Goal: Task Accomplishment & Management: Manage account settings

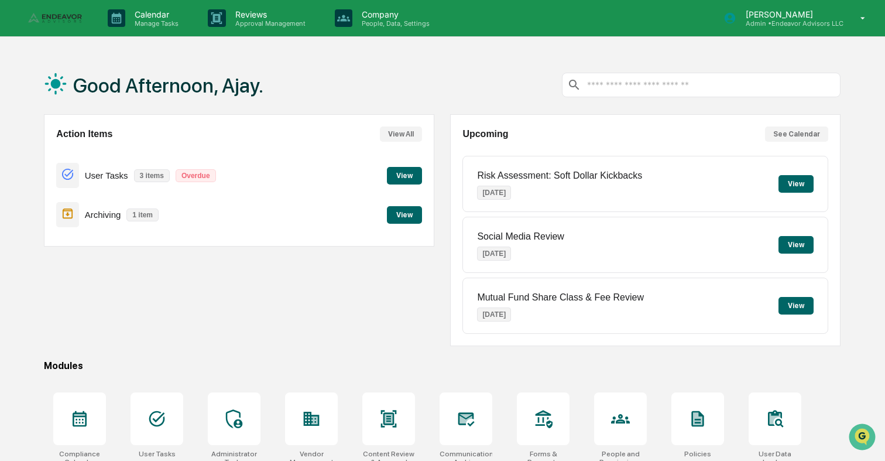
click at [42, 24] on link at bounding box center [63, 18] width 70 height 36
click at [163, 23] on p "Manage Tasks" at bounding box center [154, 23] width 59 height 8
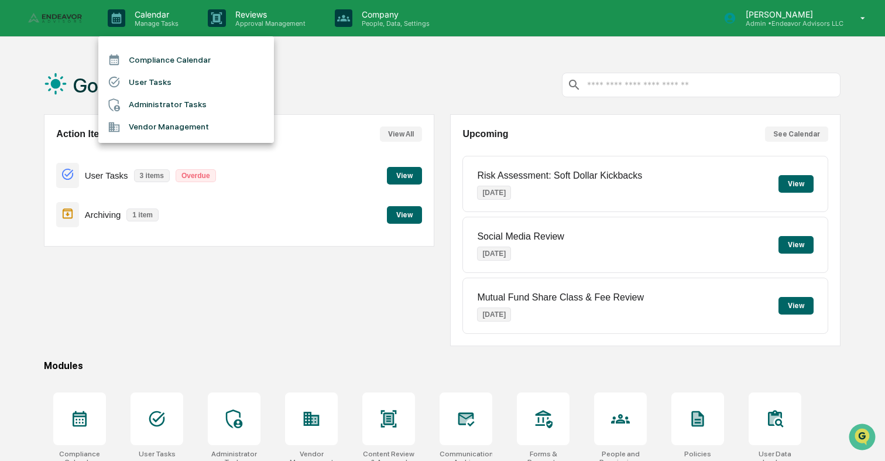
click at [180, 108] on li "Administrator Tasks" at bounding box center [186, 105] width 176 height 22
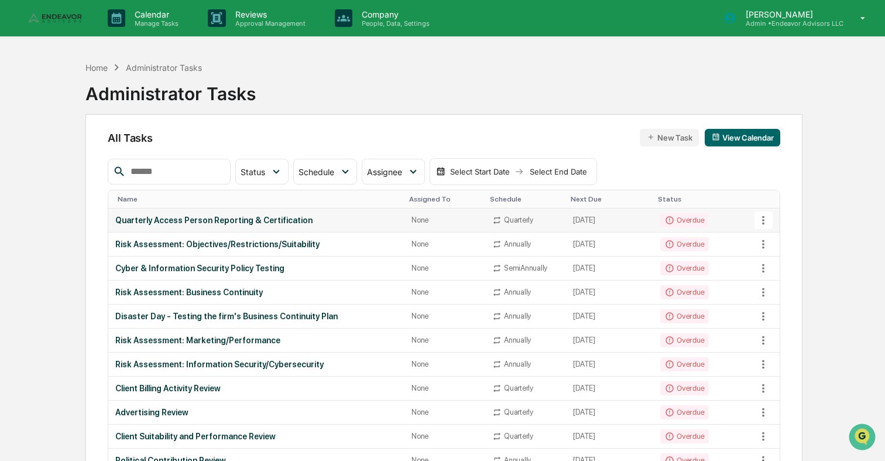
click at [606, 226] on td "[DATE]" at bounding box center [609, 220] width 87 height 24
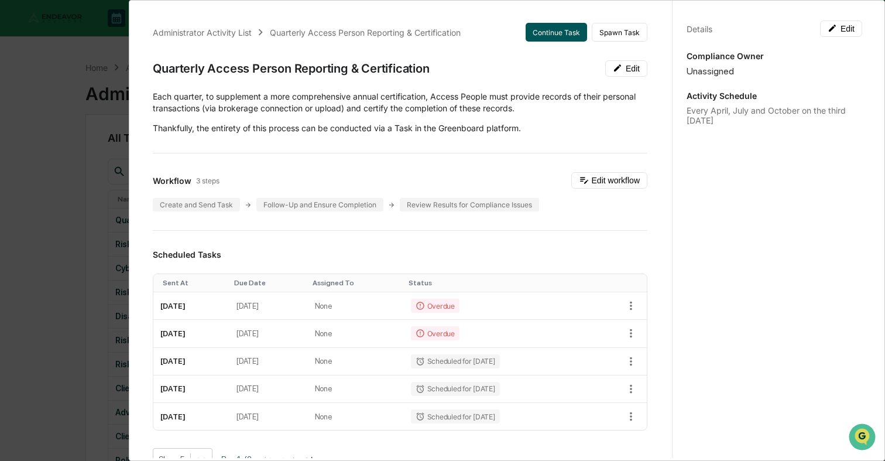
click at [568, 33] on button "Continue Task" at bounding box center [556, 32] width 61 height 19
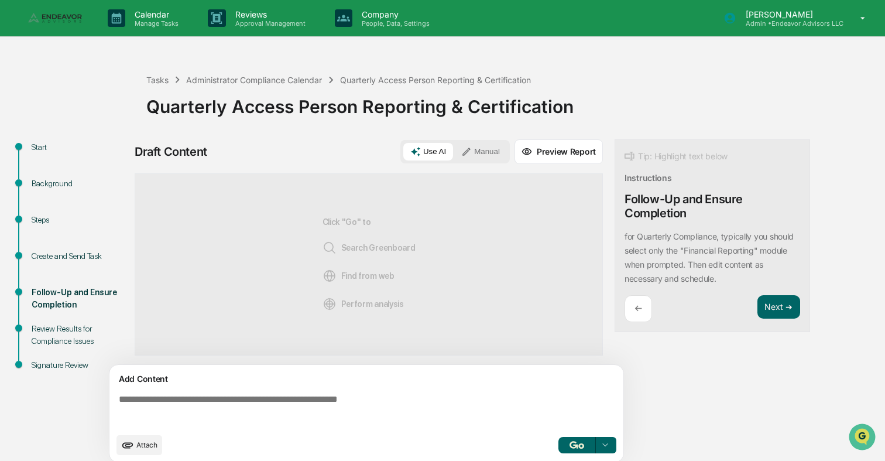
click at [572, 448] on img "button" at bounding box center [576, 445] width 14 height 8
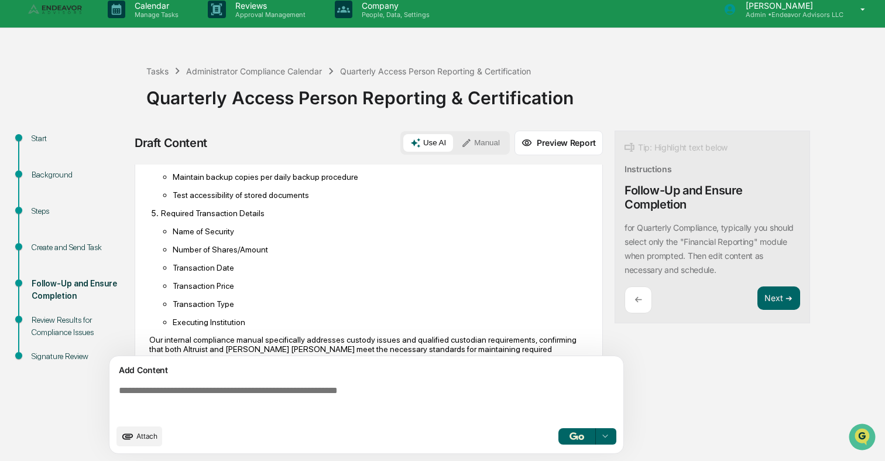
scroll to position [543, 0]
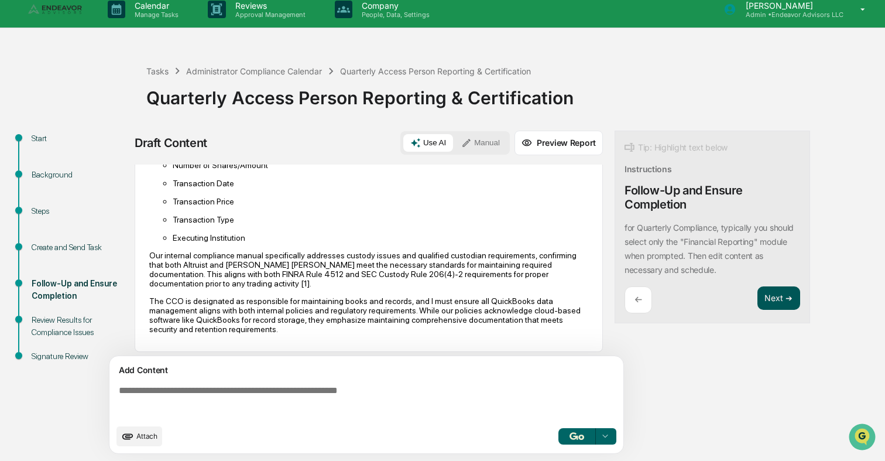
click at [776, 310] on button "Next ➔" at bounding box center [778, 298] width 43 height 24
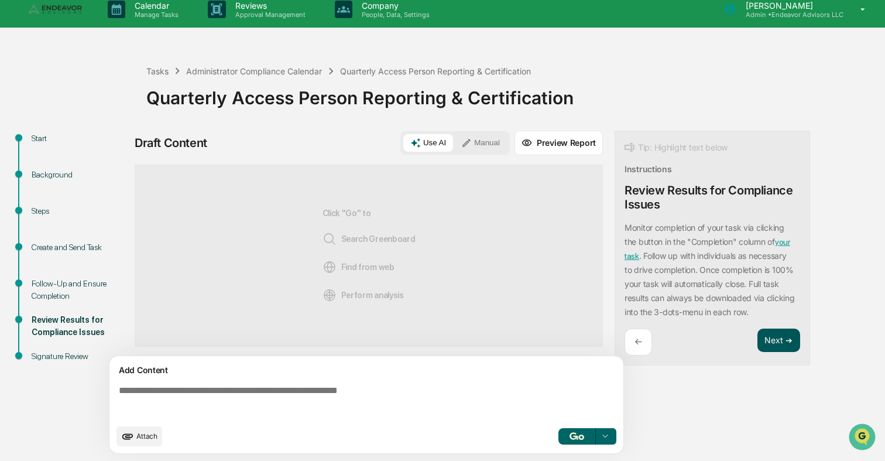
scroll to position [0, 0]
click at [574, 439] on img "button" at bounding box center [576, 436] width 14 height 8
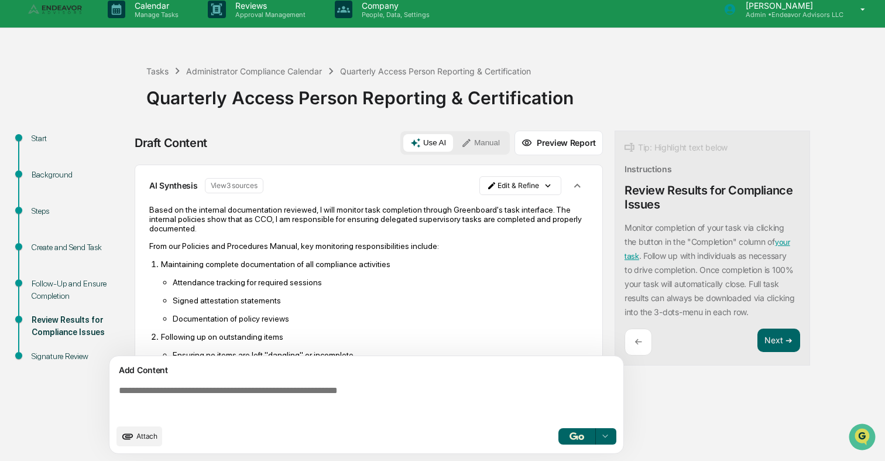
scroll to position [282, 0]
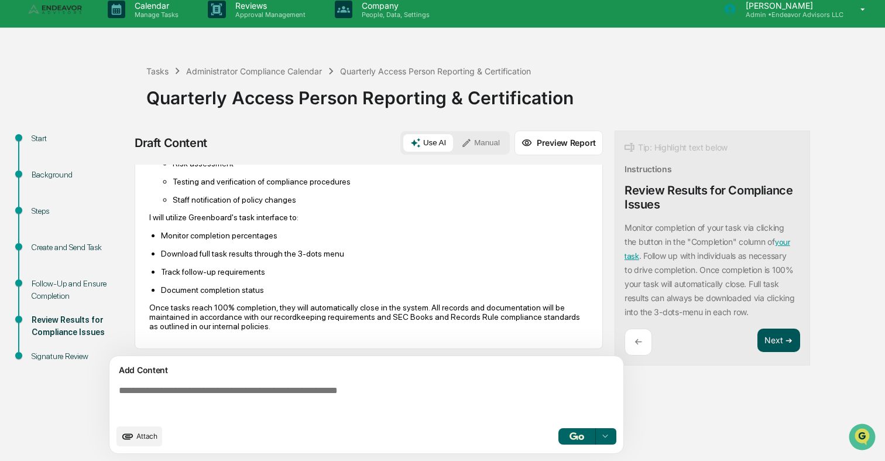
click at [775, 346] on button "Next ➔" at bounding box center [778, 340] width 43 height 24
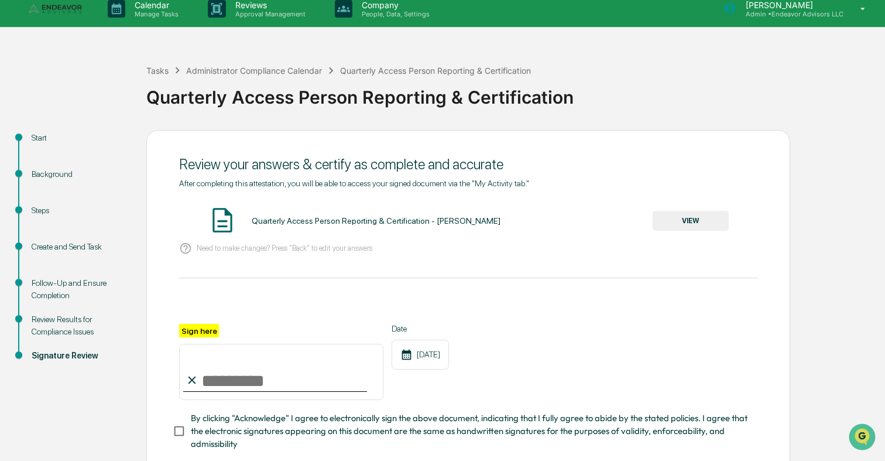
click at [214, 377] on input "Sign here" at bounding box center [281, 372] width 204 height 56
click at [719, 218] on button "VIEW" at bounding box center [691, 221] width 76 height 20
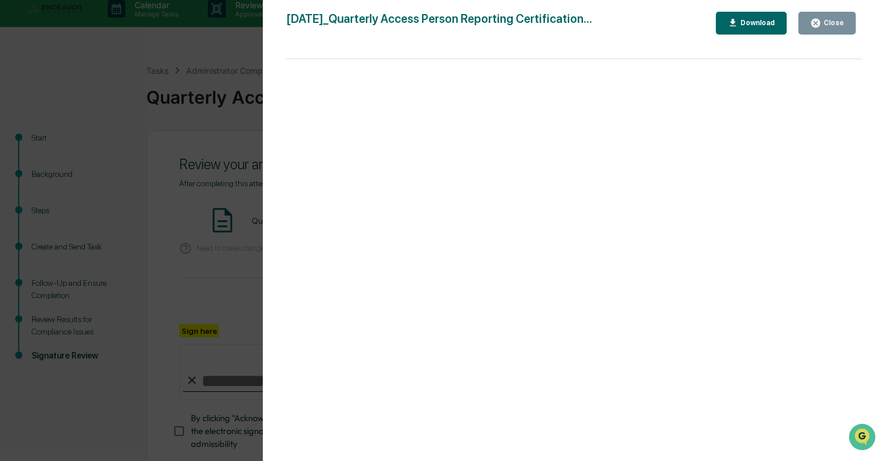
click at [823, 24] on div "Close" at bounding box center [832, 23] width 23 height 8
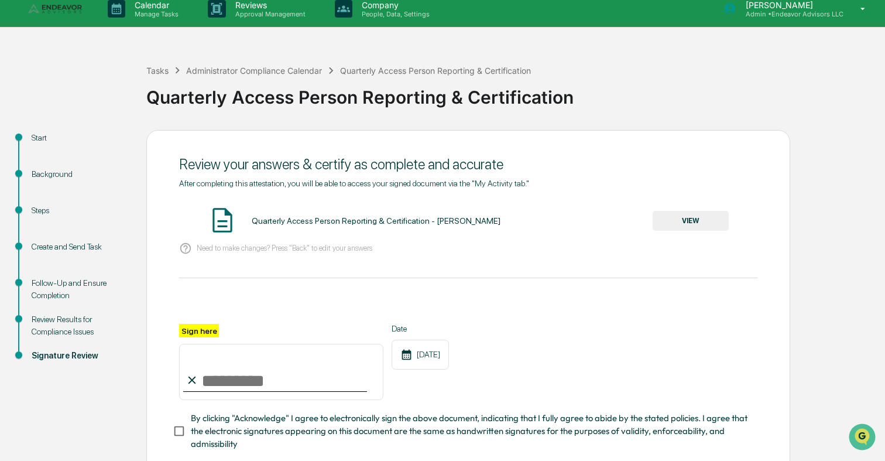
click at [252, 388] on input "Sign here" at bounding box center [281, 372] width 204 height 56
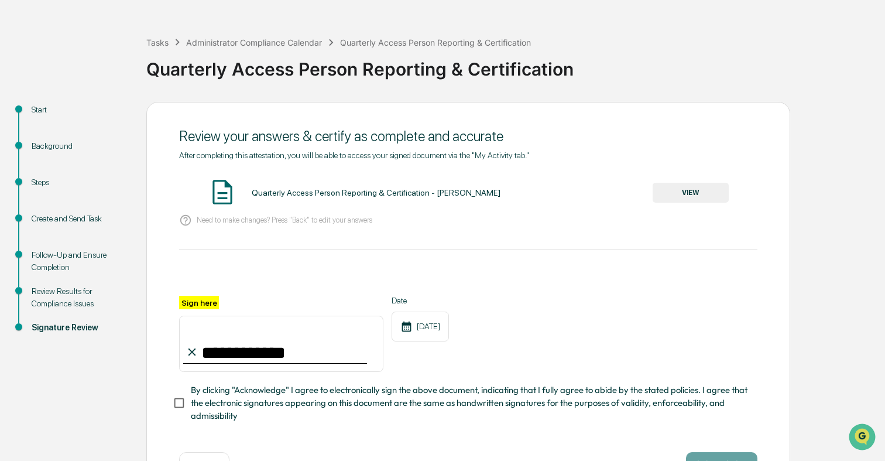
scroll to position [44, 0]
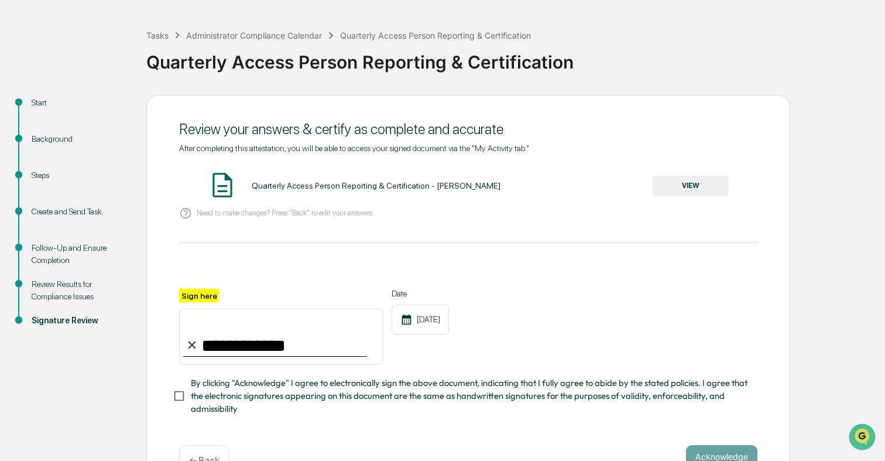
type input "**********"
click at [233, 409] on span "By clicking "Acknowledge" I agree to electronically sign the above document, in…" at bounding box center [469, 395] width 557 height 39
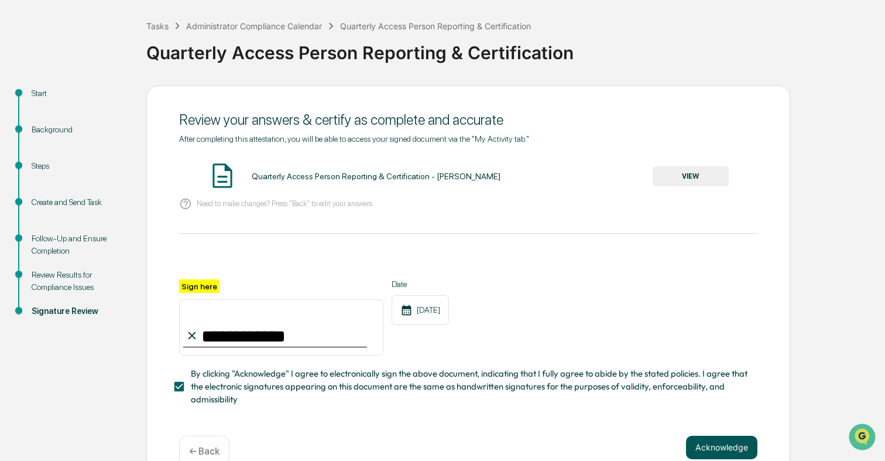
click at [713, 438] on button "Acknowledge" at bounding box center [721, 446] width 71 height 23
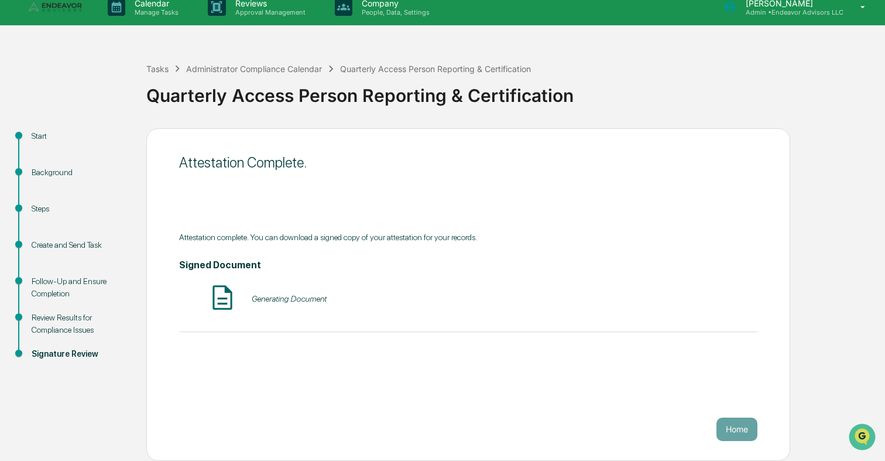
scroll to position [11, 0]
click at [739, 435] on button "Home" at bounding box center [736, 428] width 41 height 23
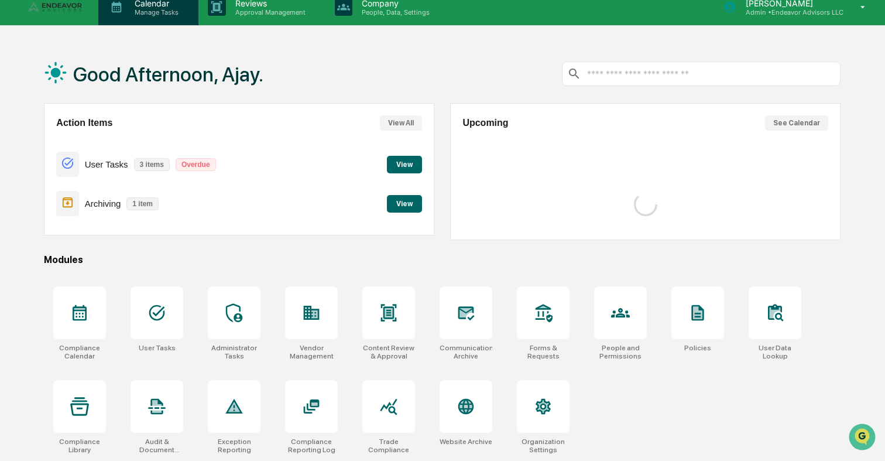
click at [139, 7] on p "Calendar" at bounding box center [154, 3] width 59 height 10
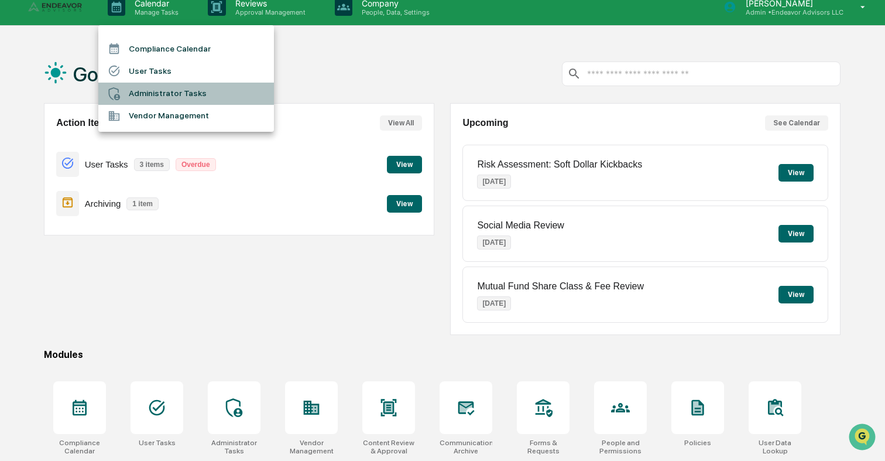
click at [172, 97] on li "Administrator Tasks" at bounding box center [186, 94] width 176 height 22
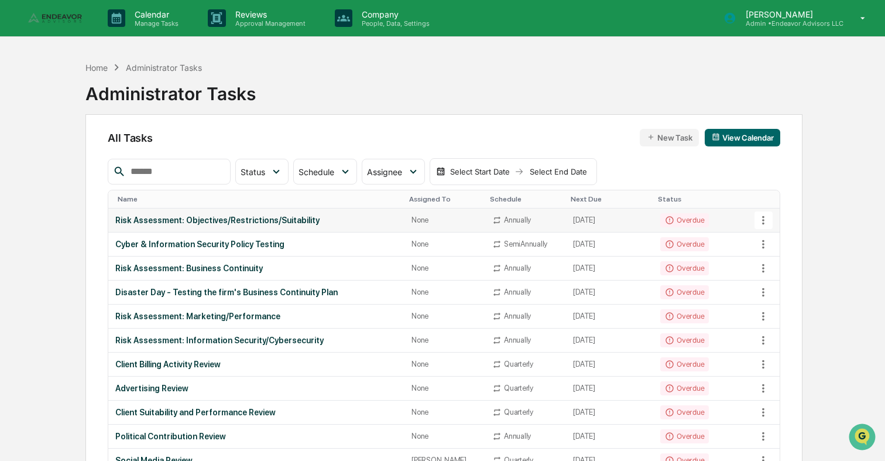
click at [730, 225] on td "Overdue" at bounding box center [704, 220] width 103 height 24
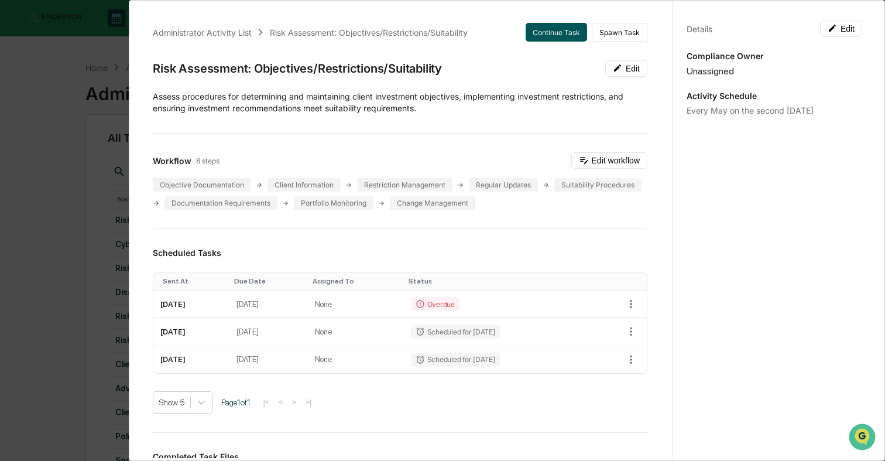
click at [547, 33] on button "Continue Task" at bounding box center [556, 32] width 61 height 19
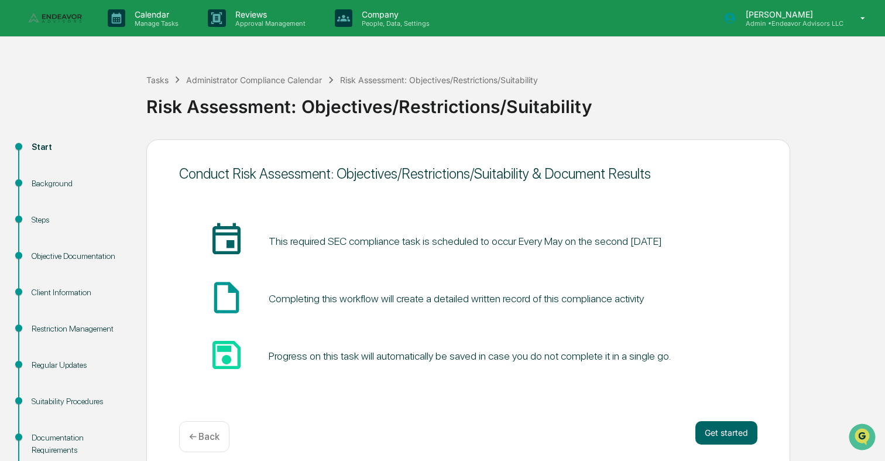
click at [183, 175] on div "Conduct Risk Assessment: Objectives/Restrictions/Suitability & Document Results" at bounding box center [468, 173] width 578 height 17
click at [710, 428] on button "Get started" at bounding box center [726, 432] width 62 height 23
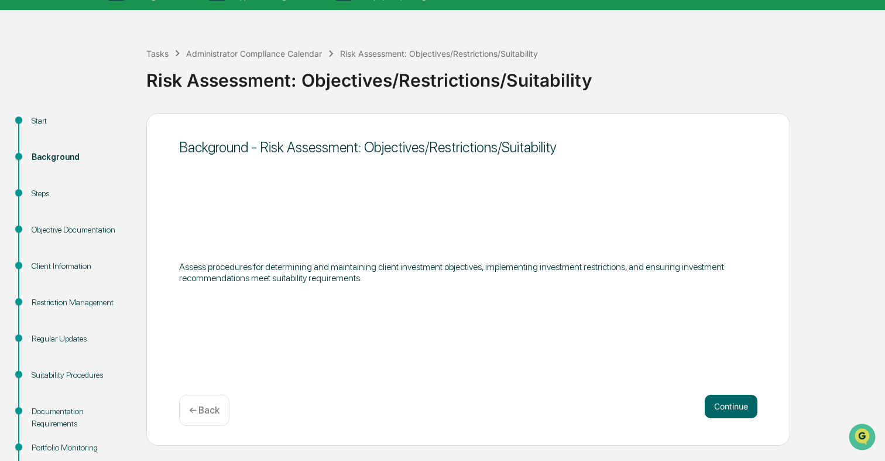
scroll to position [39, 0]
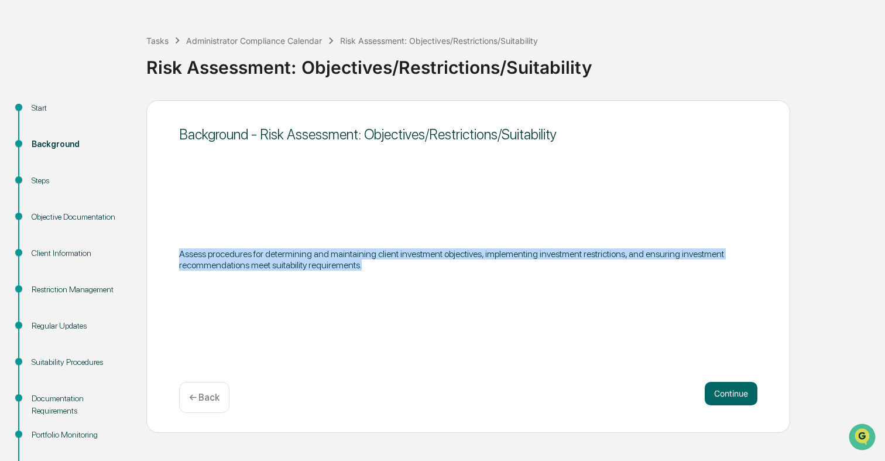
drag, startPoint x: 178, startPoint y: 254, endPoint x: 488, endPoint y: 276, distance: 310.3
click at [488, 276] on div "Background - Risk Assessment: Objectives/Restrictions/Suitability Assess proced…" at bounding box center [468, 266] width 644 height 332
copy p "Assess procedures for determining and maintaining client investment objectives,…"
click at [737, 393] on button "Continue" at bounding box center [731, 393] width 53 height 23
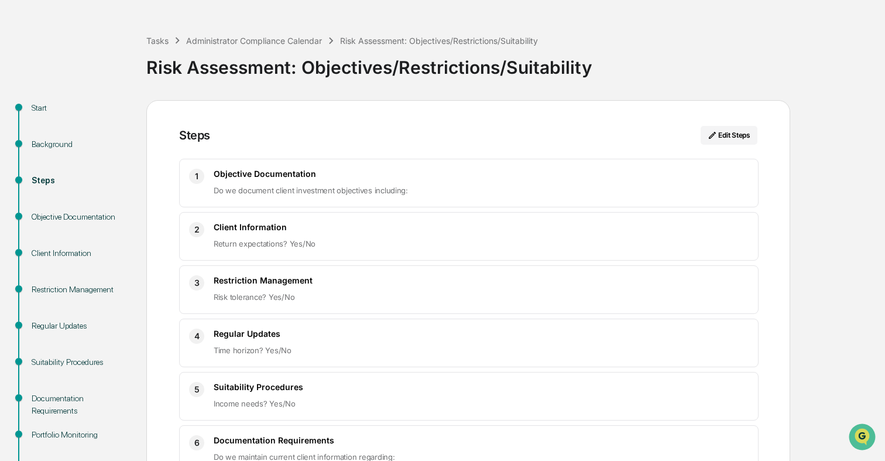
scroll to position [70, 0]
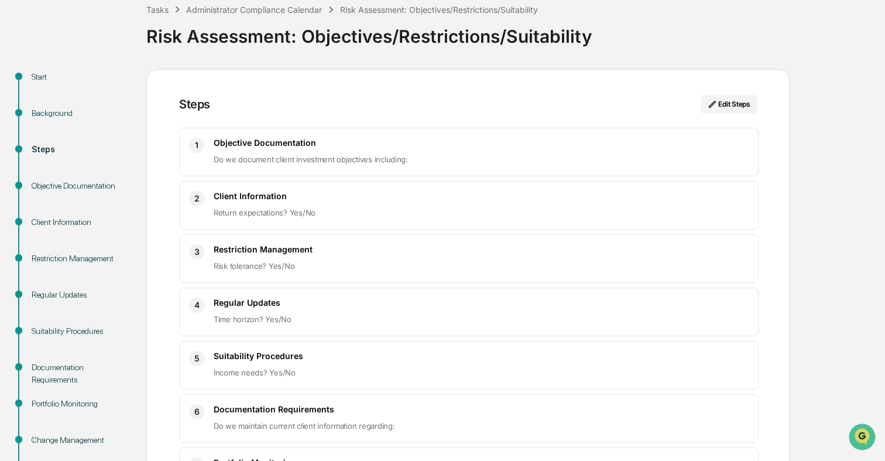
click at [444, 150] on div "Objective Documentation Do we document client investment objectives including:" at bounding box center [481, 152] width 535 height 29
click at [241, 159] on span "Do we document client investment objectives including:" at bounding box center [311, 158] width 194 height 9
click at [726, 105] on button "Edit Steps" at bounding box center [729, 104] width 57 height 19
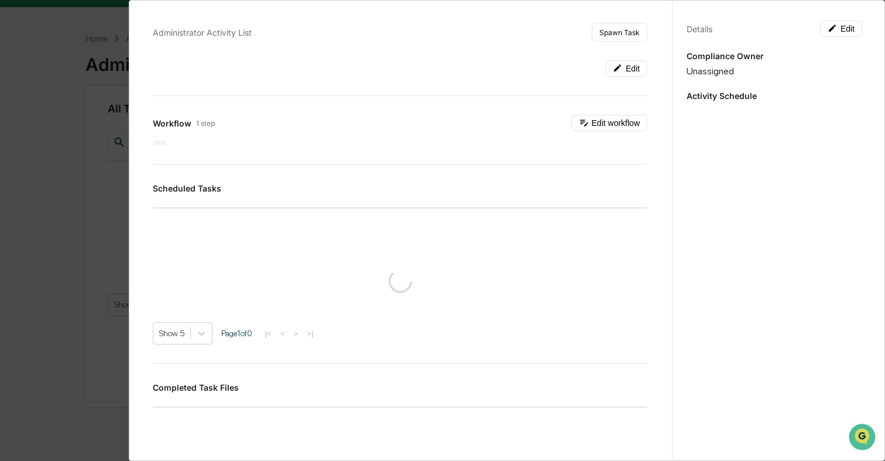
scroll to position [32, 0]
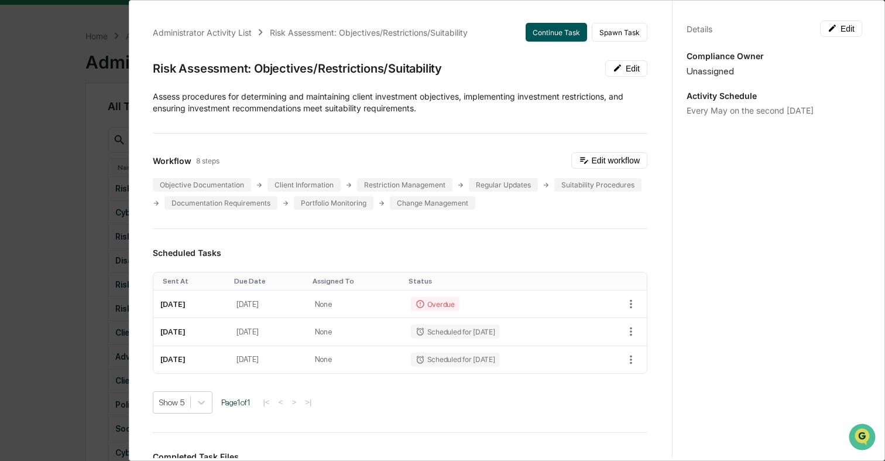
click at [543, 35] on button "Continue Task" at bounding box center [556, 32] width 61 height 19
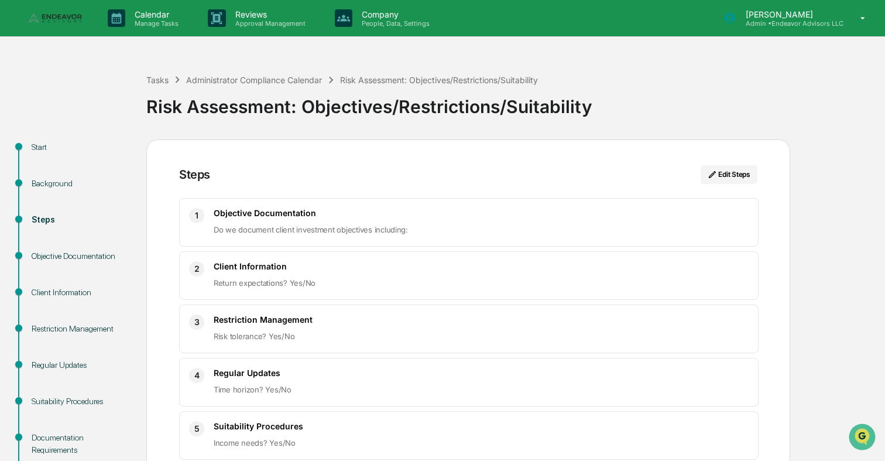
scroll to position [221, 0]
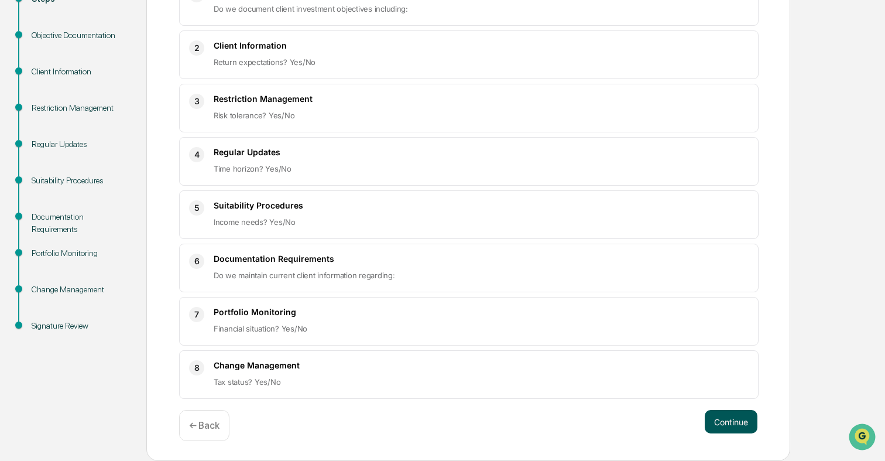
click at [724, 426] on button "Continue" at bounding box center [731, 421] width 53 height 23
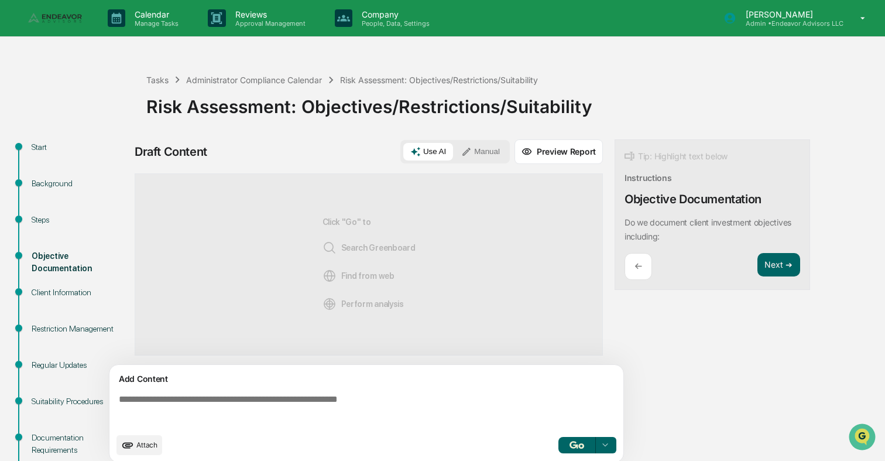
scroll to position [32, 0]
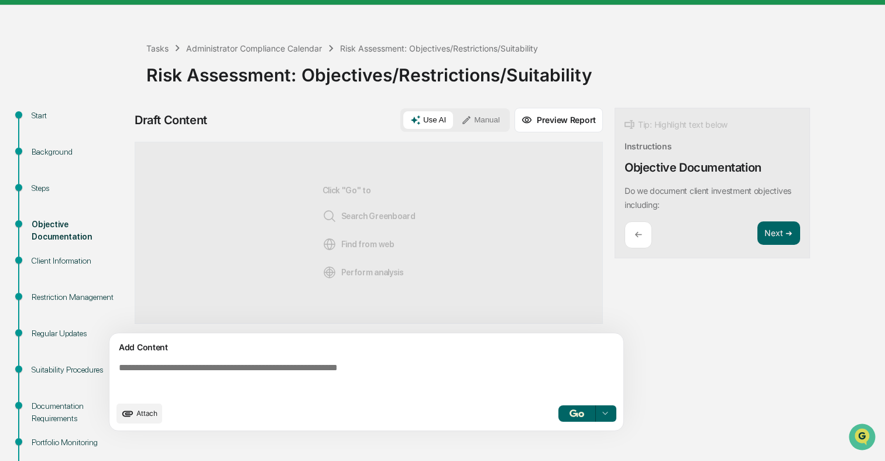
click at [480, 367] on textarea at bounding box center [368, 379] width 509 height 42
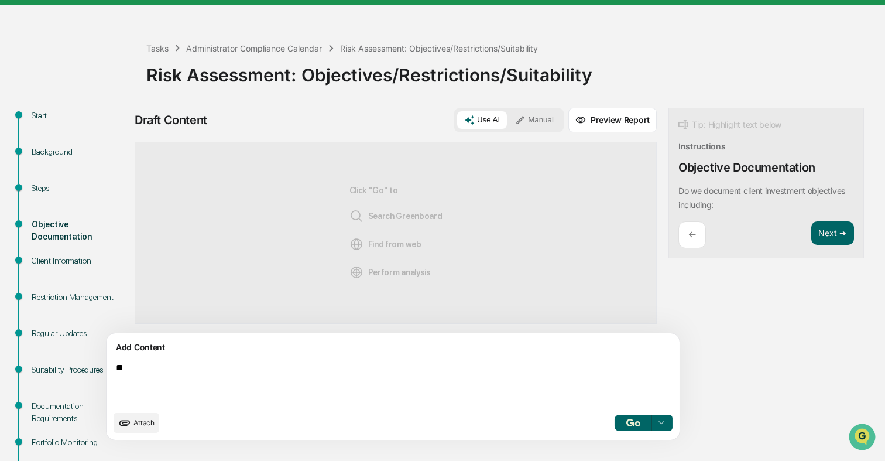
type textarea "***"
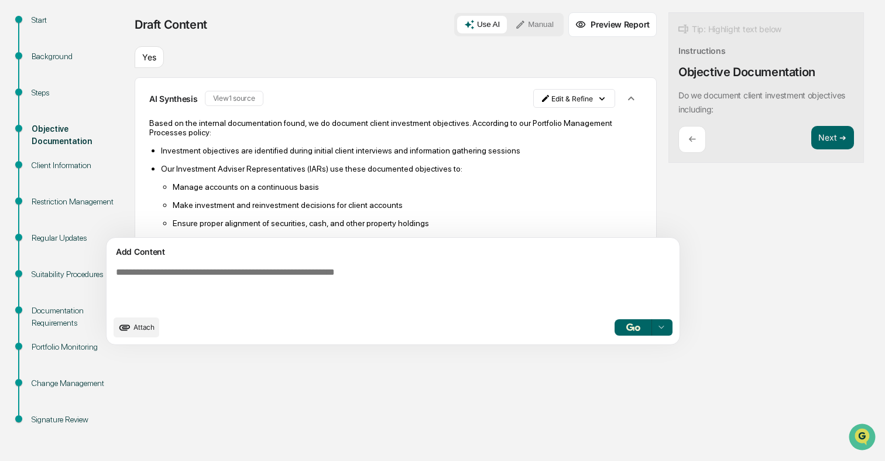
scroll to position [62, 0]
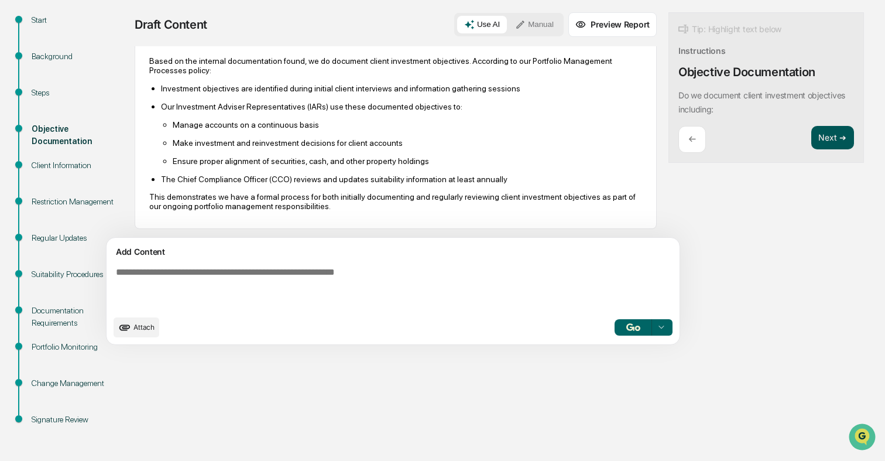
click at [811, 143] on button "Next ➔" at bounding box center [832, 138] width 43 height 24
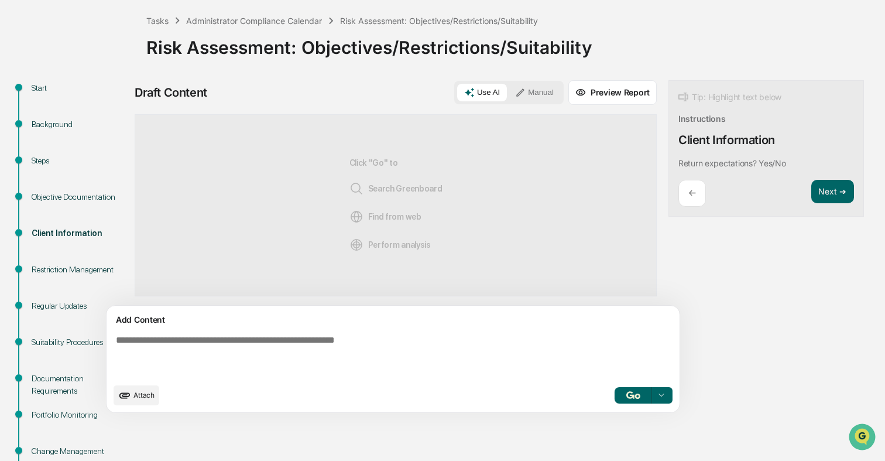
scroll to position [61, 0]
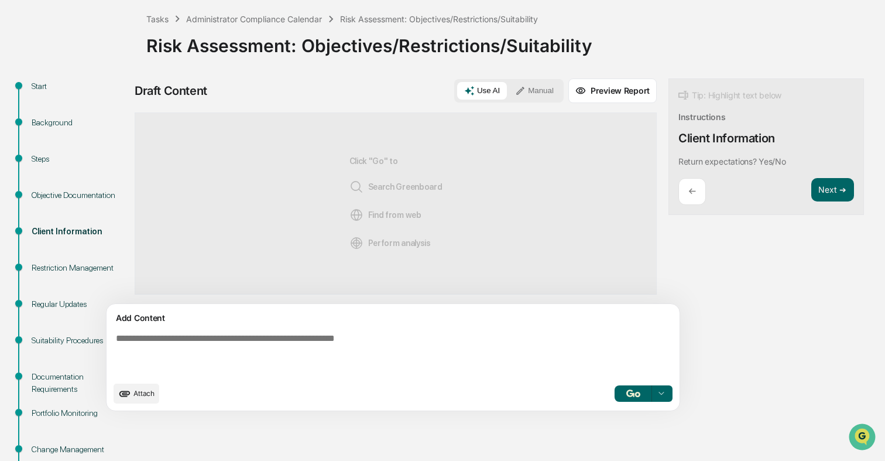
click at [349, 342] on textarea at bounding box center [365, 353] width 509 height 51
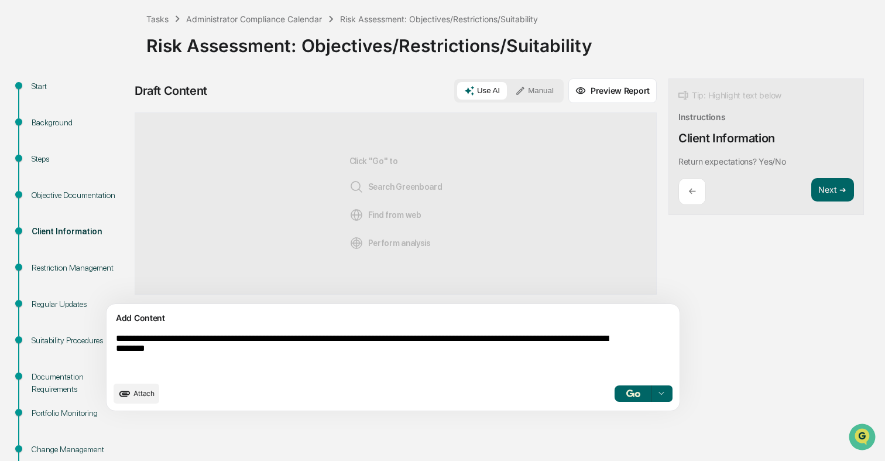
type textarea "**********"
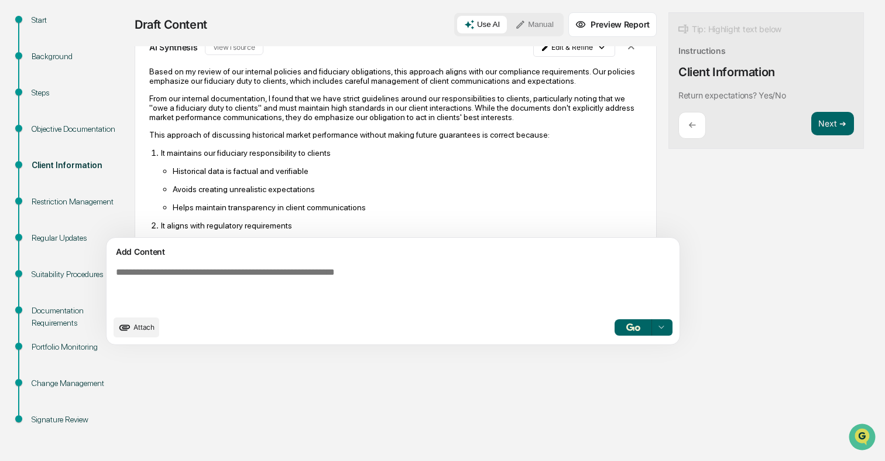
scroll to position [255, 0]
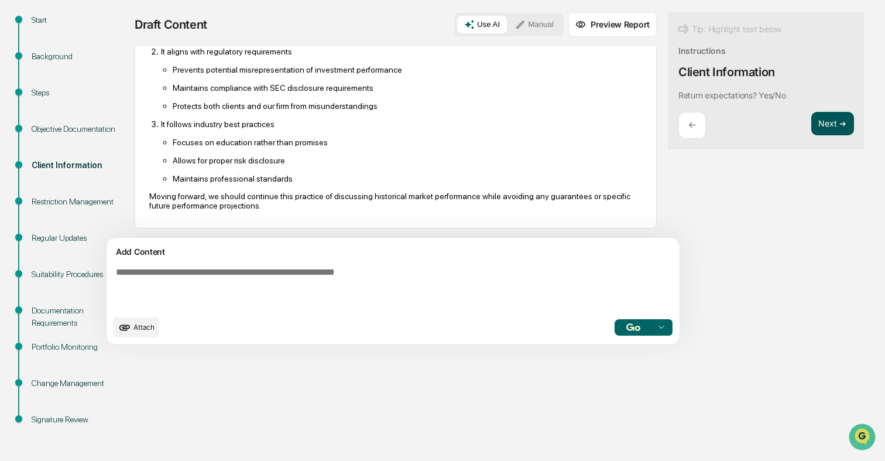
click at [811, 123] on button "Next ➔" at bounding box center [832, 124] width 43 height 24
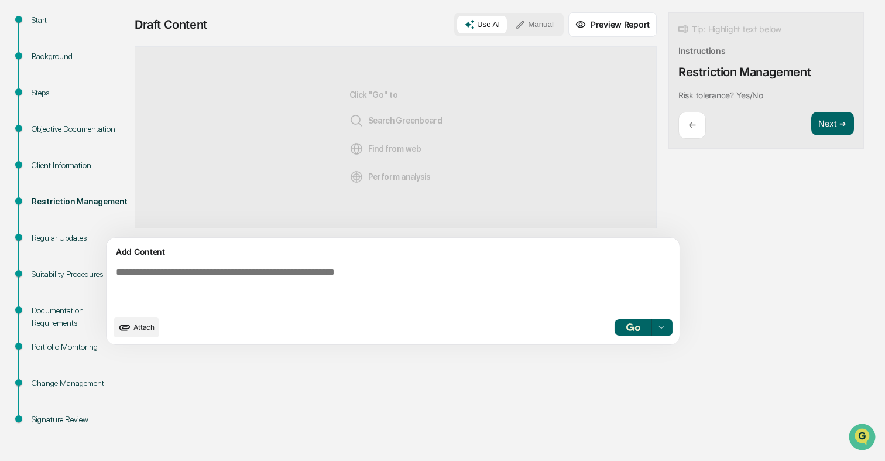
click at [439, 264] on textarea at bounding box center [365, 287] width 509 height 51
type textarea "**********"
click at [614, 322] on button "button" at bounding box center [632, 327] width 37 height 16
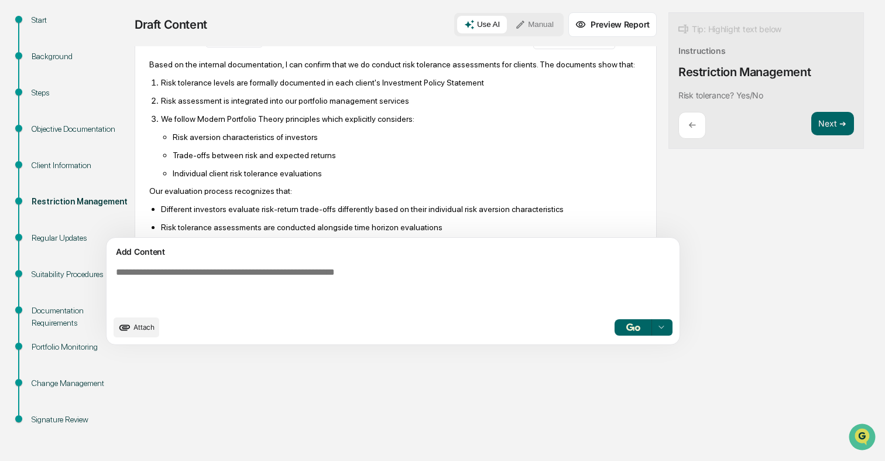
scroll to position [143, 0]
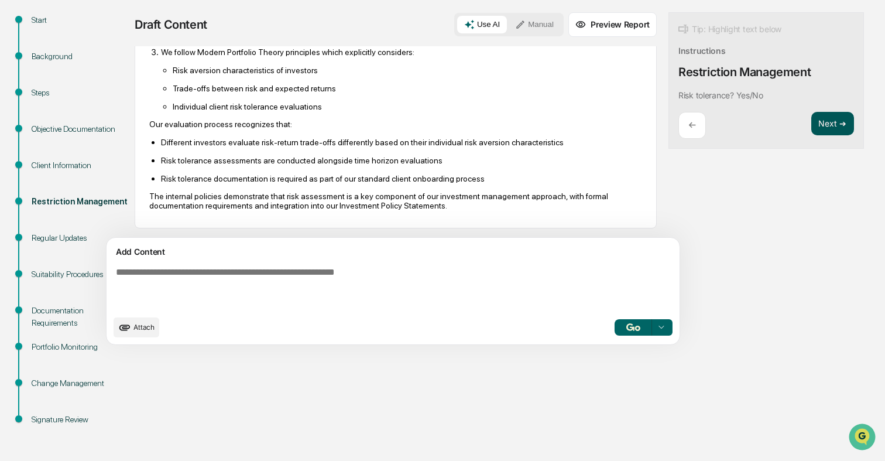
click at [811, 125] on button "Next ➔" at bounding box center [832, 124] width 43 height 24
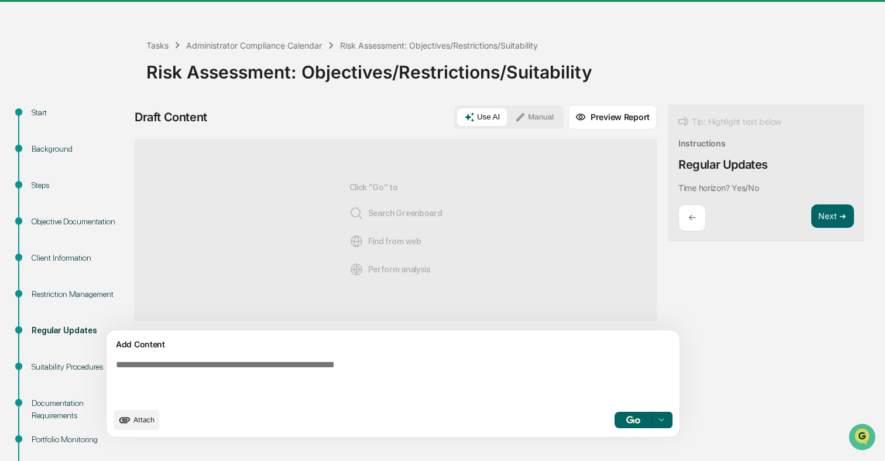
scroll to position [32, 0]
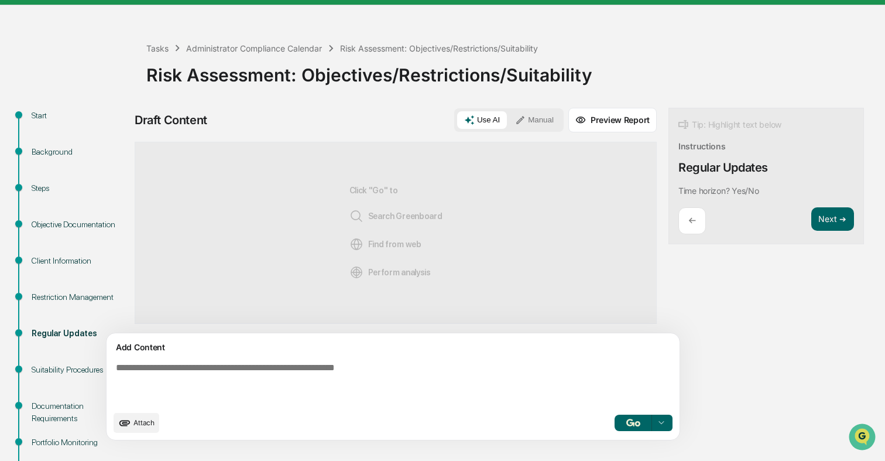
click at [476, 360] on textarea at bounding box center [365, 383] width 509 height 51
click at [465, 370] on textarea at bounding box center [365, 383] width 509 height 51
click at [458, 375] on textarea "**********" at bounding box center [365, 383] width 509 height 51
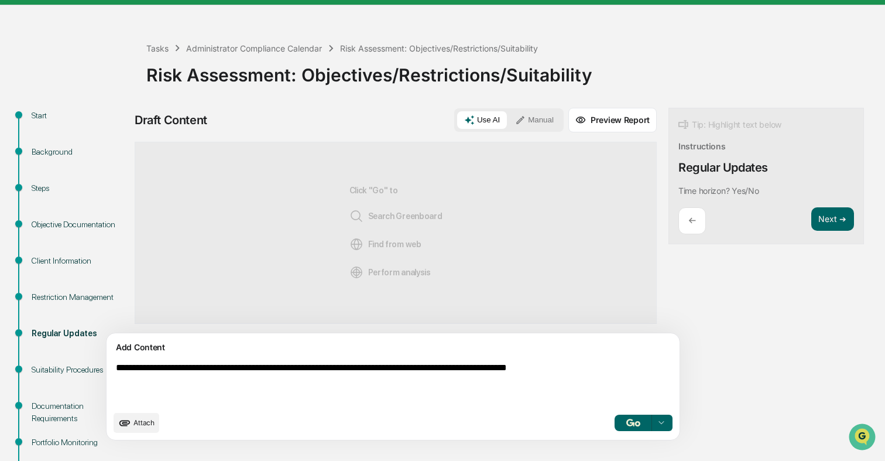
type textarea "**********"
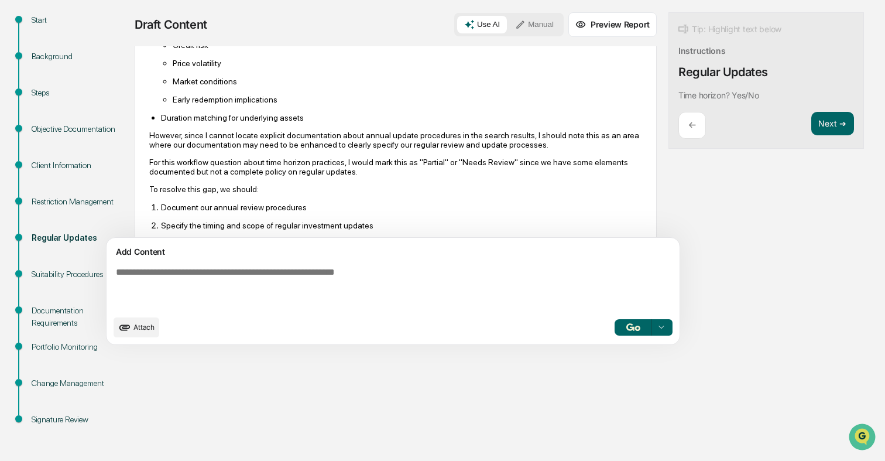
scroll to position [245, 0]
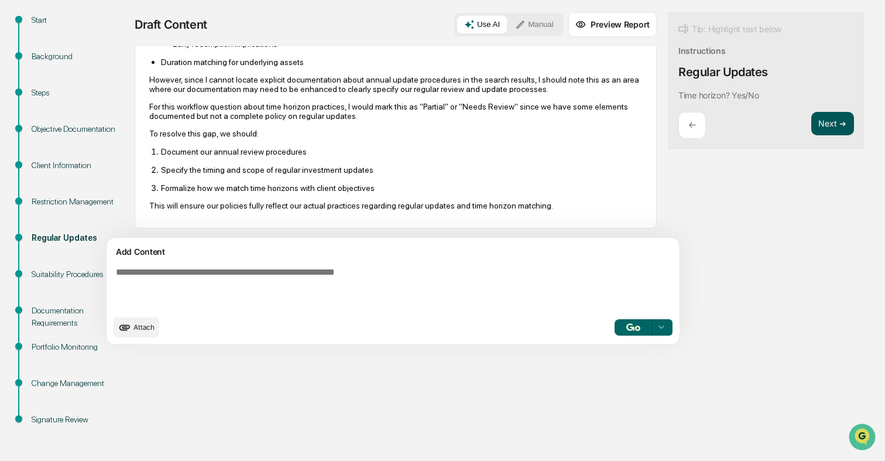
click at [811, 123] on button "Next ➔" at bounding box center [832, 124] width 43 height 24
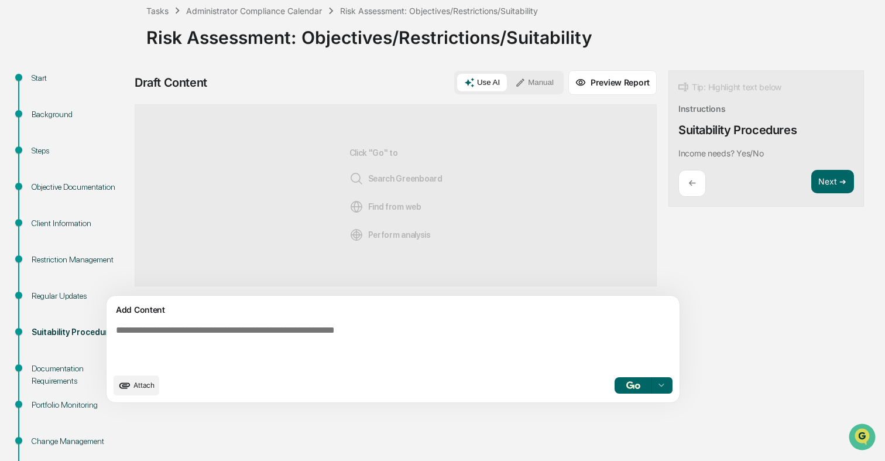
scroll to position [73, 0]
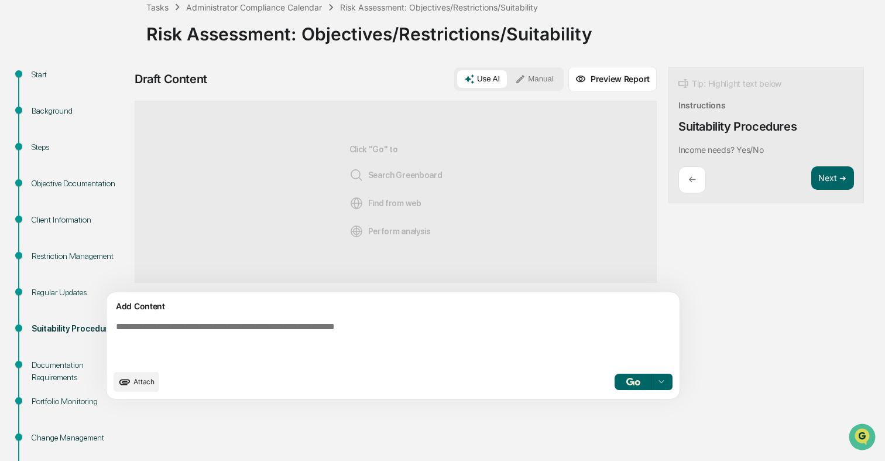
click at [374, 320] on textarea at bounding box center [365, 342] width 509 height 51
click at [369, 327] on textarea at bounding box center [365, 342] width 509 height 51
click at [351, 342] on textarea "**********" at bounding box center [365, 342] width 509 height 51
type textarea "**********"
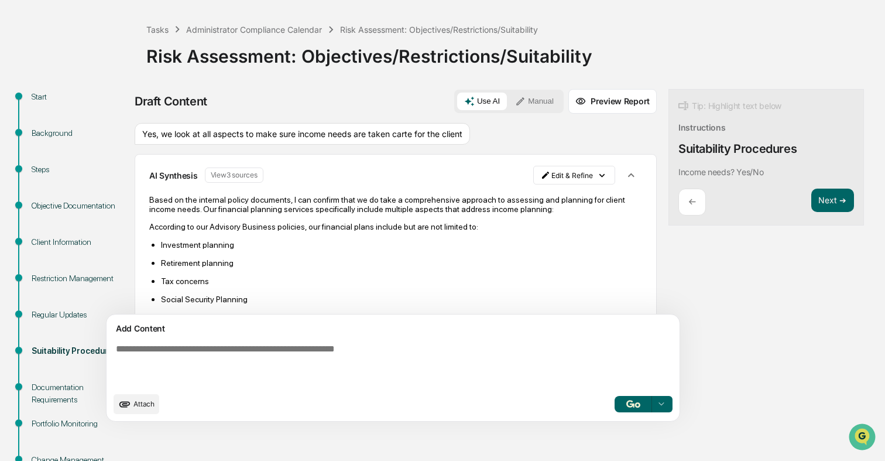
scroll to position [243, 0]
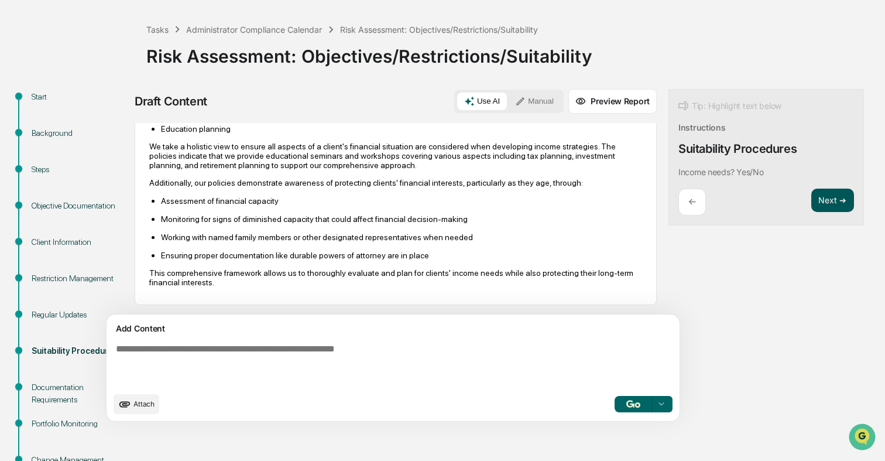
click at [811, 191] on button "Next ➔" at bounding box center [832, 200] width 43 height 24
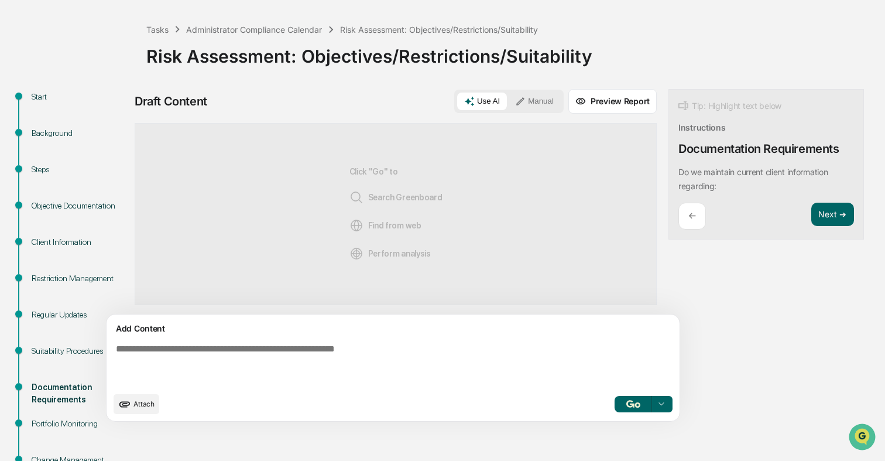
click at [417, 354] on textarea at bounding box center [365, 364] width 509 height 51
click at [390, 350] on textarea at bounding box center [365, 364] width 509 height 51
click at [398, 347] on textarea at bounding box center [365, 364] width 509 height 51
type textarea "**********"
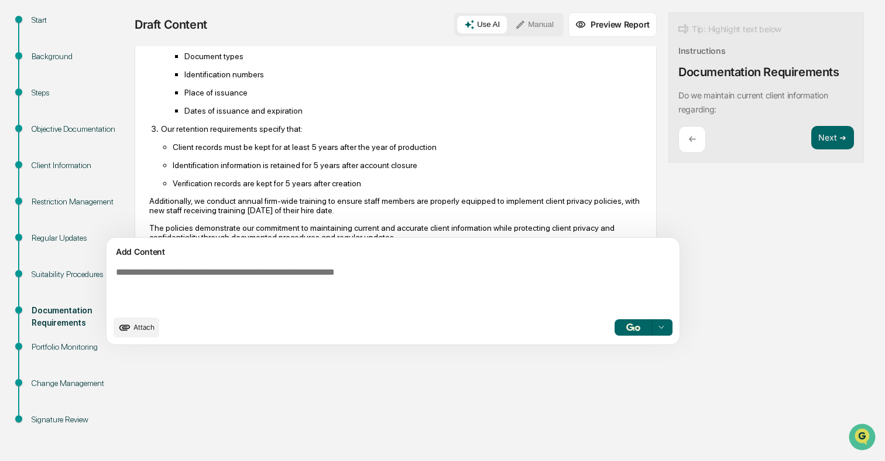
scroll to position [313, 0]
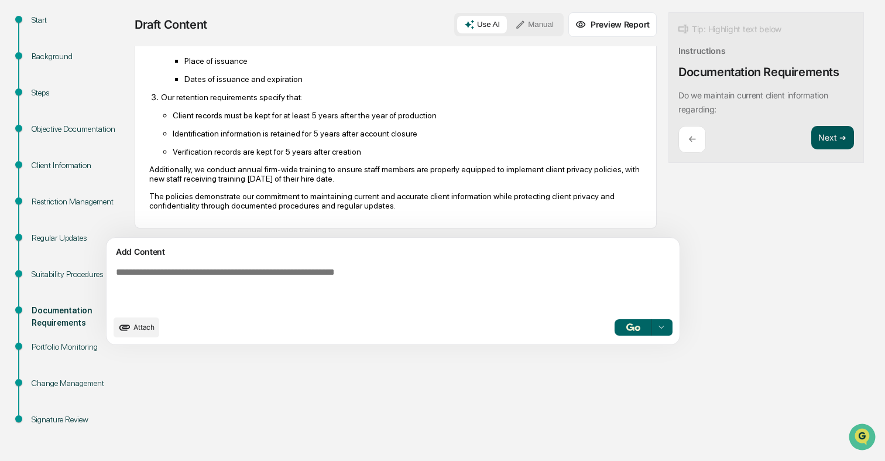
click at [811, 126] on button "Next ➔" at bounding box center [832, 138] width 43 height 24
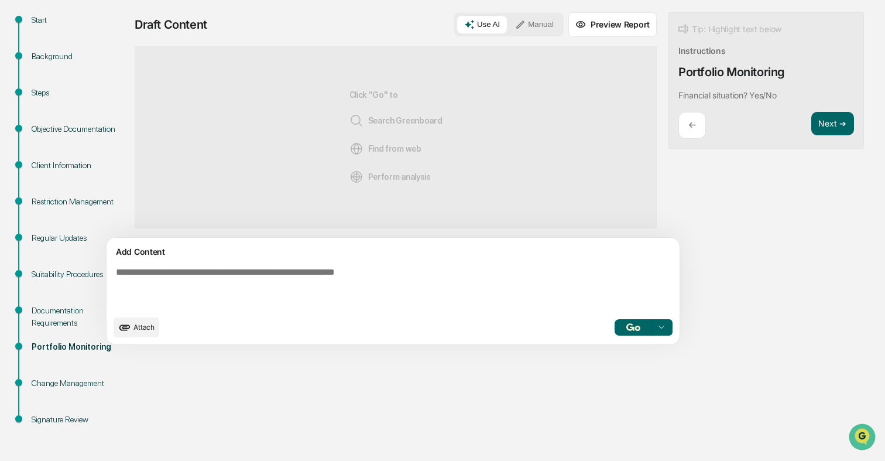
scroll to position [63, 0]
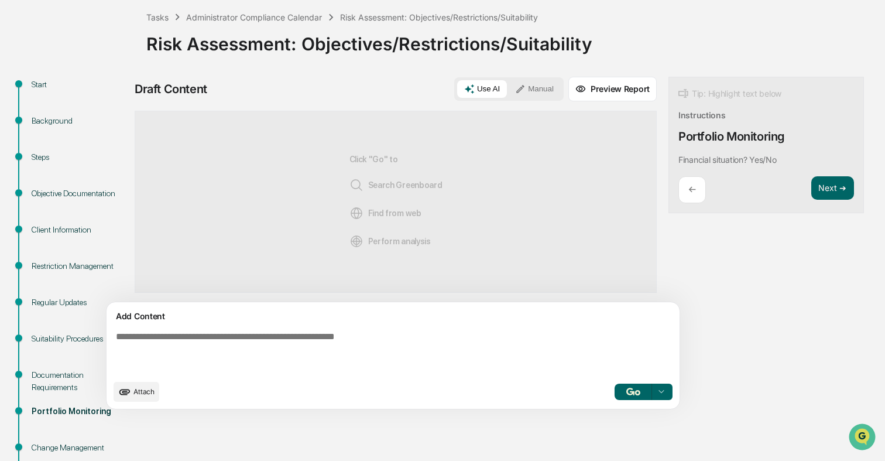
click at [478, 324] on div "Add Content Attach Select..." at bounding box center [393, 355] width 573 height 107
click at [441, 344] on textarea at bounding box center [365, 352] width 509 height 51
type textarea "**********"
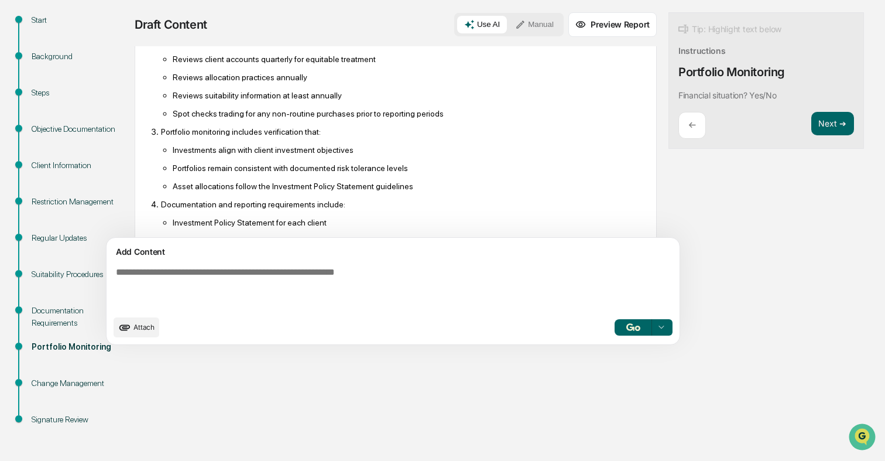
scroll to position [214, 0]
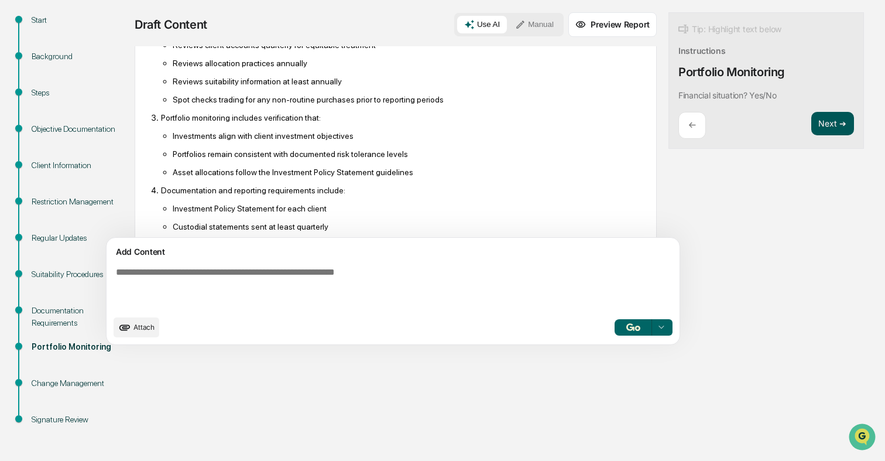
click at [811, 119] on button "Next ➔" at bounding box center [832, 124] width 43 height 24
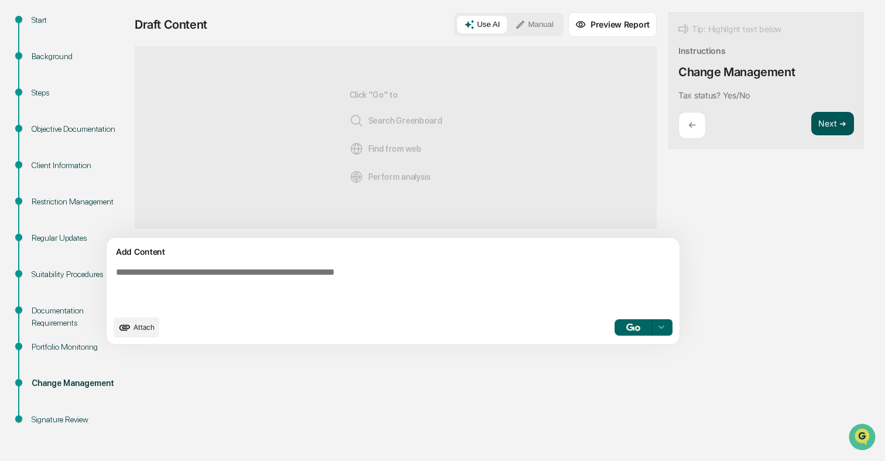
scroll to position [0, 0]
click at [406, 284] on textarea at bounding box center [365, 287] width 509 height 51
click at [614, 321] on button "button" at bounding box center [632, 327] width 37 height 16
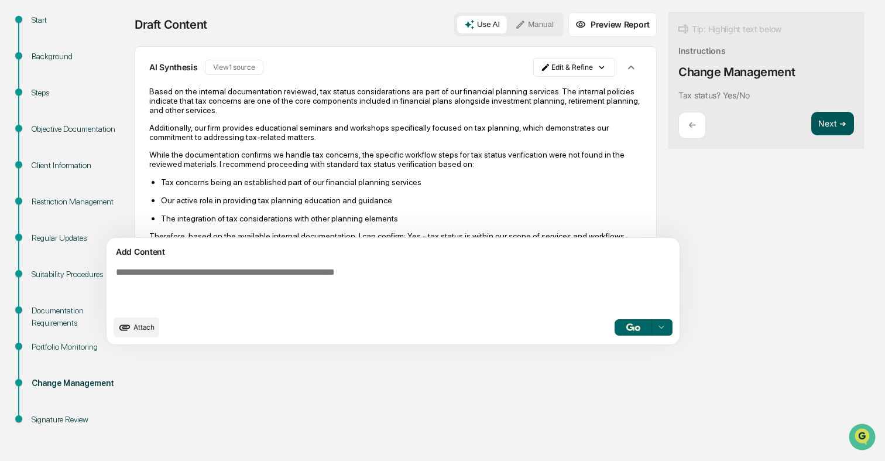
click at [811, 129] on button "Next ➔" at bounding box center [832, 124] width 43 height 24
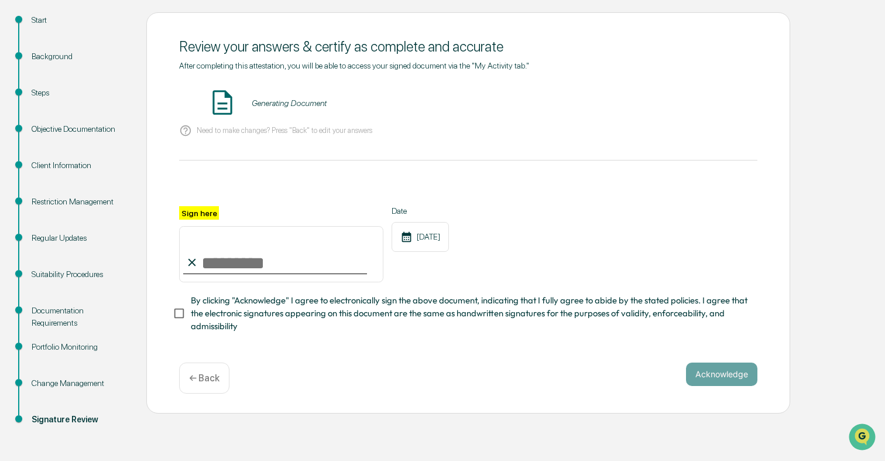
click at [308, 94] on div "Generating Document" at bounding box center [468, 103] width 578 height 31
click at [304, 257] on input "Sign here" at bounding box center [281, 254] width 204 height 56
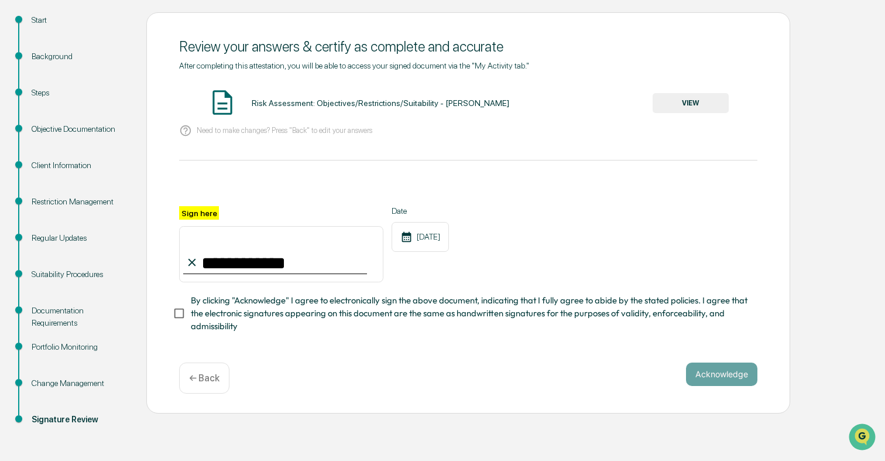
type input "**********"
click at [692, 91] on div "Risk Assessment: Objectives/Restrictions/Suitability - [PERSON_NAME] VIEW" at bounding box center [468, 103] width 578 height 31
click at [686, 98] on button "VIEW" at bounding box center [691, 103] width 76 height 20
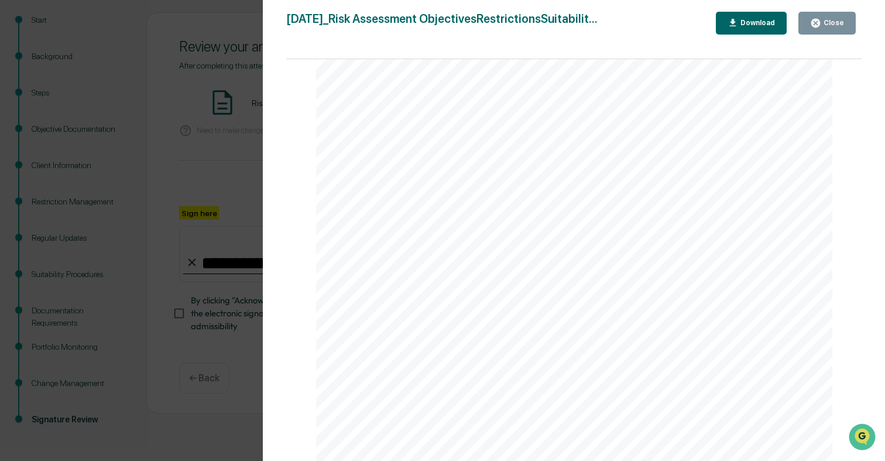
scroll to position [4202, 0]
click at [834, 30] on button "Close" at bounding box center [826, 23] width 57 height 23
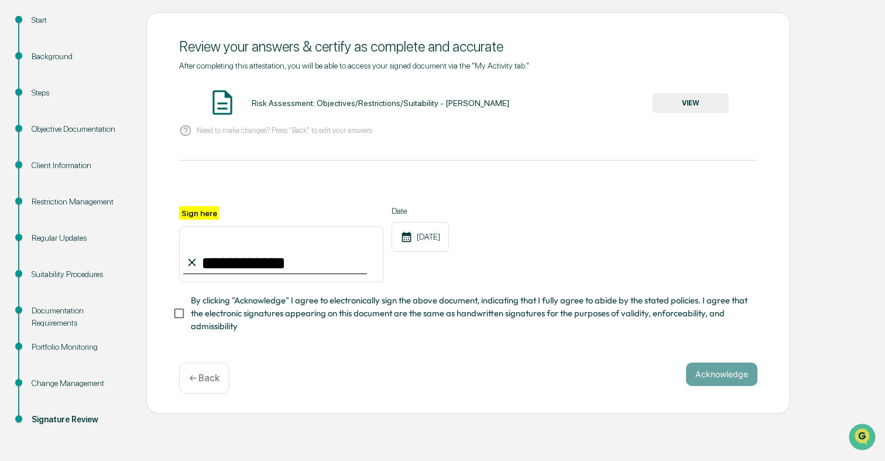
click at [334, 303] on span "By clicking "Acknowledge" I agree to electronically sign the above document, in…" at bounding box center [469, 313] width 557 height 39
click at [733, 376] on button "Acknowledge" at bounding box center [721, 373] width 71 height 23
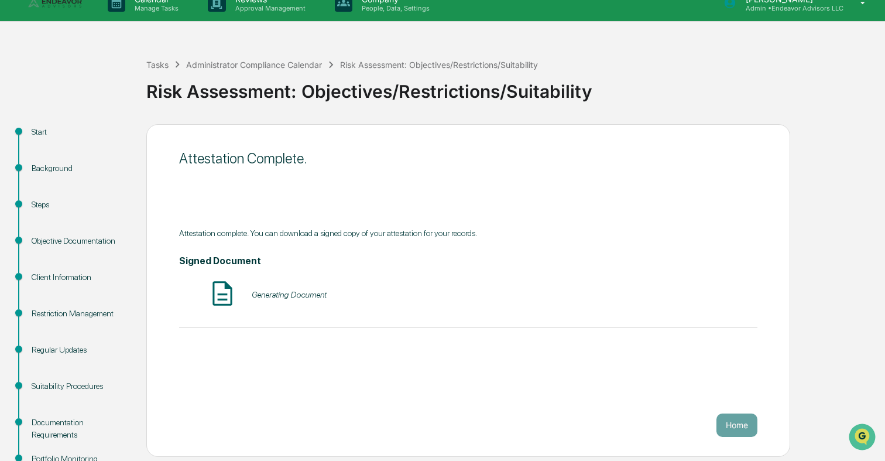
scroll to position [0, 0]
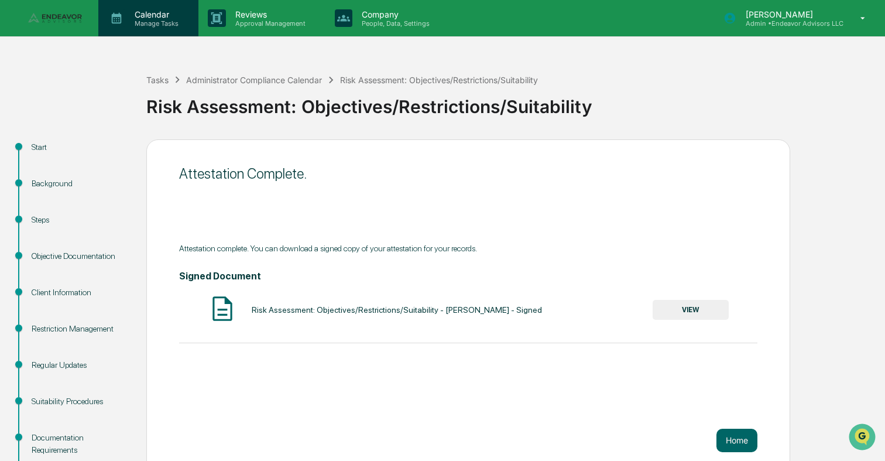
click at [156, 19] on p "Calendar" at bounding box center [154, 14] width 59 height 10
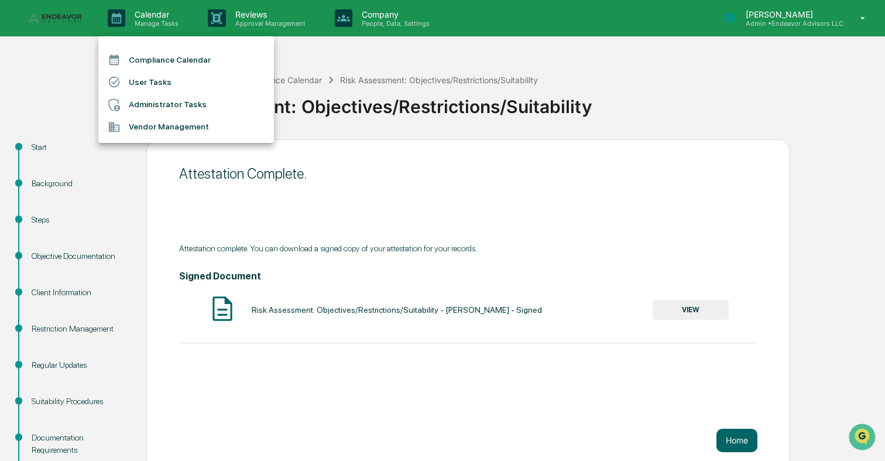
click at [164, 107] on li "Administrator Tasks" at bounding box center [186, 105] width 176 height 22
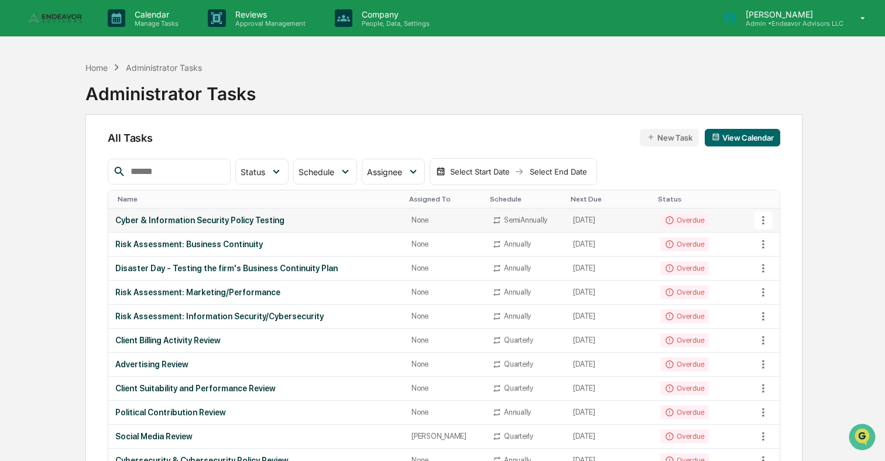
click at [716, 223] on td "Overdue" at bounding box center [704, 220] width 103 height 24
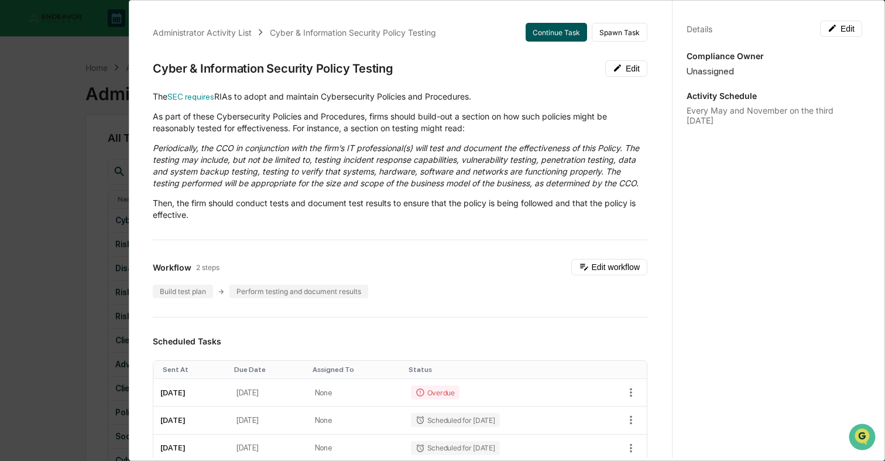
click at [559, 26] on button "Continue Task" at bounding box center [556, 32] width 61 height 19
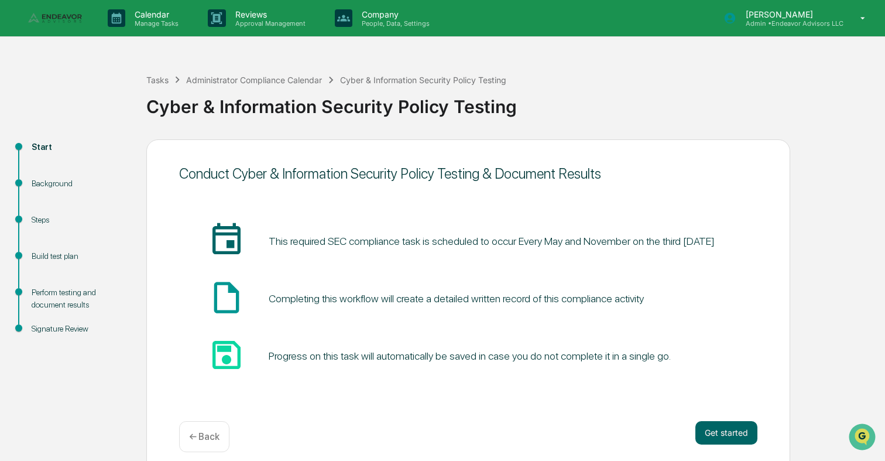
scroll to position [11, 0]
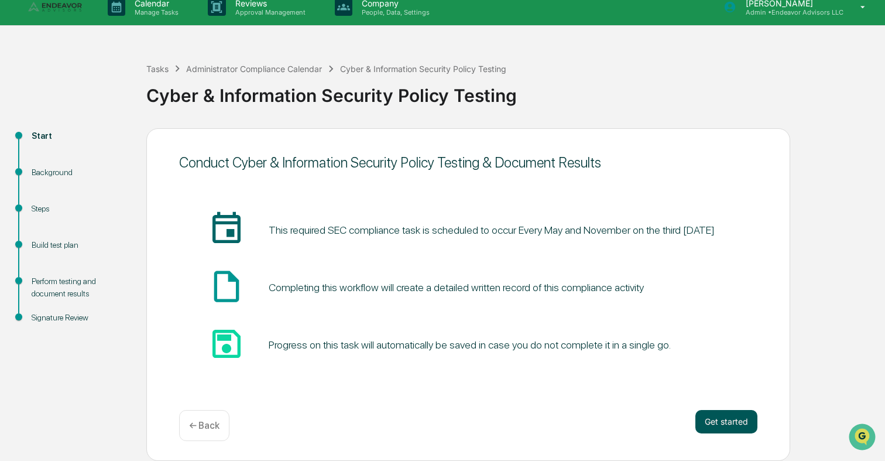
click at [724, 420] on button "Get started" at bounding box center [726, 421] width 62 height 23
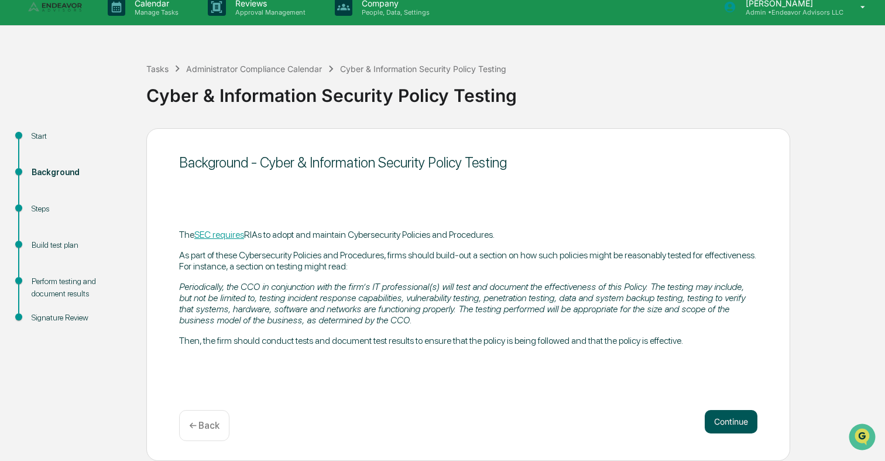
click at [747, 421] on button "Continue" at bounding box center [731, 421] width 53 height 23
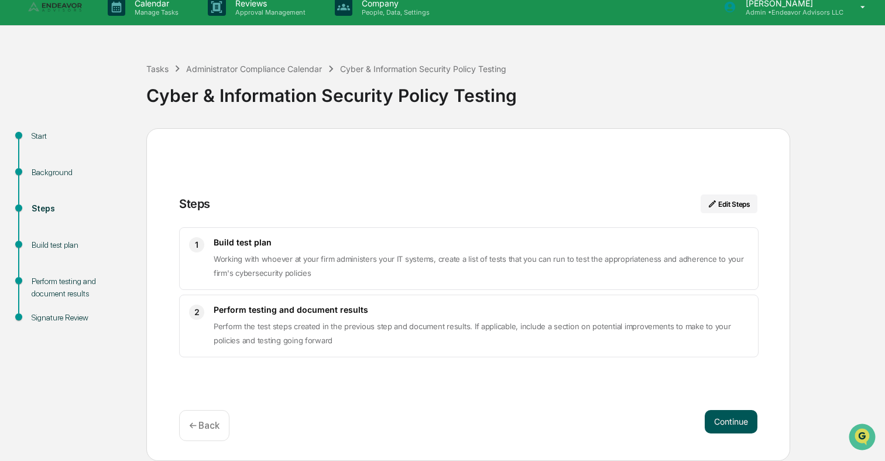
click at [742, 414] on button "Continue" at bounding box center [731, 421] width 53 height 23
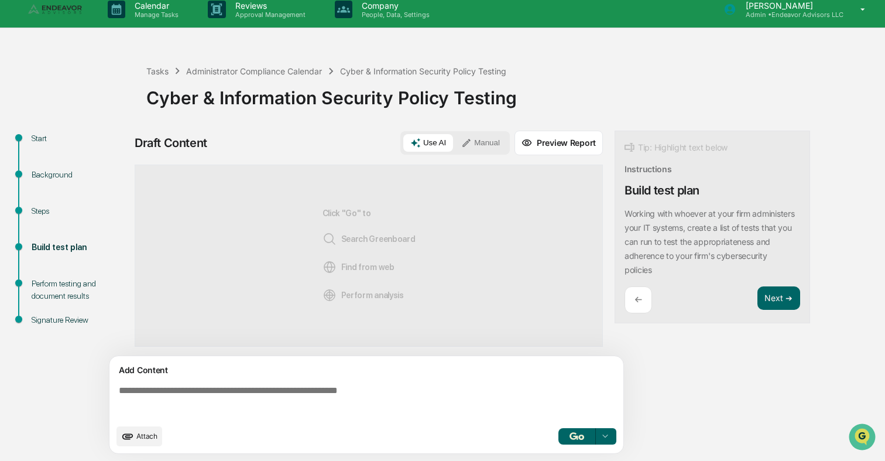
scroll to position [9, 0]
click at [480, 381] on textarea at bounding box center [368, 401] width 509 height 42
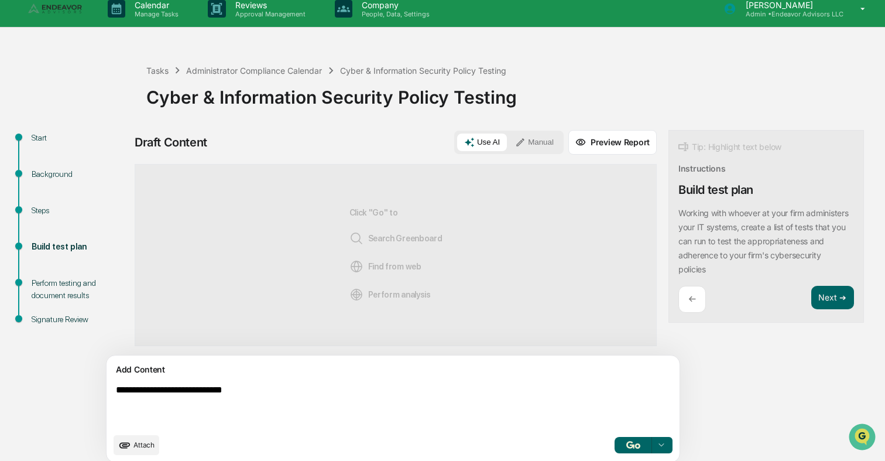
type textarea "**********"
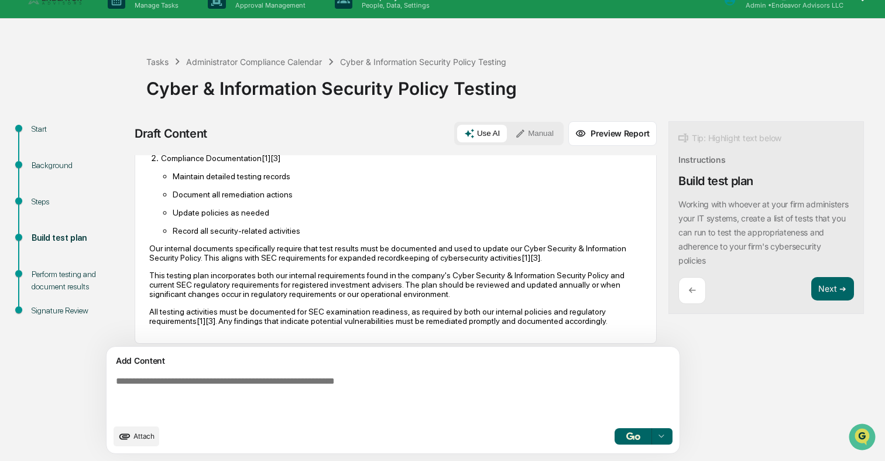
scroll to position [986, 0]
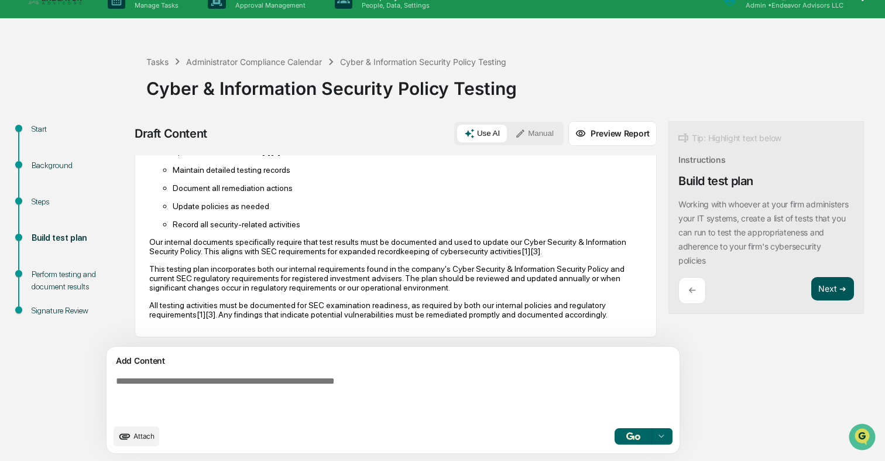
click at [811, 295] on button "Next ➔" at bounding box center [832, 289] width 43 height 24
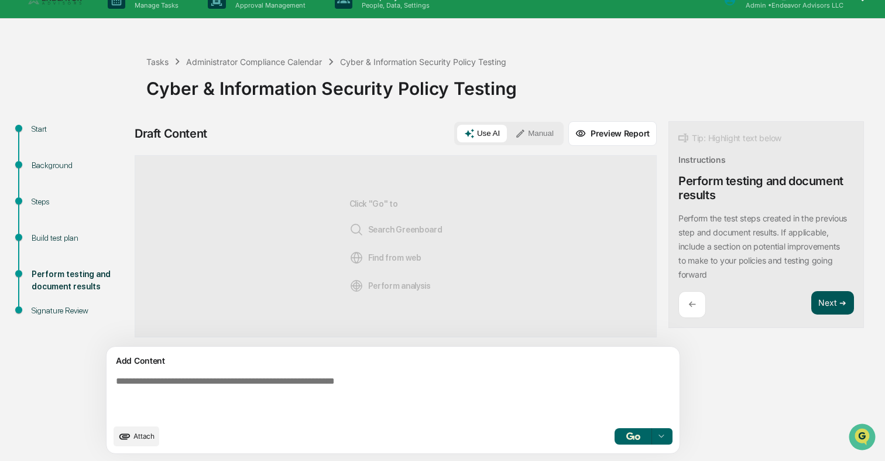
scroll to position [0, 0]
click at [472, 373] on textarea at bounding box center [365, 396] width 509 height 51
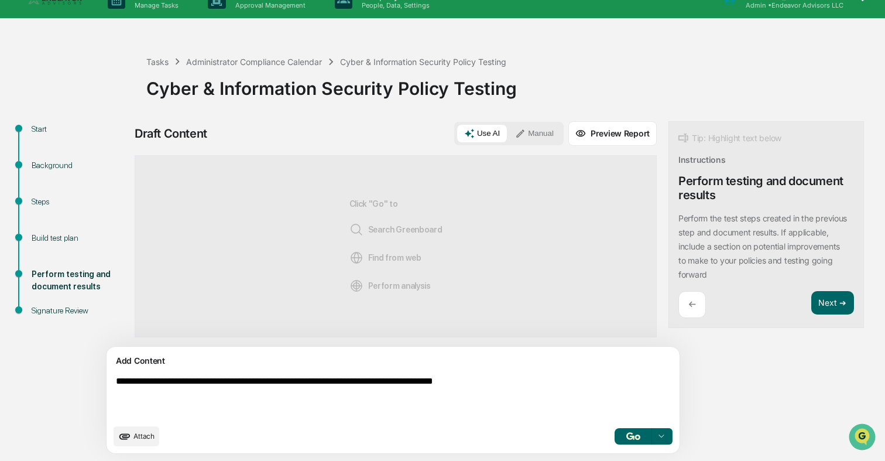
type textarea "**********"
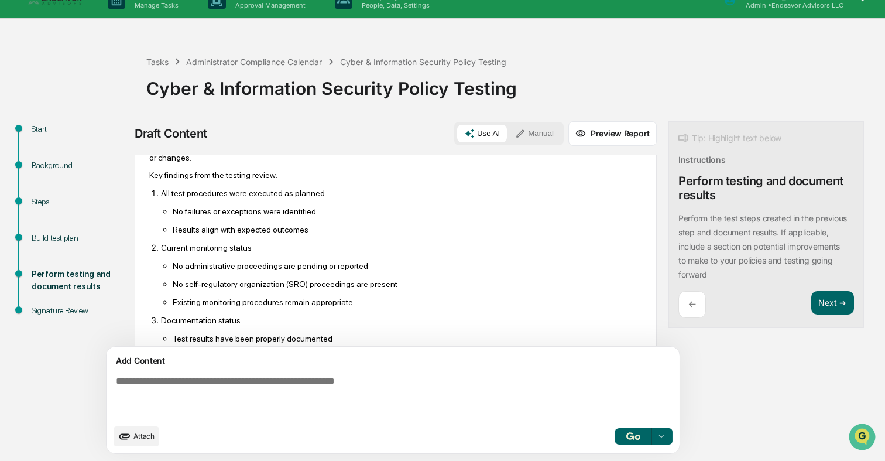
scroll to position [216, 0]
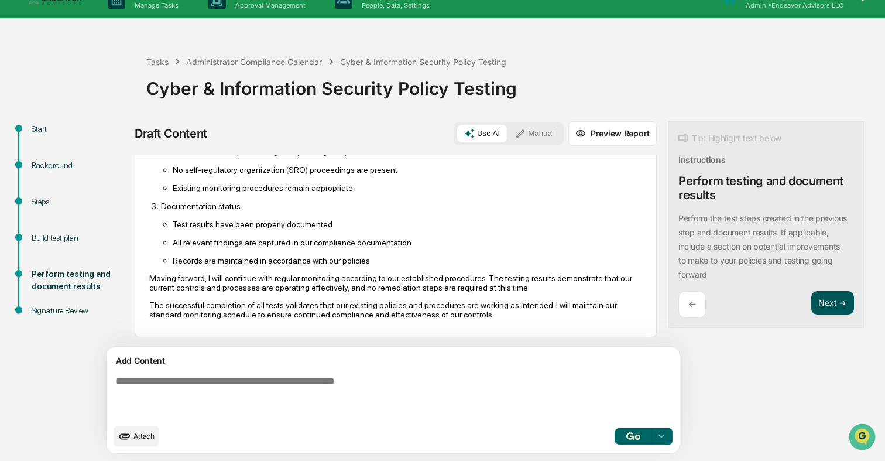
click at [811, 299] on button "Next ➔" at bounding box center [832, 303] width 43 height 24
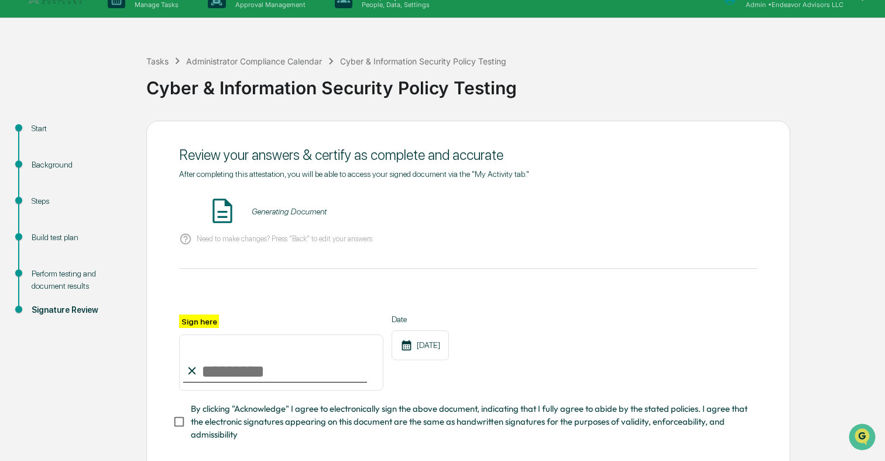
click at [257, 370] on input "Sign here" at bounding box center [281, 362] width 204 height 56
type input "*"
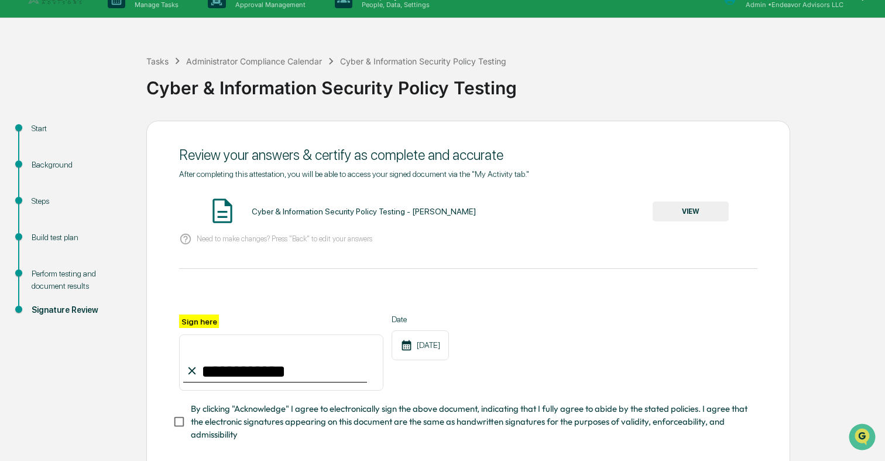
type input "**********"
click at [688, 218] on button "VIEW" at bounding box center [691, 211] width 76 height 20
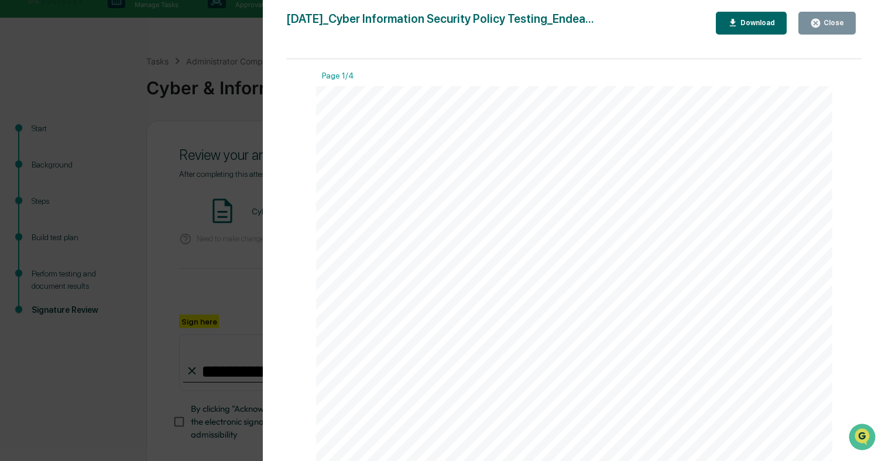
click at [833, 21] on div "Close" at bounding box center [832, 23] width 23 height 8
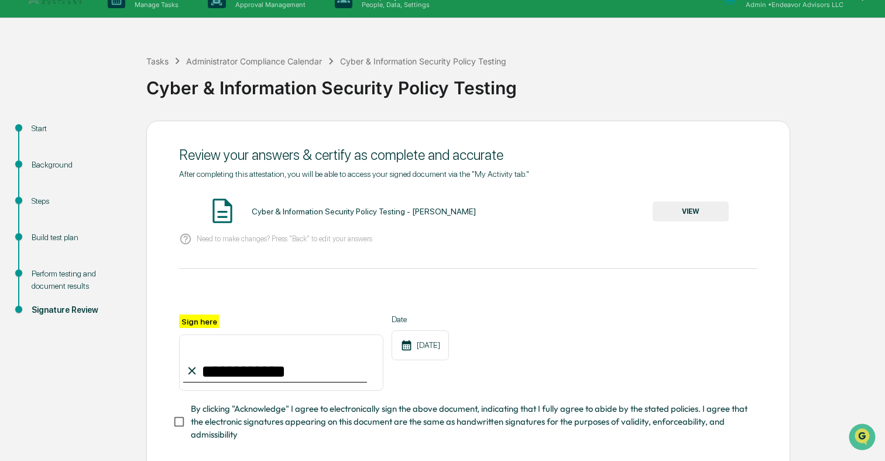
scroll to position [78, 0]
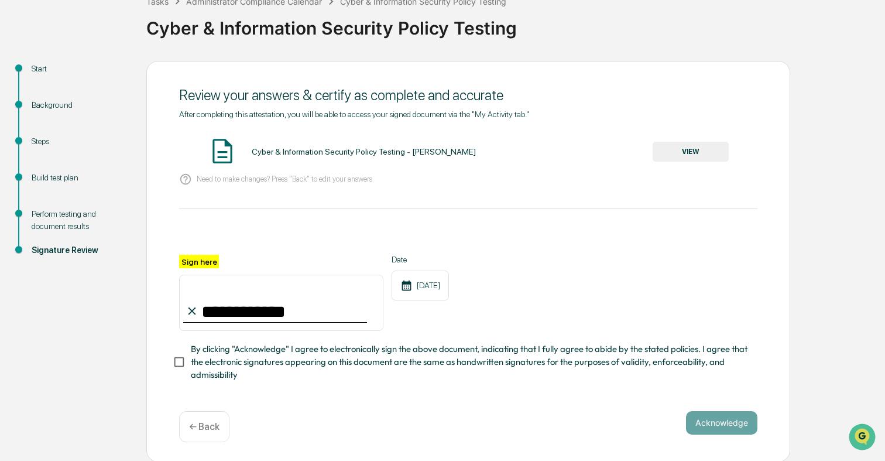
click at [337, 347] on span "By clicking "Acknowledge" I agree to electronically sign the above document, in…" at bounding box center [469, 361] width 557 height 39
click at [745, 423] on button "Acknowledge" at bounding box center [721, 422] width 71 height 23
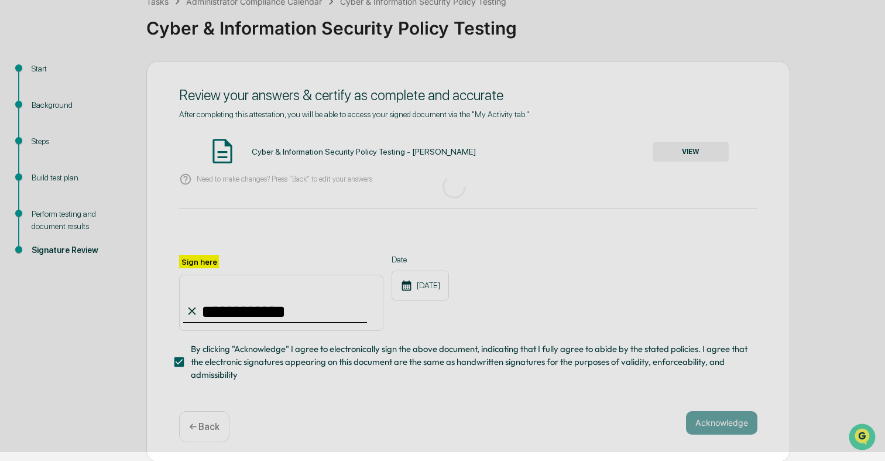
scroll to position [11, 0]
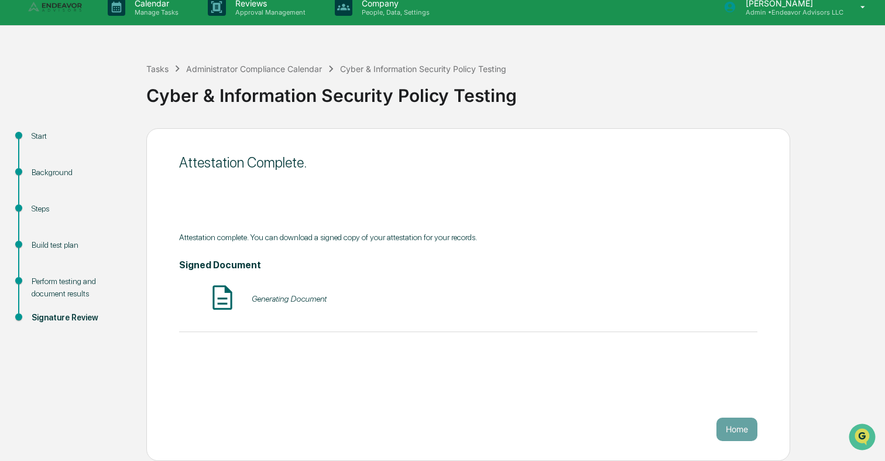
click at [76, 10] on img at bounding box center [56, 7] width 56 height 11
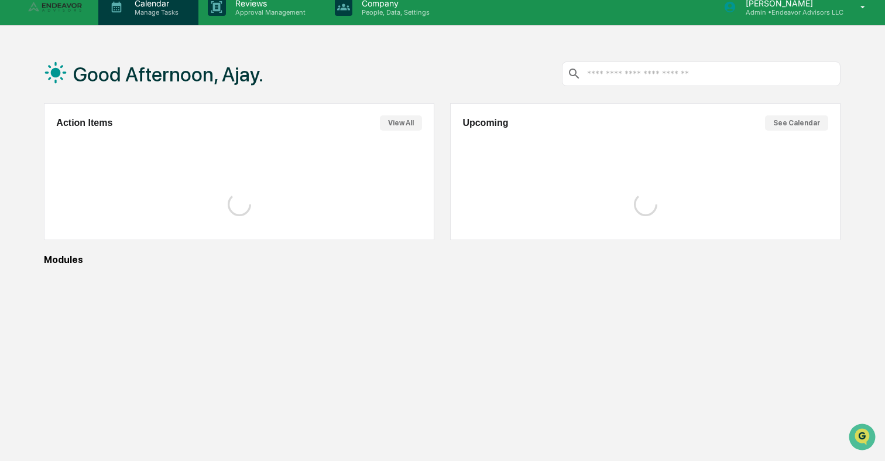
click at [170, 16] on div "Calendar Manage Tasks" at bounding box center [148, 7] width 100 height 36
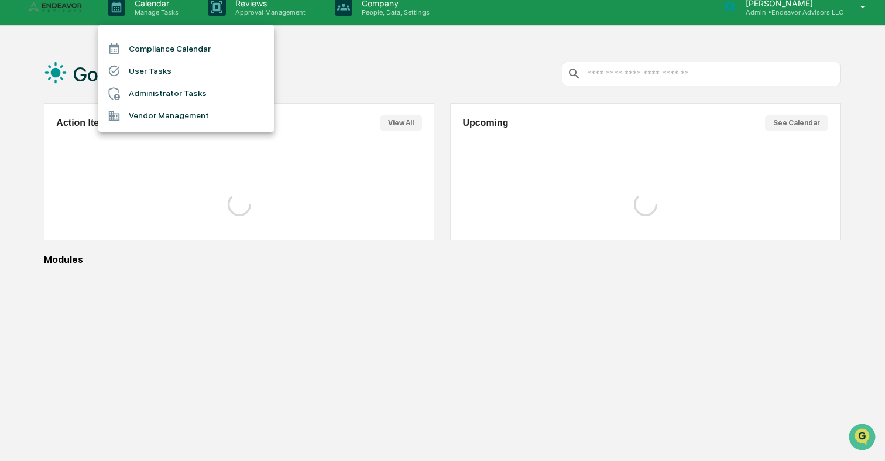
click at [171, 95] on li "Administrator Tasks" at bounding box center [186, 94] width 176 height 22
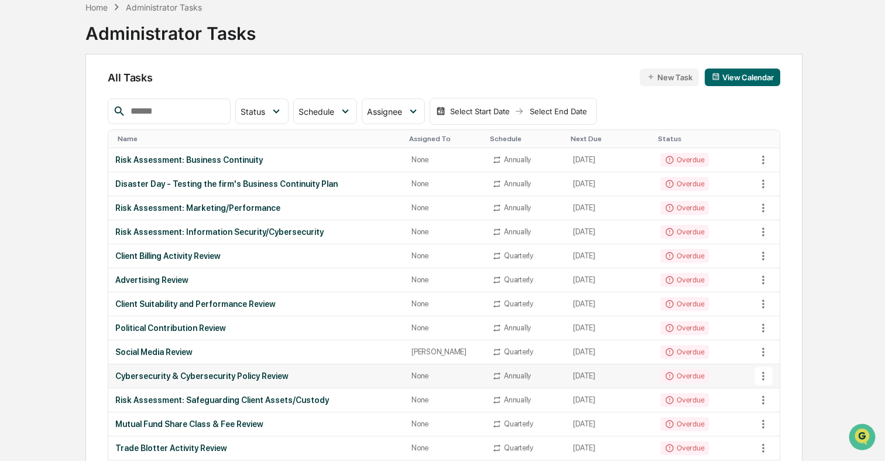
scroll to position [48, 0]
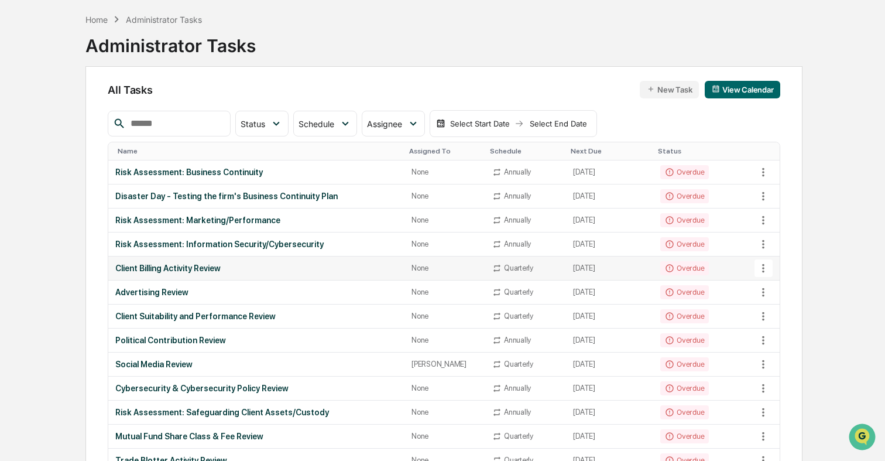
click at [623, 266] on td "[DATE]" at bounding box center [609, 268] width 87 height 24
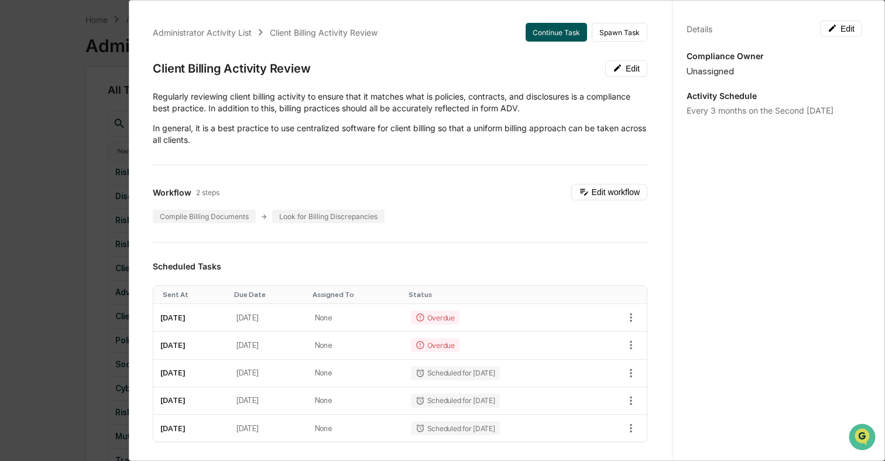
click at [558, 28] on button "Continue Task" at bounding box center [556, 32] width 61 height 19
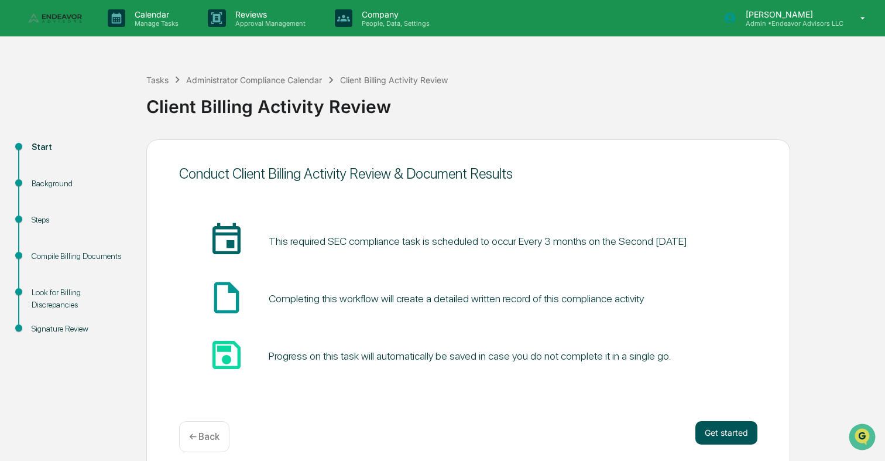
click at [740, 434] on button "Get started" at bounding box center [726, 432] width 62 height 23
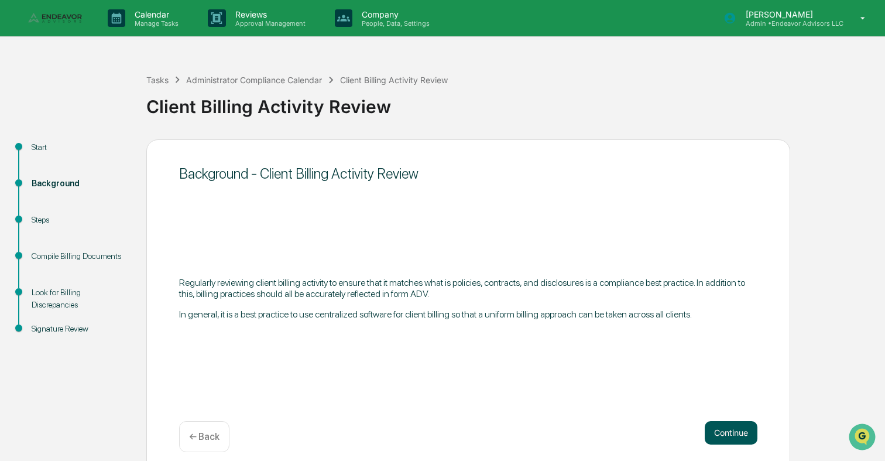
click at [719, 432] on button "Continue" at bounding box center [731, 432] width 53 height 23
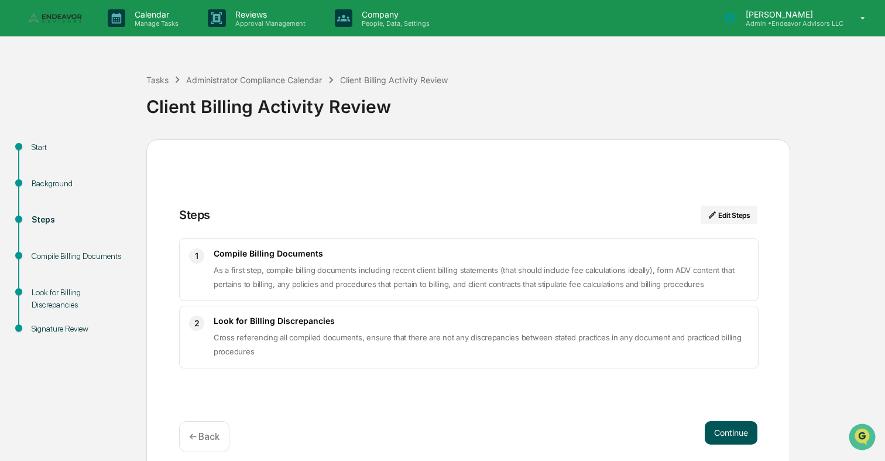
click at [715, 429] on button "Continue" at bounding box center [731, 432] width 53 height 23
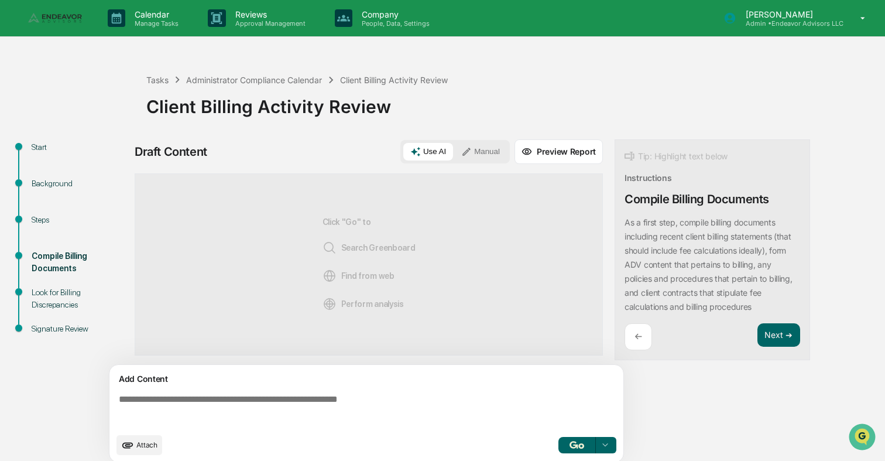
scroll to position [9, 0]
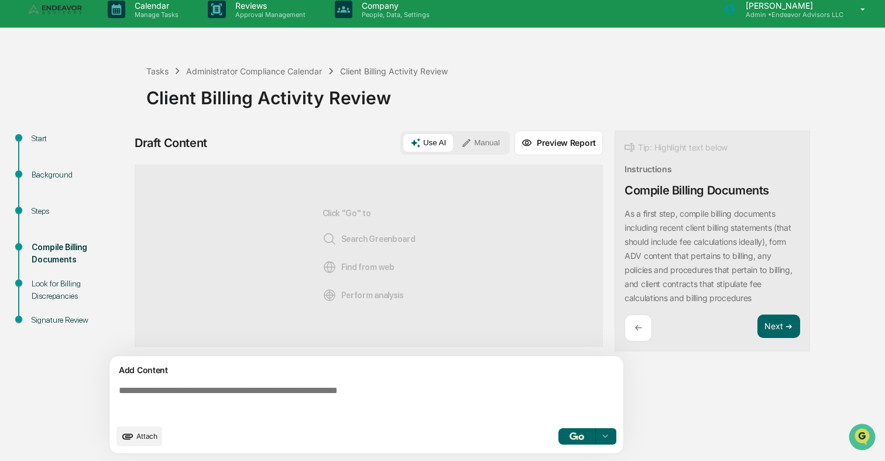
click at [397, 386] on textarea at bounding box center [368, 401] width 509 height 42
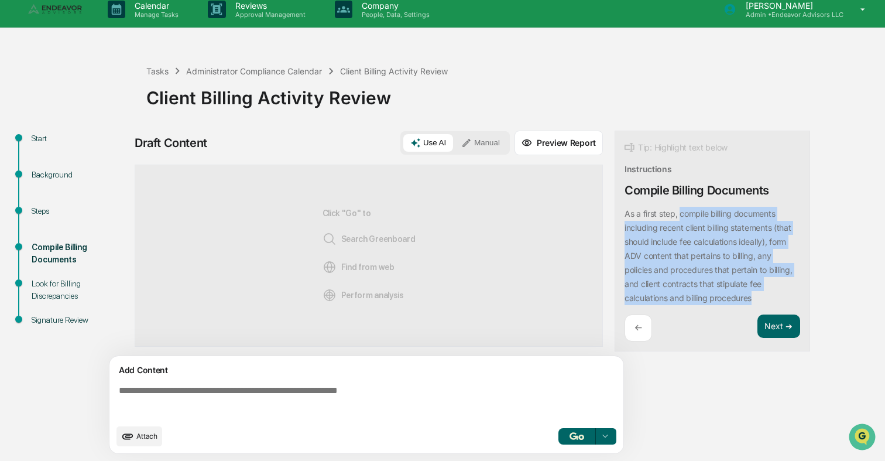
drag, startPoint x: 681, startPoint y: 213, endPoint x: 756, endPoint y: 297, distance: 112.3
click at [756, 297] on div "As a first step, compile billing documents including recent client billing stat…" at bounding box center [712, 256] width 176 height 98
copy p "compile billing documents including recent client billing statements (that shou…"
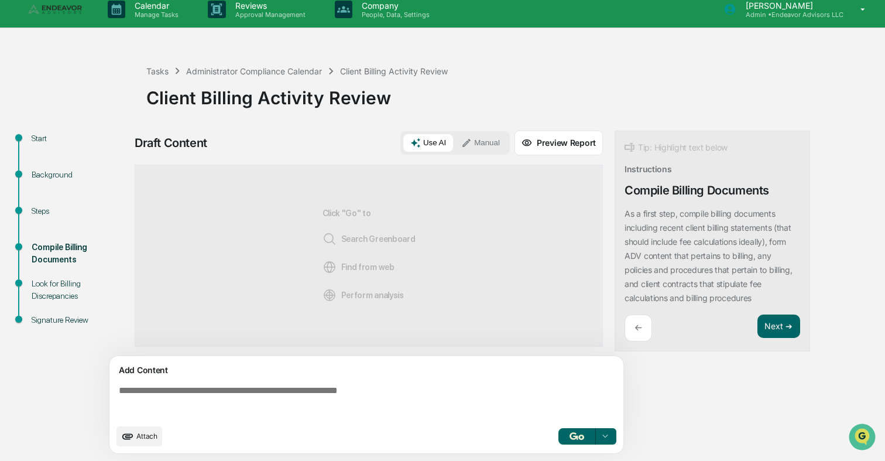
click at [443, 388] on textarea at bounding box center [368, 401] width 509 height 42
paste textarea "**********"
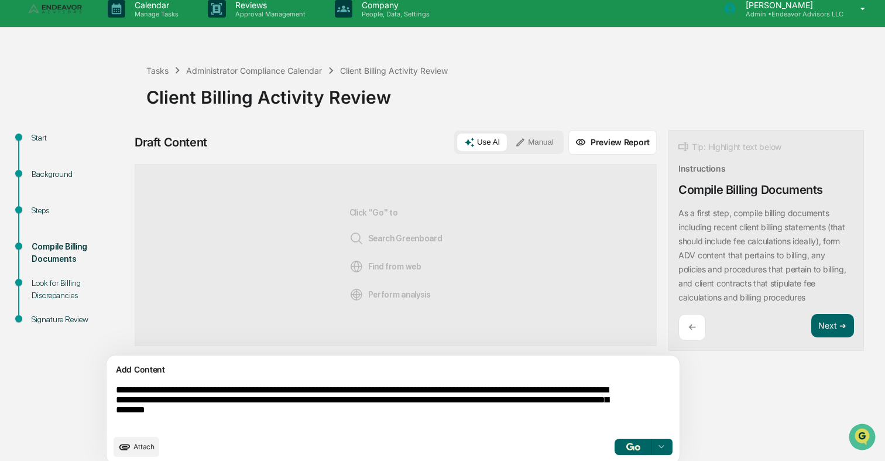
type textarea "**********"
click at [614, 445] on button "button" at bounding box center [632, 446] width 37 height 16
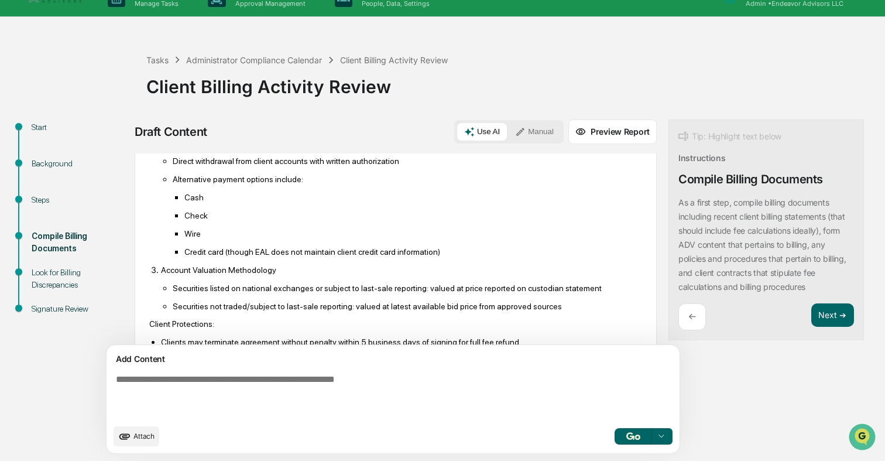
scroll to position [560, 0]
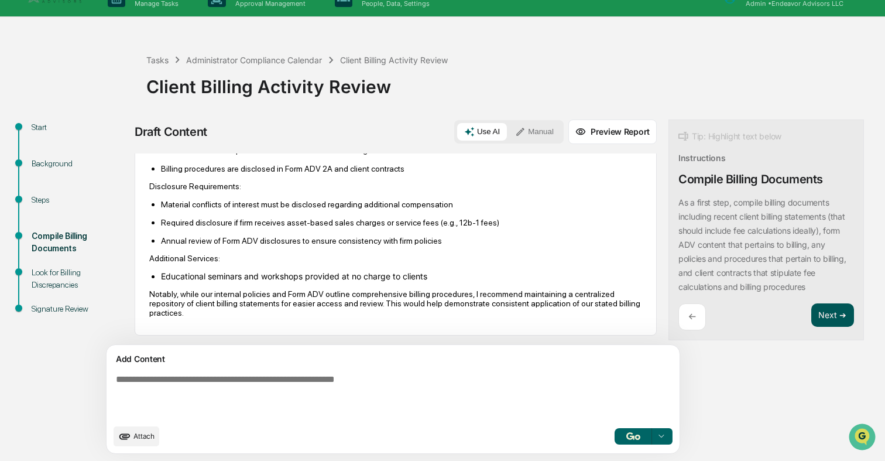
click at [811, 317] on button "Next ➔" at bounding box center [832, 315] width 43 height 24
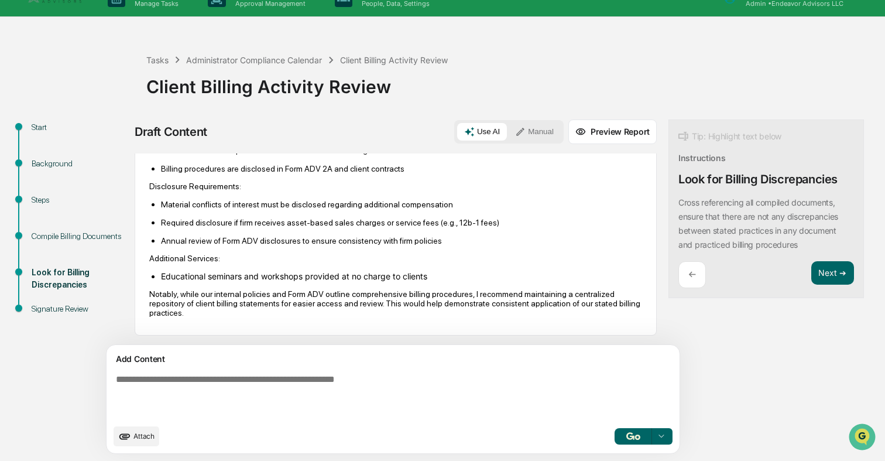
scroll to position [0, 0]
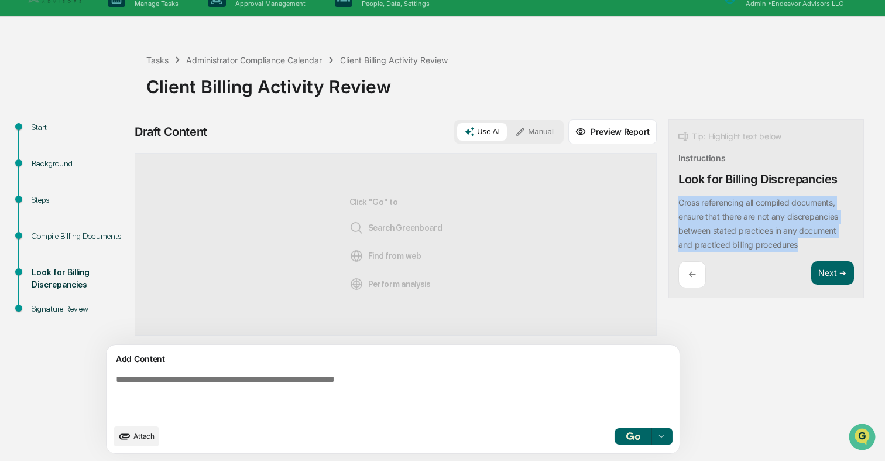
drag, startPoint x: 625, startPoint y: 202, endPoint x: 746, endPoint y: 243, distance: 127.1
click at [746, 243] on div "Cross referencing all compiled documents, ensure that there are not any discrep…" at bounding box center [766, 223] width 176 height 56
click at [709, 237] on div "Cross referencing all compiled documents, ensure that there are not any discrep…" at bounding box center [766, 223] width 176 height 56
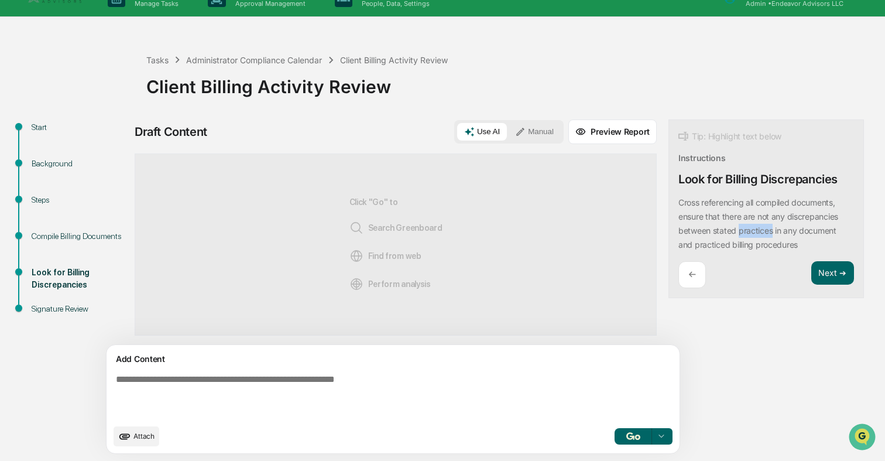
click at [709, 237] on div "Cross referencing all compiled documents, ensure that there are not any discrep…" at bounding box center [766, 223] width 176 height 56
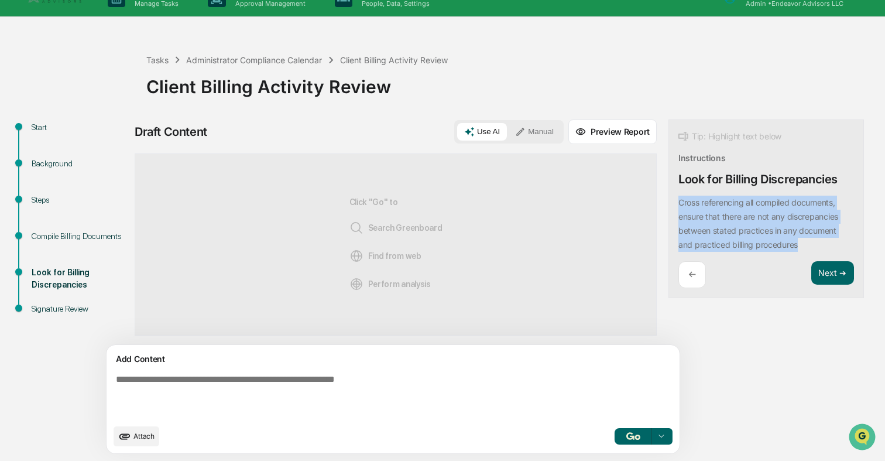
drag, startPoint x: 754, startPoint y: 242, endPoint x: 634, endPoint y: 195, distance: 128.2
click at [668, 195] on div "Tip: Highlight text below Instructions Look for Billing Discrepancies Cross ref…" at bounding box center [765, 208] width 195 height 179
copy p "Cross referencing all compiled documents, ensure that there are not any discrep…"
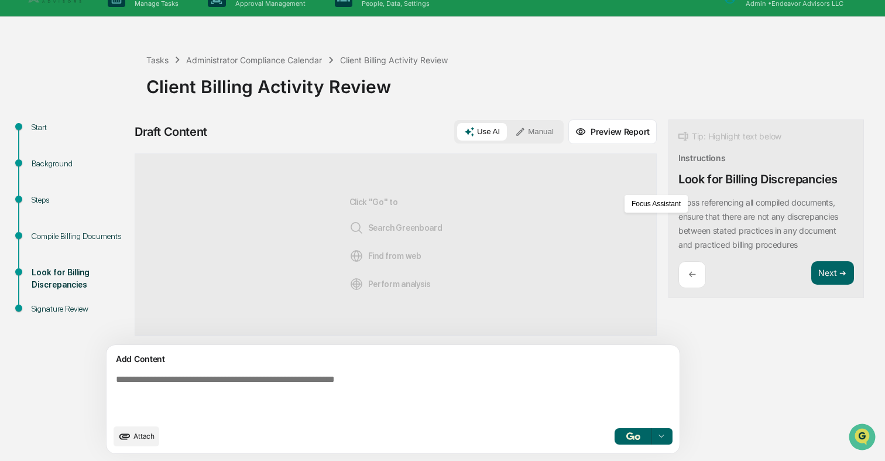
click at [369, 399] on textarea at bounding box center [365, 395] width 509 height 53
paste textarea "**********"
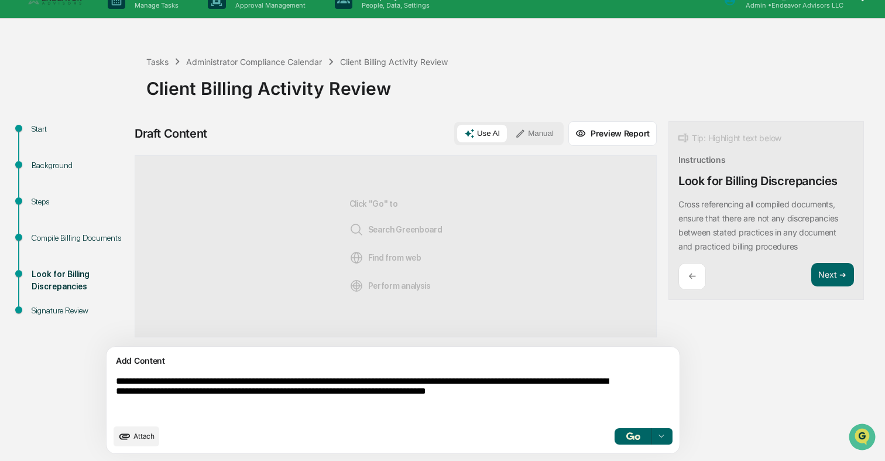
scroll to position [20, 0]
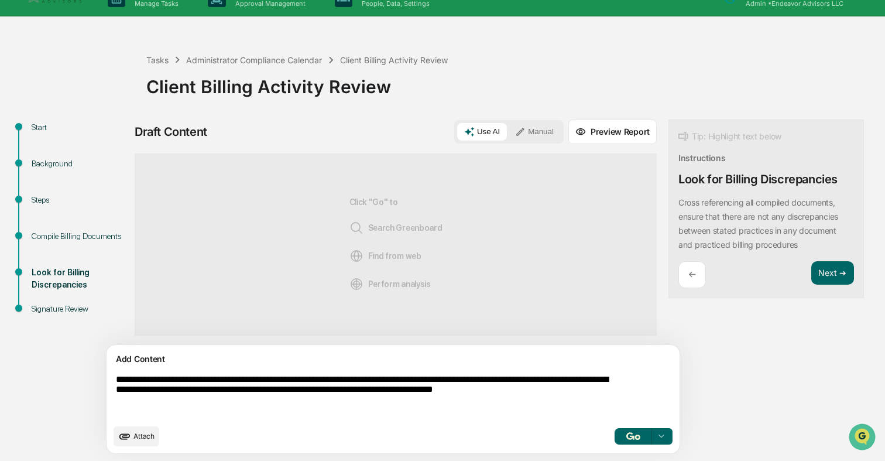
type textarea "**********"
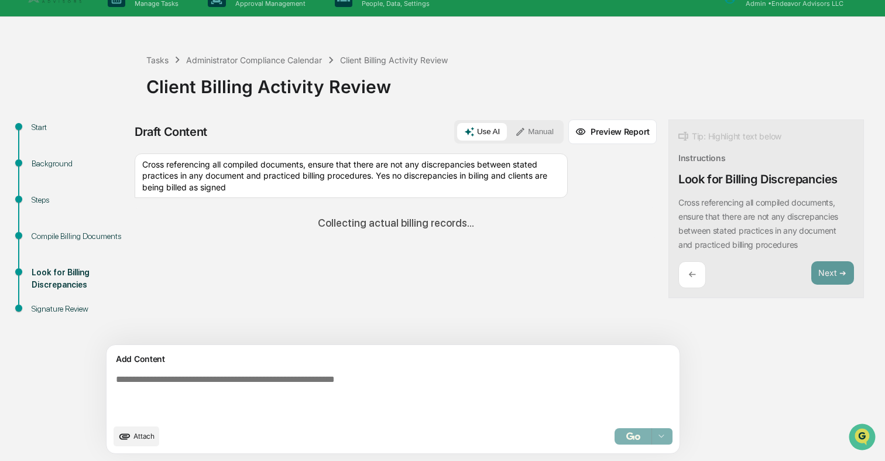
drag, startPoint x: 681, startPoint y: 221, endPoint x: 722, endPoint y: 219, distance: 41.0
click at [722, 219] on p "Cross referencing all compiled documents, ensure that there are not any discrep…" at bounding box center [758, 223] width 160 height 52
drag, startPoint x: 722, startPoint y: 219, endPoint x: 678, endPoint y: 219, distance: 44.5
click at [678, 219] on p "Cross referencing all compiled documents, ensure that there are not any discrep…" at bounding box center [758, 223] width 160 height 52
click at [717, 218] on button "Focus Assistant" at bounding box center [711, 217] width 61 height 15
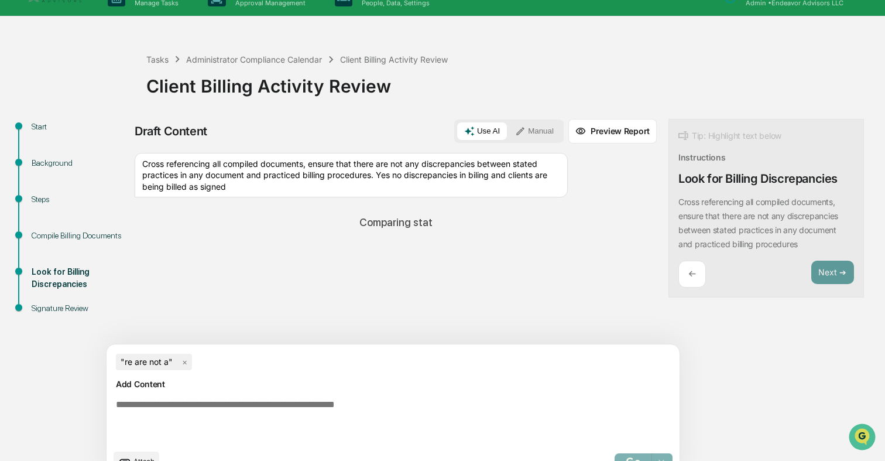
click at [708, 280] on div "← Next ➔" at bounding box center [766, 274] width 176 height 28
click at [185, 360] on span "×" at bounding box center [184, 361] width 15 height 16
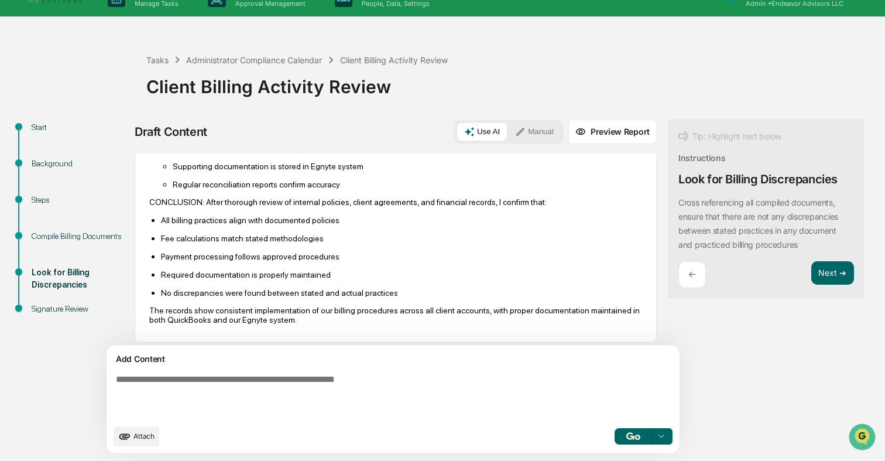
scroll to position [558, 0]
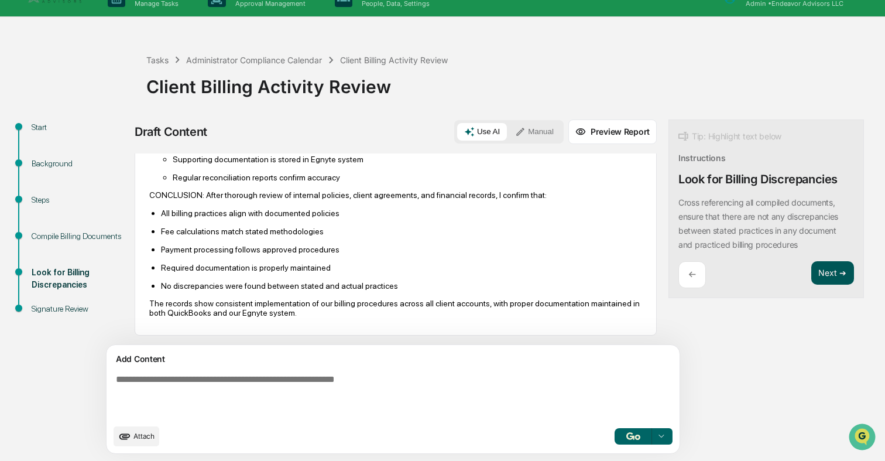
click at [811, 272] on button "Next ➔" at bounding box center [832, 273] width 43 height 24
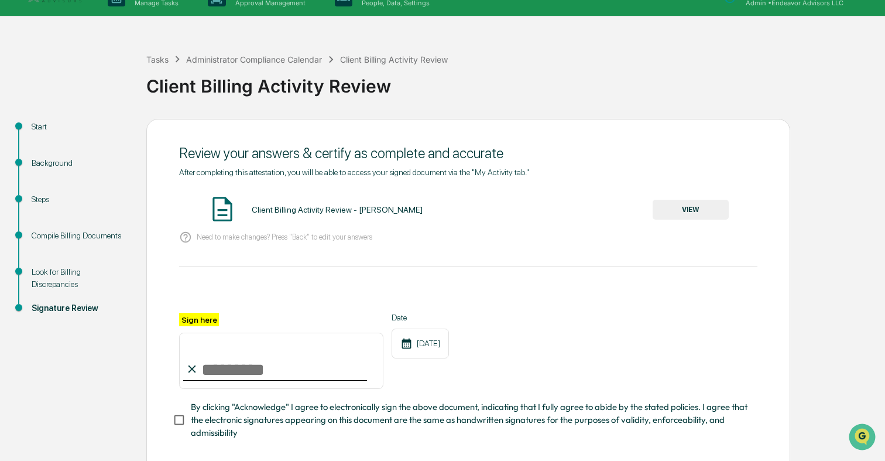
click at [259, 359] on input "Sign here" at bounding box center [281, 360] width 204 height 56
type input "**********"
click at [708, 206] on button "VIEW" at bounding box center [691, 210] width 76 height 20
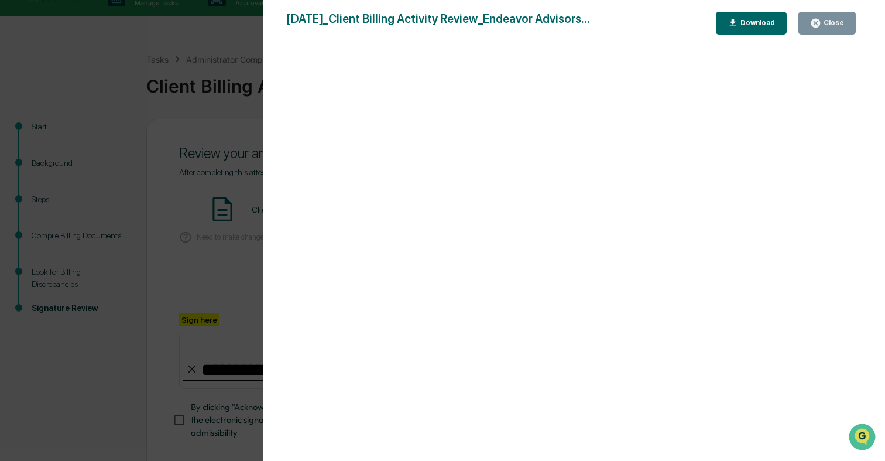
click at [222, 130] on div "Version History [DATE] 09:31 PM [PERSON_NAME] [DATE]_Client Billing Activity Re…" at bounding box center [442, 230] width 885 height 461
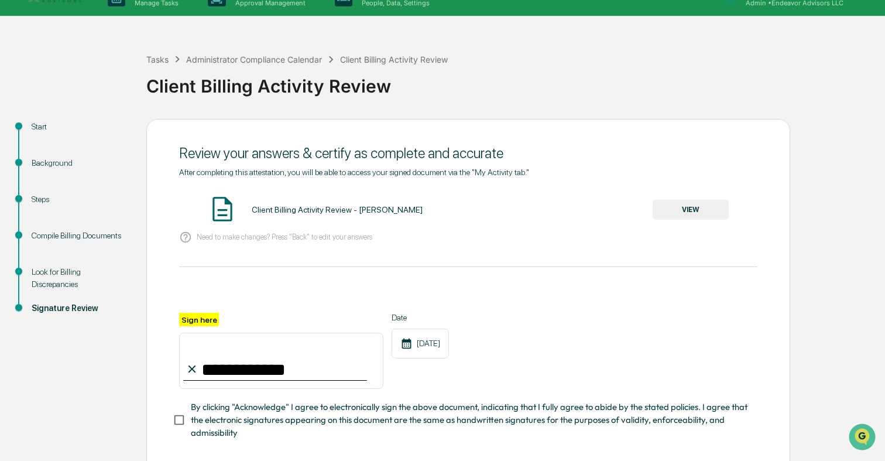
click at [239, 417] on span "By clicking "Acknowledge" I agree to electronically sign the above document, in…" at bounding box center [469, 419] width 557 height 39
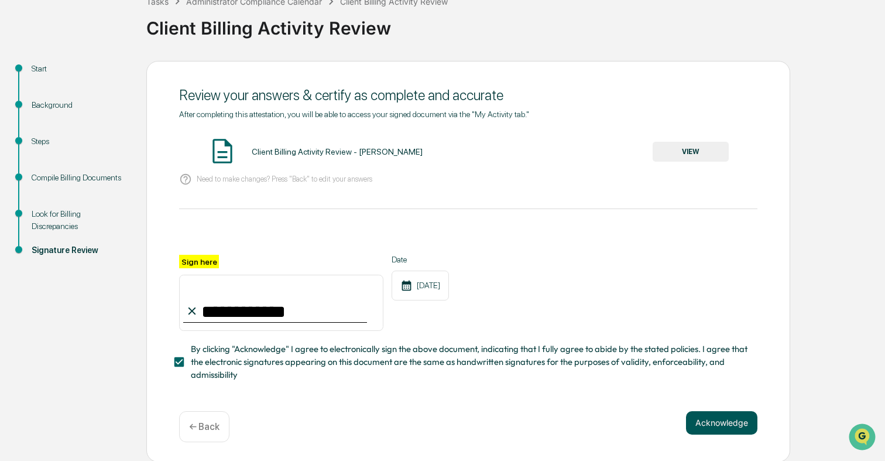
click at [696, 421] on button "Acknowledge" at bounding box center [721, 422] width 71 height 23
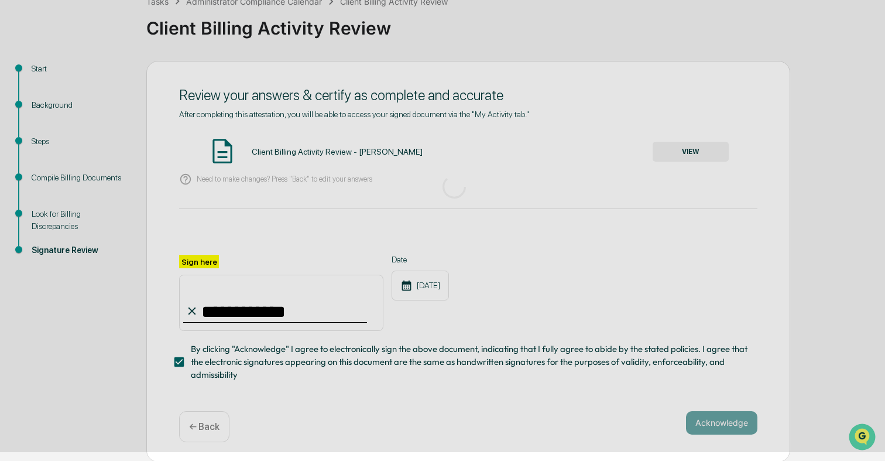
scroll to position [11, 0]
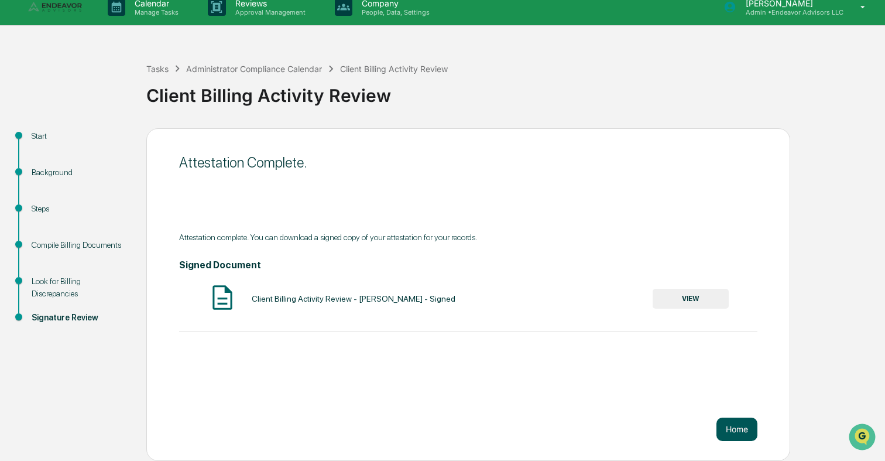
click at [739, 429] on button "Home" at bounding box center [736, 428] width 41 height 23
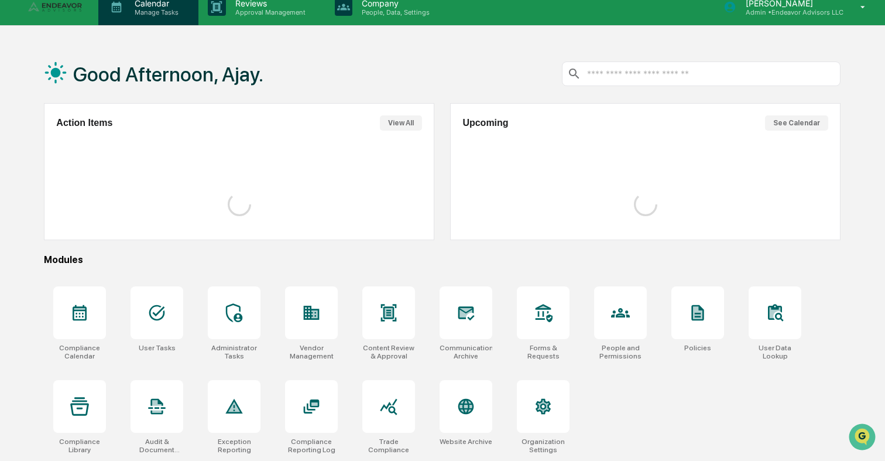
click at [166, 13] on p "Manage Tasks" at bounding box center [154, 12] width 59 height 8
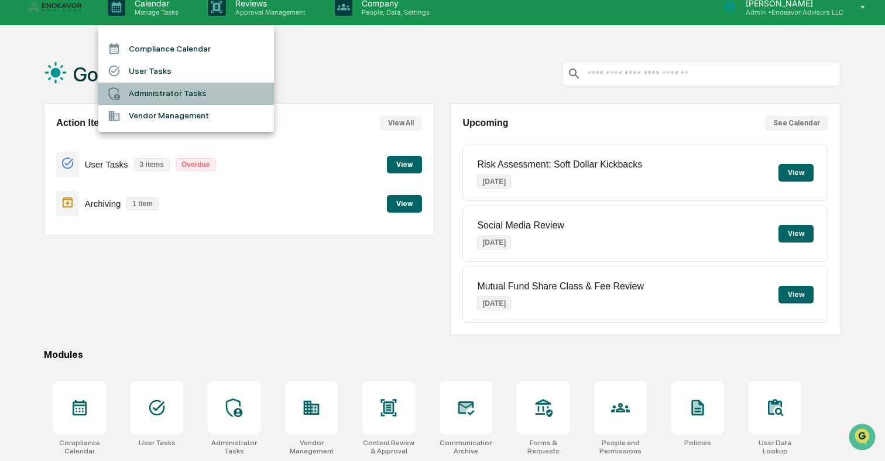
click at [161, 94] on li "Administrator Tasks" at bounding box center [186, 94] width 176 height 22
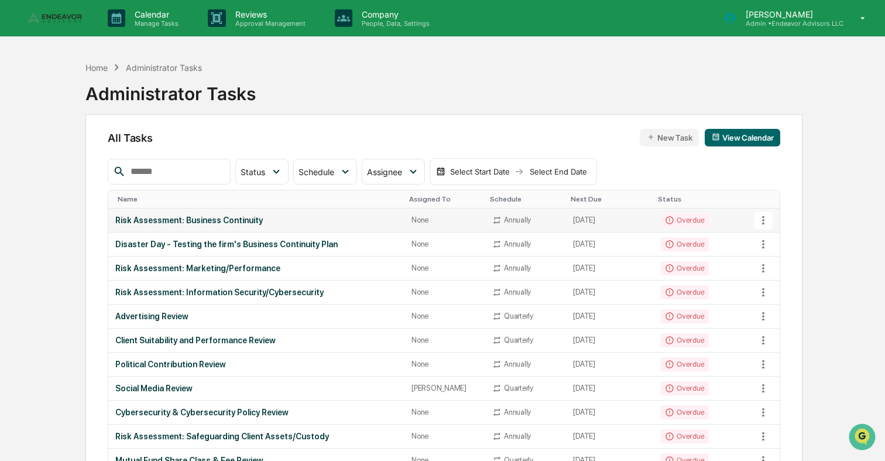
click at [485, 221] on td "Annually" at bounding box center [525, 220] width 81 height 24
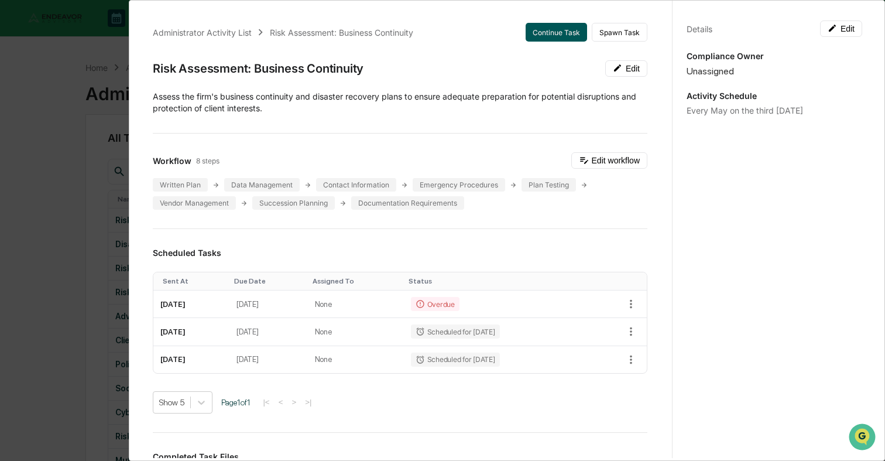
click at [556, 33] on button "Continue Task" at bounding box center [556, 32] width 61 height 19
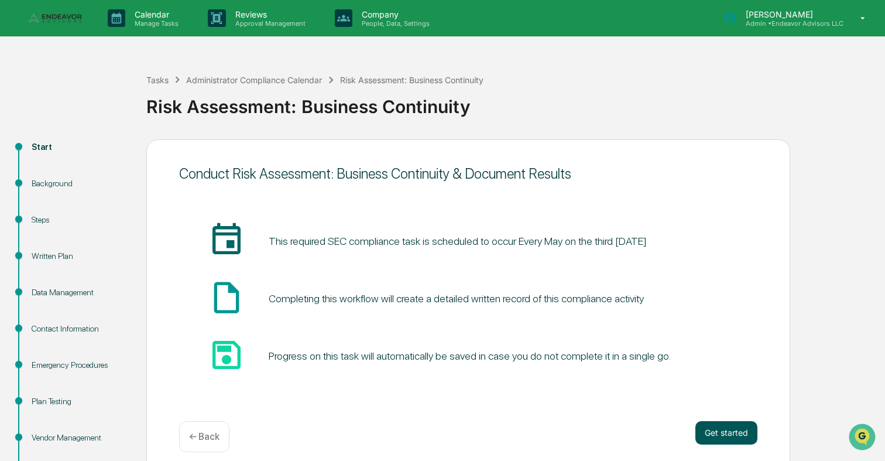
click at [712, 433] on button "Get started" at bounding box center [726, 432] width 62 height 23
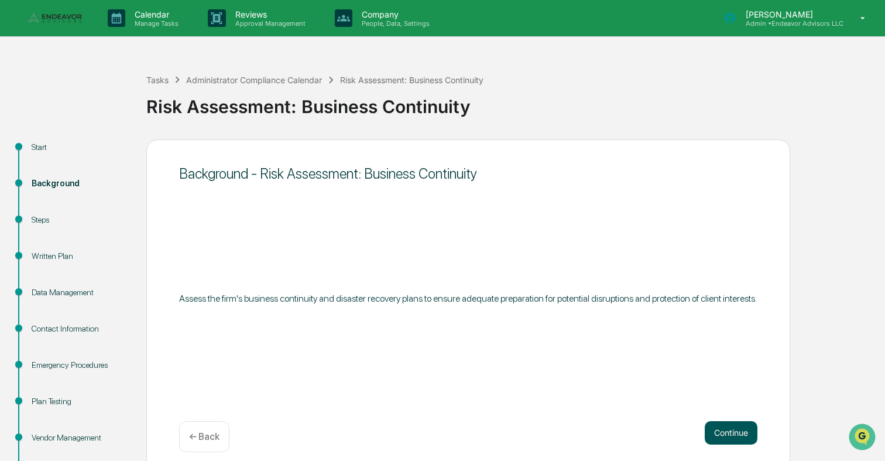
click at [733, 435] on button "Continue" at bounding box center [731, 432] width 53 height 23
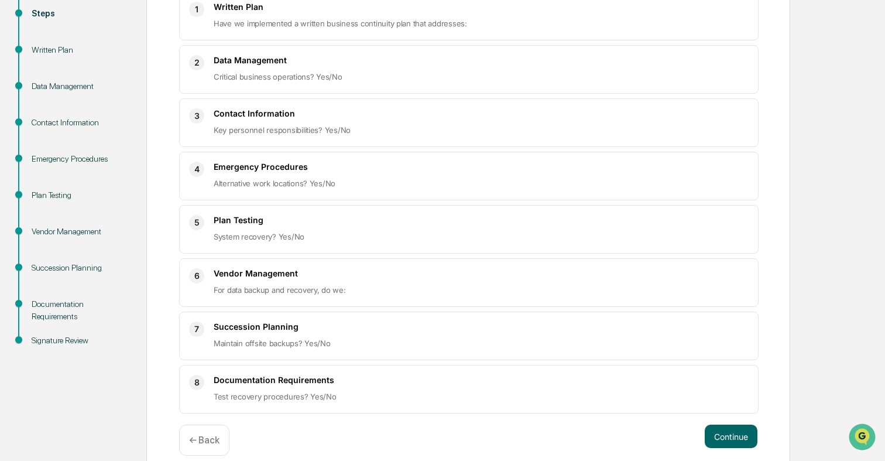
scroll to position [221, 0]
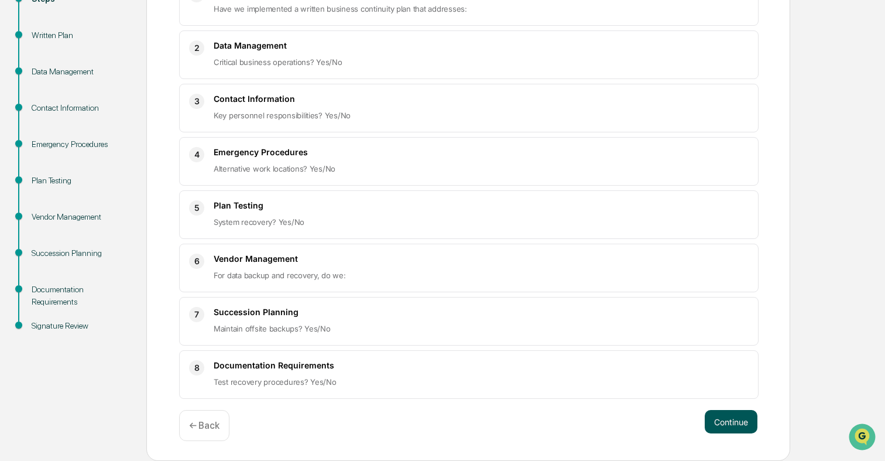
click at [741, 428] on button "Continue" at bounding box center [731, 421] width 53 height 23
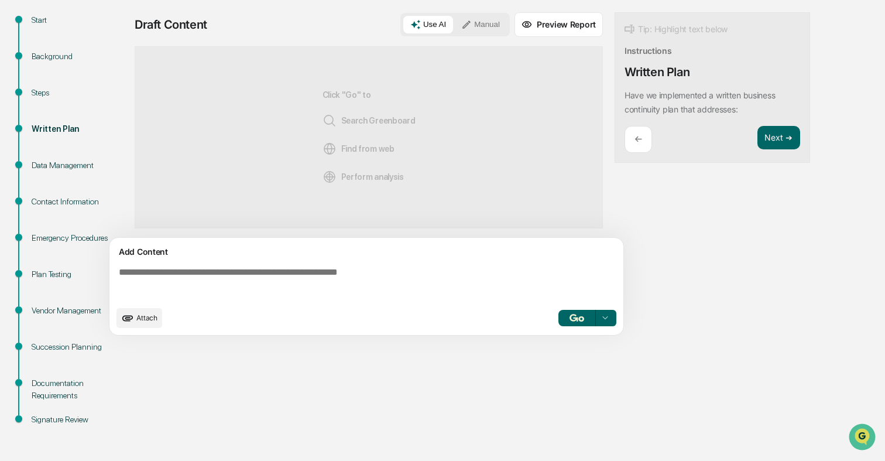
scroll to position [127, 0]
click at [510, 260] on div "Add Content Attach Select..." at bounding box center [366, 286] width 514 height 97
click at [479, 271] on textarea at bounding box center [368, 283] width 509 height 42
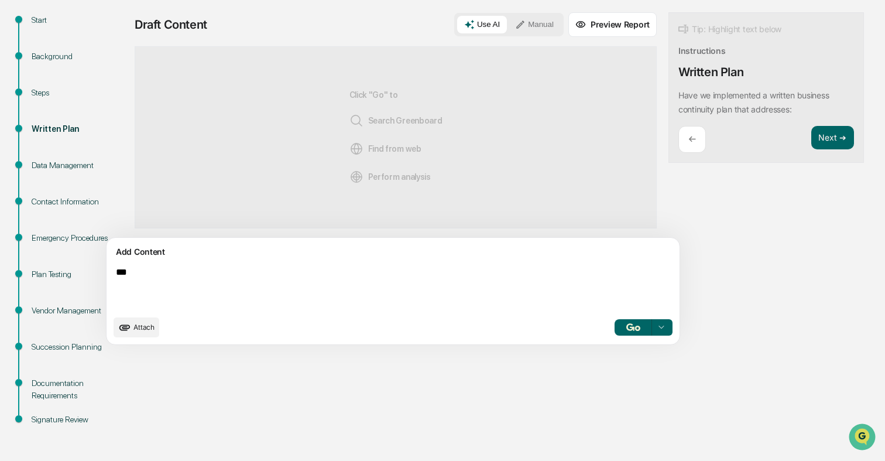
type textarea "***"
click at [614, 331] on button "button" at bounding box center [632, 327] width 37 height 16
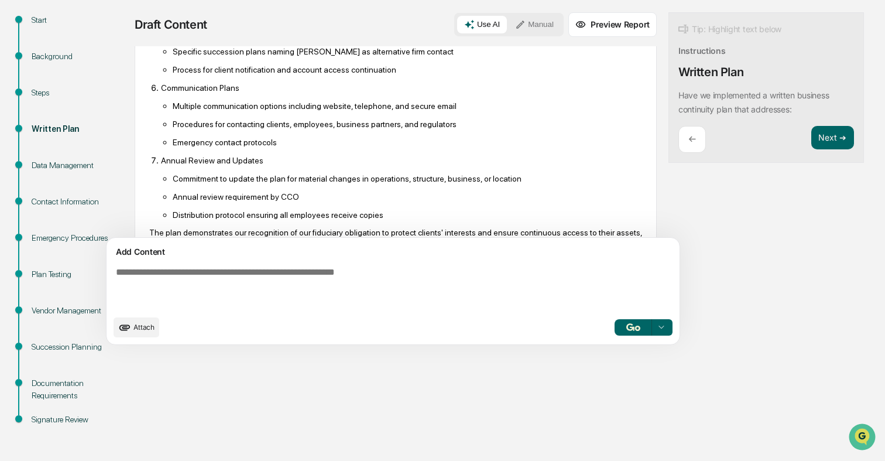
scroll to position [482, 0]
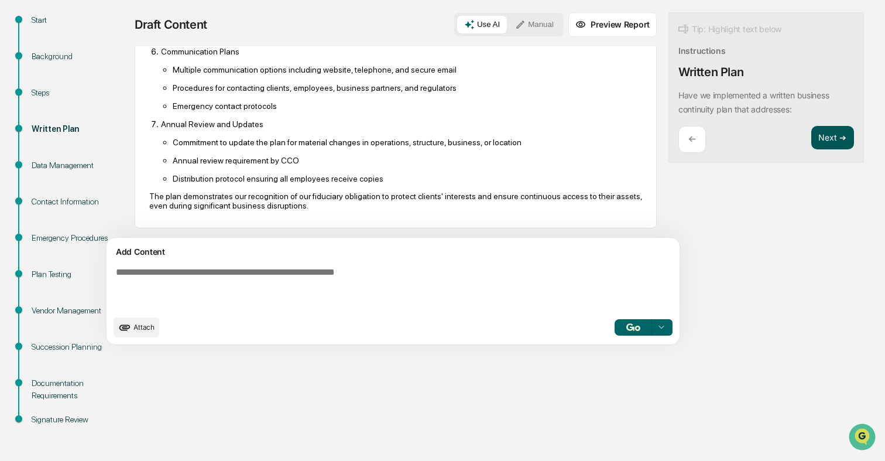
click at [811, 135] on button "Next ➔" at bounding box center [832, 138] width 43 height 24
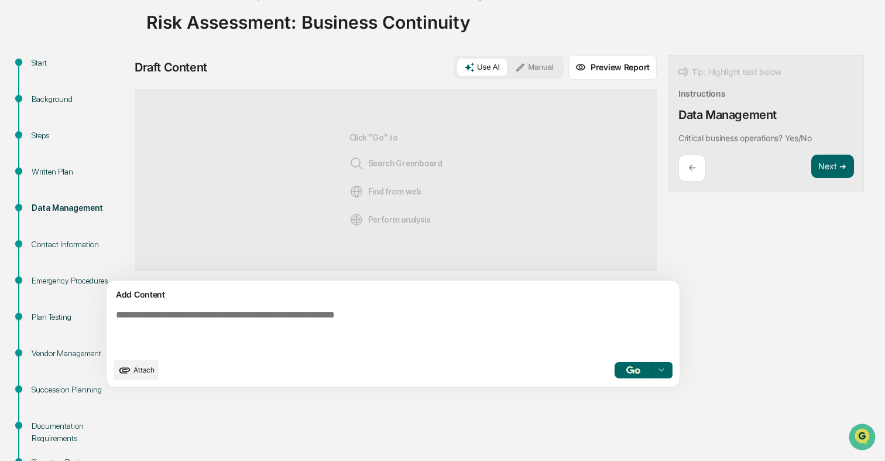
scroll to position [72, 0]
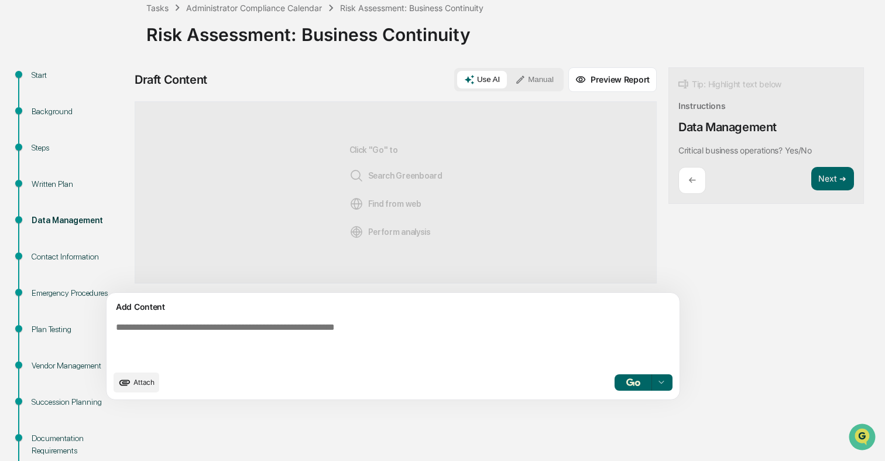
click at [523, 356] on textarea at bounding box center [365, 342] width 509 height 51
type textarea "***"
click at [614, 377] on button "button" at bounding box center [632, 382] width 37 height 16
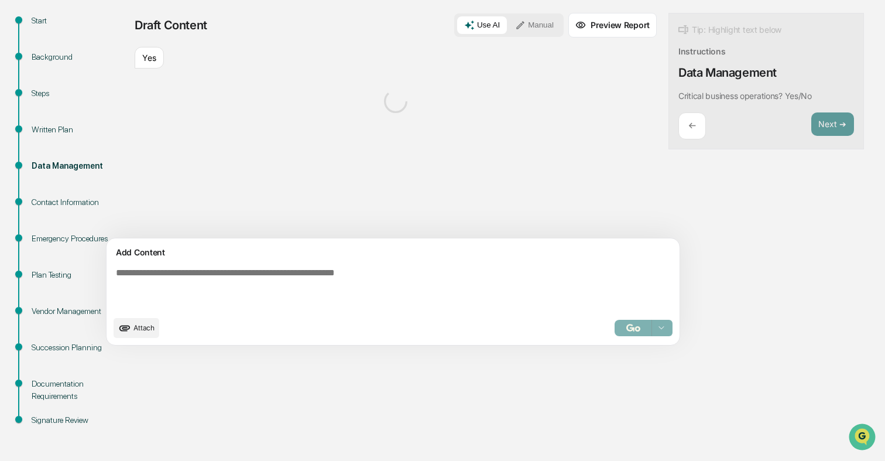
scroll to position [127, 0]
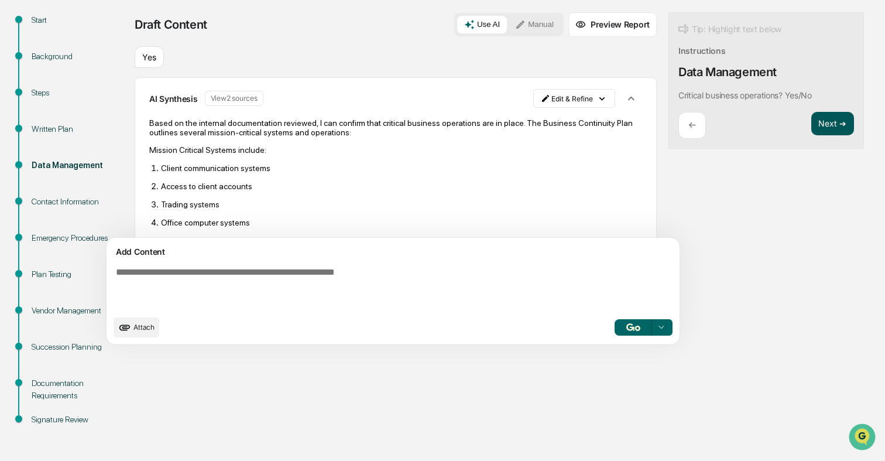
click at [811, 126] on button "Next ➔" at bounding box center [832, 124] width 43 height 24
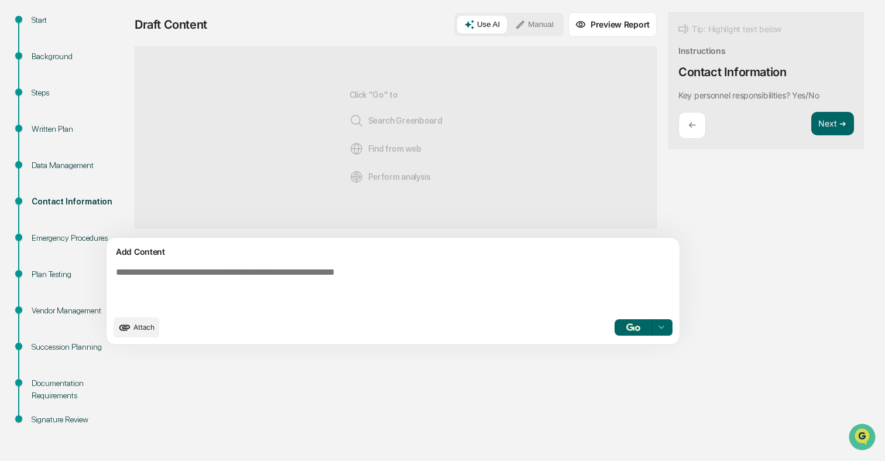
click at [468, 308] on textarea at bounding box center [365, 287] width 509 height 51
type textarea "***"
click at [626, 330] on img "button" at bounding box center [633, 327] width 14 height 8
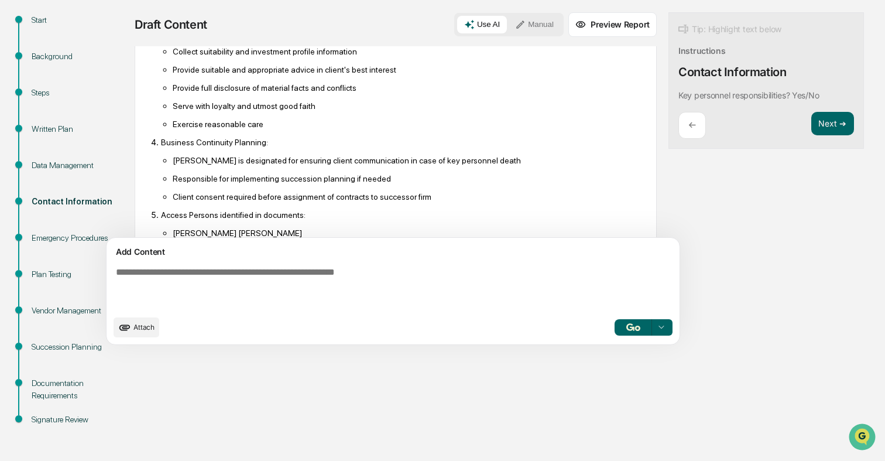
scroll to position [428, 0]
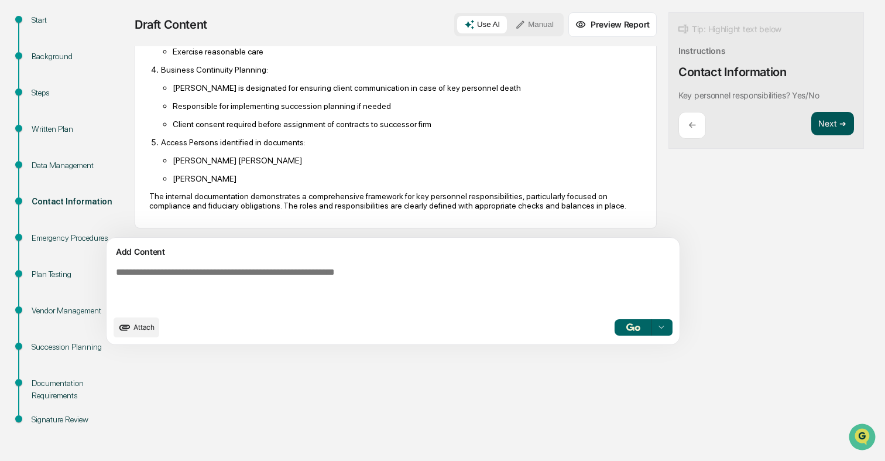
click at [811, 125] on button "Next ➔" at bounding box center [832, 124] width 43 height 24
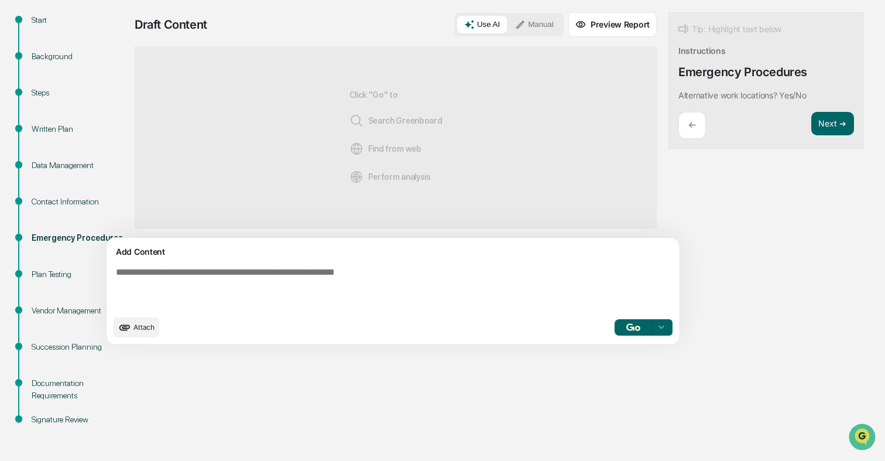
click at [489, 257] on div "Add Content" at bounding box center [393, 252] width 559 height 14
click at [456, 279] on textarea at bounding box center [365, 287] width 509 height 51
type textarea "**********"
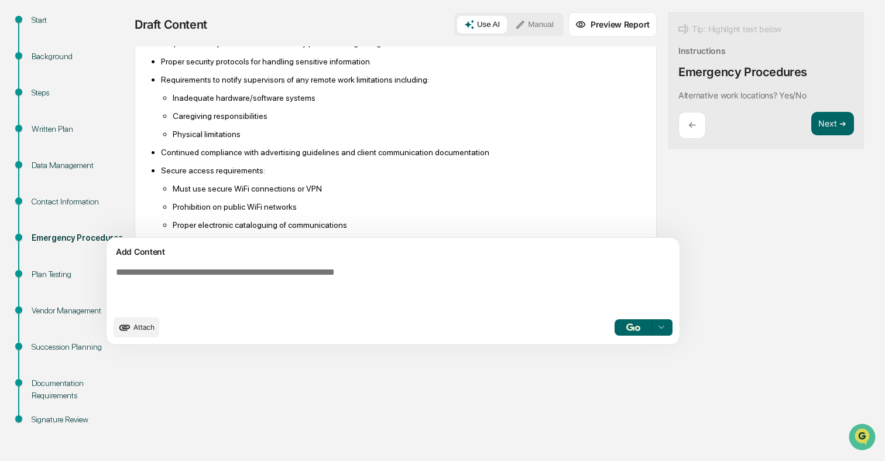
scroll to position [321, 0]
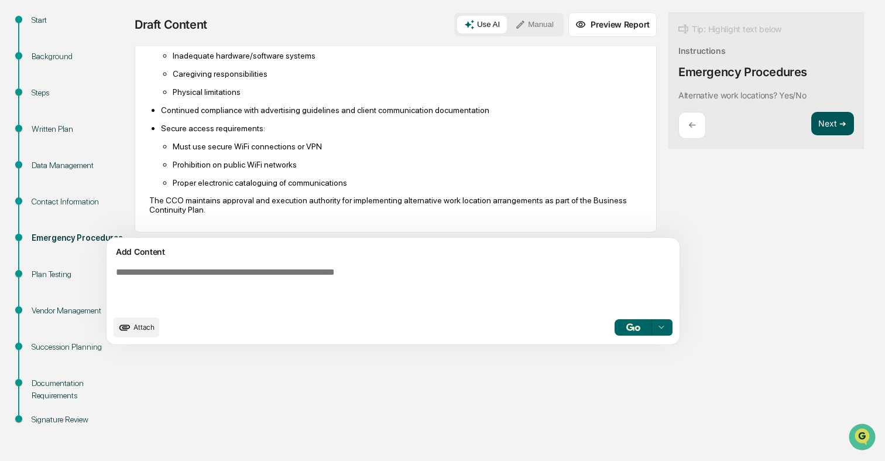
click at [811, 118] on button "Next ➔" at bounding box center [832, 124] width 43 height 24
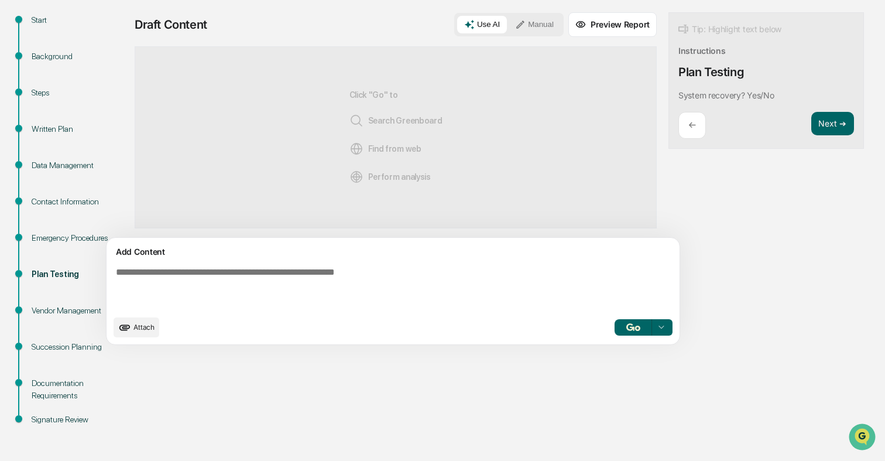
click at [463, 265] on textarea at bounding box center [365, 287] width 509 height 51
type textarea "***"
click at [626, 329] on img "button" at bounding box center [633, 327] width 14 height 8
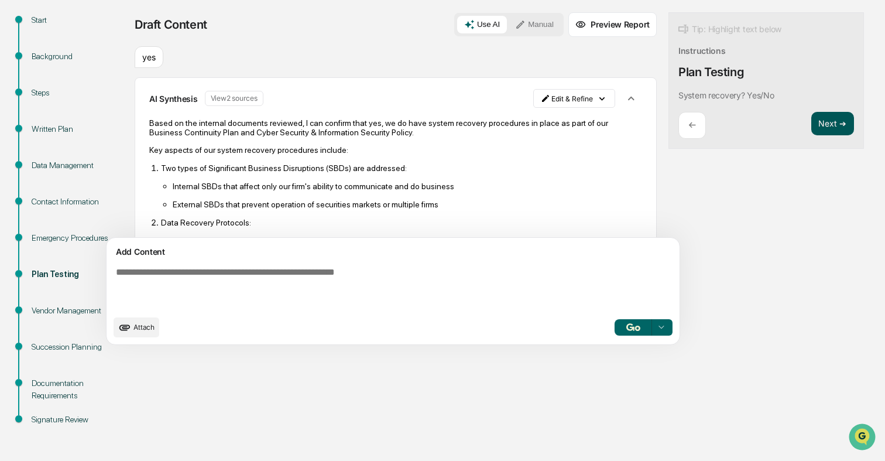
click at [811, 121] on button "Next ➔" at bounding box center [832, 124] width 43 height 24
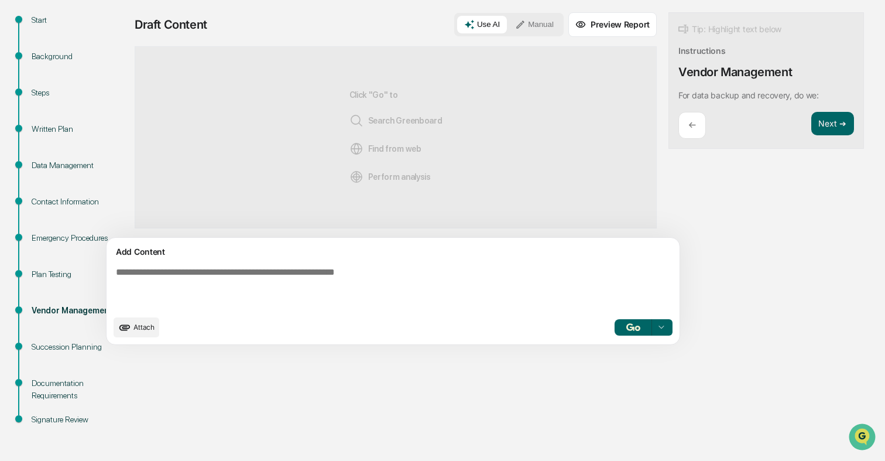
click at [441, 257] on div "Add Content" at bounding box center [393, 252] width 559 height 14
click at [434, 269] on textarea at bounding box center [365, 287] width 509 height 51
type textarea "***"
click at [614, 334] on button "button" at bounding box center [632, 327] width 37 height 16
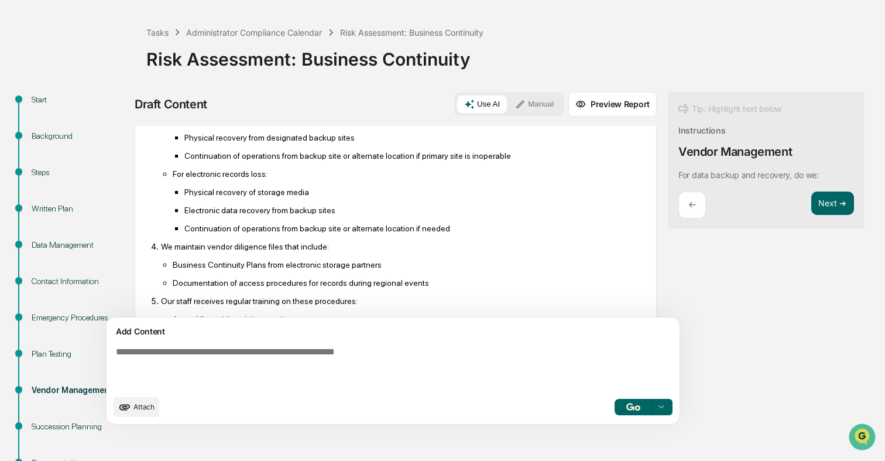
scroll to position [437, 0]
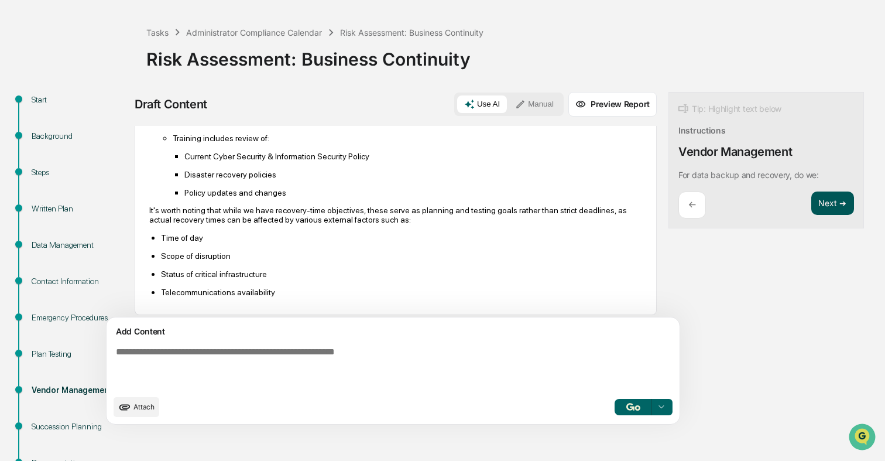
click at [811, 195] on button "Next ➔" at bounding box center [832, 203] width 43 height 24
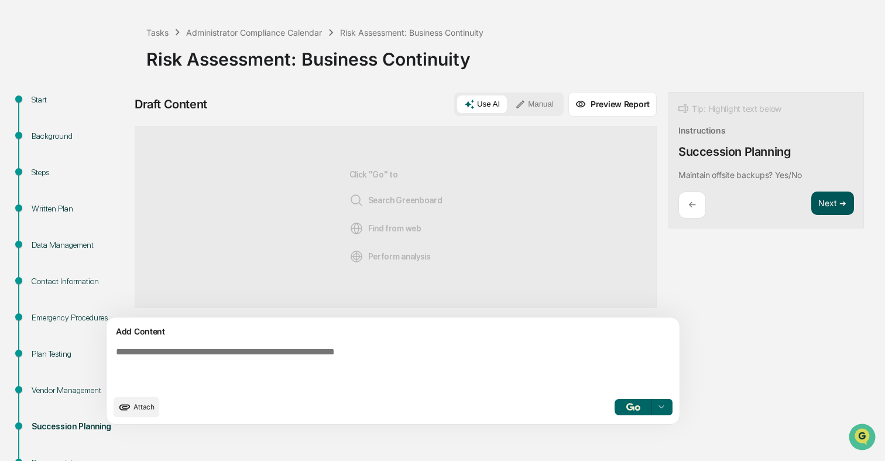
scroll to position [0, 0]
click at [404, 337] on div "Add Content" at bounding box center [393, 331] width 559 height 14
click at [387, 351] on textarea at bounding box center [365, 367] width 509 height 51
click at [614, 404] on button "button" at bounding box center [632, 407] width 37 height 16
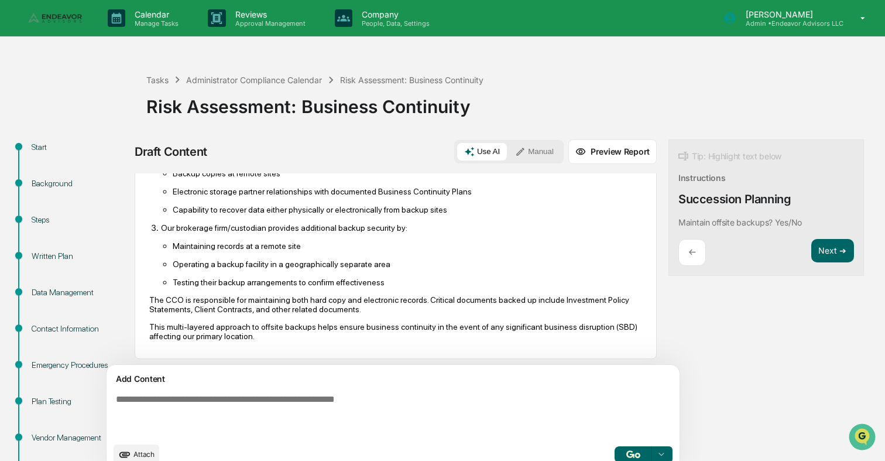
scroll to position [112, 0]
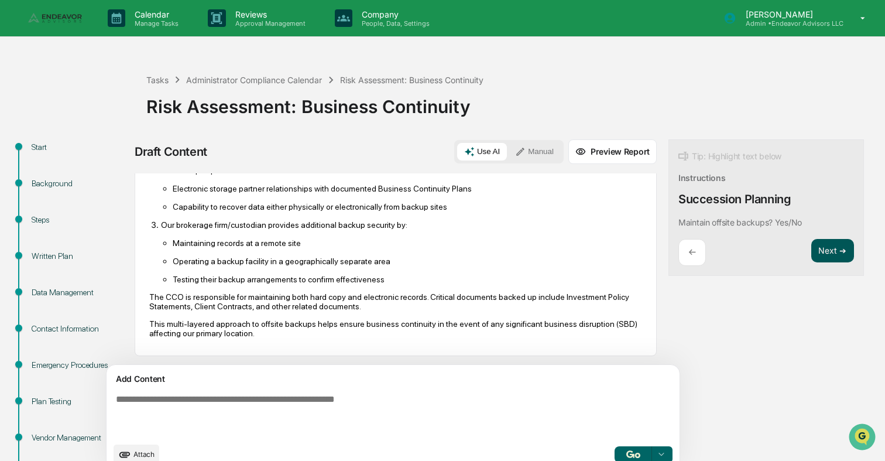
click at [811, 257] on button "Next ➔" at bounding box center [832, 251] width 43 height 24
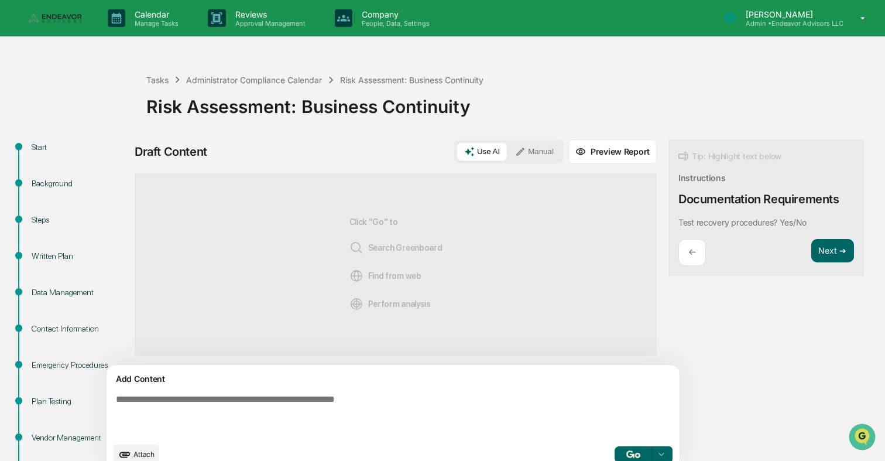
scroll to position [33, 0]
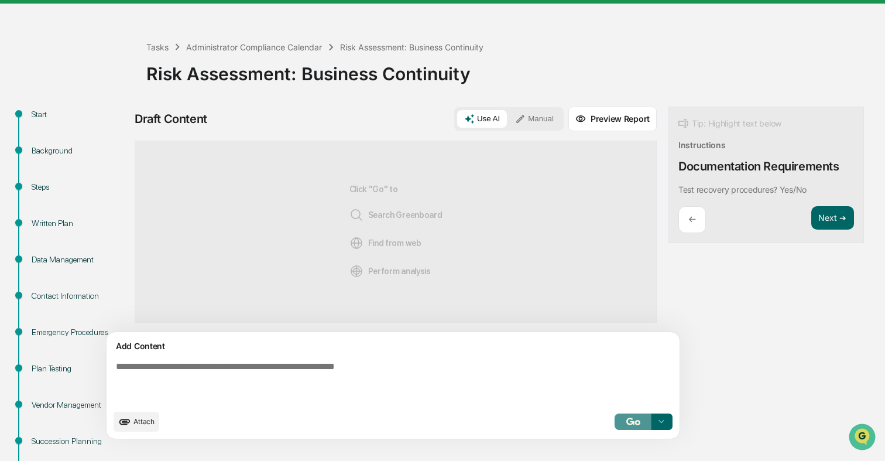
click at [626, 420] on img "button" at bounding box center [633, 421] width 14 height 8
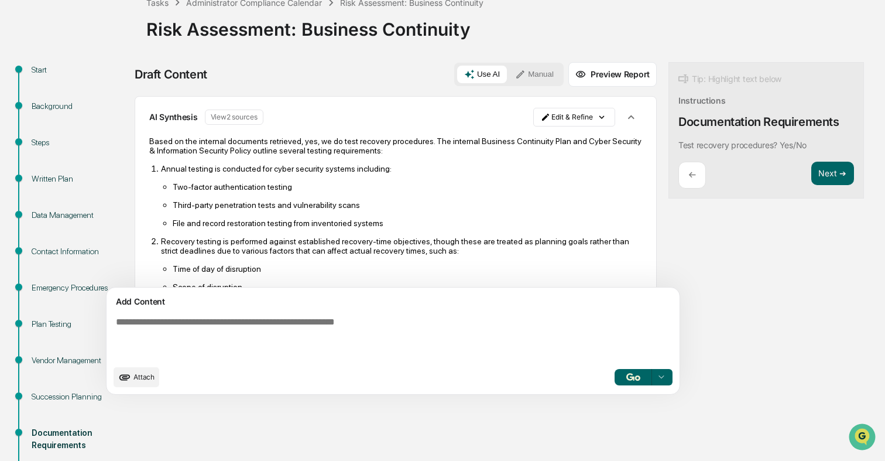
scroll to position [131, 0]
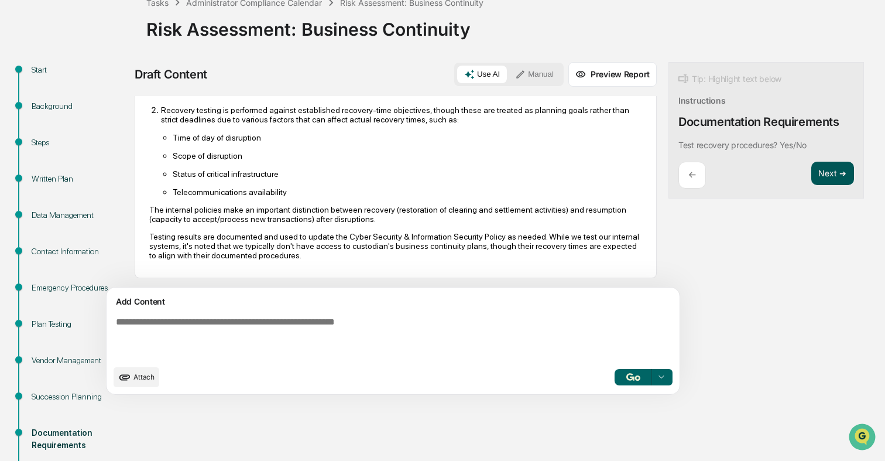
click at [811, 183] on button "Next ➔" at bounding box center [832, 174] width 43 height 24
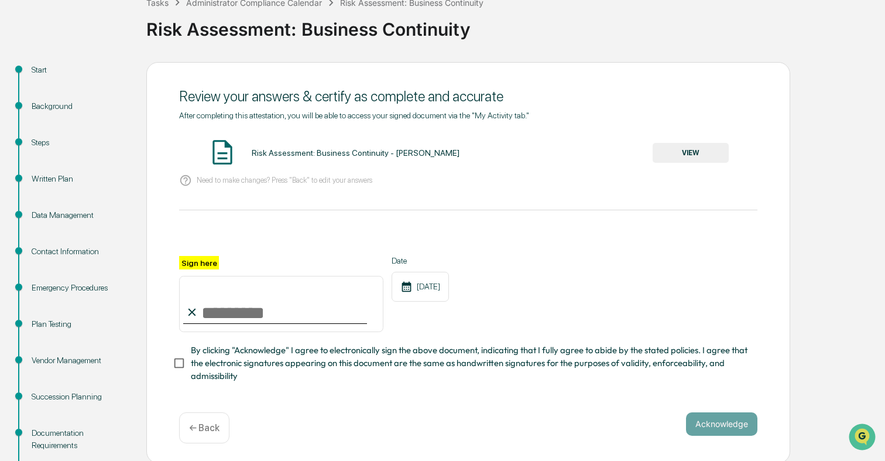
click at [679, 149] on button "VIEW" at bounding box center [691, 153] width 76 height 20
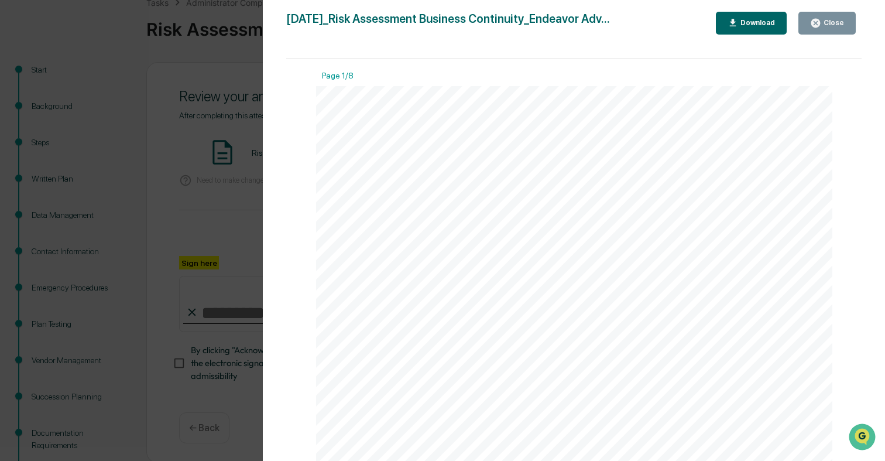
click at [820, 30] on button "Close" at bounding box center [826, 23] width 57 height 23
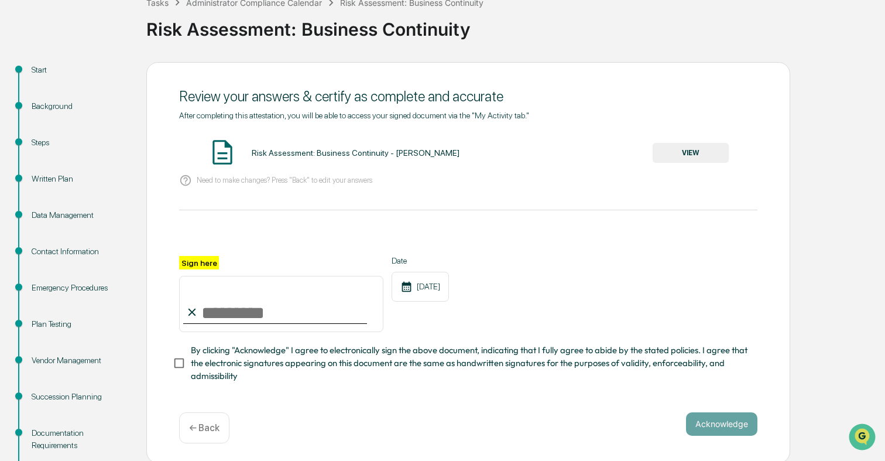
click at [308, 310] on input "Sign here" at bounding box center [281, 304] width 204 height 56
type input "**********"
click at [311, 356] on span "By clicking "Acknowledge" I agree to electronically sign the above document, in…" at bounding box center [469, 363] width 557 height 39
click at [736, 421] on button "Acknowledge" at bounding box center [721, 423] width 71 height 23
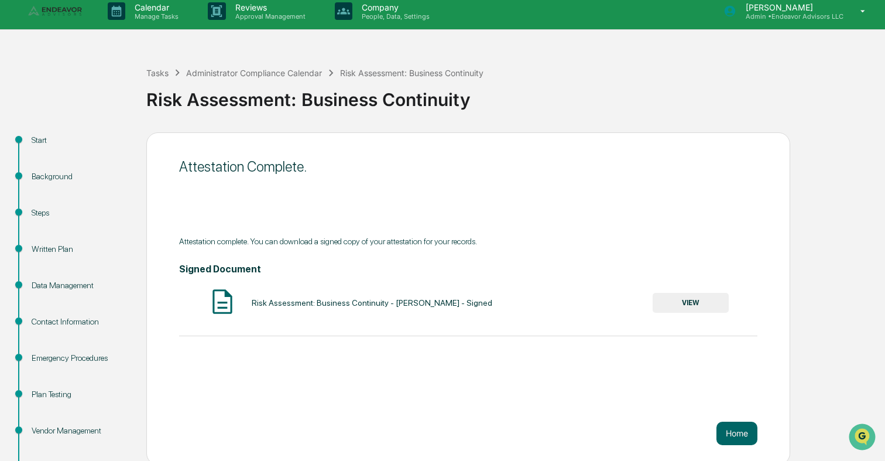
scroll to position [0, 0]
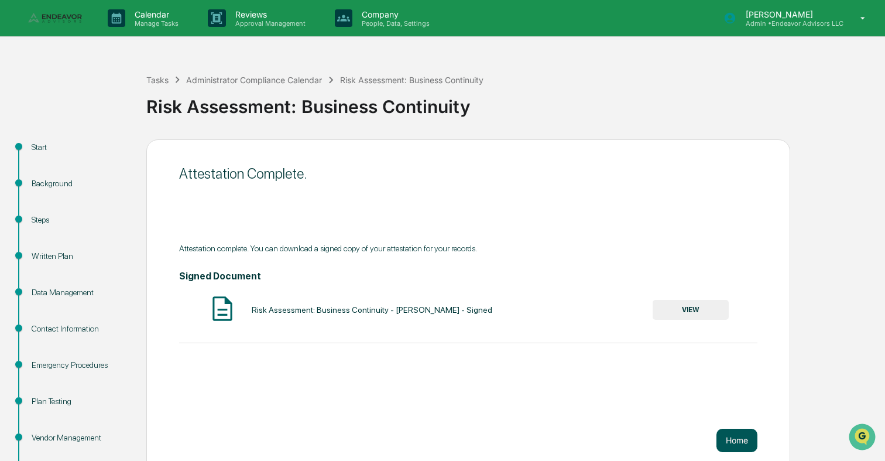
click at [739, 436] on button "Home" at bounding box center [736, 439] width 41 height 23
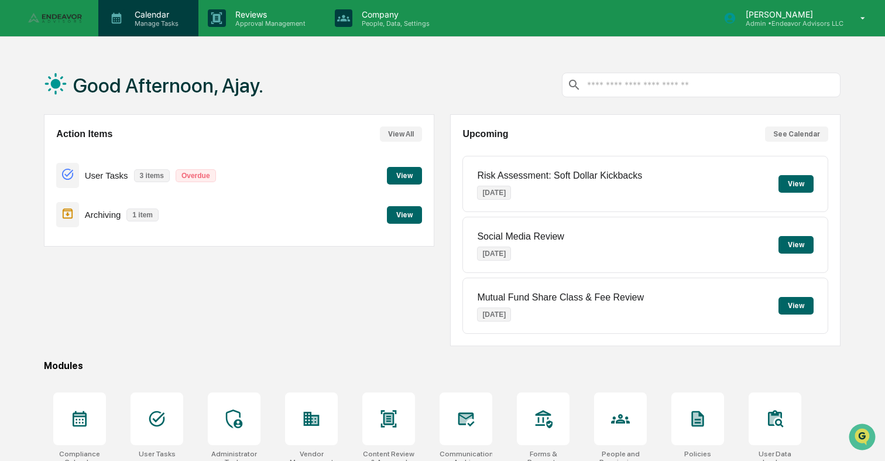
click at [176, 25] on p "Manage Tasks" at bounding box center [154, 23] width 59 height 8
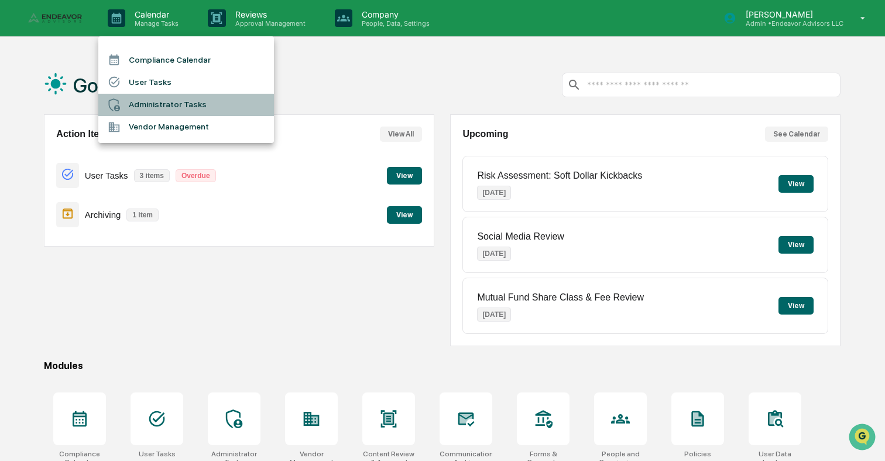
click at [176, 110] on li "Administrator Tasks" at bounding box center [186, 105] width 176 height 22
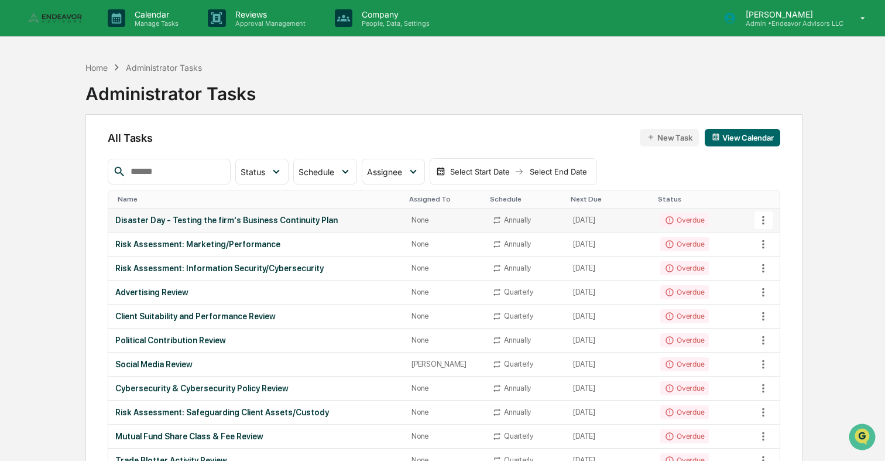
click at [180, 214] on td "Disaster Day - Testing the firm's Business Continuity Plan" at bounding box center [256, 220] width 296 height 24
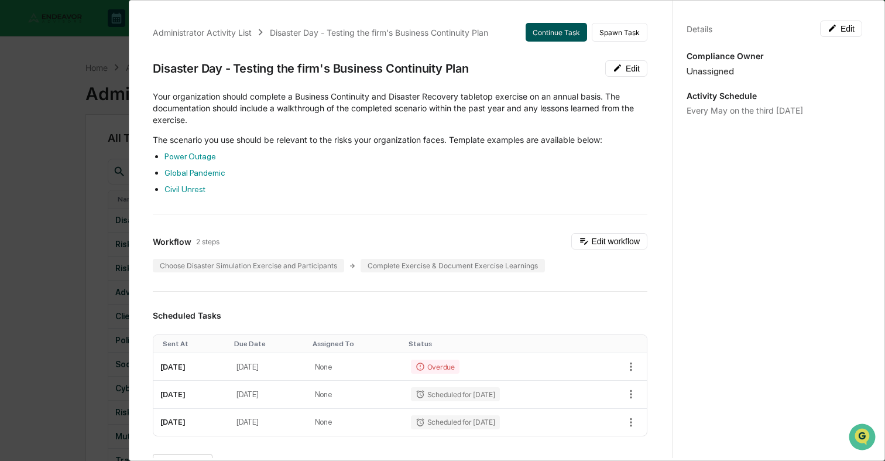
click at [559, 39] on button "Continue Task" at bounding box center [556, 32] width 61 height 19
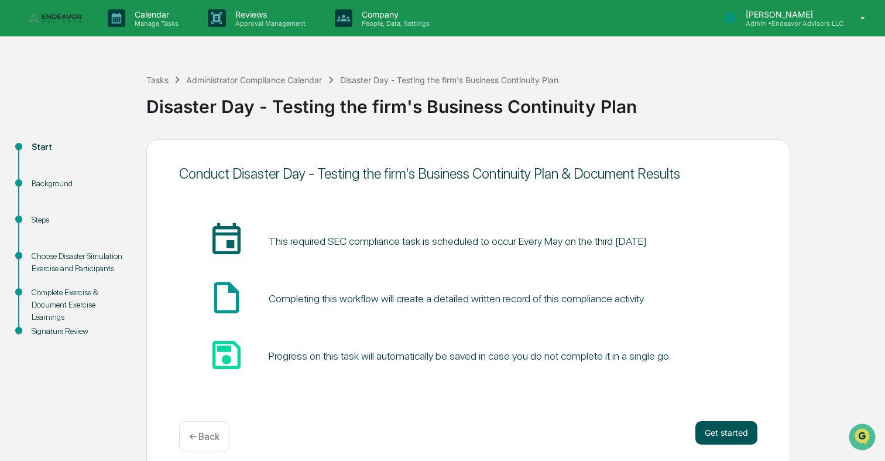
click at [709, 430] on button "Get started" at bounding box center [726, 432] width 62 height 23
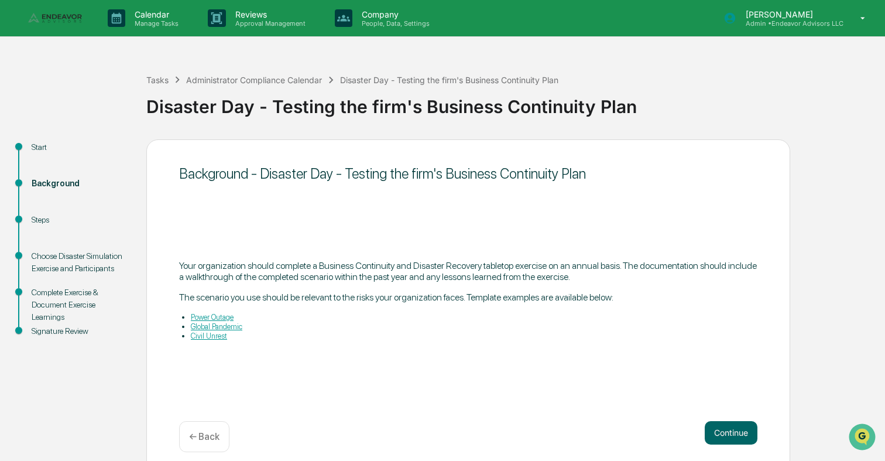
scroll to position [11, 0]
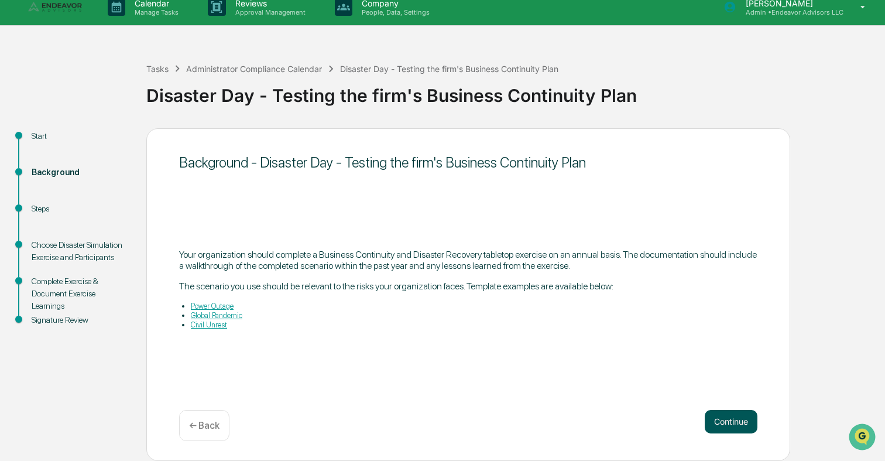
click at [733, 413] on button "Continue" at bounding box center [731, 421] width 53 height 23
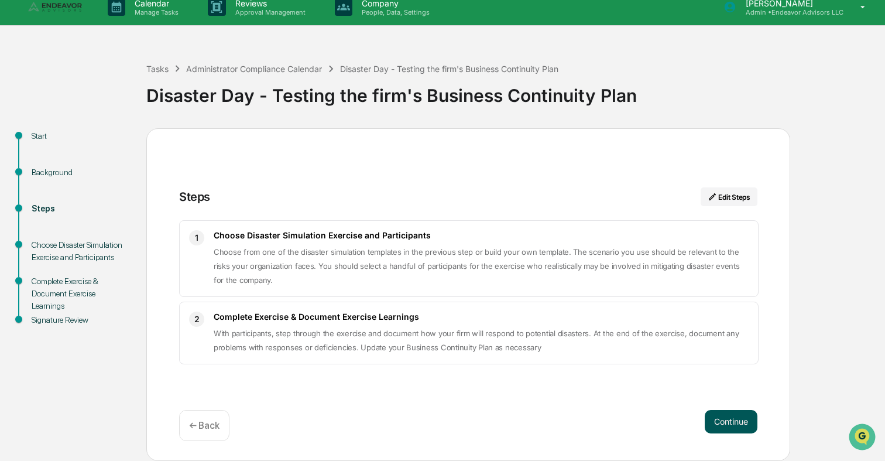
click at [745, 424] on button "Continue" at bounding box center [731, 421] width 53 height 23
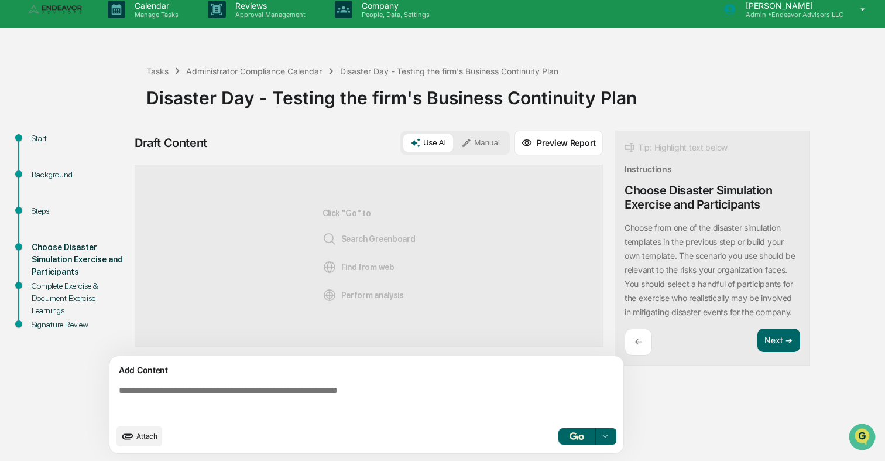
scroll to position [9, 0]
click at [639, 347] on p "←" at bounding box center [638, 341] width 8 height 11
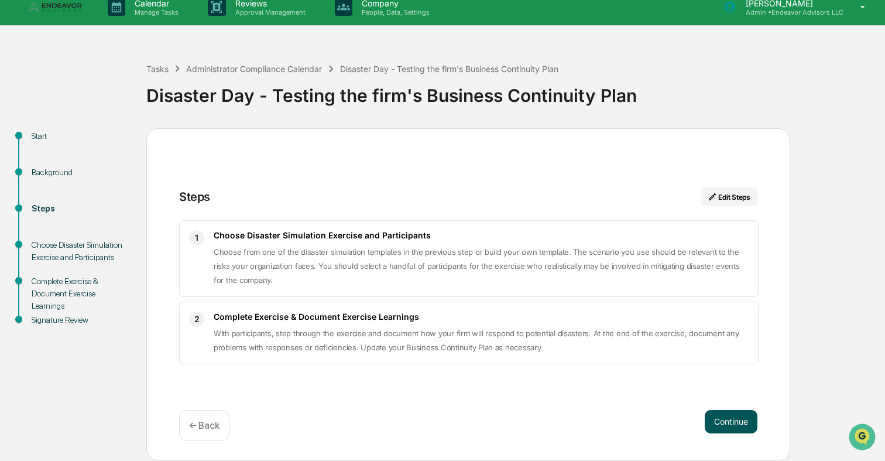
click at [740, 426] on button "Continue" at bounding box center [731, 421] width 53 height 23
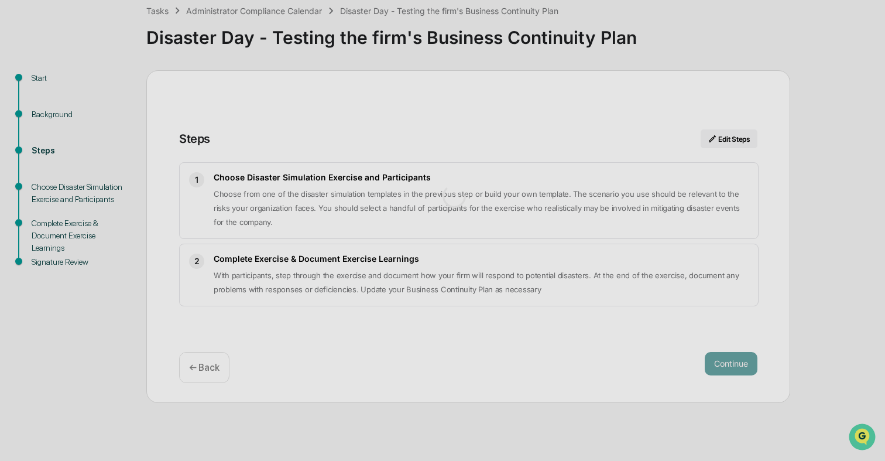
scroll to position [9, 0]
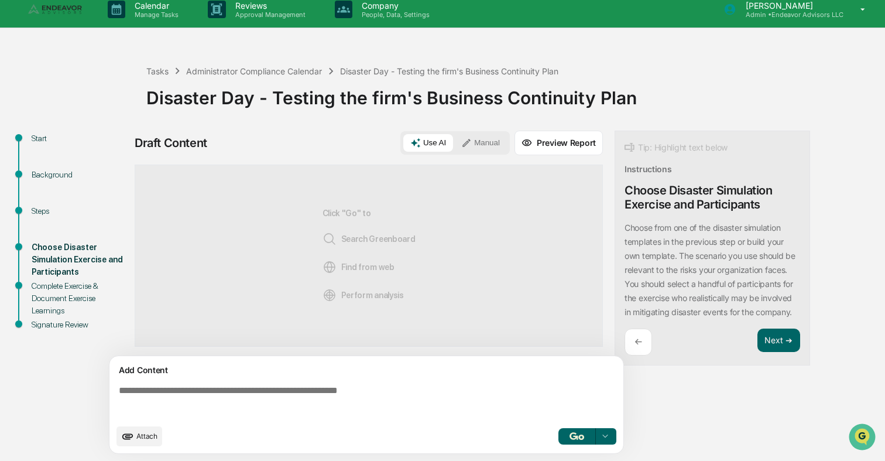
click at [380, 387] on textarea at bounding box center [368, 401] width 509 height 42
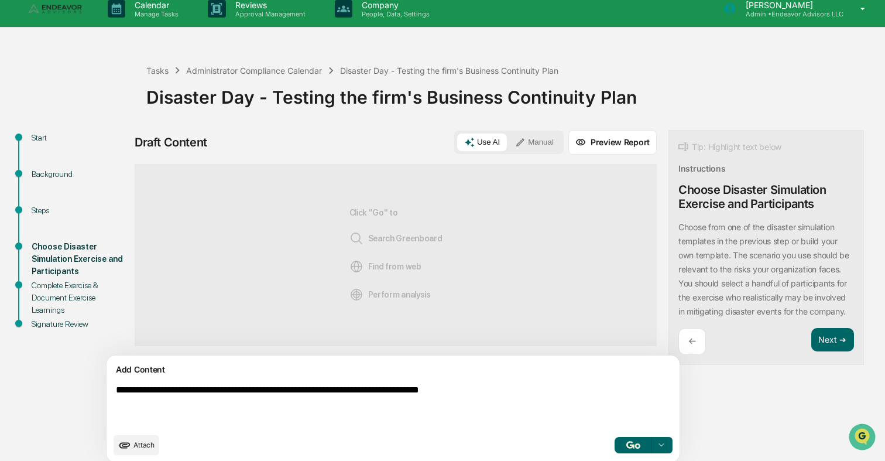
type textarea "**********"
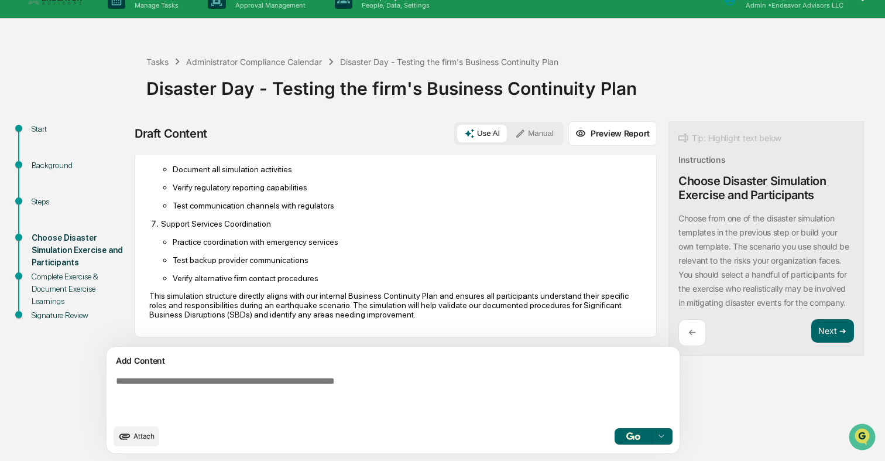
scroll to position [0, 0]
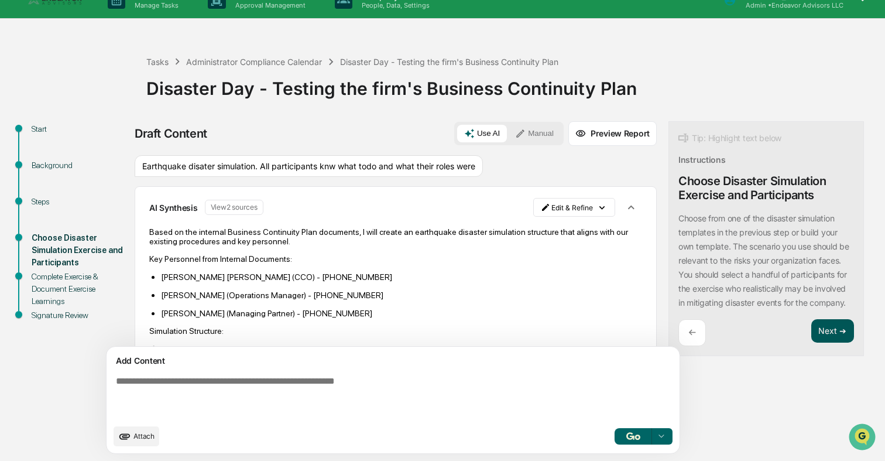
click at [811, 343] on button "Next ➔" at bounding box center [832, 331] width 43 height 24
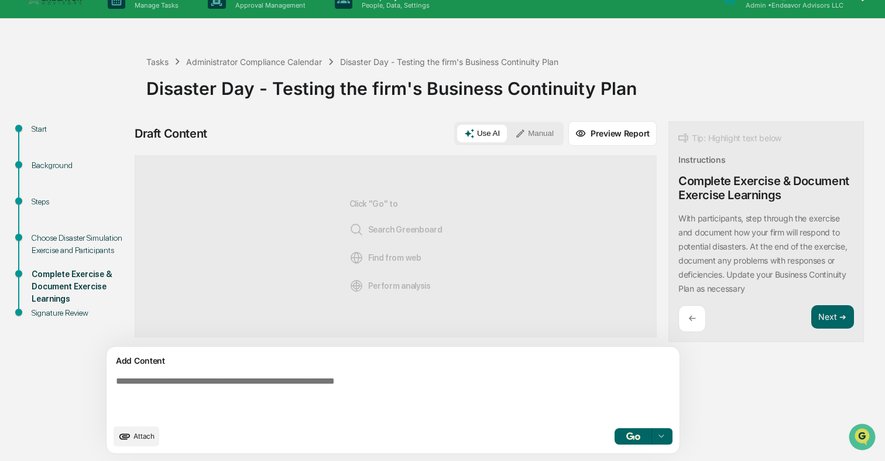
click at [535, 398] on textarea at bounding box center [365, 396] width 509 height 51
type textarea "**********"
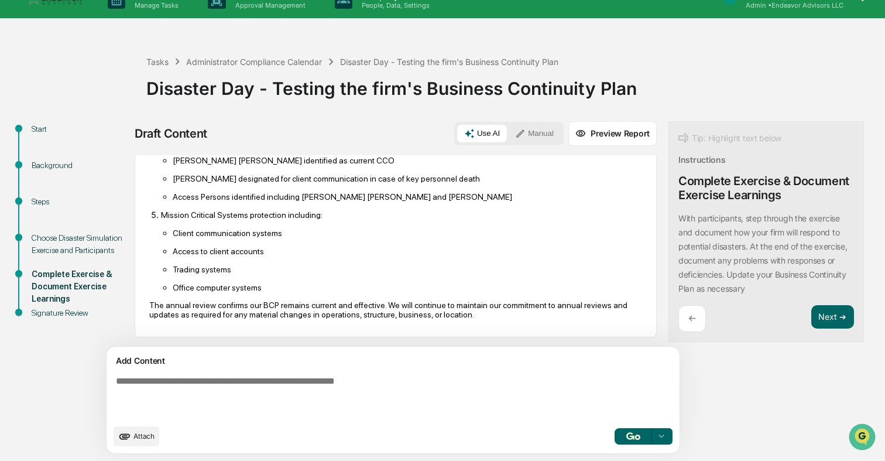
scroll to position [263, 0]
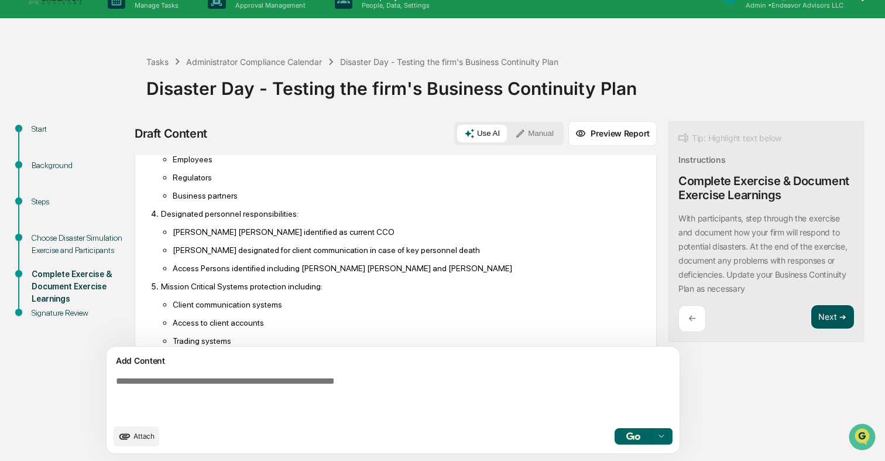
click at [811, 322] on button "Next ➔" at bounding box center [832, 317] width 43 height 24
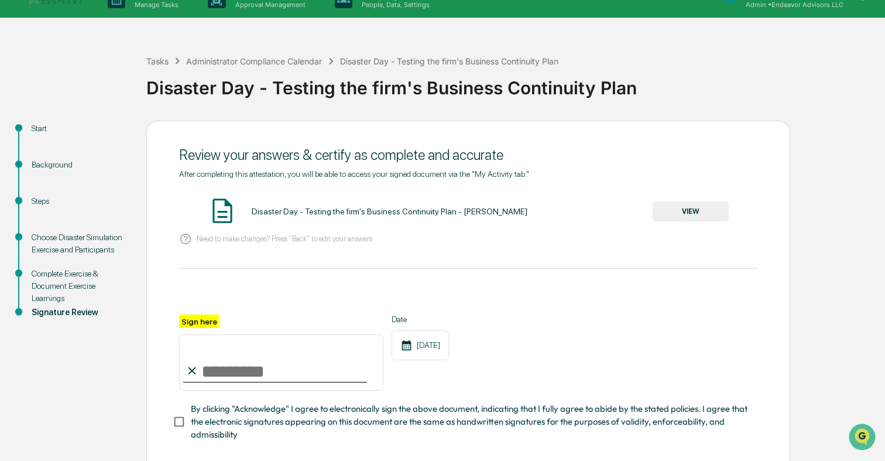
click at [280, 363] on input "Sign here" at bounding box center [281, 362] width 204 height 56
type input "**********"
click at [683, 198] on div "Disaster Day - Testing the firm's Business Continuity Plan - [PERSON_NAME] VIEW" at bounding box center [468, 211] width 578 height 31
click at [683, 202] on button "VIEW" at bounding box center [691, 211] width 76 height 20
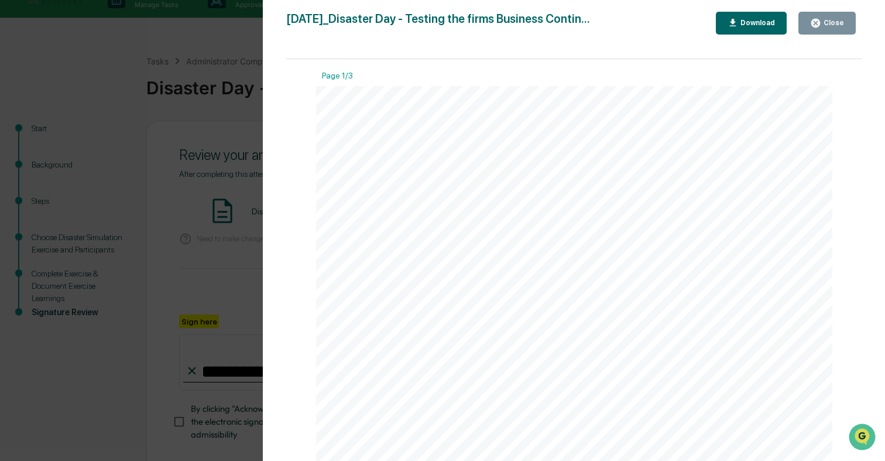
click at [830, 19] on div "Close" at bounding box center [832, 23] width 23 height 8
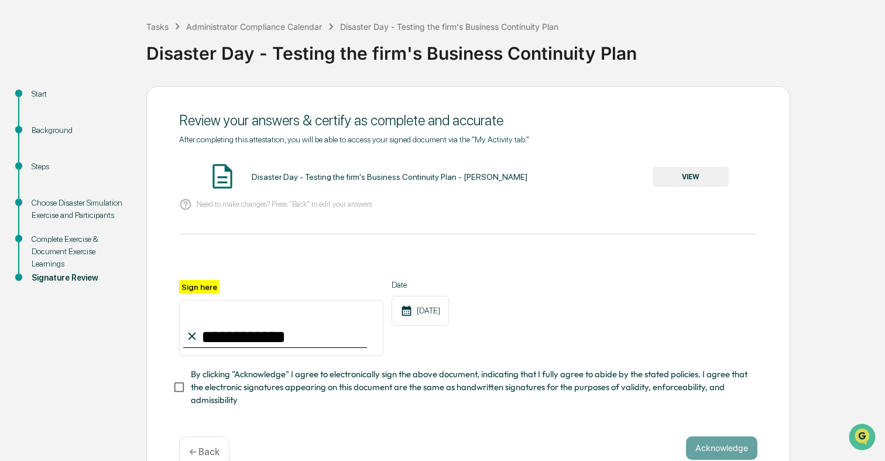
scroll to position [78, 0]
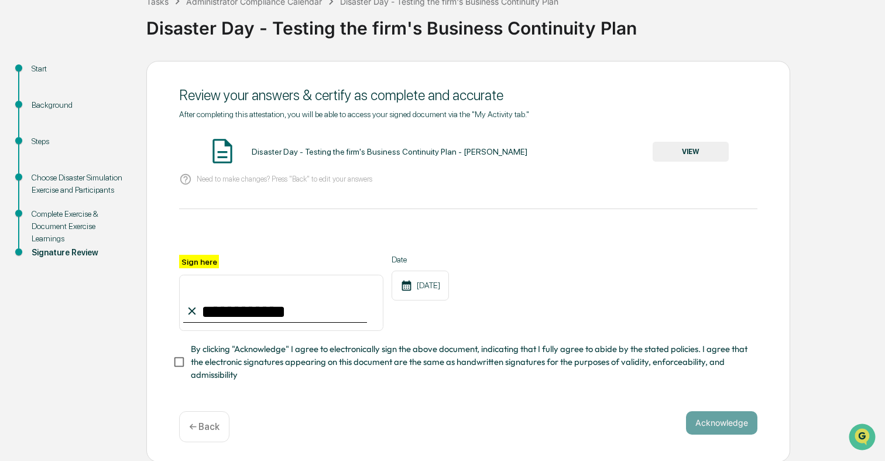
click at [358, 344] on span "By clicking "Acknowledge" I agree to electronically sign the above document, in…" at bounding box center [469, 361] width 557 height 39
click at [741, 421] on button "Acknowledge" at bounding box center [721, 422] width 71 height 23
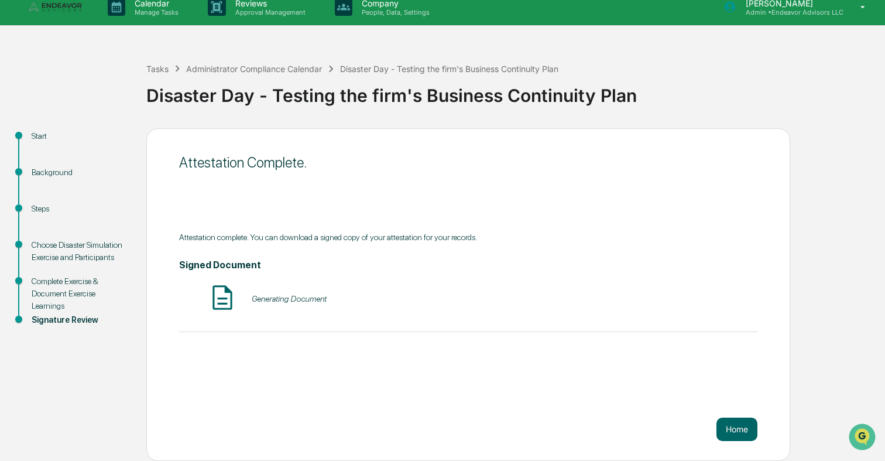
scroll to position [0, 0]
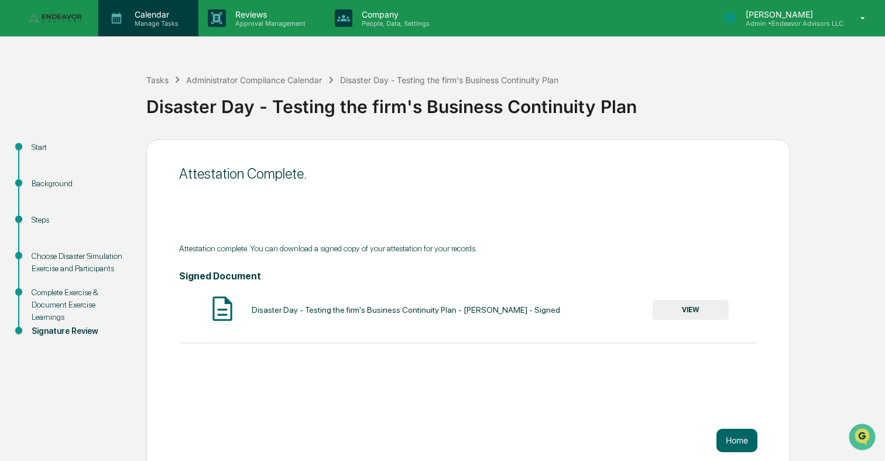
click at [162, 17] on p "Calendar" at bounding box center [154, 14] width 59 height 10
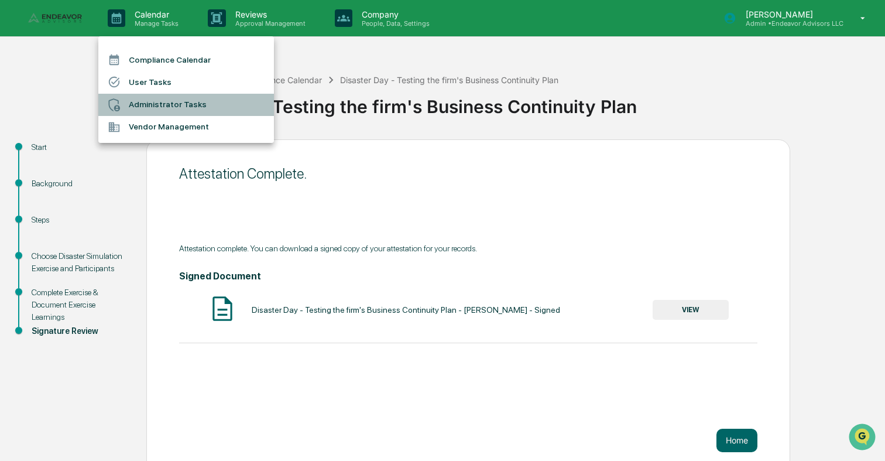
click at [173, 110] on li "Administrator Tasks" at bounding box center [186, 105] width 176 height 22
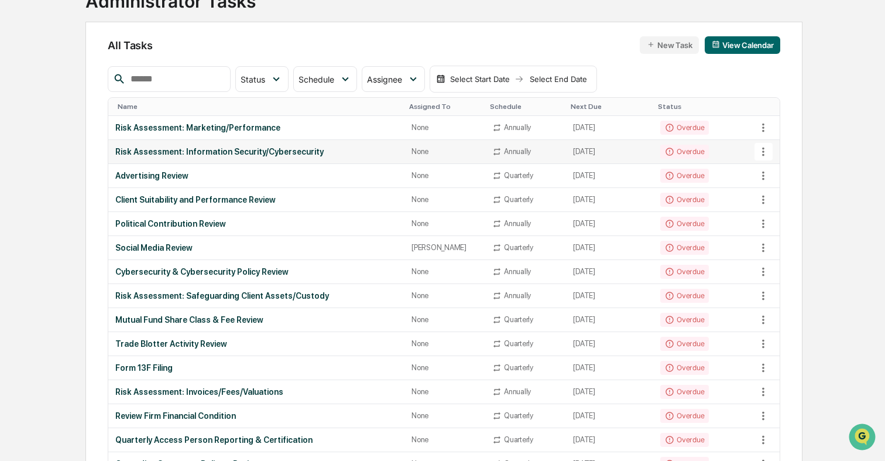
scroll to position [89, 0]
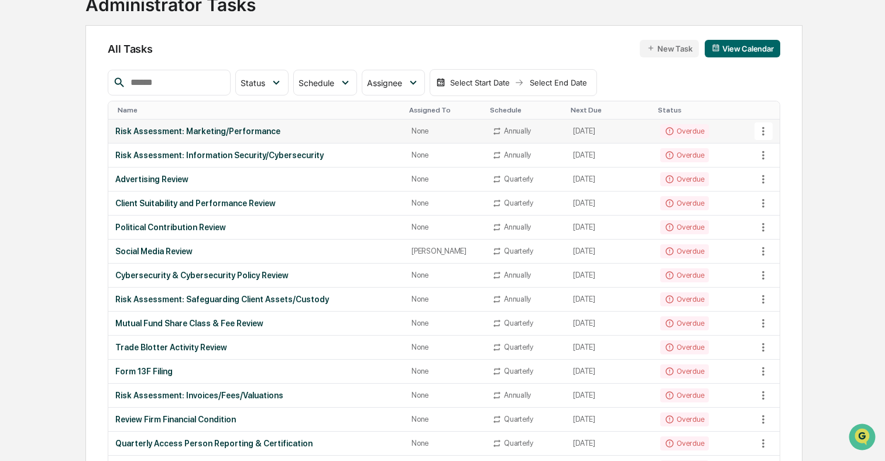
click at [205, 131] on div "Risk Assessment: Marketing/Performance" at bounding box center [256, 130] width 282 height 9
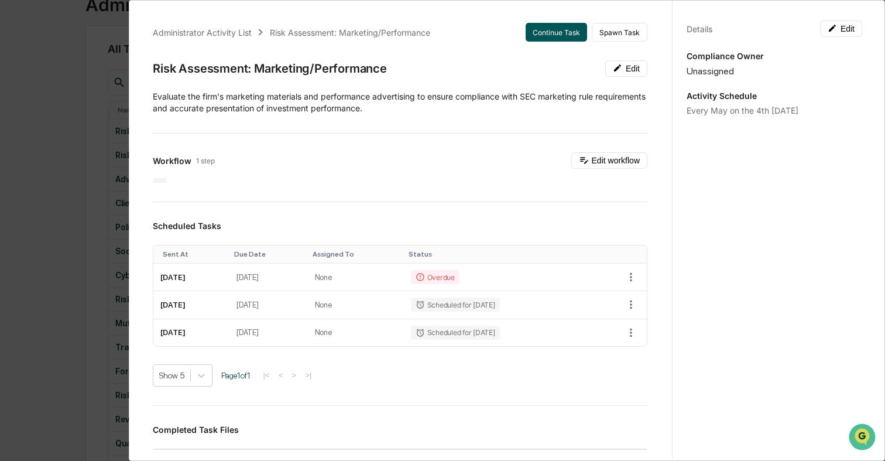
click at [555, 28] on button "Continue Task" at bounding box center [556, 32] width 61 height 19
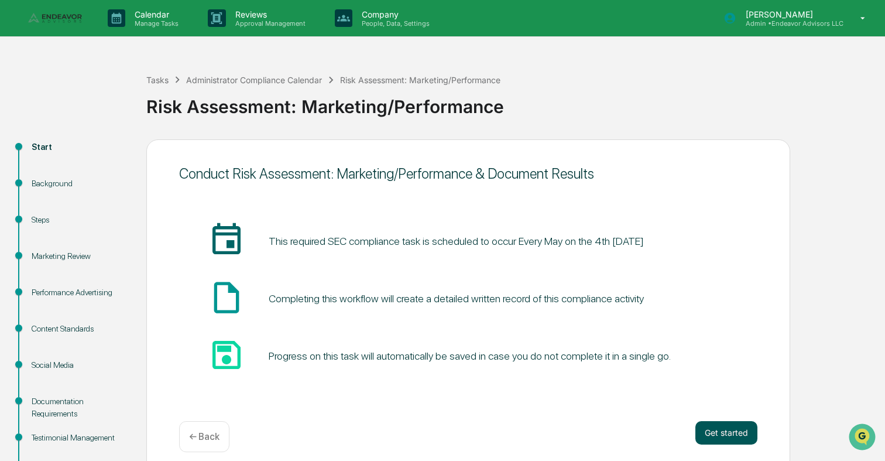
click at [719, 438] on button "Get started" at bounding box center [726, 432] width 62 height 23
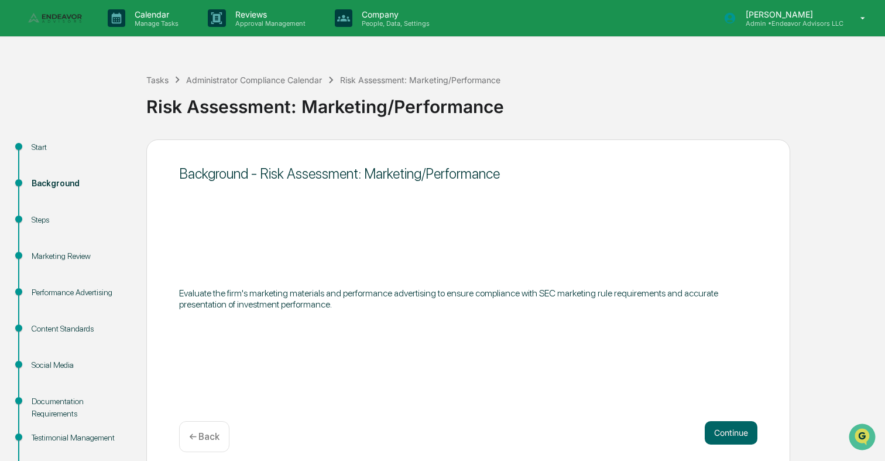
click at [719, 438] on button "Continue" at bounding box center [731, 432] width 53 height 23
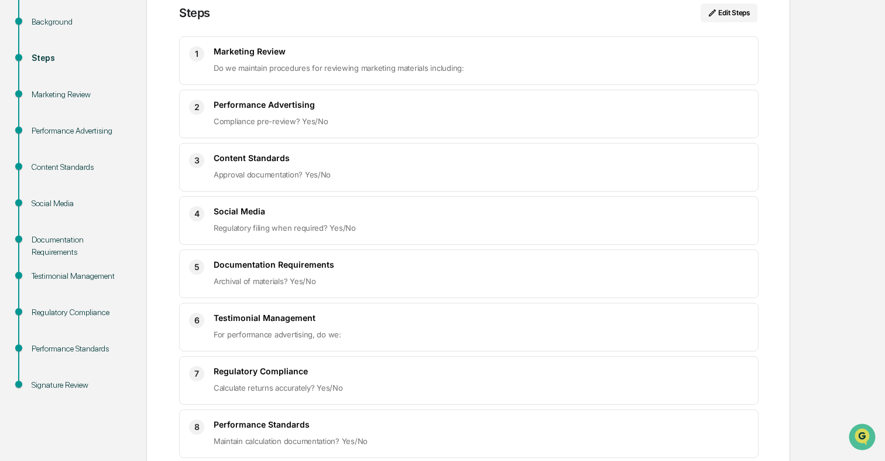
scroll to position [221, 0]
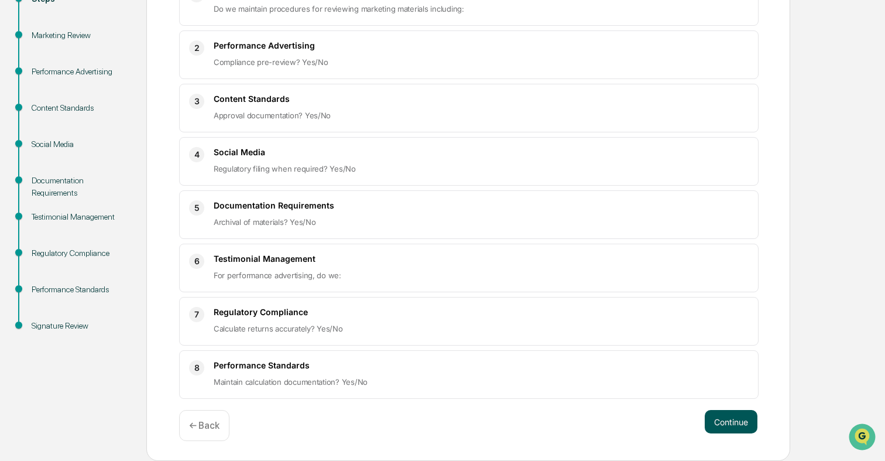
click at [722, 416] on button "Continue" at bounding box center [731, 421] width 53 height 23
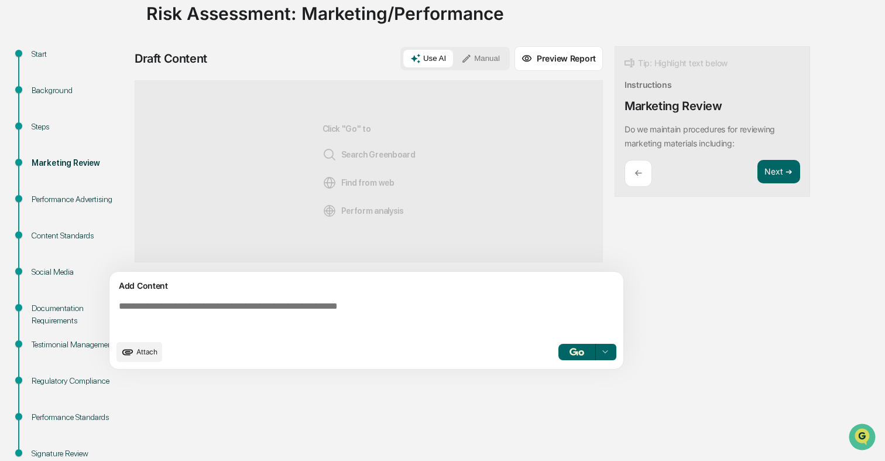
scroll to position [78, 0]
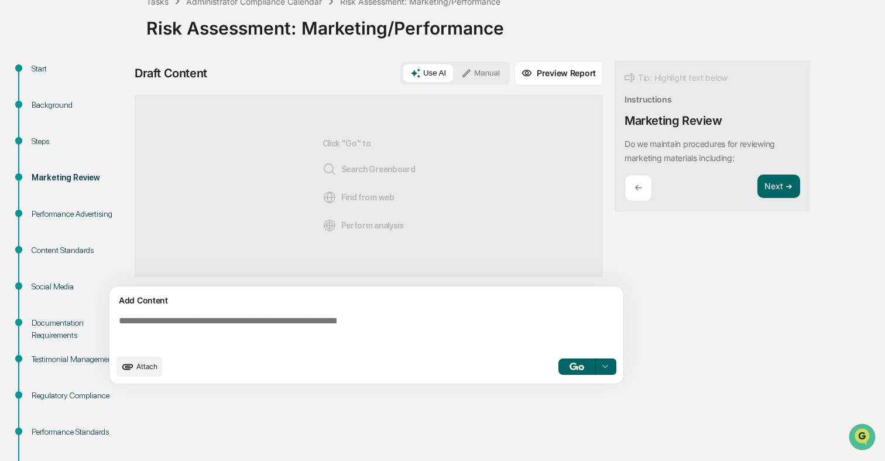
click at [471, 307] on div "Add Content" at bounding box center [366, 300] width 500 height 14
click at [442, 332] on textarea at bounding box center [368, 332] width 509 height 42
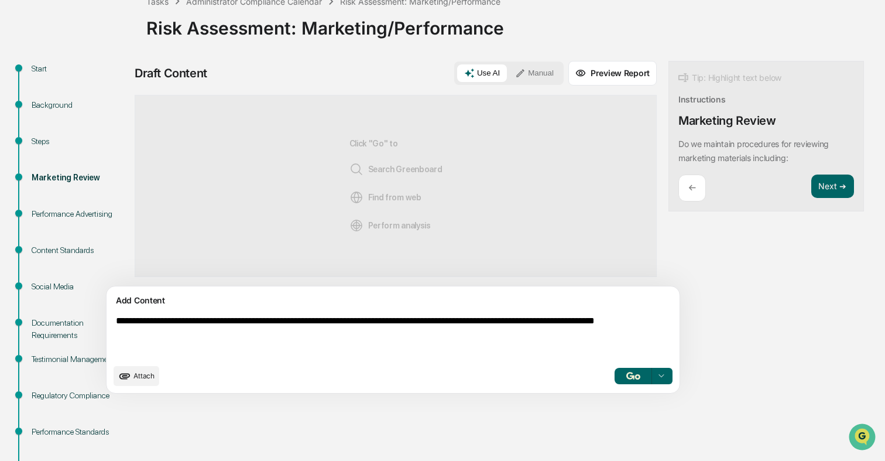
drag, startPoint x: 471, startPoint y: 320, endPoint x: 173, endPoint y: 321, distance: 297.9
click at [173, 321] on textarea "**********" at bounding box center [365, 336] width 509 height 51
type textarea "**********"
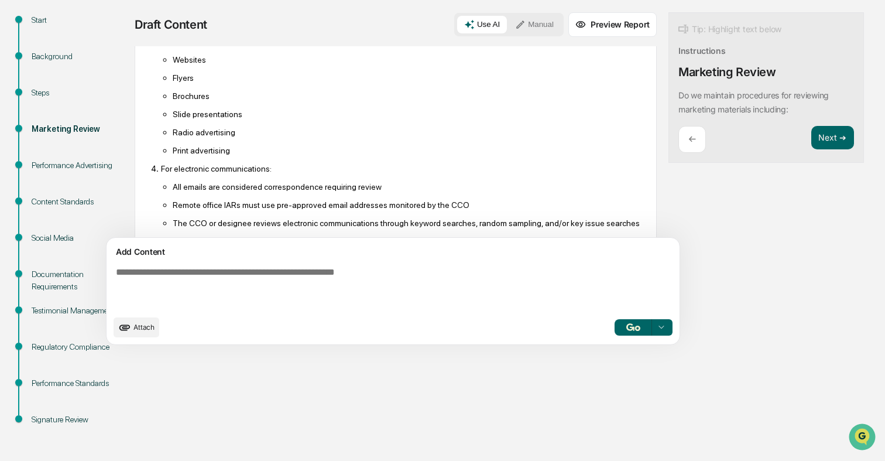
scroll to position [279, 0]
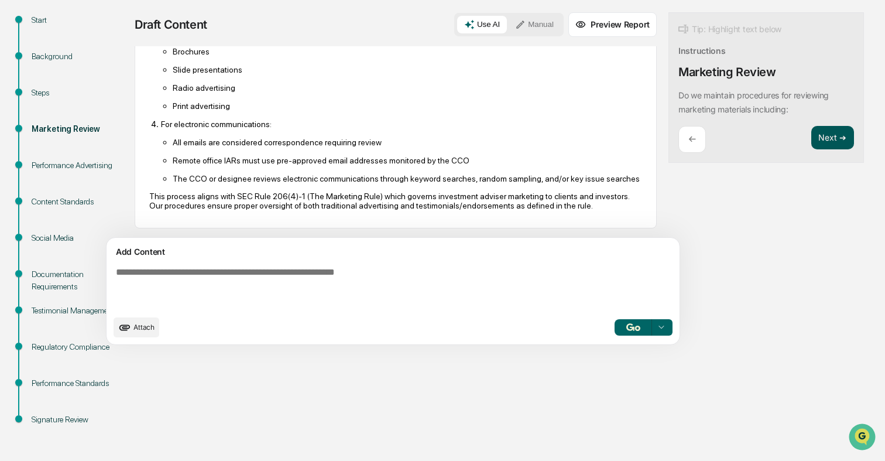
click at [811, 135] on button "Next ➔" at bounding box center [832, 138] width 43 height 24
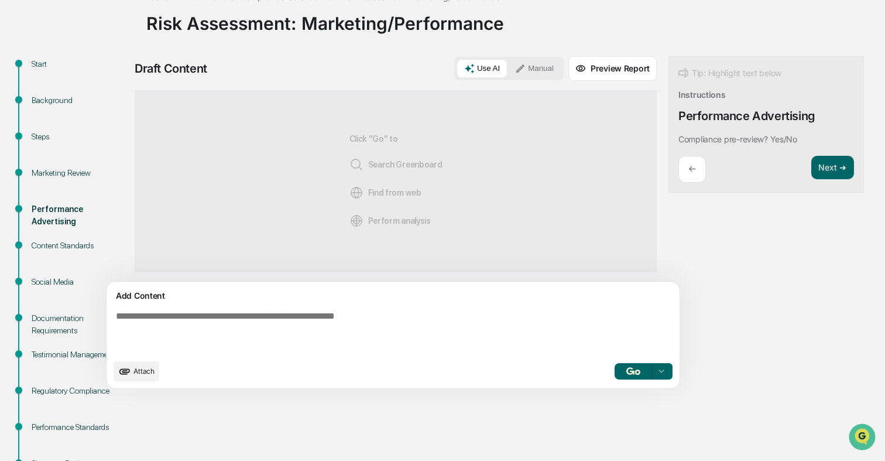
scroll to position [82, 0]
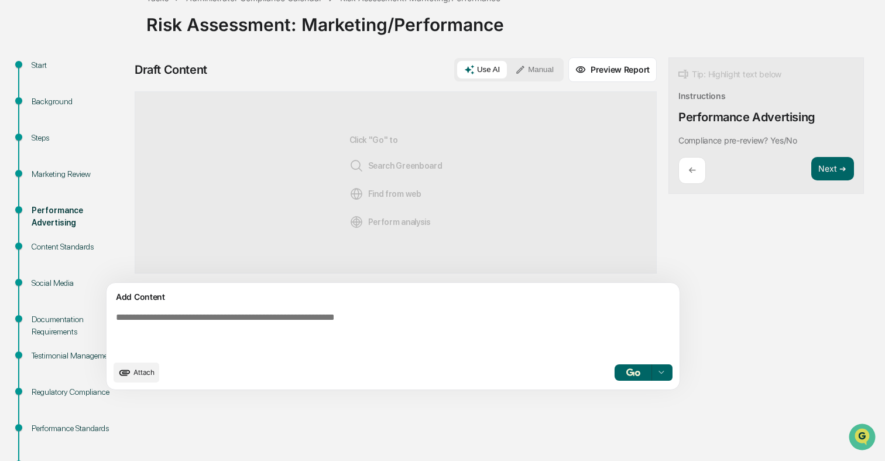
click at [480, 310] on textarea at bounding box center [365, 332] width 509 height 51
type textarea "**********"
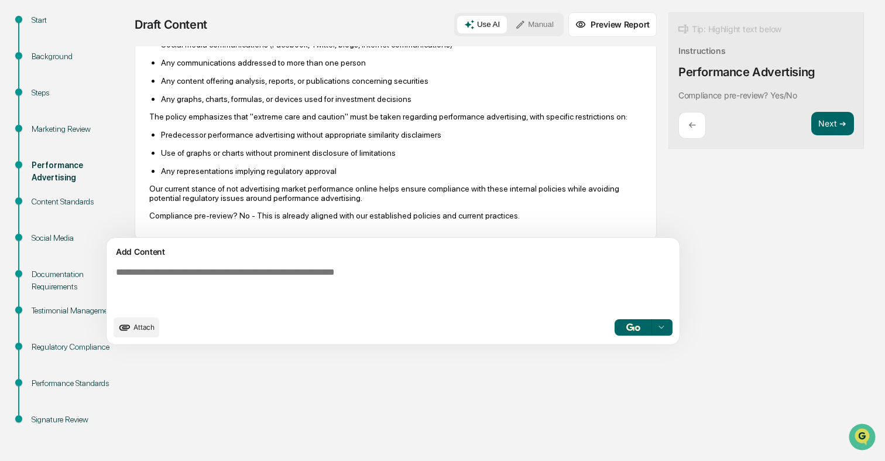
scroll to position [198, 0]
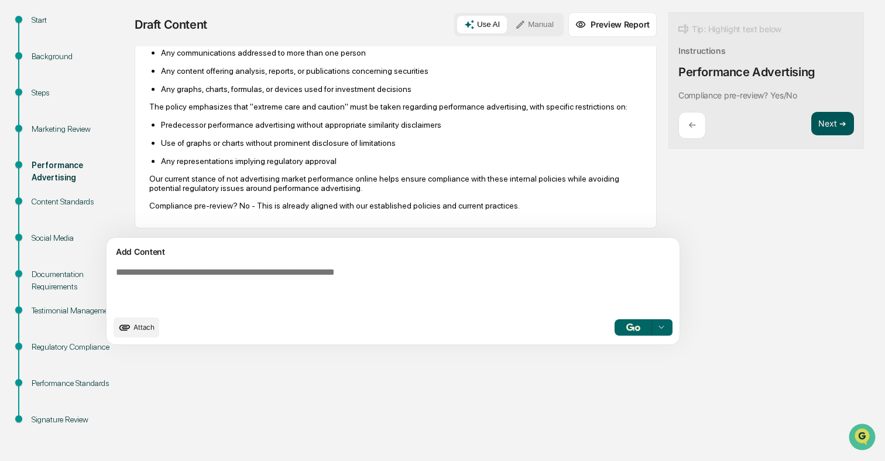
click at [811, 126] on button "Next ➔" at bounding box center [832, 124] width 43 height 24
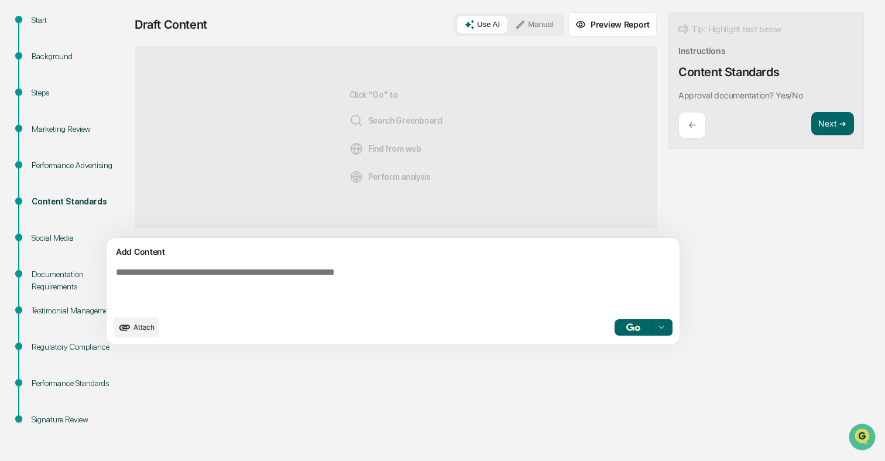
click at [458, 289] on textarea at bounding box center [365, 287] width 509 height 51
type textarea "*"
type textarea "**********"
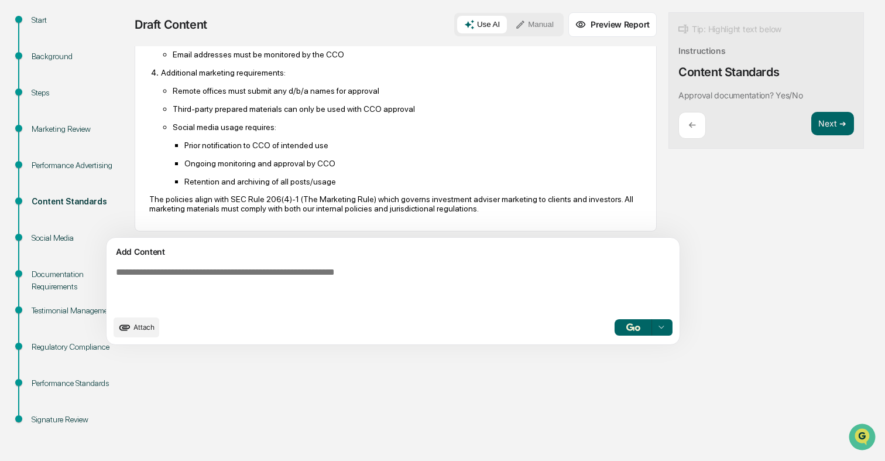
scroll to position [411, 0]
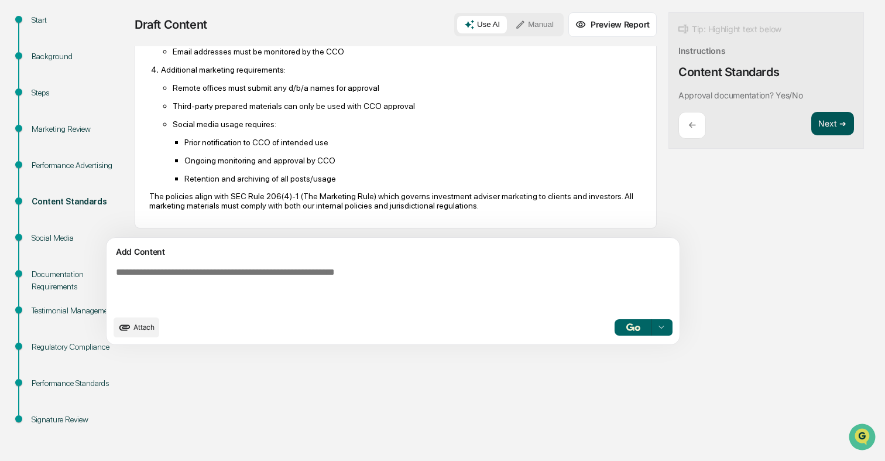
click at [811, 119] on button "Next ➔" at bounding box center [832, 124] width 43 height 24
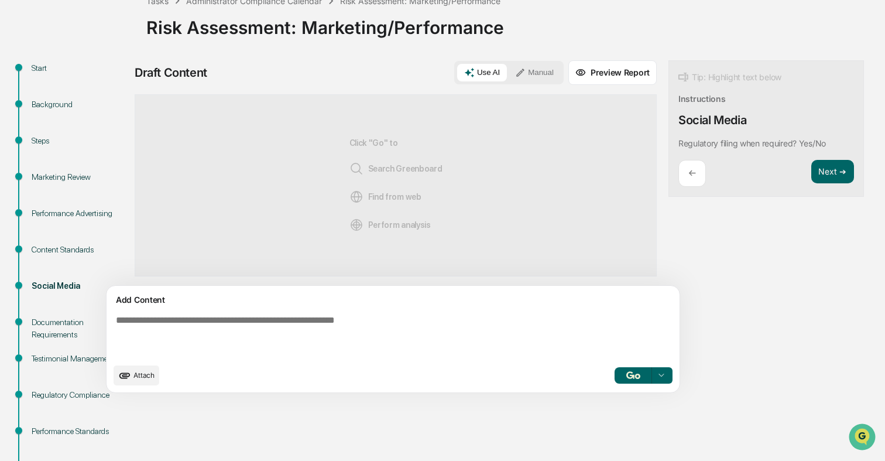
scroll to position [73, 0]
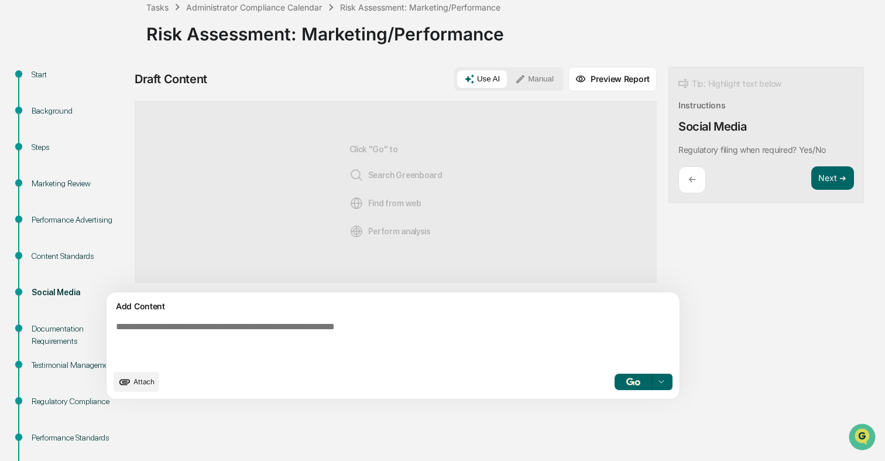
click at [327, 318] on textarea at bounding box center [365, 342] width 509 height 51
type textarea "***"
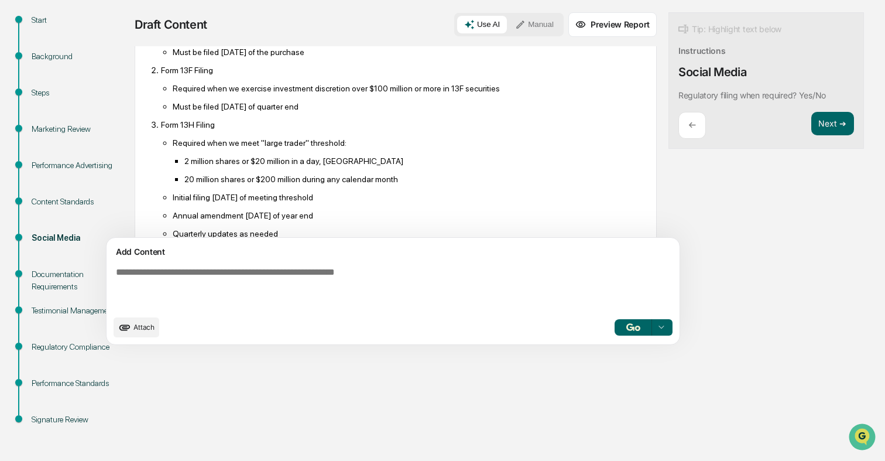
scroll to position [375, 0]
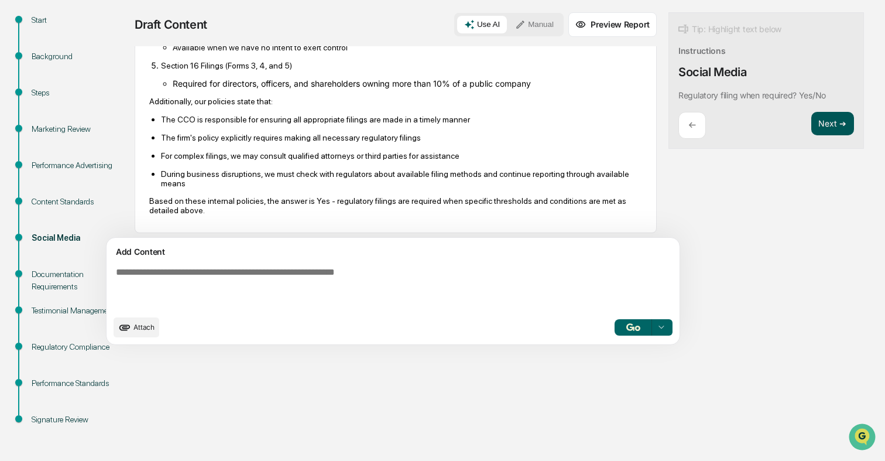
click at [811, 126] on button "Next ➔" at bounding box center [832, 124] width 43 height 24
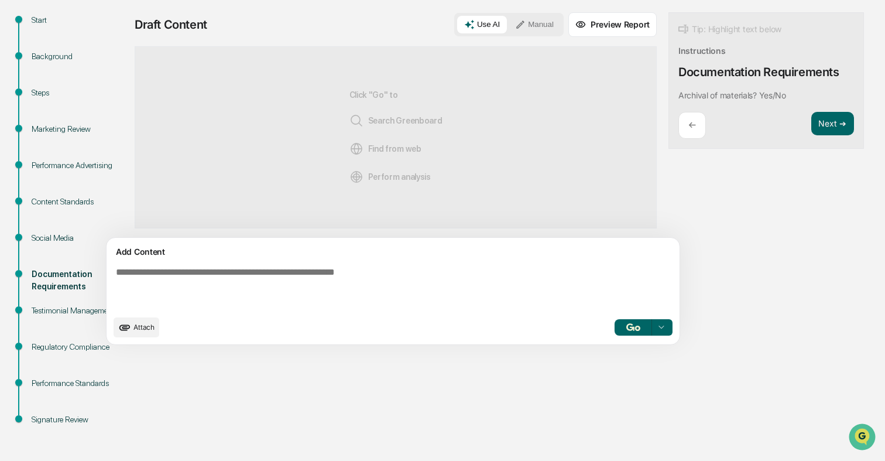
click at [469, 279] on textarea at bounding box center [365, 287] width 509 height 51
type textarea "***"
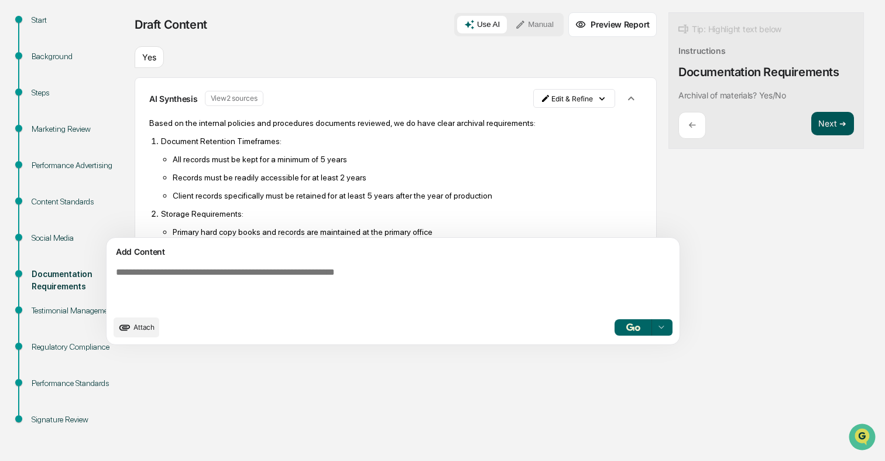
click at [811, 123] on button "Next ➔" at bounding box center [832, 124] width 43 height 24
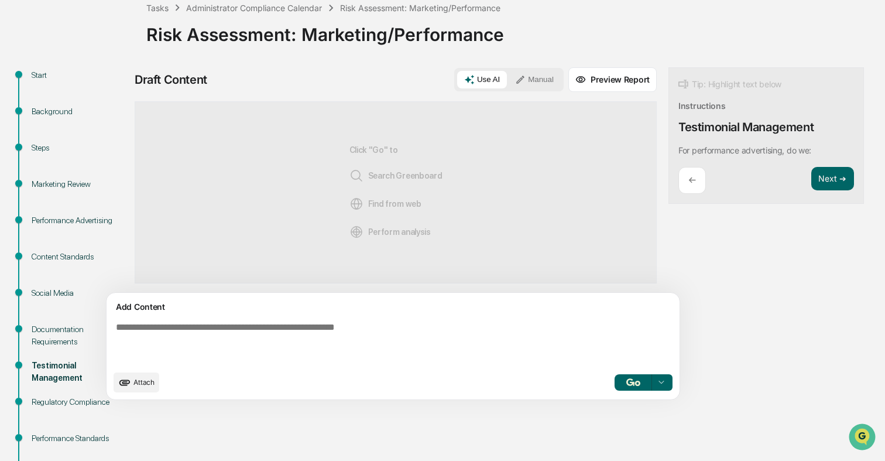
scroll to position [68, 0]
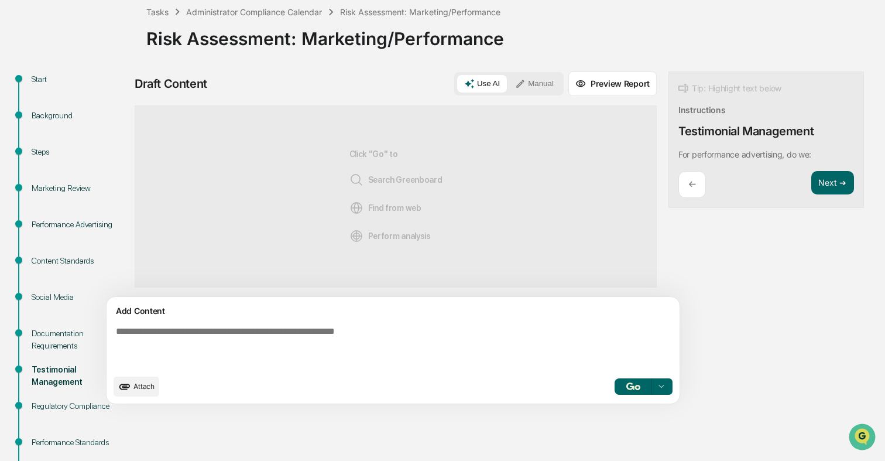
click at [444, 333] on textarea at bounding box center [365, 346] width 509 height 51
click at [406, 332] on textarea at bounding box center [365, 346] width 509 height 51
type textarea "**********"
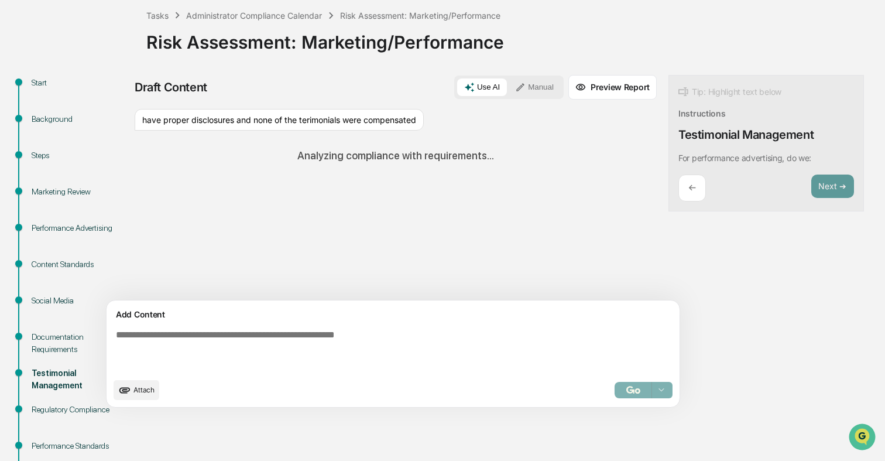
scroll to position [65, 0]
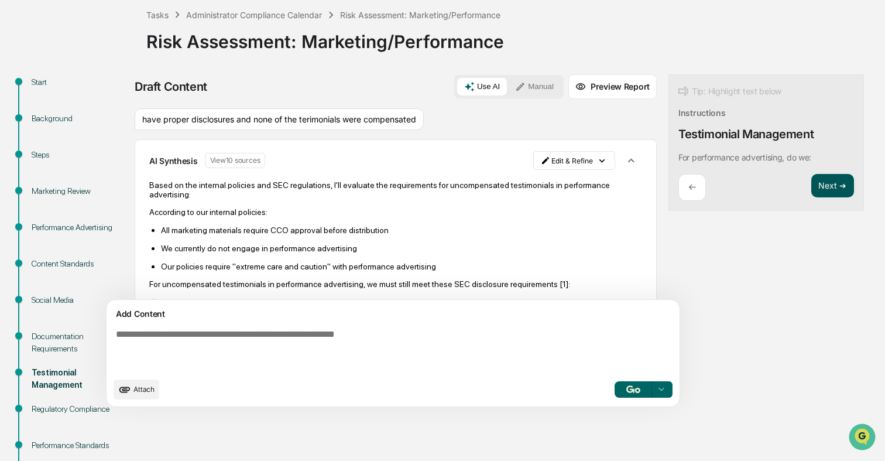
click at [811, 190] on button "Next ➔" at bounding box center [832, 186] width 43 height 24
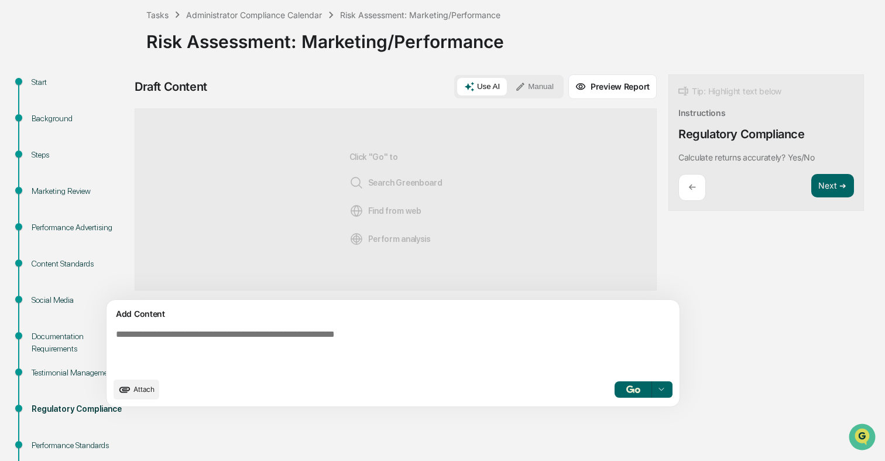
click at [400, 347] on textarea at bounding box center [365, 349] width 509 height 51
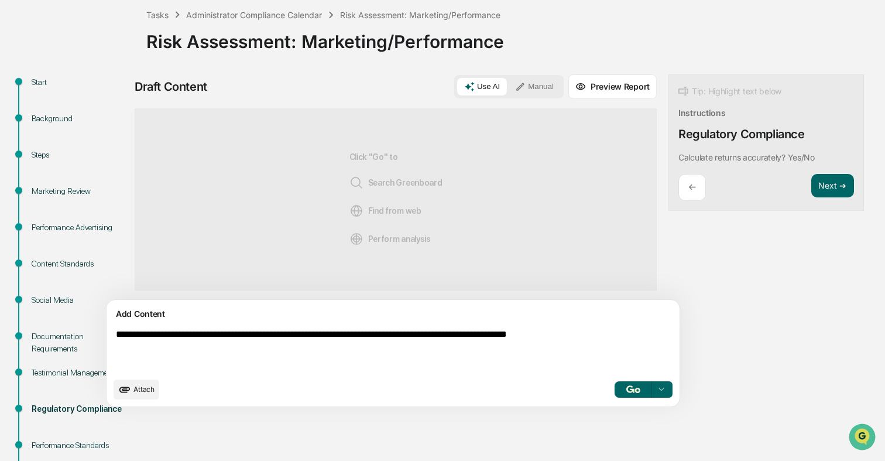
type textarea "**********"
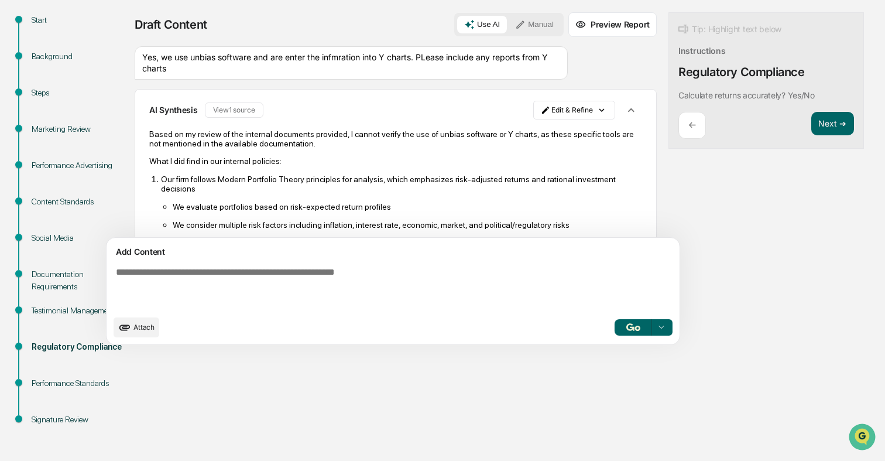
scroll to position [219, 0]
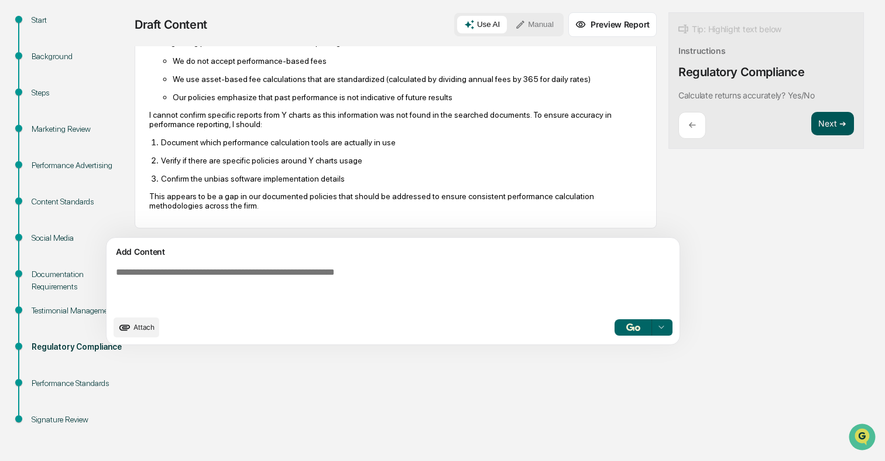
click at [811, 122] on button "Next ➔" at bounding box center [832, 124] width 43 height 24
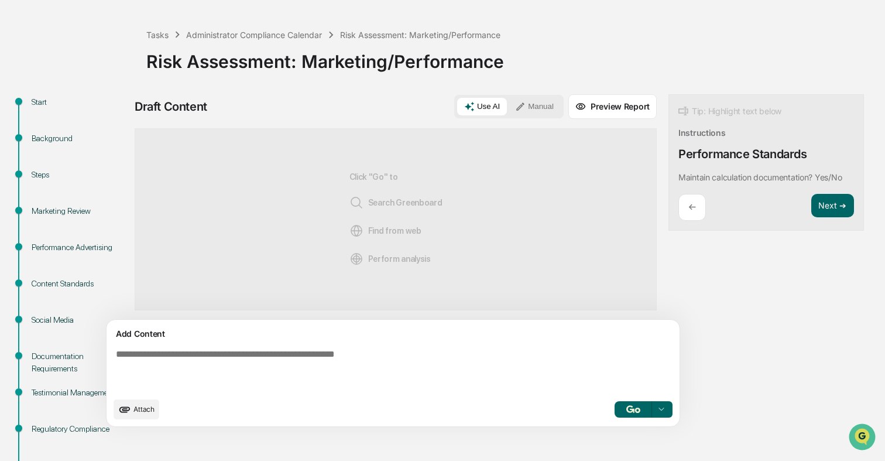
scroll to position [52, 0]
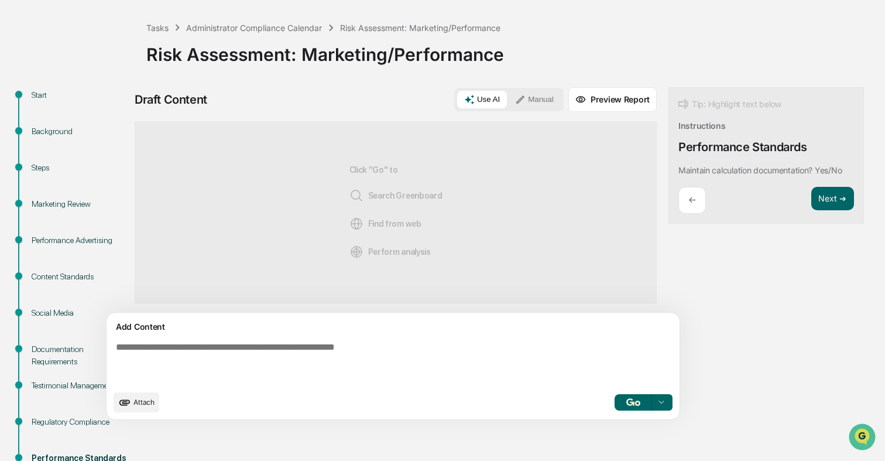
click at [435, 360] on textarea at bounding box center [365, 362] width 509 height 51
type textarea "***"
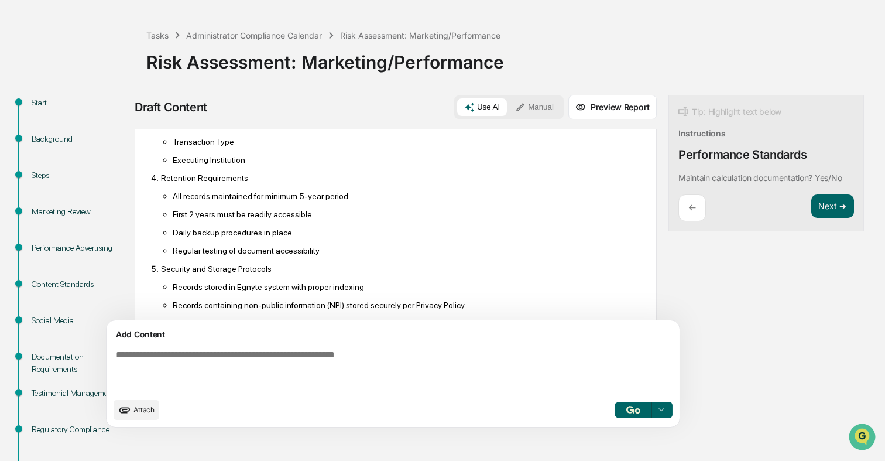
scroll to position [555, 0]
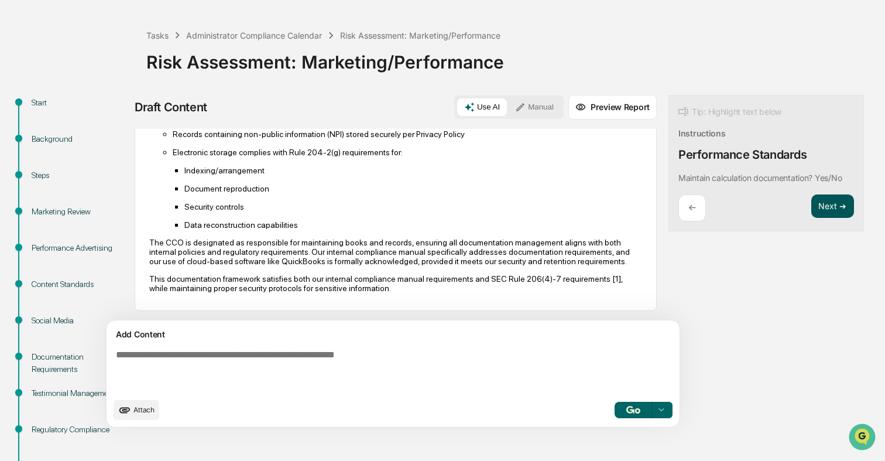
click at [811, 208] on button "Next ➔" at bounding box center [832, 206] width 43 height 24
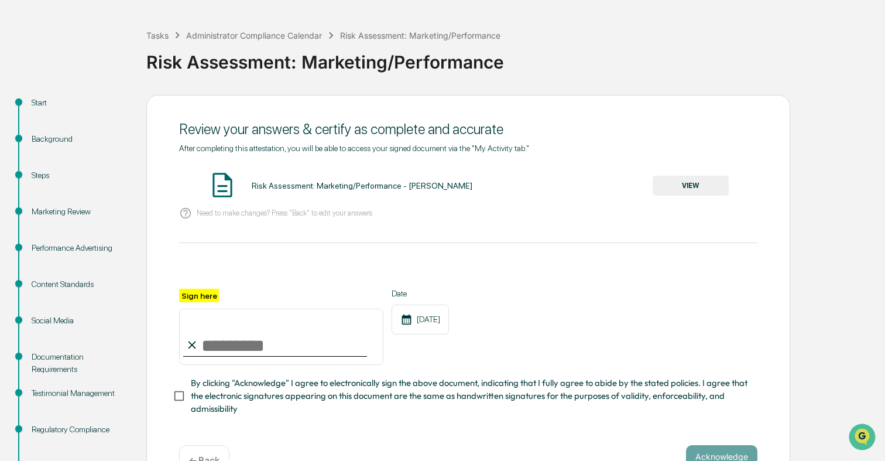
click at [698, 170] on div "Risk Assessment: Marketing/Performance - [PERSON_NAME] VIEW" at bounding box center [468, 185] width 578 height 31
click at [691, 179] on button "VIEW" at bounding box center [691, 186] width 76 height 20
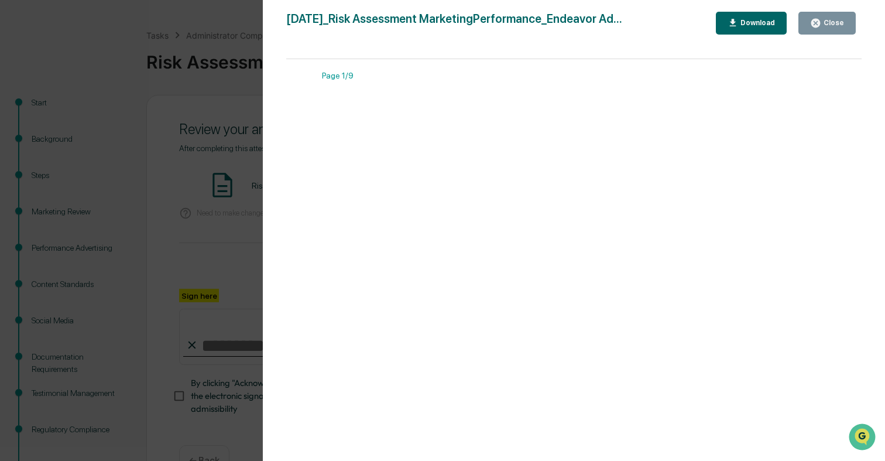
click at [835, 30] on button "Close" at bounding box center [826, 23] width 57 height 23
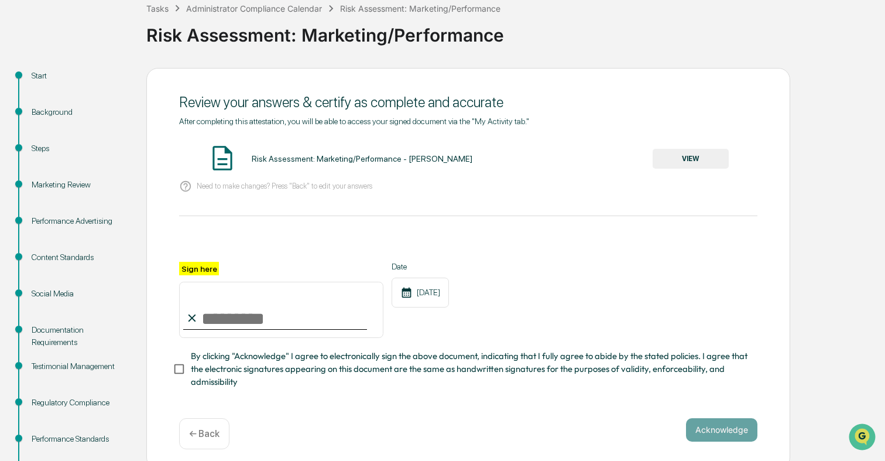
scroll to position [127, 0]
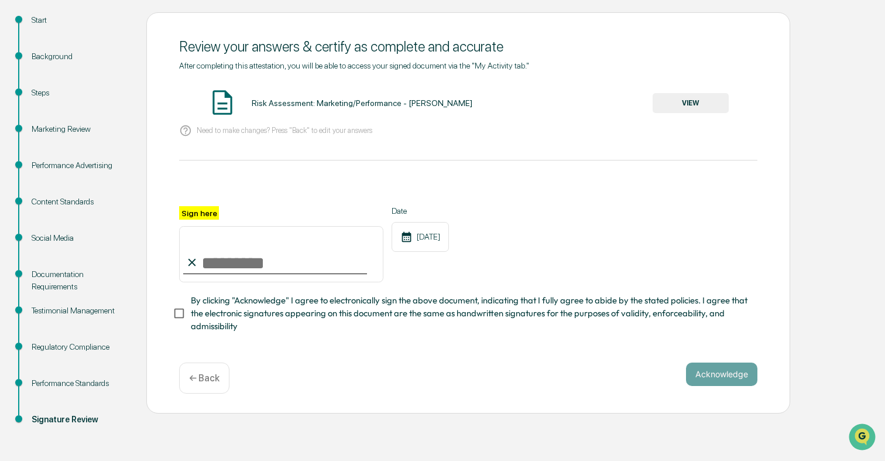
click at [289, 261] on input "Sign here" at bounding box center [281, 254] width 204 height 56
type input "**********"
click at [260, 310] on span "By clicking "Acknowledge" I agree to electronically sign the above document, in…" at bounding box center [469, 313] width 557 height 39
click at [716, 370] on button "Acknowledge" at bounding box center [721, 373] width 71 height 23
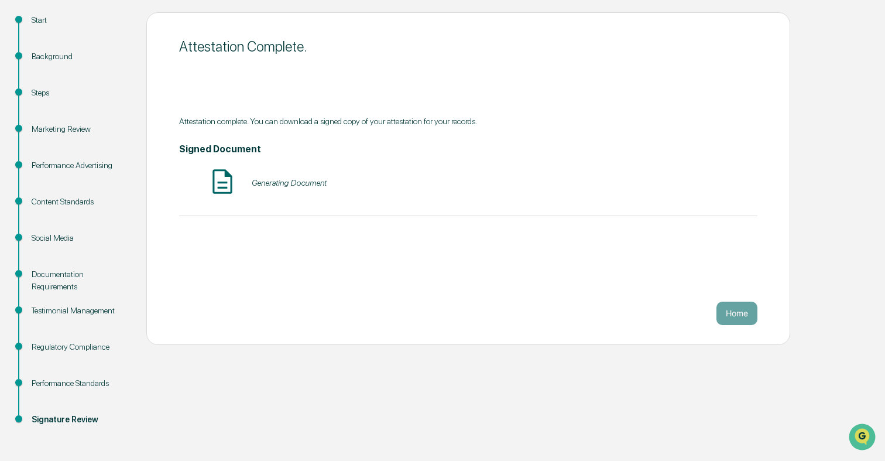
scroll to position [0, 0]
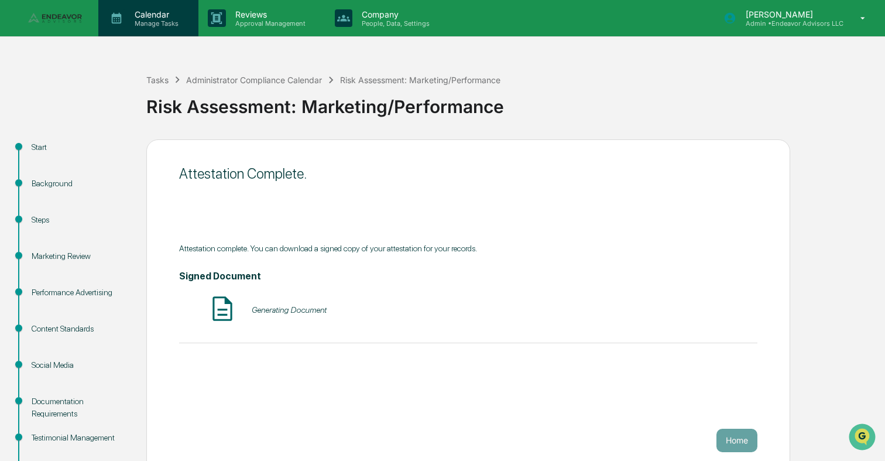
click at [156, 23] on p "Manage Tasks" at bounding box center [154, 23] width 59 height 8
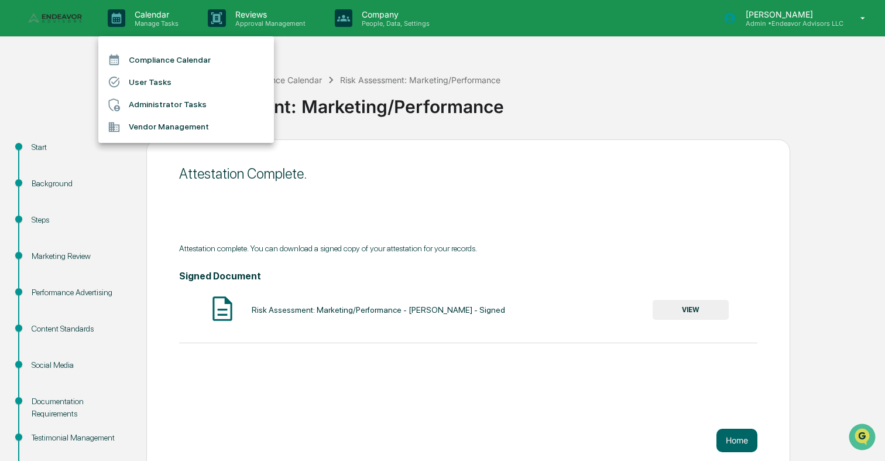
click at [163, 104] on li "Administrator Tasks" at bounding box center [186, 105] width 176 height 22
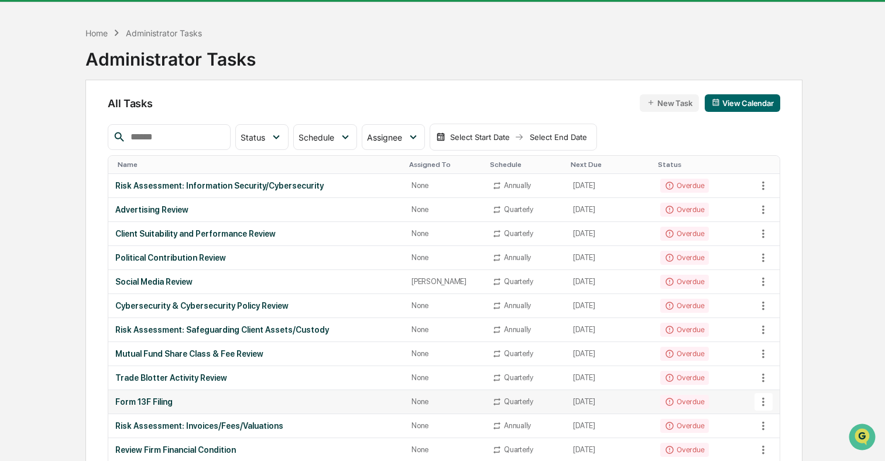
scroll to position [25, 0]
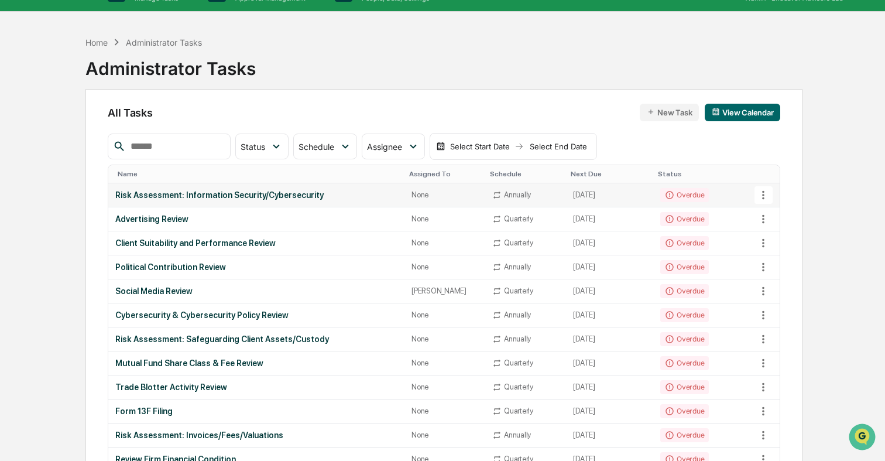
click at [542, 197] on td "Annually" at bounding box center [525, 195] width 81 height 24
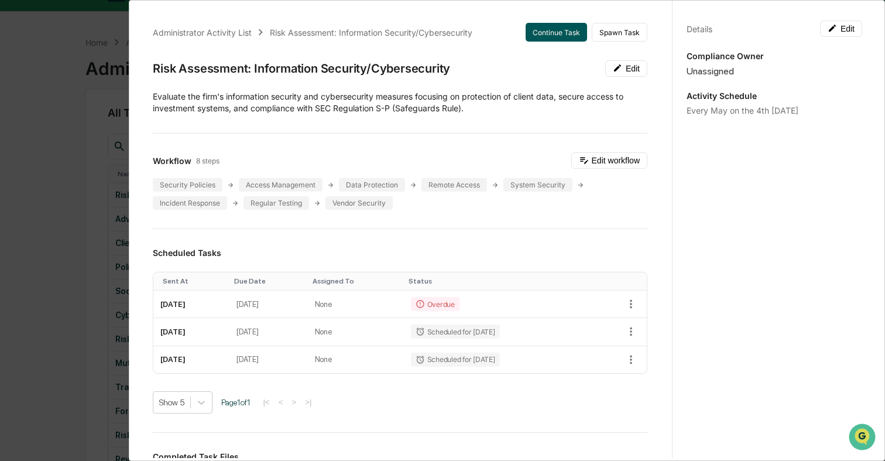
click at [574, 28] on button "Continue Task" at bounding box center [556, 32] width 61 height 19
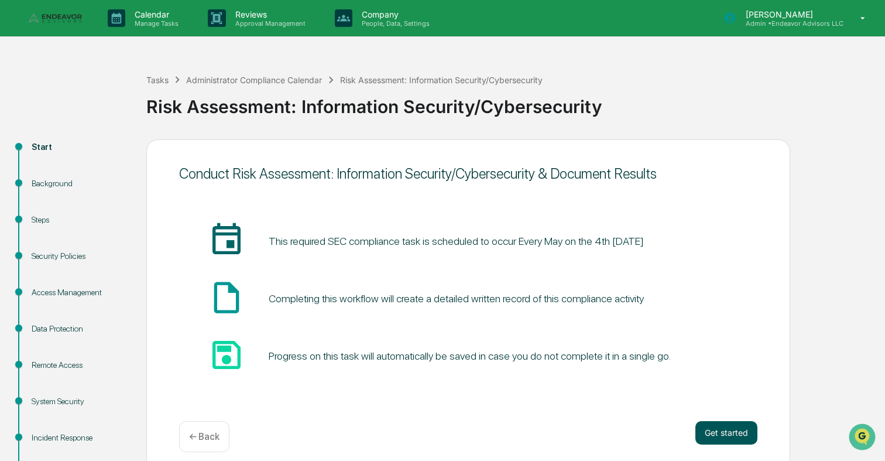
click at [722, 428] on button "Get started" at bounding box center [726, 432] width 62 height 23
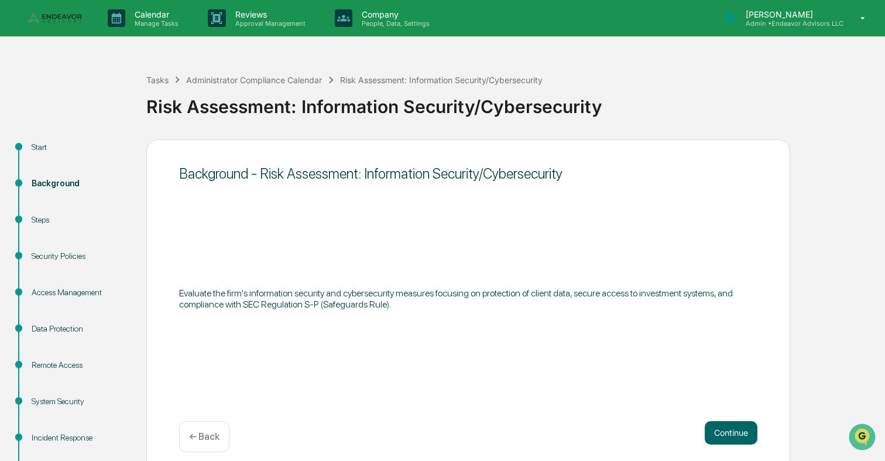
click at [722, 428] on button "Continue" at bounding box center [731, 432] width 53 height 23
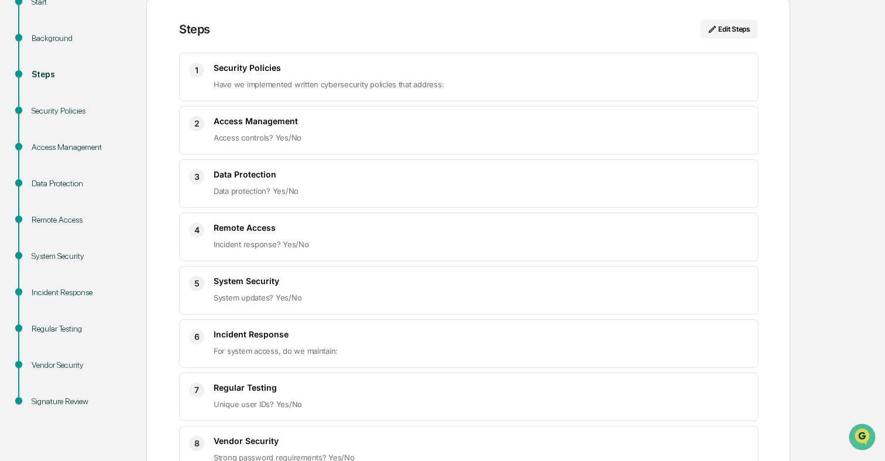
scroll to position [221, 0]
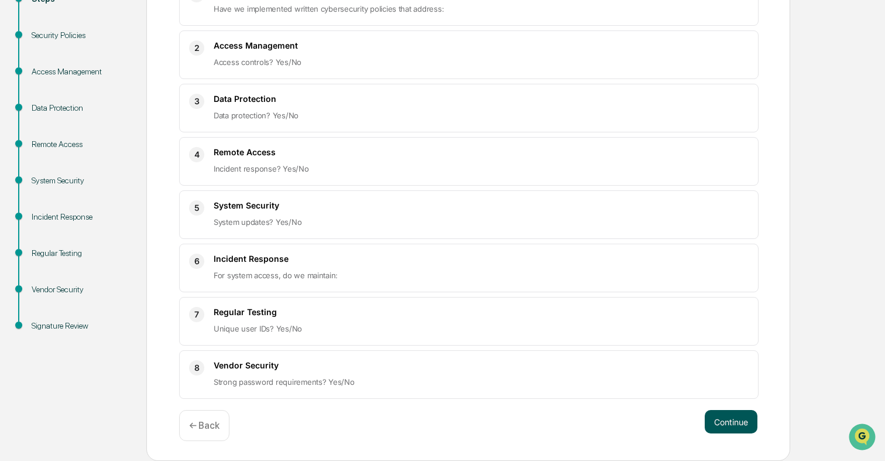
click at [745, 424] on button "Continue" at bounding box center [731, 421] width 53 height 23
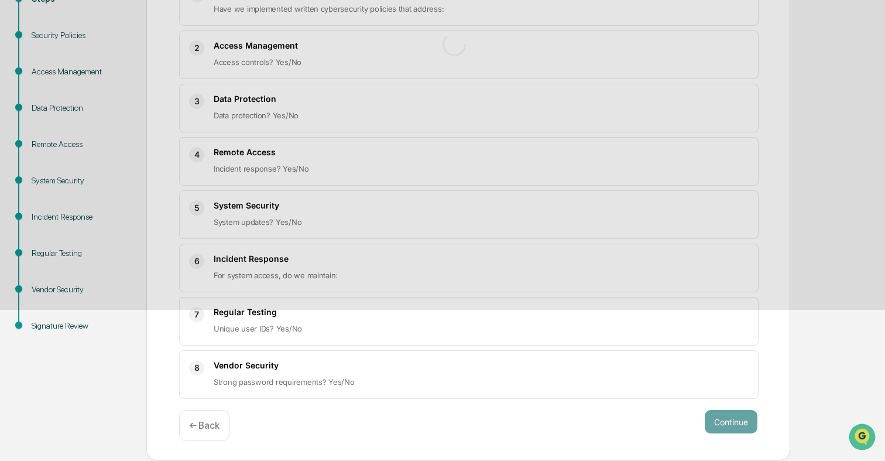
scroll to position [127, 0]
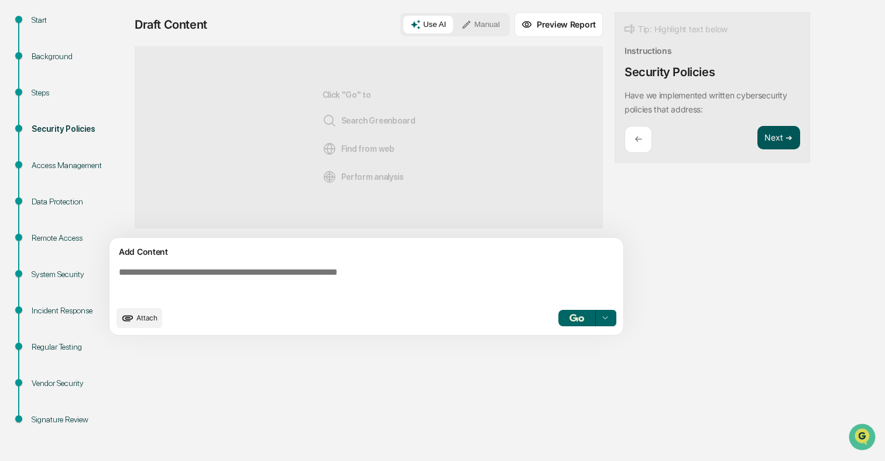
click at [775, 144] on button "Next ➔" at bounding box center [778, 138] width 43 height 24
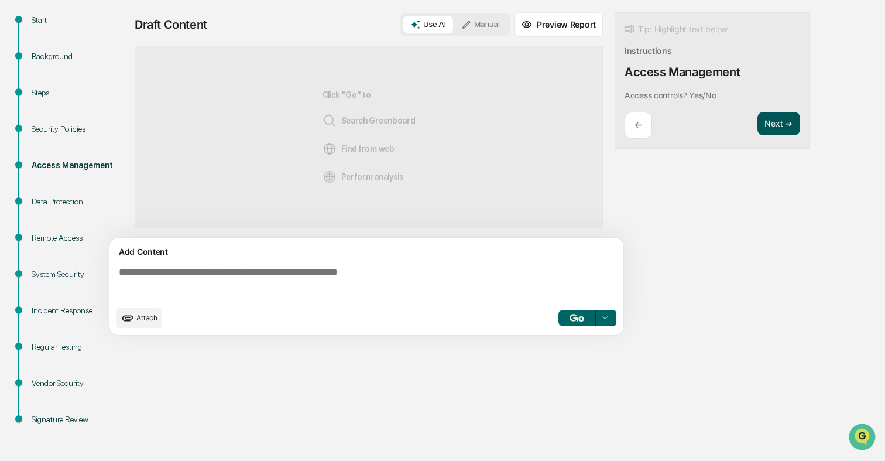
click at [778, 121] on button "Next ➔" at bounding box center [778, 124] width 43 height 24
click at [778, 127] on button "Next ➔" at bounding box center [778, 124] width 43 height 24
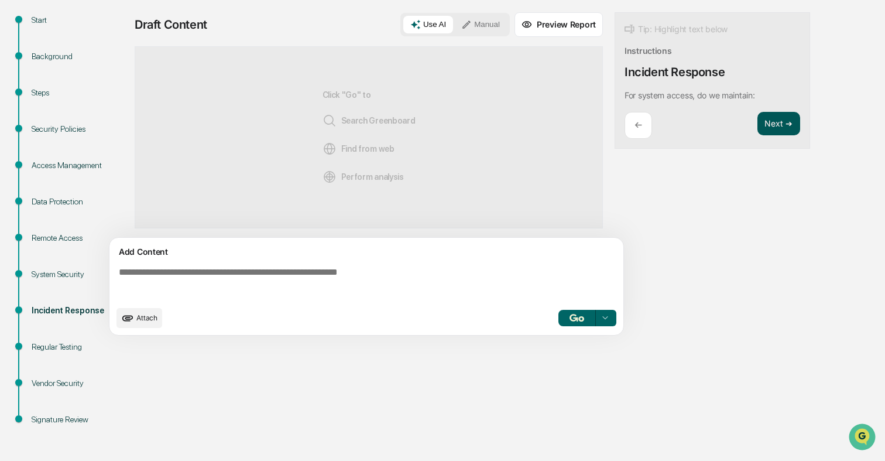
click at [778, 127] on button "Next ➔" at bounding box center [778, 124] width 43 height 24
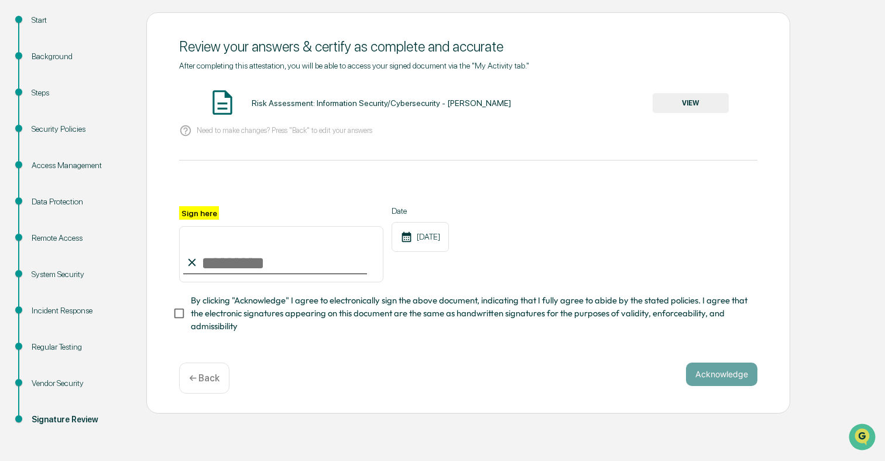
click at [710, 109] on button "VIEW" at bounding box center [691, 103] width 76 height 20
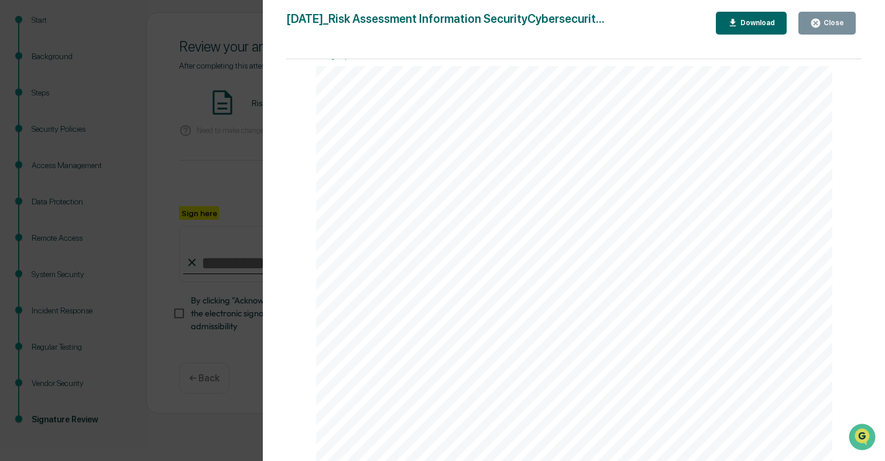
scroll to position [0, 0]
click at [814, 26] on icon "button" at bounding box center [815, 23] width 9 height 9
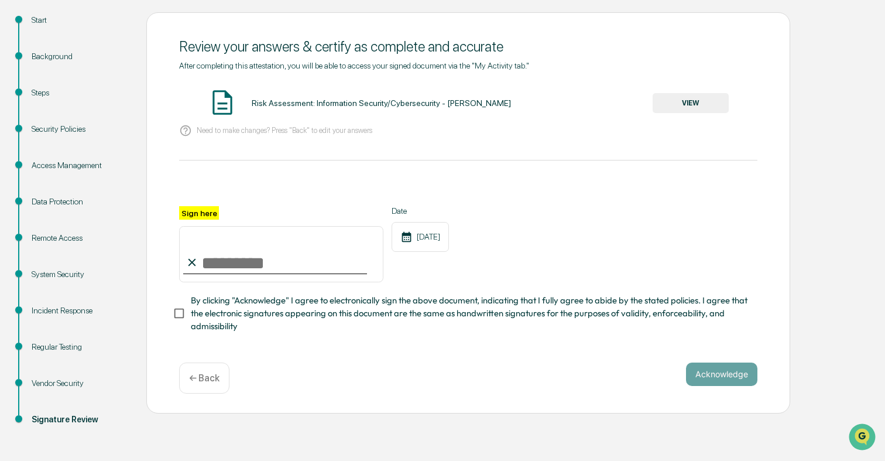
click at [267, 246] on input "Sign here" at bounding box center [281, 254] width 204 height 56
type input "**********"
click at [270, 311] on span "By clicking "Acknowledge" I agree to electronically sign the above document, in…" at bounding box center [469, 313] width 557 height 39
click at [719, 380] on button "Acknowledge" at bounding box center [721, 373] width 71 height 23
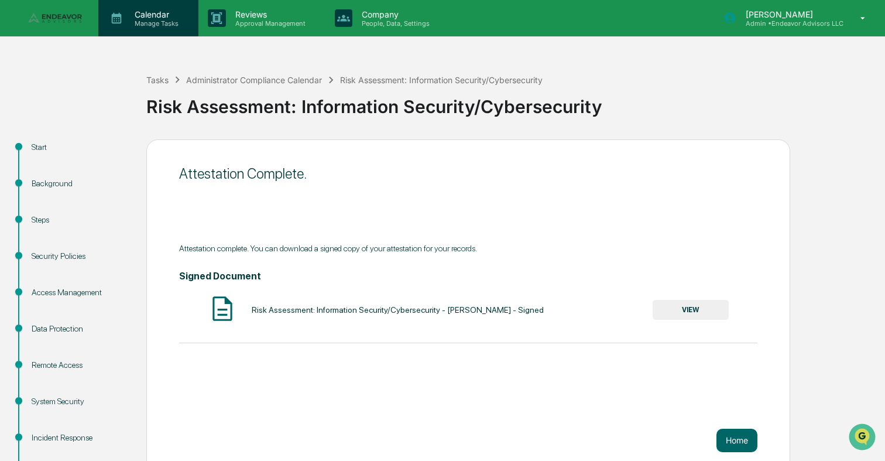
click at [161, 26] on p "Manage Tasks" at bounding box center [154, 23] width 59 height 8
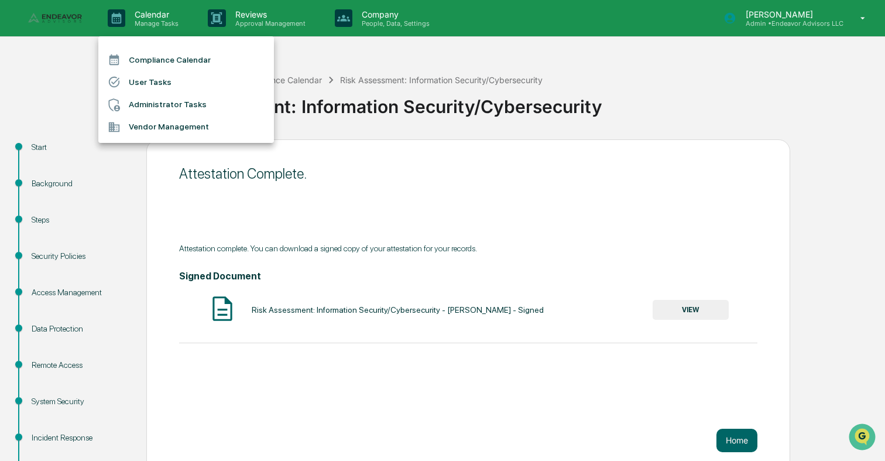
click at [169, 107] on li "Administrator Tasks" at bounding box center [186, 105] width 176 height 22
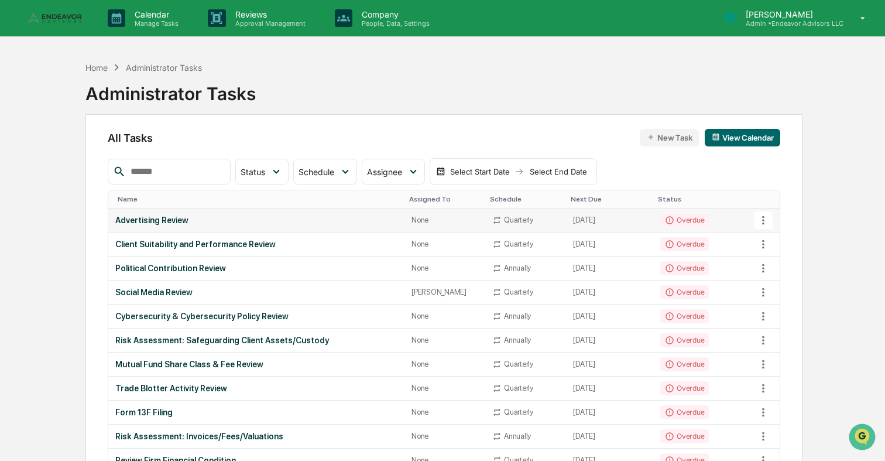
click at [166, 221] on div "Advertising Review" at bounding box center [256, 219] width 282 height 9
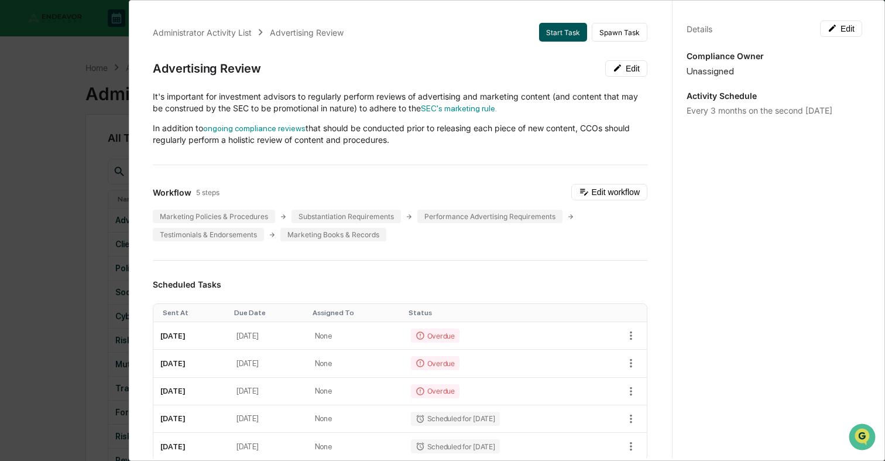
click at [576, 36] on button "Start Task" at bounding box center [563, 32] width 48 height 19
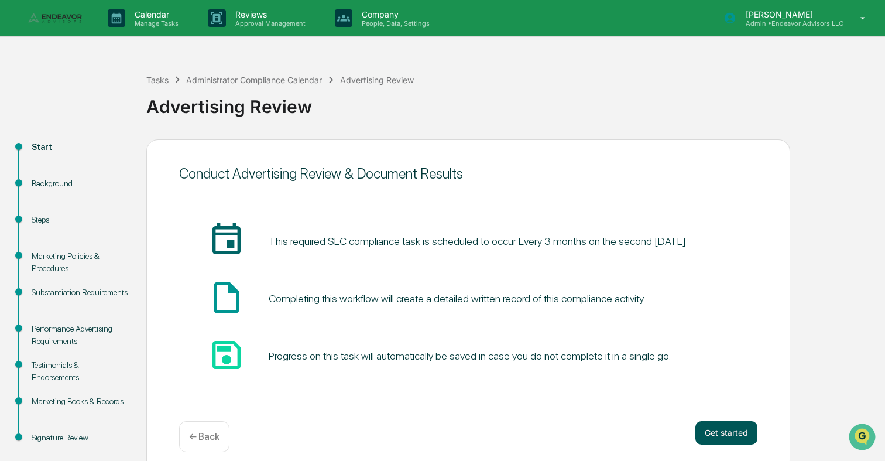
click at [711, 422] on button "Get started" at bounding box center [726, 432] width 62 height 23
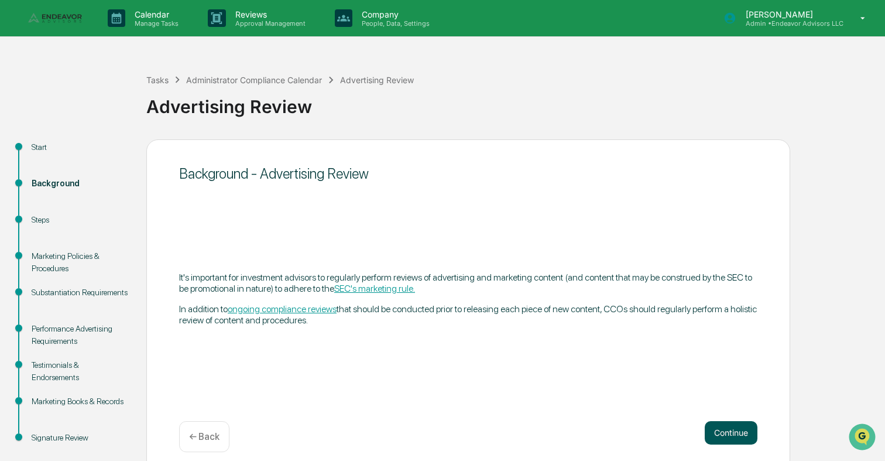
click at [724, 435] on button "Continue" at bounding box center [731, 432] width 53 height 23
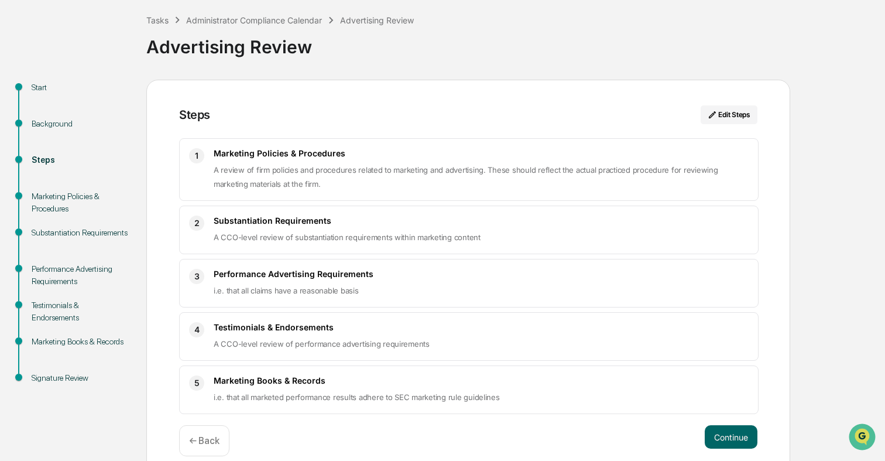
scroll to position [75, 0]
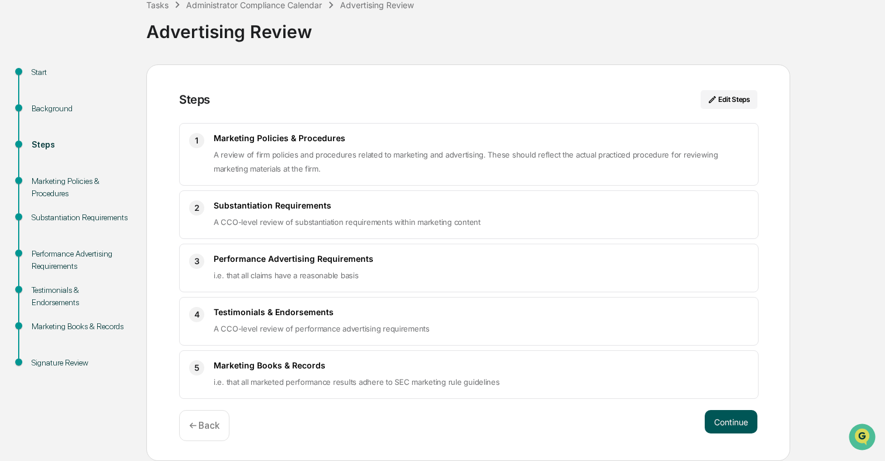
click at [724, 419] on button "Continue" at bounding box center [731, 421] width 53 height 23
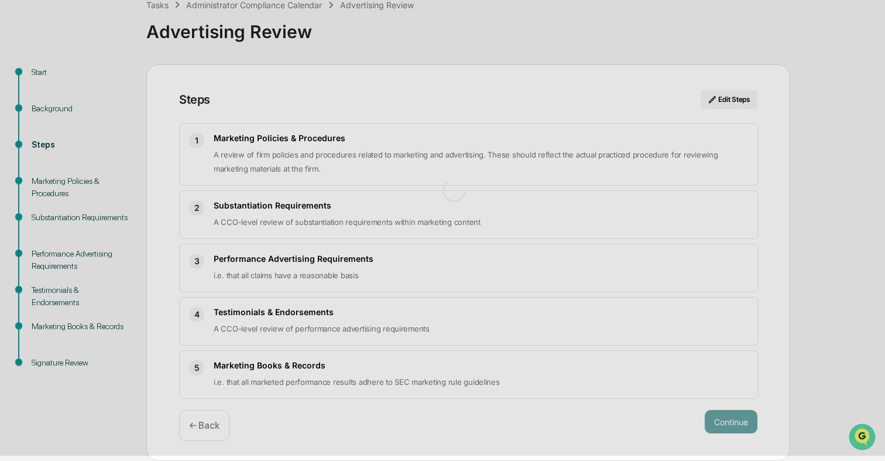
scroll to position [18, 0]
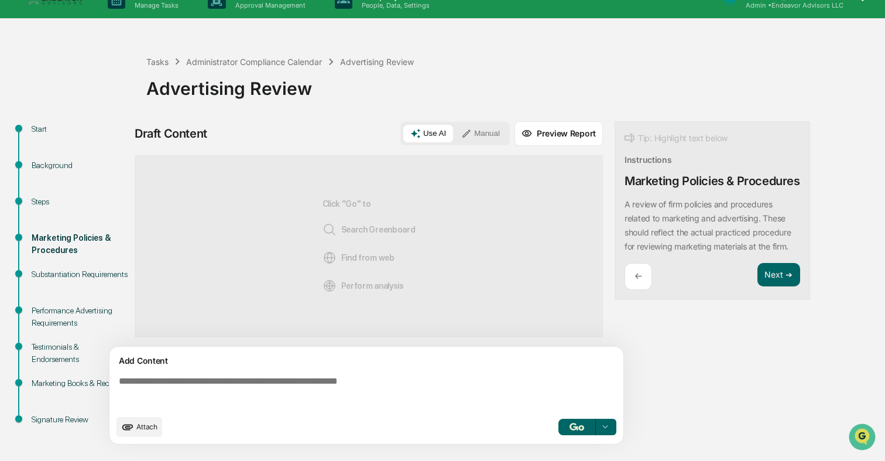
click at [426, 386] on textarea at bounding box center [368, 392] width 509 height 42
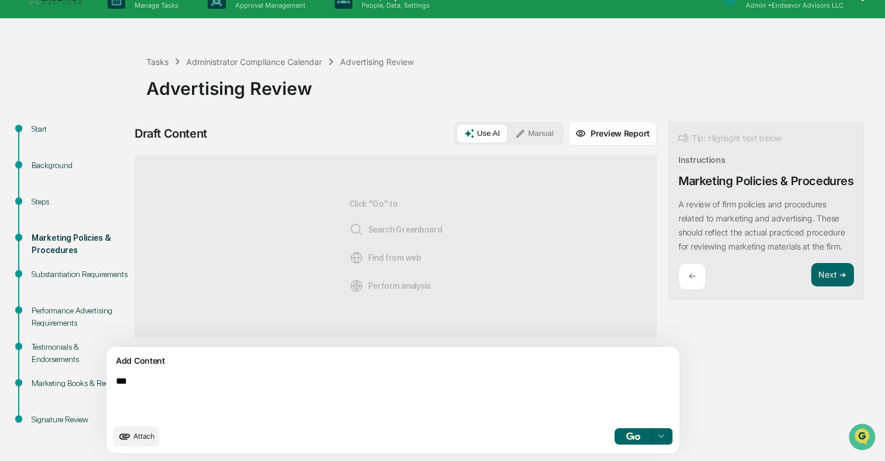
type textarea "***"
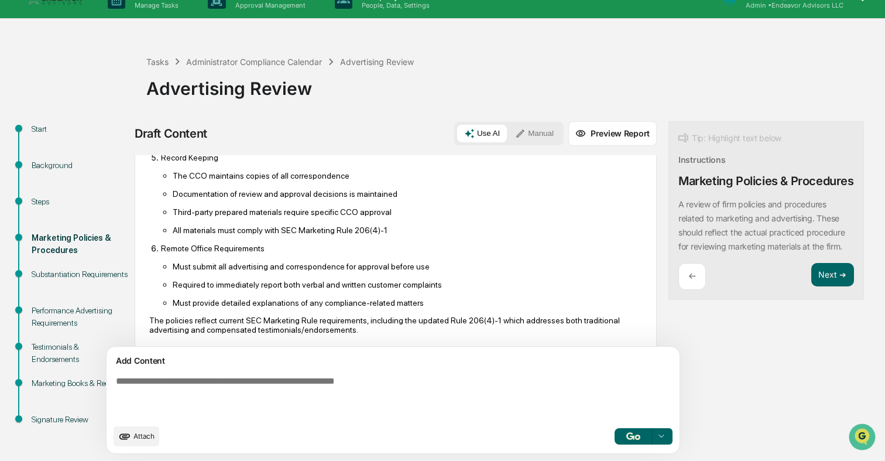
scroll to position [607, 0]
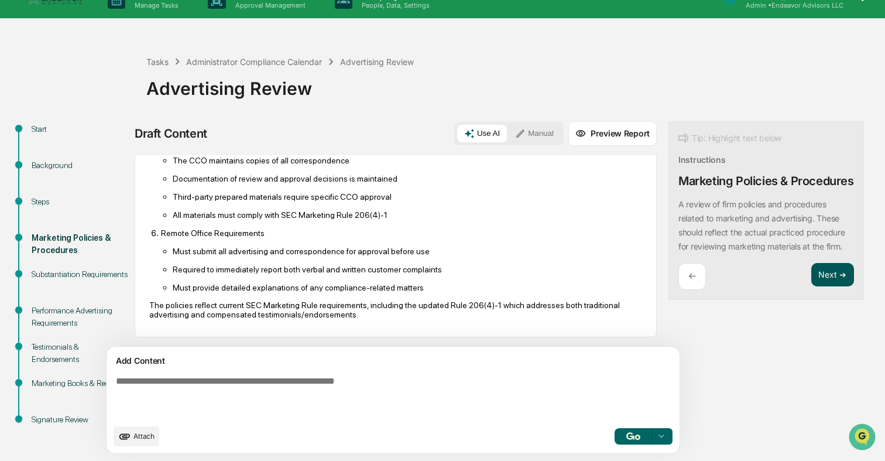
click at [811, 283] on button "Next ➔" at bounding box center [832, 275] width 43 height 24
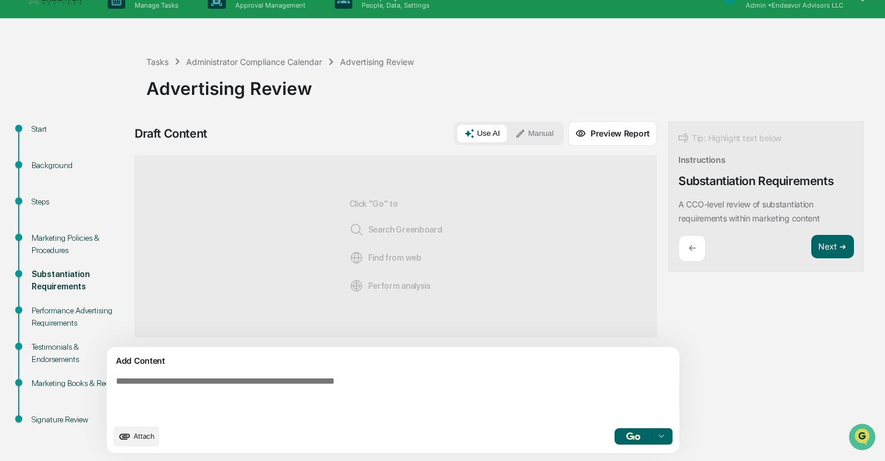
scroll to position [0, 0]
click at [496, 405] on textarea at bounding box center [365, 396] width 509 height 51
type textarea "***"
click at [626, 436] on img "button" at bounding box center [633, 436] width 14 height 8
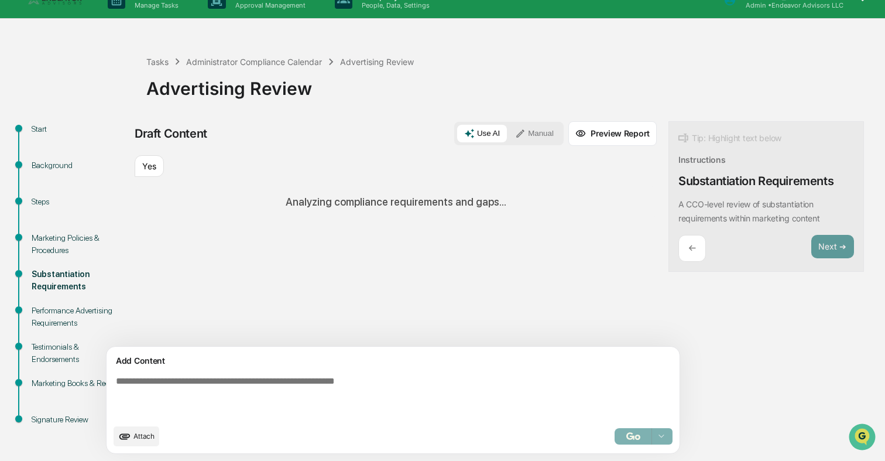
click at [475, 386] on textarea at bounding box center [365, 396] width 509 height 51
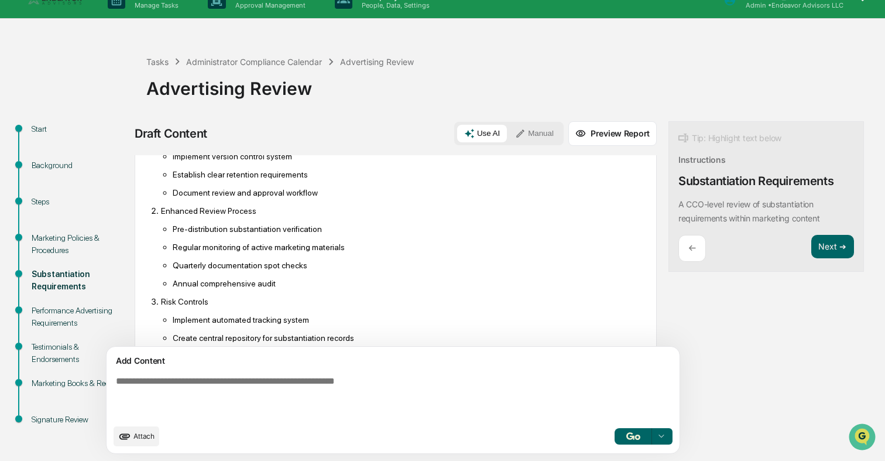
scroll to position [680, 0]
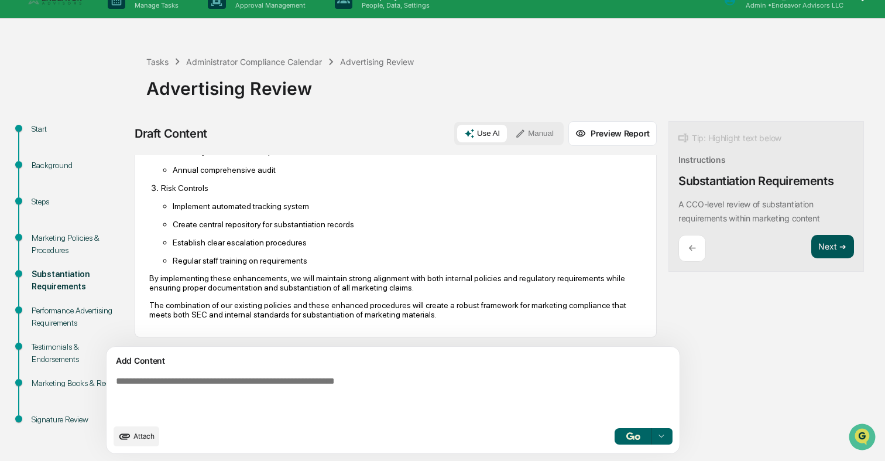
click at [811, 243] on button "Next ➔" at bounding box center [832, 247] width 43 height 24
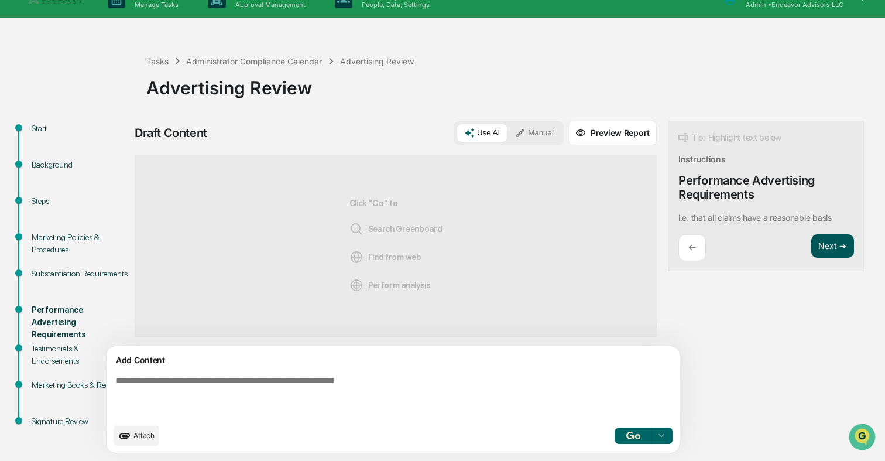
scroll to position [0, 0]
click at [480, 377] on textarea at bounding box center [365, 395] width 509 height 51
type textarea "***"
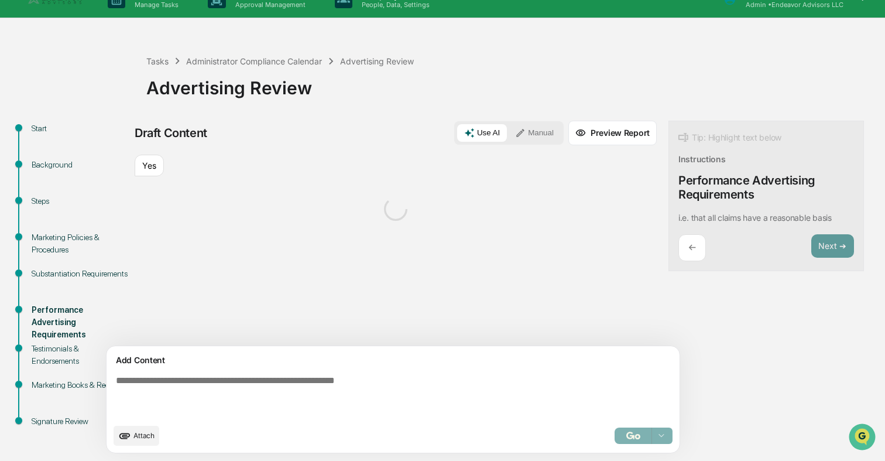
scroll to position [20, 0]
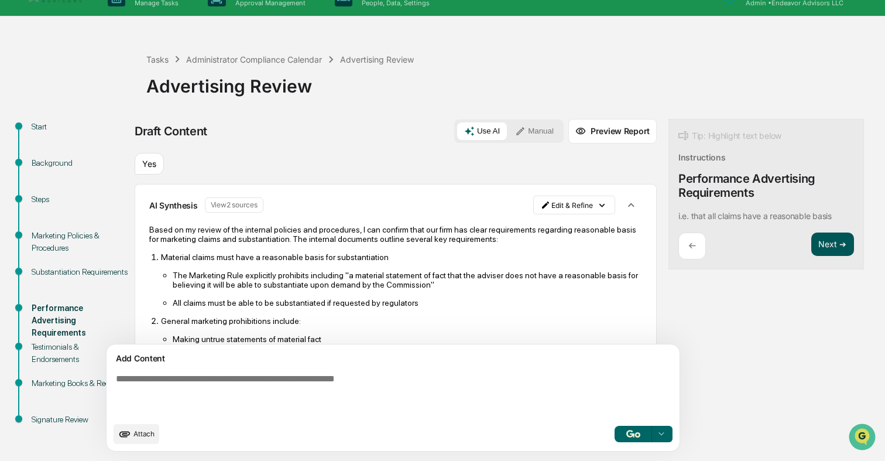
click at [811, 249] on button "Next ➔" at bounding box center [832, 244] width 43 height 24
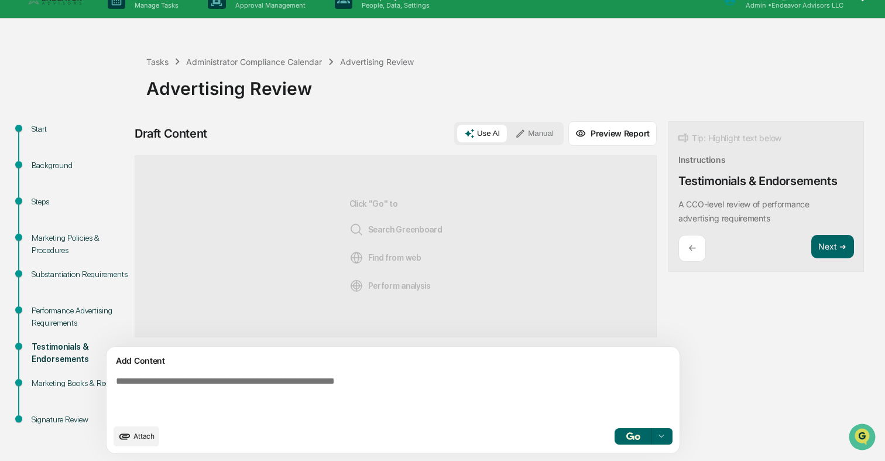
click at [530, 373] on textarea at bounding box center [365, 396] width 509 height 51
type textarea "***"
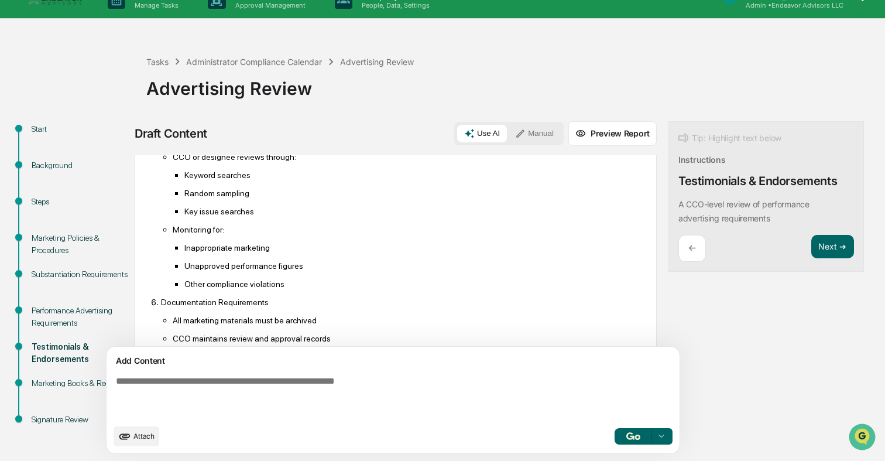
scroll to position [724, 0]
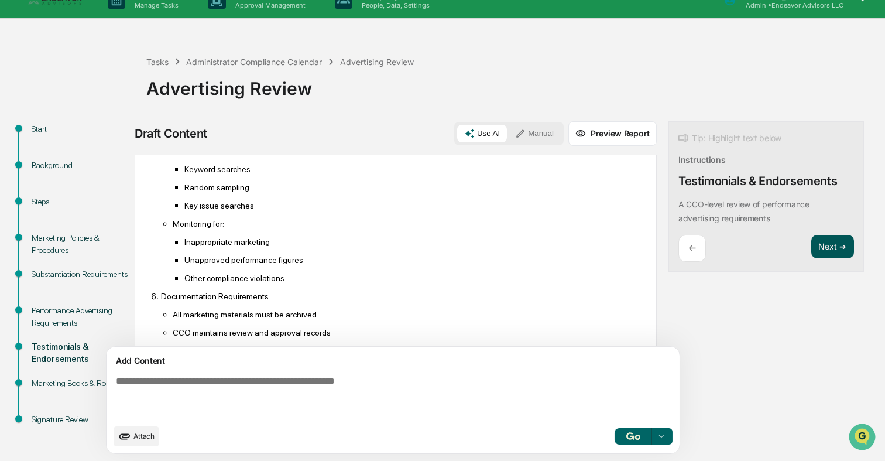
click at [811, 243] on button "Next ➔" at bounding box center [832, 247] width 43 height 24
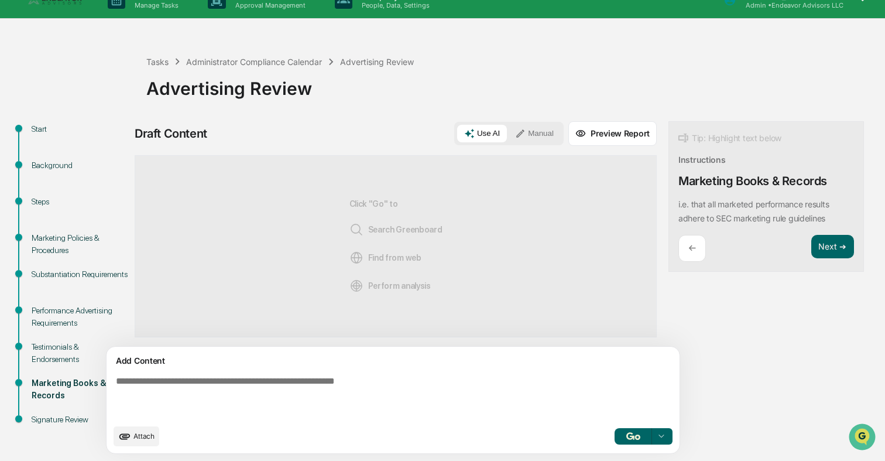
click at [452, 376] on textarea at bounding box center [365, 396] width 509 height 51
type textarea "***"
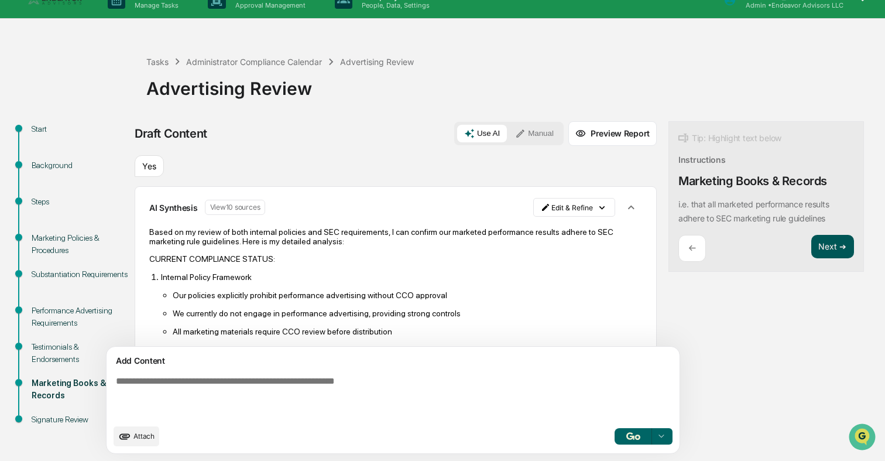
click at [811, 250] on button "Next ➔" at bounding box center [832, 247] width 43 height 24
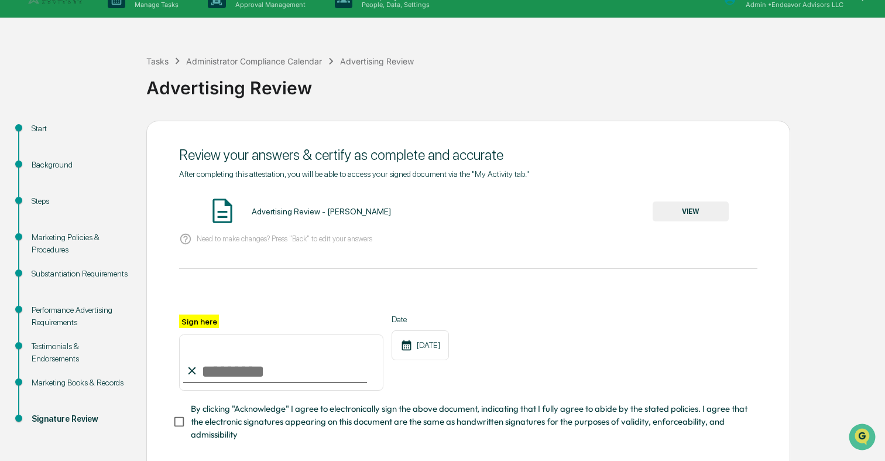
click at [693, 209] on button "VIEW" at bounding box center [691, 211] width 76 height 20
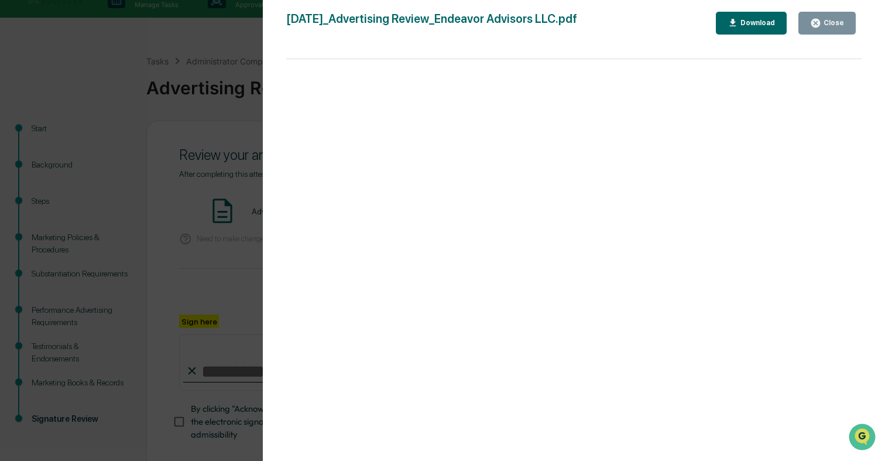
click at [207, 80] on div "Version History [DATE] 10:03 PM [PERSON_NAME] [DATE]_Advertising Review_Endeavo…" at bounding box center [442, 230] width 885 height 461
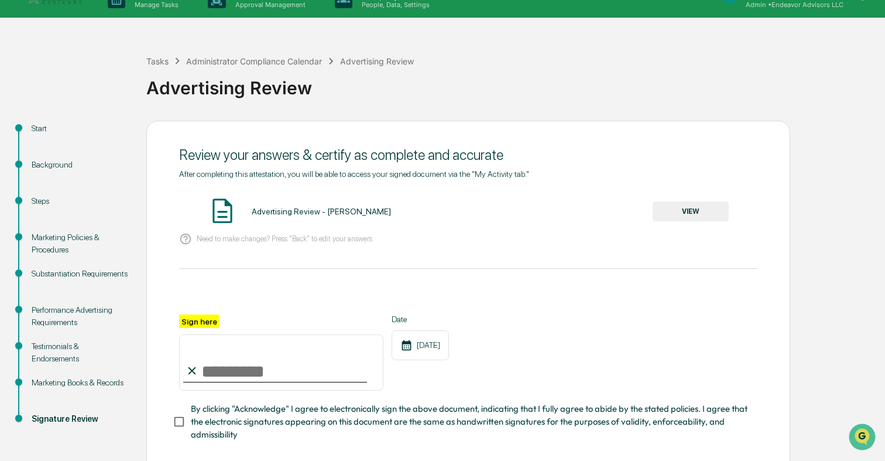
scroll to position [78, 0]
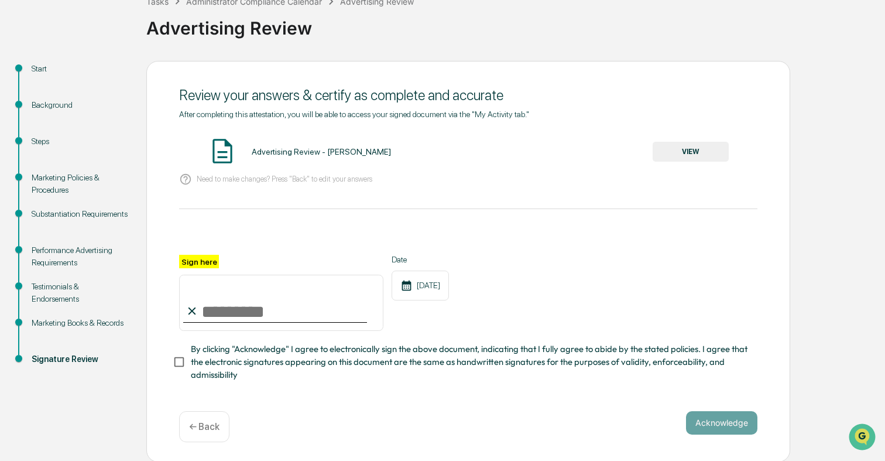
click at [277, 301] on input "Sign here" at bounding box center [281, 302] width 204 height 56
type input "**********"
click at [414, 369] on span "By clicking "Acknowledge" I agree to electronically sign the above document, in…" at bounding box center [469, 361] width 557 height 39
click at [707, 419] on button "Acknowledge" at bounding box center [721, 422] width 71 height 23
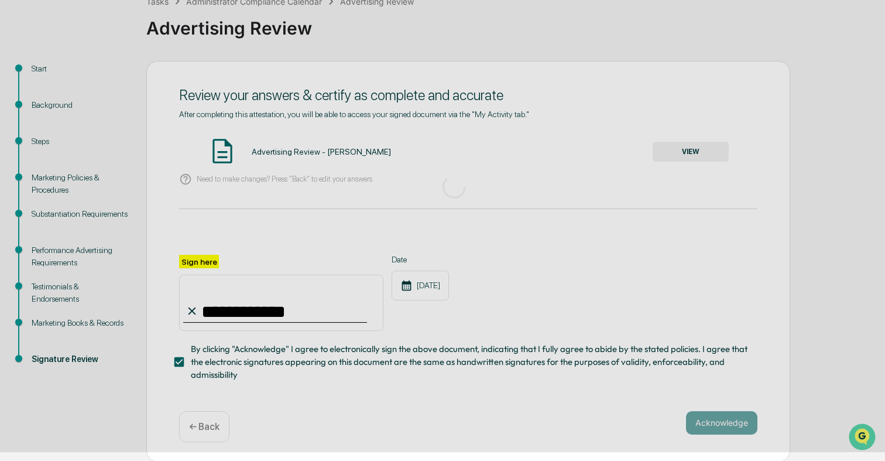
scroll to position [18, 0]
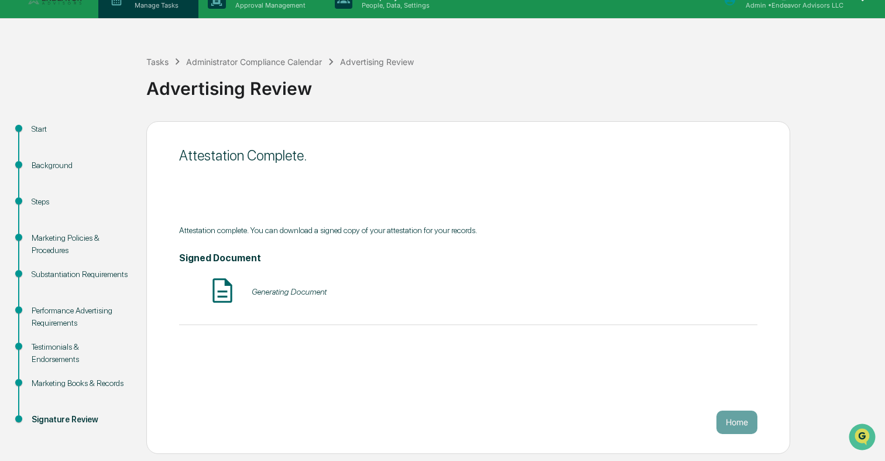
click at [169, 8] on p "Manage Tasks" at bounding box center [154, 5] width 59 height 8
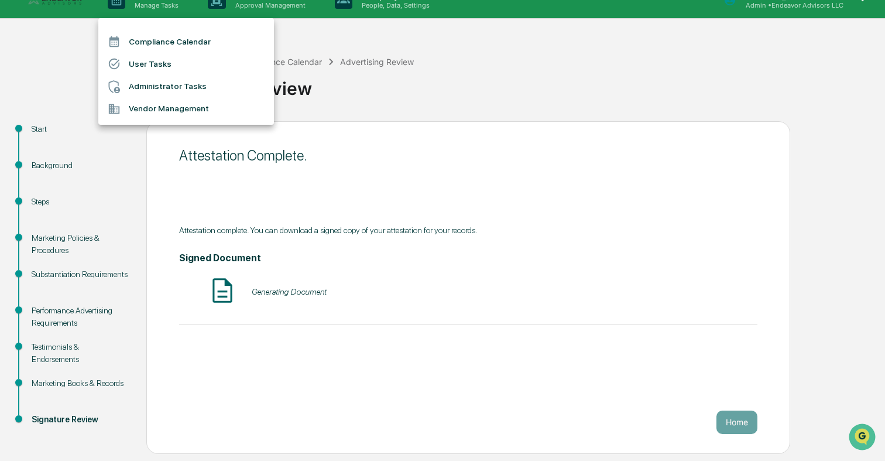
click at [180, 88] on li "Administrator Tasks" at bounding box center [186, 86] width 176 height 22
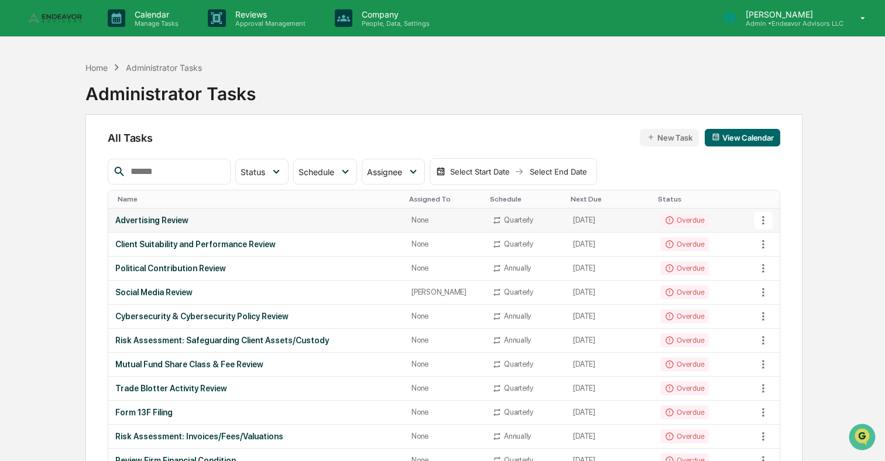
click at [293, 228] on td "Advertising Review" at bounding box center [256, 220] width 296 height 24
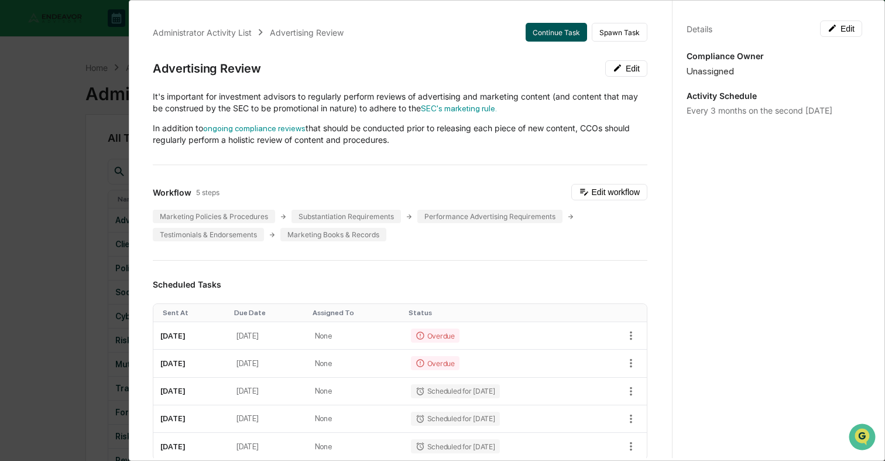
click at [566, 35] on button "Continue Task" at bounding box center [556, 32] width 61 height 19
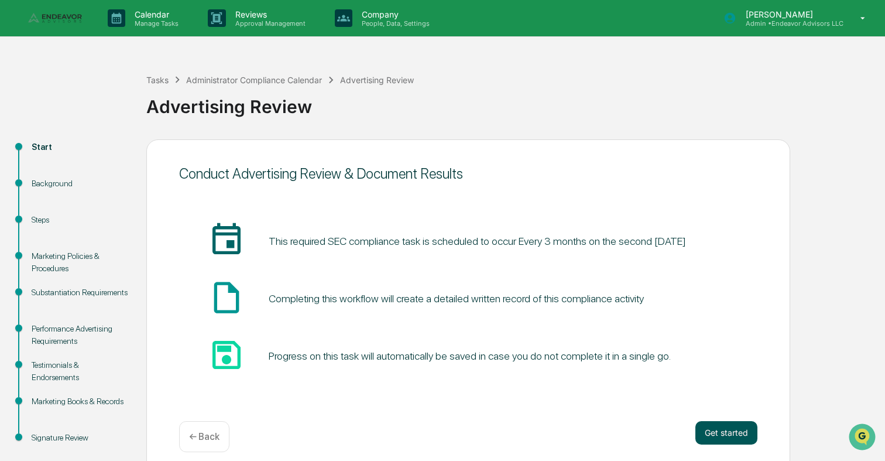
click at [731, 432] on button "Get started" at bounding box center [726, 432] width 62 height 23
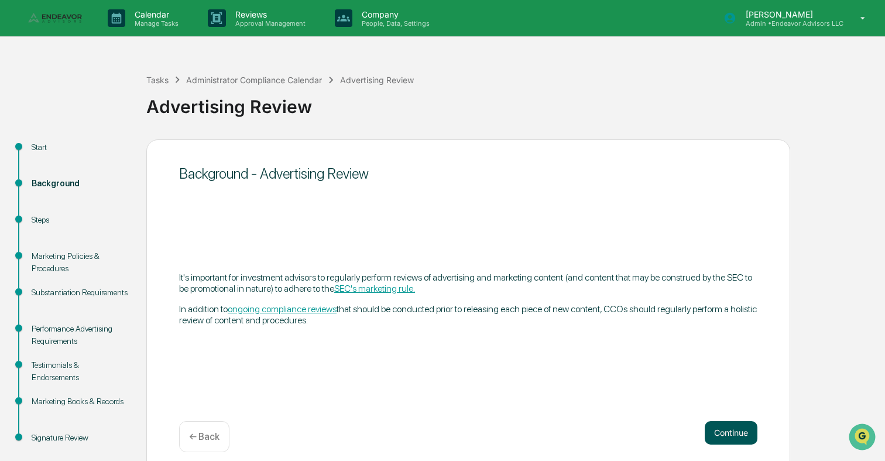
click at [731, 435] on button "Continue" at bounding box center [731, 432] width 53 height 23
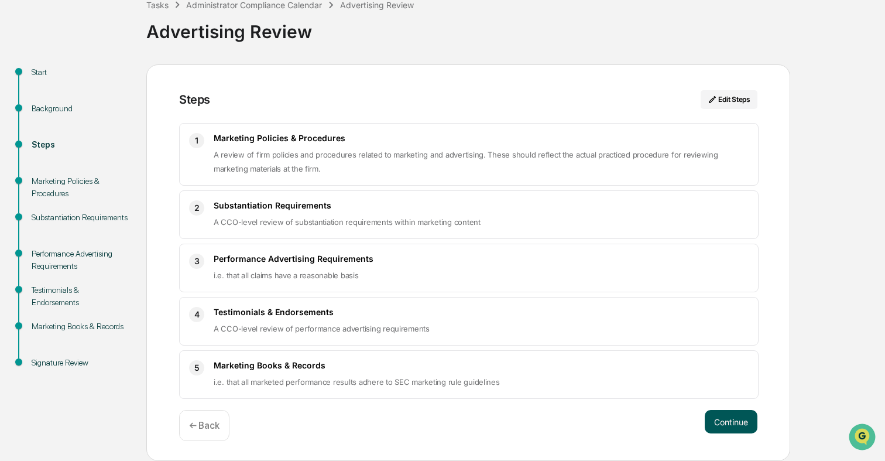
click at [723, 418] on button "Continue" at bounding box center [731, 421] width 53 height 23
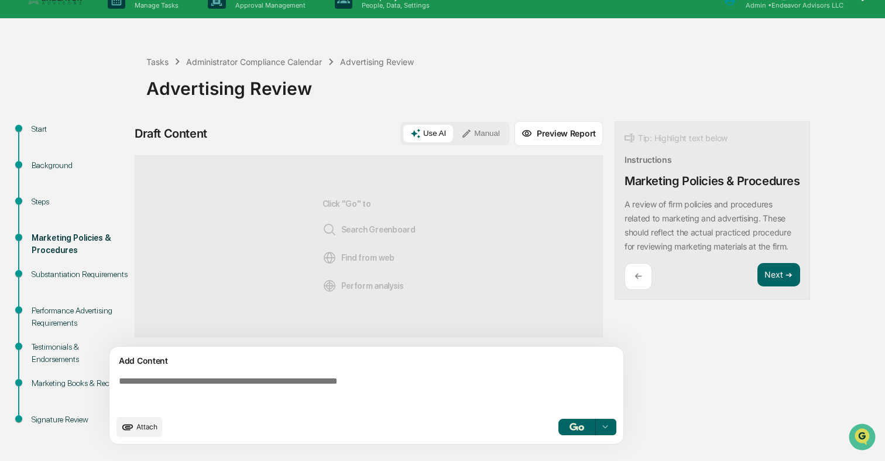
scroll to position [18, 0]
click at [431, 408] on textarea at bounding box center [368, 392] width 509 height 42
click at [386, 397] on textarea at bounding box center [368, 392] width 509 height 42
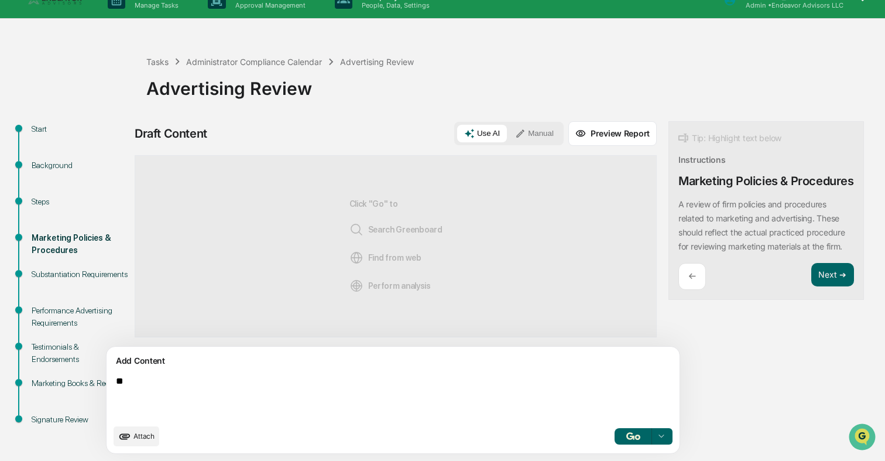
type textarea "***"
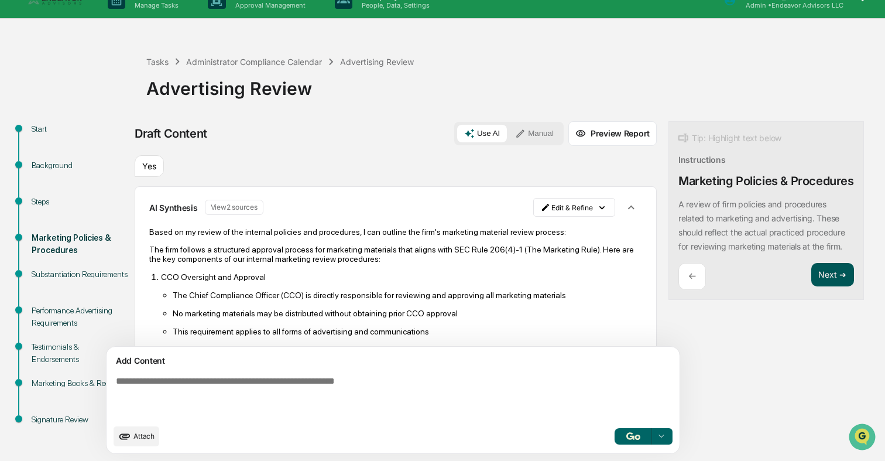
click at [811, 287] on button "Next ➔" at bounding box center [832, 275] width 43 height 24
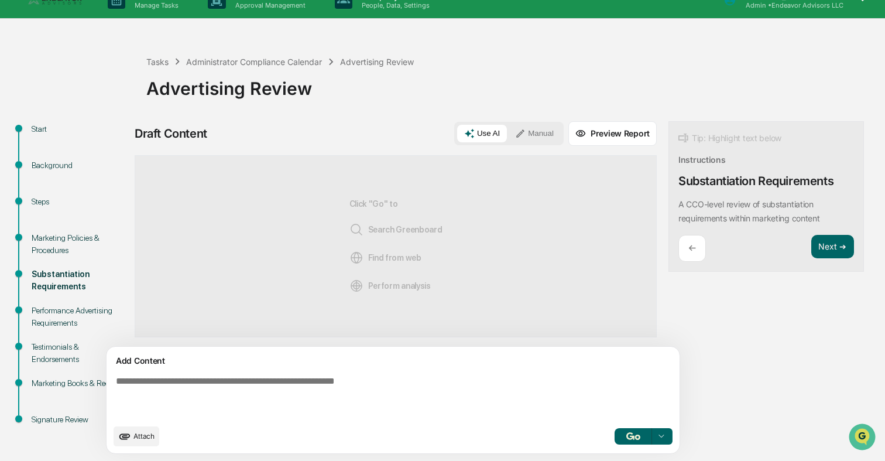
click at [445, 379] on textarea at bounding box center [365, 396] width 509 height 51
click at [438, 379] on textarea "*" at bounding box center [365, 396] width 509 height 51
type textarea "***"
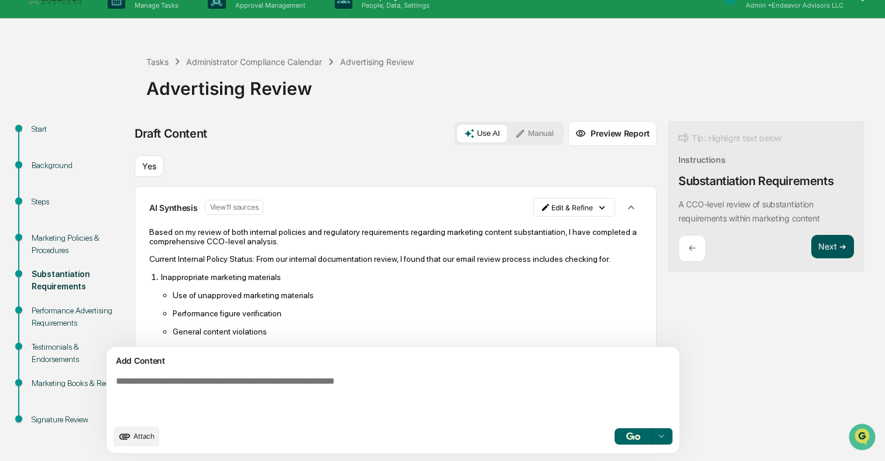
click at [811, 243] on button "Next ➔" at bounding box center [832, 247] width 43 height 24
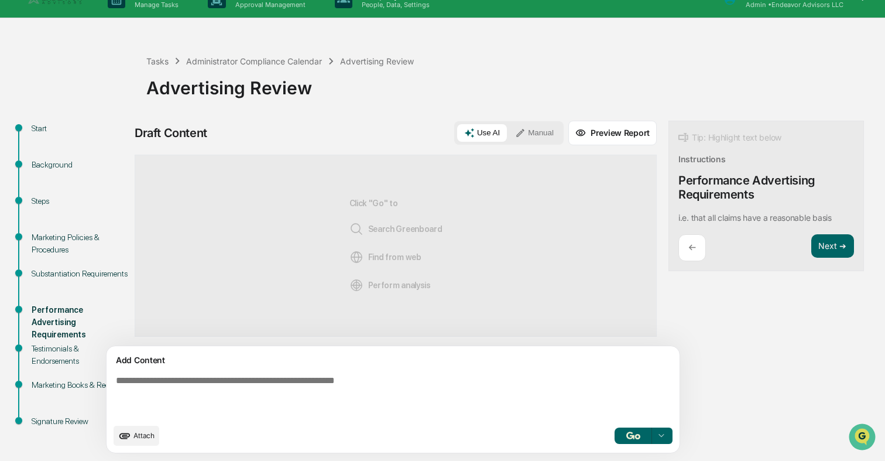
click at [454, 371] on textarea at bounding box center [365, 395] width 509 height 51
type textarea "***"
click at [626, 439] on img "button" at bounding box center [633, 435] width 14 height 8
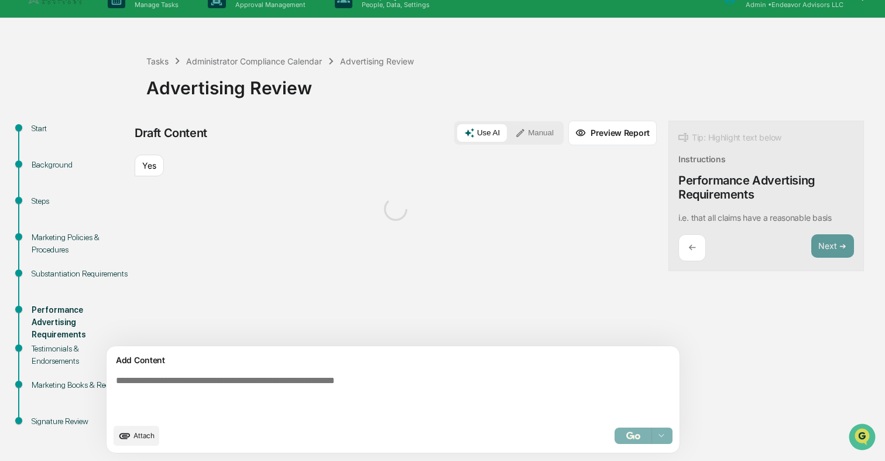
scroll to position [20, 0]
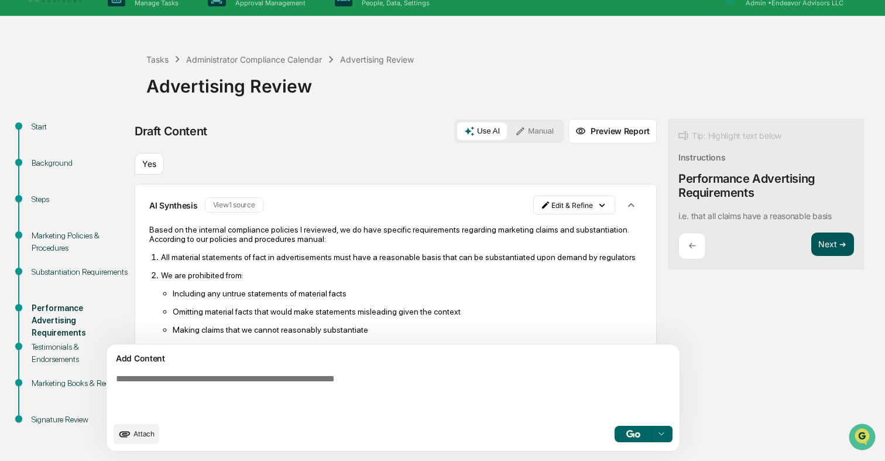
click at [811, 252] on button "Next ➔" at bounding box center [832, 244] width 43 height 24
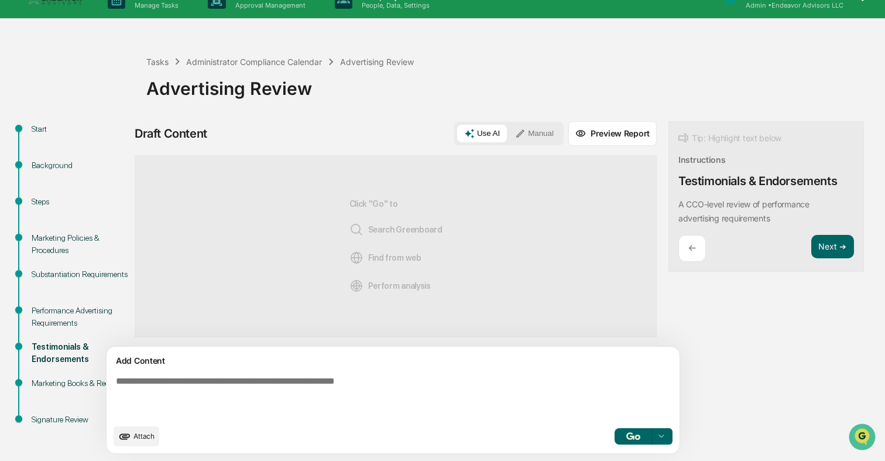
click at [430, 381] on textarea at bounding box center [365, 396] width 509 height 51
type textarea "***"
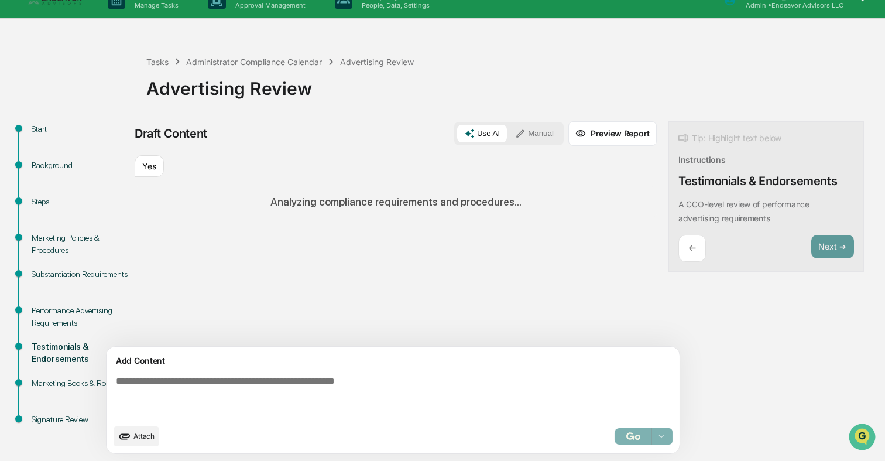
click at [491, 256] on div "Sources Yes Analyzing compliance requirements and procedures..." at bounding box center [396, 250] width 522 height 191
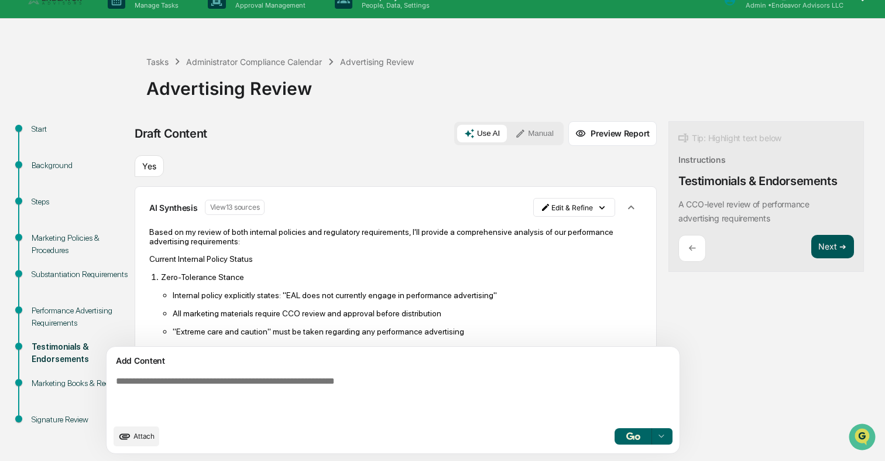
click at [811, 253] on button "Next ➔" at bounding box center [832, 247] width 43 height 24
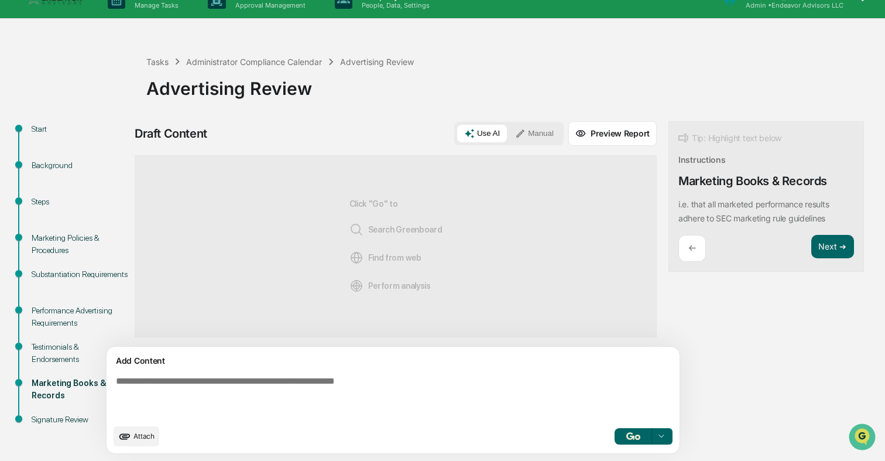
click at [411, 387] on textarea at bounding box center [365, 396] width 509 height 51
type textarea "***"
click at [614, 435] on button "button" at bounding box center [632, 436] width 37 height 16
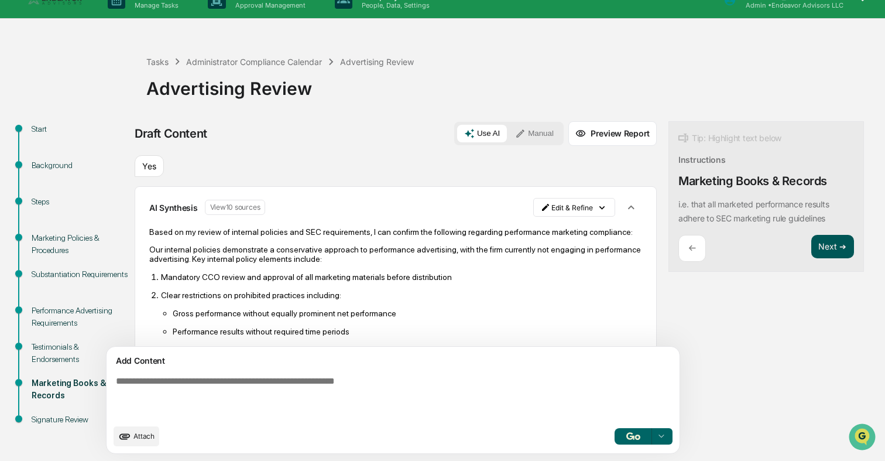
click at [811, 246] on button "Next ➔" at bounding box center [832, 247] width 43 height 24
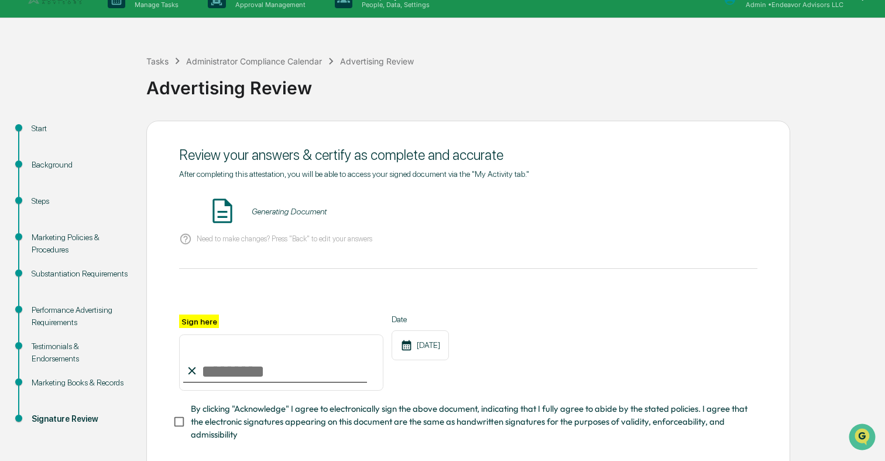
click at [269, 360] on input "Sign here" at bounding box center [281, 362] width 204 height 56
type input "**********"
click at [705, 210] on button "VIEW" at bounding box center [691, 211] width 76 height 20
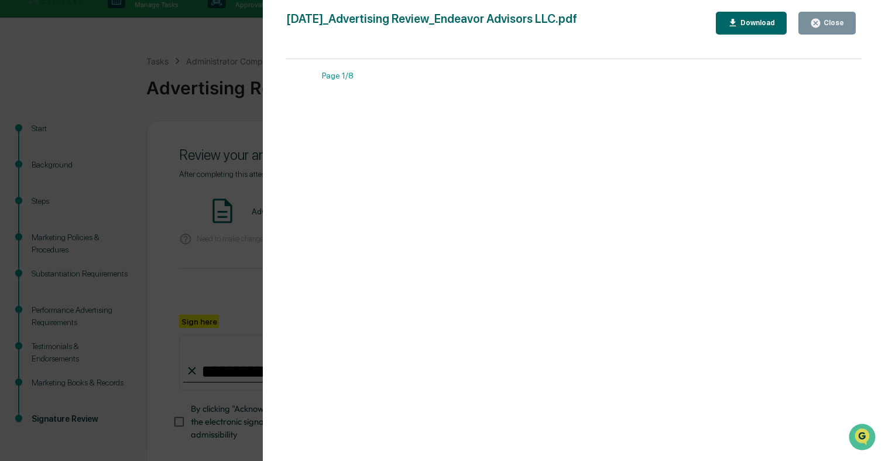
click at [209, 184] on div "Version History [DATE] 10:08 PM [PERSON_NAME] [DATE]_Advertising Review_Endeavo…" at bounding box center [442, 230] width 885 height 461
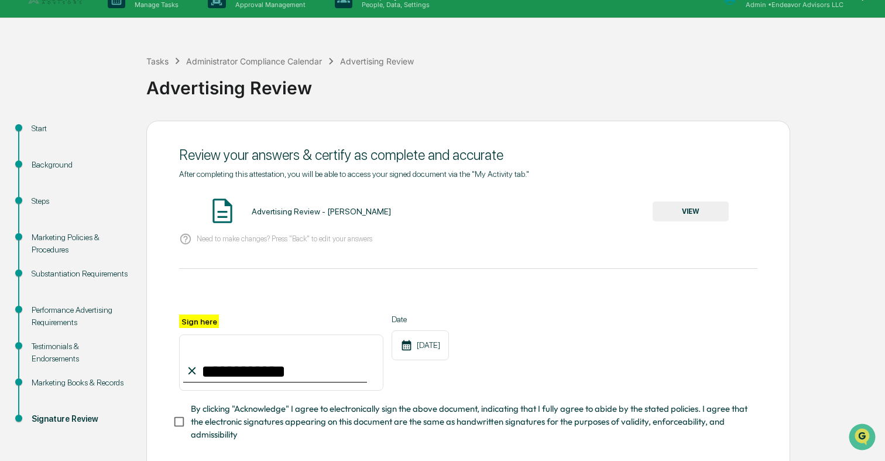
click at [264, 420] on span "By clicking "Acknowledge" I agree to electronically sign the above document, in…" at bounding box center [469, 421] width 557 height 39
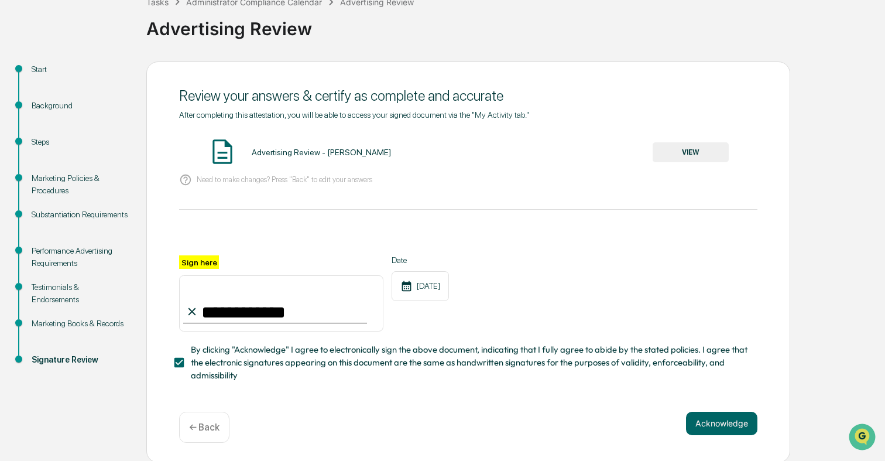
scroll to position [78, 0]
click at [701, 416] on button "Acknowledge" at bounding box center [721, 422] width 71 height 23
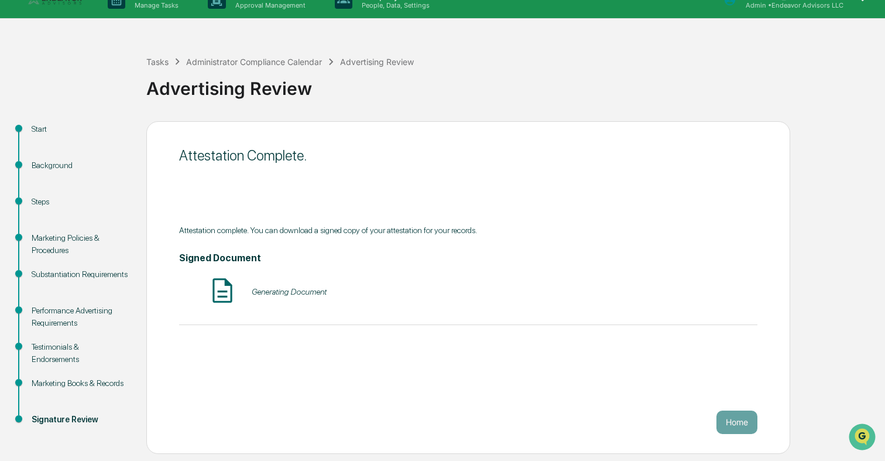
scroll to position [7, 0]
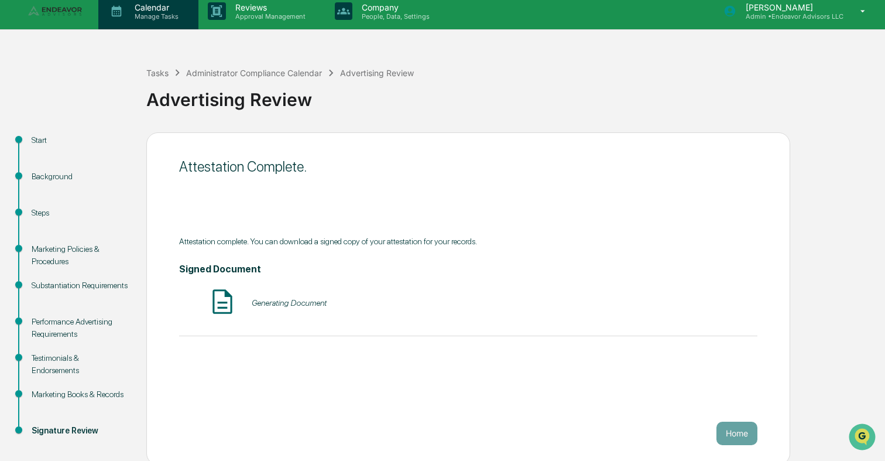
click at [154, 11] on p "Calendar" at bounding box center [154, 7] width 59 height 10
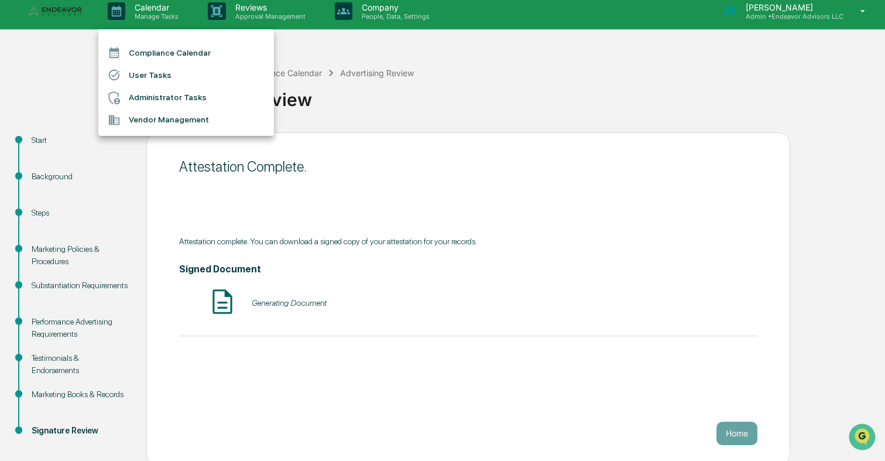
click at [153, 97] on li "Administrator Tasks" at bounding box center [186, 98] width 176 height 22
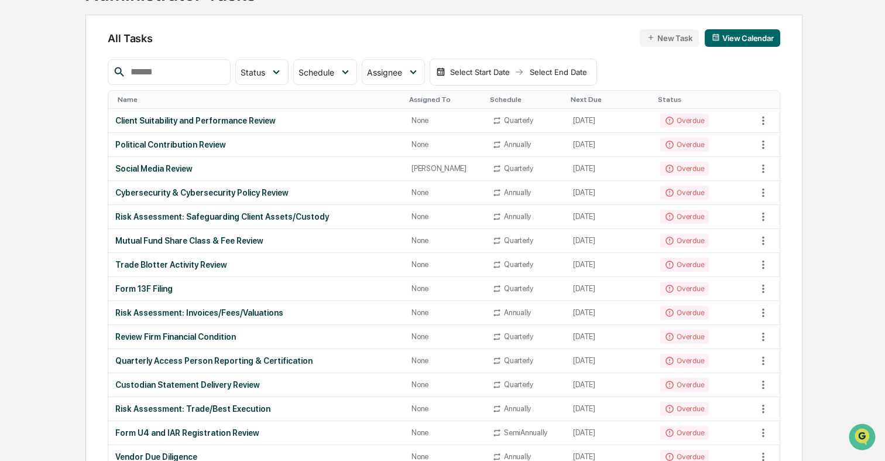
scroll to position [97, 0]
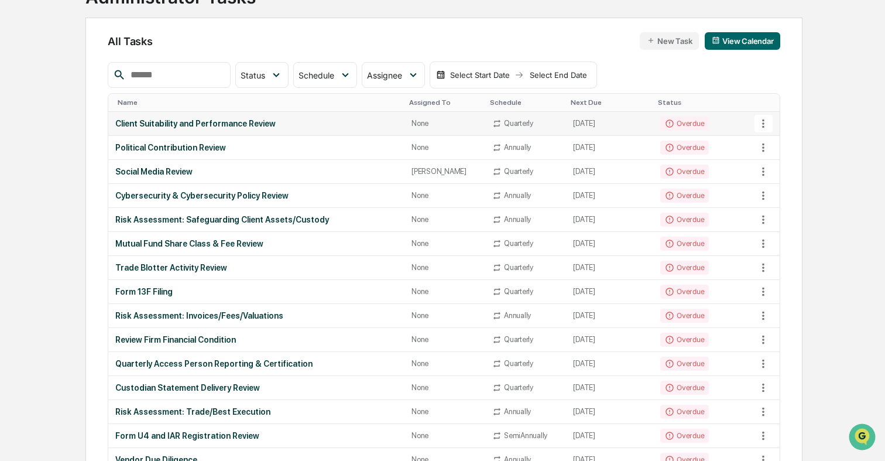
click at [338, 122] on div "Client Suitability and Performance Review" at bounding box center [256, 123] width 282 height 9
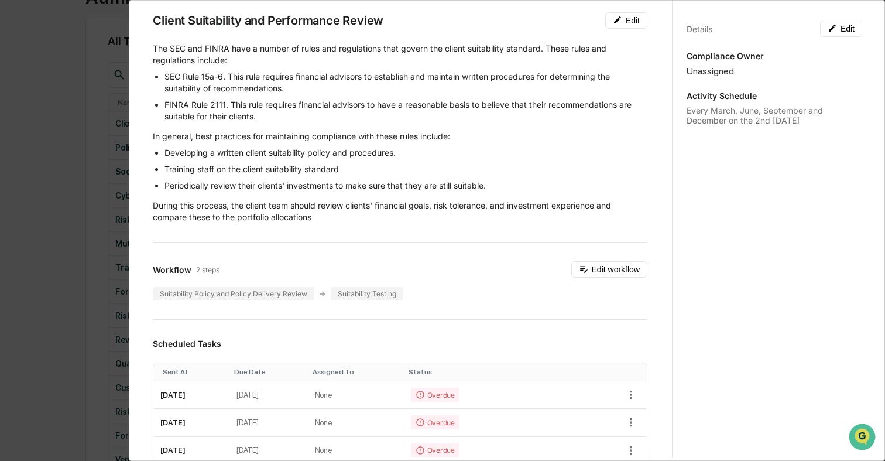
scroll to position [0, 0]
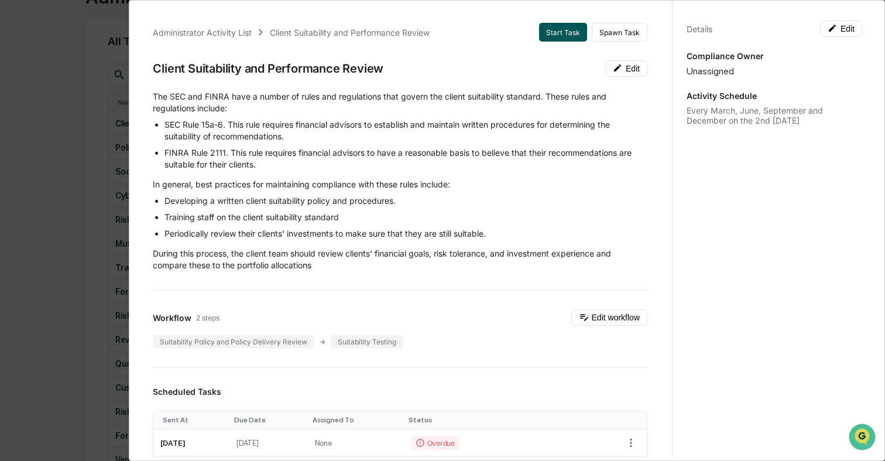
click at [568, 29] on button "Start Task" at bounding box center [563, 32] width 48 height 19
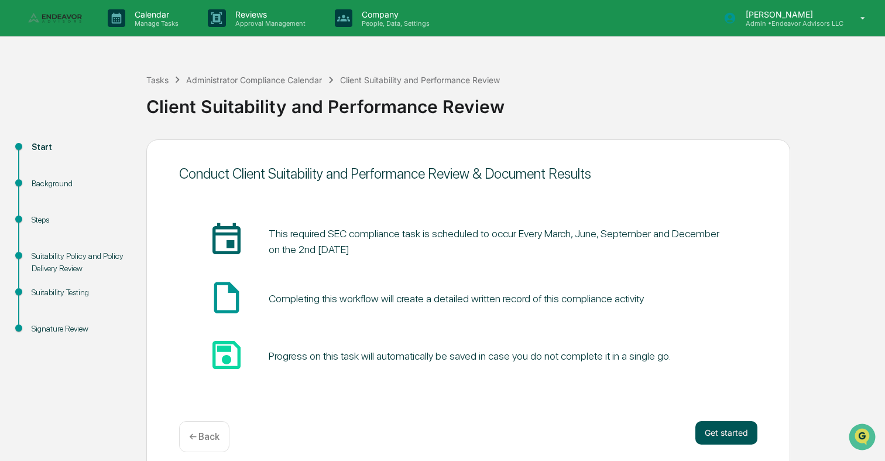
click at [716, 428] on button "Get started" at bounding box center [726, 432] width 62 height 23
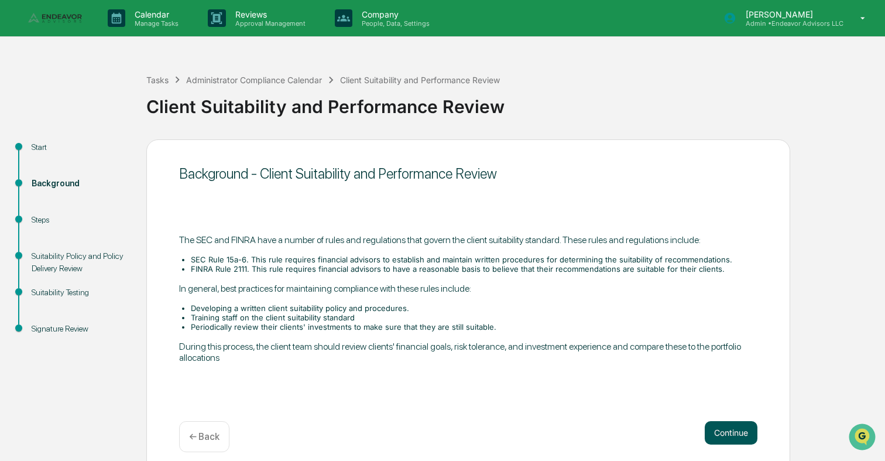
click at [720, 437] on button "Continue" at bounding box center [731, 432] width 53 height 23
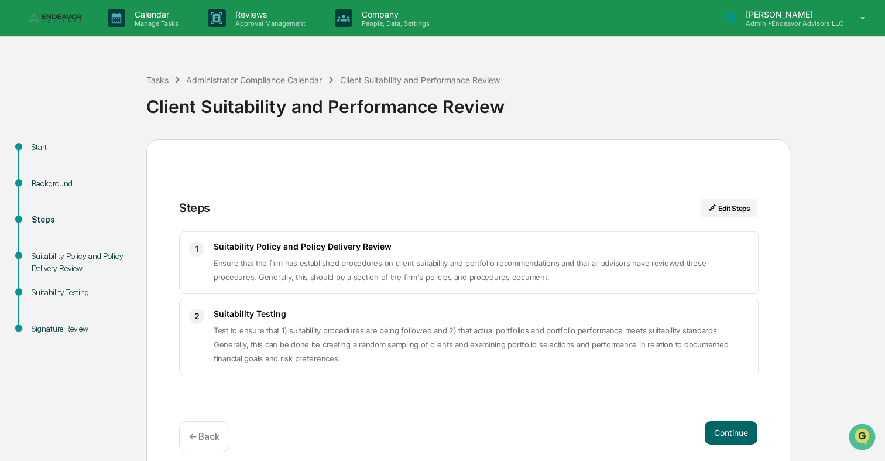
scroll to position [11, 0]
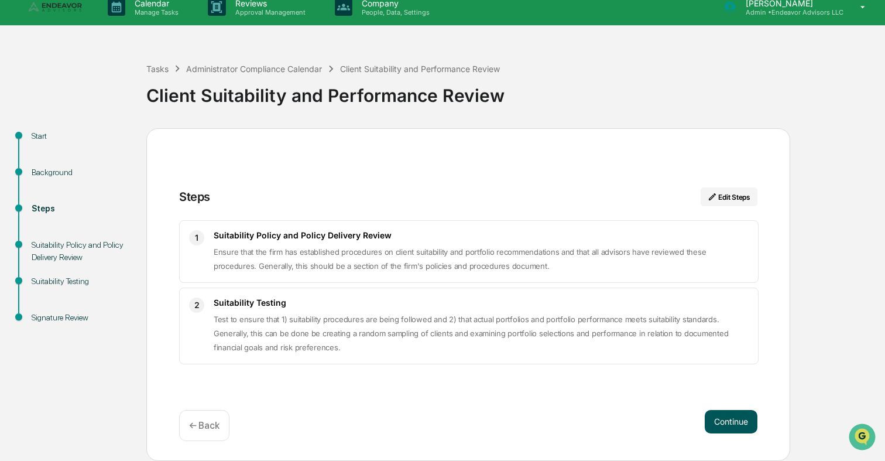
click at [740, 413] on button "Continue" at bounding box center [731, 421] width 53 height 23
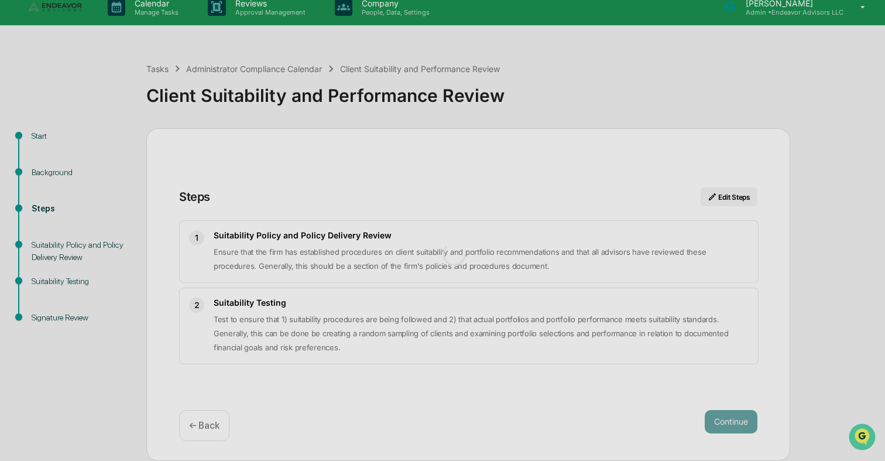
scroll to position [9, 0]
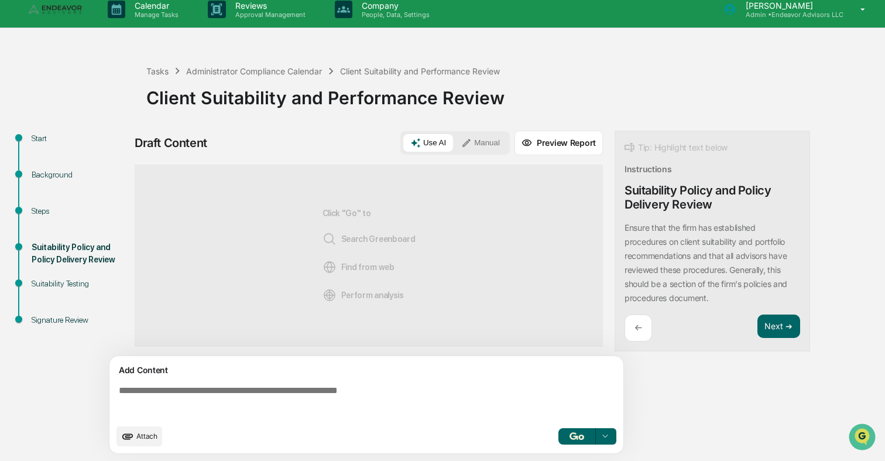
click at [483, 380] on textarea at bounding box center [368, 401] width 509 height 42
click at [454, 399] on textarea at bounding box center [368, 401] width 509 height 42
click at [435, 396] on textarea at bounding box center [368, 401] width 509 height 42
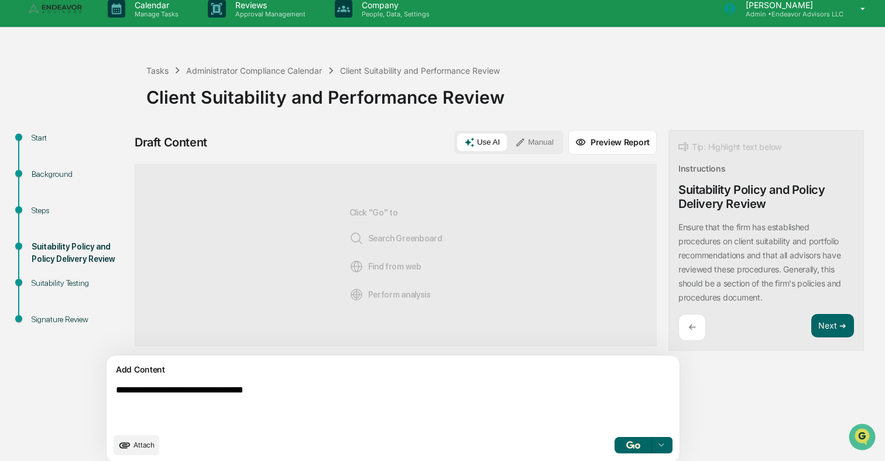
type textarea "**********"
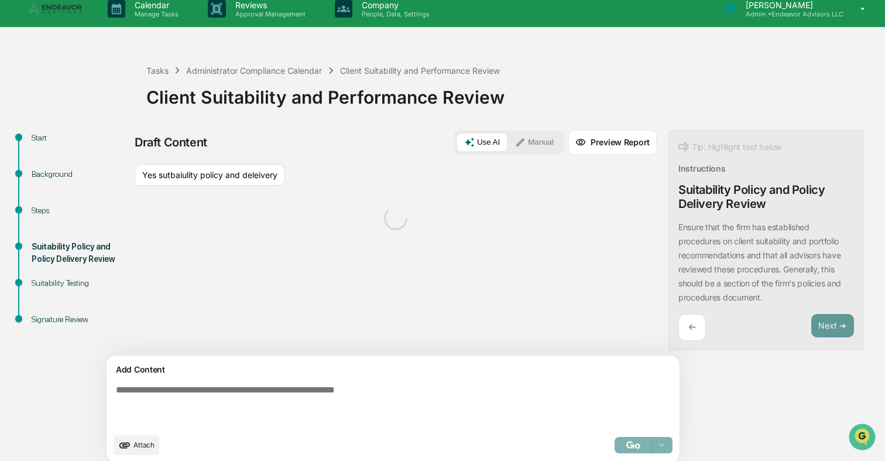
scroll to position [19, 0]
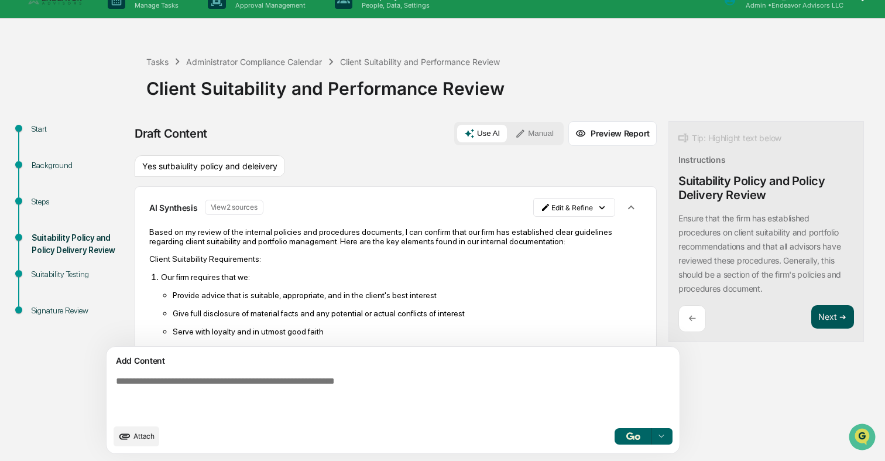
click at [811, 320] on button "Next ➔" at bounding box center [832, 317] width 43 height 24
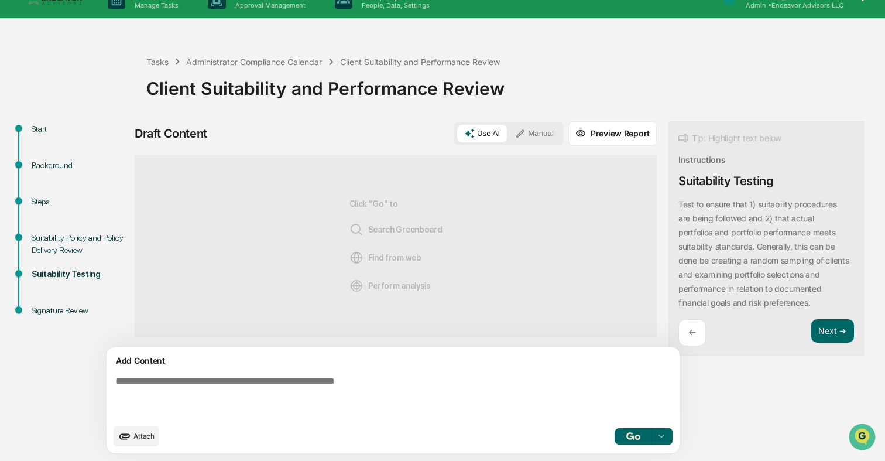
click at [422, 380] on textarea at bounding box center [365, 396] width 509 height 51
type textarea "**********"
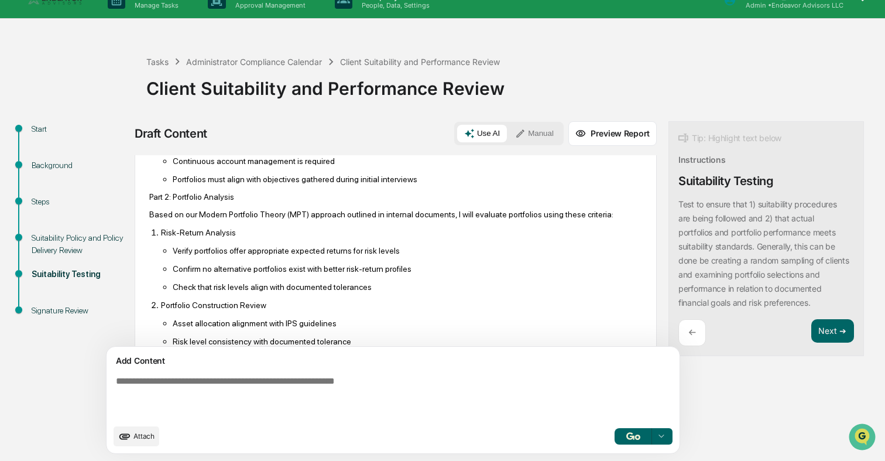
scroll to position [769, 0]
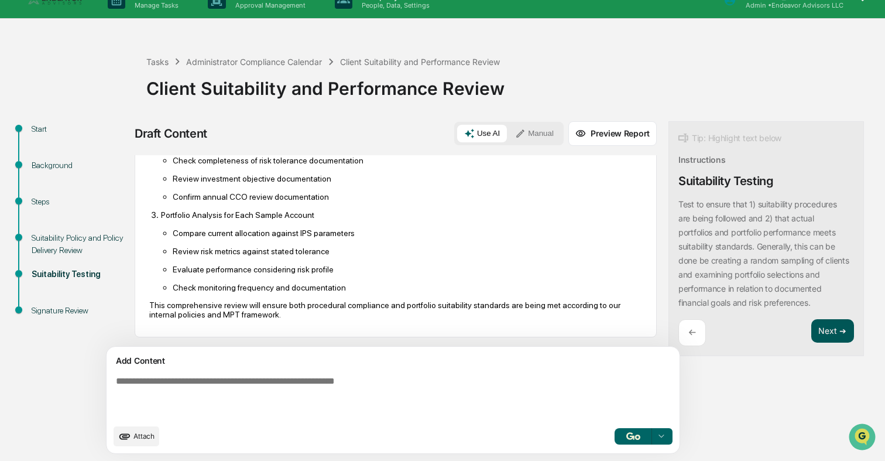
click at [811, 328] on button "Next ➔" at bounding box center [832, 331] width 43 height 24
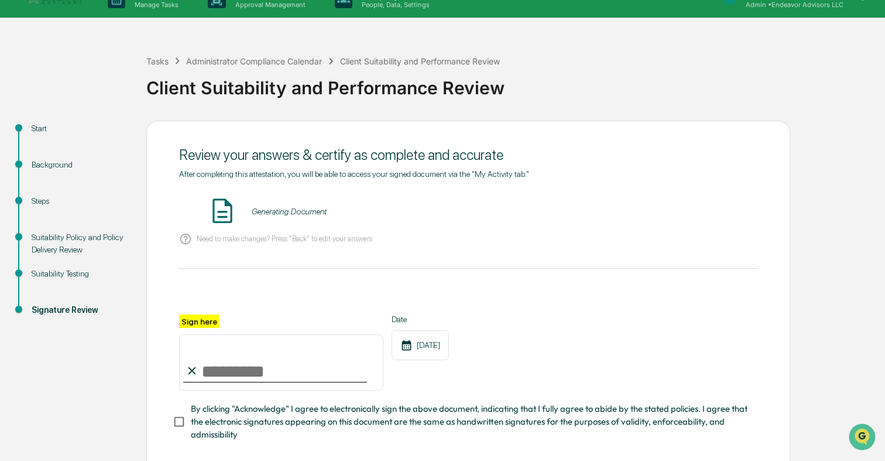
click at [282, 370] on input "Sign here" at bounding box center [281, 362] width 204 height 56
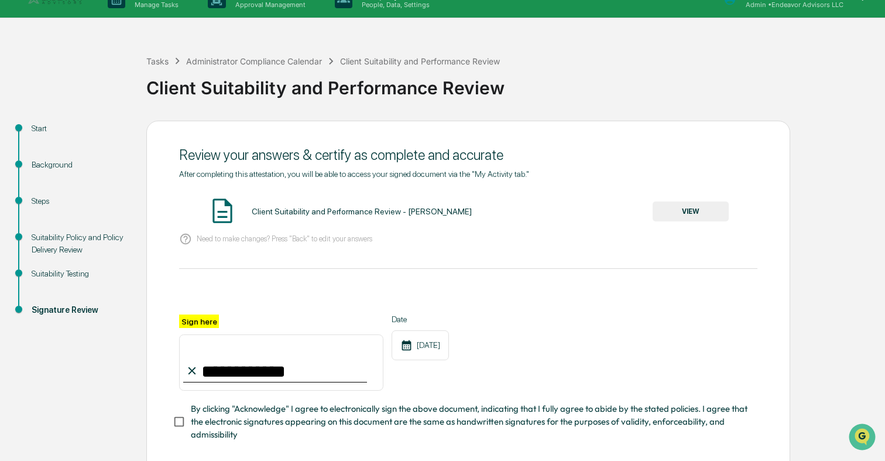
type input "**********"
click at [674, 215] on button "VIEW" at bounding box center [691, 211] width 76 height 20
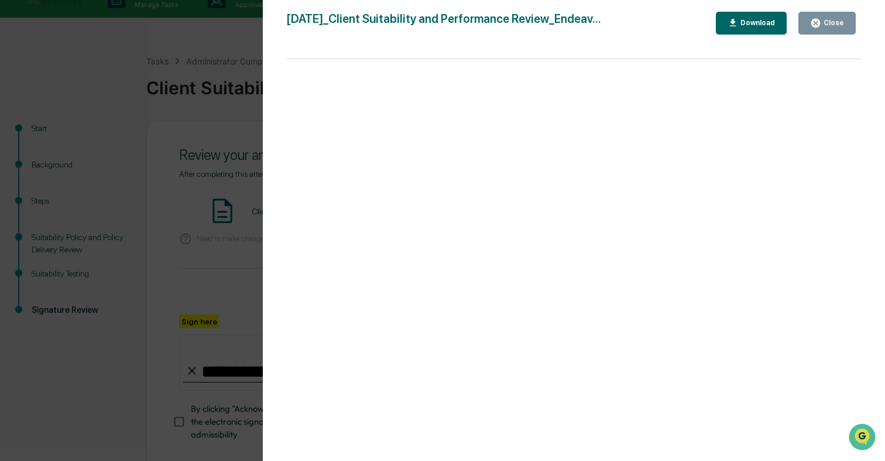
click at [229, 142] on div "Version History [DATE] 10:12 PM [PERSON_NAME] [DATE]_Client Suitability and Per…" at bounding box center [442, 230] width 885 height 461
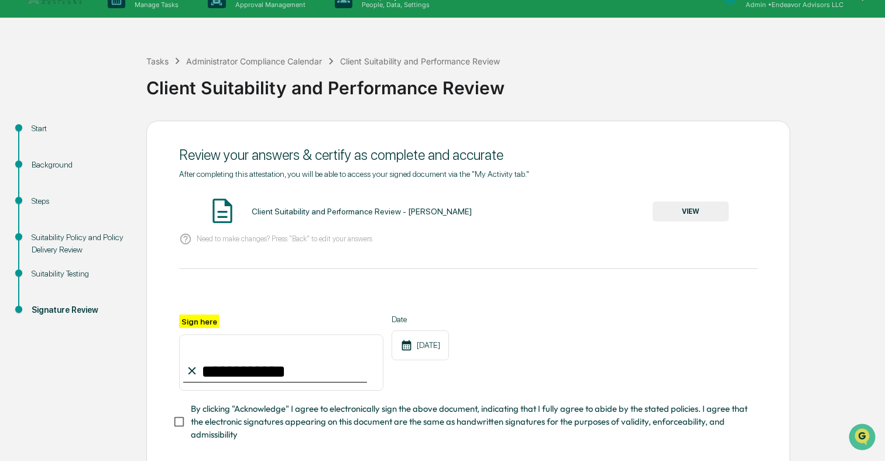
scroll to position [78, 0]
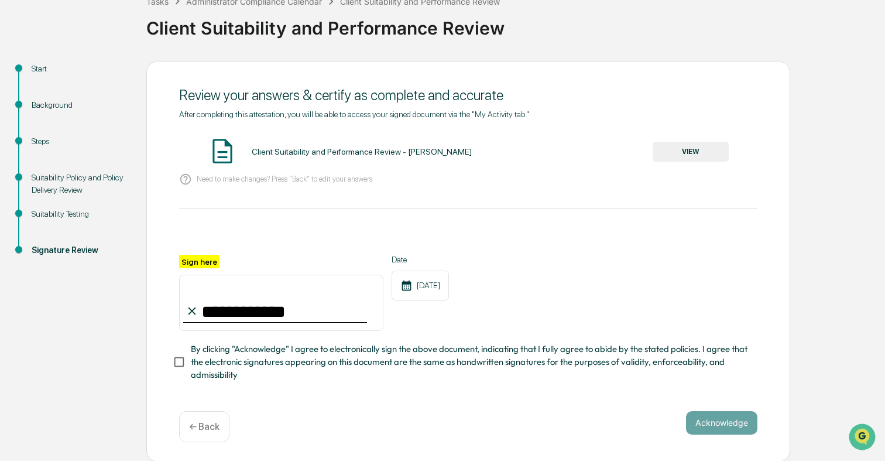
click at [348, 363] on span "By clicking "Acknowledge" I agree to electronically sign the above document, in…" at bounding box center [469, 361] width 557 height 39
click at [725, 417] on button "Acknowledge" at bounding box center [721, 422] width 71 height 23
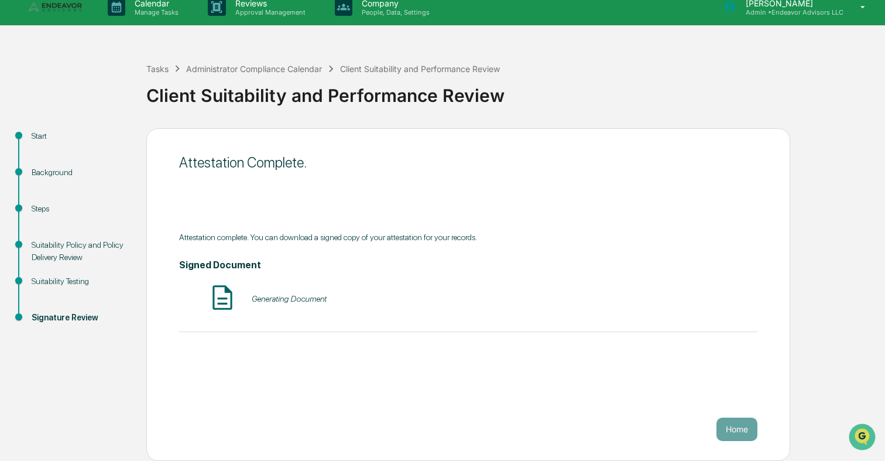
scroll to position [0, 0]
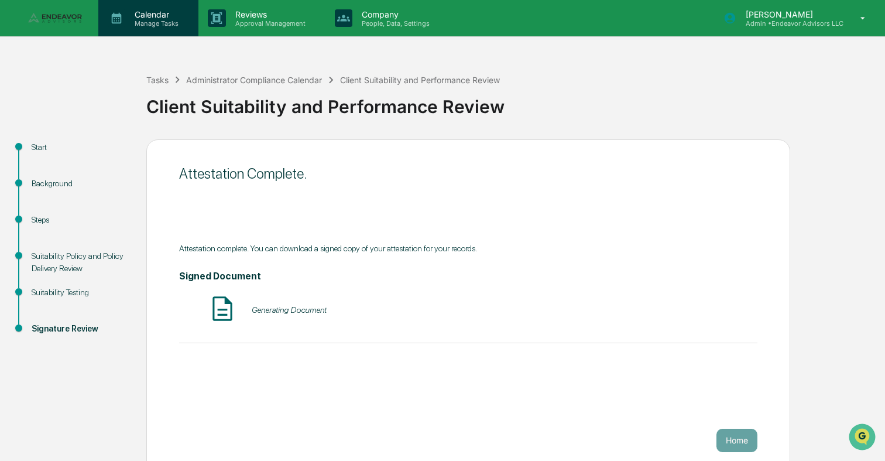
click at [152, 25] on p "Manage Tasks" at bounding box center [154, 23] width 59 height 8
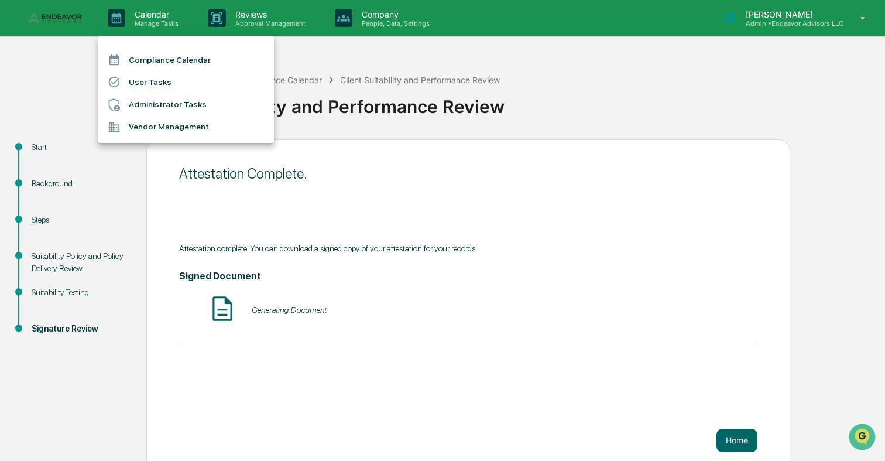
click at [173, 107] on li "Administrator Tasks" at bounding box center [186, 105] width 176 height 22
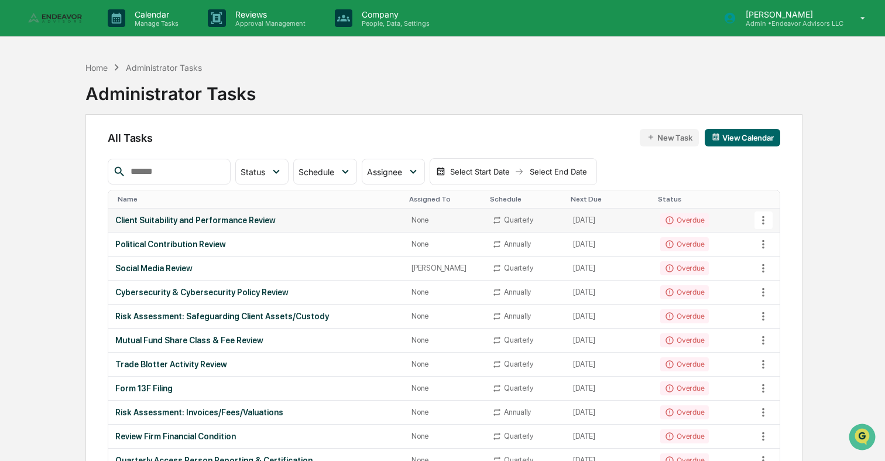
click at [439, 219] on div "None" at bounding box center [444, 219] width 67 height 9
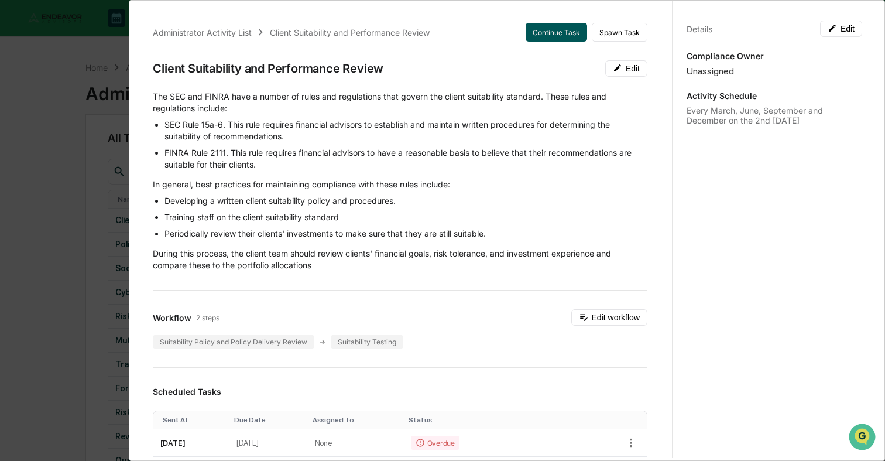
click at [553, 33] on button "Continue Task" at bounding box center [556, 32] width 61 height 19
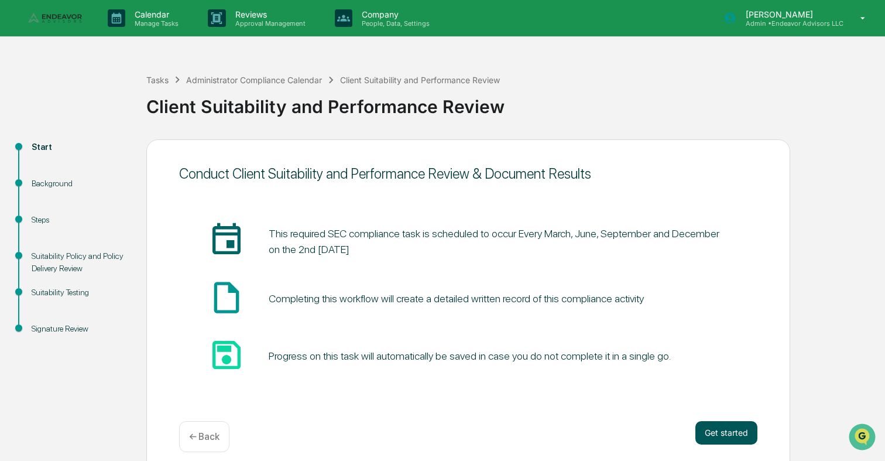
click at [709, 427] on button "Get started" at bounding box center [726, 432] width 62 height 23
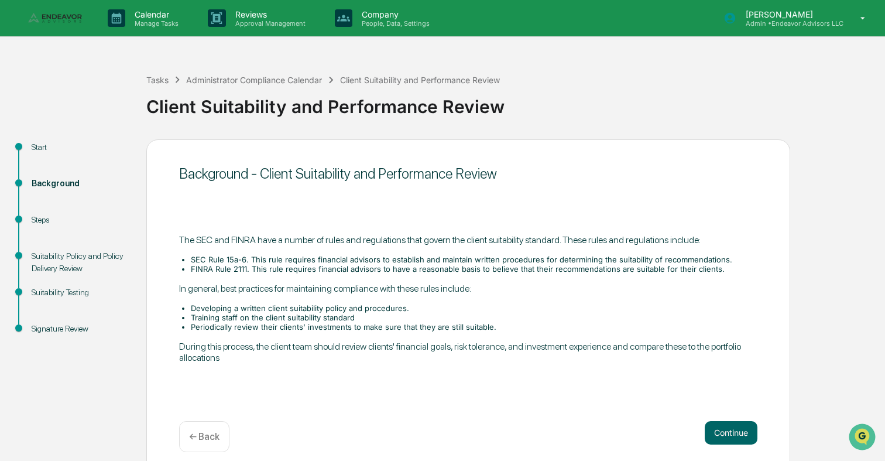
click at [709, 427] on button "Continue" at bounding box center [731, 432] width 53 height 23
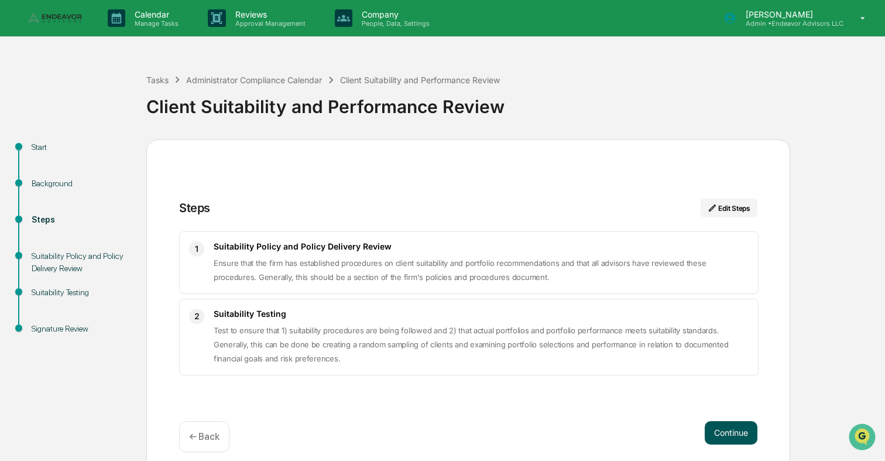
click at [737, 437] on button "Continue" at bounding box center [731, 432] width 53 height 23
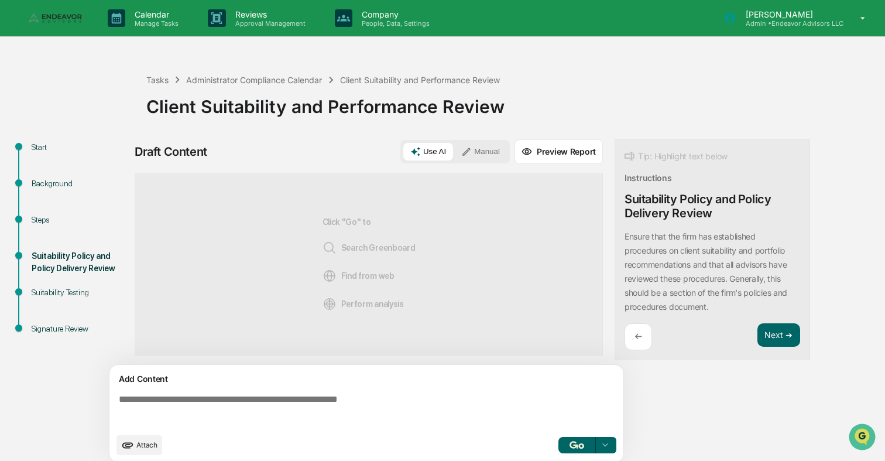
click at [447, 408] on textarea at bounding box center [368, 410] width 509 height 42
type textarea "*"
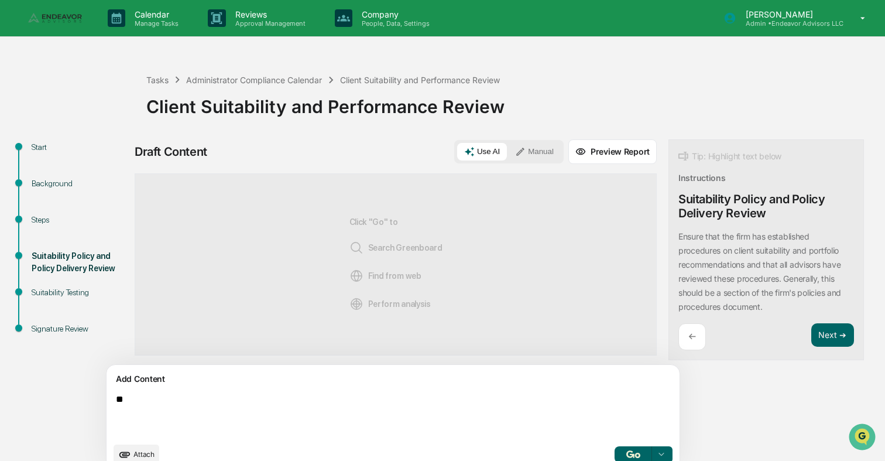
type textarea "***"
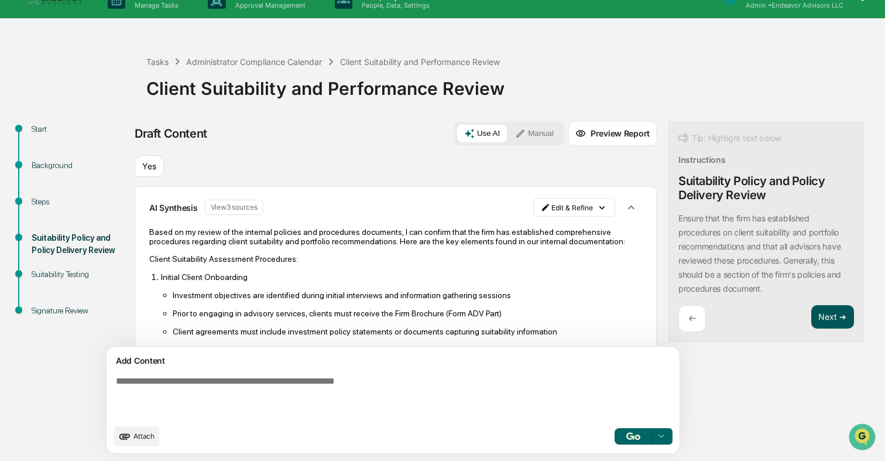
click at [811, 318] on button "Next ➔" at bounding box center [832, 317] width 43 height 24
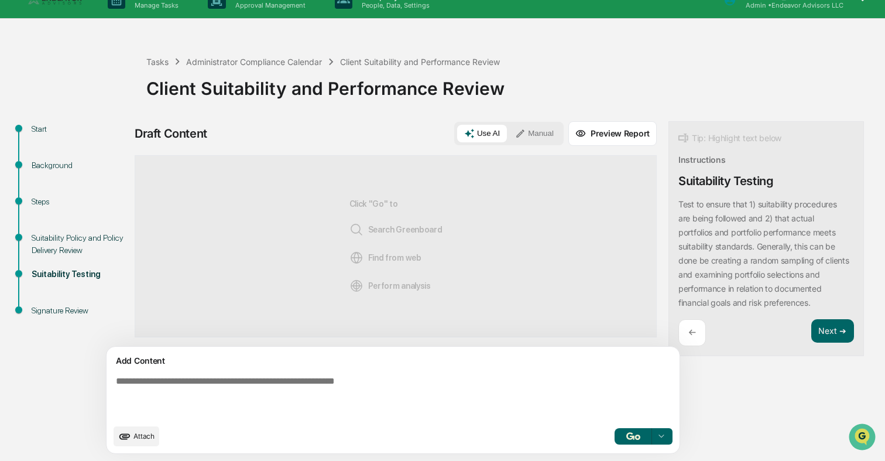
click at [428, 408] on textarea at bounding box center [365, 396] width 509 height 51
type textarea "**********"
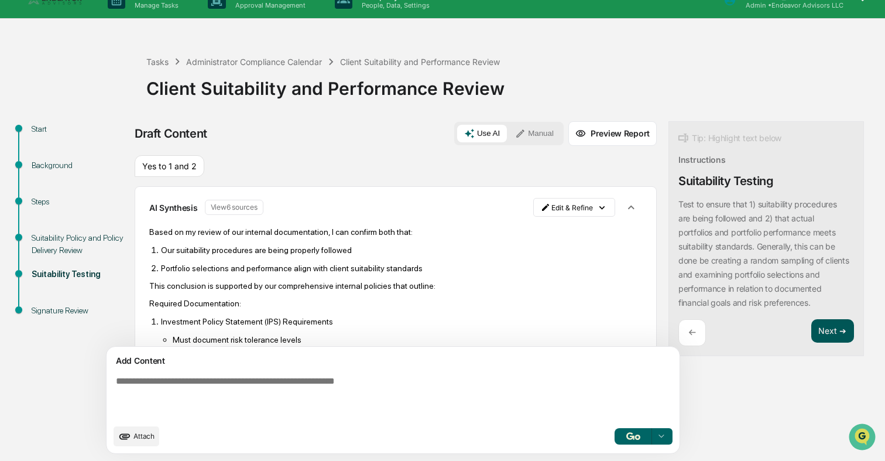
click at [811, 328] on button "Next ➔" at bounding box center [832, 331] width 43 height 24
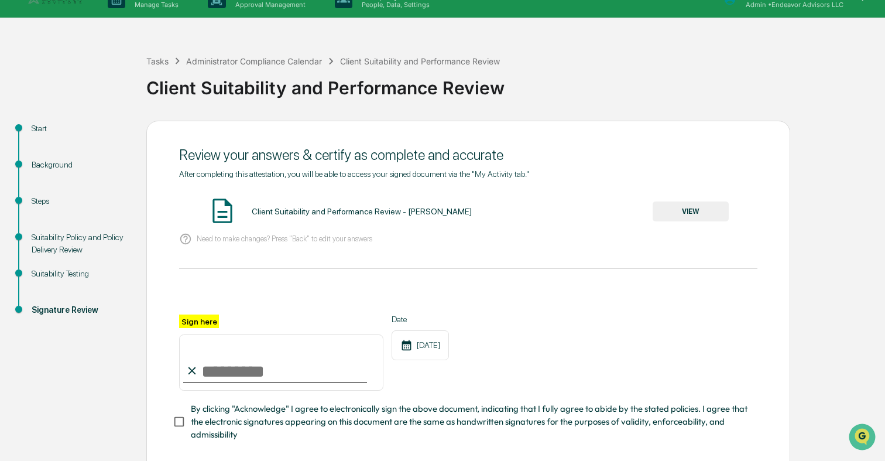
click at [273, 373] on input "Sign here" at bounding box center [281, 362] width 204 height 56
type input "**********"
click at [698, 215] on button "VIEW" at bounding box center [691, 211] width 76 height 20
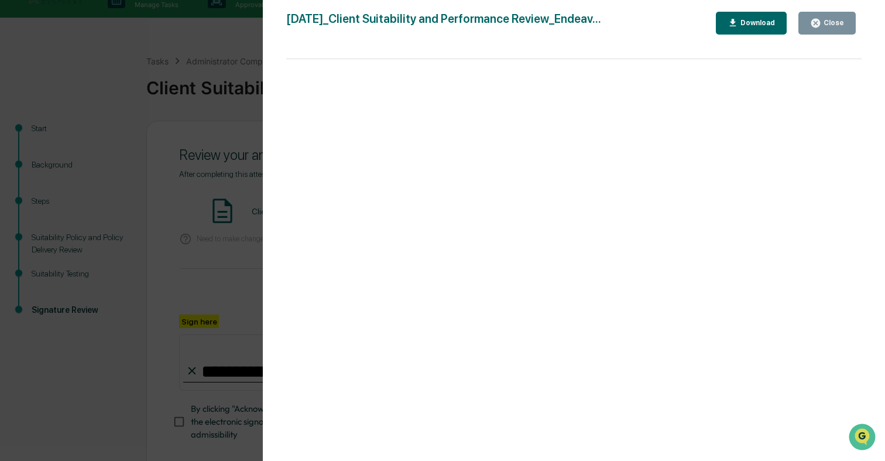
click at [183, 223] on div "Version History [DATE] 10:13 PM [PERSON_NAME] [DATE]_Client Suitability and Per…" at bounding box center [442, 230] width 885 height 461
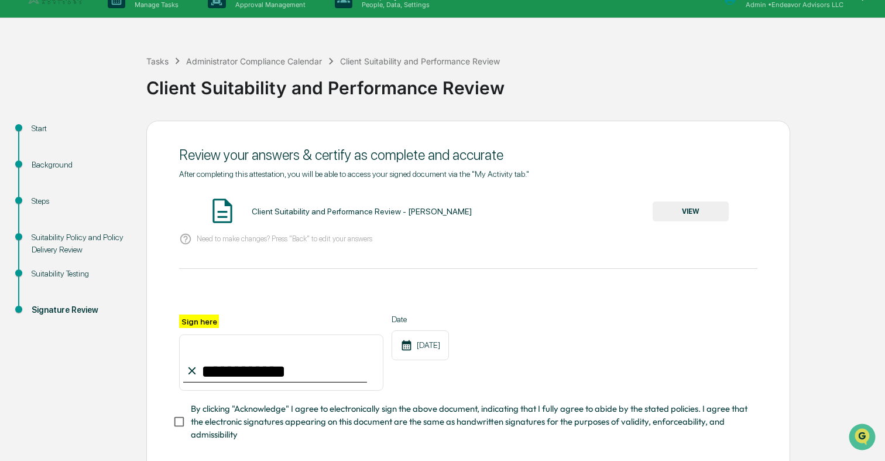
scroll to position [78, 0]
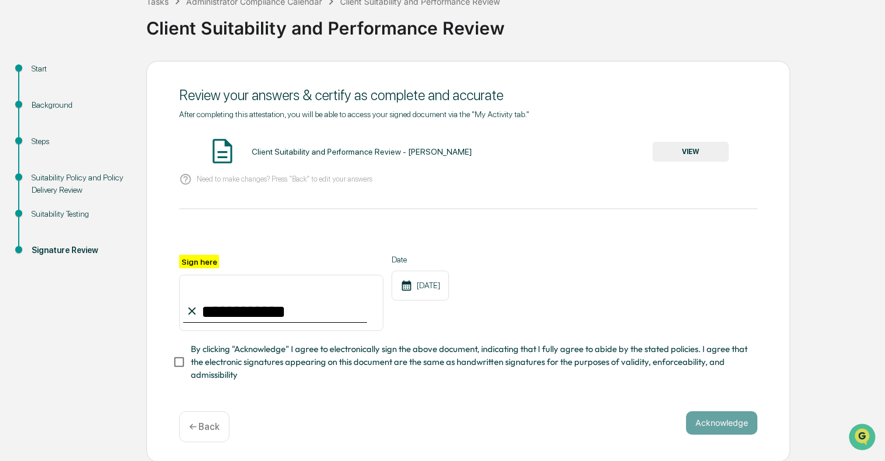
click at [243, 351] on span "By clicking "Acknowledge" I agree to electronically sign the above document, in…" at bounding box center [469, 361] width 557 height 39
click at [747, 422] on button "Acknowledge" at bounding box center [721, 422] width 71 height 23
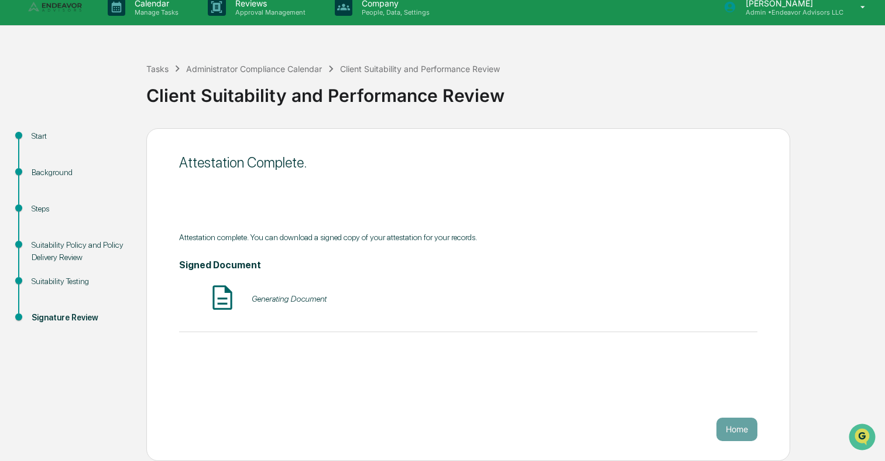
scroll to position [11, 0]
click at [160, 4] on p "Calendar" at bounding box center [154, 3] width 59 height 10
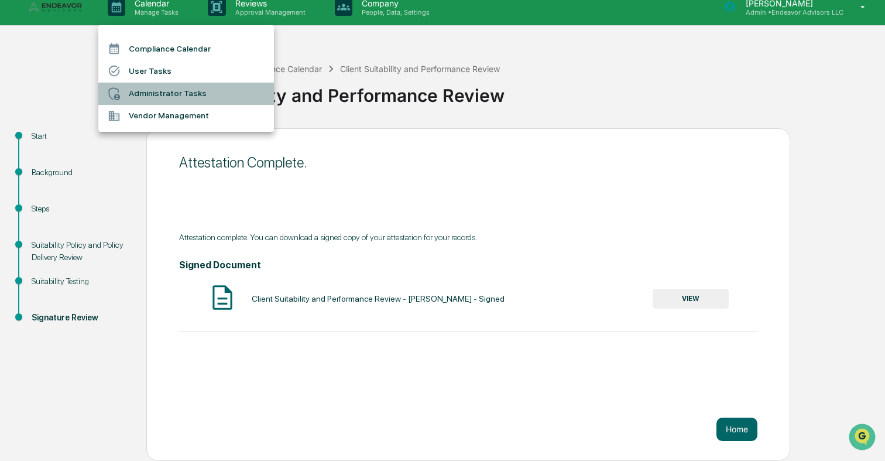
click at [176, 97] on li "Administrator Tasks" at bounding box center [186, 94] width 176 height 22
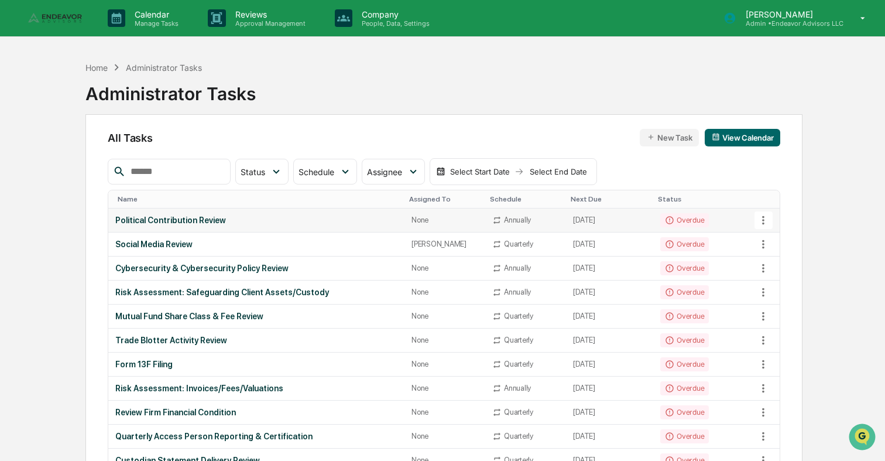
click at [528, 225] on td "Annually" at bounding box center [525, 220] width 81 height 24
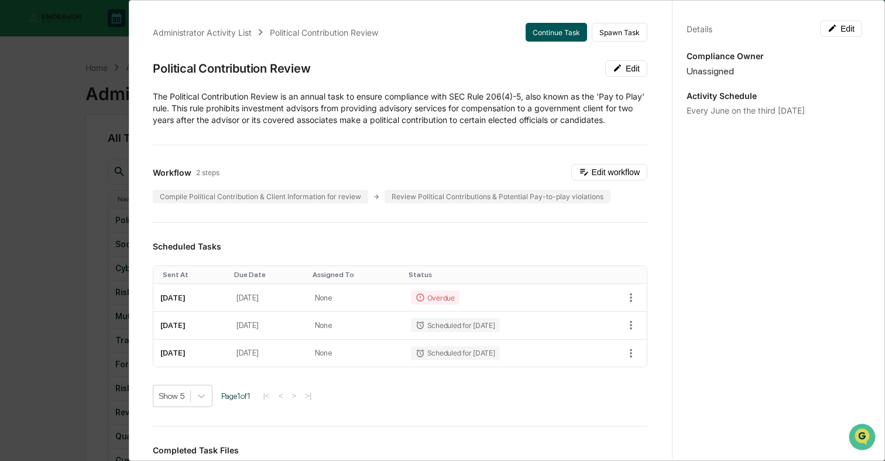
click at [559, 31] on button "Continue Task" at bounding box center [556, 32] width 61 height 19
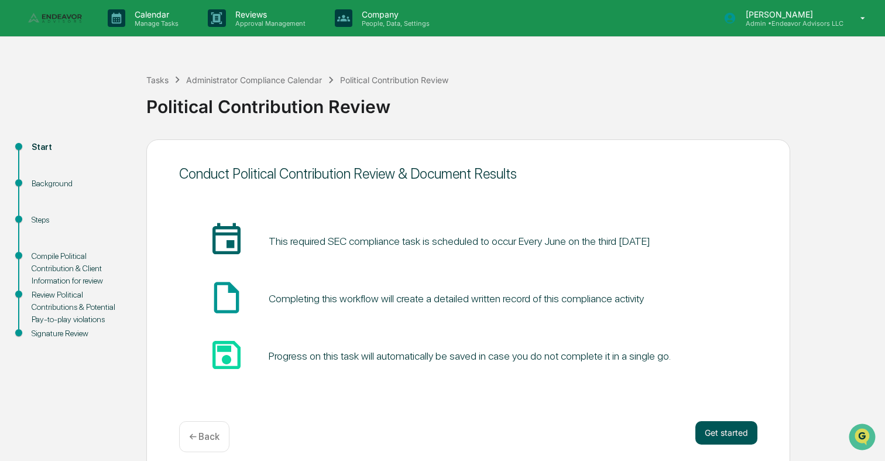
click at [733, 435] on button "Get started" at bounding box center [726, 432] width 62 height 23
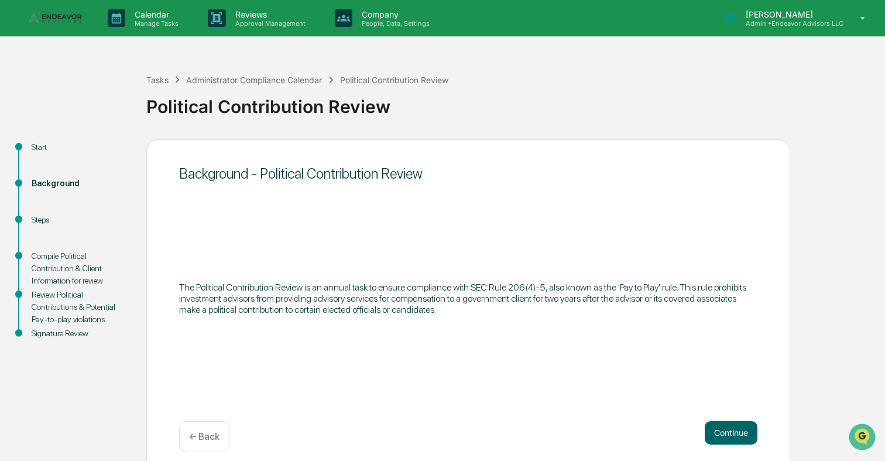
click at [733, 435] on button "Continue" at bounding box center [731, 432] width 53 height 23
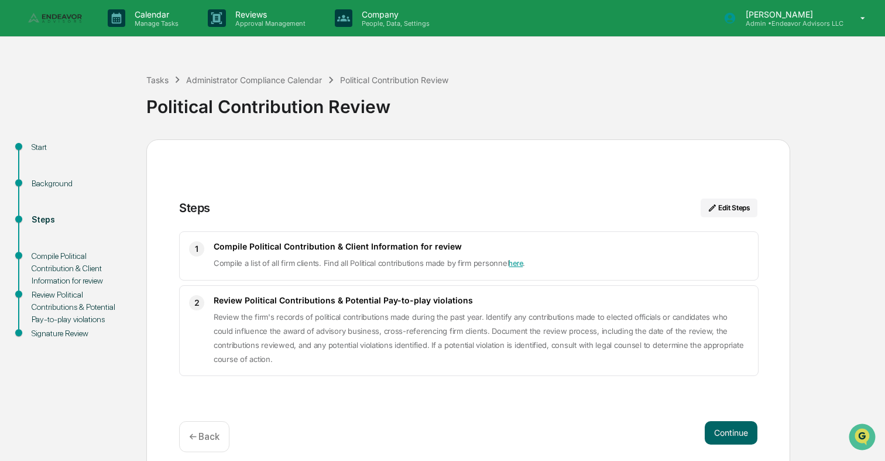
click at [733, 435] on button "Continue" at bounding box center [731, 432] width 53 height 23
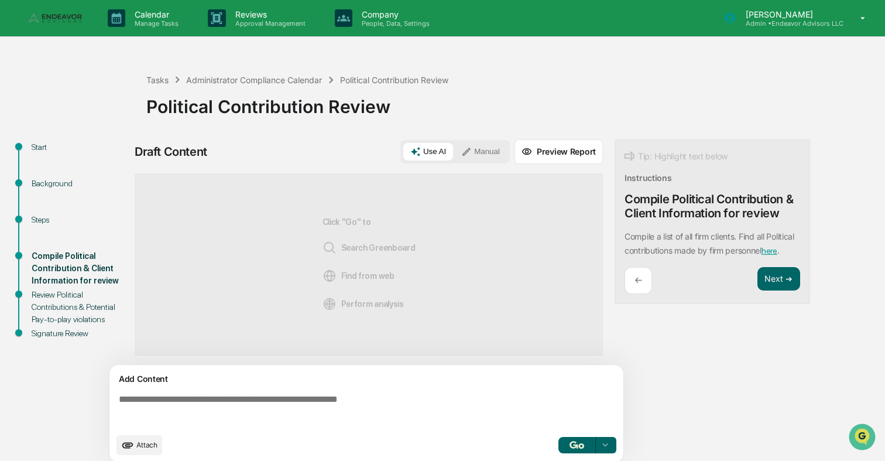
click at [761, 255] on link "here" at bounding box center [769, 250] width 16 height 9
click at [389, 390] on textarea at bounding box center [368, 410] width 509 height 42
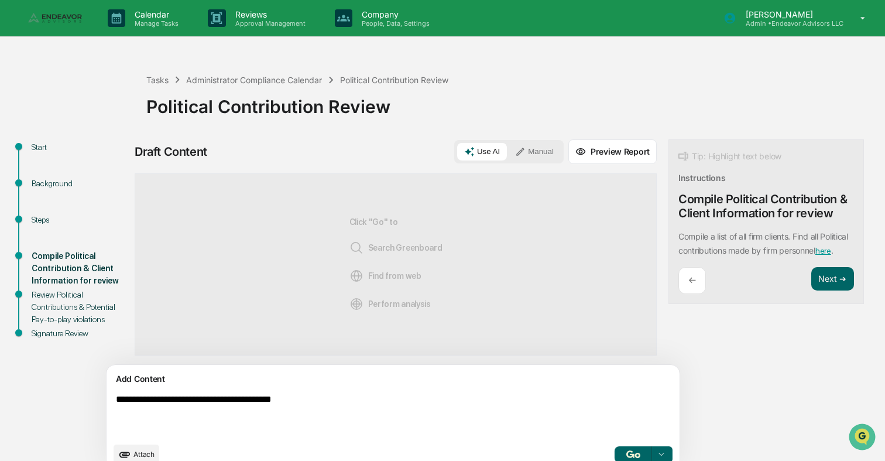
type textarea "**********"
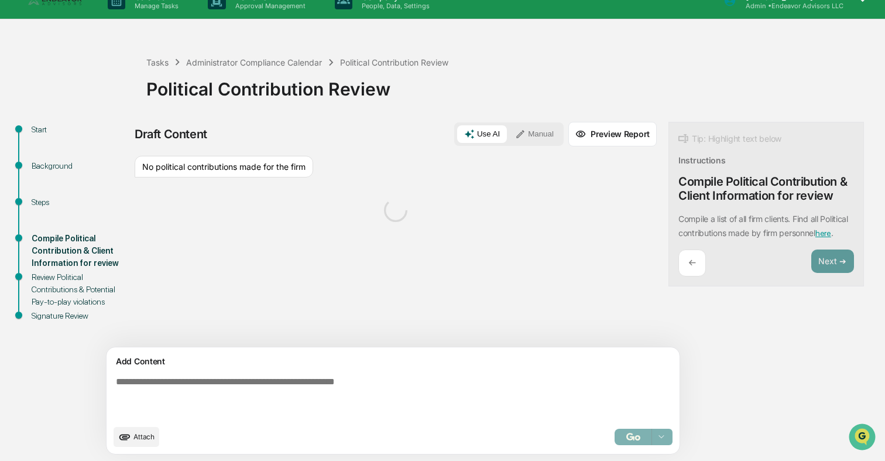
scroll to position [19, 0]
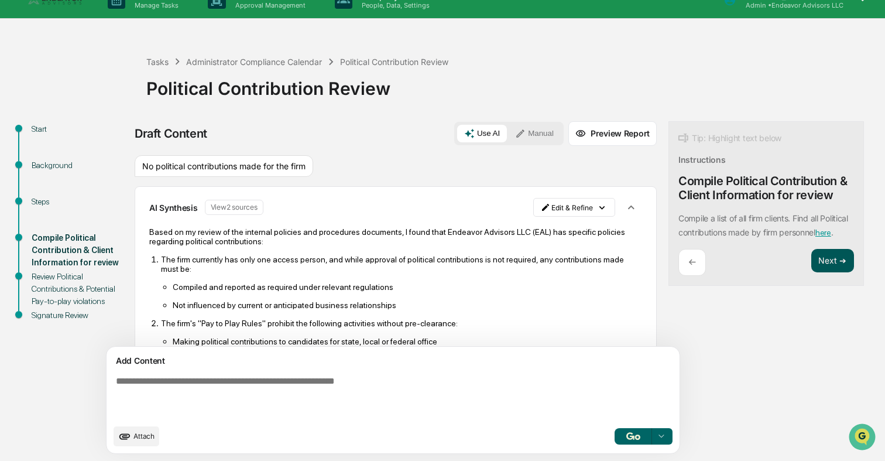
click at [811, 273] on button "Next ➔" at bounding box center [832, 261] width 43 height 24
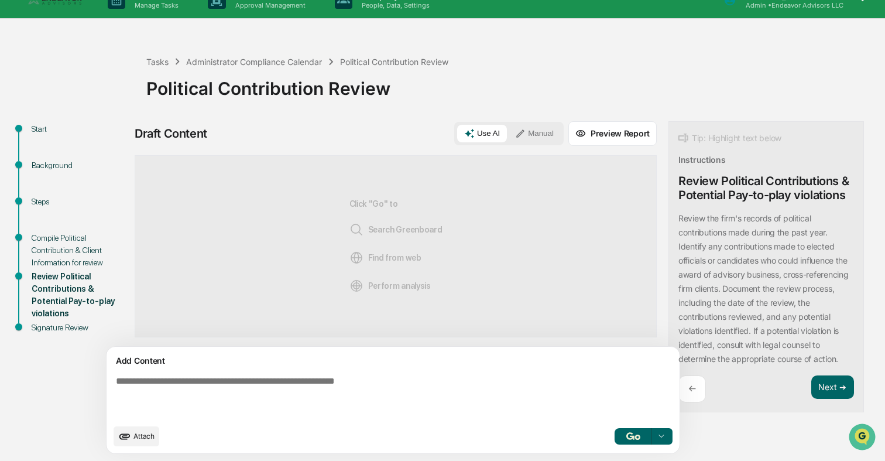
click at [417, 366] on div "Add Content" at bounding box center [393, 360] width 559 height 14
click at [390, 390] on textarea at bounding box center [365, 396] width 509 height 51
type textarea "**********"
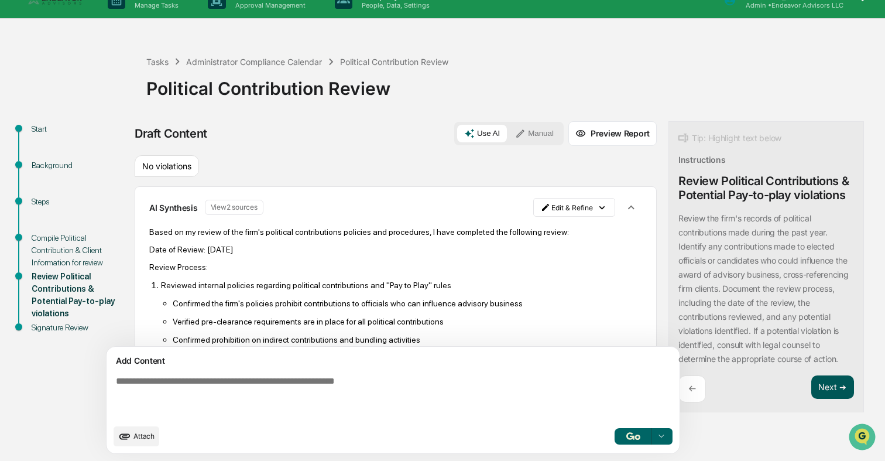
click at [811, 382] on button "Next ➔" at bounding box center [832, 387] width 43 height 24
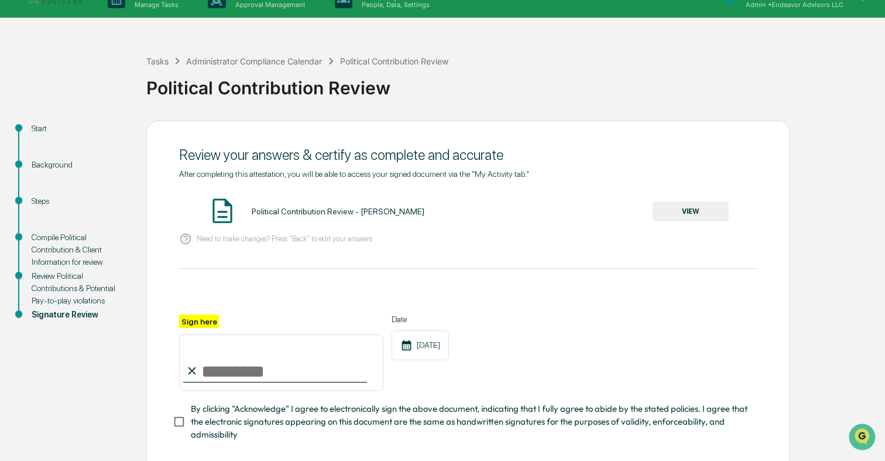
click at [272, 386] on input "Sign here" at bounding box center [281, 362] width 204 height 56
type input "**********"
click at [675, 215] on button "VIEW" at bounding box center [691, 211] width 76 height 20
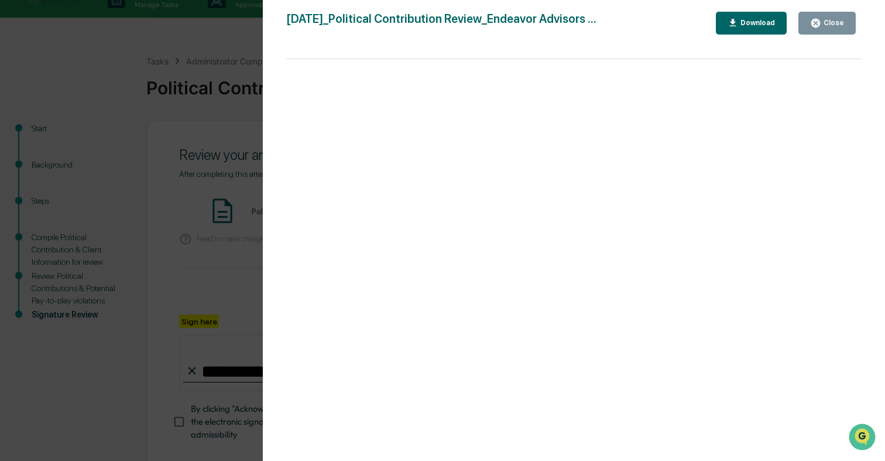
click at [195, 162] on div "Version History [DATE] 10:15 PM [PERSON_NAME] [DATE]_Political Contribution Rev…" at bounding box center [442, 230] width 885 height 461
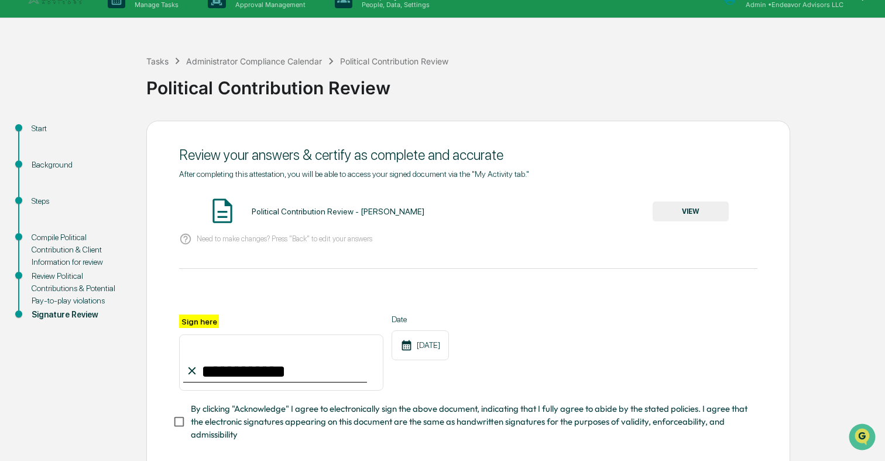
scroll to position [78, 0]
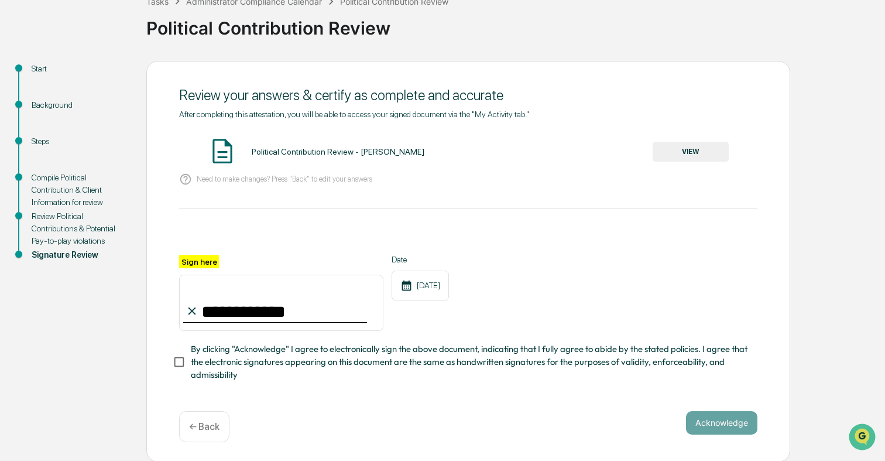
click at [338, 350] on span "By clicking "Acknowledge" I agree to electronically sign the above document, in…" at bounding box center [469, 361] width 557 height 39
click at [729, 413] on button "Acknowledge" at bounding box center [721, 422] width 71 height 23
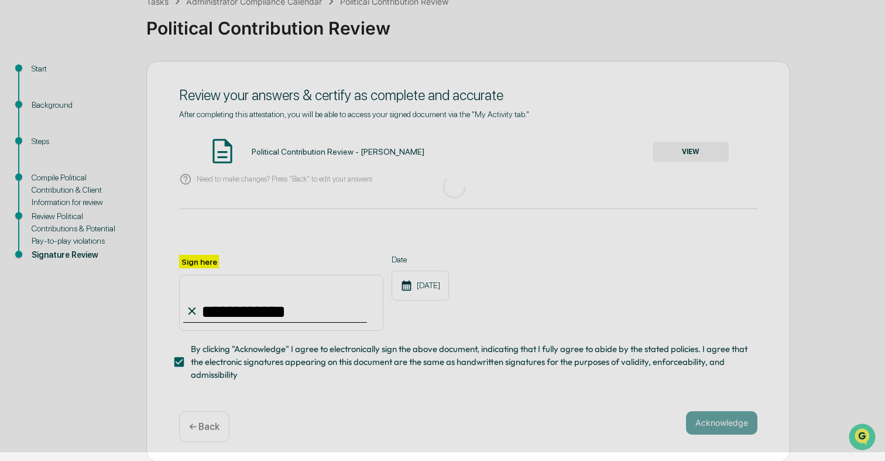
scroll to position [11, 0]
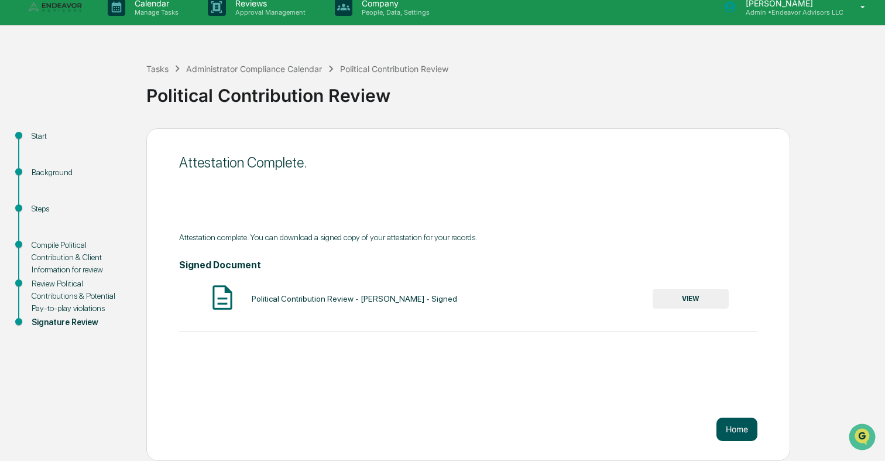
click at [732, 427] on button "Home" at bounding box center [736, 428] width 41 height 23
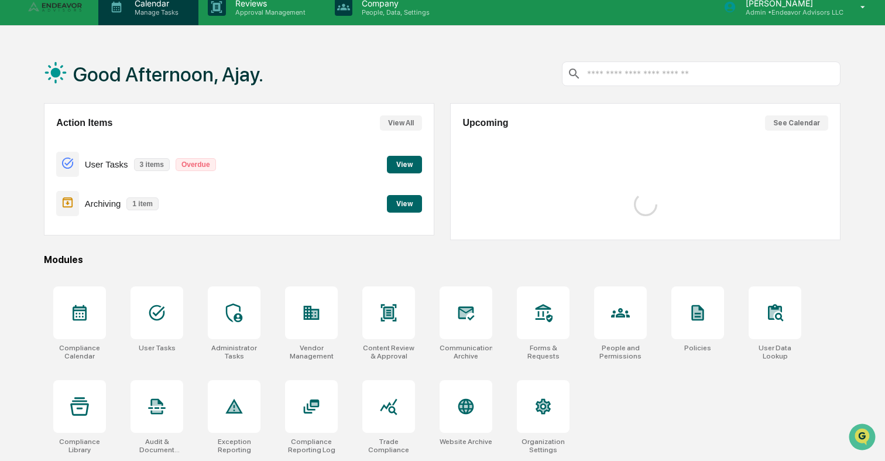
click at [159, 8] on p "Manage Tasks" at bounding box center [154, 12] width 59 height 8
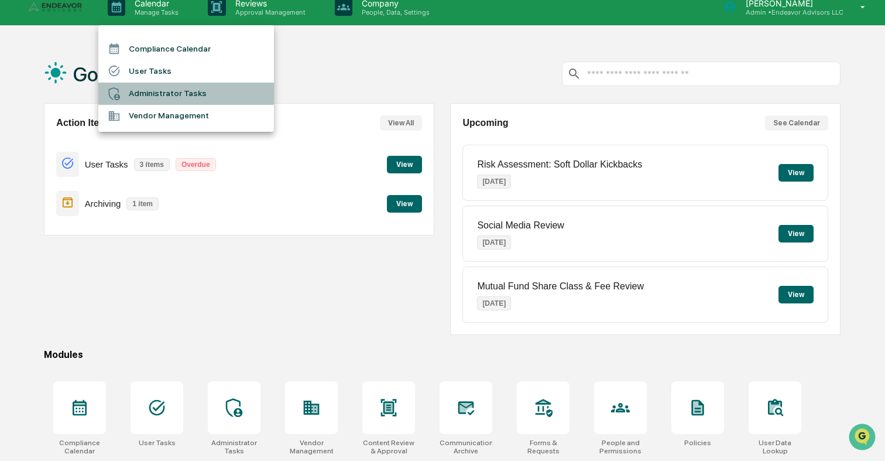
click at [167, 101] on li "Administrator Tasks" at bounding box center [186, 94] width 176 height 22
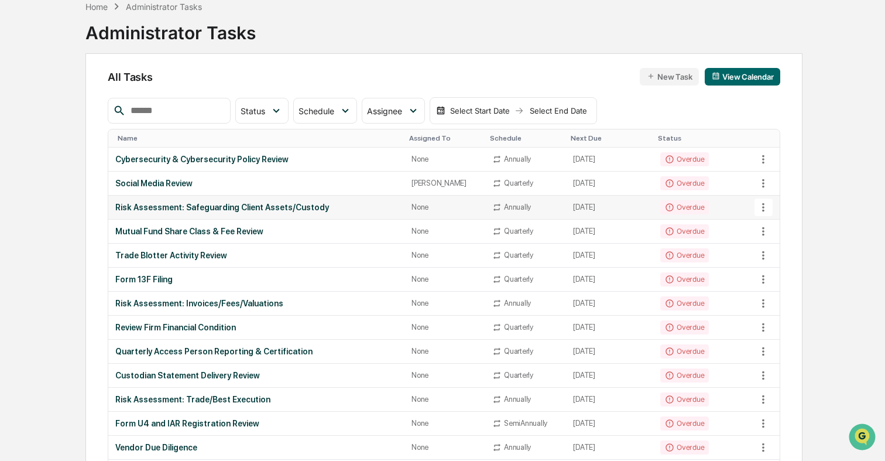
scroll to position [59, 0]
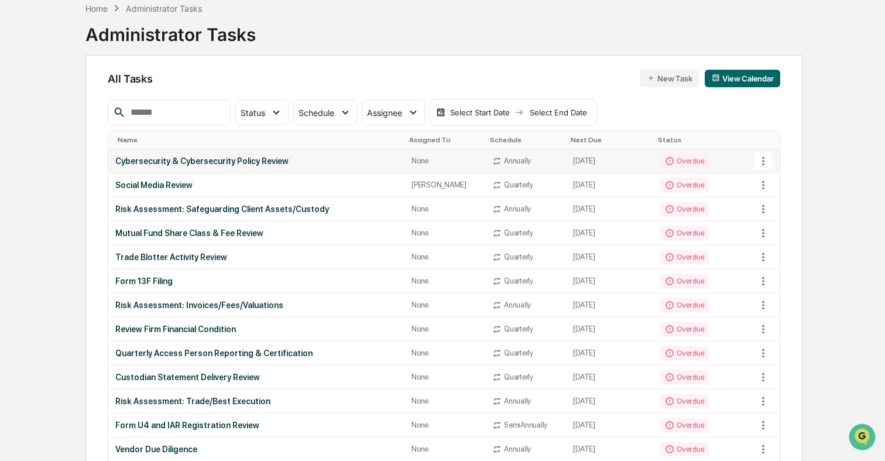
click at [298, 163] on div "Cybersecurity & Cybersecurity Policy Review" at bounding box center [256, 160] width 282 height 9
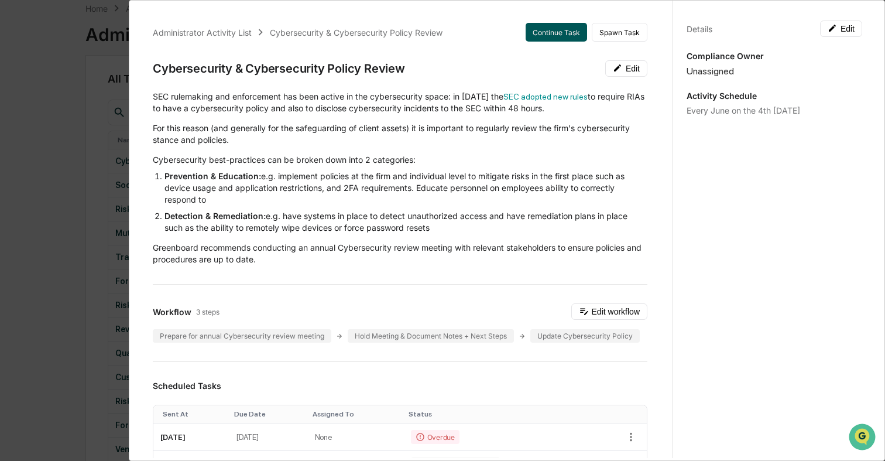
click at [566, 33] on button "Continue Task" at bounding box center [556, 32] width 61 height 19
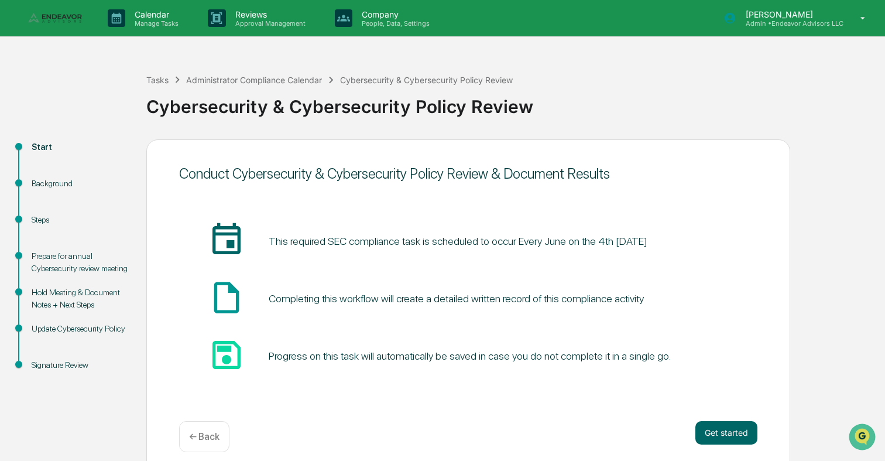
scroll to position [11, 0]
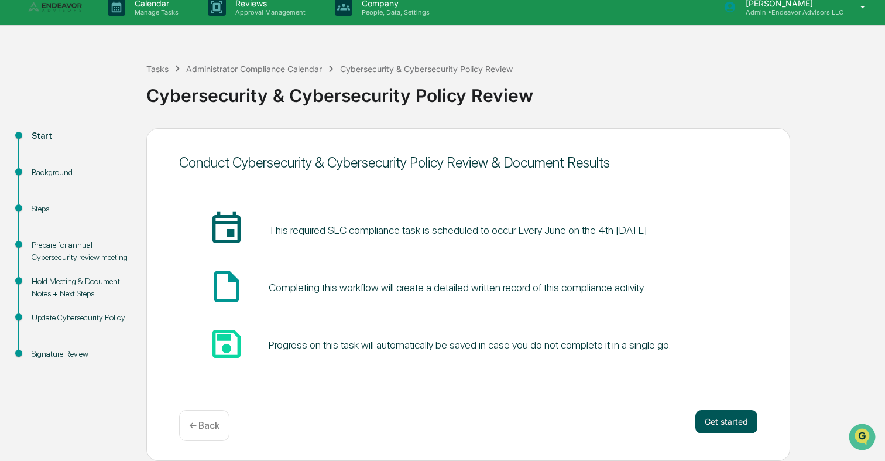
click at [721, 425] on button "Get started" at bounding box center [726, 421] width 62 height 23
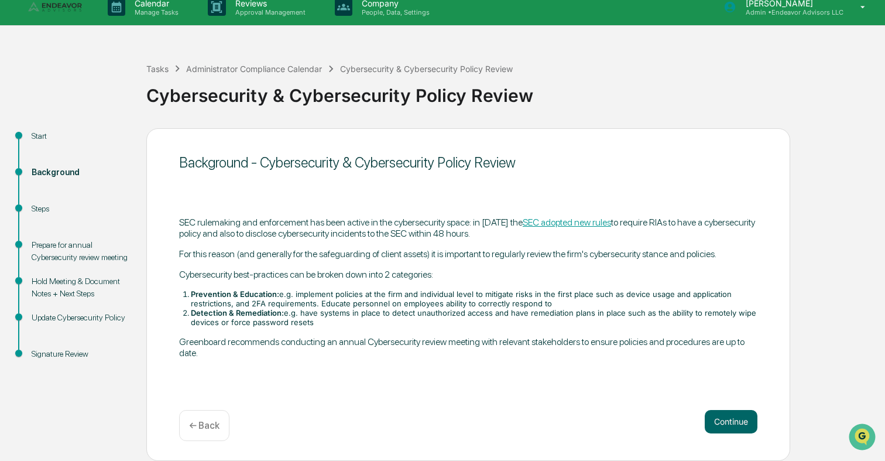
click at [721, 425] on button "Continue" at bounding box center [731, 421] width 53 height 23
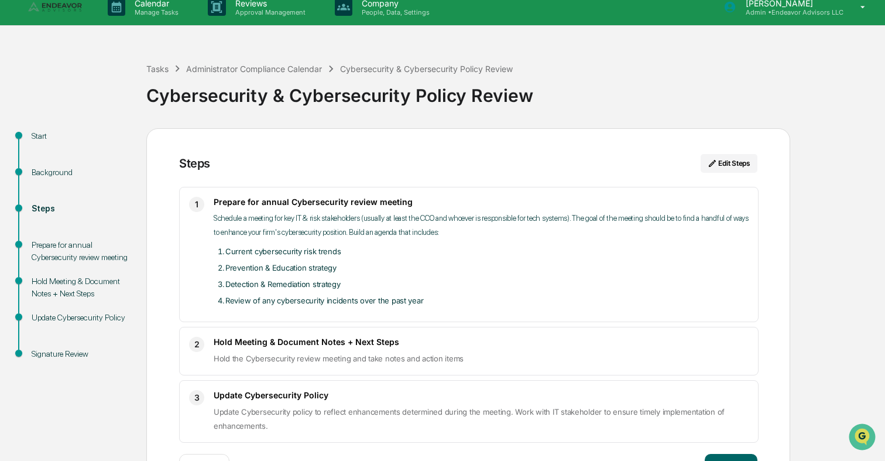
scroll to position [56, 0]
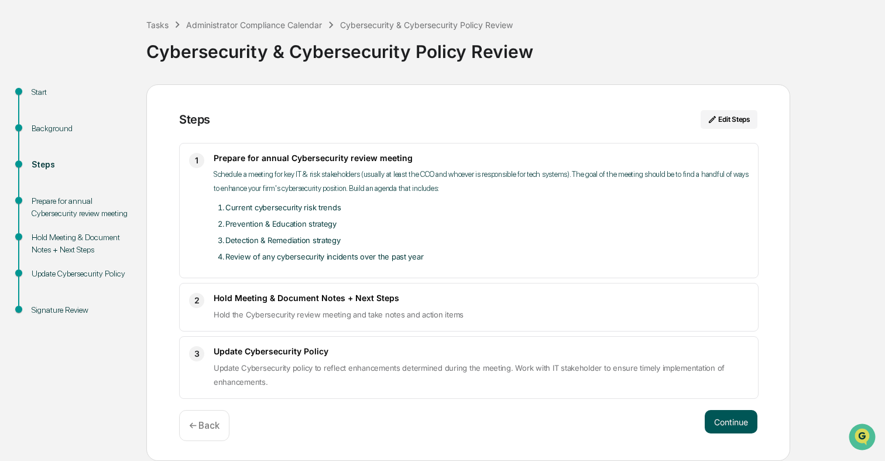
click at [741, 431] on button "Continue" at bounding box center [731, 421] width 53 height 23
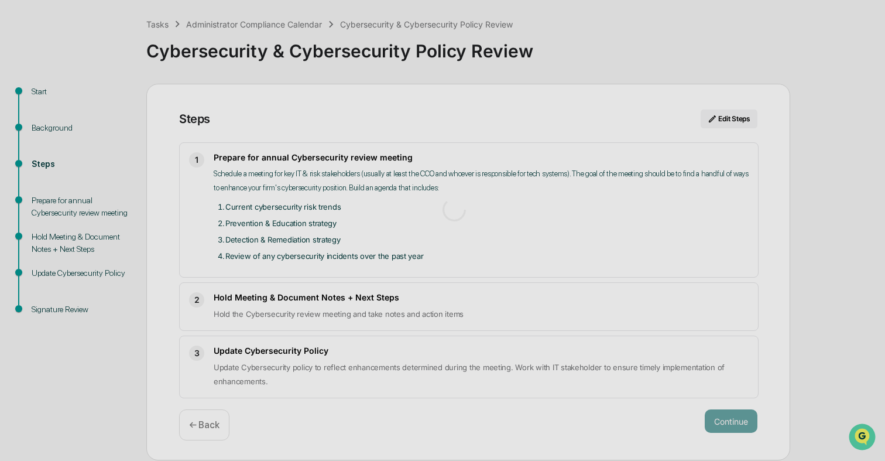
scroll to position [9, 0]
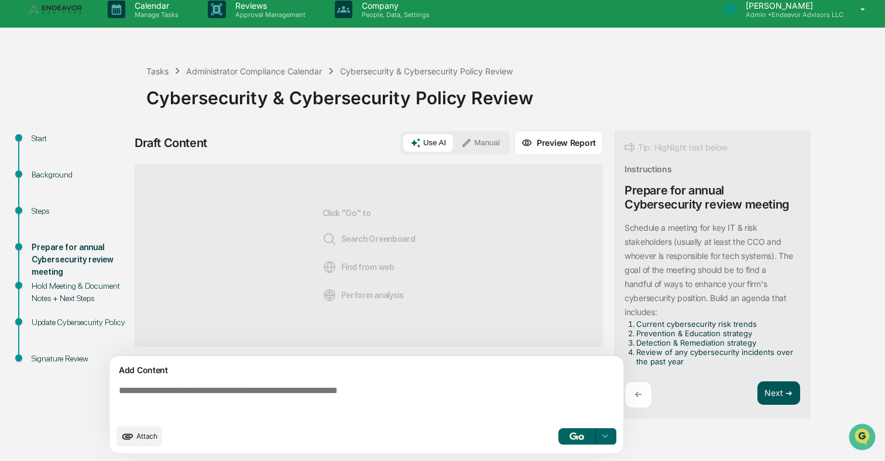
click at [763, 392] on button "Next ➔" at bounding box center [778, 393] width 43 height 24
click at [763, 392] on div "Draft Content Use AI Manual Preview Report Sources Click "Go" to Search Greenbo…" at bounding box center [462, 296] width 655 height 330
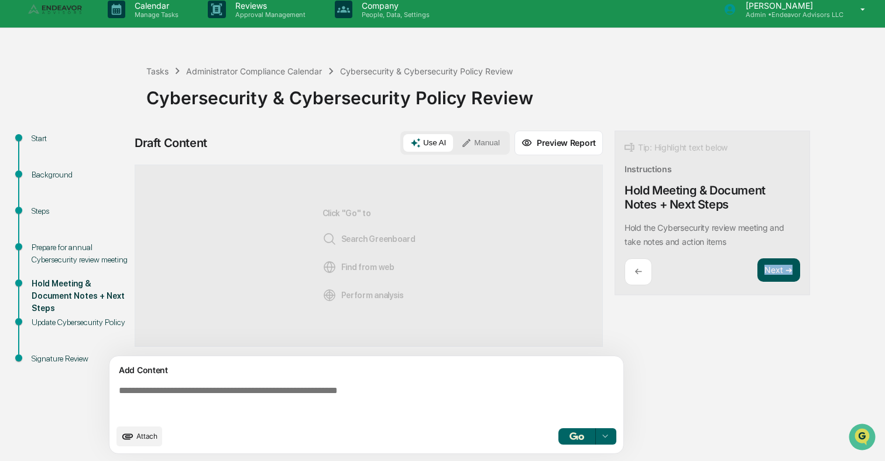
click at [763, 392] on div "Draft Content Use AI Manual Preview Report Sources Click "Go" to Search Greenbo…" at bounding box center [462, 296] width 655 height 330
click at [775, 267] on button "Next ➔" at bounding box center [778, 270] width 43 height 24
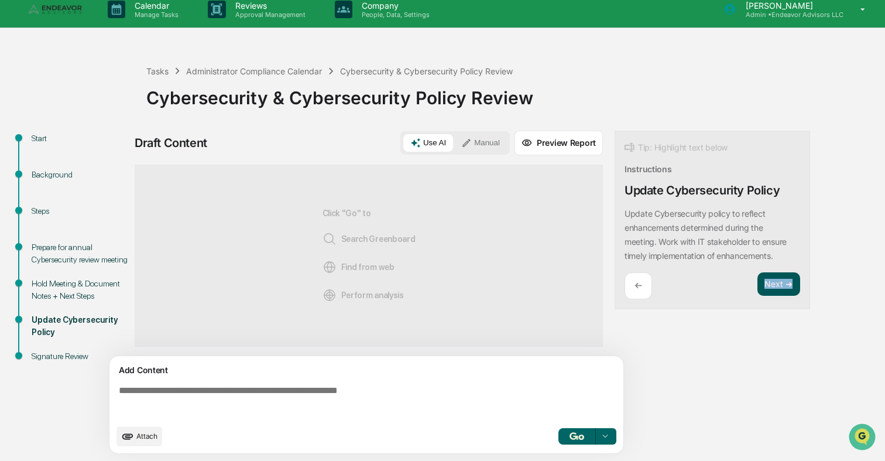
click at [774, 284] on button "Next ➔" at bounding box center [778, 284] width 43 height 24
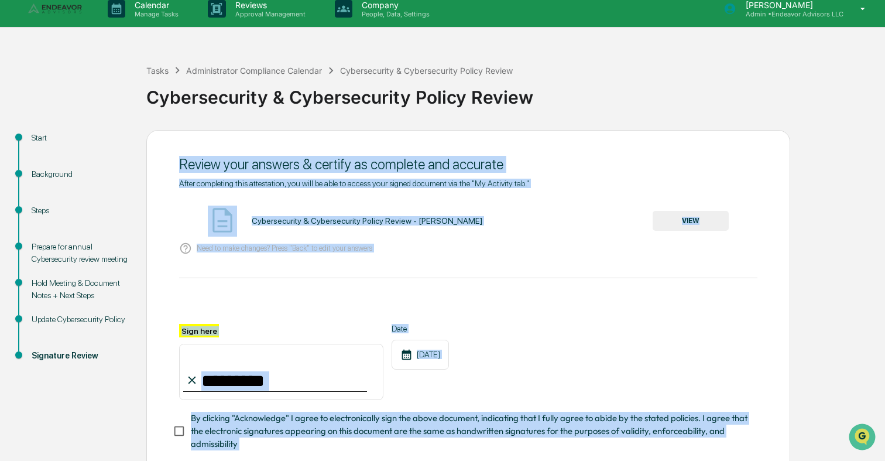
scroll to position [78, 0]
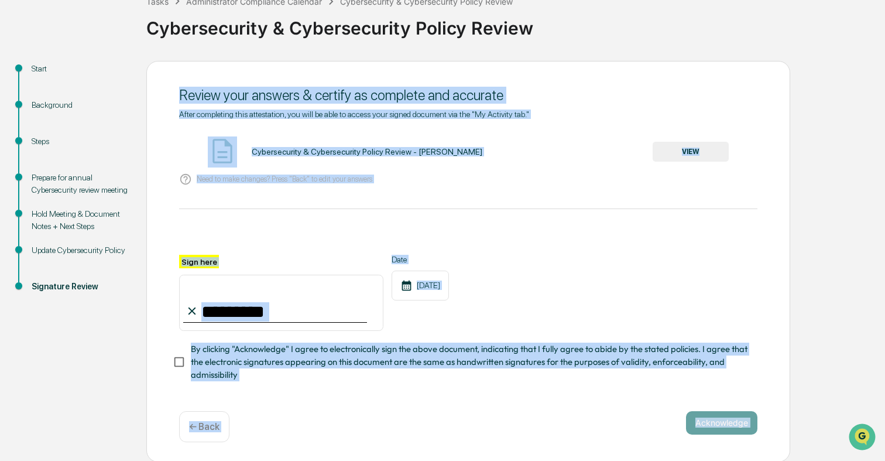
click at [590, 200] on div "After completing this attestation, you will be able to access your signed docum…" at bounding box center [468, 245] width 578 height 272
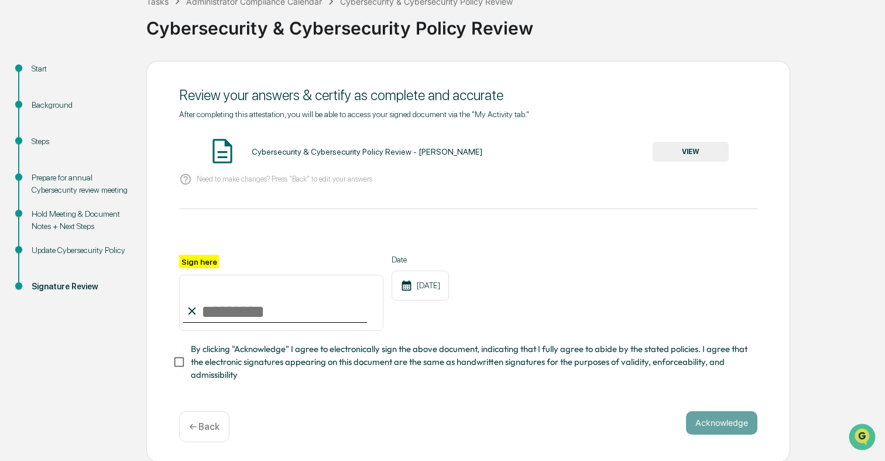
click at [308, 312] on input "Sign here" at bounding box center [281, 302] width 204 height 56
type input "**********"
click at [691, 155] on button "VIEW" at bounding box center [691, 152] width 76 height 20
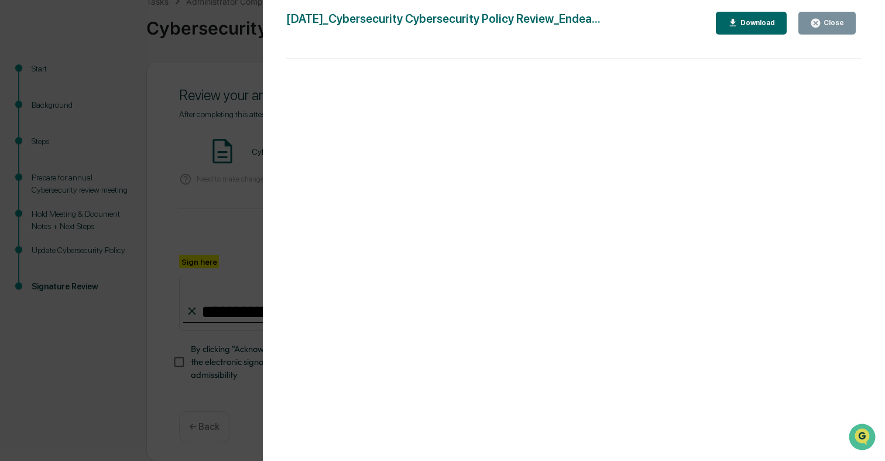
click at [207, 130] on div "Version History [DATE] 10:15 PM [PERSON_NAME] [DATE]_Cybersecurity Cybersecurit…" at bounding box center [442, 230] width 885 height 461
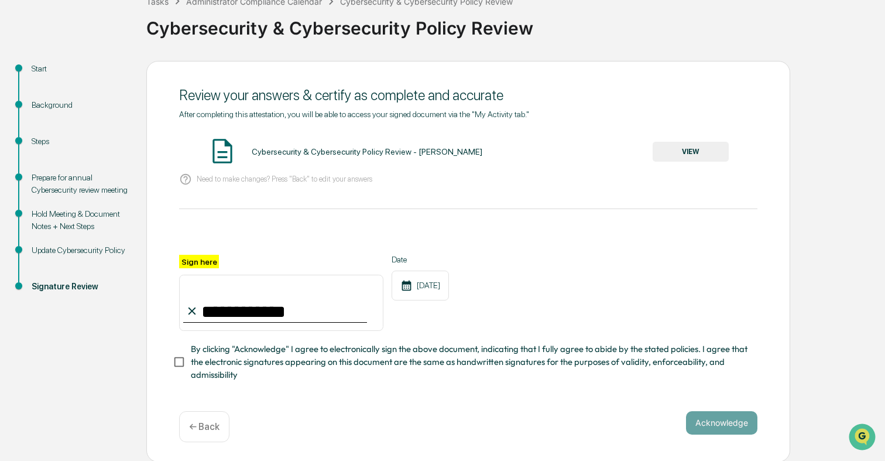
click at [250, 358] on span "By clicking "Acknowledge" I agree to electronically sign the above document, in…" at bounding box center [469, 361] width 557 height 39
click at [712, 421] on button "Acknowledge" at bounding box center [721, 422] width 71 height 23
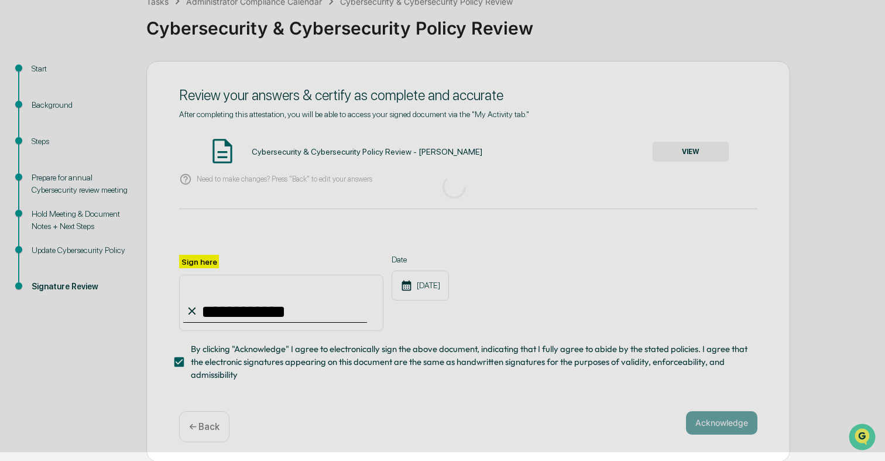
scroll to position [11, 0]
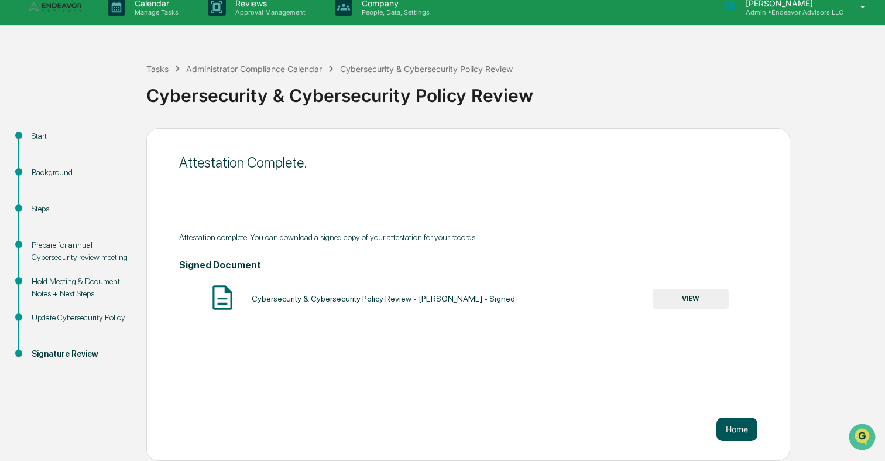
click at [753, 427] on button "Home" at bounding box center [736, 428] width 41 height 23
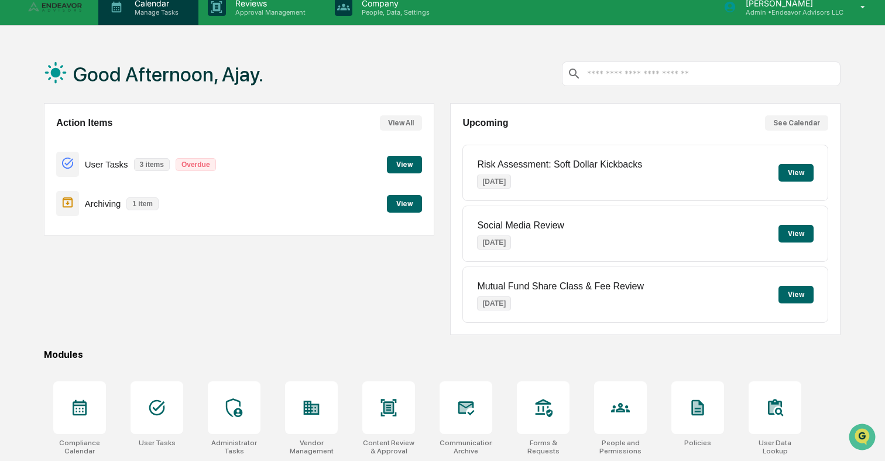
click at [150, 8] on p "Manage Tasks" at bounding box center [154, 12] width 59 height 8
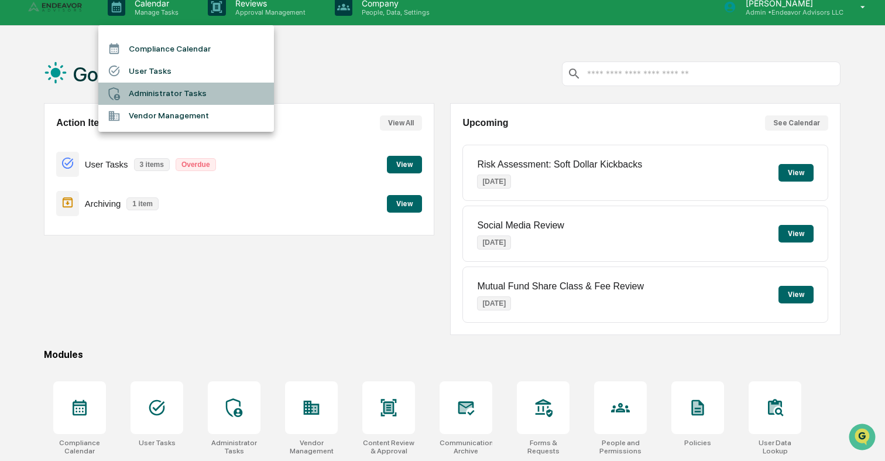
click at [173, 100] on li "Administrator Tasks" at bounding box center [186, 94] width 176 height 22
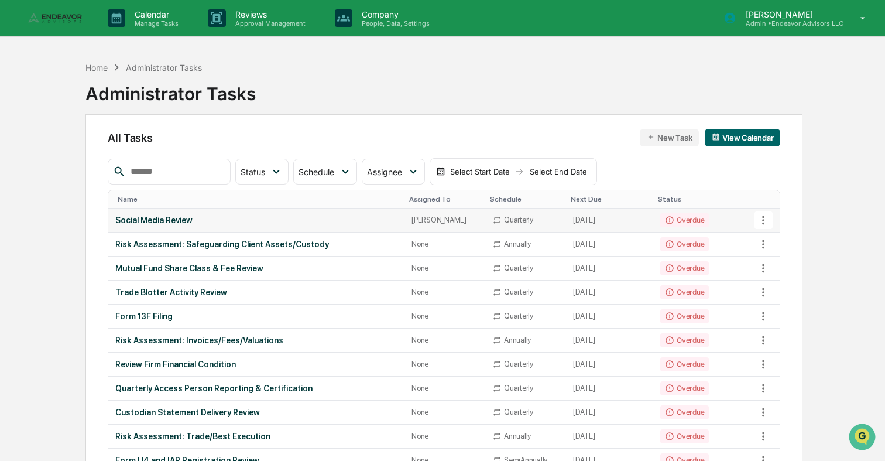
click at [156, 214] on td "Social Media Review" at bounding box center [256, 220] width 296 height 24
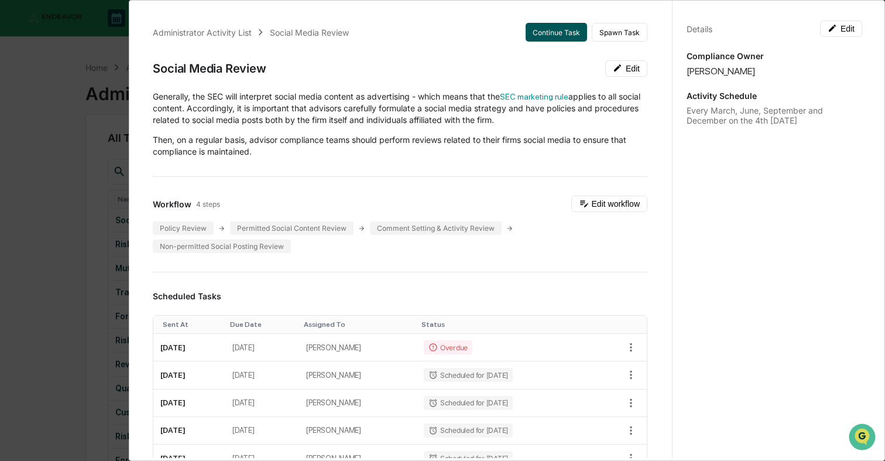
click at [552, 29] on button "Continue Task" at bounding box center [556, 32] width 61 height 19
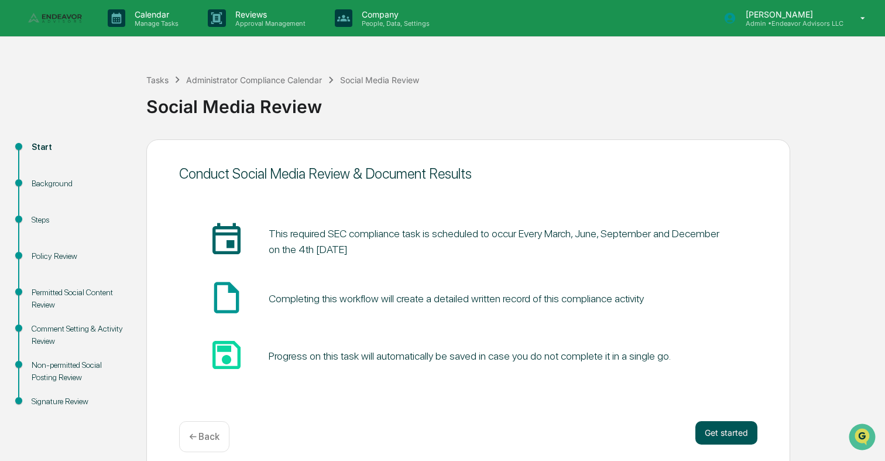
click at [714, 430] on button "Get started" at bounding box center [726, 432] width 62 height 23
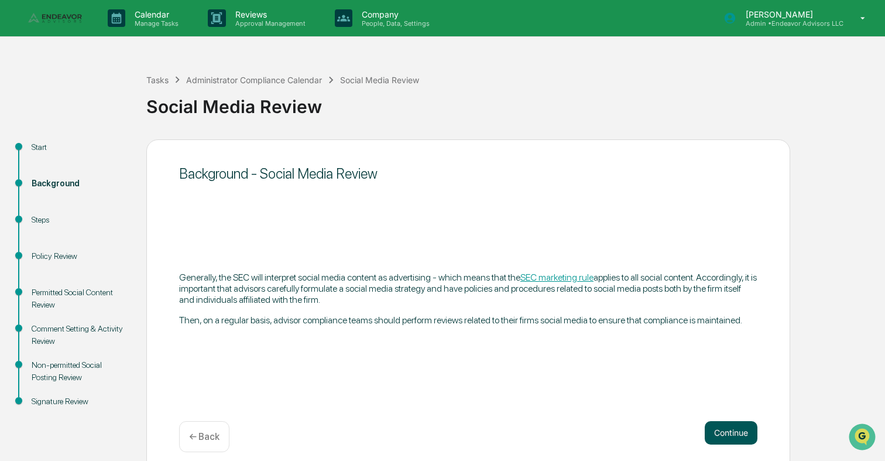
click at [717, 425] on button "Continue" at bounding box center [731, 432] width 53 height 23
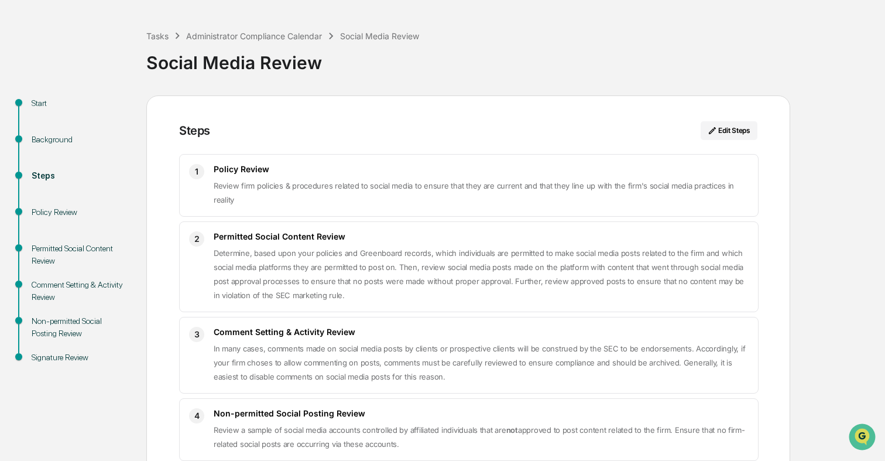
scroll to position [107, 0]
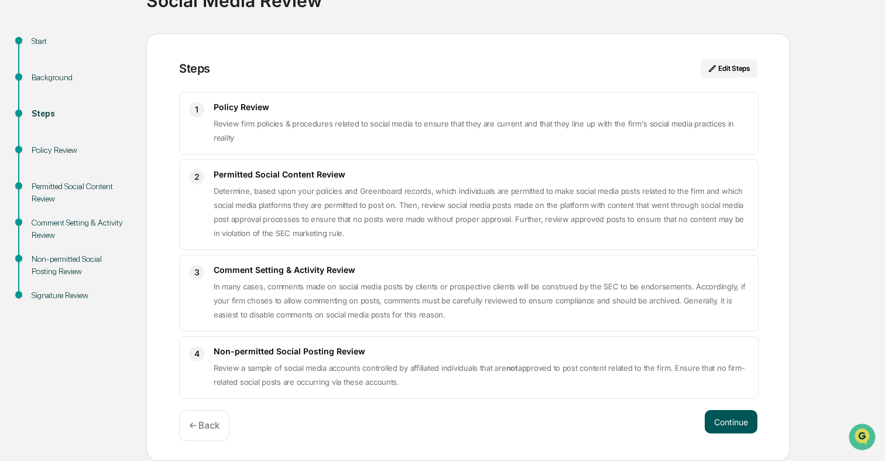
click at [743, 418] on button "Continue" at bounding box center [731, 421] width 53 height 23
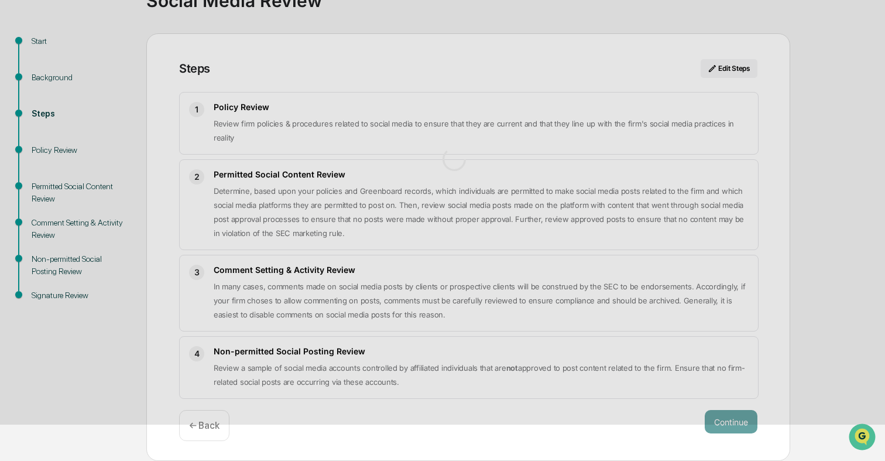
scroll to position [9, 0]
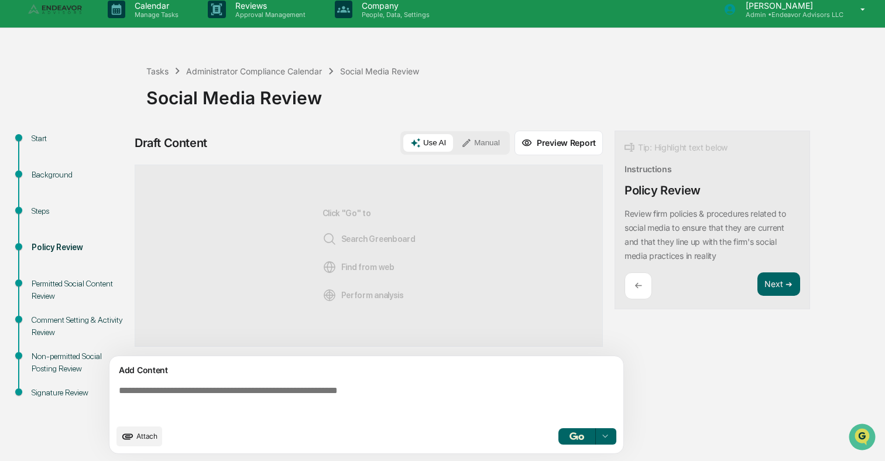
click at [575, 435] on img "button" at bounding box center [576, 436] width 14 height 8
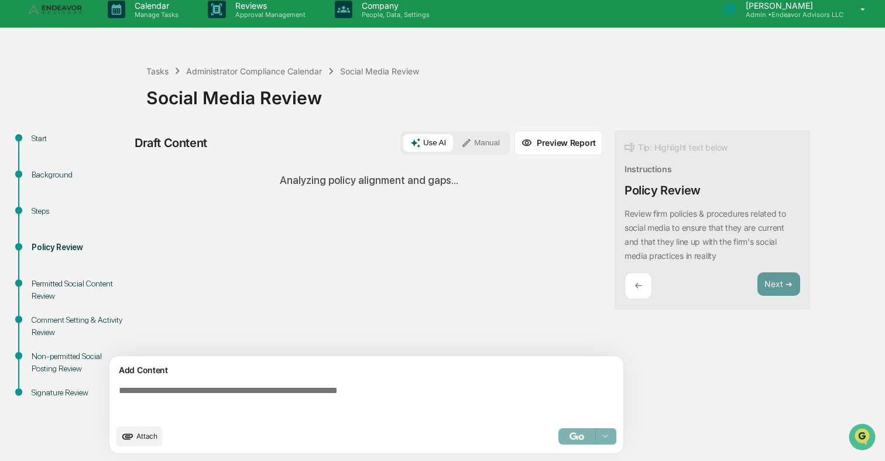
click at [586, 260] on div "Sources Analyzing policy alignment and gaps..." at bounding box center [369, 259] width 468 height 191
click at [477, 390] on textarea at bounding box center [368, 401] width 509 height 42
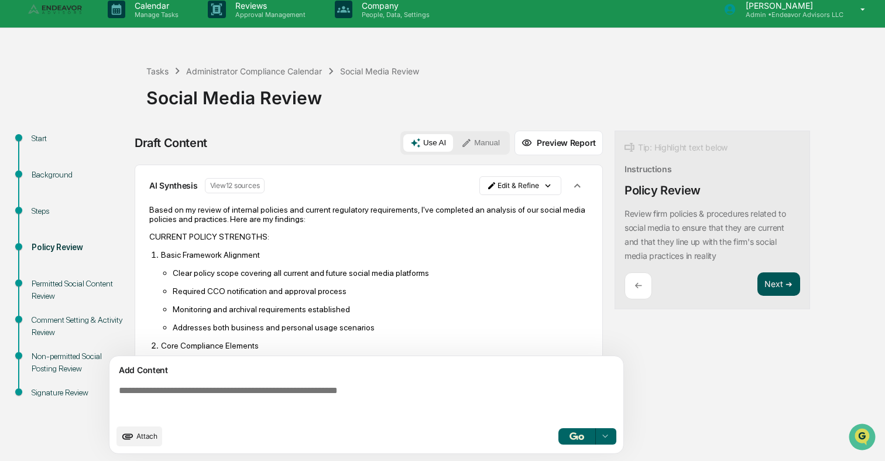
click at [786, 285] on button "Next ➔" at bounding box center [778, 284] width 43 height 24
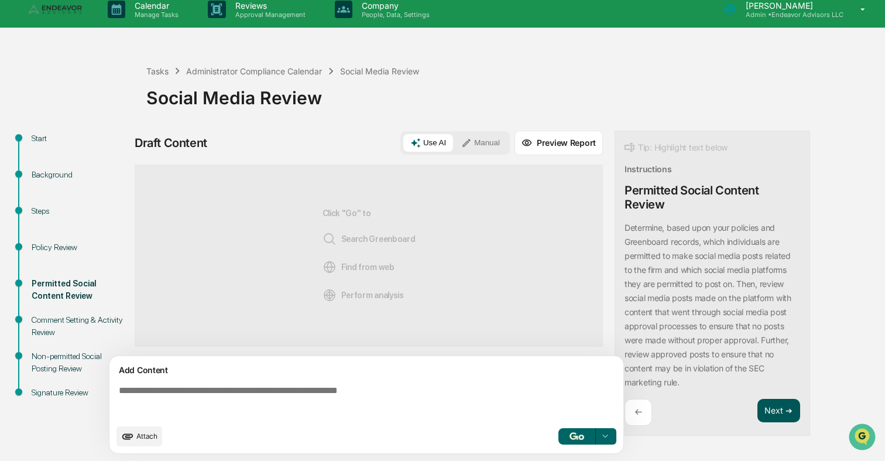
click at [771, 408] on button "Next ➔" at bounding box center [778, 411] width 43 height 24
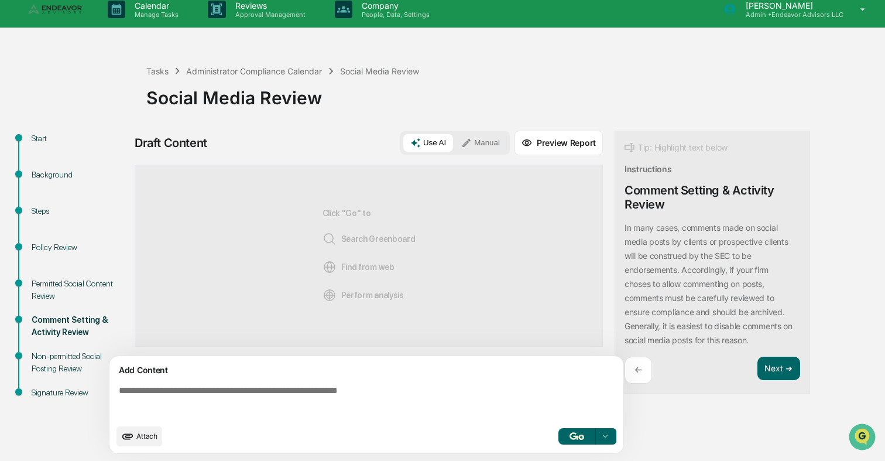
click at [550, 393] on textarea at bounding box center [368, 401] width 509 height 42
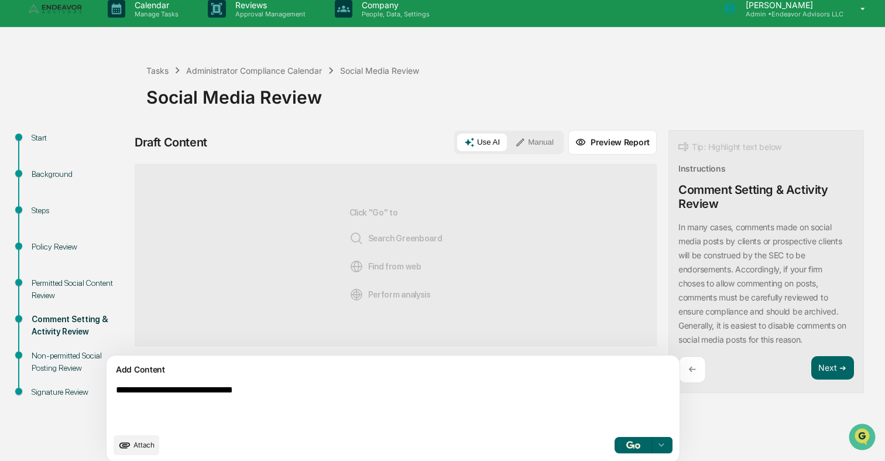
type textarea "**********"
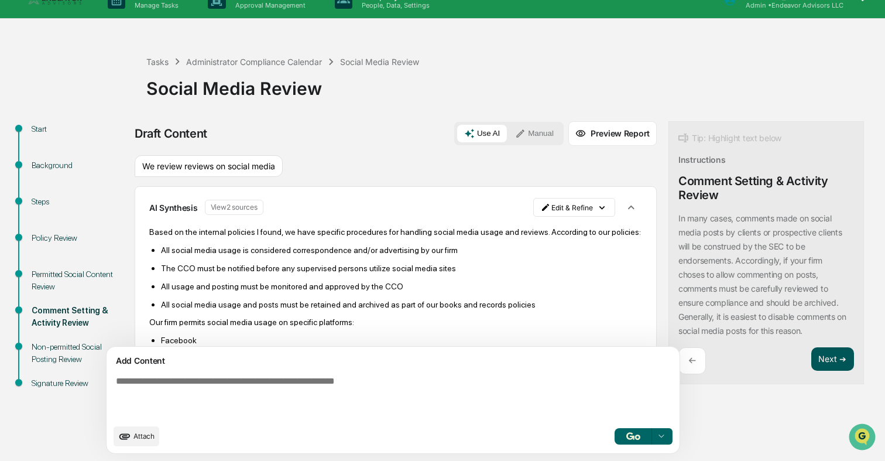
click at [811, 349] on button "Next ➔" at bounding box center [832, 359] width 43 height 24
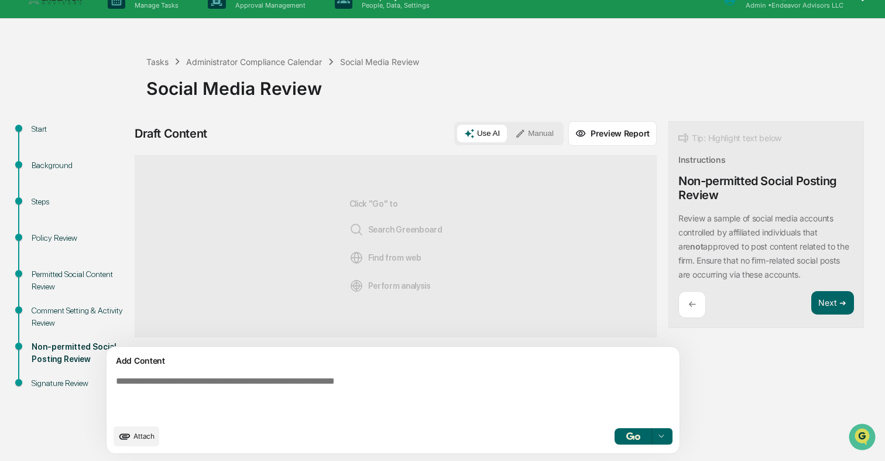
click at [774, 360] on div "Draft Content Use AI Manual Preview Report Sources Click "Go" to Search Greenbo…" at bounding box center [462, 290] width 655 height 339
click at [811, 310] on button "Next ➔" at bounding box center [832, 303] width 43 height 24
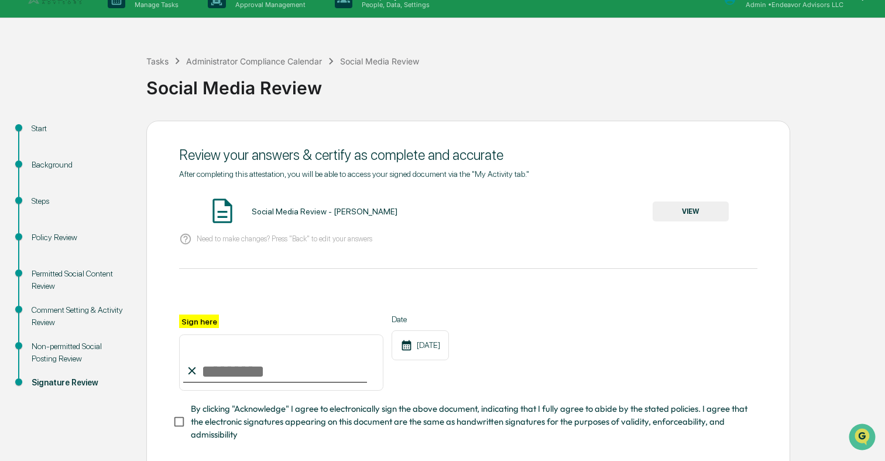
click at [674, 200] on div "Social Media Review - [PERSON_NAME] VIEW" at bounding box center [468, 211] width 578 height 31
click at [674, 201] on div "Social Media Review - [PERSON_NAME] VIEW" at bounding box center [468, 211] width 578 height 31
click at [674, 207] on button "VIEW" at bounding box center [691, 211] width 76 height 20
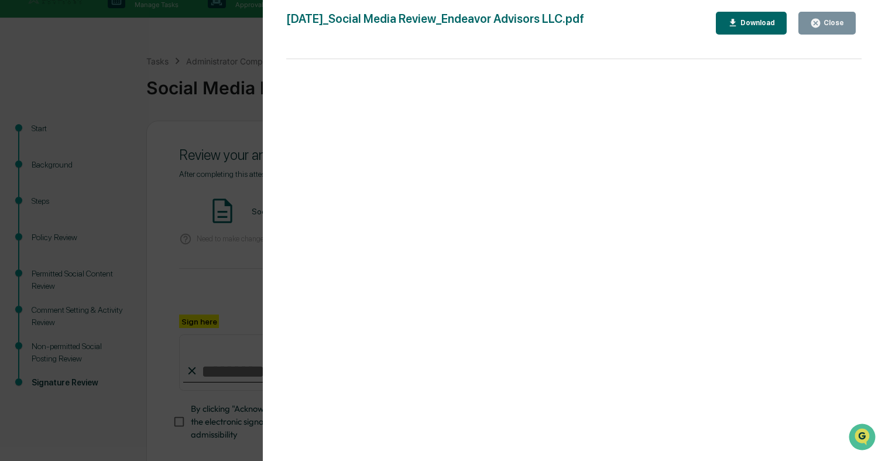
click at [305, 249] on div at bounding box center [573, 265] width 575 height 413
click at [220, 277] on div "Version History [DATE] 10:19 PM [PERSON_NAME] [DATE]_Social Media Review_Endeav…" at bounding box center [442, 230] width 885 height 461
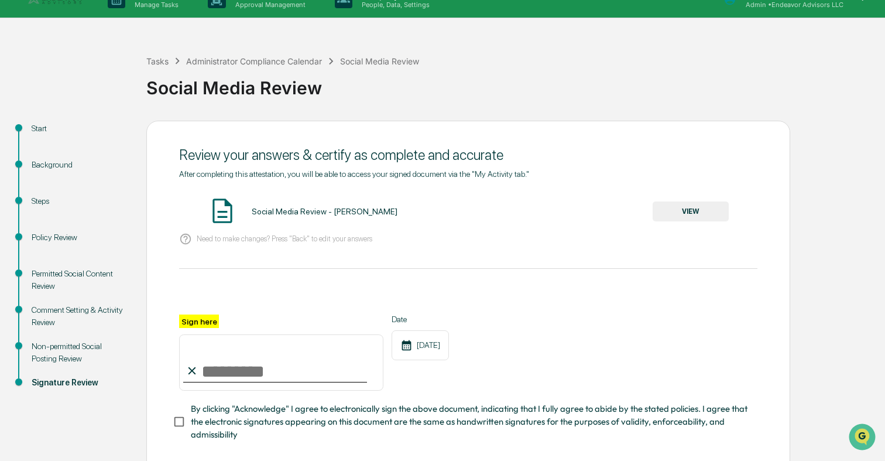
click at [239, 373] on input "Sign here" at bounding box center [281, 362] width 204 height 56
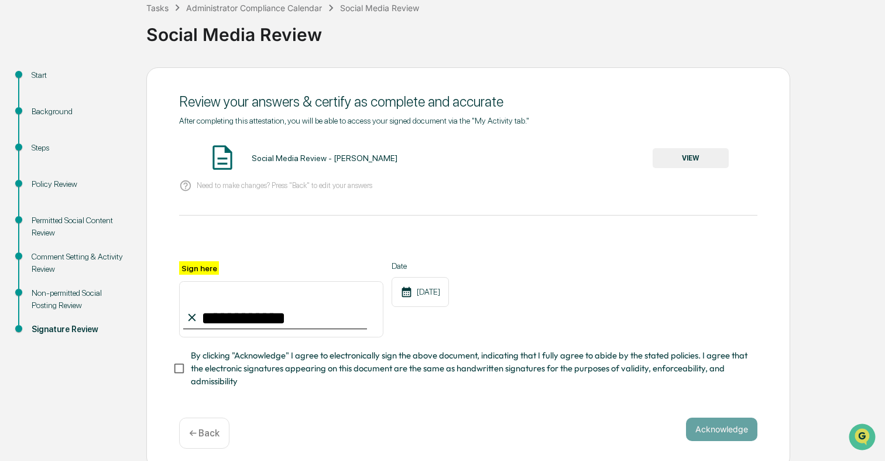
type input "**********"
click at [256, 366] on span "By clicking "Acknowledge" I agree to electronically sign the above document, in…" at bounding box center [469, 368] width 557 height 39
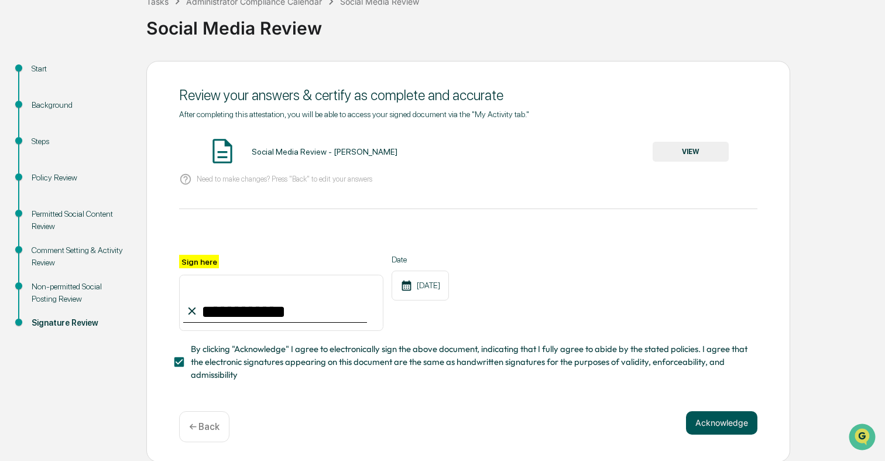
click at [742, 421] on button "Acknowledge" at bounding box center [721, 422] width 71 height 23
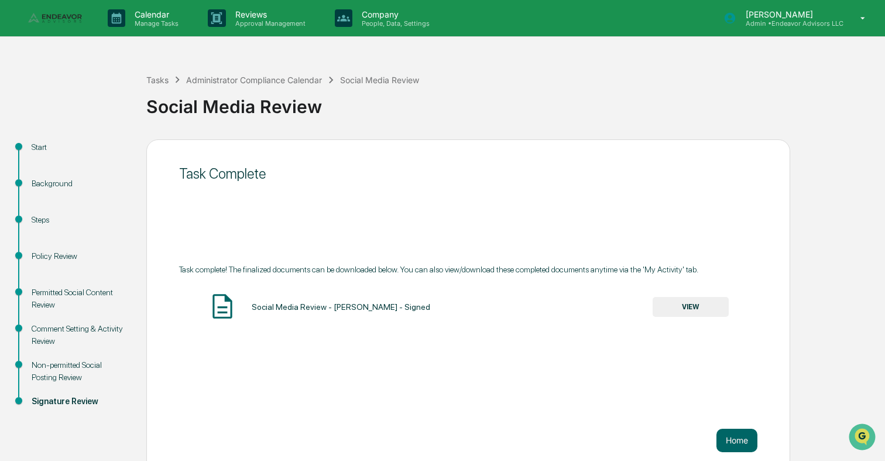
scroll to position [11, 0]
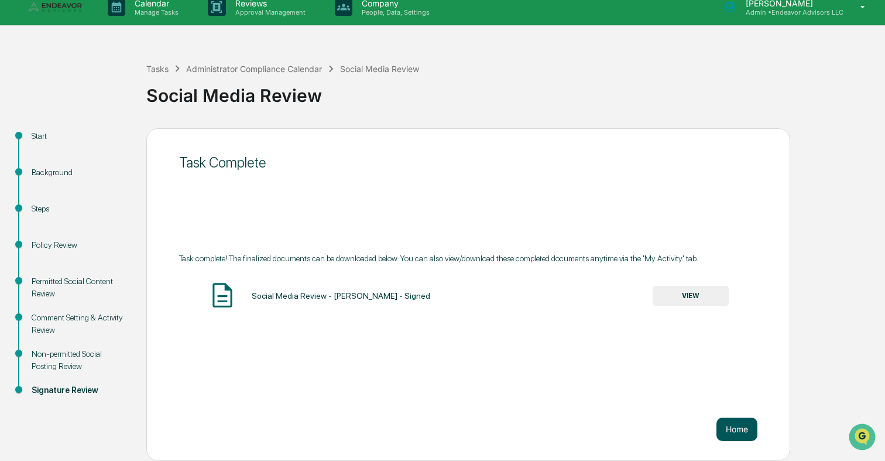
click at [742, 425] on button "Home" at bounding box center [736, 428] width 41 height 23
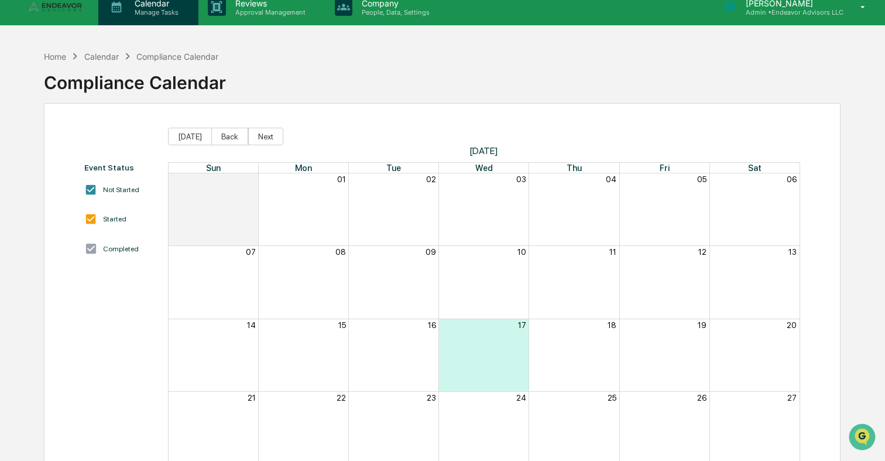
click at [156, 8] on p "Manage Tasks" at bounding box center [154, 12] width 59 height 8
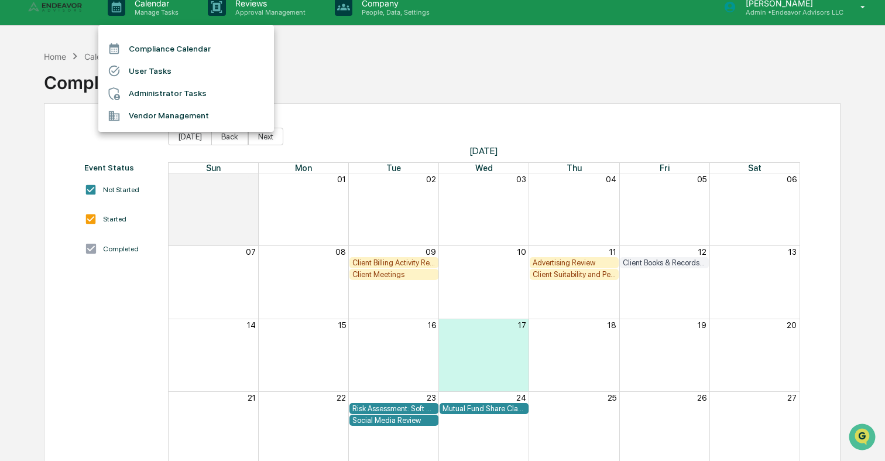
click at [170, 88] on li "Administrator Tasks" at bounding box center [186, 94] width 176 height 22
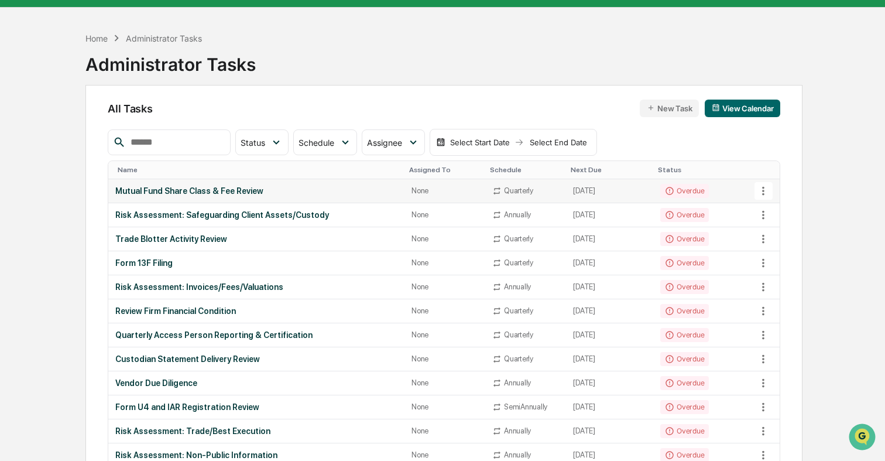
scroll to position [21, 0]
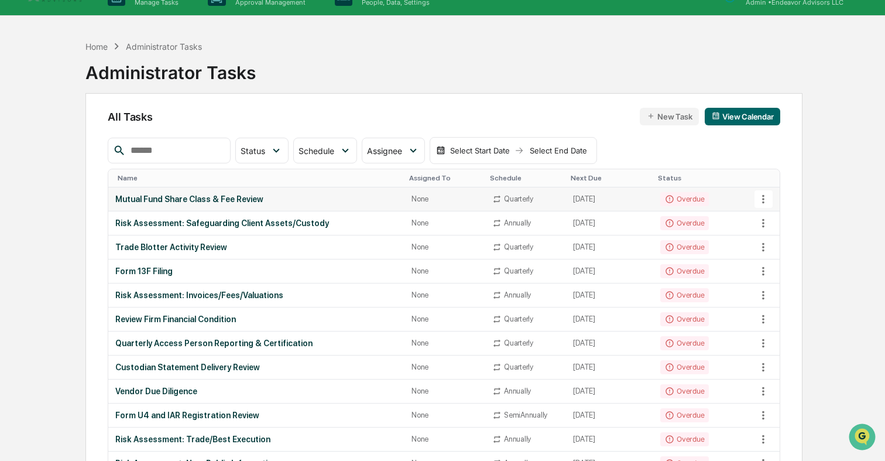
click at [323, 199] on div "Mutual Fund Share Class & Fee Review" at bounding box center [256, 198] width 282 height 9
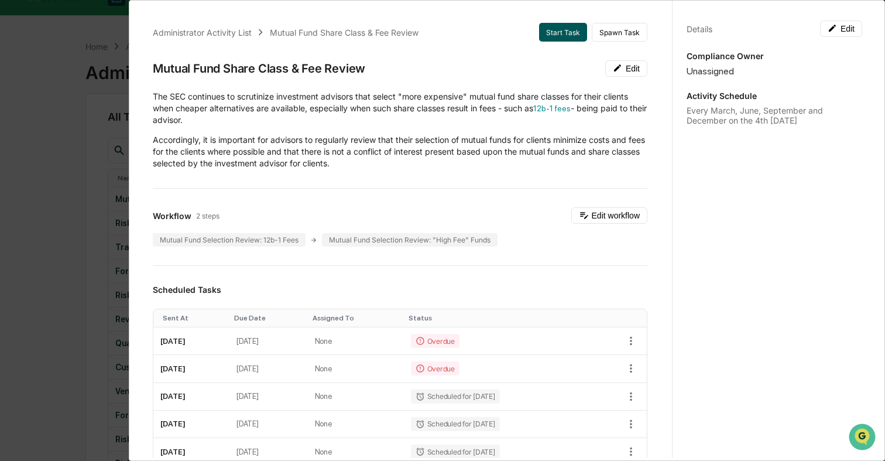
click at [566, 31] on button "Start Task" at bounding box center [563, 32] width 48 height 19
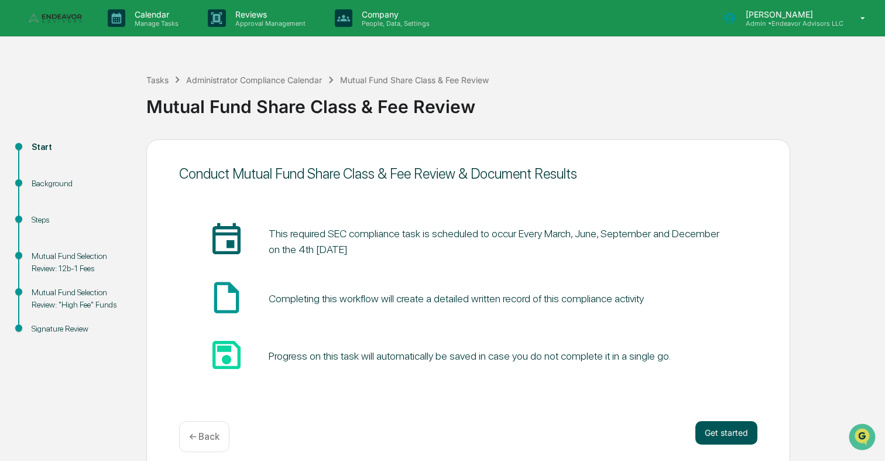
click at [734, 437] on button "Get started" at bounding box center [726, 432] width 62 height 23
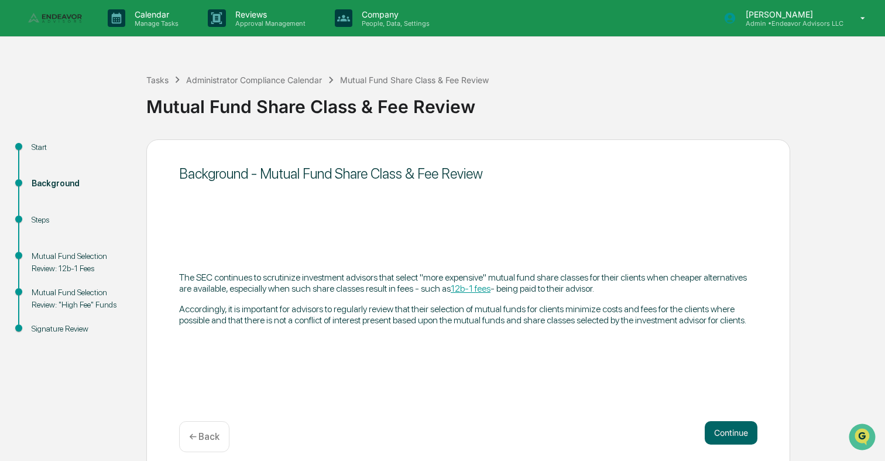
click at [734, 437] on button "Continue" at bounding box center [731, 432] width 53 height 23
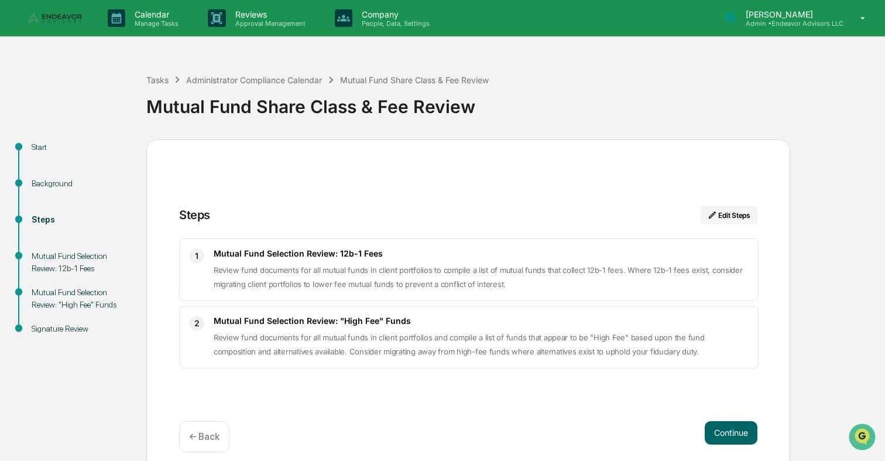
click at [734, 437] on button "Continue" at bounding box center [731, 432] width 53 height 23
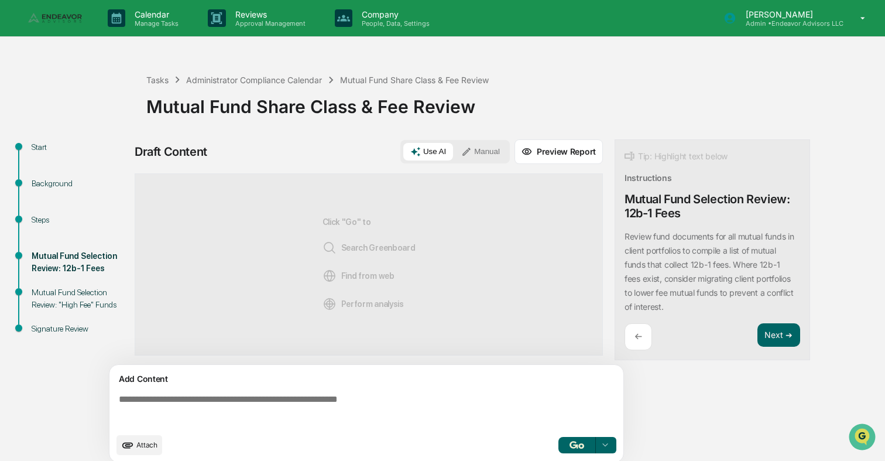
click at [475, 398] on textarea at bounding box center [368, 410] width 509 height 42
type textarea "*"
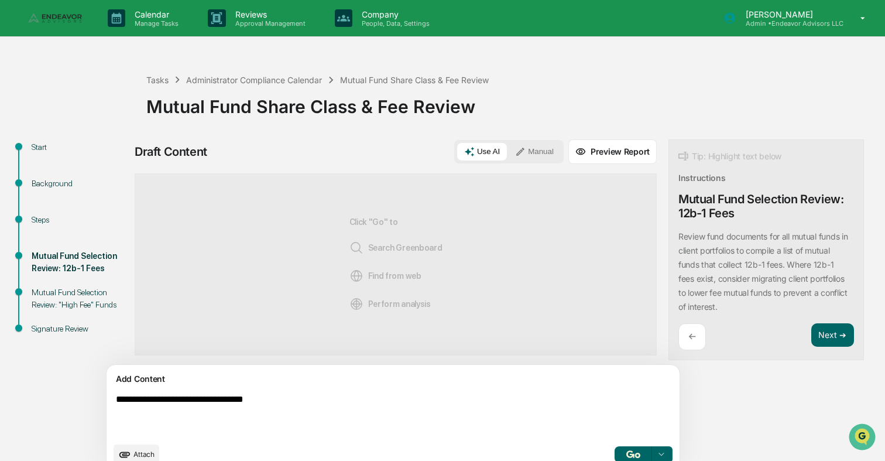
type textarea "**********"
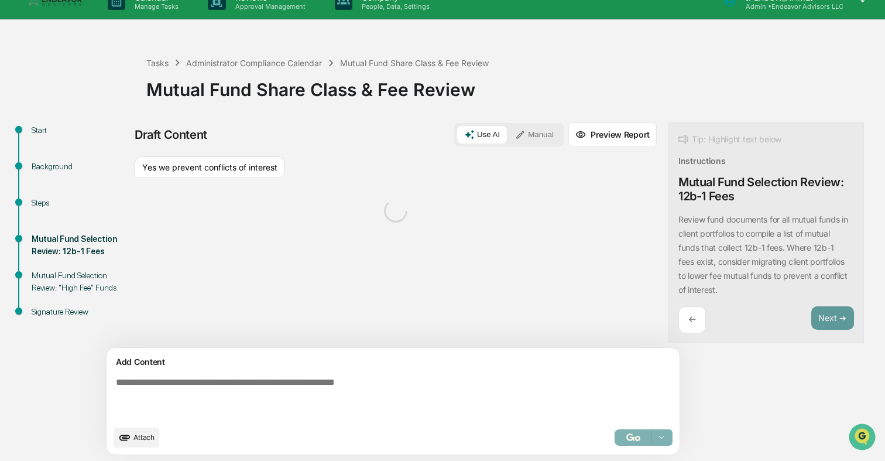
scroll to position [19, 0]
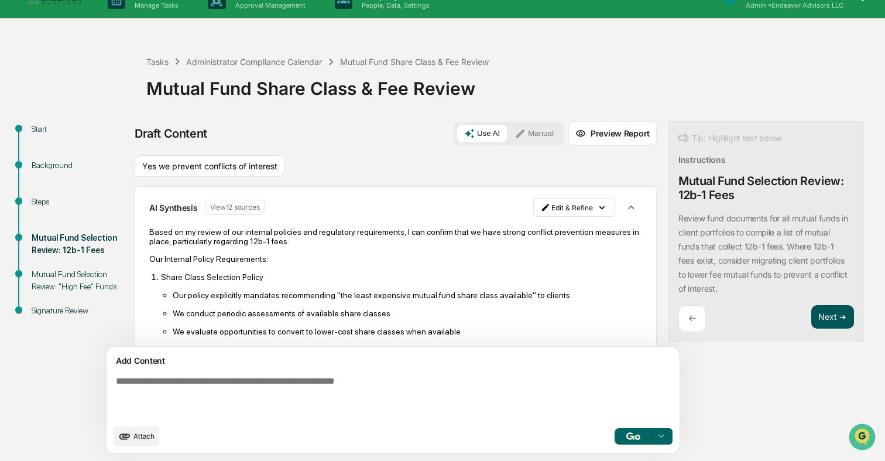
click at [811, 320] on button "Next ➔" at bounding box center [832, 317] width 43 height 24
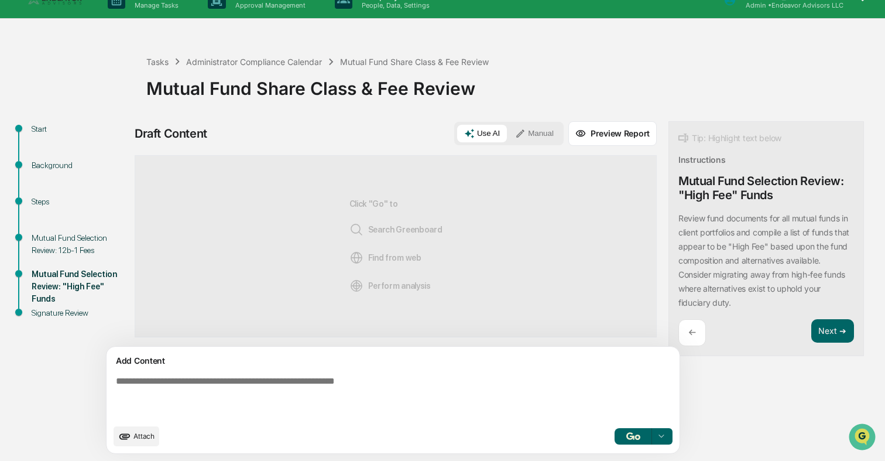
click at [486, 383] on textarea at bounding box center [365, 396] width 509 height 51
type textarea "**********"
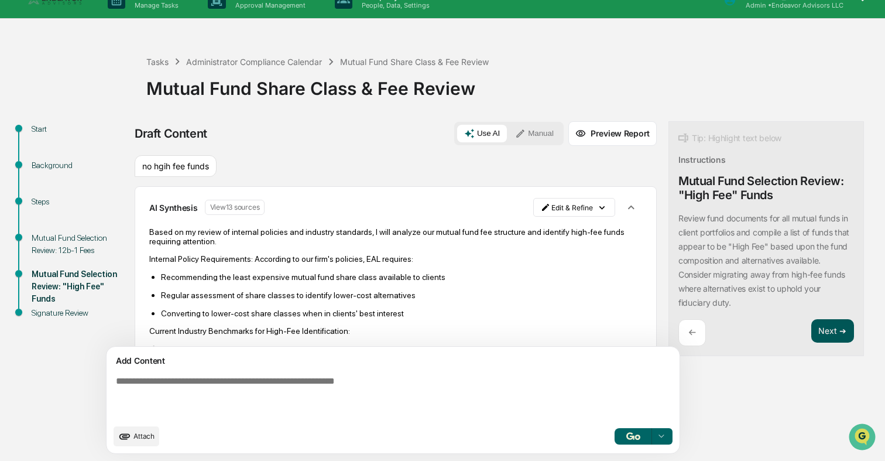
click at [811, 339] on button "Next ➔" at bounding box center [832, 331] width 43 height 24
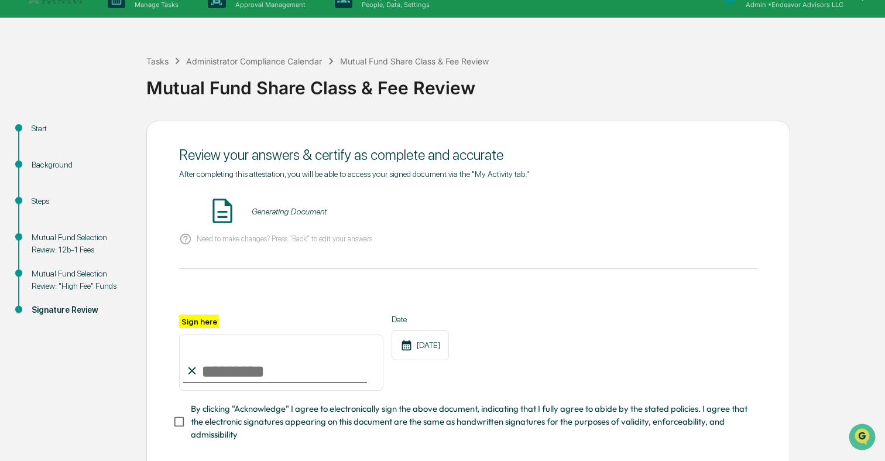
click at [462, 225] on div "Generating Document" at bounding box center [468, 211] width 578 height 31
click at [717, 206] on button "VIEW" at bounding box center [691, 211] width 76 height 20
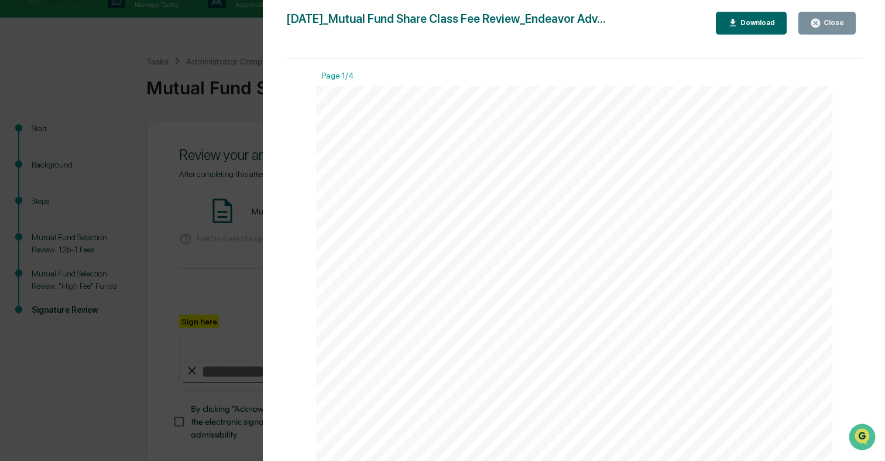
click at [232, 241] on div "Version History [DATE] 10:21 PM [PERSON_NAME] [DATE]_Mutual Fund Share Class Fe…" at bounding box center [442, 230] width 885 height 461
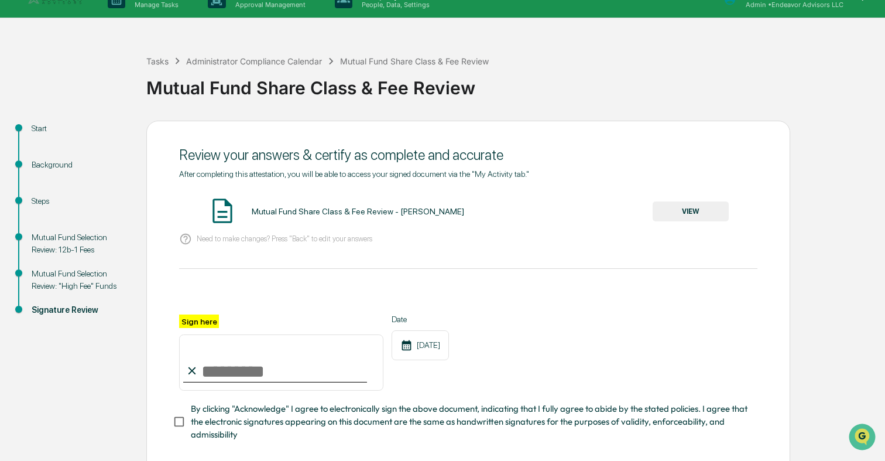
click at [246, 383] on input "Sign here" at bounding box center [281, 362] width 204 height 56
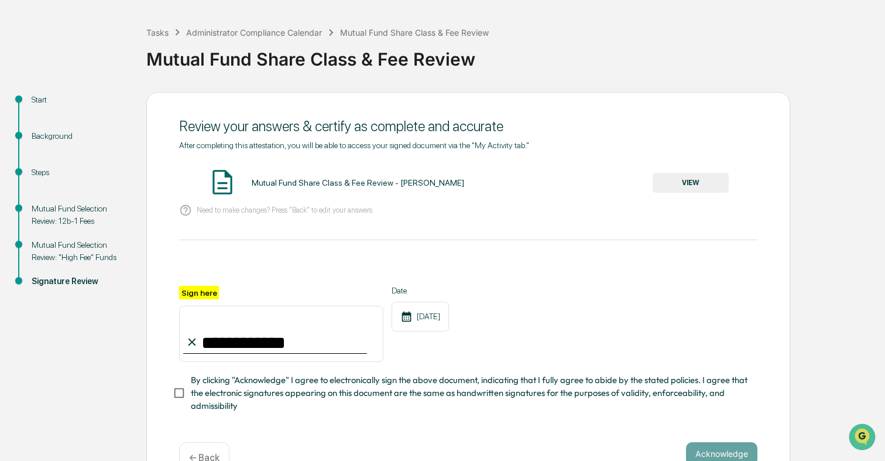
scroll to position [51, 0]
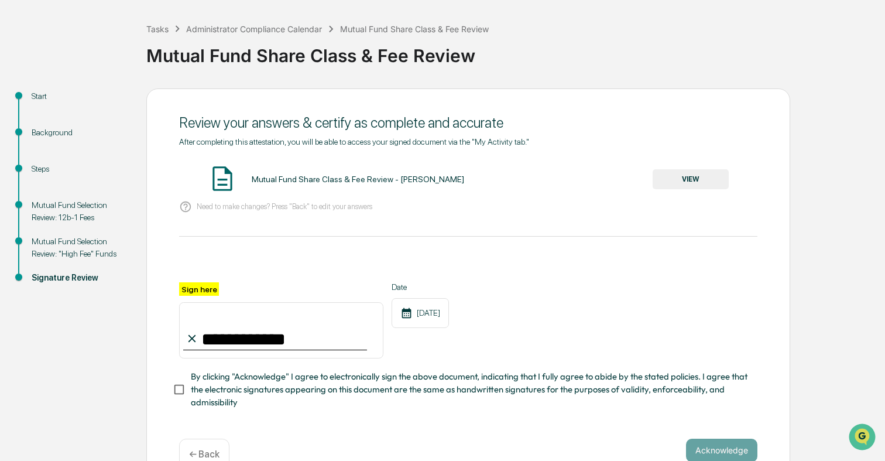
type input "**********"
click at [354, 384] on span "By clicking "Acknowledge" I agree to electronically sign the above document, in…" at bounding box center [469, 389] width 557 height 39
click at [720, 444] on button "Acknowledge" at bounding box center [721, 449] width 71 height 23
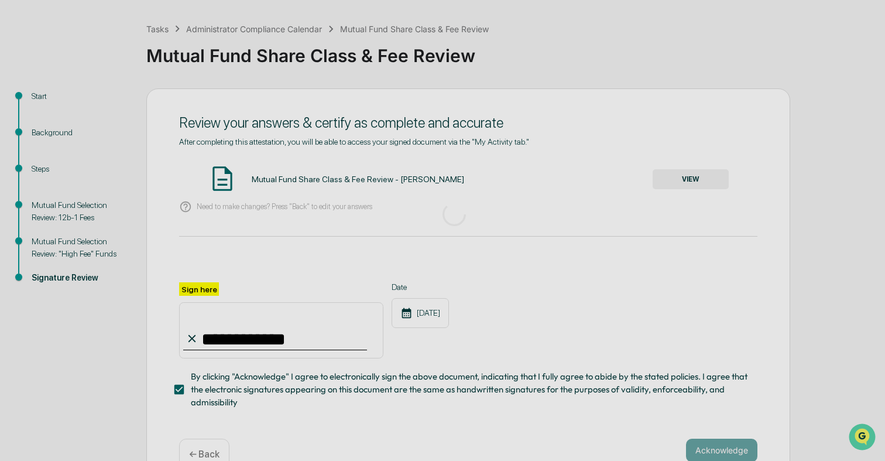
scroll to position [11, 0]
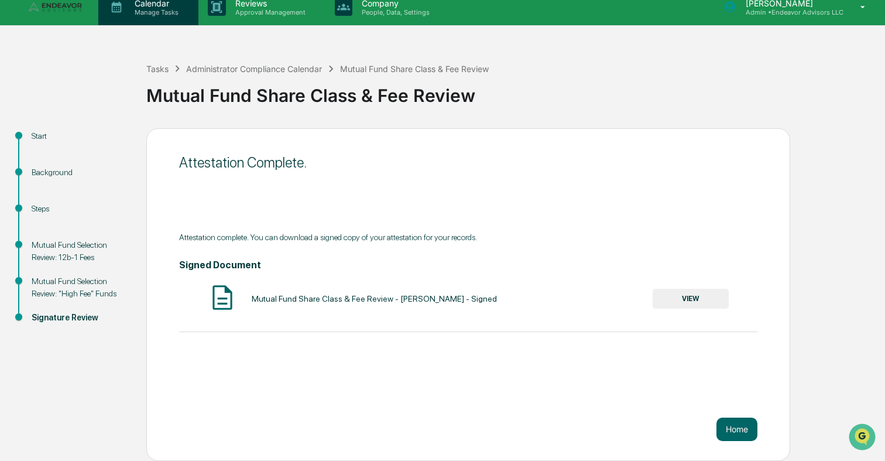
click at [161, 17] on div "Calendar Manage Tasks" at bounding box center [148, 7] width 100 height 36
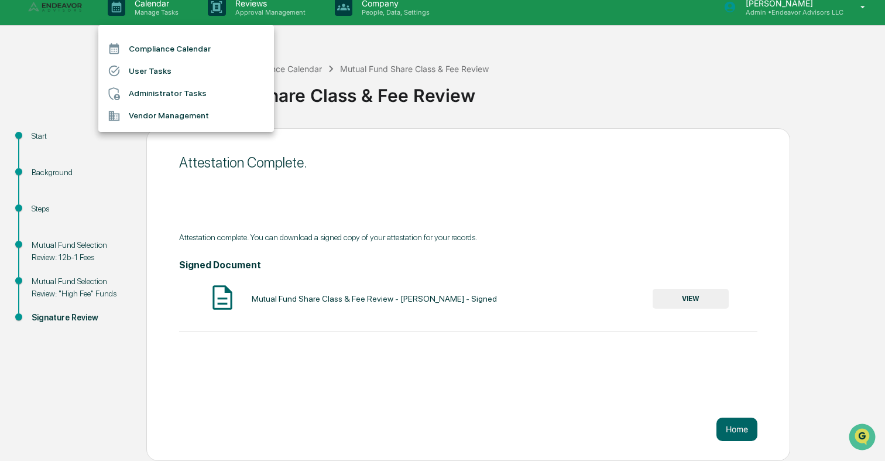
click at [166, 97] on li "Administrator Tasks" at bounding box center [186, 94] width 176 height 22
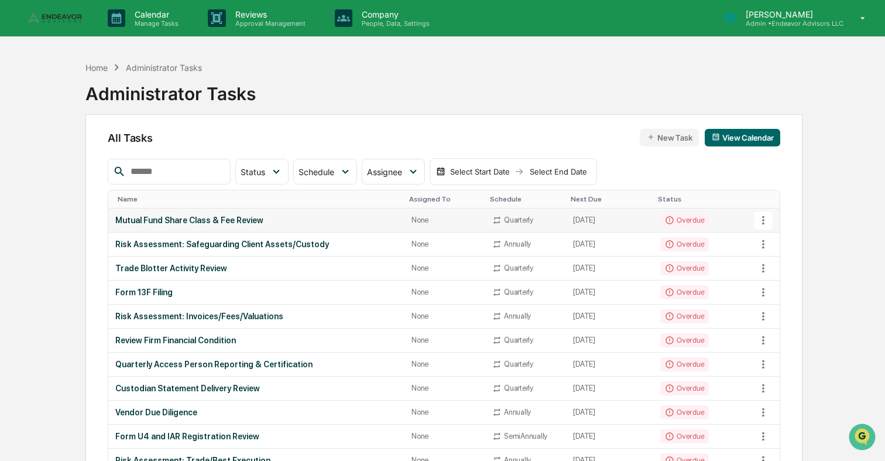
click at [229, 221] on div "Mutual Fund Share Class & Fee Review" at bounding box center [256, 219] width 282 height 9
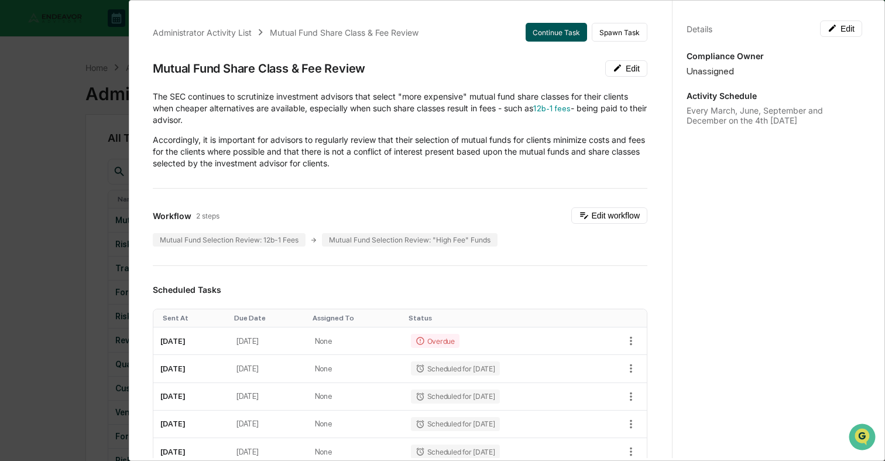
click at [550, 39] on button "Continue Task" at bounding box center [556, 32] width 61 height 19
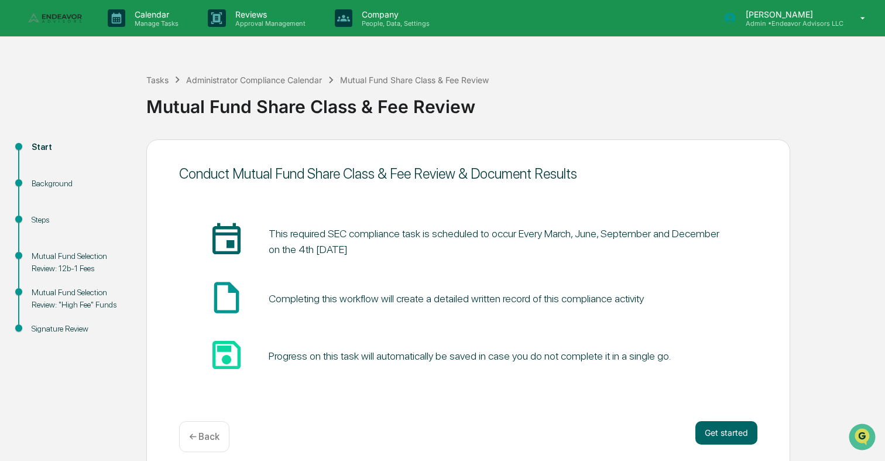
scroll to position [11, 0]
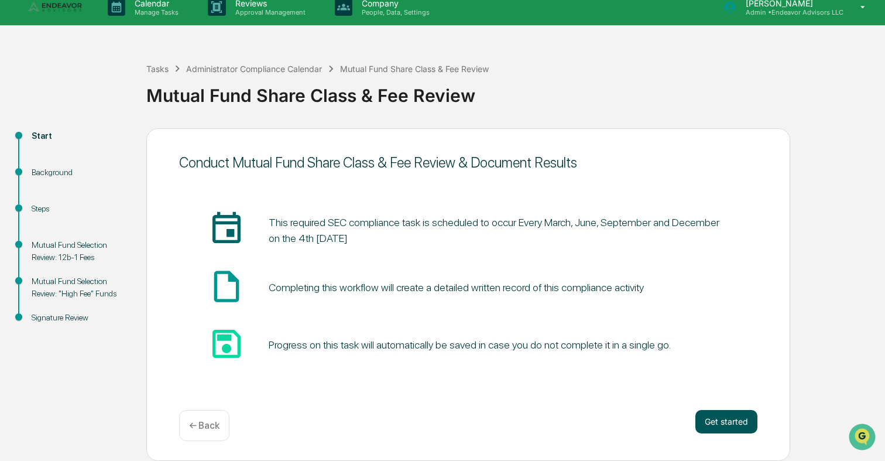
click at [726, 421] on button "Get started" at bounding box center [726, 421] width 62 height 23
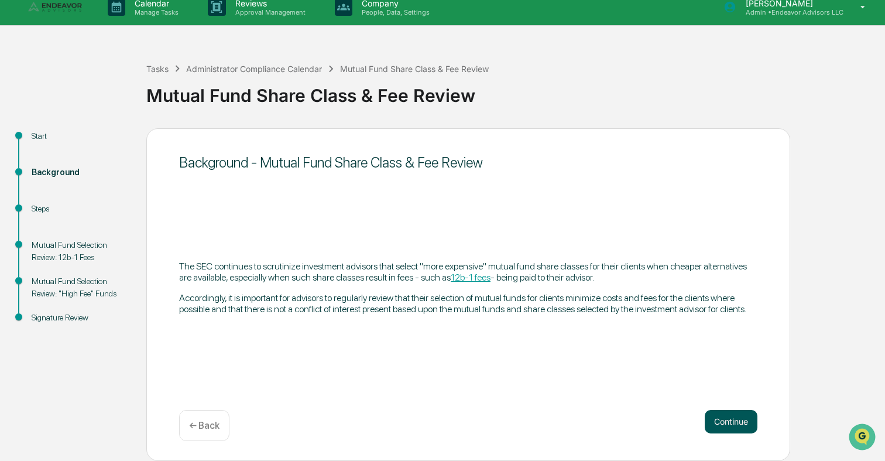
click at [716, 424] on button "Continue" at bounding box center [731, 421] width 53 height 23
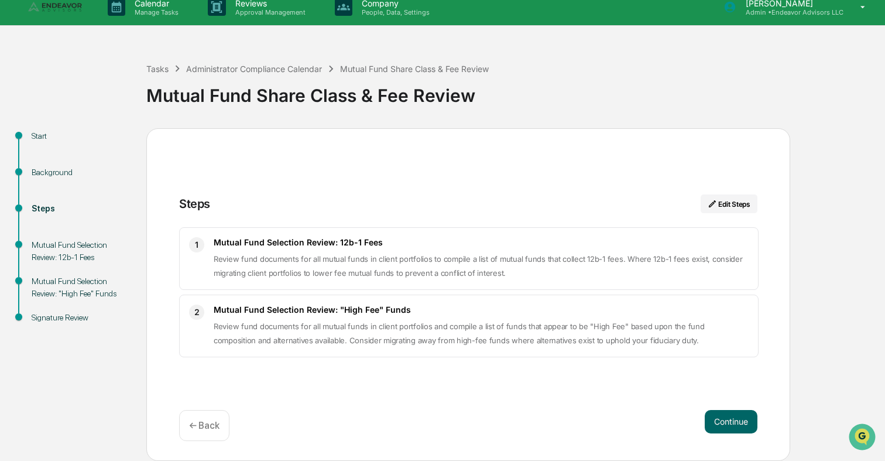
click at [716, 424] on button "Continue" at bounding box center [731, 421] width 53 height 23
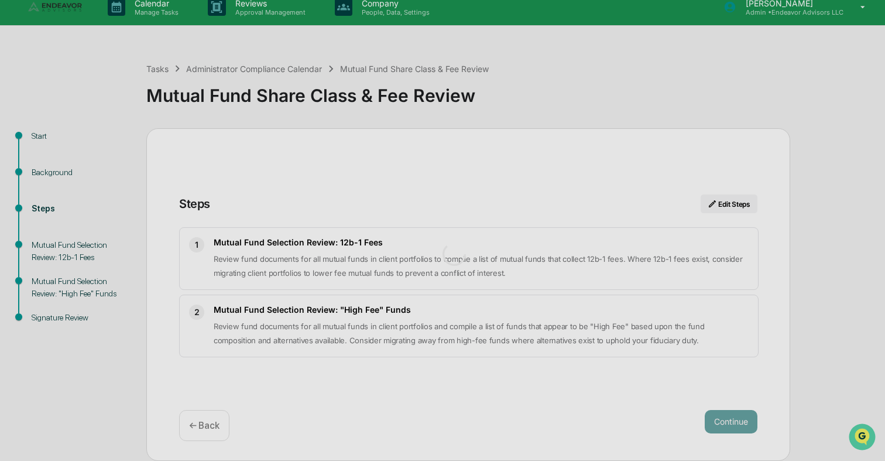
scroll to position [9, 0]
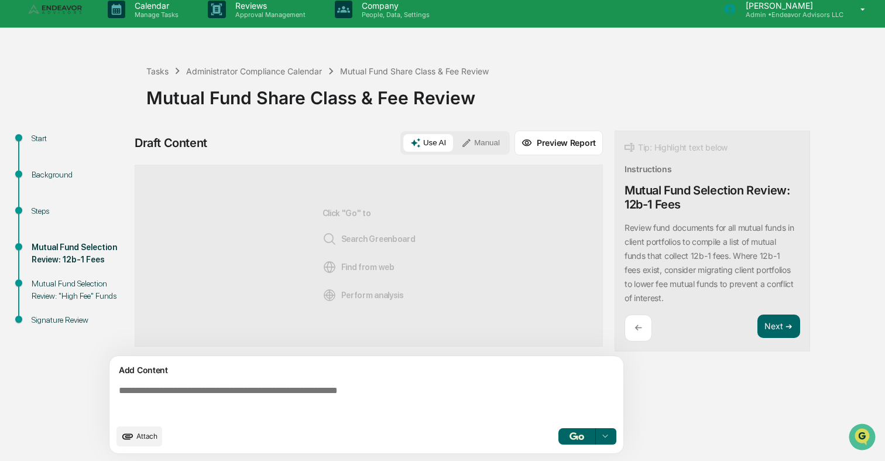
click at [442, 399] on textarea at bounding box center [368, 401] width 509 height 42
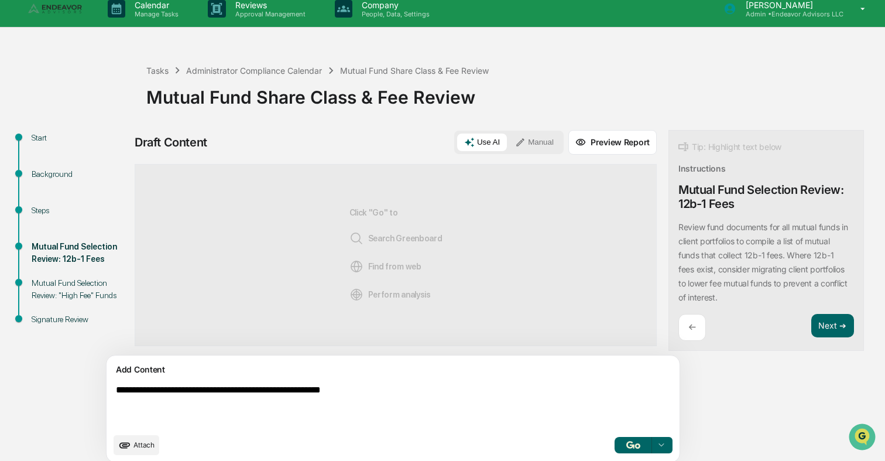
type textarea "**********"
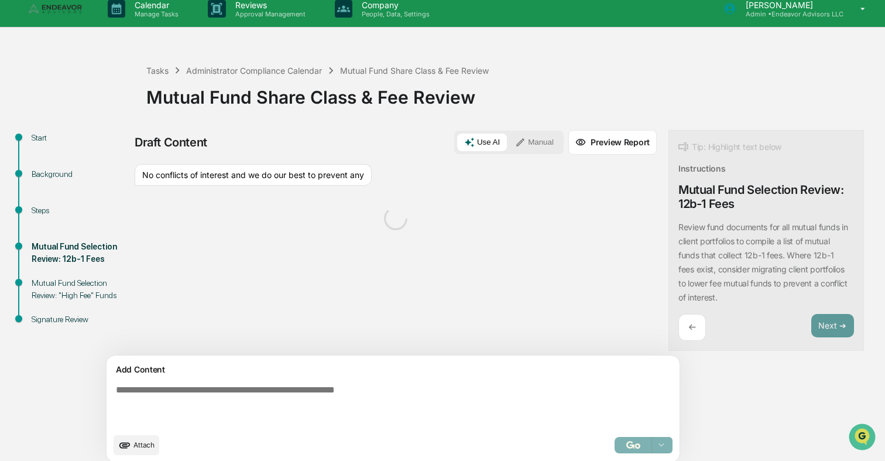
scroll to position [19, 0]
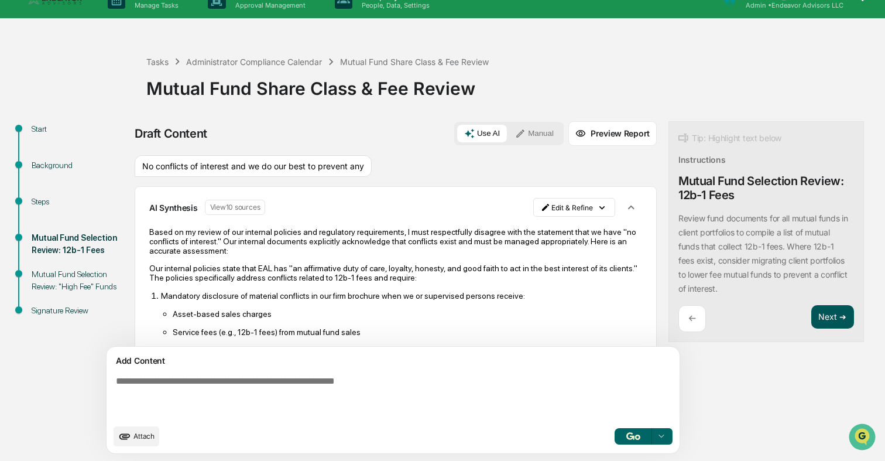
click at [811, 317] on button "Next ➔" at bounding box center [832, 317] width 43 height 24
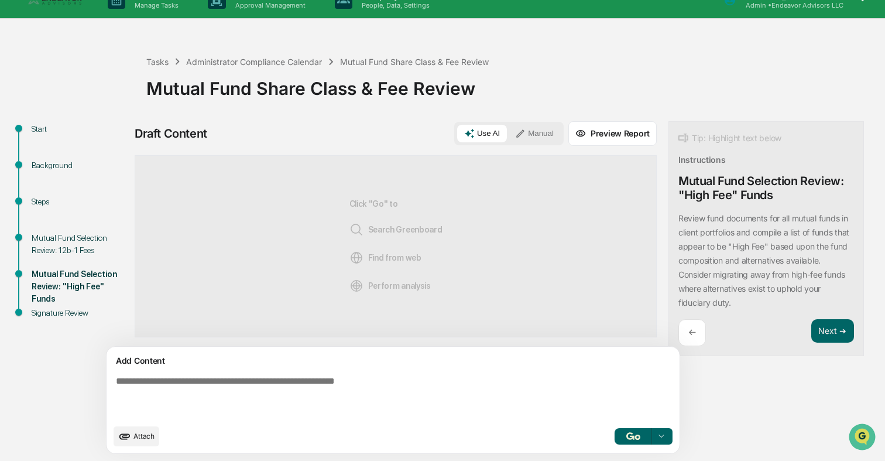
click at [493, 393] on textarea at bounding box center [365, 396] width 509 height 51
type textarea "**********"
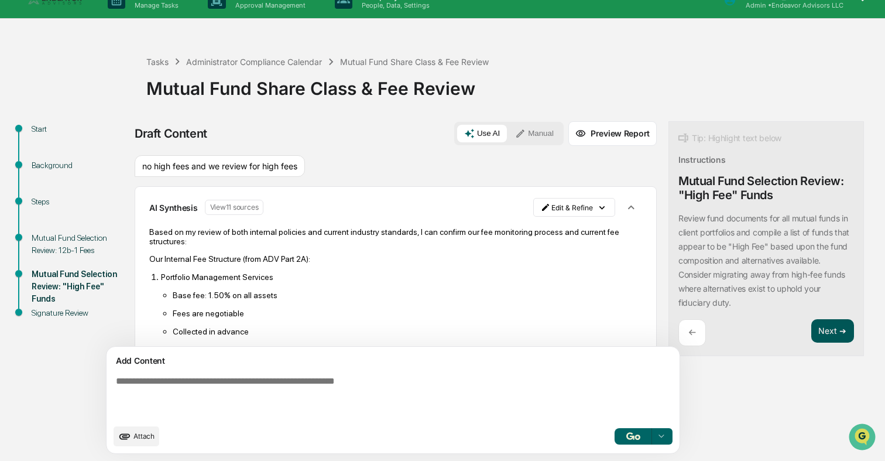
click at [811, 332] on button "Next ➔" at bounding box center [832, 331] width 43 height 24
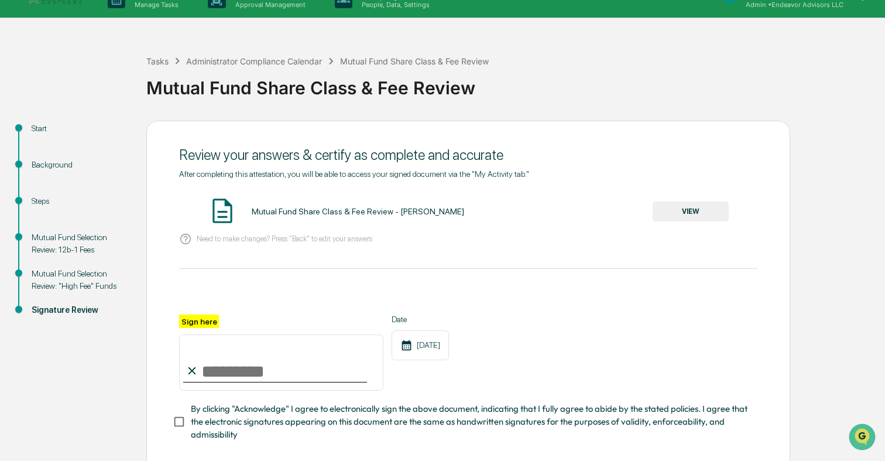
click at [688, 212] on button "VIEW" at bounding box center [691, 211] width 76 height 20
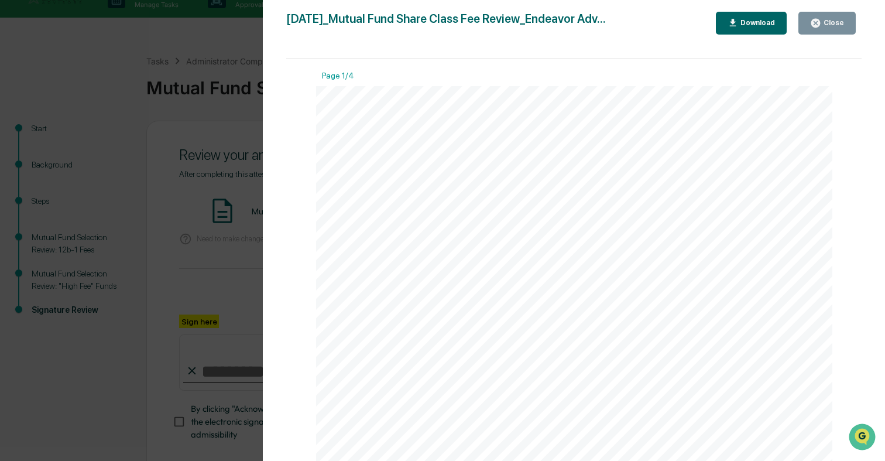
click at [218, 235] on div "Version History [DATE] 10:24 PM [PERSON_NAME] [DATE]_Mutual Fund Share Class Fe…" at bounding box center [442, 230] width 885 height 461
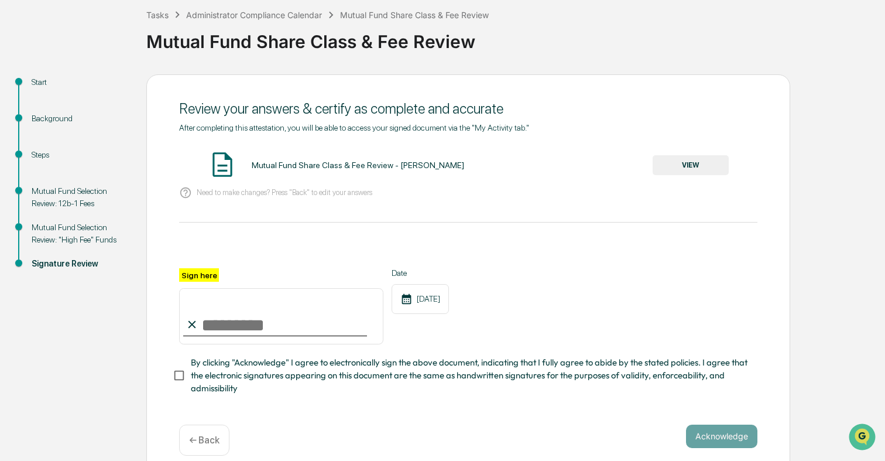
scroll to position [78, 0]
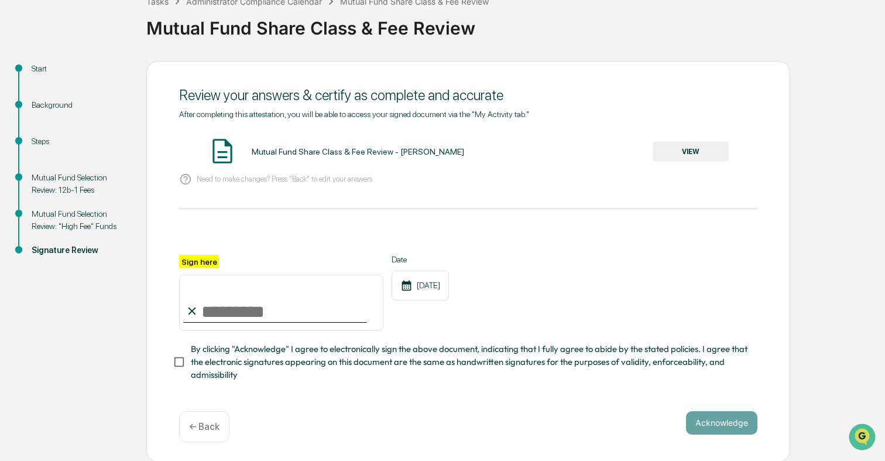
click at [318, 309] on input "Sign here" at bounding box center [281, 302] width 204 height 56
type input "**********"
click at [363, 341] on div "**********" at bounding box center [468, 318] width 578 height 127
click at [407, 353] on span "By clicking "Acknowledge" I agree to electronically sign the above document, in…" at bounding box center [469, 361] width 557 height 39
click at [734, 417] on button "Acknowledge" at bounding box center [721, 422] width 71 height 23
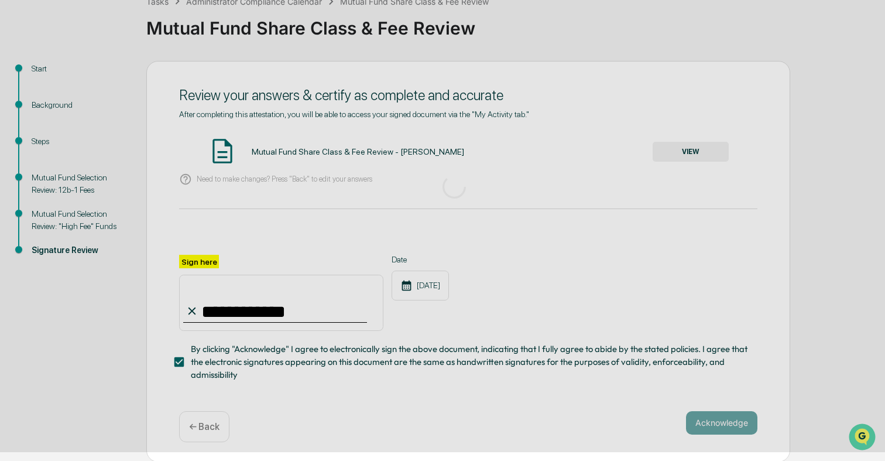
scroll to position [11, 0]
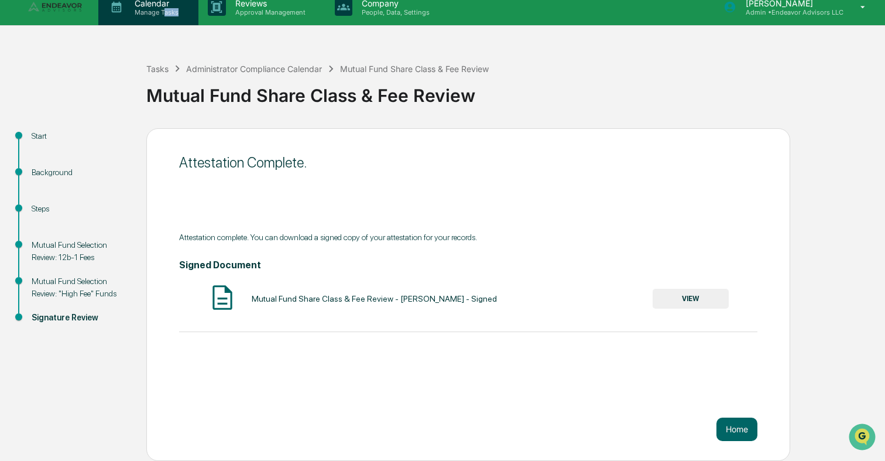
click at [166, 15] on div "Calendar Manage Tasks" at bounding box center [147, 7] width 88 height 18
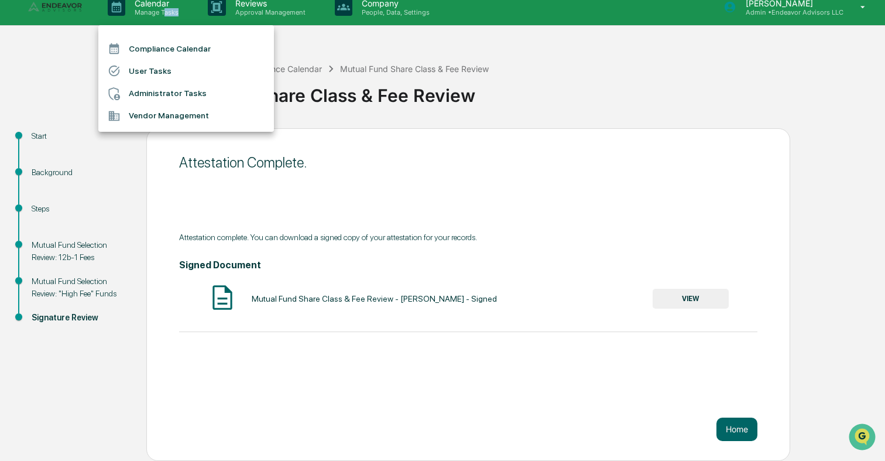
click at [165, 88] on li "Administrator Tasks" at bounding box center [186, 94] width 176 height 22
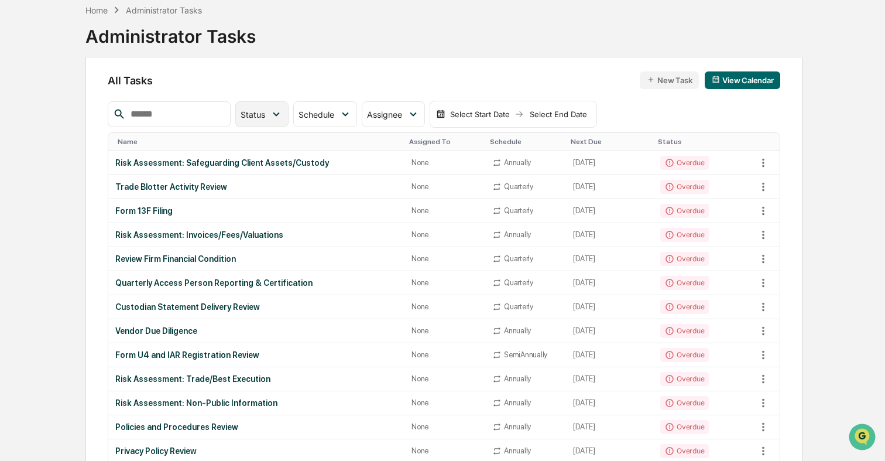
scroll to position [53, 0]
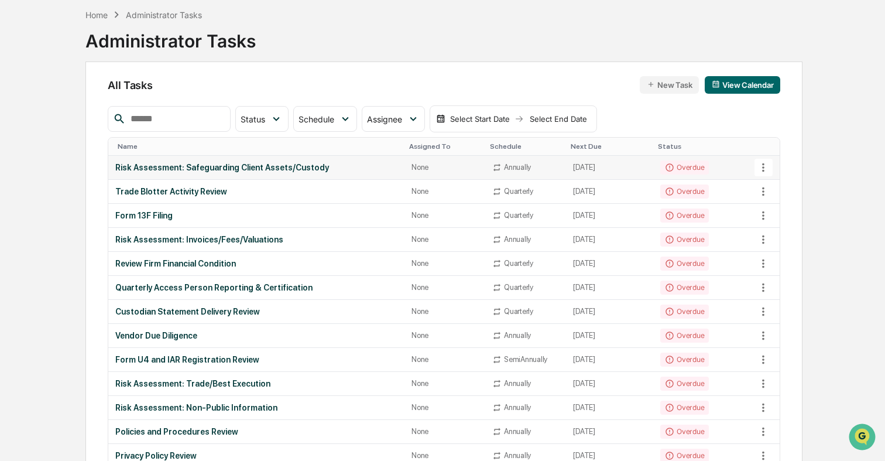
click at [235, 168] on div "Risk Assessment: Safeguarding Client Assets/Custody" at bounding box center [256, 167] width 282 height 9
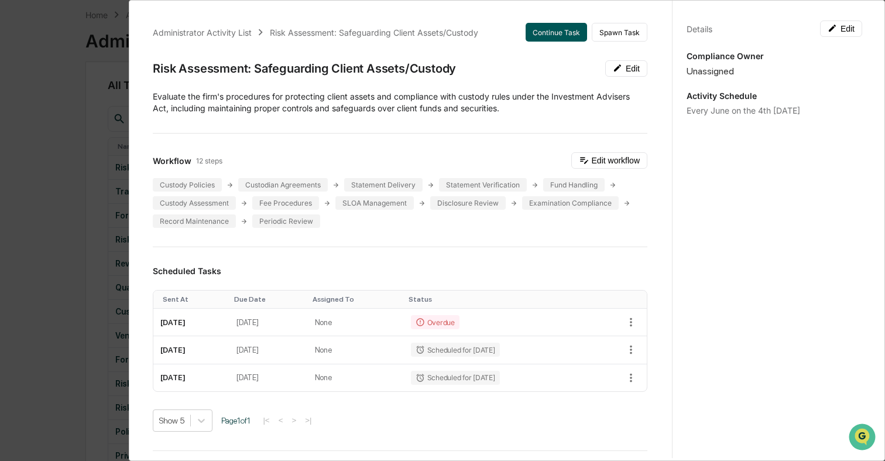
click at [555, 36] on button "Continue Task" at bounding box center [556, 32] width 61 height 19
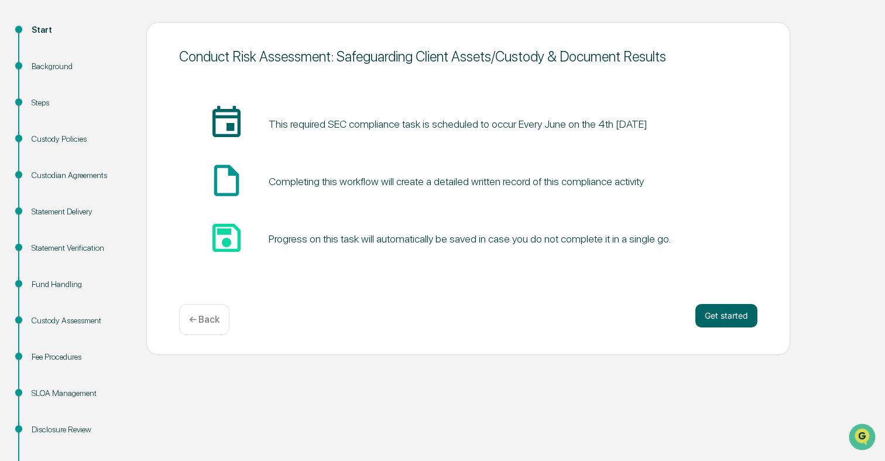
scroll to position [125, 0]
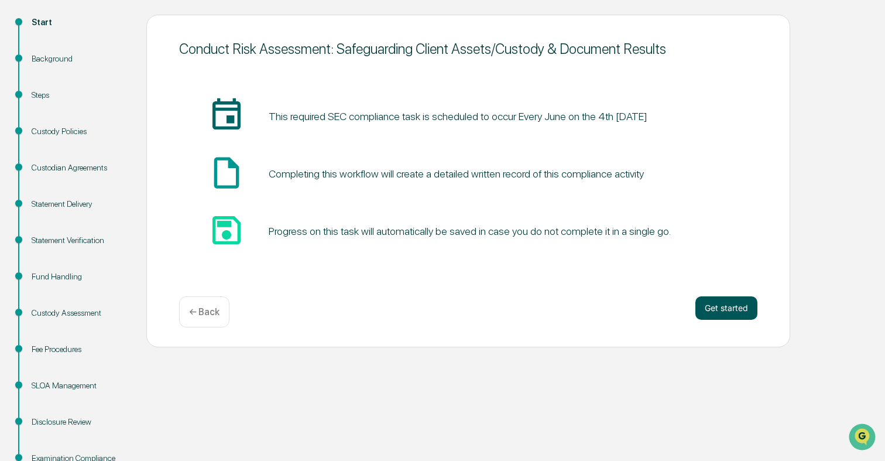
click at [721, 307] on button "Get started" at bounding box center [726, 307] width 62 height 23
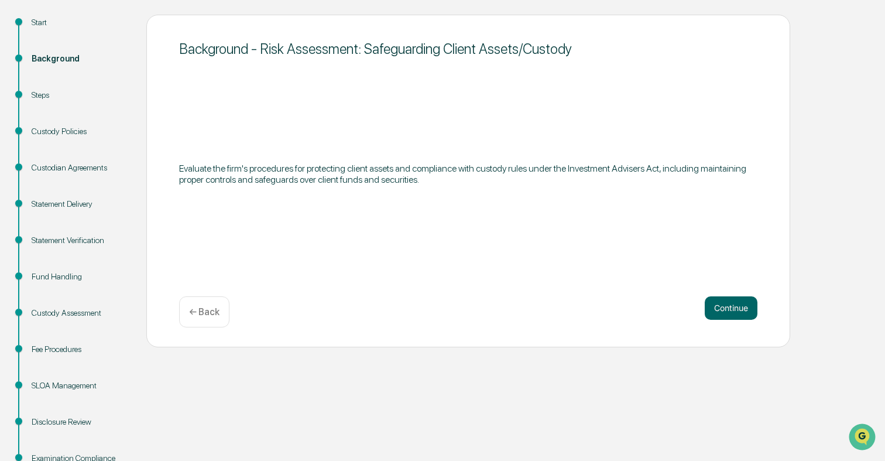
click at [721, 307] on button "Continue" at bounding box center [731, 307] width 53 height 23
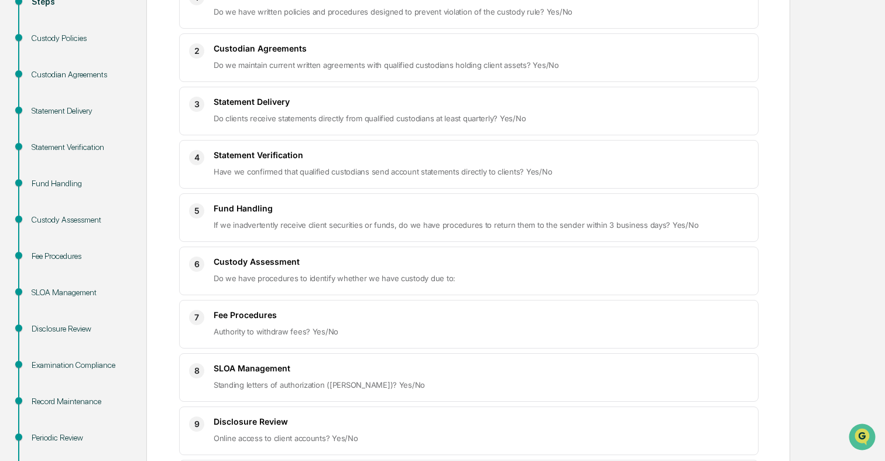
scroll to position [434, 0]
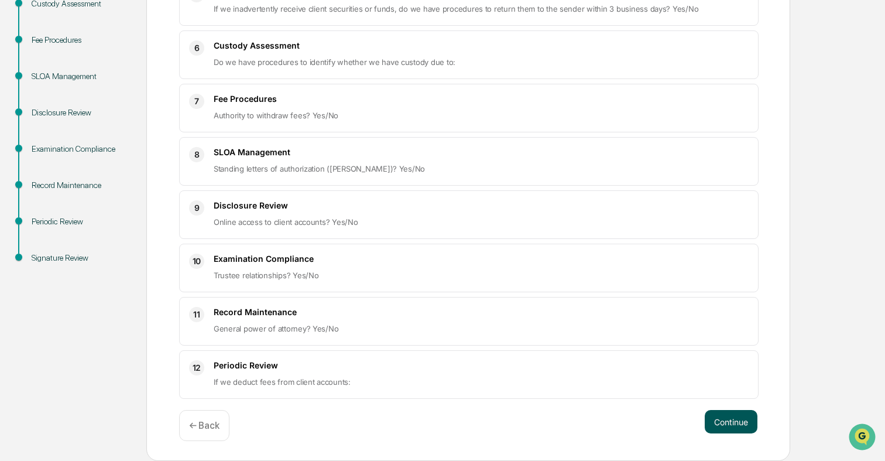
click at [746, 418] on button "Continue" at bounding box center [731, 421] width 53 height 23
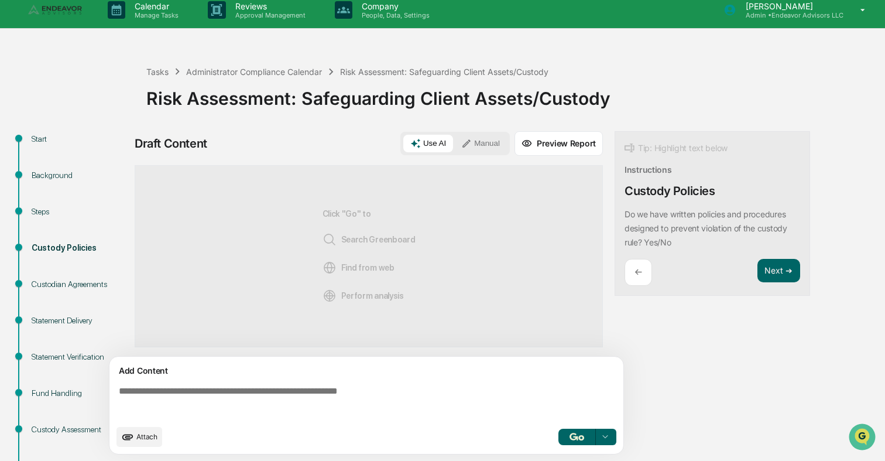
scroll to position [0, 0]
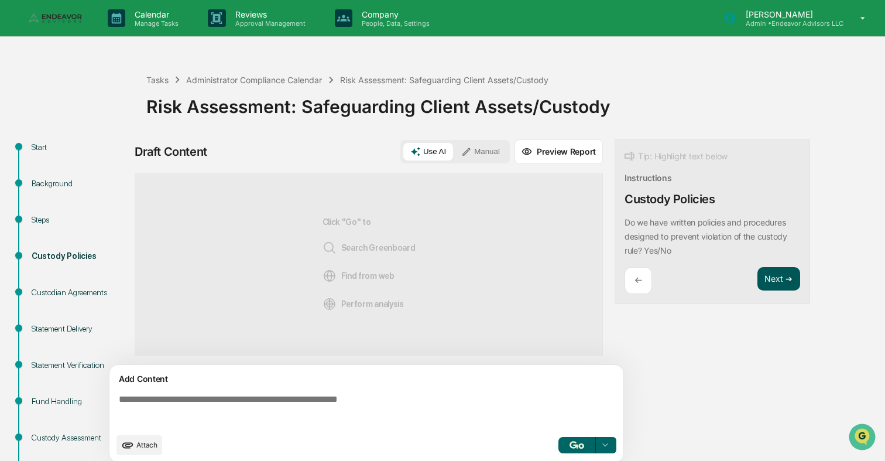
click at [762, 283] on button "Next ➔" at bounding box center [778, 279] width 43 height 24
click at [768, 277] on button "Next ➔" at bounding box center [778, 265] width 43 height 24
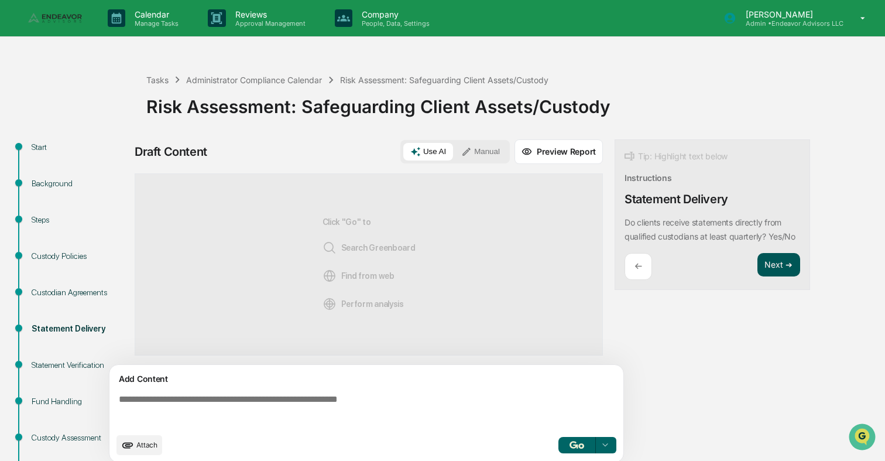
click at [768, 277] on button "Next ➔" at bounding box center [778, 265] width 43 height 24
click at [768, 280] on button "Next ➔" at bounding box center [778, 279] width 43 height 24
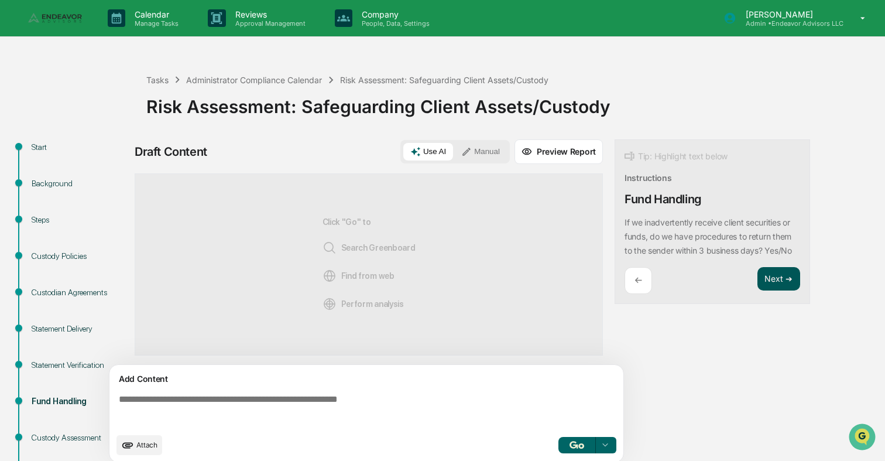
click at [768, 280] on button "Next ➔" at bounding box center [778, 279] width 43 height 24
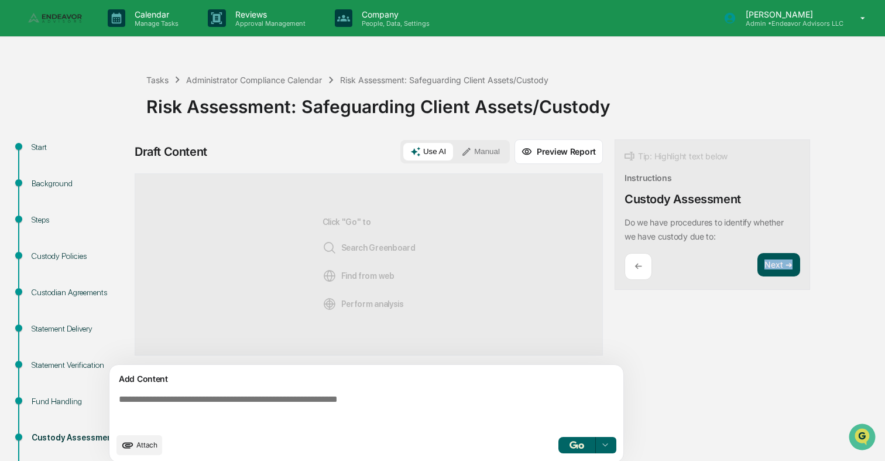
click at [768, 280] on div "Next ➔" at bounding box center [778, 267] width 43 height 28
click at [771, 267] on button "Next ➔" at bounding box center [778, 265] width 43 height 24
click at [771, 267] on div "Tip: Highlight text below Instructions Custody Assessment Do we have procedures…" at bounding box center [711, 214] width 195 height 151
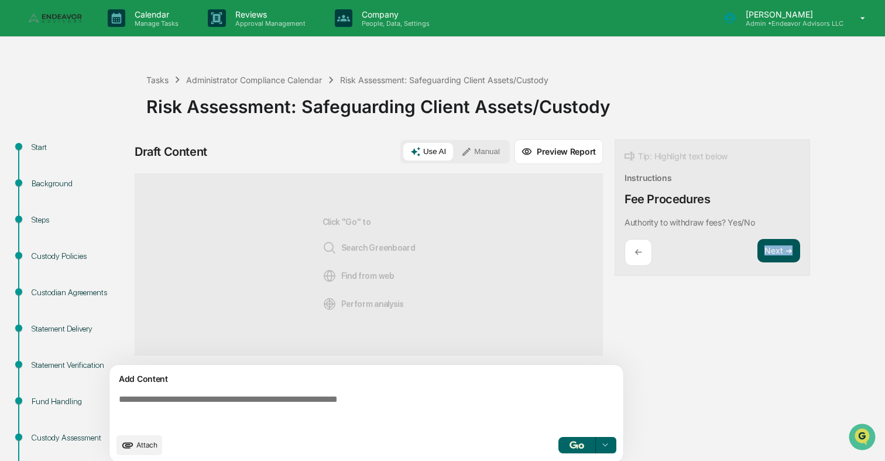
click at [771, 267] on div "Tip: Highlight text below Instructions Fee Procedures Authority to withdraw fee…" at bounding box center [711, 207] width 195 height 137
click at [771, 255] on button "Next ➔" at bounding box center [778, 251] width 43 height 24
click at [775, 248] on div "Tip: Highlight text below Instructions SLOA Management Standing letters of auth…" at bounding box center [711, 214] width 195 height 151
click at [775, 276] on button "Next ➔" at bounding box center [778, 265] width 43 height 24
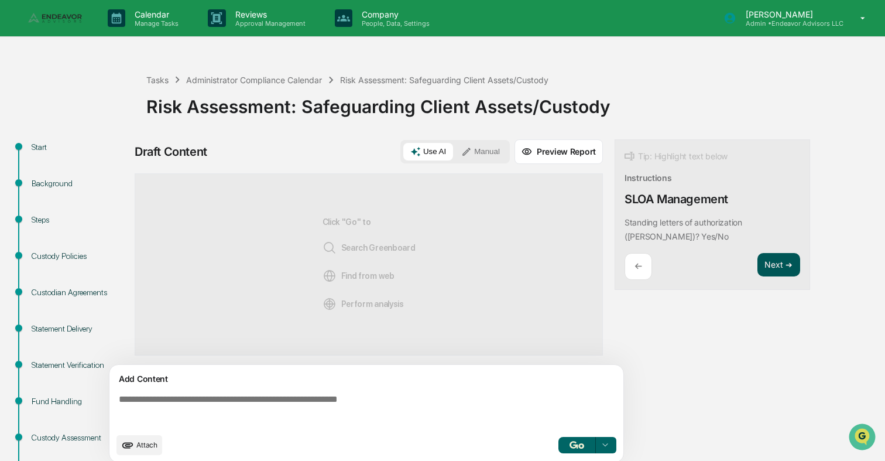
click at [775, 269] on button "Next ➔" at bounding box center [778, 265] width 43 height 24
click at [776, 239] on button "Next ➔" at bounding box center [778, 251] width 43 height 24
click at [776, 248] on button "Next ➔" at bounding box center [778, 251] width 43 height 24
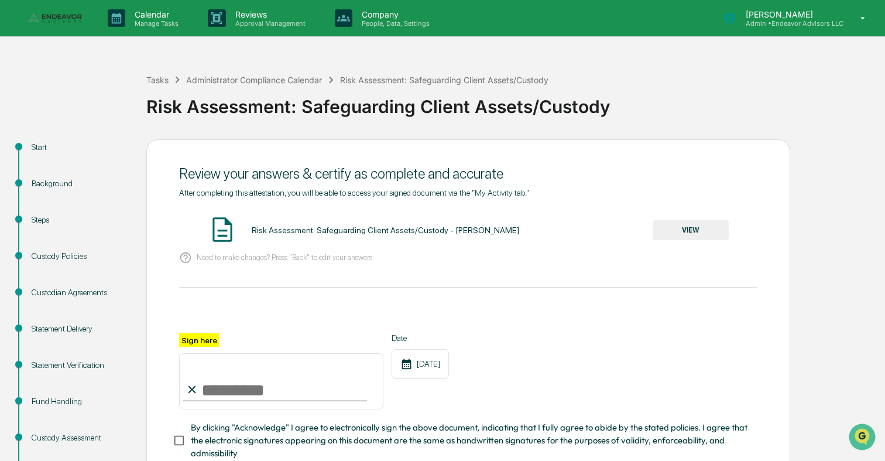
click at [696, 231] on button "VIEW" at bounding box center [691, 230] width 76 height 20
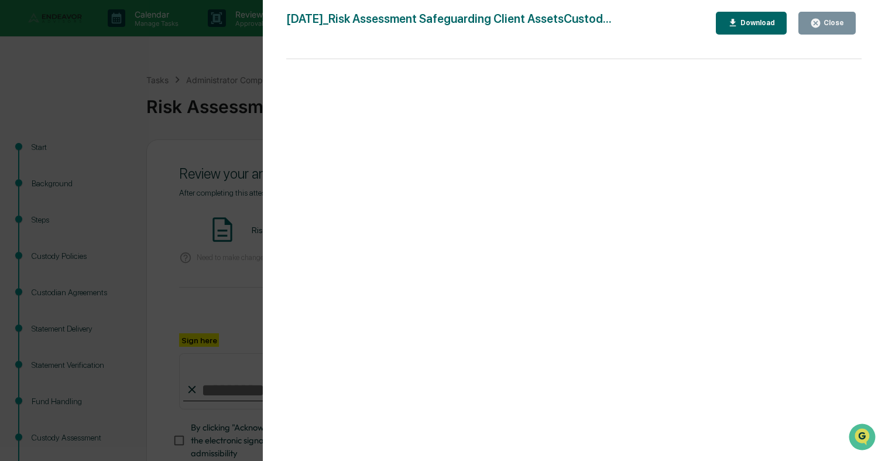
click at [201, 203] on div "Version History [DATE] 10:25 PM [PERSON_NAME] [DATE]_Risk Assessment Safeguardi…" at bounding box center [442, 230] width 885 height 461
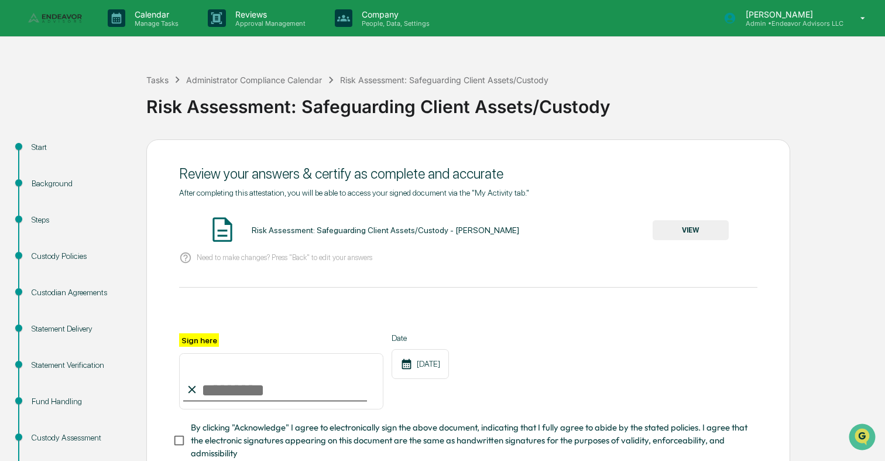
scroll to position [109, 0]
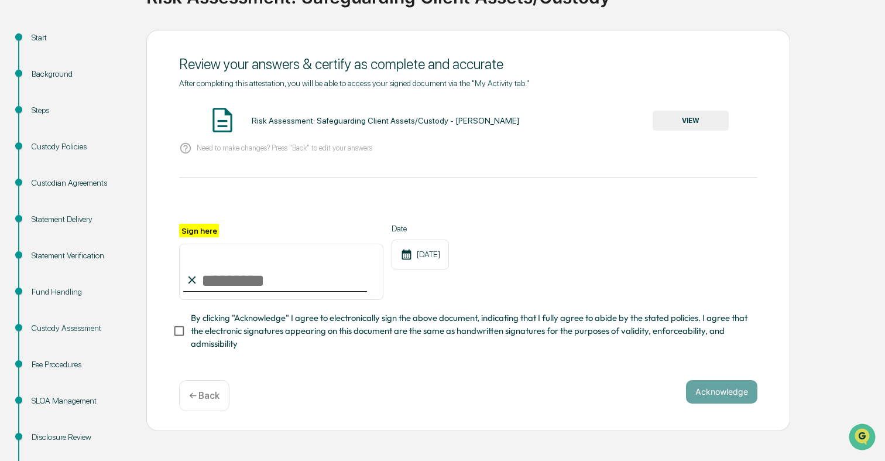
click at [257, 284] on input "Sign here" at bounding box center [281, 271] width 204 height 56
type input "**********"
click at [301, 329] on span "By clicking "Acknowledge" I agree to electronically sign the above document, in…" at bounding box center [469, 330] width 557 height 39
click at [716, 395] on button "Acknowledge" at bounding box center [721, 391] width 71 height 23
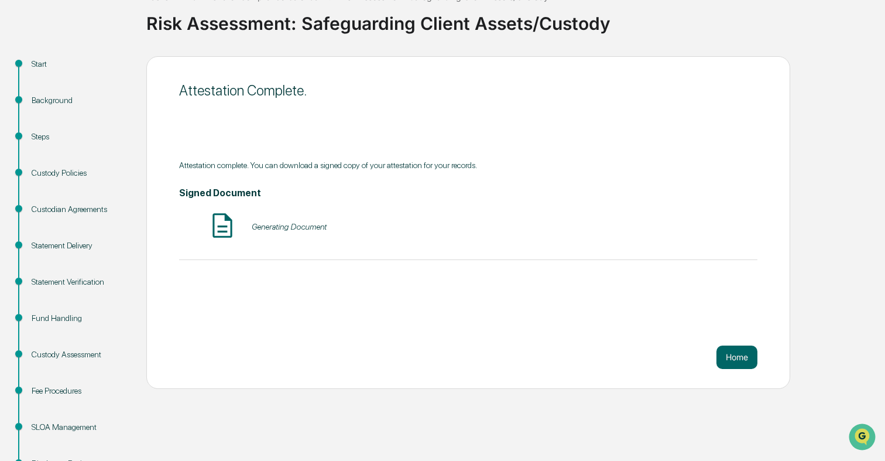
scroll to position [88, 0]
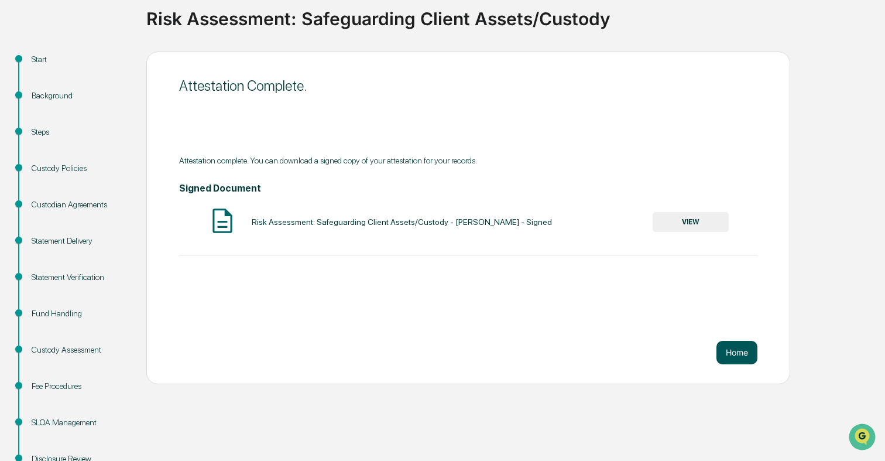
click at [743, 353] on button "Home" at bounding box center [736, 352] width 41 height 23
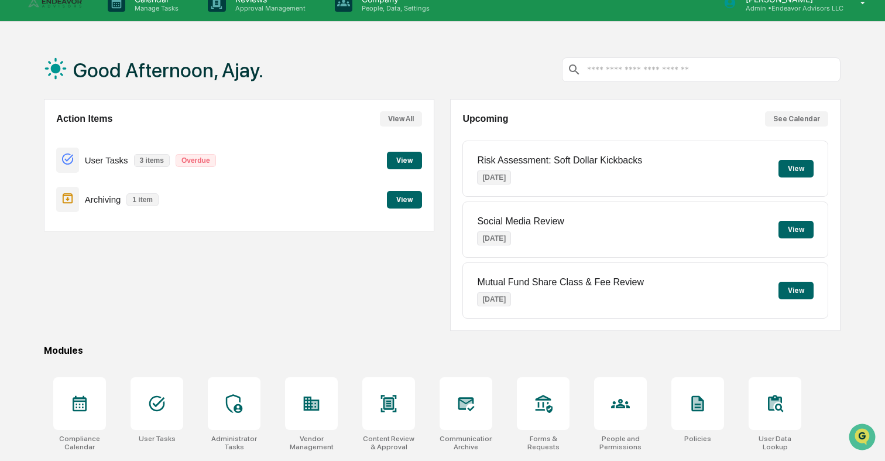
scroll to position [4, 0]
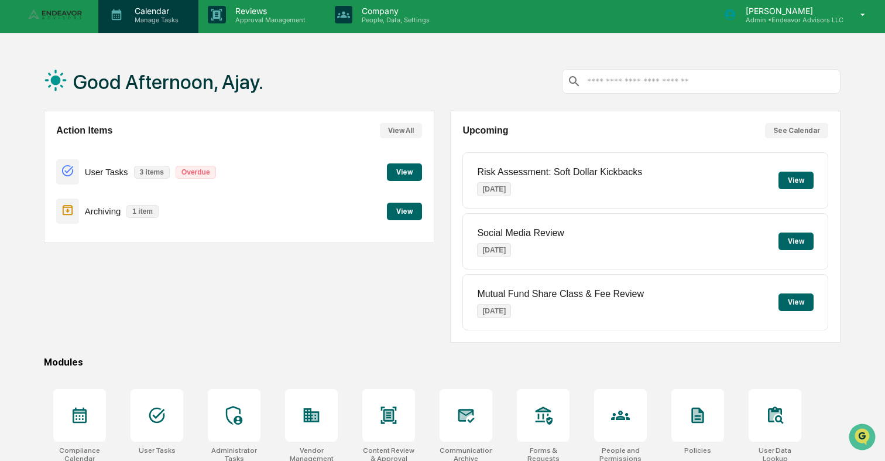
click at [133, 13] on p "Calendar" at bounding box center [154, 11] width 59 height 10
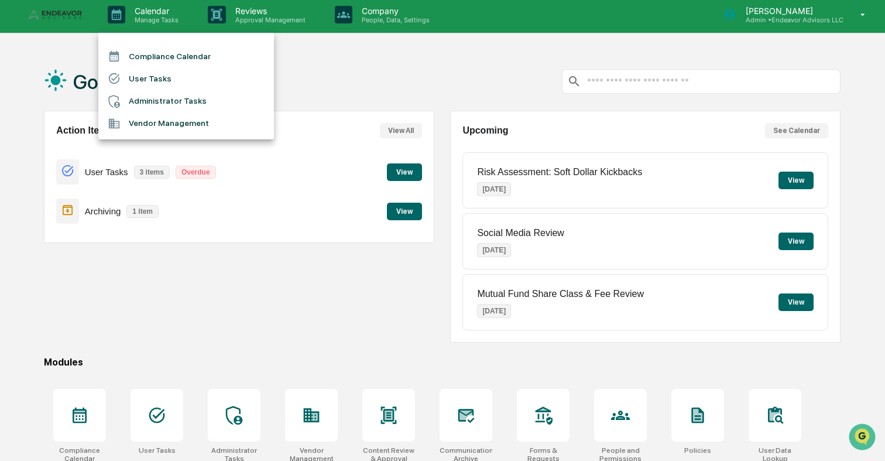
click at [162, 101] on li "Administrator Tasks" at bounding box center [186, 101] width 176 height 22
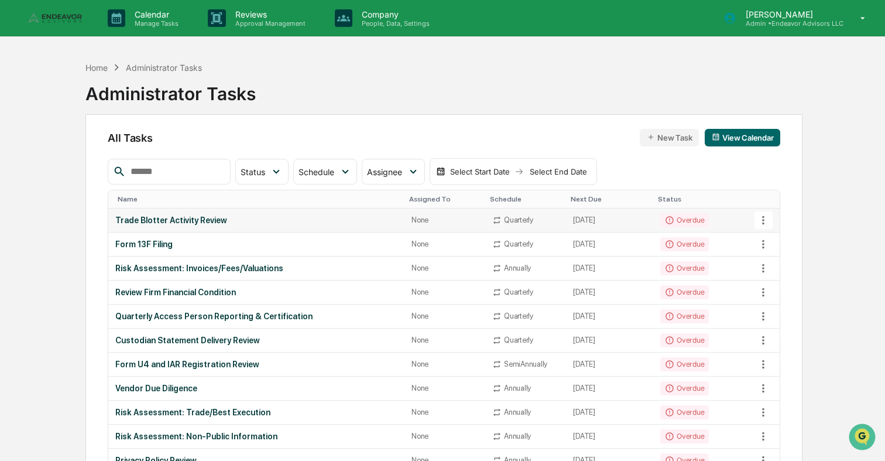
click at [539, 225] on td "Quarterly" at bounding box center [525, 220] width 81 height 24
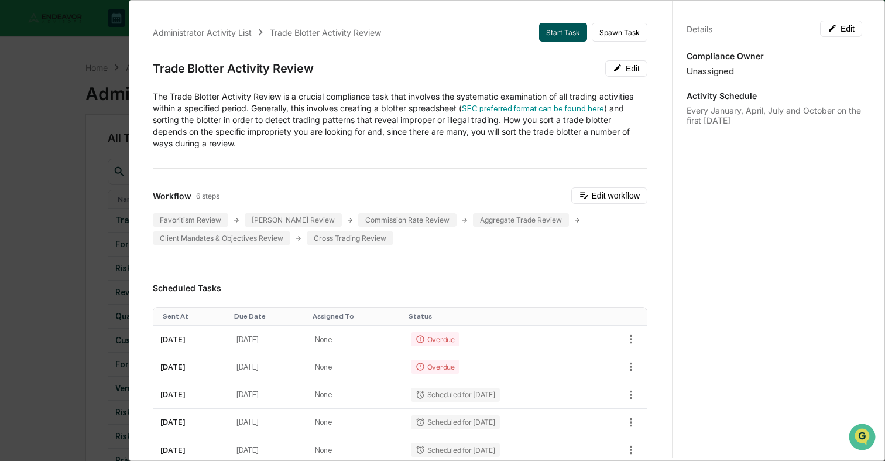
click at [569, 35] on button "Start Task" at bounding box center [563, 32] width 48 height 19
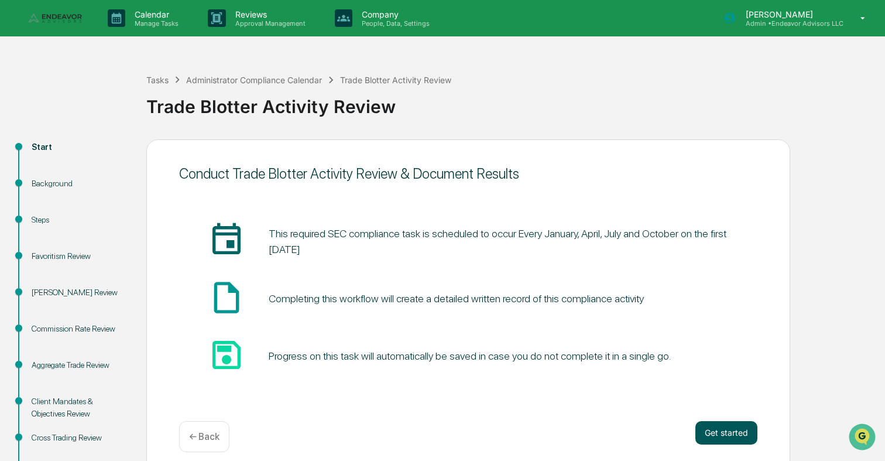
click at [724, 424] on button "Get started" at bounding box center [726, 432] width 62 height 23
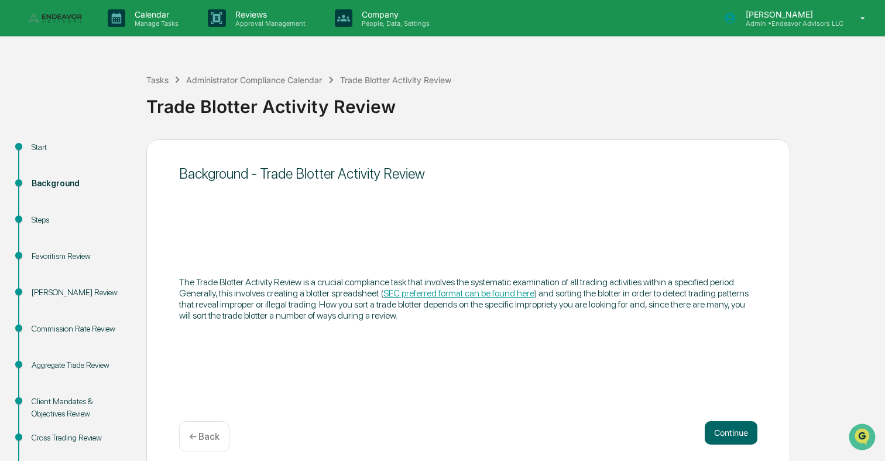
click at [232, 433] on div "Continue ← Back" at bounding box center [468, 436] width 578 height 31
click at [216, 432] on p "← Back" at bounding box center [204, 436] width 30 height 11
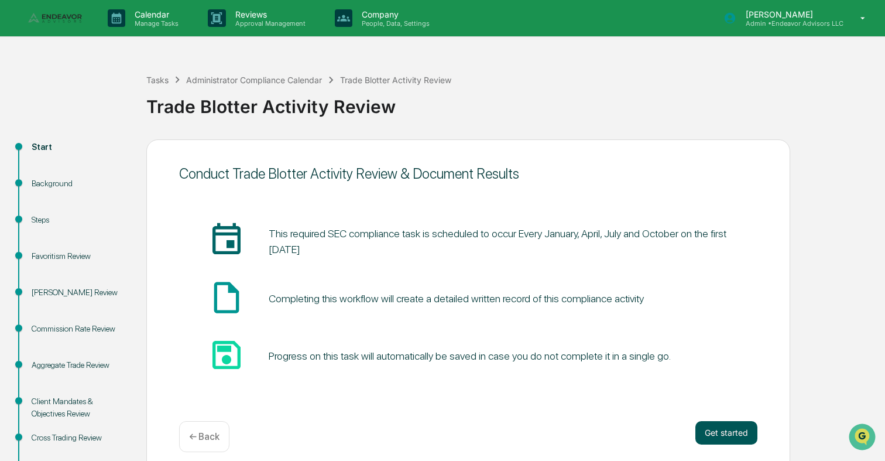
click at [730, 428] on button "Get started" at bounding box center [726, 432] width 62 height 23
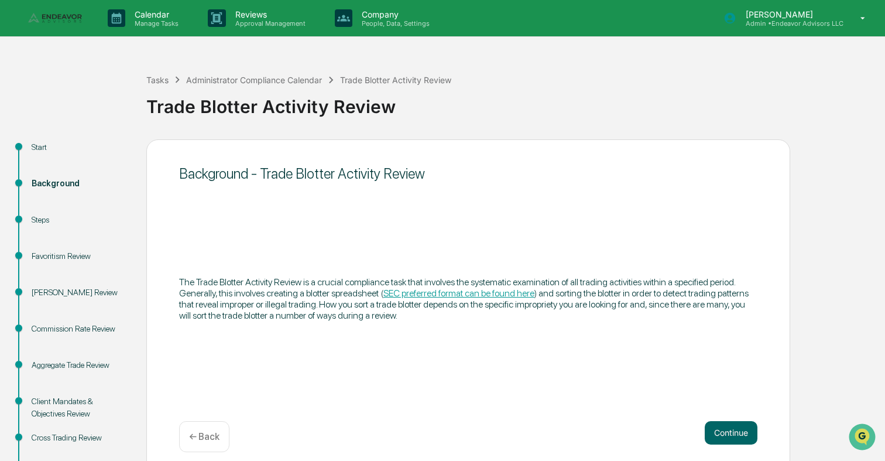
click at [730, 428] on button "Continue" at bounding box center [731, 432] width 53 height 23
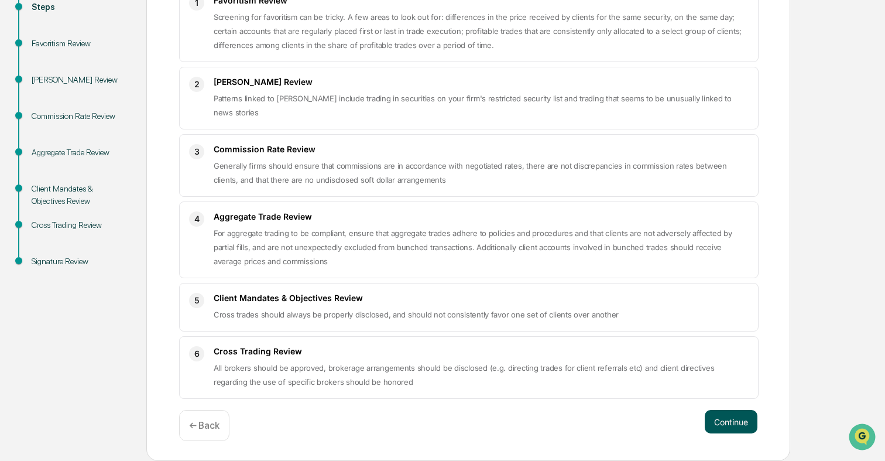
click at [729, 416] on button "Continue" at bounding box center [731, 421] width 53 height 23
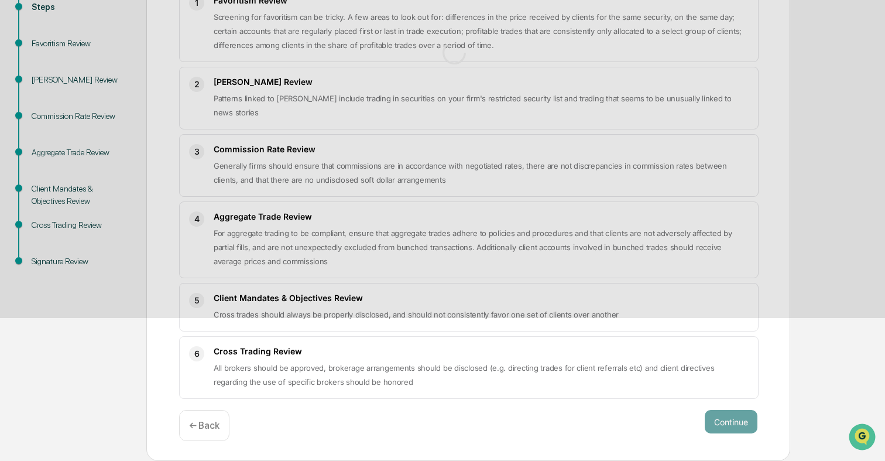
scroll to position [54, 0]
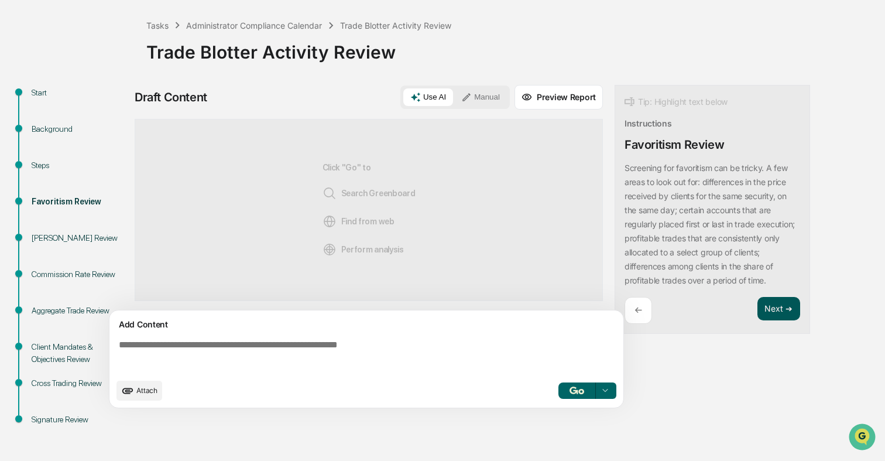
click at [767, 318] on button "Next ➔" at bounding box center [778, 309] width 43 height 24
click at [767, 318] on div "Draft Content Use AI Manual Preview Report Sources Click "Go" to Search Greenbo…" at bounding box center [462, 250] width 655 height 330
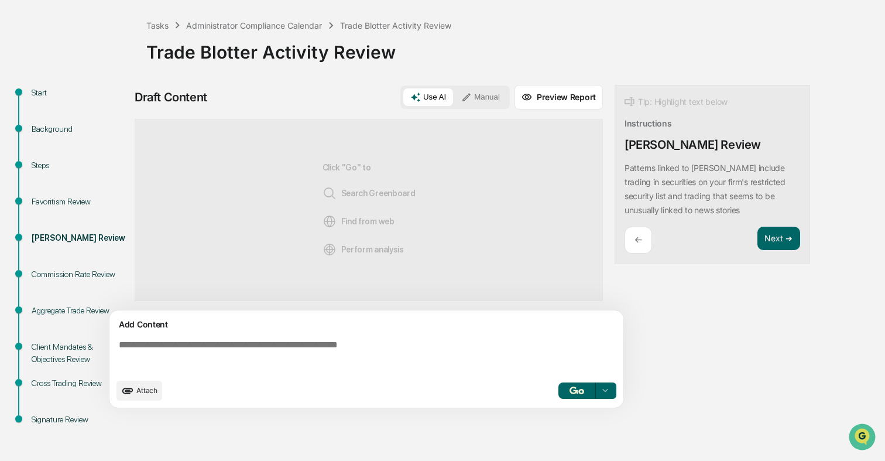
click at [784, 220] on div "Tip: Highlight text below Instructions [PERSON_NAME] Review Patterns linked to …" at bounding box center [711, 174] width 195 height 179
click at [784, 232] on button "Next ➔" at bounding box center [778, 238] width 43 height 24
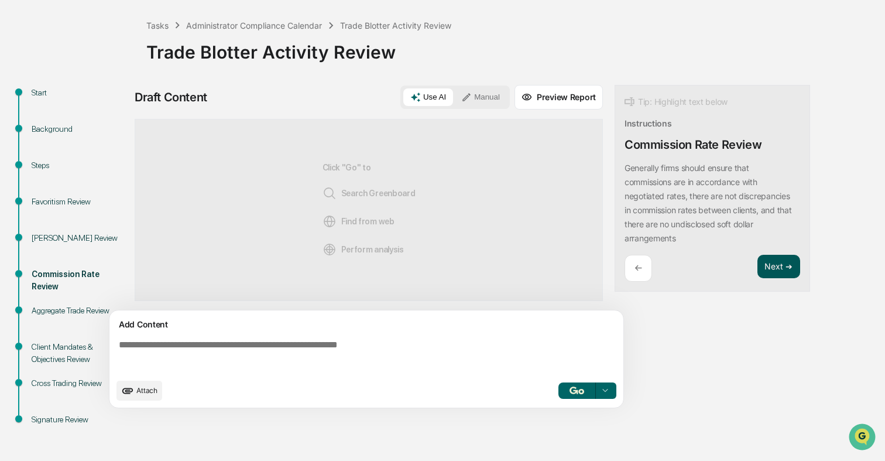
click at [786, 265] on button "Next ➔" at bounding box center [778, 267] width 43 height 24
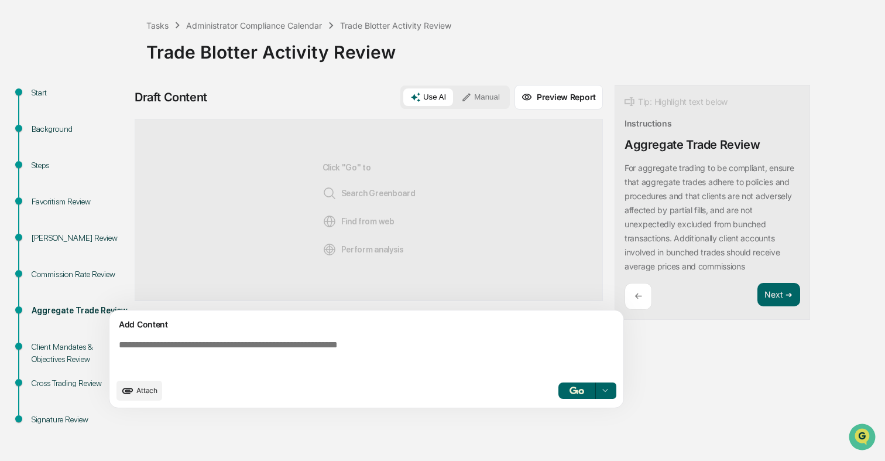
click at [778, 311] on div "Tip: Highlight text below Instructions Aggregate Trade Review For aggregate tra…" at bounding box center [711, 202] width 195 height 235
click at [778, 295] on button "Next ➔" at bounding box center [778, 295] width 43 height 24
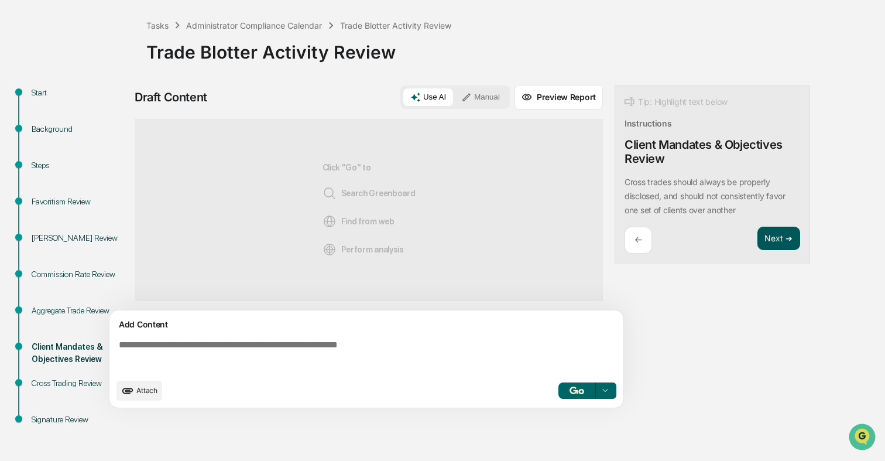
click at [782, 235] on button "Next ➔" at bounding box center [778, 238] width 43 height 24
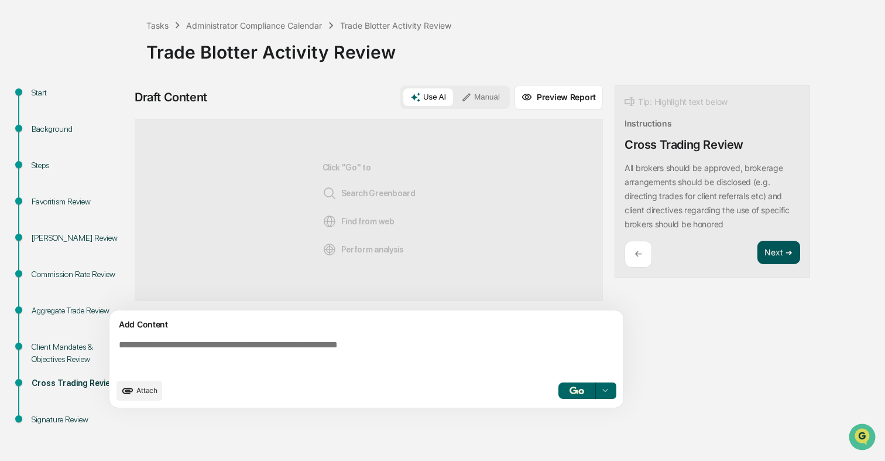
click at [785, 260] on button "Next ➔" at bounding box center [778, 253] width 43 height 24
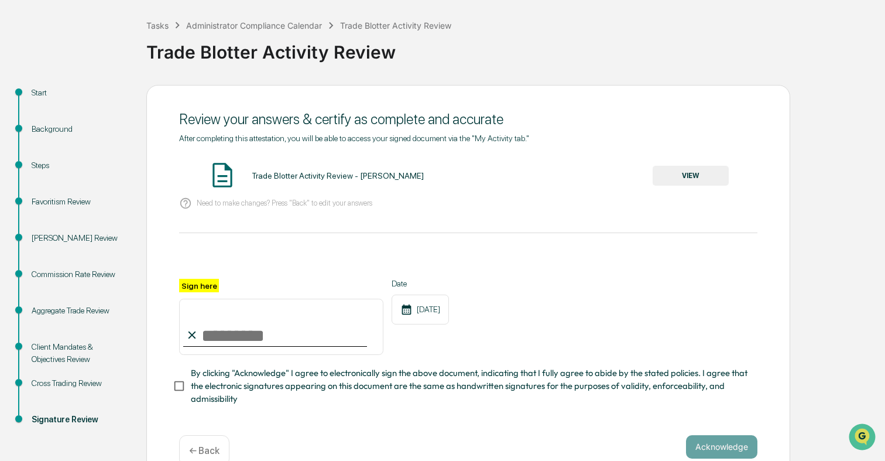
click at [687, 180] on button "VIEW" at bounding box center [691, 176] width 76 height 20
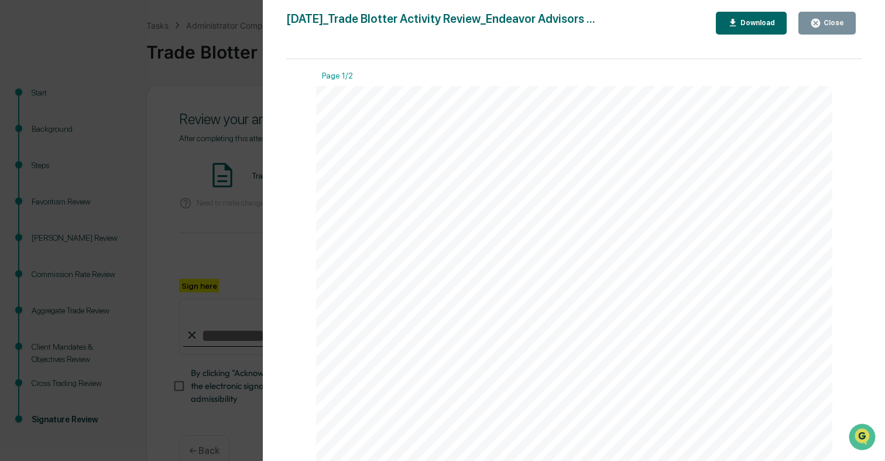
click at [170, 154] on div "Version History [DATE] 10:26 PM [PERSON_NAME] [DATE]_Trade Blotter Activity Rev…" at bounding box center [442, 230] width 885 height 461
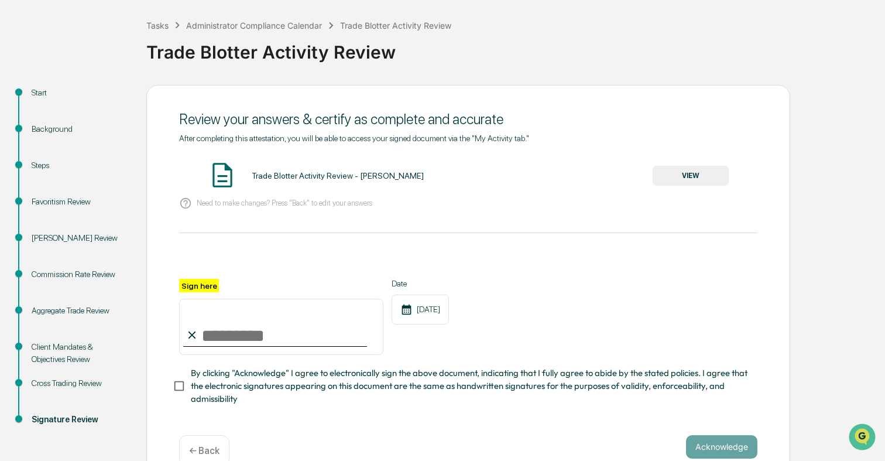
click at [226, 328] on input "Sign here" at bounding box center [281, 326] width 204 height 56
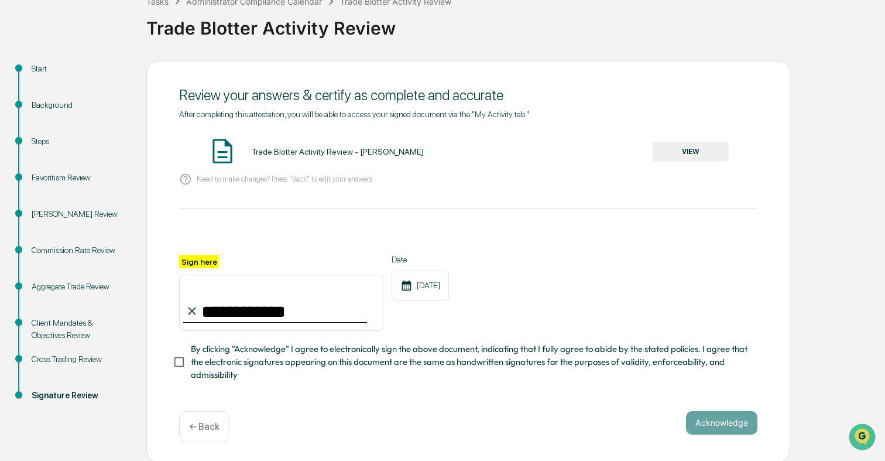
type input "**********"
click at [380, 351] on span "By clicking "Acknowledge" I agree to electronically sign the above document, in…" at bounding box center [469, 361] width 557 height 39
click at [732, 423] on button "Acknowledge" at bounding box center [721, 422] width 71 height 23
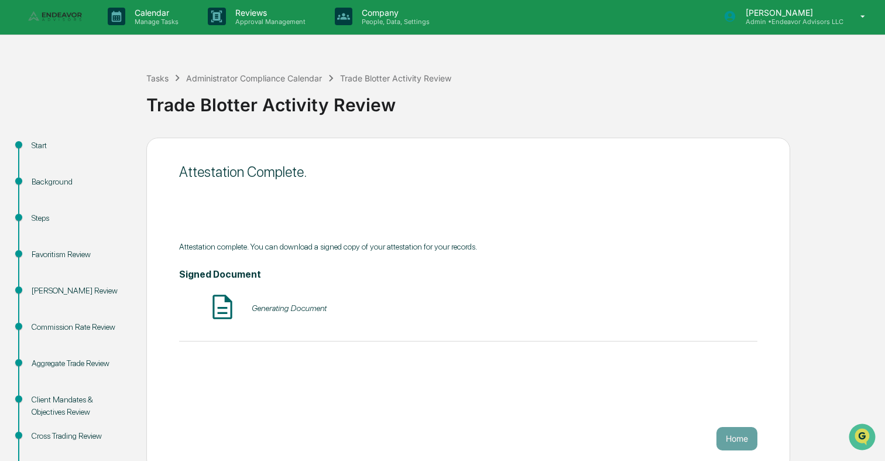
scroll to position [0, 0]
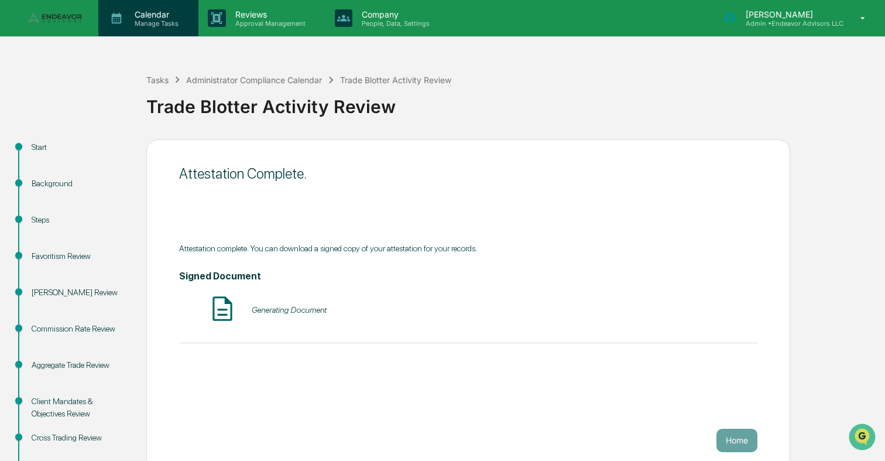
click at [165, 19] on p "Calendar" at bounding box center [154, 14] width 59 height 10
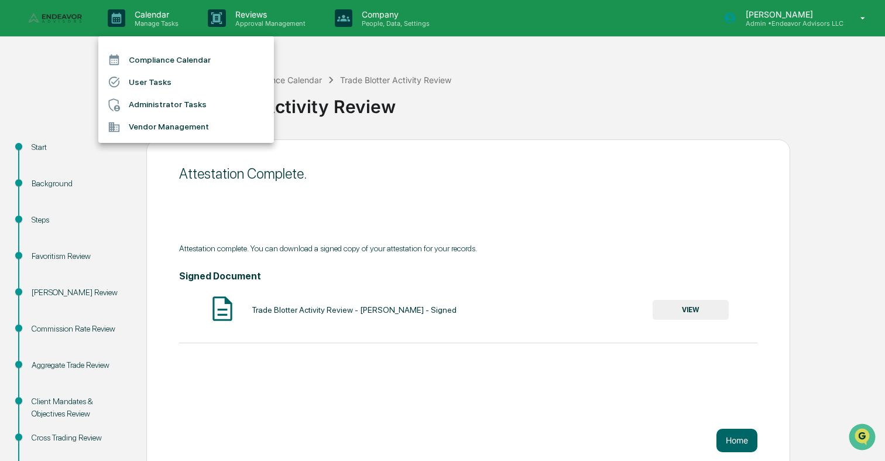
click at [164, 110] on li "Administrator Tasks" at bounding box center [186, 105] width 176 height 22
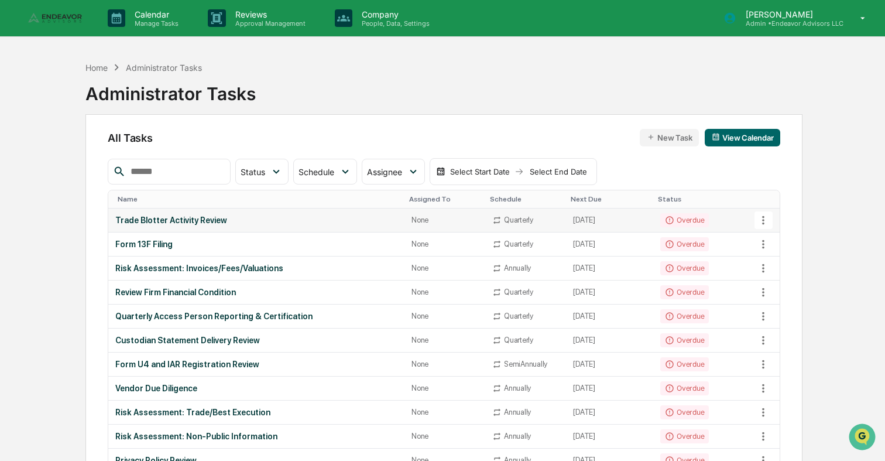
click at [276, 215] on div "Trade Blotter Activity Review" at bounding box center [256, 219] width 282 height 9
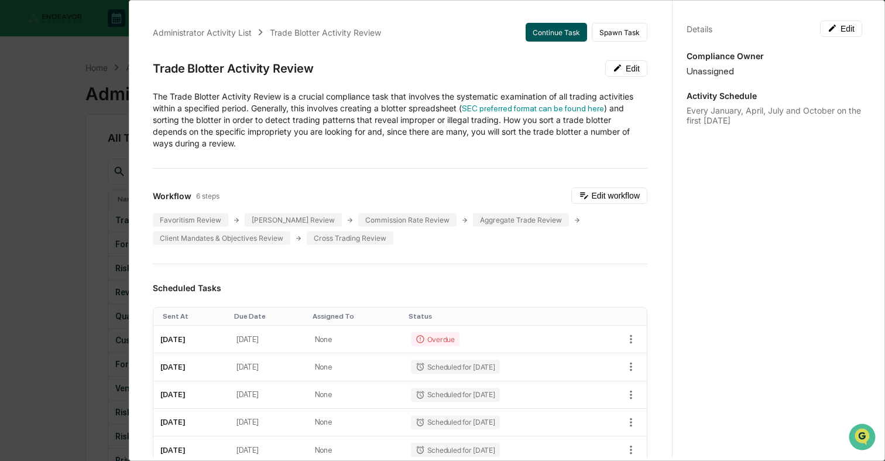
click at [550, 34] on button "Continue Task" at bounding box center [556, 32] width 61 height 19
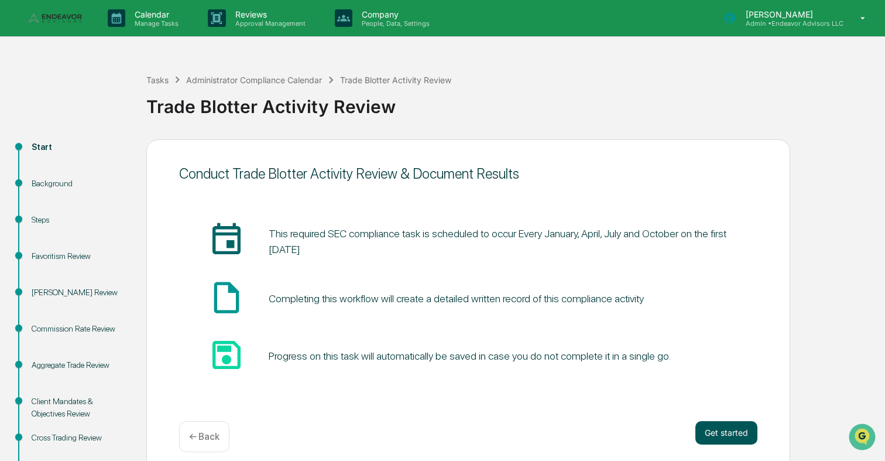
click at [723, 440] on button "Get started" at bounding box center [726, 432] width 62 height 23
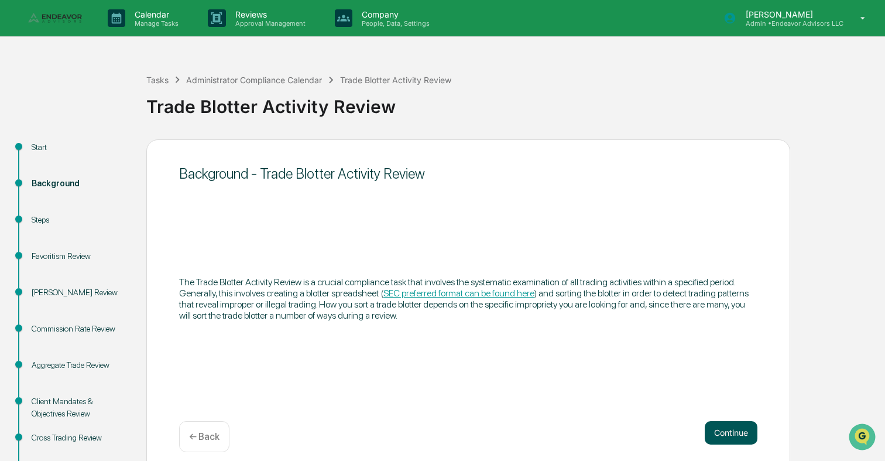
click at [740, 439] on button "Continue" at bounding box center [731, 432] width 53 height 23
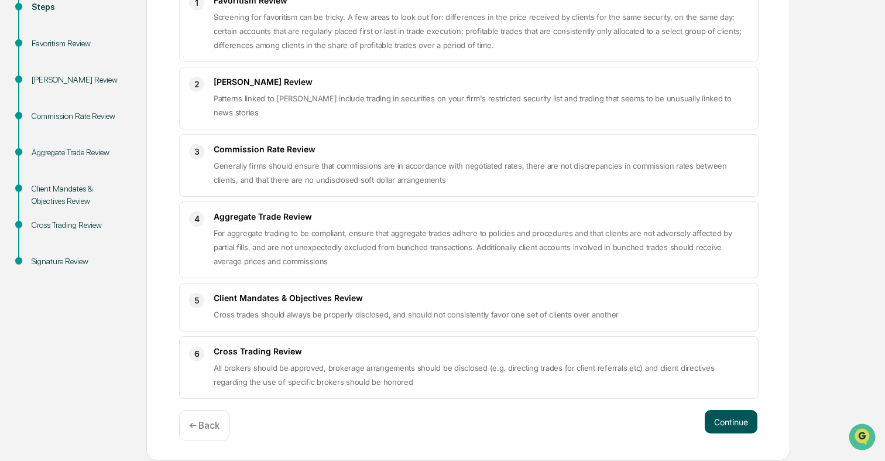
click at [739, 416] on button "Continue" at bounding box center [731, 421] width 53 height 23
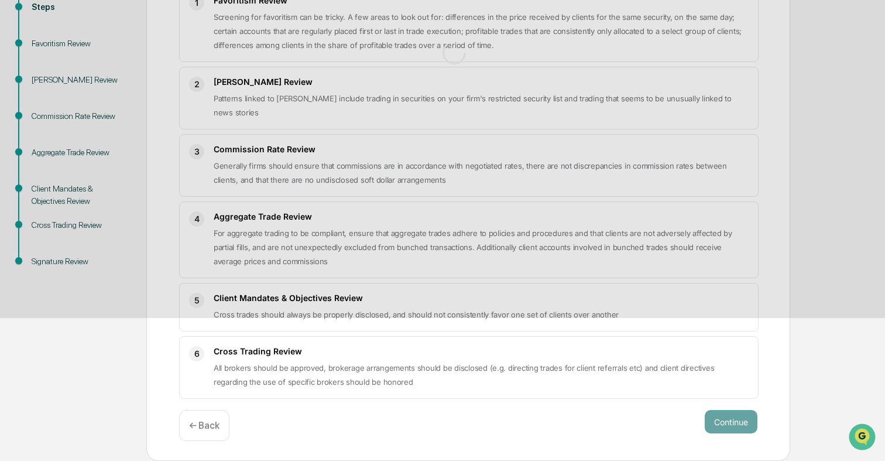
scroll to position [54, 0]
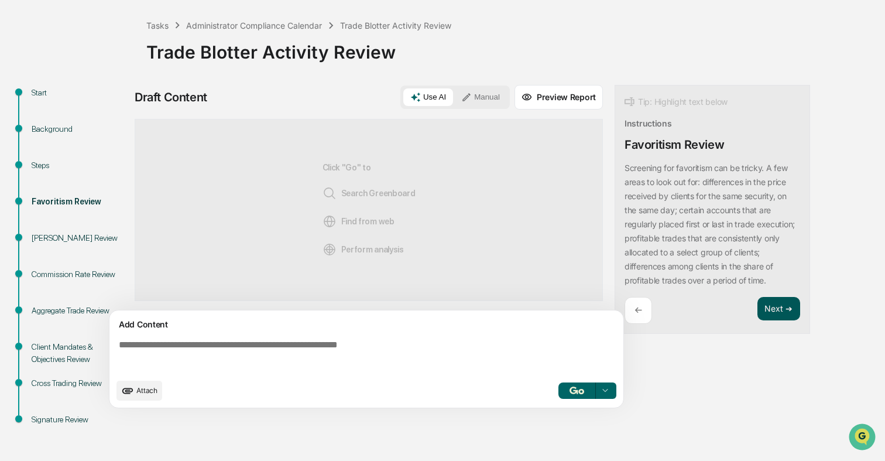
click at [768, 321] on button "Next ➔" at bounding box center [778, 309] width 43 height 24
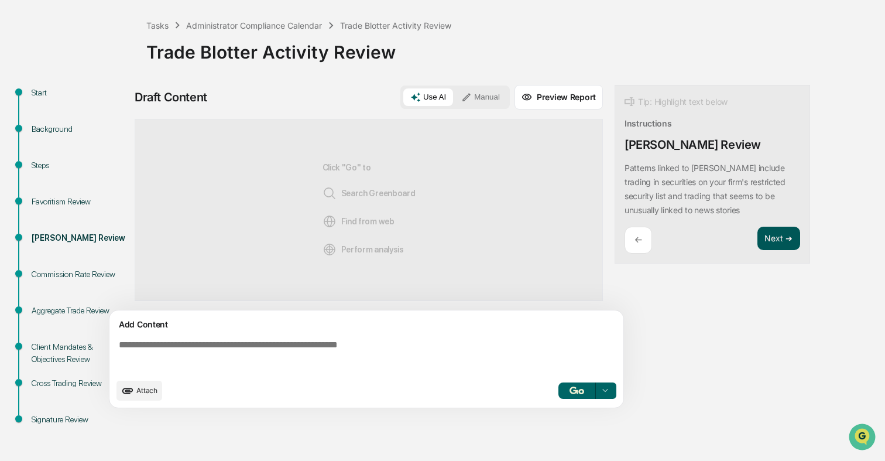
click at [772, 242] on button "Next ➔" at bounding box center [778, 238] width 43 height 24
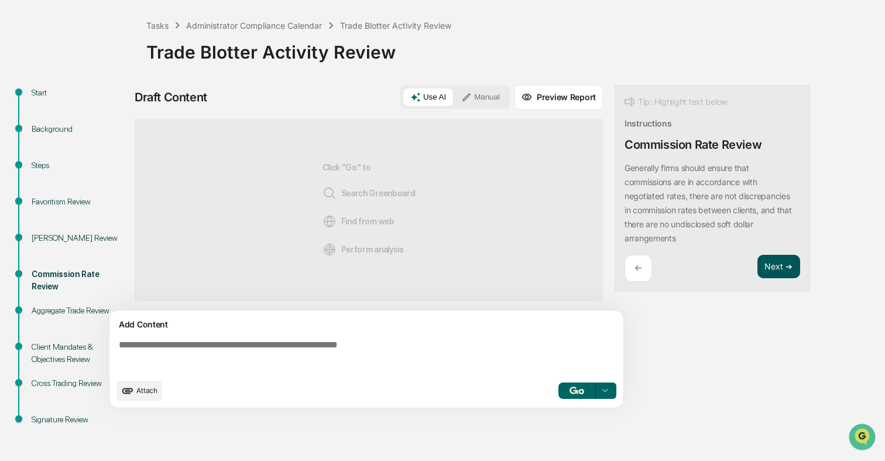
click at [776, 264] on button "Next ➔" at bounding box center [778, 267] width 43 height 24
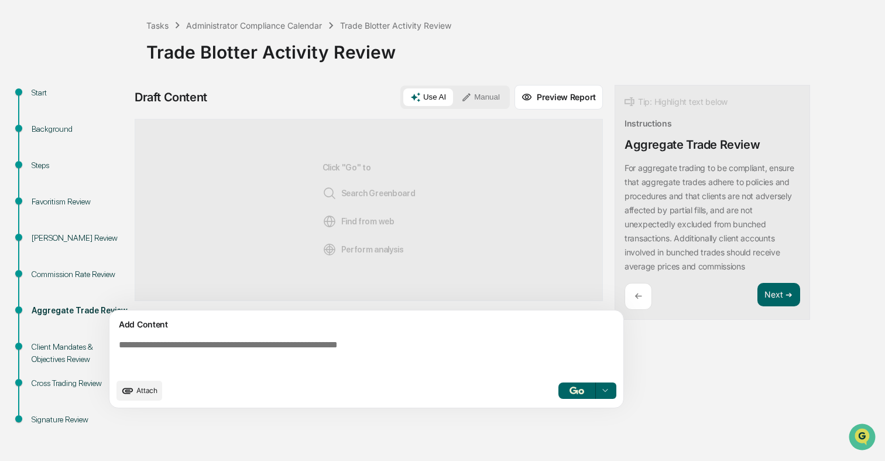
click at [776, 280] on div "Tip: Highlight text below Instructions Aggregate Trade Review For aggregate tra…" at bounding box center [711, 202] width 195 height 235
click at [776, 287] on button "Next ➔" at bounding box center [778, 295] width 43 height 24
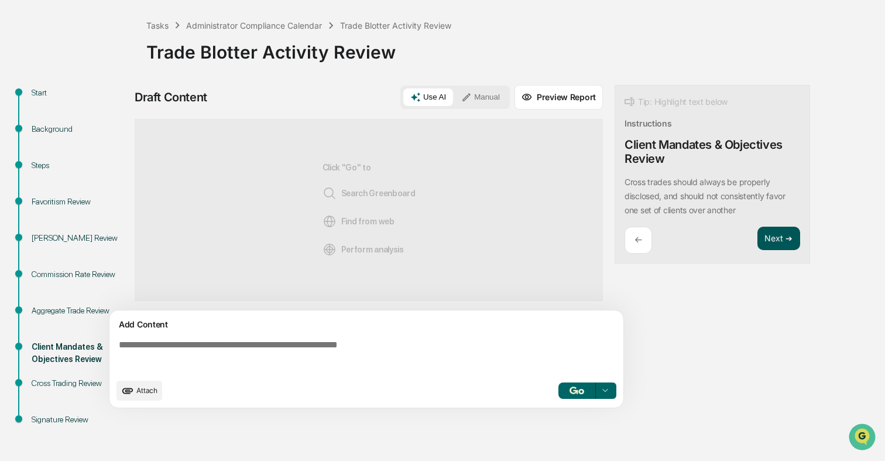
click at [772, 247] on button "Next ➔" at bounding box center [778, 238] width 43 height 24
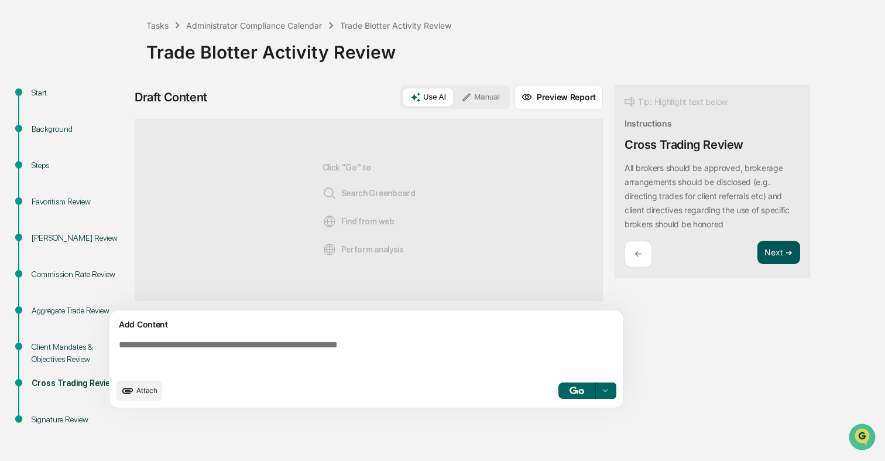
click at [774, 252] on button "Next ➔" at bounding box center [778, 253] width 43 height 24
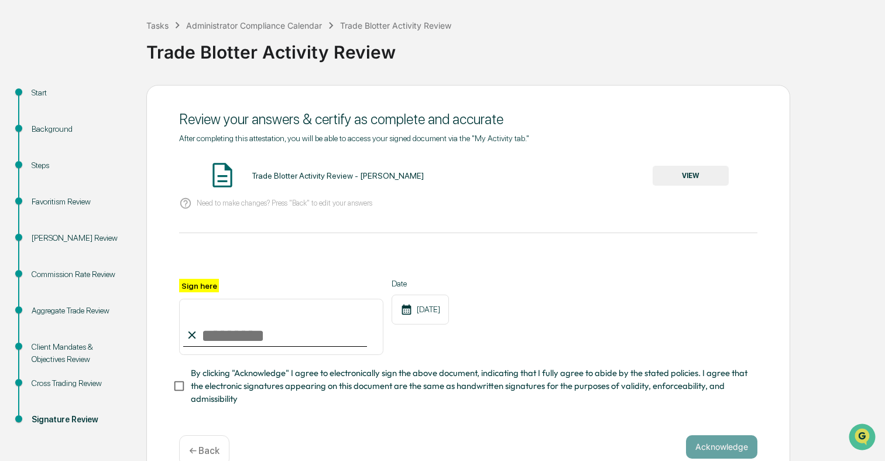
click at [660, 173] on button "VIEW" at bounding box center [691, 176] width 76 height 20
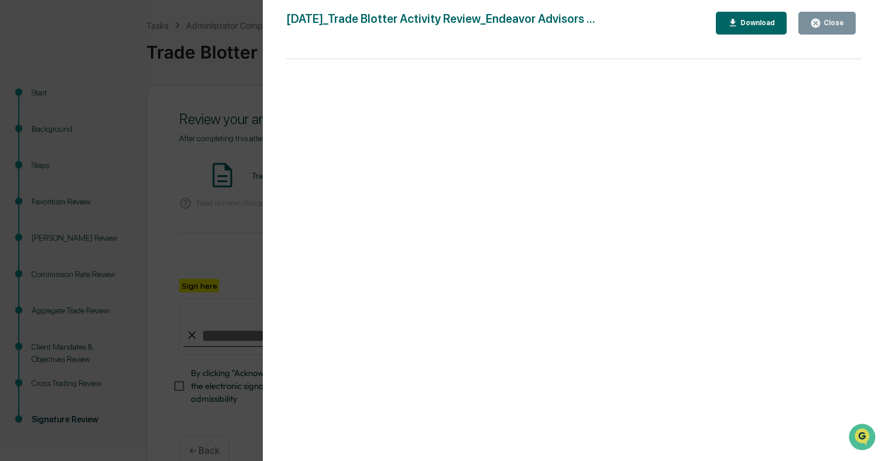
click at [210, 225] on div "Version History [DATE] 10:26 PM [PERSON_NAME] [DATE]_Trade Blotter Activity Rev…" at bounding box center [442, 230] width 885 height 461
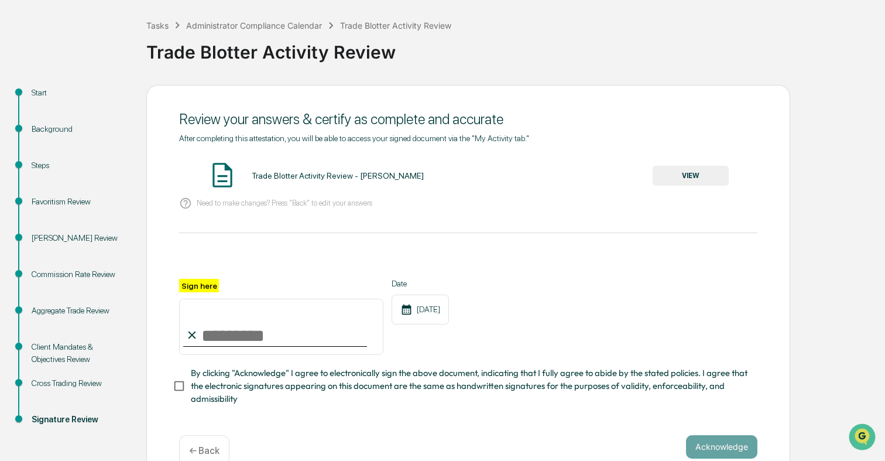
click at [221, 345] on div at bounding box center [275, 345] width 184 height 1
click at [221, 332] on input "Sign here" at bounding box center [281, 326] width 204 height 56
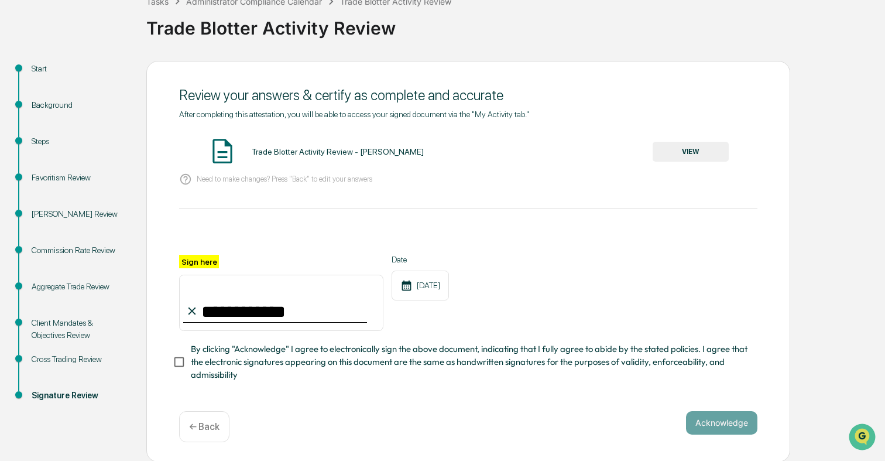
type input "**********"
click at [299, 365] on span "By clicking "Acknowledge" I agree to electronically sign the above document, in…" at bounding box center [469, 361] width 557 height 39
click at [733, 423] on button "Acknowledge" at bounding box center [721, 422] width 71 height 23
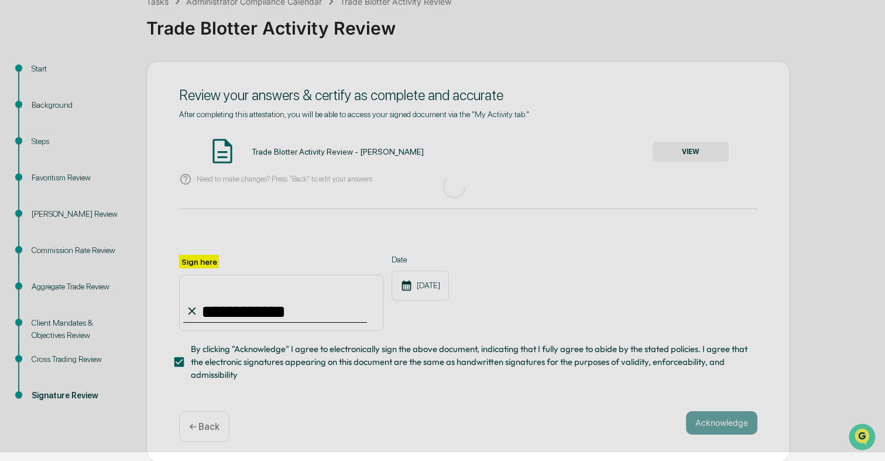
scroll to position [54, 0]
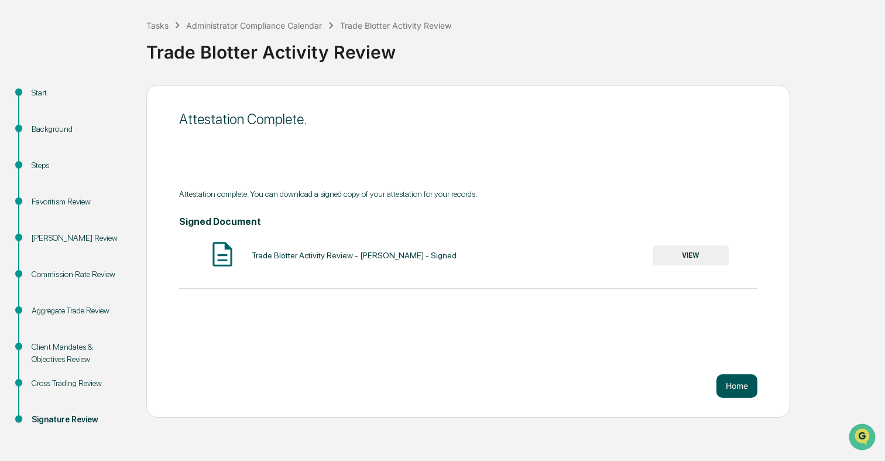
click at [729, 384] on button "Home" at bounding box center [736, 385] width 41 height 23
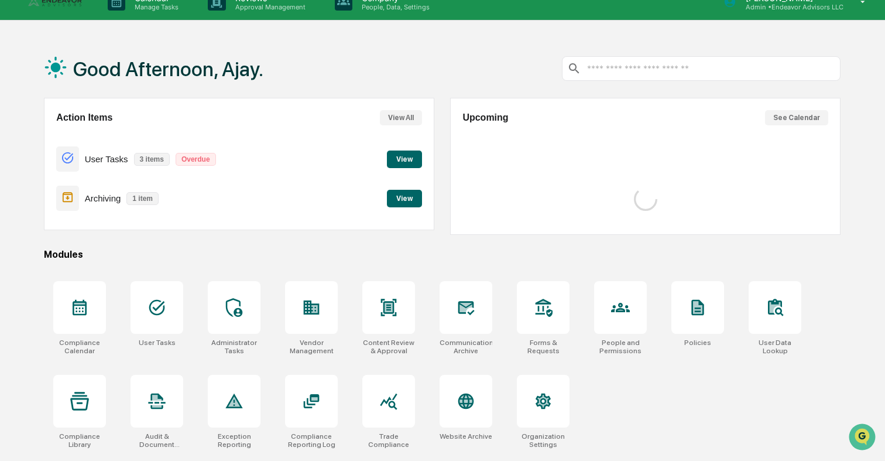
scroll to position [6, 0]
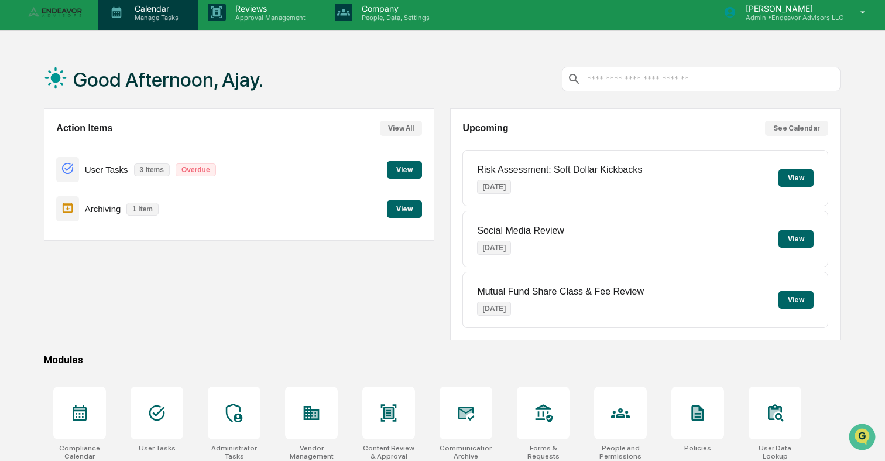
click at [139, 19] on p "Manage Tasks" at bounding box center [154, 17] width 59 height 8
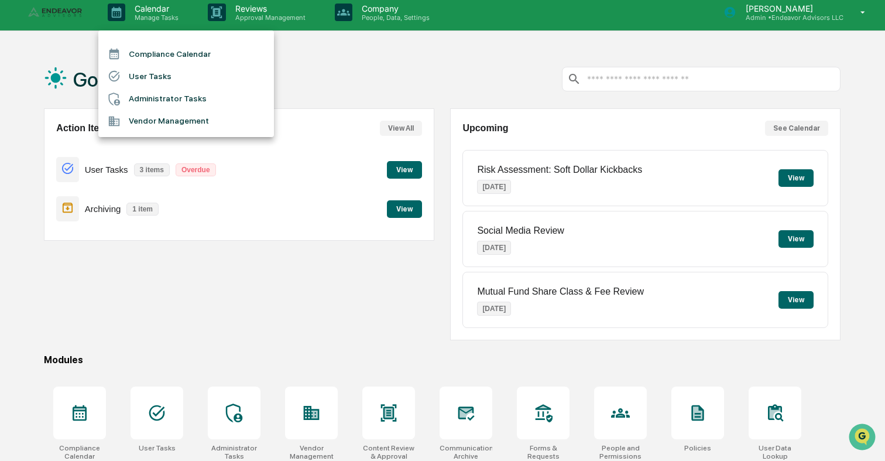
click at [158, 103] on li "Administrator Tasks" at bounding box center [186, 99] width 176 height 22
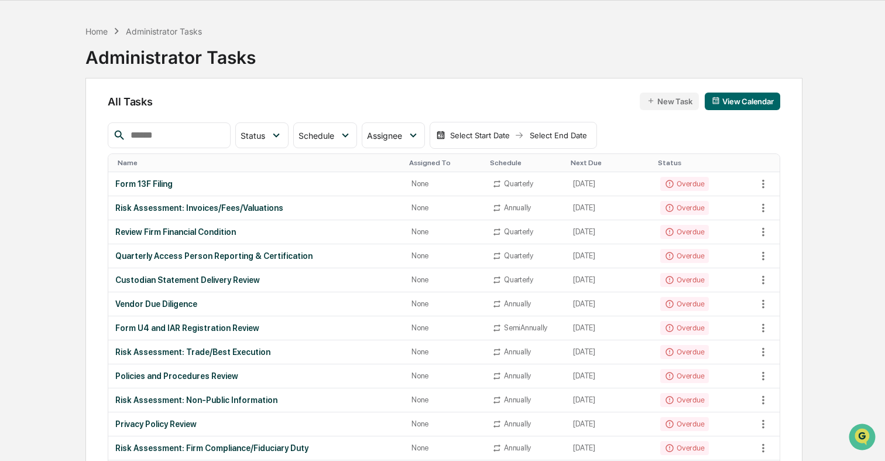
scroll to position [39, 0]
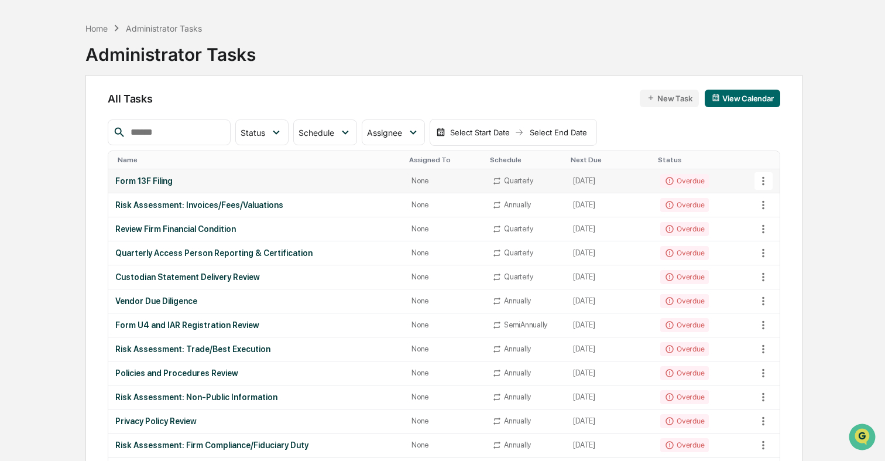
click at [191, 181] on div "Form 13F Filing" at bounding box center [256, 180] width 282 height 9
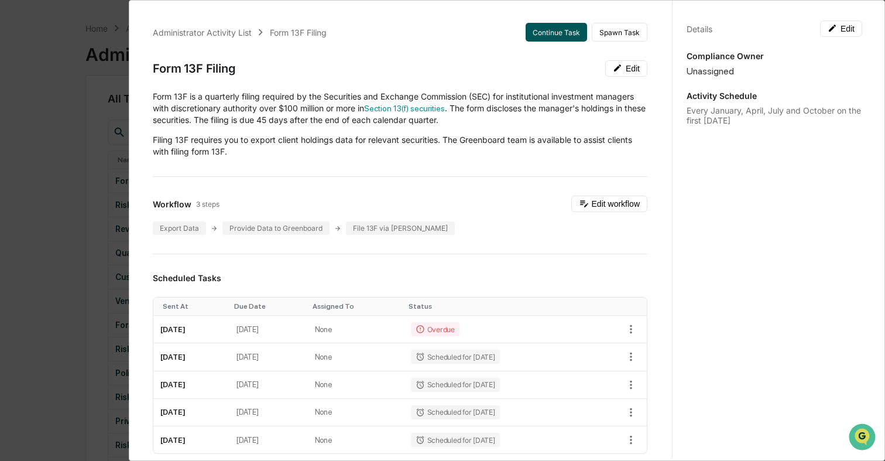
click at [562, 29] on button "Continue Task" at bounding box center [556, 32] width 61 height 19
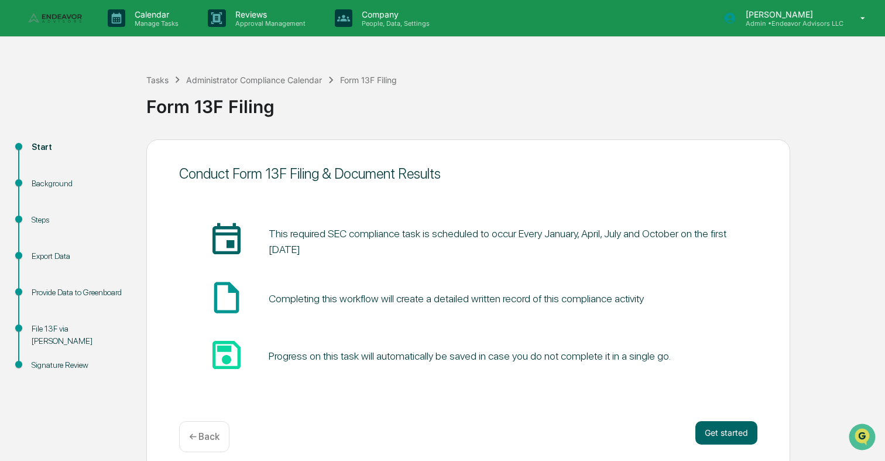
scroll to position [11, 0]
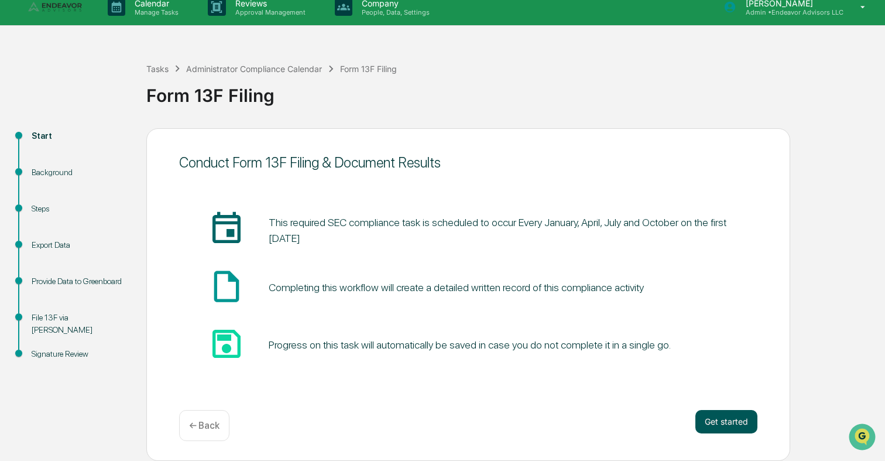
click at [723, 416] on button "Get started" at bounding box center [726, 421] width 62 height 23
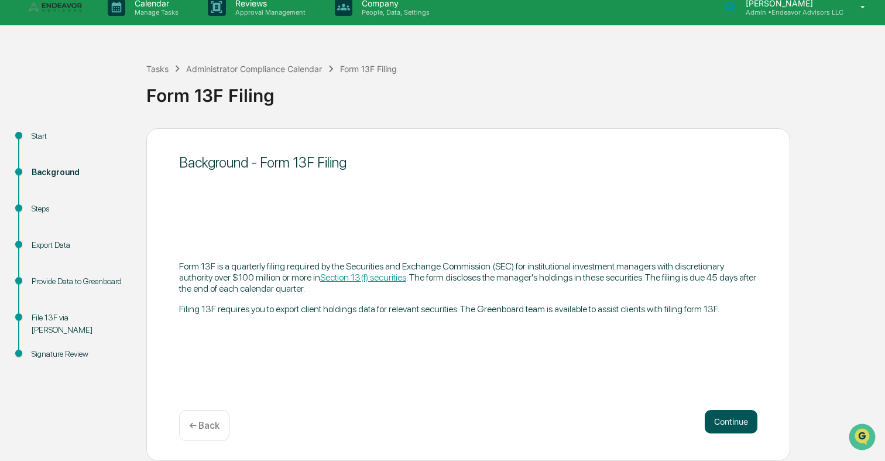
click at [723, 425] on button "Continue" at bounding box center [731, 421] width 53 height 23
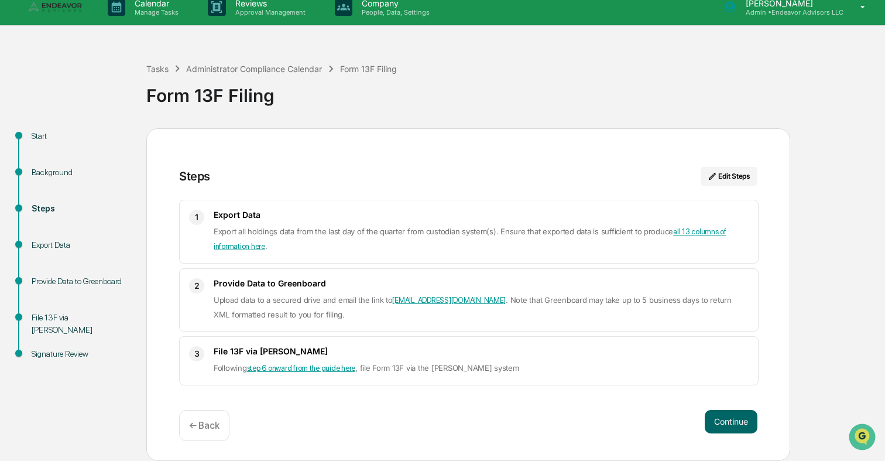
click at [723, 425] on button "Continue" at bounding box center [731, 421] width 53 height 23
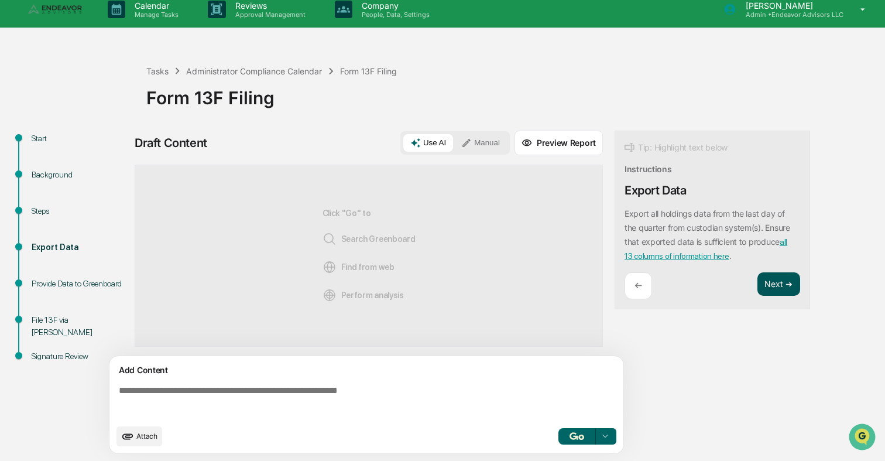
click at [780, 281] on button "Next ➔" at bounding box center [778, 284] width 43 height 24
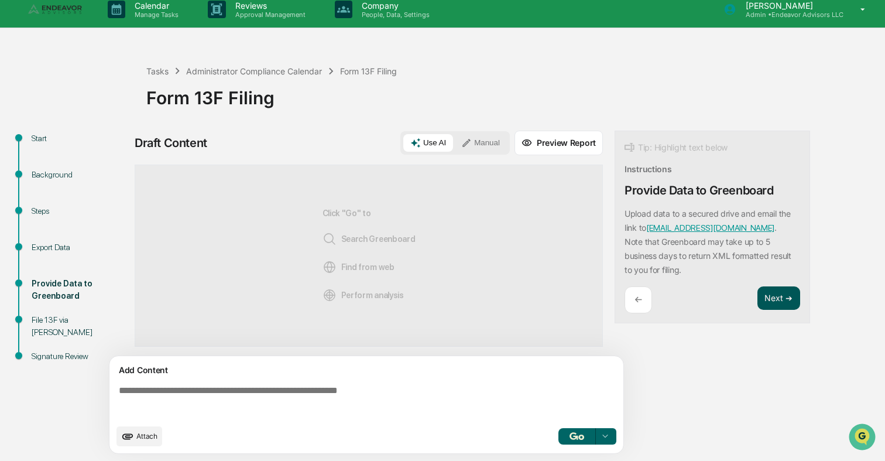
click at [780, 294] on button "Next ➔" at bounding box center [778, 298] width 43 height 24
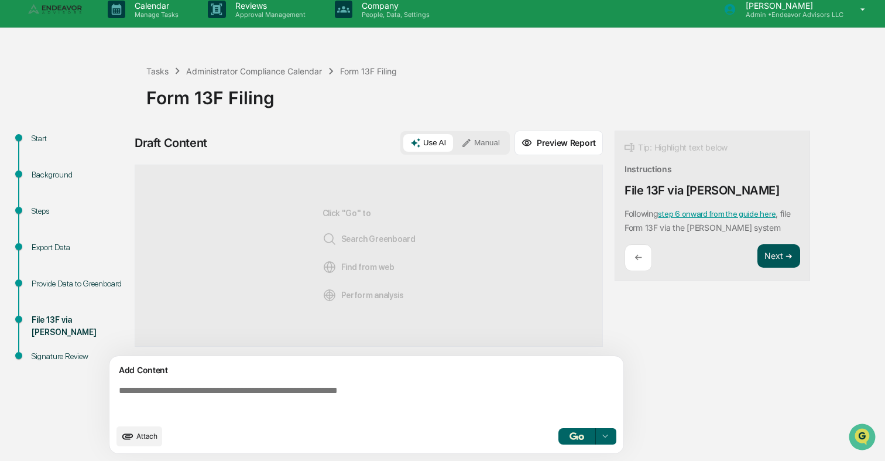
click at [777, 259] on button "Next ➔" at bounding box center [778, 256] width 43 height 24
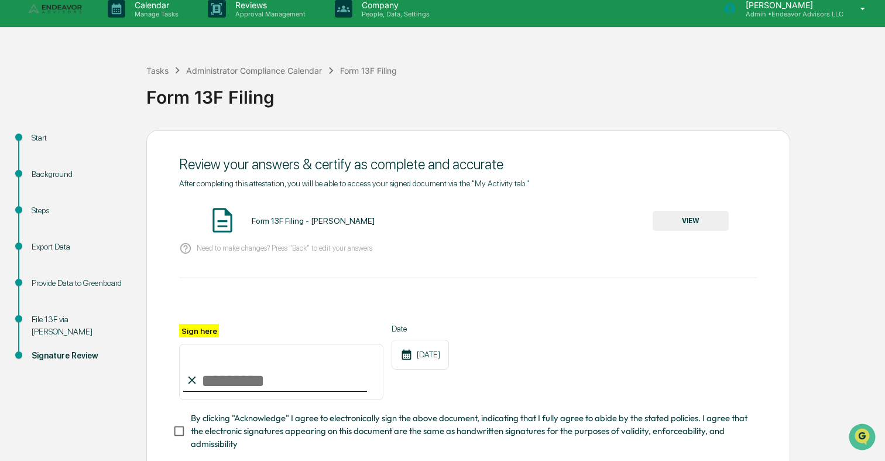
click at [236, 370] on input "Sign here" at bounding box center [281, 372] width 204 height 56
type input "**********"
click at [311, 410] on div "**********" at bounding box center [468, 387] width 578 height 127
click at [346, 423] on span "By clicking "Acknowledge" I agree to electronically sign the above document, in…" at bounding box center [469, 430] width 557 height 39
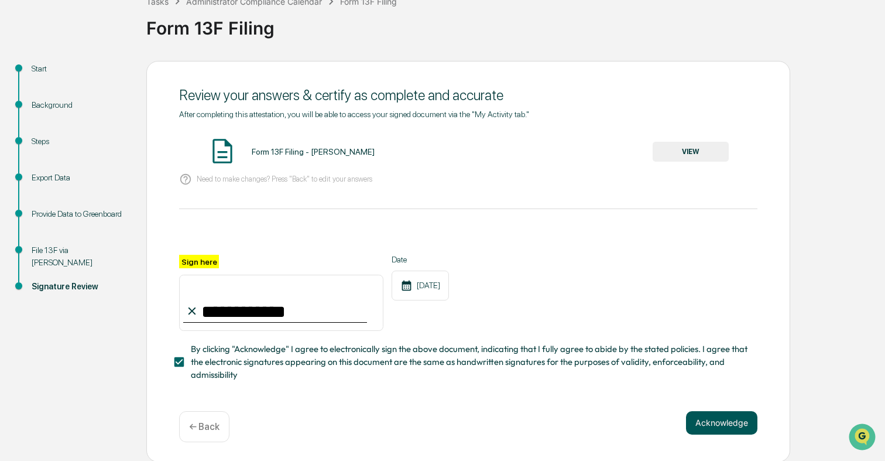
click at [750, 423] on button "Acknowledge" at bounding box center [721, 422] width 71 height 23
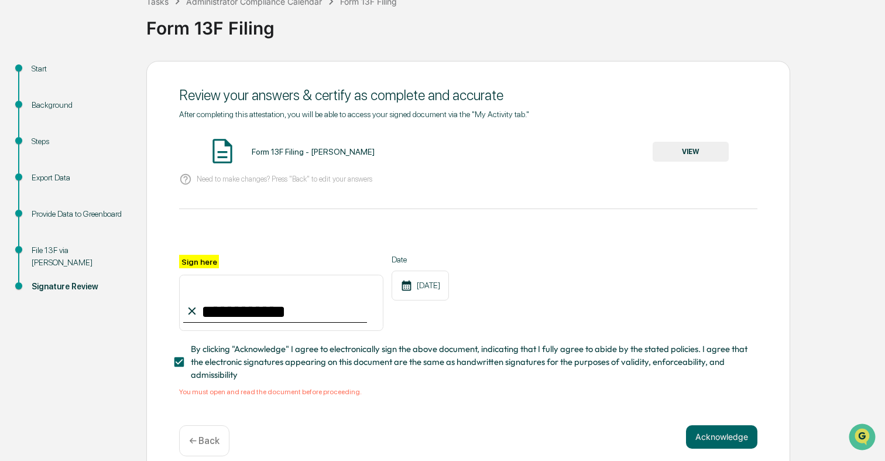
click at [705, 164] on div "Form 13F Filing - [PERSON_NAME] VIEW" at bounding box center [468, 151] width 578 height 31
click at [696, 152] on button "VIEW" at bounding box center [691, 152] width 76 height 20
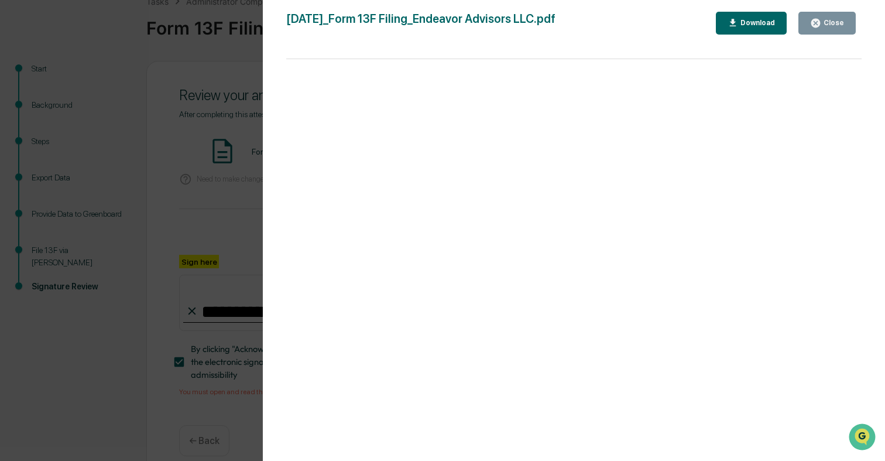
click at [195, 197] on div "Version History [DATE] 10:27 PM [PERSON_NAME] [DATE]_Form 13F Filing_Endeavor A…" at bounding box center [442, 230] width 885 height 461
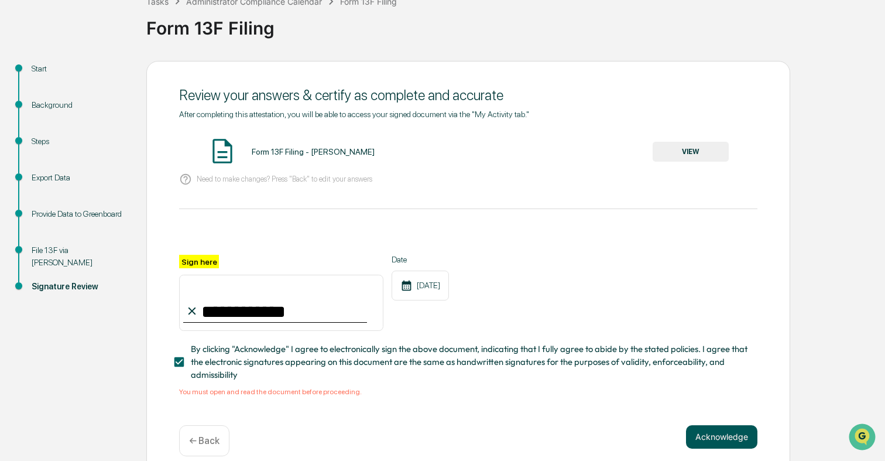
click at [720, 428] on button "Acknowledge" at bounding box center [721, 436] width 71 height 23
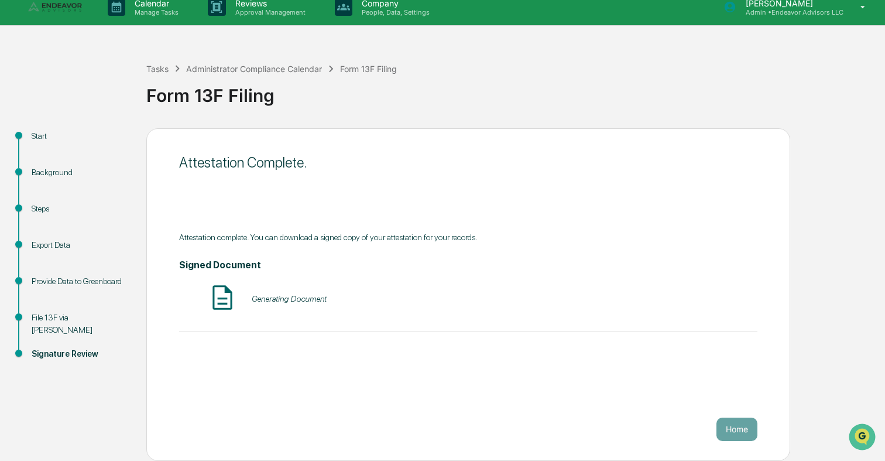
scroll to position [0, 0]
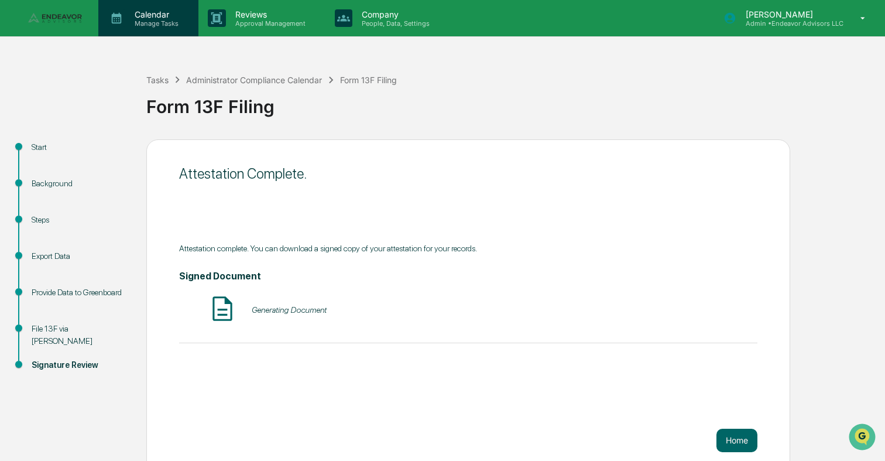
click at [162, 16] on p "Calendar" at bounding box center [154, 14] width 59 height 10
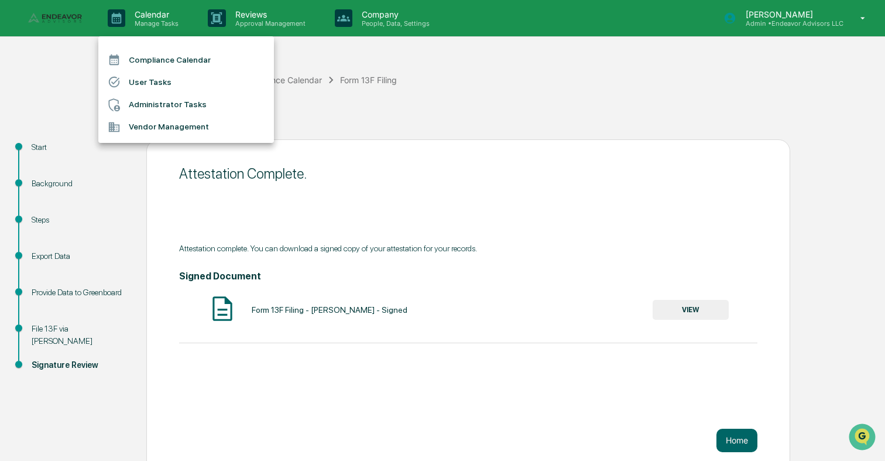
click at [158, 97] on li "Administrator Tasks" at bounding box center [186, 105] width 176 height 22
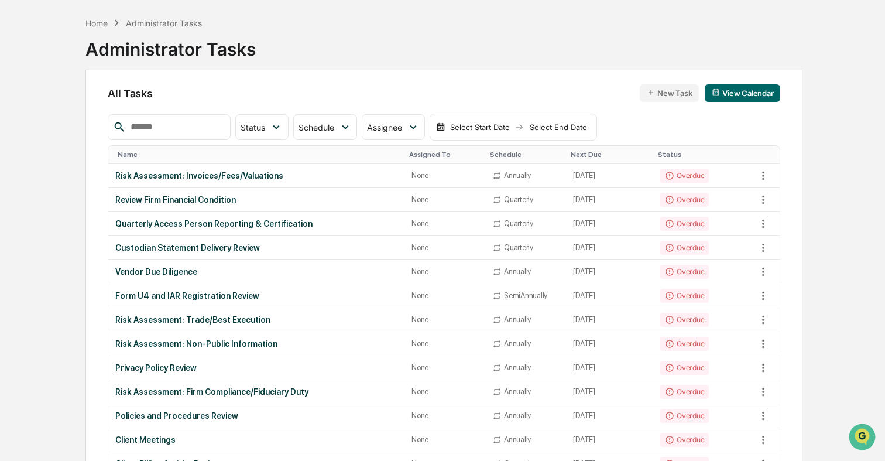
scroll to position [49, 0]
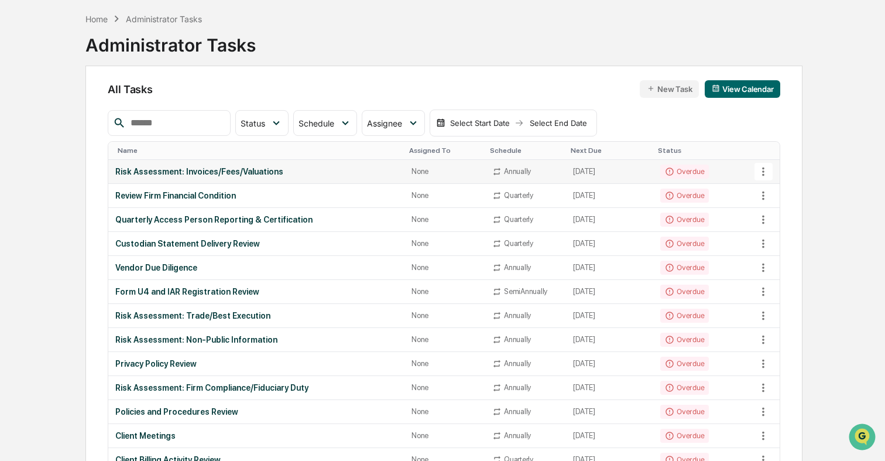
click at [252, 176] on td "Risk Assessment: Invoices/Fees/Valuations" at bounding box center [256, 172] width 296 height 24
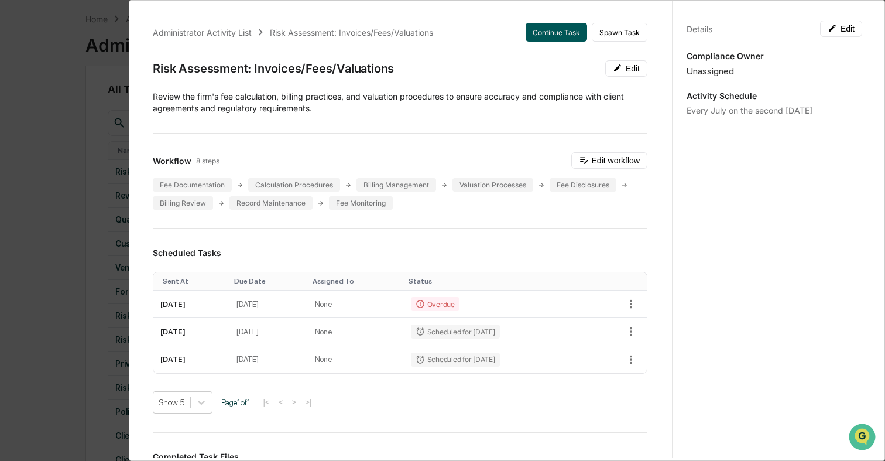
click at [560, 33] on button "Continue Task" at bounding box center [556, 32] width 61 height 19
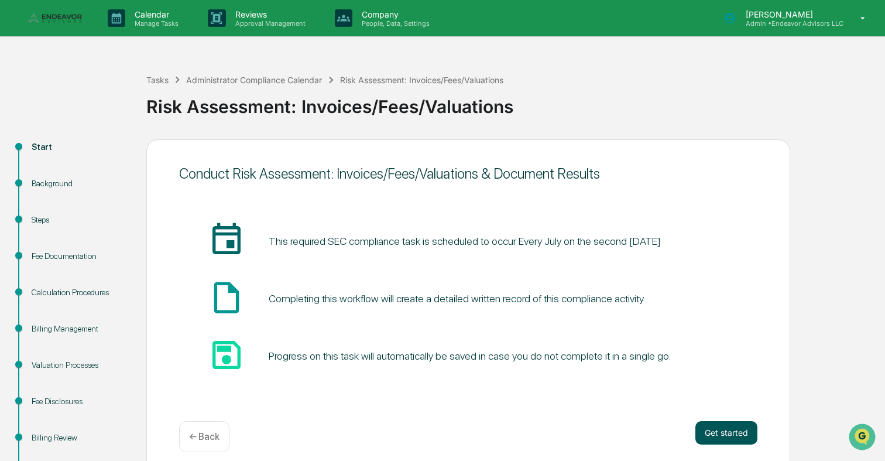
click at [734, 425] on button "Get started" at bounding box center [726, 432] width 62 height 23
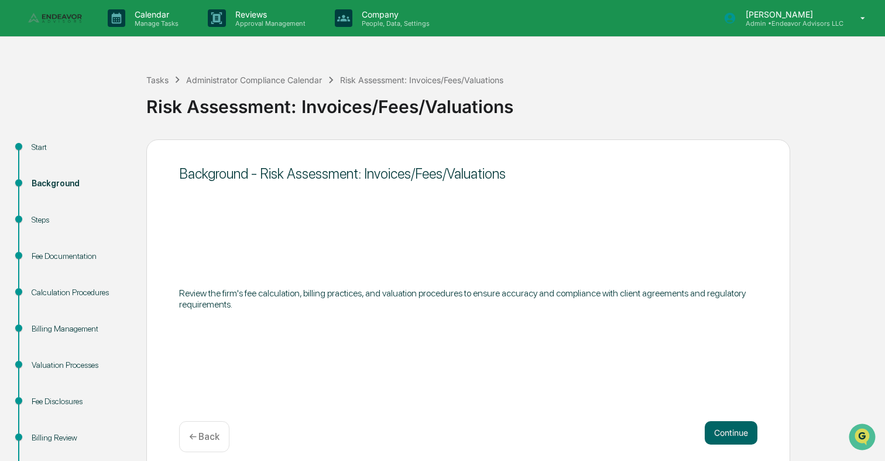
click at [734, 425] on button "Continue" at bounding box center [731, 432] width 53 height 23
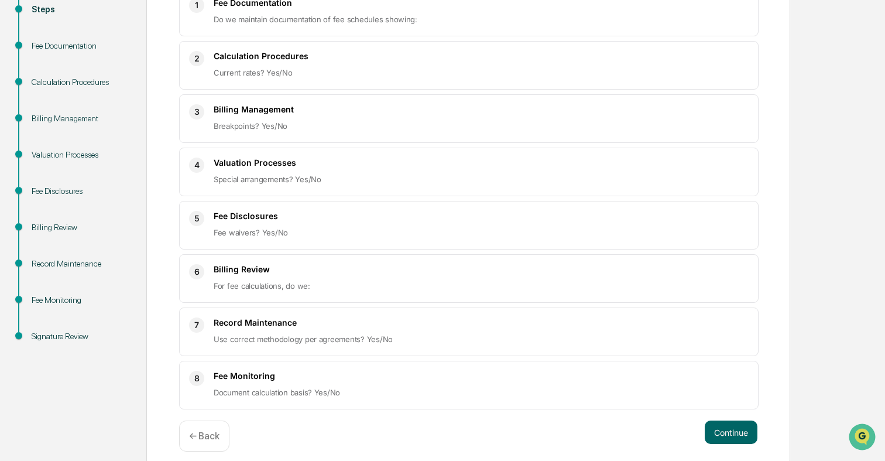
scroll to position [221, 0]
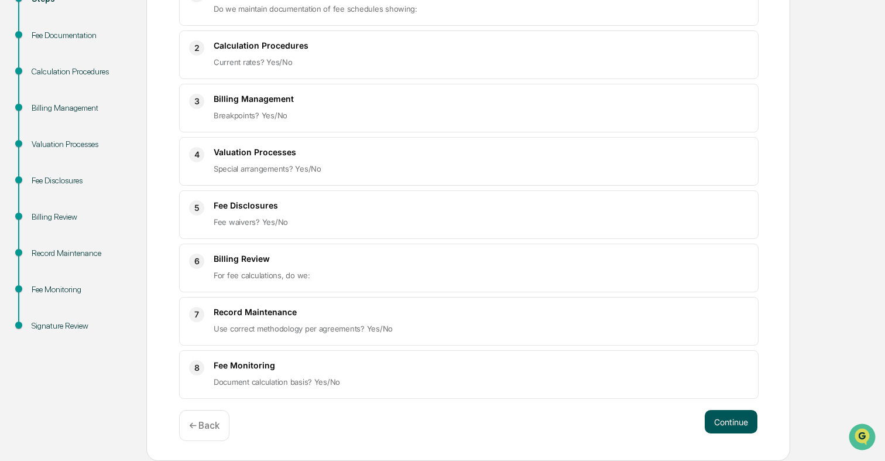
click at [743, 427] on button "Continue" at bounding box center [731, 421] width 53 height 23
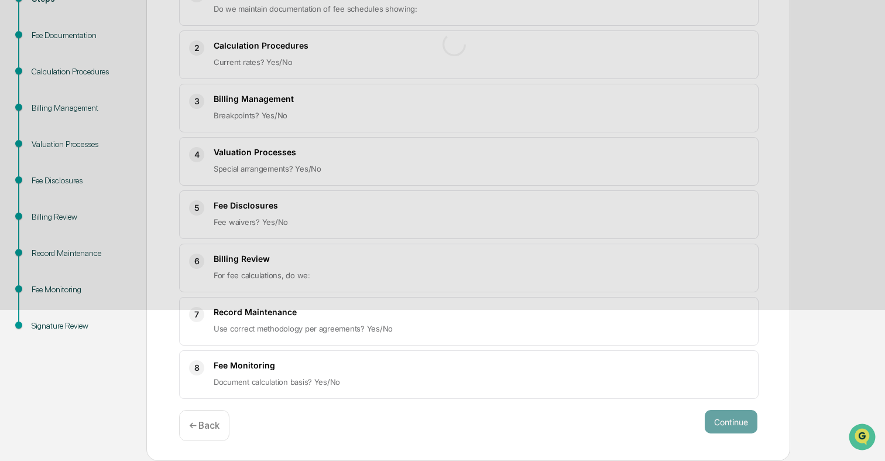
scroll to position [127, 0]
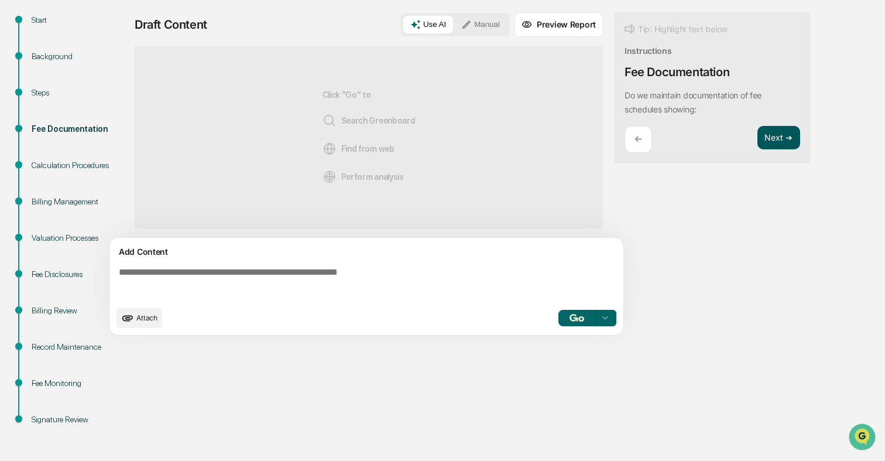
click at [771, 145] on button "Next ➔" at bounding box center [778, 138] width 43 height 24
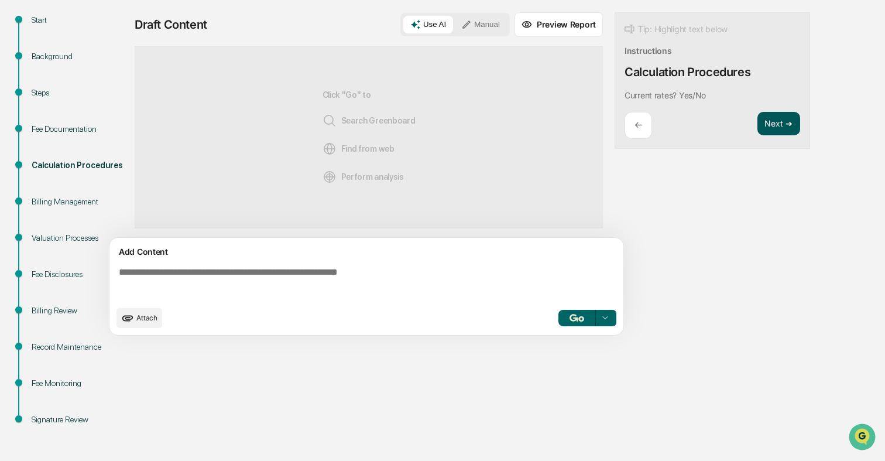
click at [774, 124] on button "Next ➔" at bounding box center [778, 124] width 43 height 24
click at [775, 121] on button "Next ➔" at bounding box center [778, 124] width 43 height 24
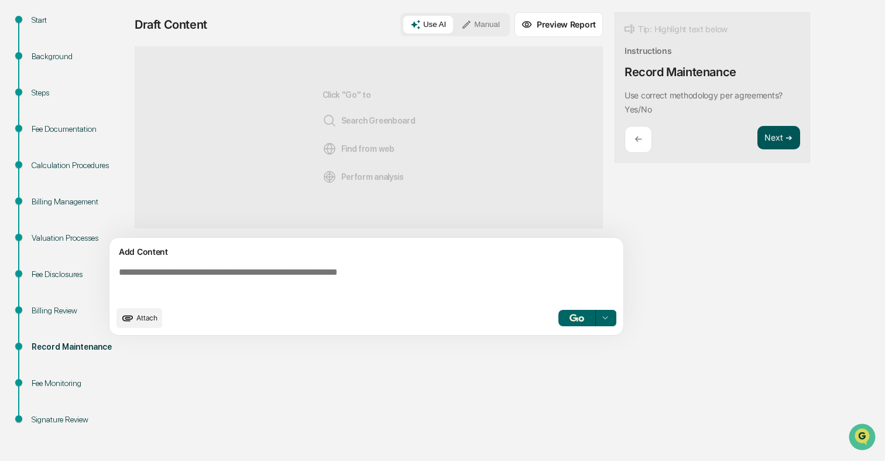
click at [775, 121] on div "Tip: Highlight text below Instructions Record Maintenance Use correct methodolo…" at bounding box center [711, 87] width 195 height 151
click at [775, 140] on button "Next ➔" at bounding box center [778, 138] width 43 height 24
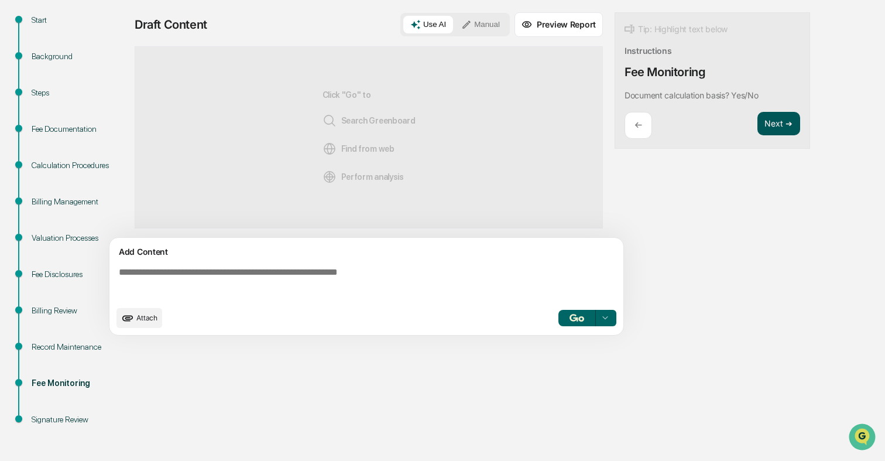
click at [778, 121] on button "Next ➔" at bounding box center [778, 124] width 43 height 24
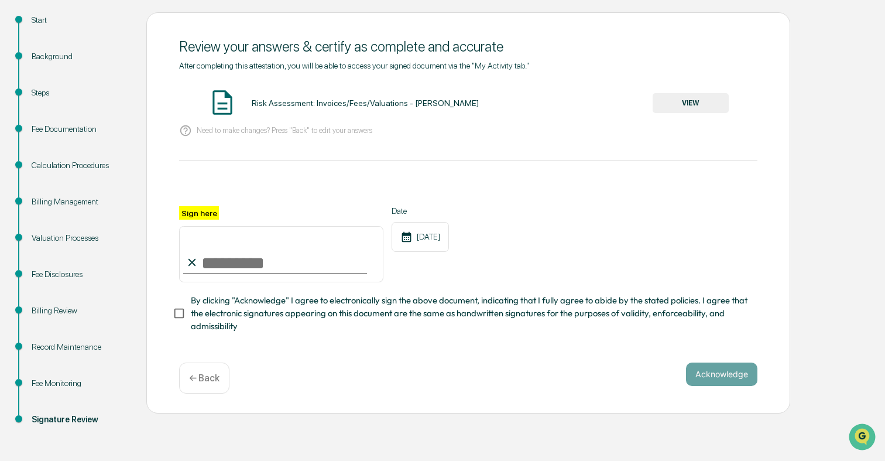
click at [685, 99] on button "VIEW" at bounding box center [691, 103] width 76 height 20
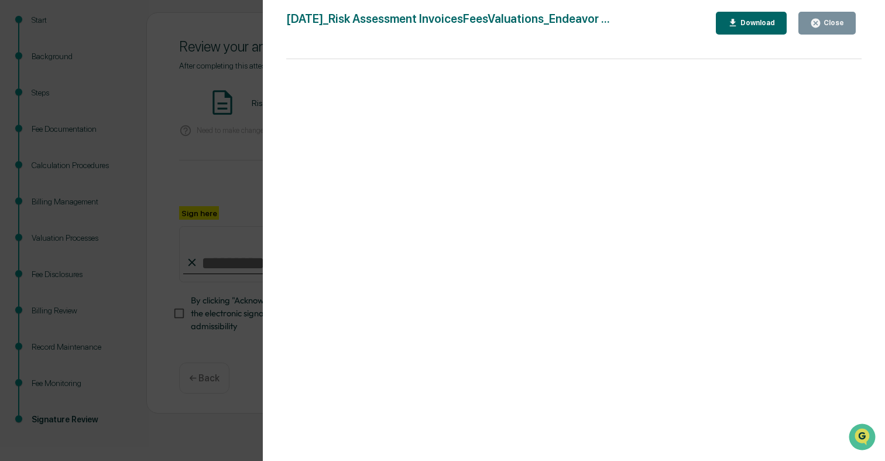
click at [226, 188] on div "Version History [DATE] 10:27 PM [PERSON_NAME] [DATE]_Risk Assessment InvoicesFe…" at bounding box center [442, 230] width 885 height 461
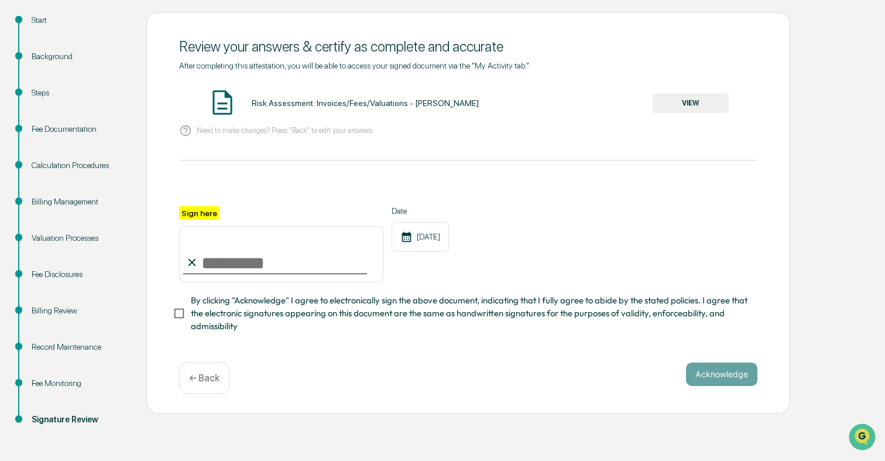
click at [231, 267] on input "Sign here" at bounding box center [281, 254] width 204 height 56
type input "**********"
click at [298, 311] on span "By clicking "Acknowledge" I agree to electronically sign the above document, in…" at bounding box center [469, 313] width 557 height 39
click at [732, 372] on button "Acknowledge" at bounding box center [721, 373] width 71 height 23
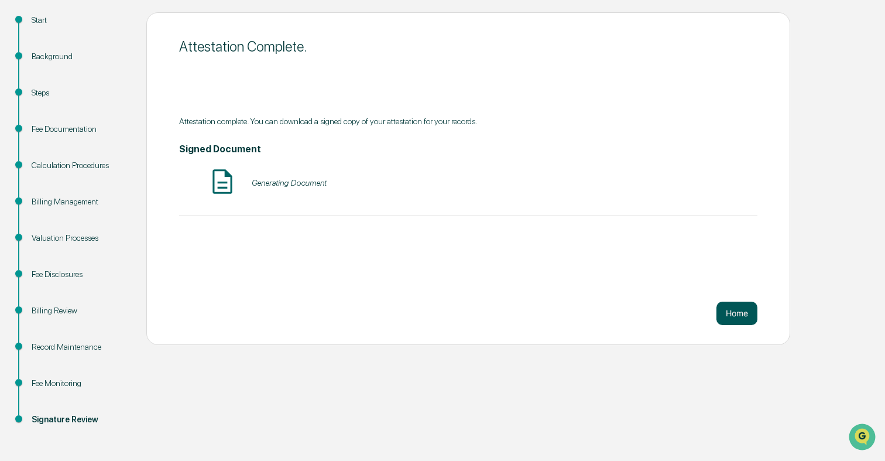
click at [741, 308] on button "Home" at bounding box center [736, 312] width 41 height 23
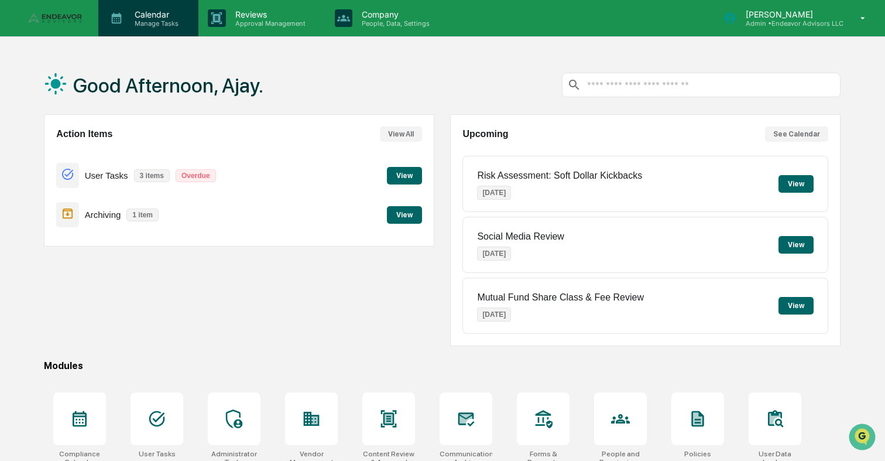
click at [141, 23] on p "Manage Tasks" at bounding box center [154, 23] width 59 height 8
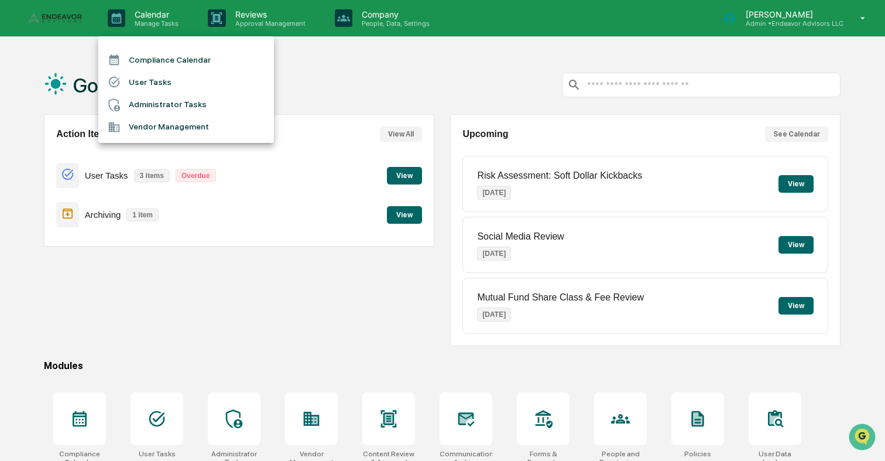
click at [153, 108] on li "Administrator Tasks" at bounding box center [186, 105] width 176 height 22
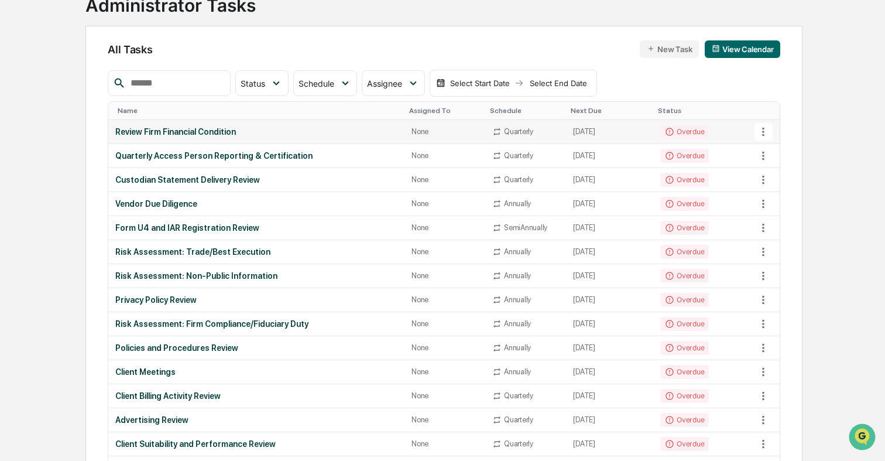
scroll to position [86, 0]
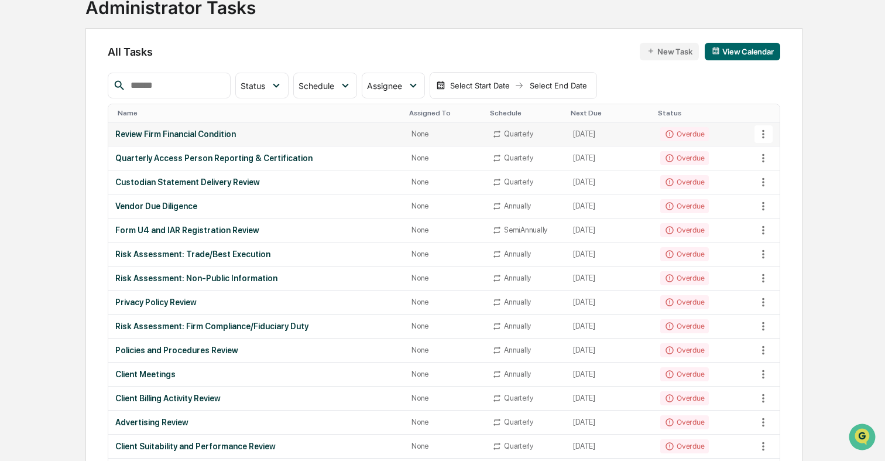
click at [341, 128] on td "Review Firm Financial Condition" at bounding box center [256, 134] width 296 height 24
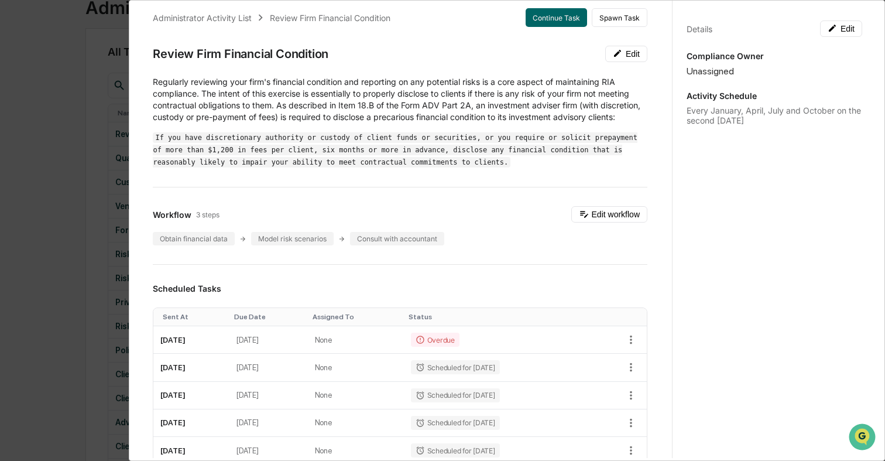
scroll to position [0, 0]
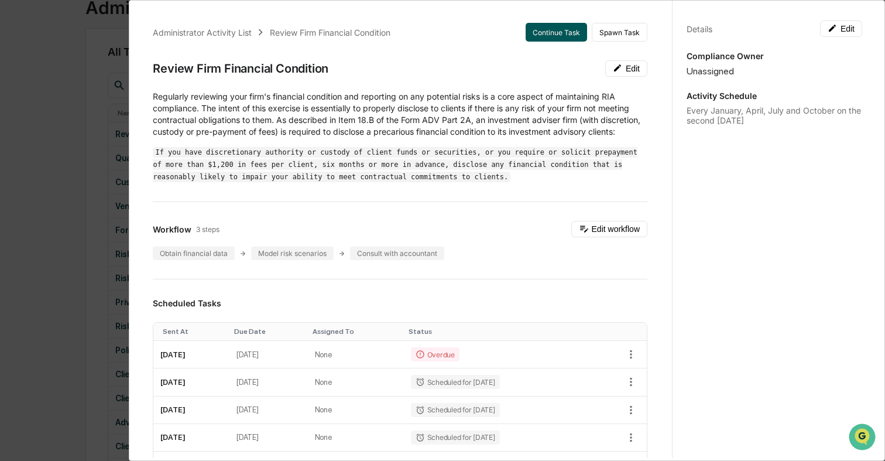
click at [565, 29] on button "Continue Task" at bounding box center [556, 32] width 61 height 19
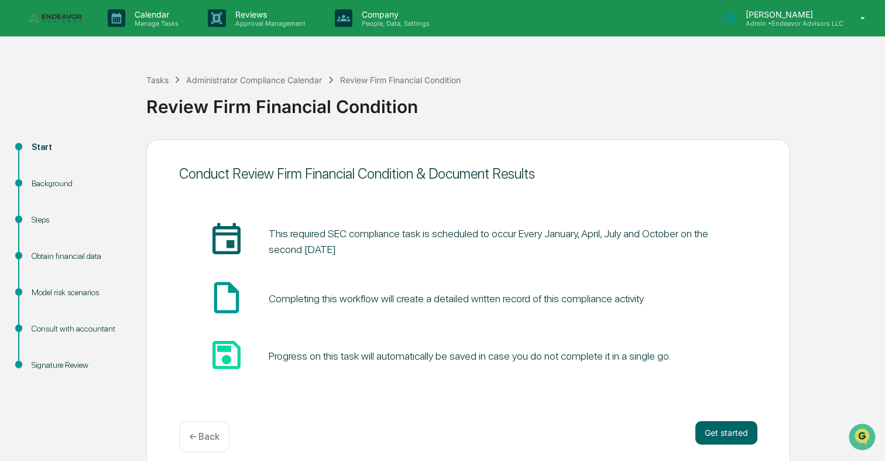
click at [728, 454] on div "Conduct Review Firm Financial Condition & Document Results insert_invitation_ic…" at bounding box center [468, 305] width 644 height 332
click at [728, 434] on button "Get started" at bounding box center [726, 432] width 62 height 23
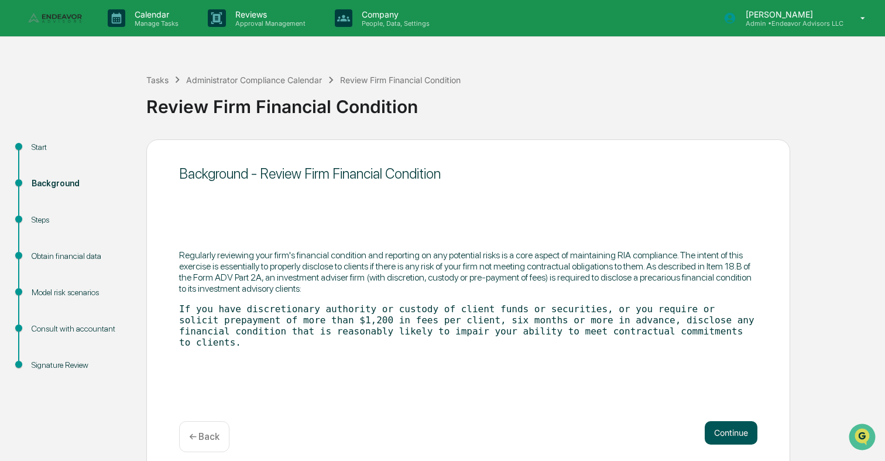
click at [723, 432] on button "Continue" at bounding box center [731, 432] width 53 height 23
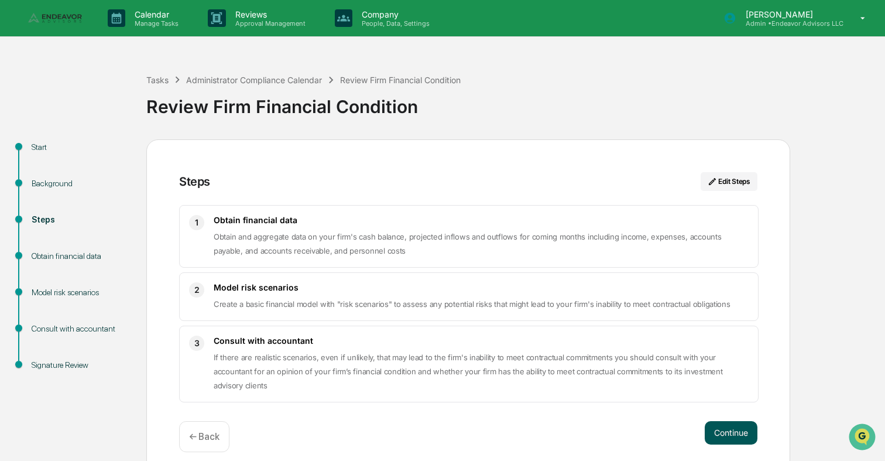
click at [736, 438] on button "Continue" at bounding box center [731, 432] width 53 height 23
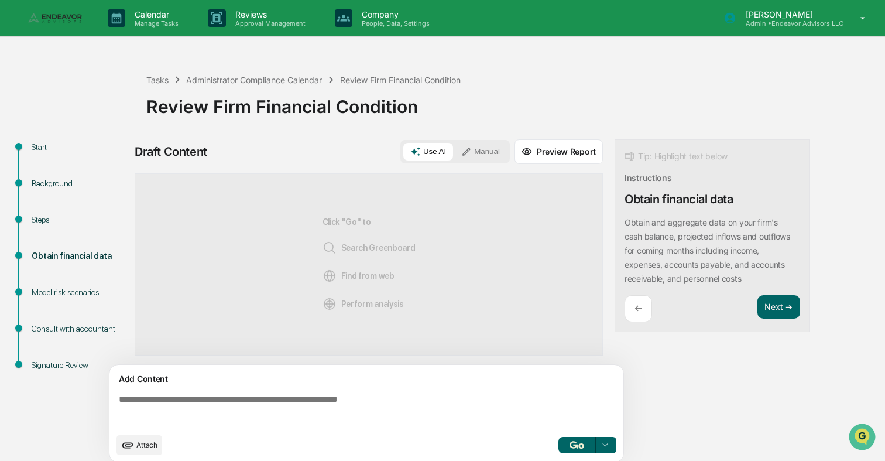
scroll to position [9, 0]
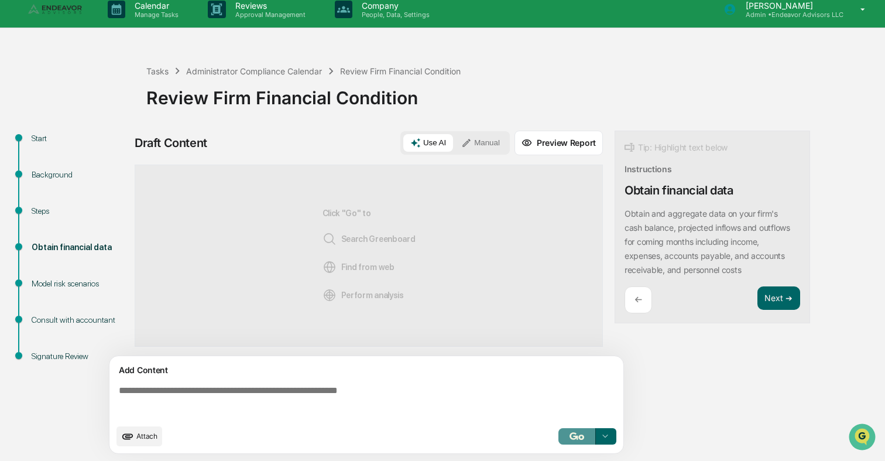
click at [576, 432] on img "button" at bounding box center [576, 436] width 14 height 8
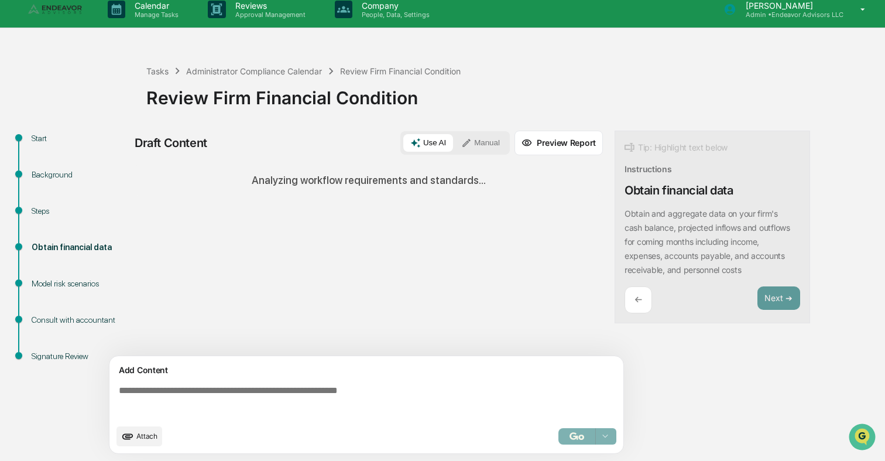
click at [772, 364] on div "Draft Content Use AI Manual Preview Report Sources Analyzing workflow requireme…" at bounding box center [462, 296] width 655 height 330
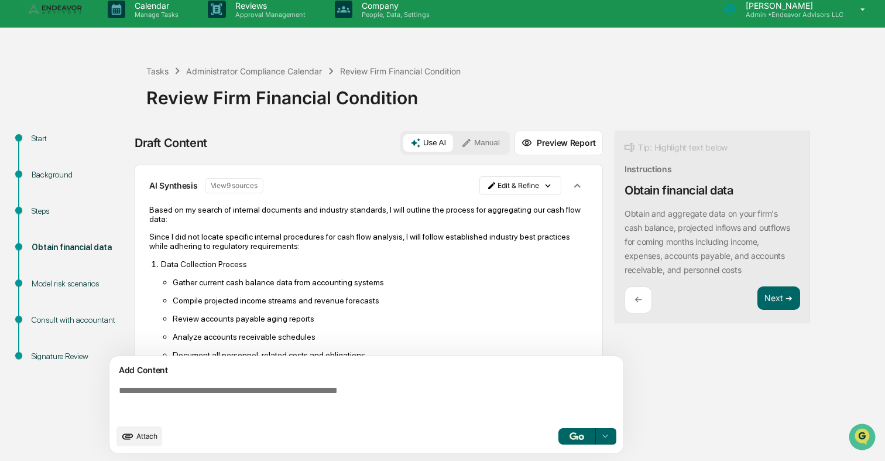
click at [770, 276] on div "Obtain and aggregate data on your firm's cash balance, projected inflows and ou…" at bounding box center [712, 242] width 176 height 70
click at [770, 287] on button "Next ➔" at bounding box center [778, 298] width 43 height 24
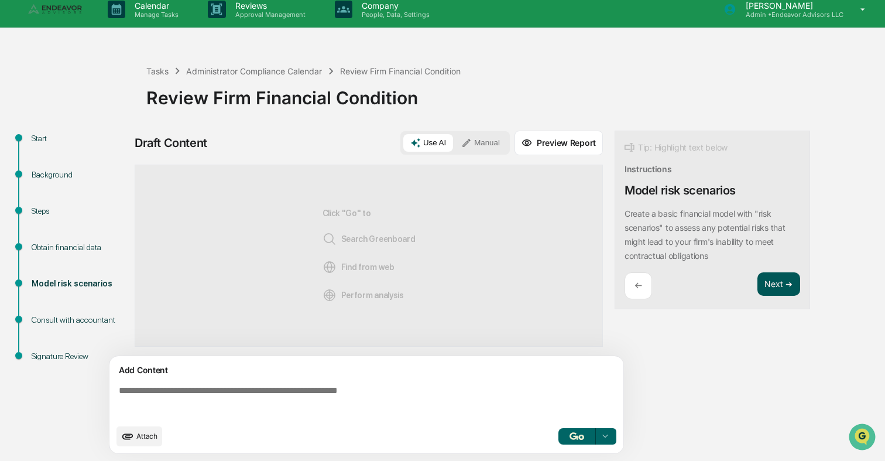
click at [770, 294] on button "Next ➔" at bounding box center [778, 284] width 43 height 24
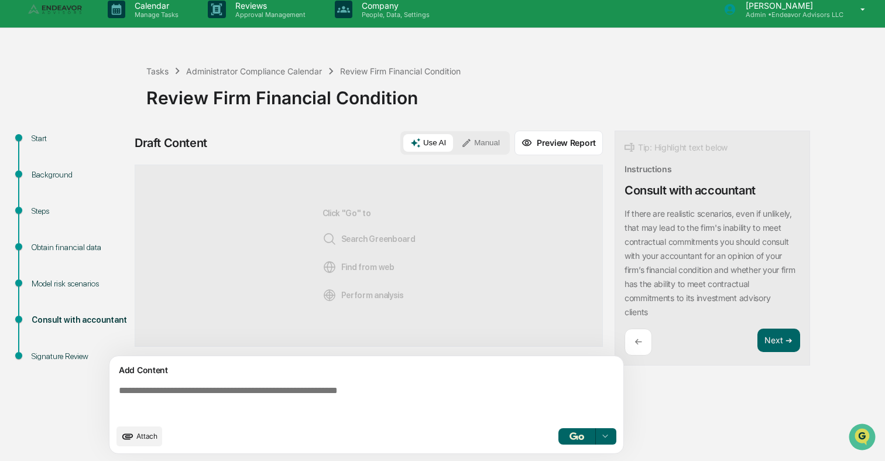
click at [781, 273] on p "If there are realistic scenarios, even if unlikely, that may lead to the firm's…" at bounding box center [709, 262] width 171 height 108
click at [781, 337] on button "Next ➔" at bounding box center [778, 340] width 43 height 24
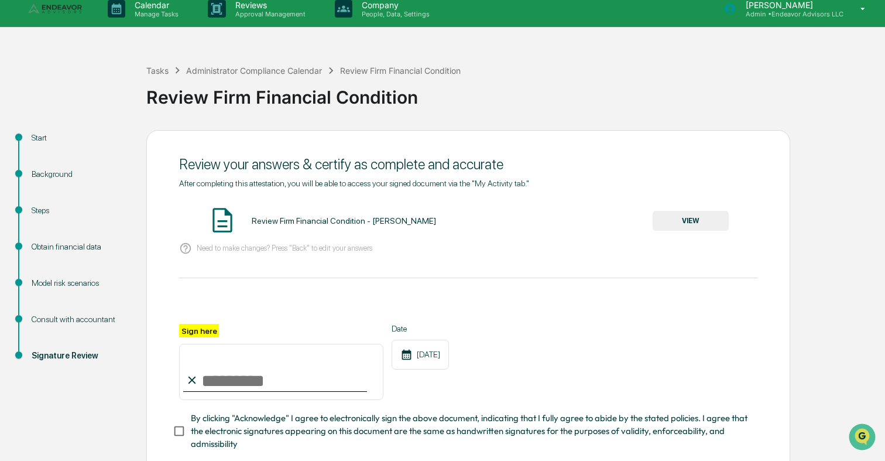
scroll to position [78, 0]
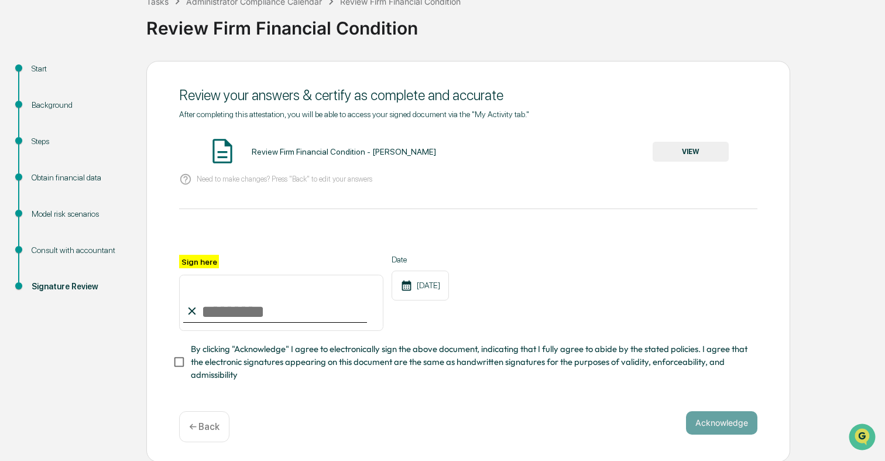
click at [683, 152] on button "VIEW" at bounding box center [691, 152] width 76 height 20
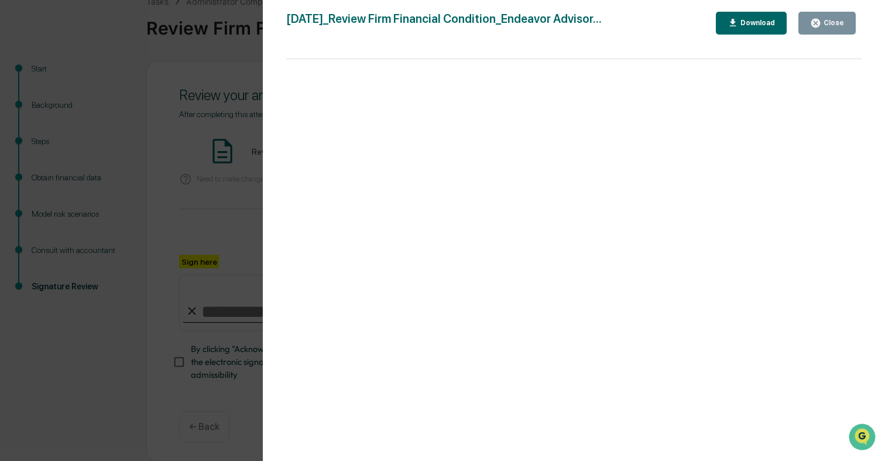
click at [198, 203] on div "Version History [DATE] 10:28 PM [PERSON_NAME] [DATE]_Review Firm Financial Cond…" at bounding box center [442, 230] width 885 height 461
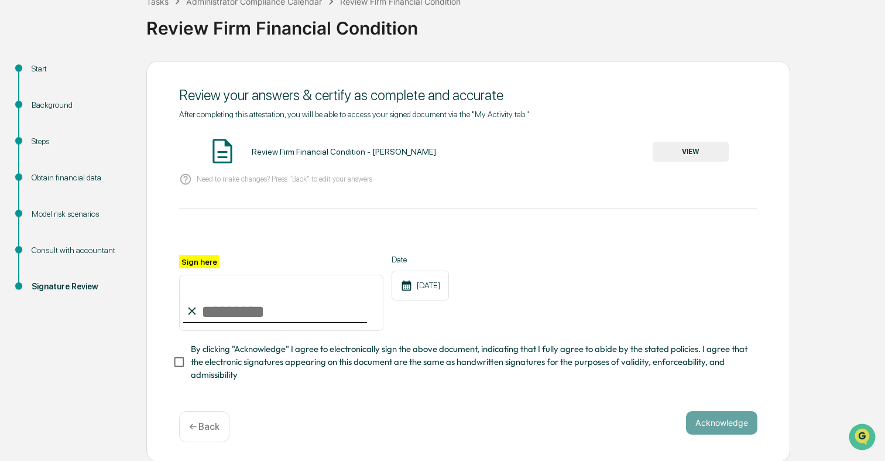
click at [246, 311] on input "Sign here" at bounding box center [281, 302] width 204 height 56
type input "**********"
click at [284, 352] on span "By clicking "Acknowledge" I agree to electronically sign the above document, in…" at bounding box center [469, 361] width 557 height 39
click at [738, 420] on button "Acknowledge" at bounding box center [721, 422] width 71 height 23
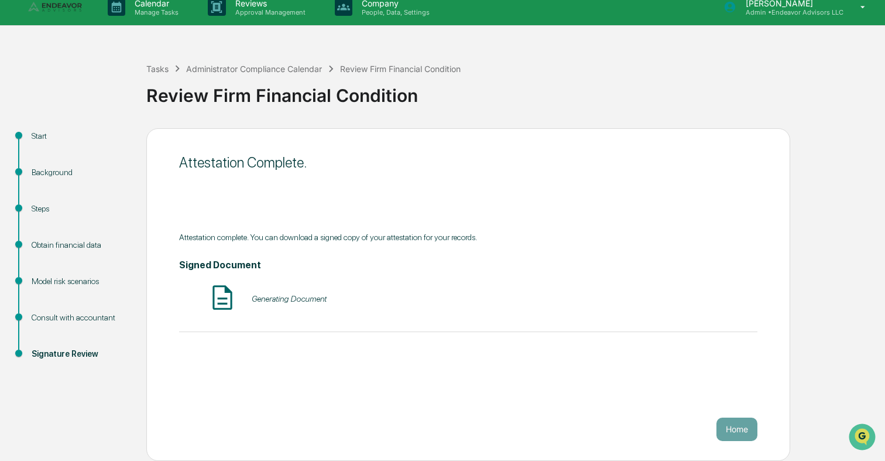
scroll to position [11, 0]
click at [733, 439] on button "Home" at bounding box center [736, 428] width 41 height 23
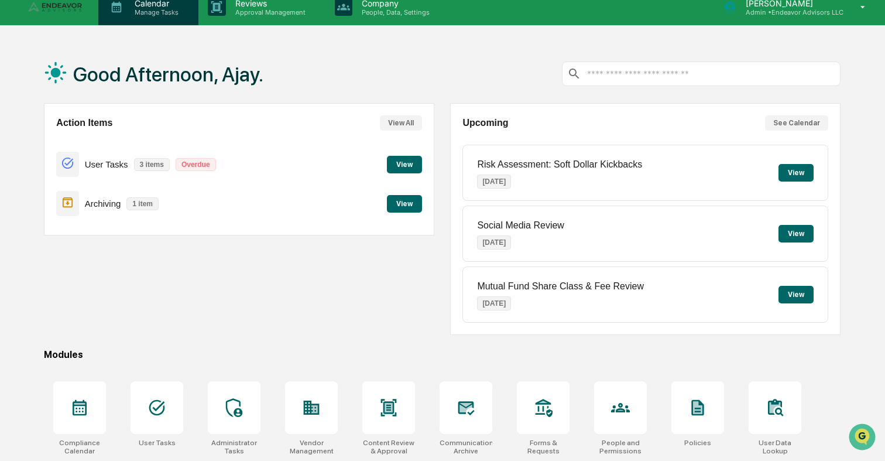
click at [157, 4] on p "Calendar" at bounding box center [154, 3] width 59 height 10
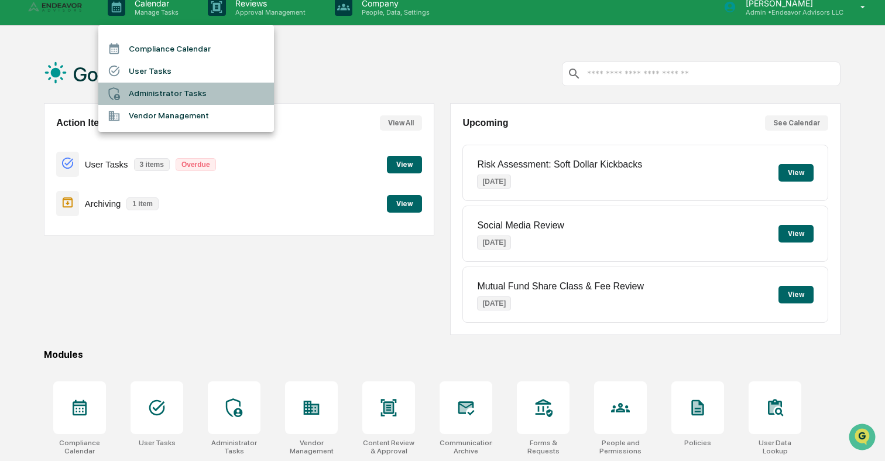
click at [178, 99] on li "Administrator Tasks" at bounding box center [186, 94] width 176 height 22
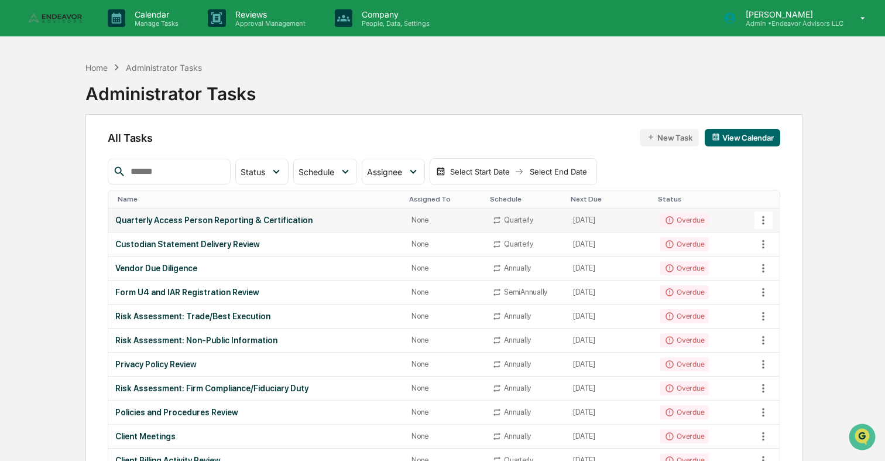
click at [209, 227] on td "Quarterly Access Person Reporting & Certification" at bounding box center [256, 220] width 296 height 24
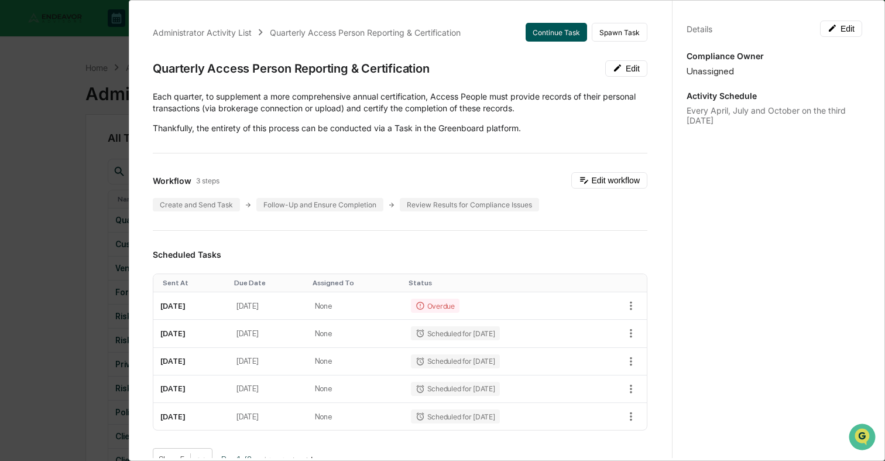
click at [542, 34] on button "Continue Task" at bounding box center [556, 32] width 61 height 19
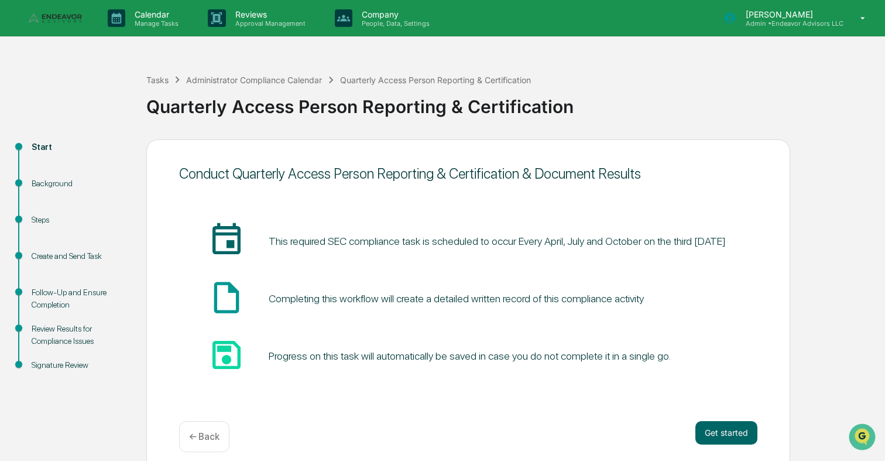
scroll to position [11, 0]
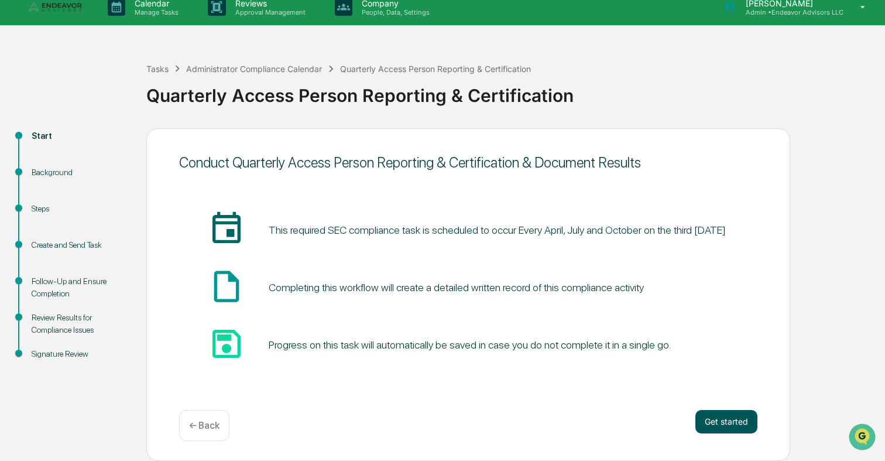
click at [738, 423] on button "Get started" at bounding box center [726, 421] width 62 height 23
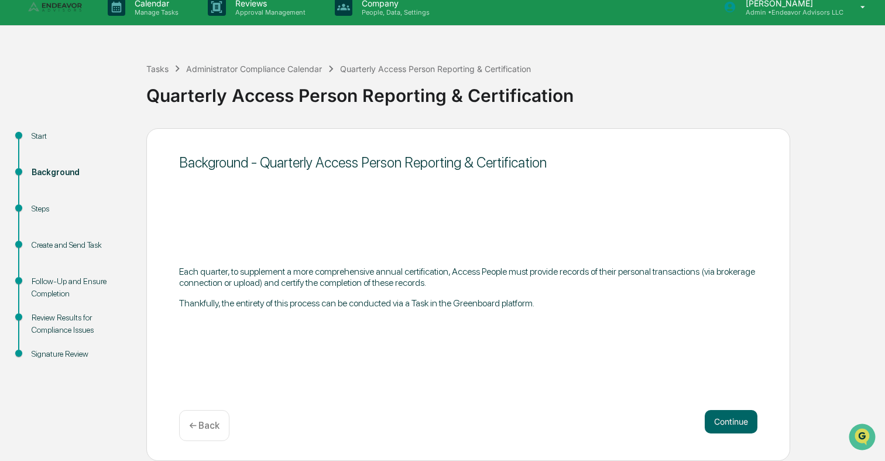
click at [738, 423] on button "Continue" at bounding box center [731, 421] width 53 height 23
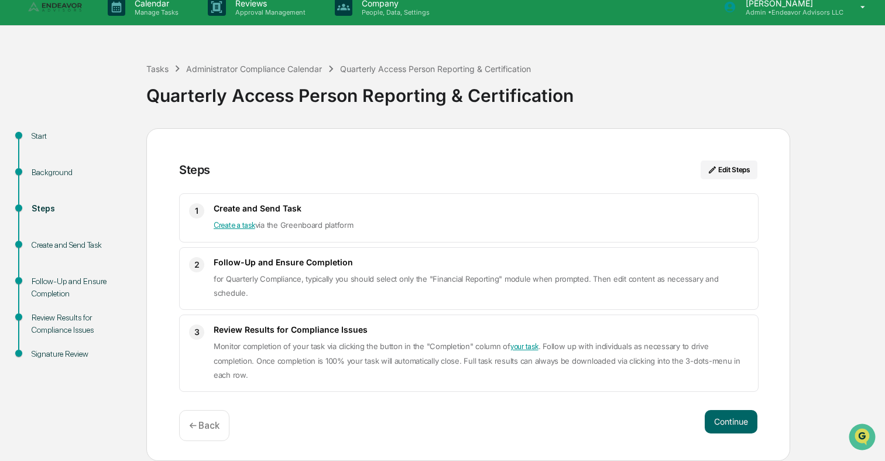
click at [738, 423] on button "Continue" at bounding box center [731, 421] width 53 height 23
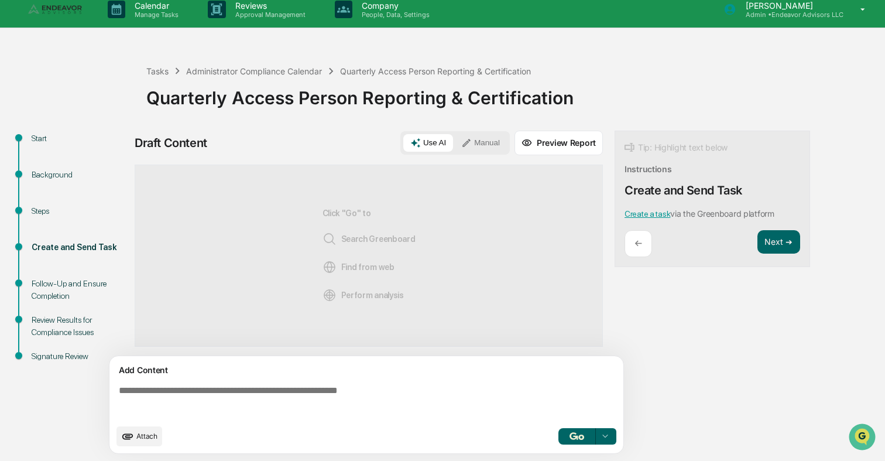
scroll to position [9, 0]
click at [785, 253] on button "Next ➔" at bounding box center [778, 242] width 43 height 24
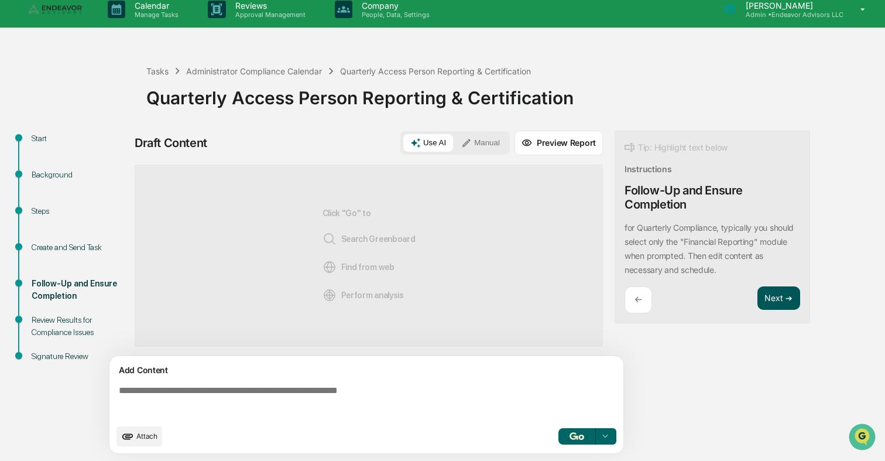
click at [776, 294] on button "Next ➔" at bounding box center [778, 298] width 43 height 24
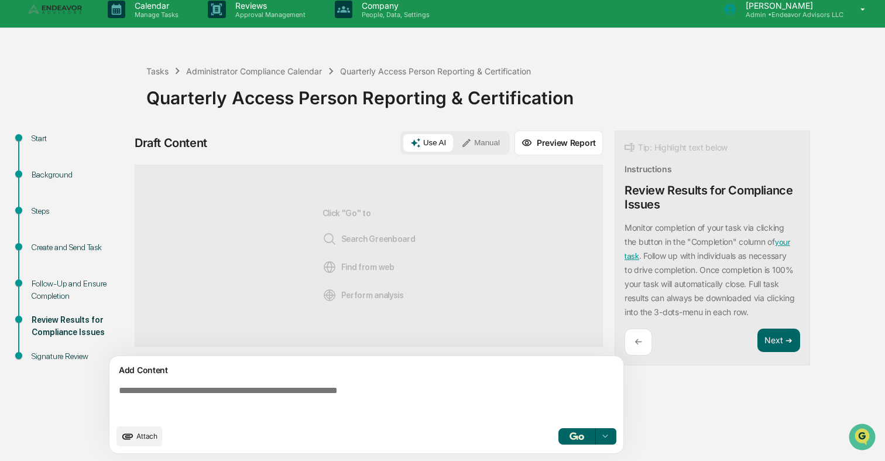
click at [775, 328] on div "Tip: Highlight text below Instructions Review Results for Compliance Issues Mon…" at bounding box center [711, 248] width 195 height 235
click at [774, 336] on button "Next ➔" at bounding box center [778, 340] width 43 height 24
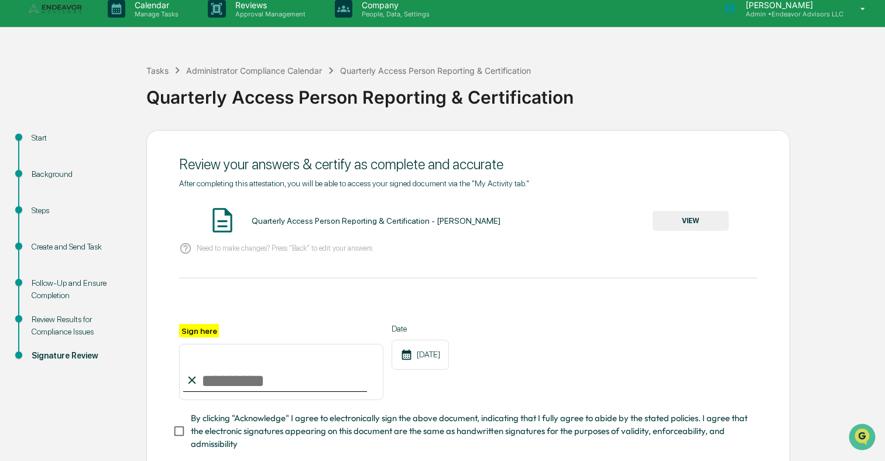
click at [700, 220] on button "VIEW" at bounding box center [691, 221] width 76 height 20
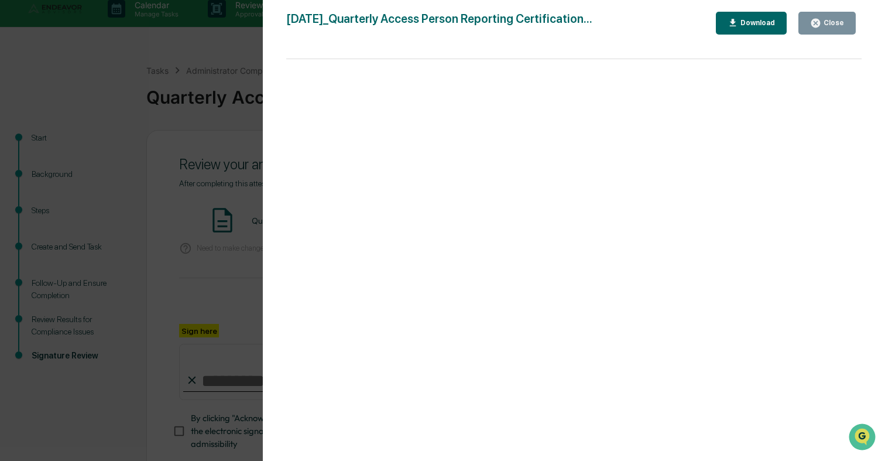
click at [201, 219] on div "Version History [DATE] 10:29 PM [PERSON_NAME] [DATE]_Quarterly Access Person Re…" at bounding box center [442, 230] width 885 height 461
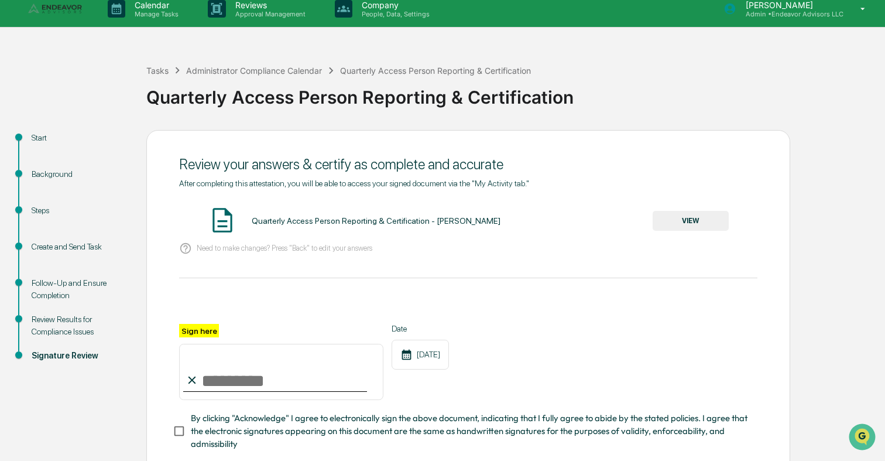
click at [207, 377] on input "Sign here" at bounding box center [281, 372] width 204 height 56
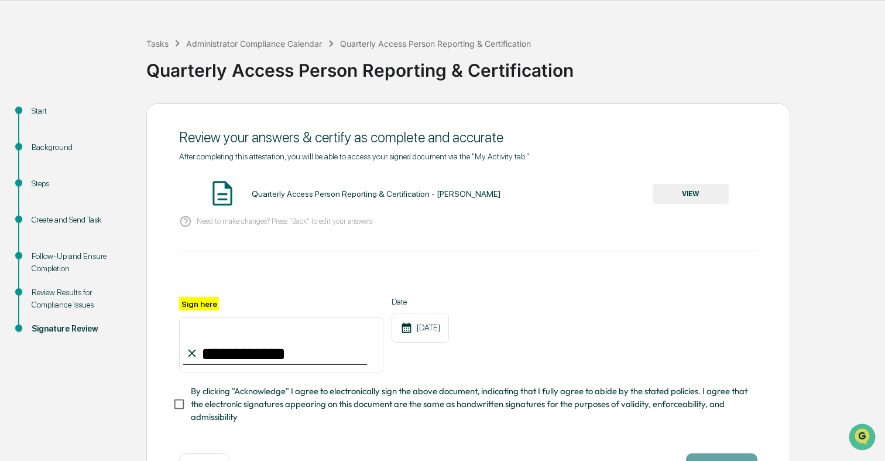
scroll to position [78, 0]
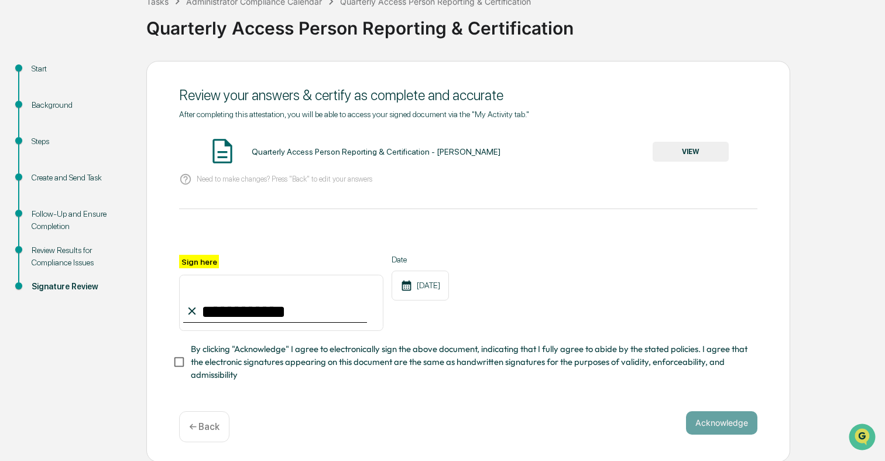
type input "**********"
click at [325, 363] on span "By clicking "Acknowledge" I agree to electronically sign the above document, in…" at bounding box center [469, 361] width 557 height 39
click at [706, 424] on button "Acknowledge" at bounding box center [721, 422] width 71 height 23
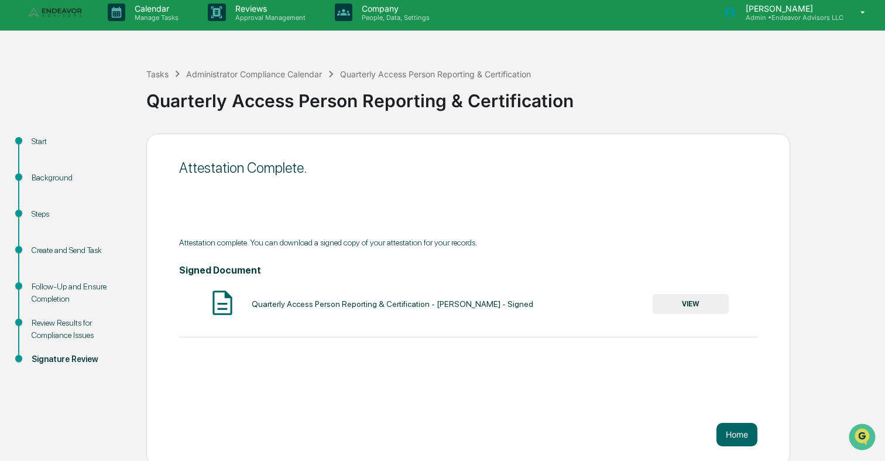
scroll to position [0, 0]
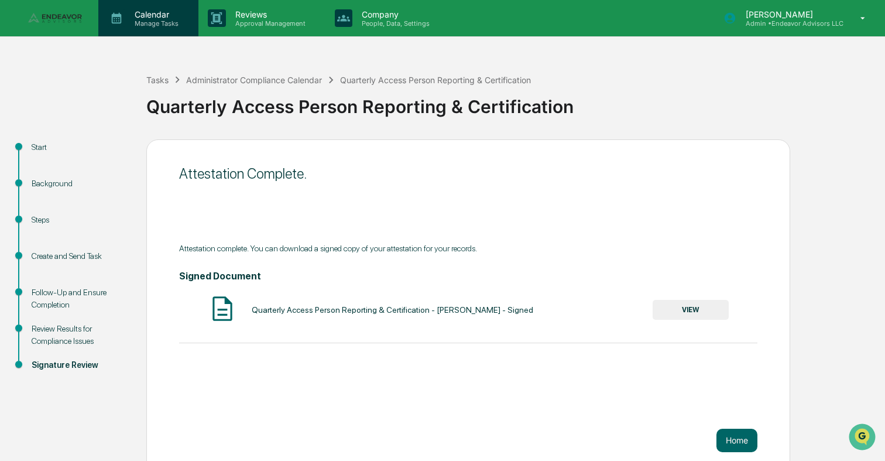
click at [147, 23] on p "Manage Tasks" at bounding box center [154, 23] width 59 height 8
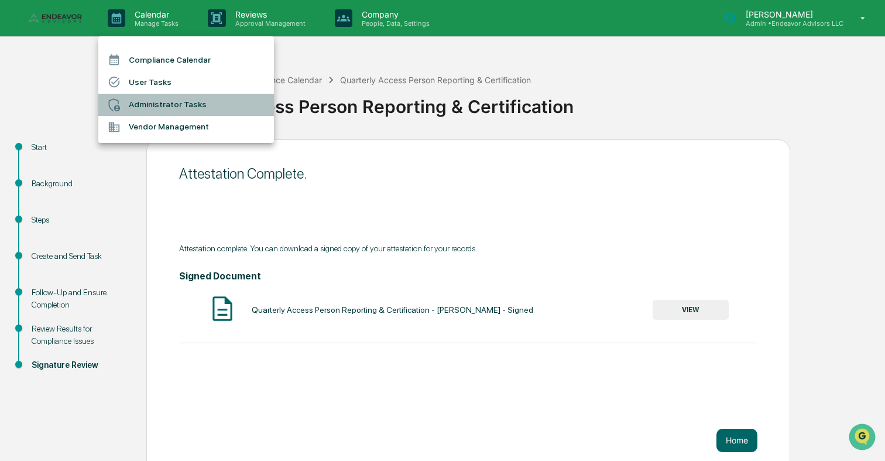
click at [149, 104] on li "Administrator Tasks" at bounding box center [186, 105] width 176 height 22
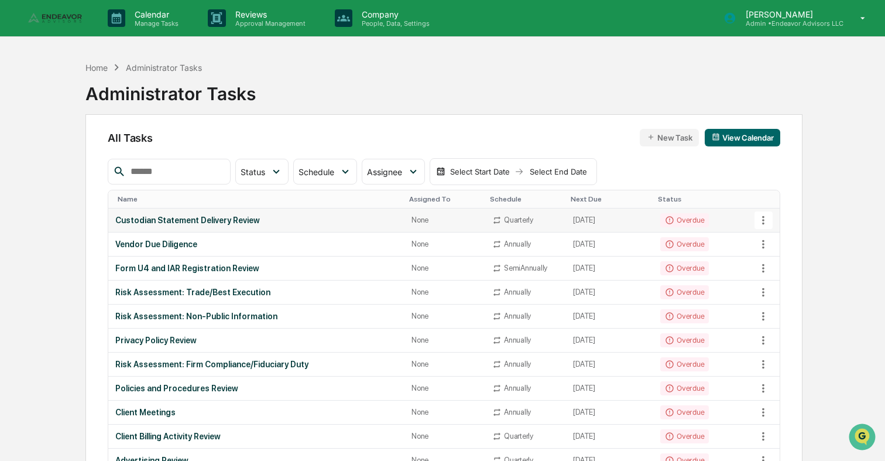
click at [344, 222] on div "Custodian Statement Delivery Review" at bounding box center [256, 219] width 282 height 9
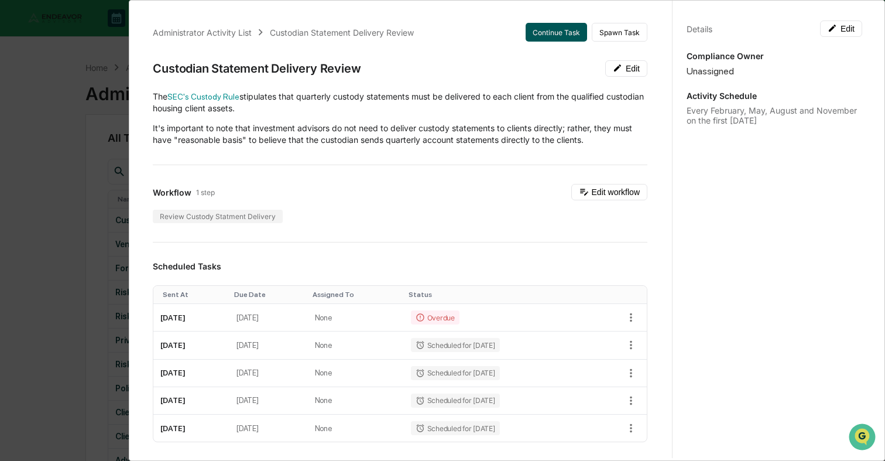
click at [557, 23] on button "Continue Task" at bounding box center [556, 32] width 61 height 19
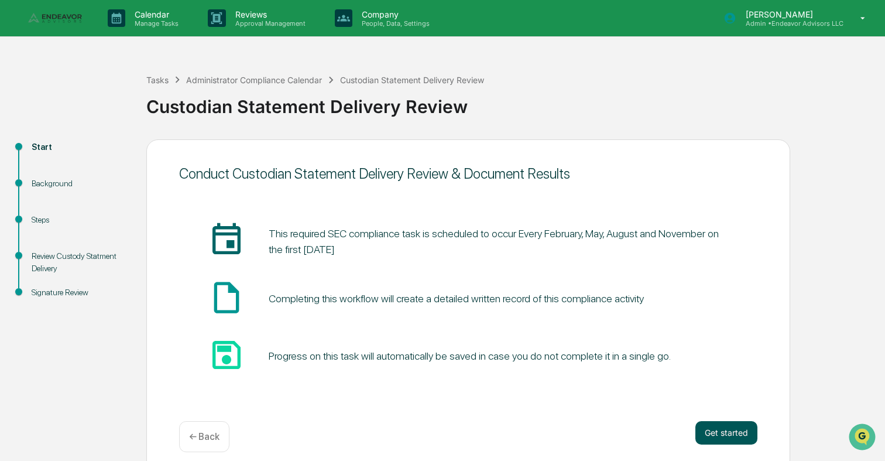
click at [732, 434] on button "Get started" at bounding box center [726, 432] width 62 height 23
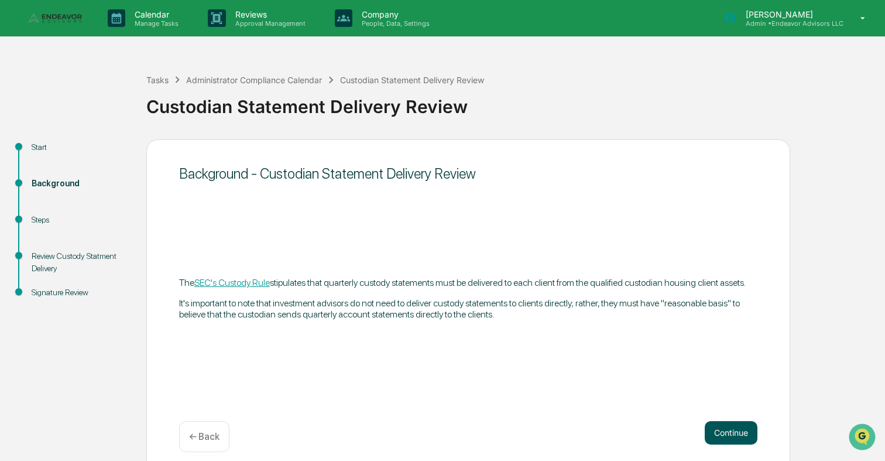
click at [732, 427] on button "Continue" at bounding box center [731, 432] width 53 height 23
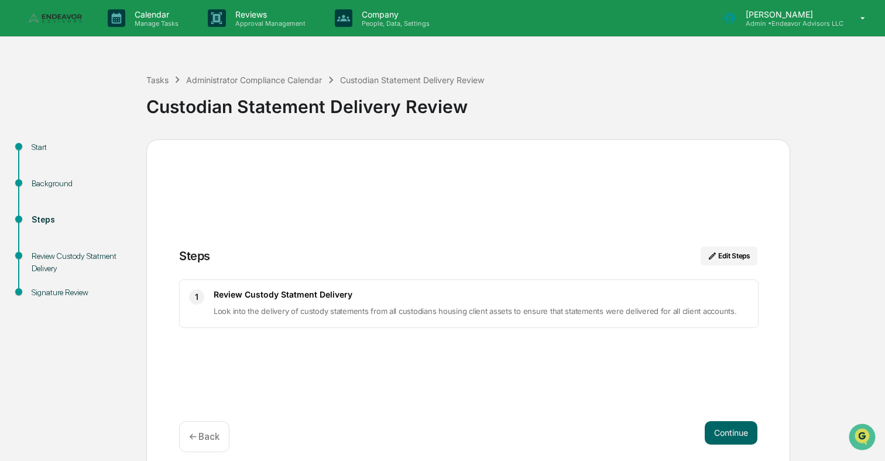
click at [732, 427] on button "Continue" at bounding box center [731, 432] width 53 height 23
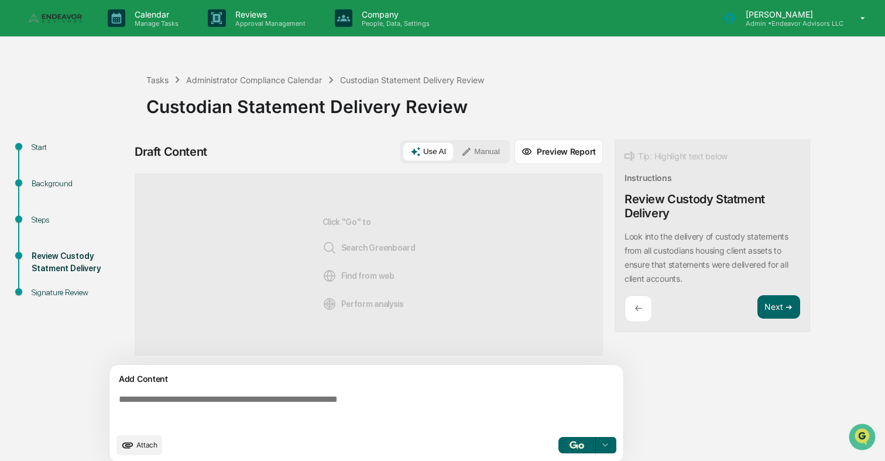
click at [470, 378] on div "Add Content" at bounding box center [366, 379] width 500 height 14
click at [458, 393] on textarea at bounding box center [368, 410] width 509 height 42
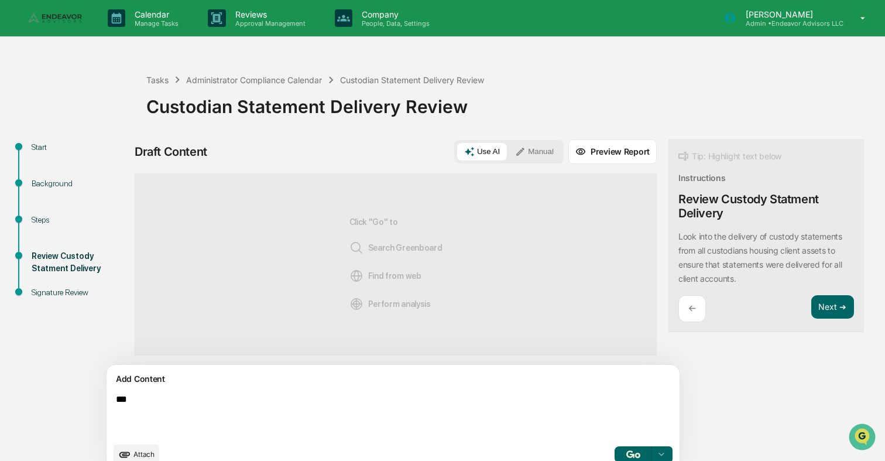
type textarea "***"
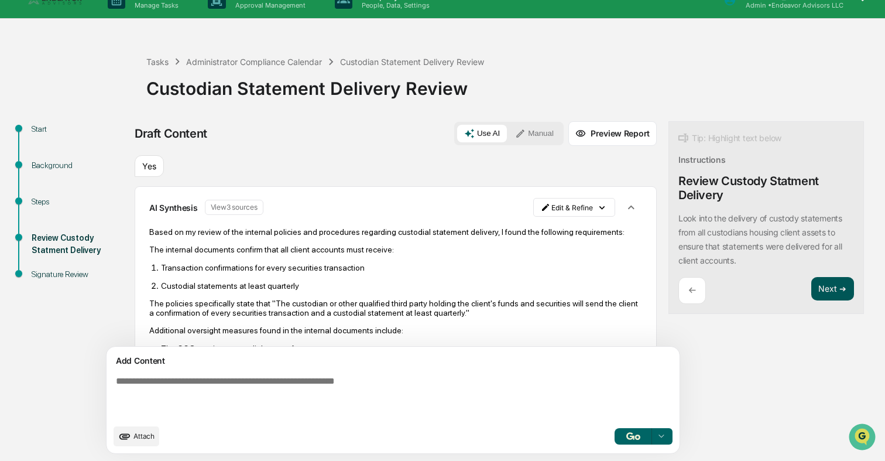
click at [811, 287] on button "Next ➔" at bounding box center [832, 289] width 43 height 24
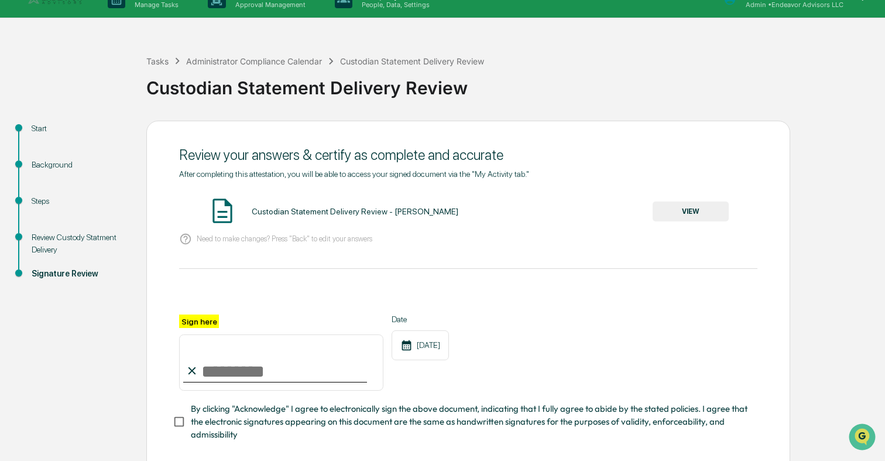
click at [690, 204] on button "VIEW" at bounding box center [691, 211] width 76 height 20
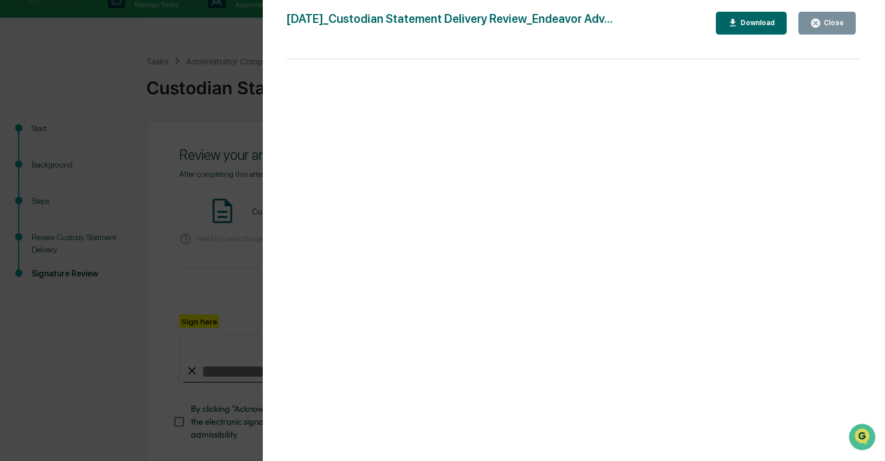
click at [234, 205] on div "Version History [DATE] 10:31 PM [PERSON_NAME] [DATE]_Custodian Statement Delive…" at bounding box center [442, 230] width 885 height 461
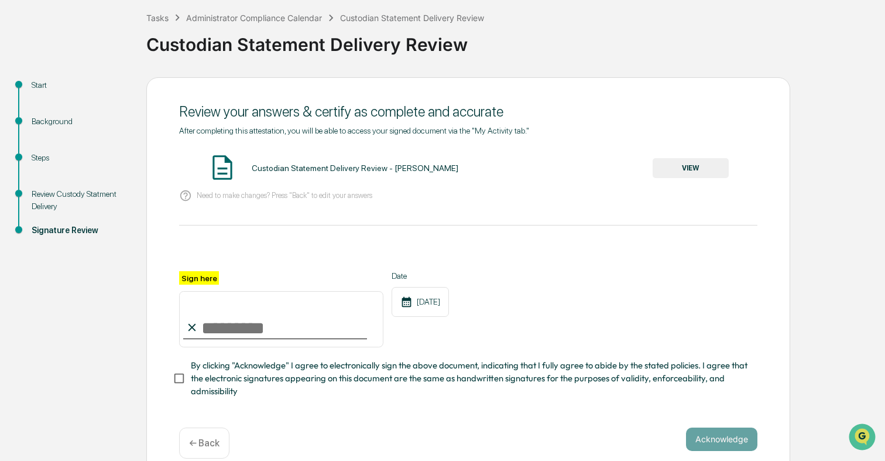
scroll to position [78, 0]
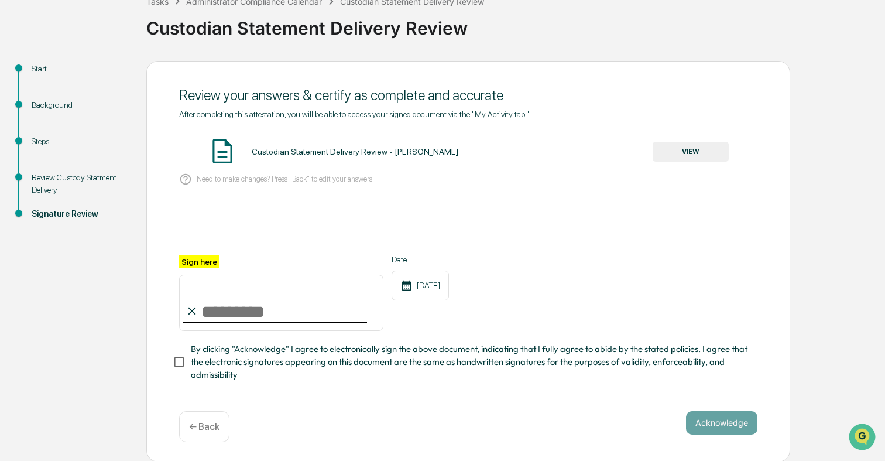
click at [284, 311] on input "Sign here" at bounding box center [281, 302] width 204 height 56
type input "**********"
click at [324, 342] on span "By clicking "Acknowledge" I agree to electronically sign the above document, in…" at bounding box center [469, 361] width 557 height 39
click at [708, 430] on button "Acknowledge" at bounding box center [721, 422] width 71 height 23
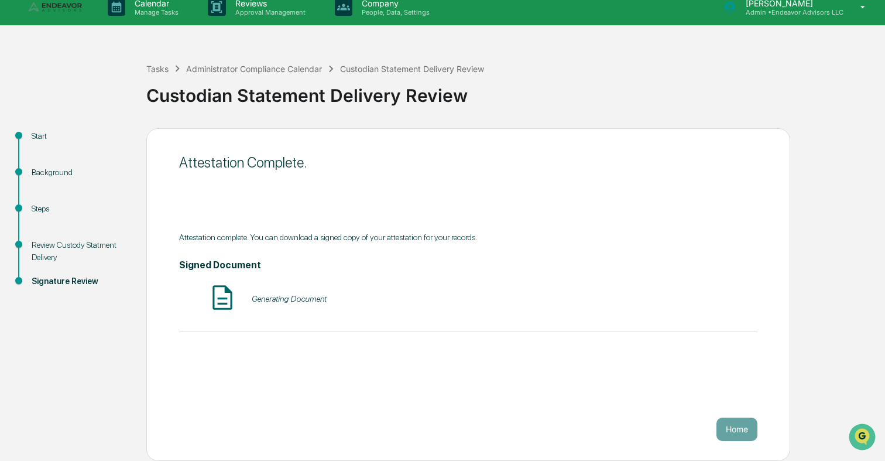
scroll to position [11, 0]
click at [733, 427] on button "Home" at bounding box center [736, 428] width 41 height 23
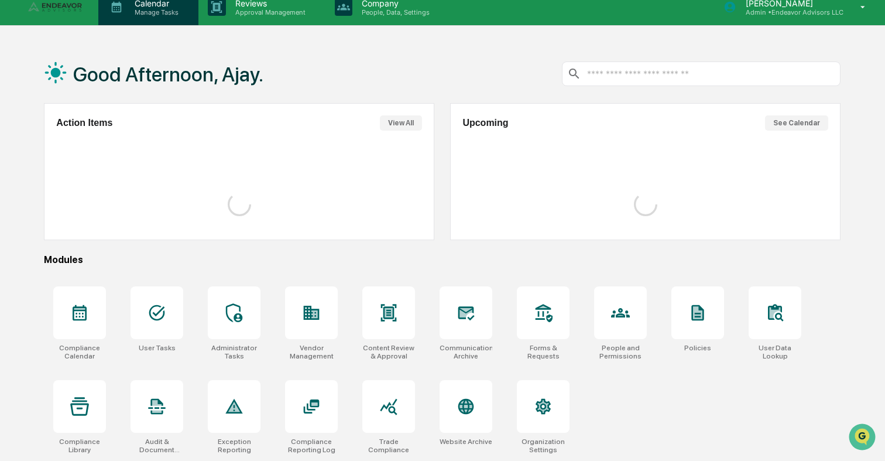
click at [170, 18] on div "Calendar Manage Tasks" at bounding box center [148, 7] width 100 height 36
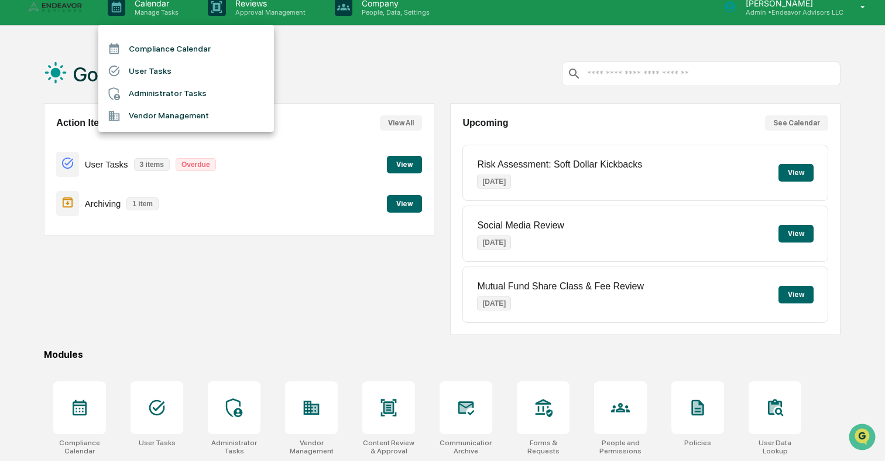
click at [169, 96] on li "Administrator Tasks" at bounding box center [186, 94] width 176 height 22
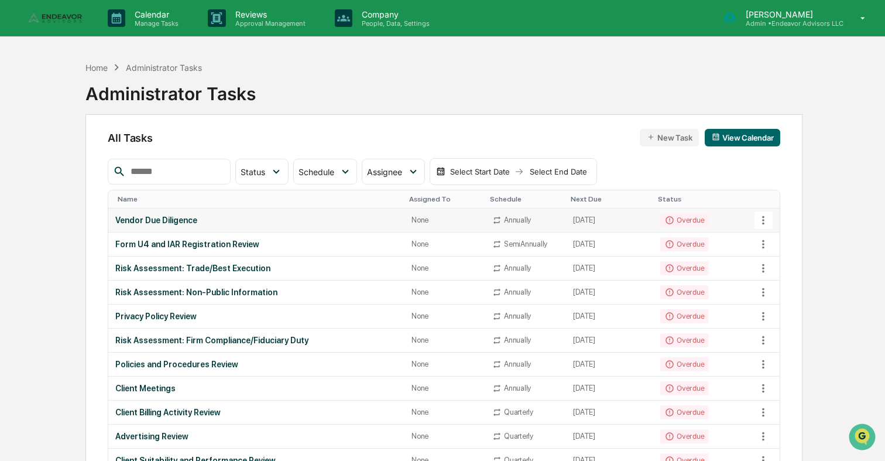
click at [307, 215] on div "Vendor Due Diligence" at bounding box center [256, 219] width 282 height 9
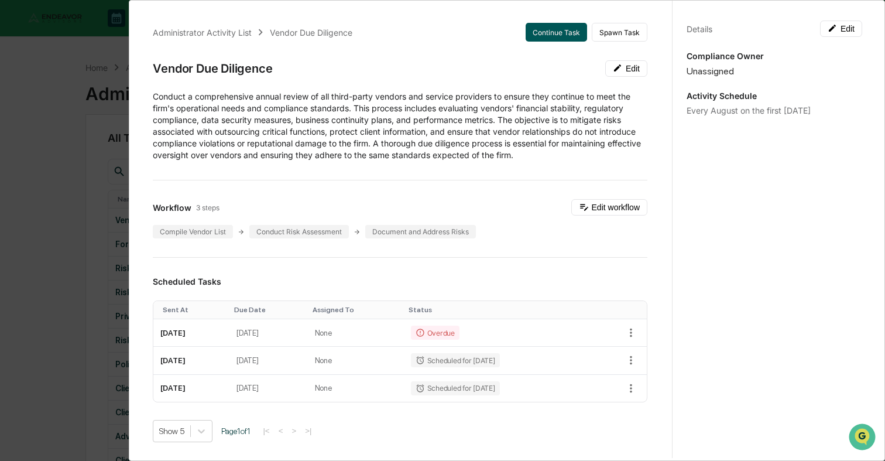
click at [567, 33] on button "Continue Task" at bounding box center [556, 32] width 61 height 19
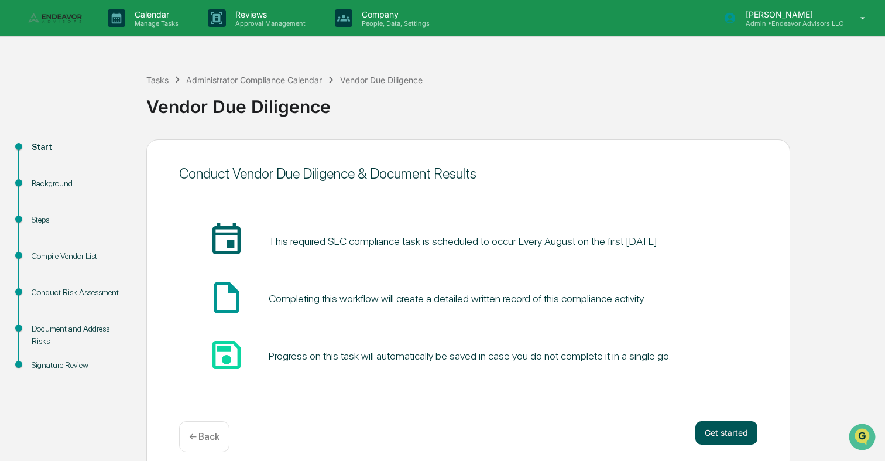
click at [734, 421] on button "Get started" at bounding box center [726, 432] width 62 height 23
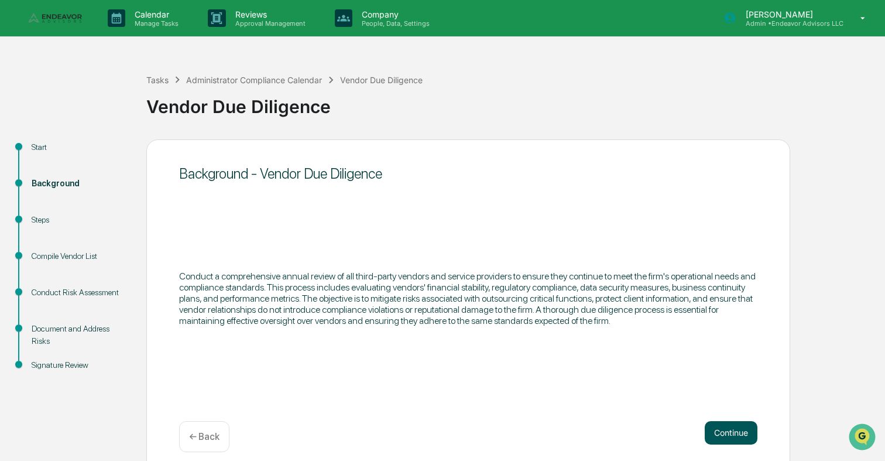
click at [751, 441] on button "Continue" at bounding box center [731, 432] width 53 height 23
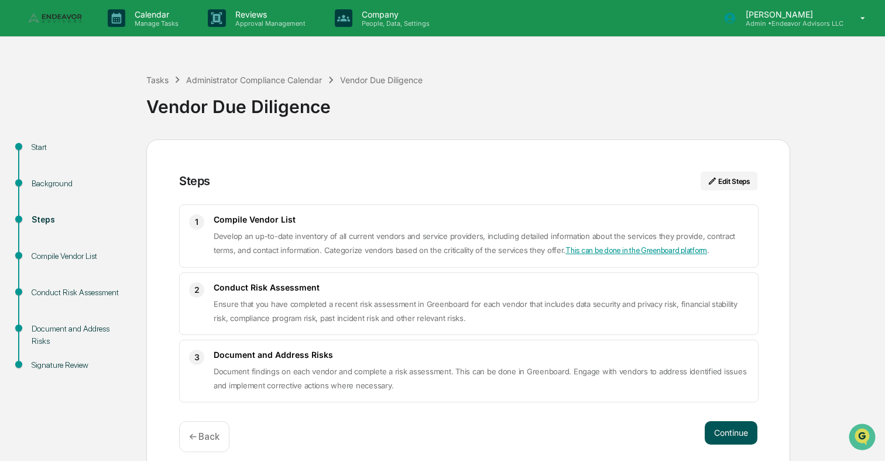
click at [745, 439] on button "Continue" at bounding box center [731, 432] width 53 height 23
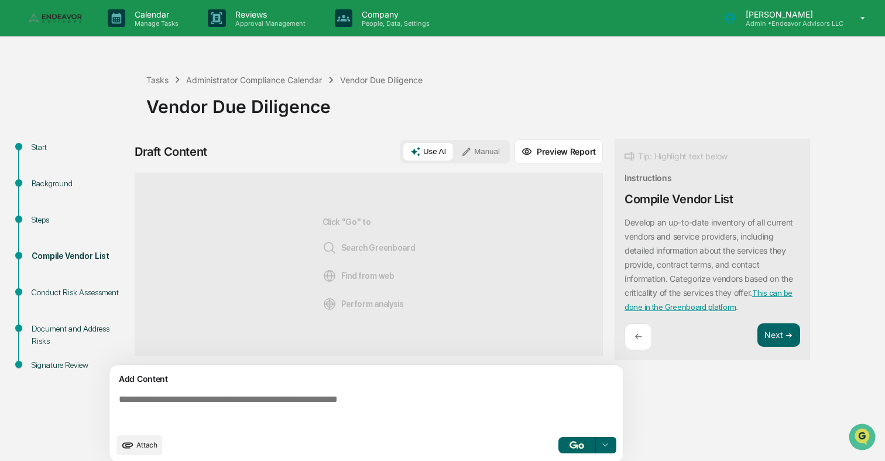
scroll to position [9, 0]
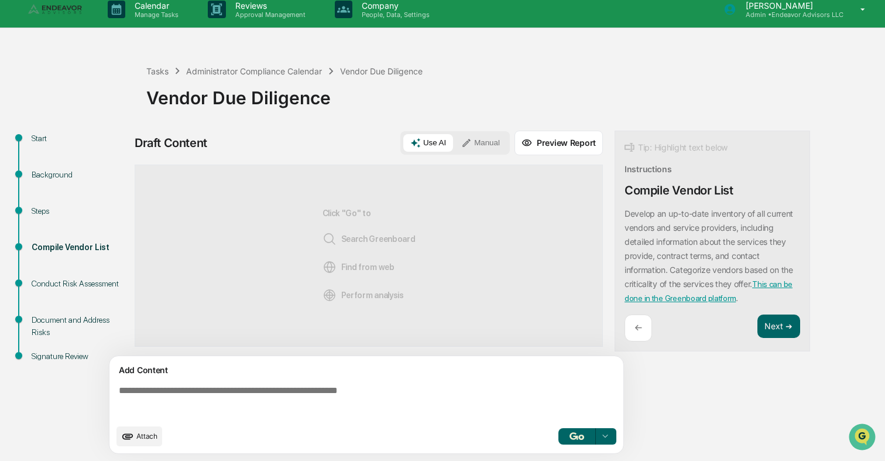
click at [469, 388] on textarea at bounding box center [368, 401] width 509 height 42
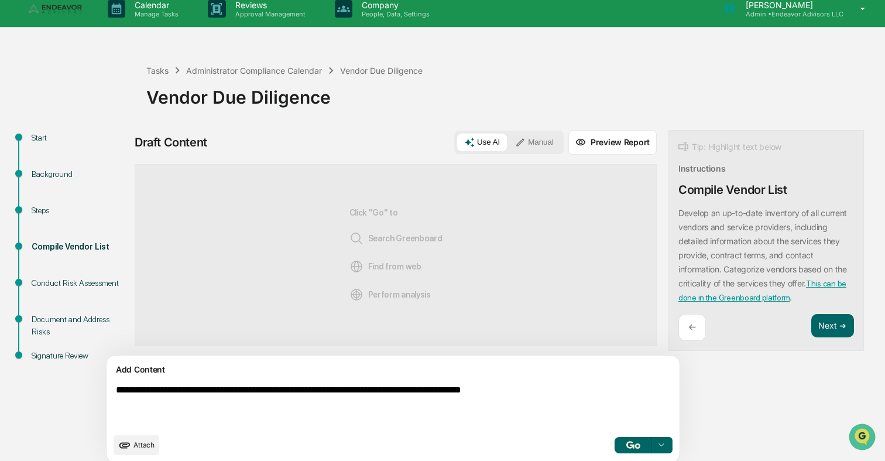
type textarea "**********"
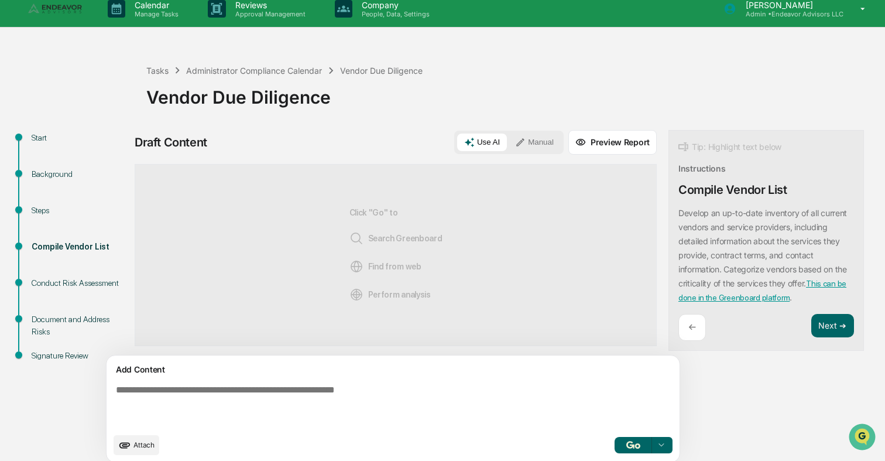
scroll to position [19, 0]
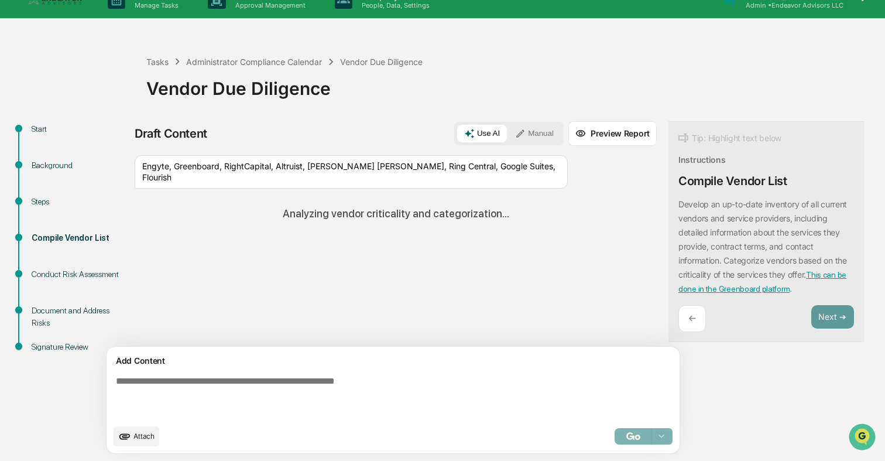
click at [438, 273] on div "Sources Engyte, Greenboard, RightCapital, Altruist, [PERSON_NAME] [PERSON_NAME]…" at bounding box center [396, 250] width 522 height 191
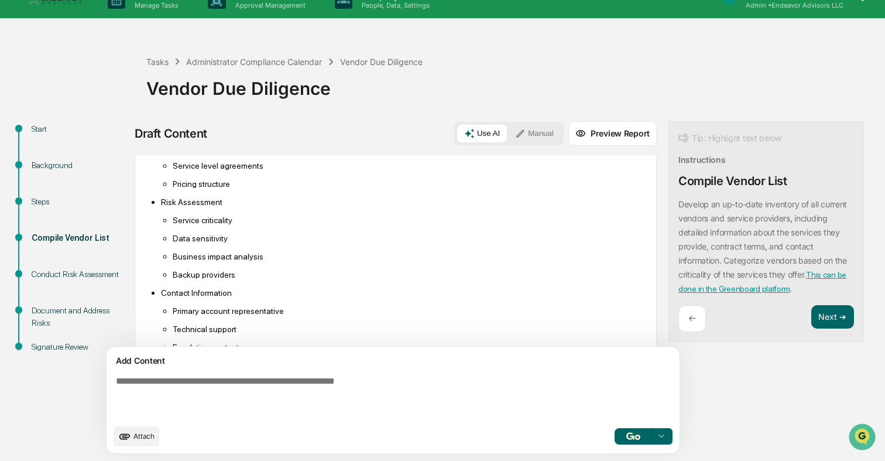
scroll to position [1540, 0]
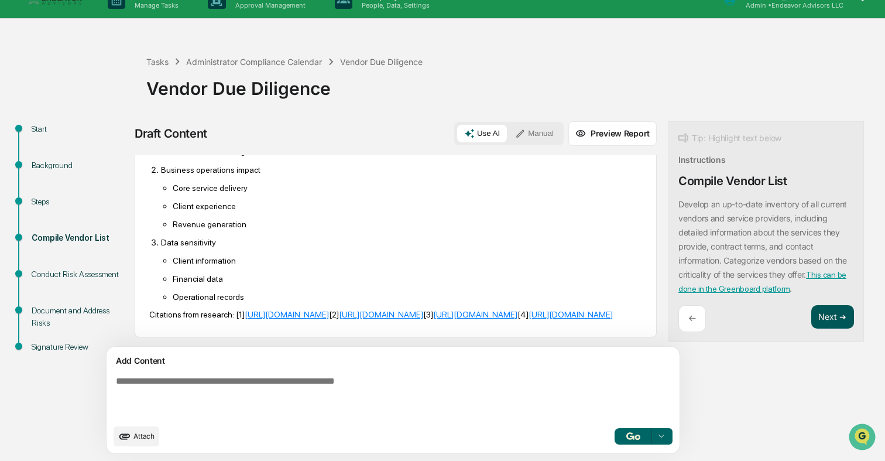
click at [811, 320] on button "Next ➔" at bounding box center [832, 317] width 43 height 24
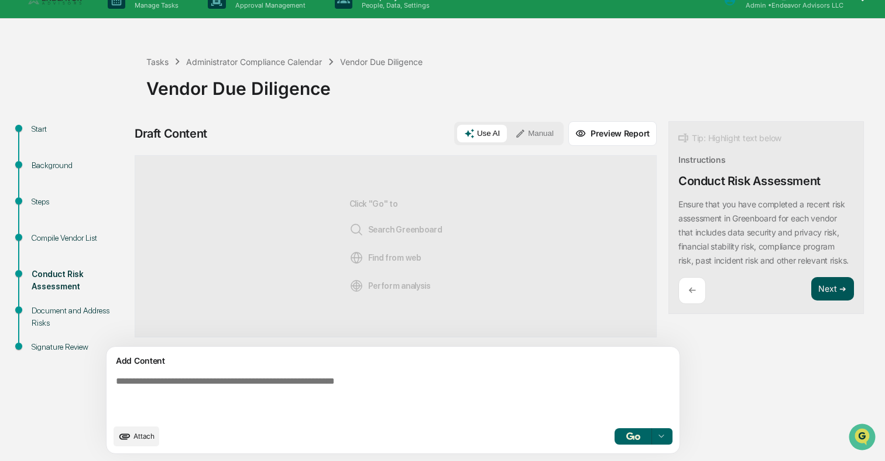
click at [811, 300] on button "Next ➔" at bounding box center [832, 289] width 43 height 24
click at [811, 283] on button "Next ➔" at bounding box center [832, 289] width 43 height 24
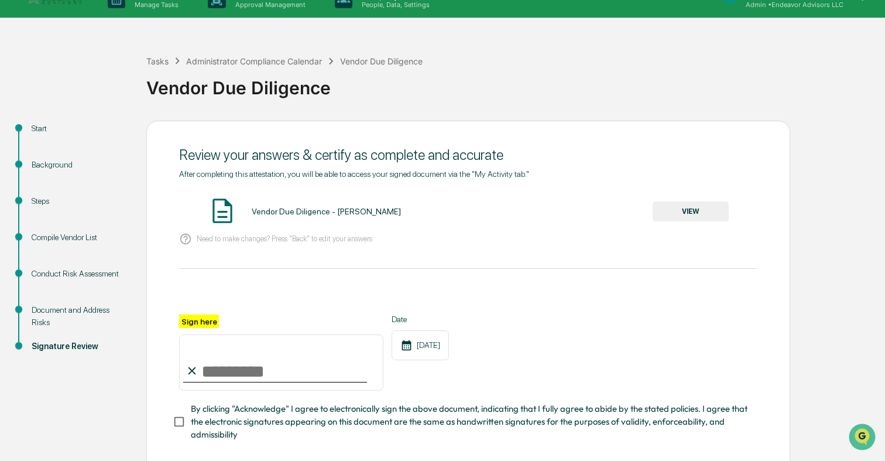
click at [678, 222] on div "Vendor Due Diligence - [PERSON_NAME] VIEW" at bounding box center [468, 211] width 578 height 31
click at [672, 205] on button "VIEW" at bounding box center [691, 211] width 76 height 20
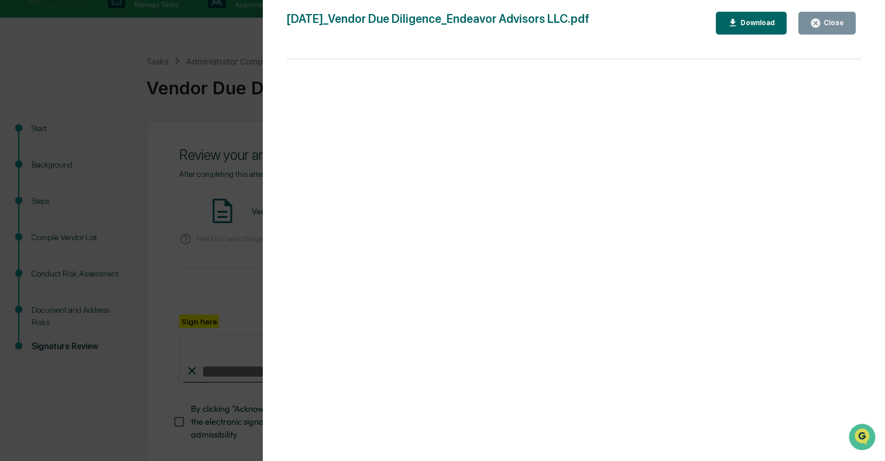
click at [149, 227] on div "Version History [DATE] 10:33 PM [PERSON_NAME] [DATE]_Vendor Due Diligence_Endea…" at bounding box center [442, 230] width 885 height 461
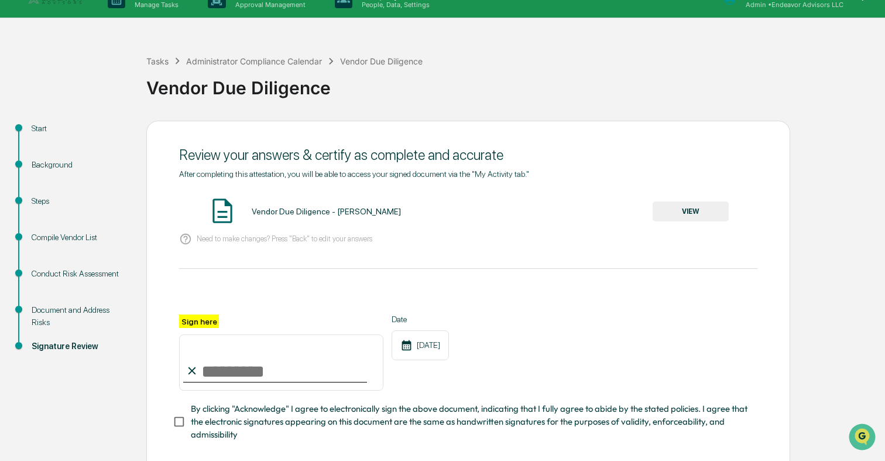
scroll to position [78, 0]
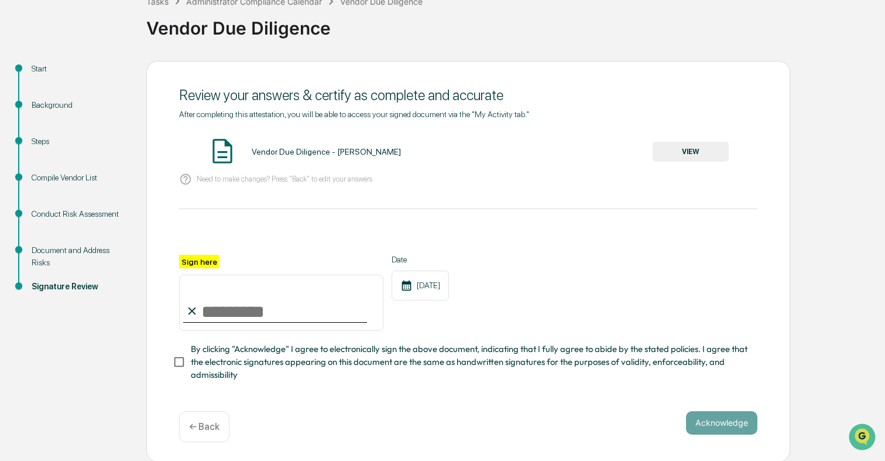
click at [287, 313] on input "Sign here" at bounding box center [281, 302] width 204 height 56
type input "**********"
click at [350, 351] on span "By clicking "Acknowledge" I agree to electronically sign the above document, in…" at bounding box center [469, 361] width 557 height 39
click at [723, 416] on button "Acknowledge" at bounding box center [721, 422] width 71 height 23
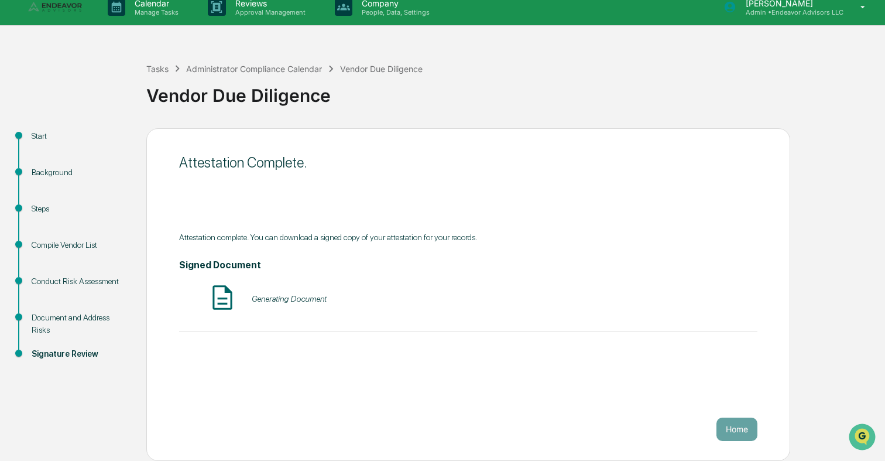
scroll to position [11, 0]
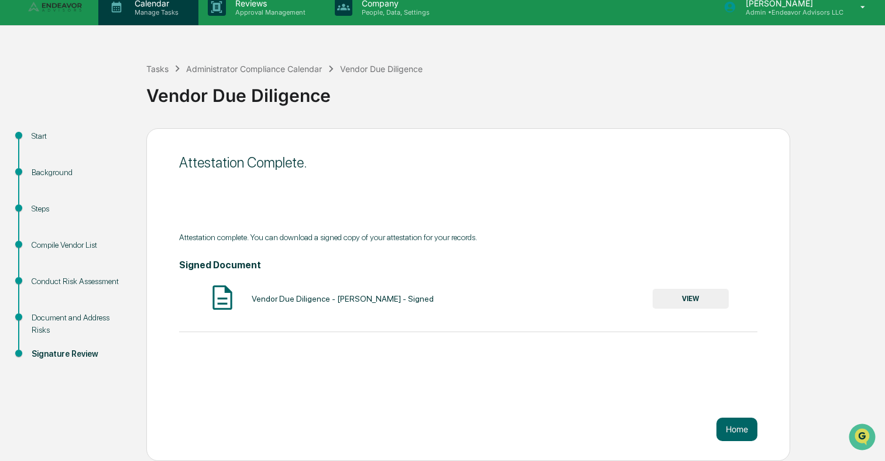
click at [134, 10] on p "Manage Tasks" at bounding box center [154, 12] width 59 height 8
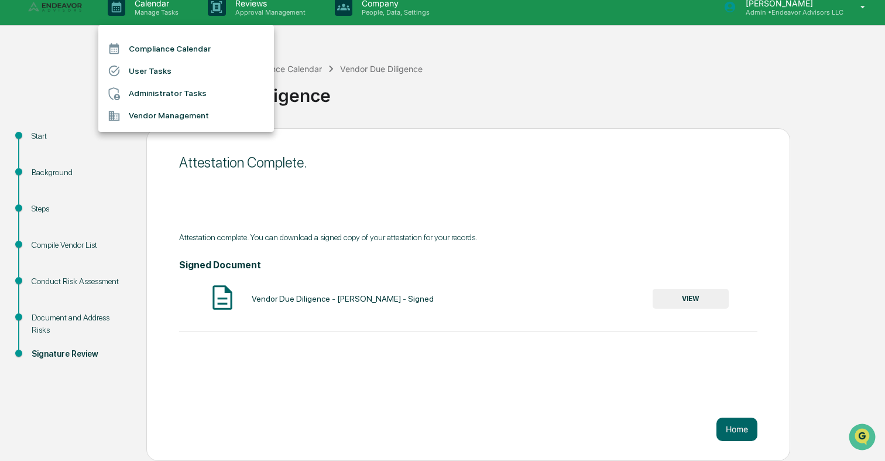
click at [156, 92] on li "Administrator Tasks" at bounding box center [186, 94] width 176 height 22
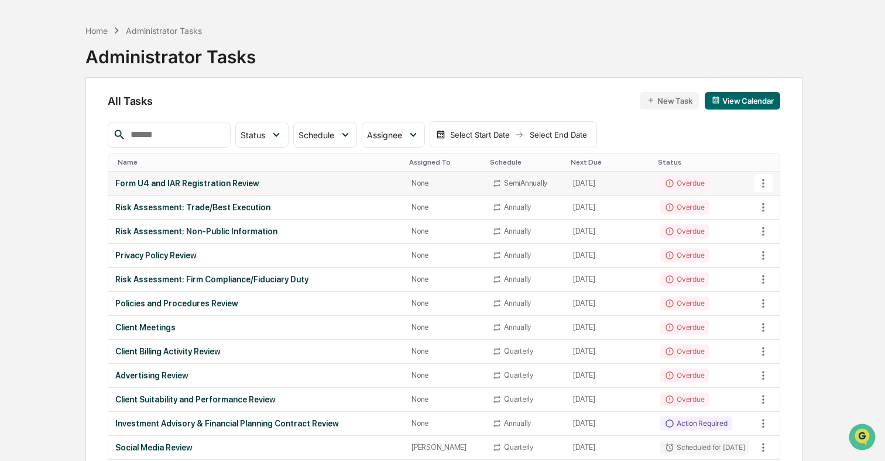
scroll to position [36, 0]
click at [355, 182] on div "Form U4 and IAR Registration Review" at bounding box center [256, 183] width 282 height 9
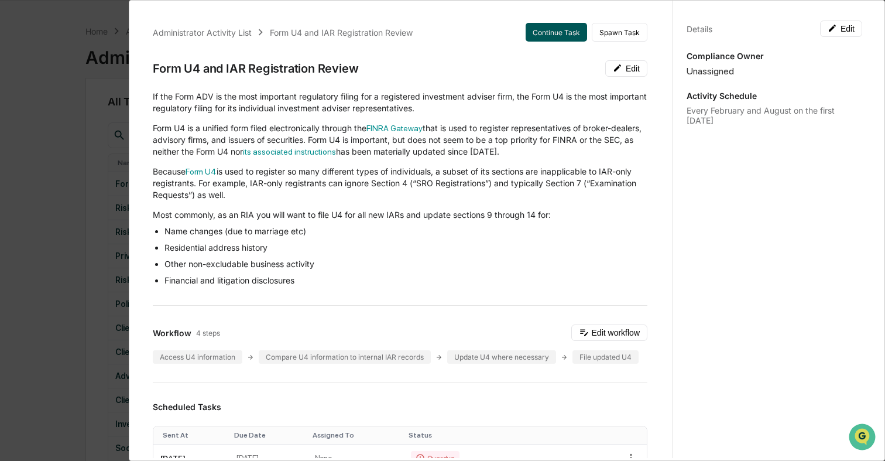
click at [569, 34] on button "Continue Task" at bounding box center [556, 32] width 61 height 19
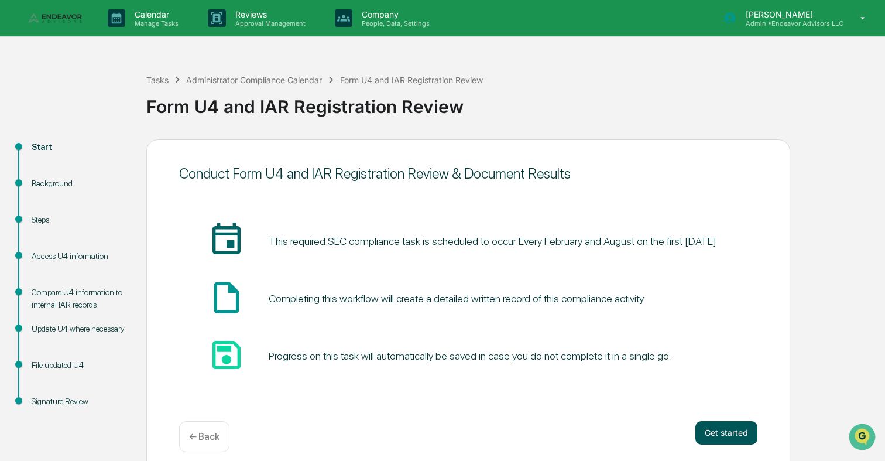
click at [728, 433] on button "Get started" at bounding box center [726, 432] width 62 height 23
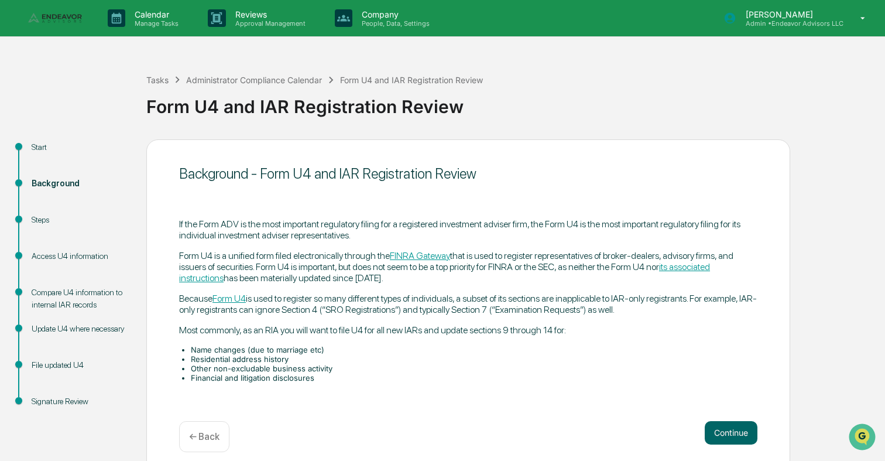
click at [728, 433] on button "Continue" at bounding box center [731, 432] width 53 height 23
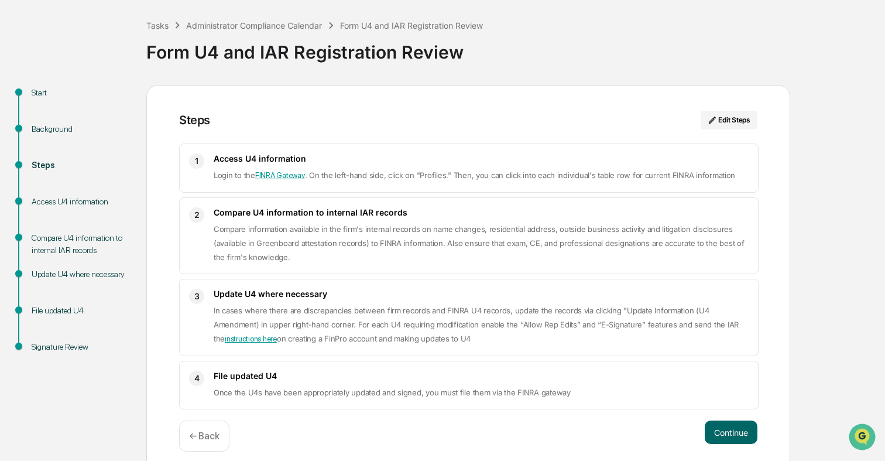
scroll to position [66, 0]
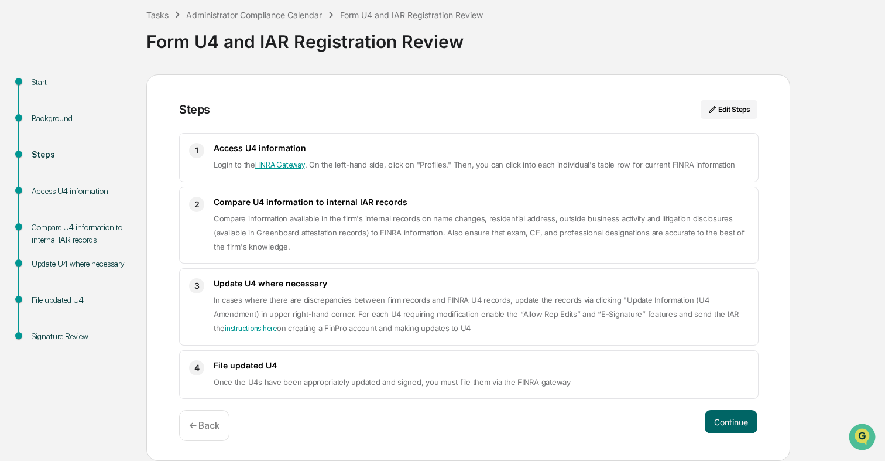
click at [754, 442] on div "Steps Edit Steps 1 Access U4 information Login to the [GEOGRAPHIC_DATA] . On th…" at bounding box center [468, 267] width 644 height 387
click at [746, 428] on button "Continue" at bounding box center [731, 421] width 53 height 23
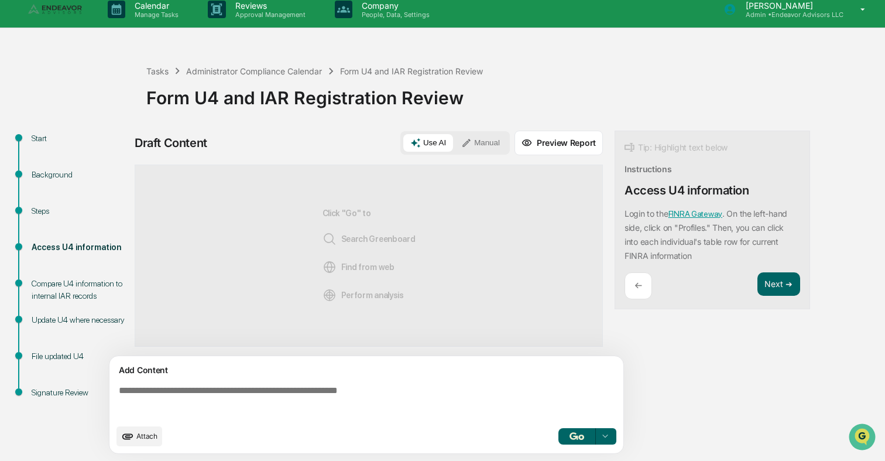
click at [774, 299] on div "Tip: Highlight text below Instructions Access U4 information Login to the [GEOG…" at bounding box center [711, 220] width 195 height 179
click at [775, 293] on button "Next ➔" at bounding box center [778, 284] width 43 height 24
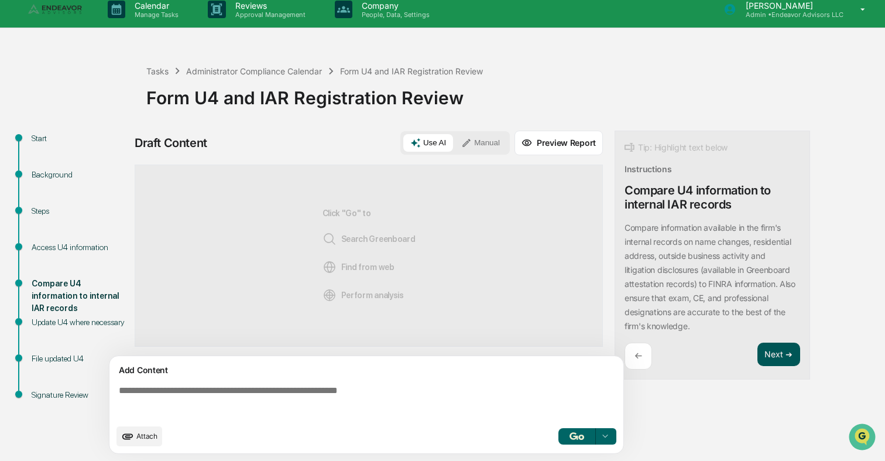
click at [775, 353] on button "Next ➔" at bounding box center [778, 354] width 43 height 24
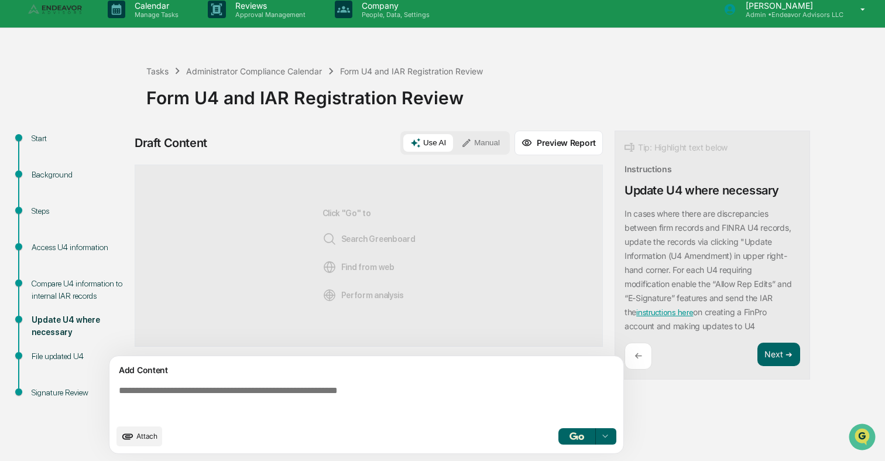
click at [411, 389] on textarea at bounding box center [368, 401] width 509 height 42
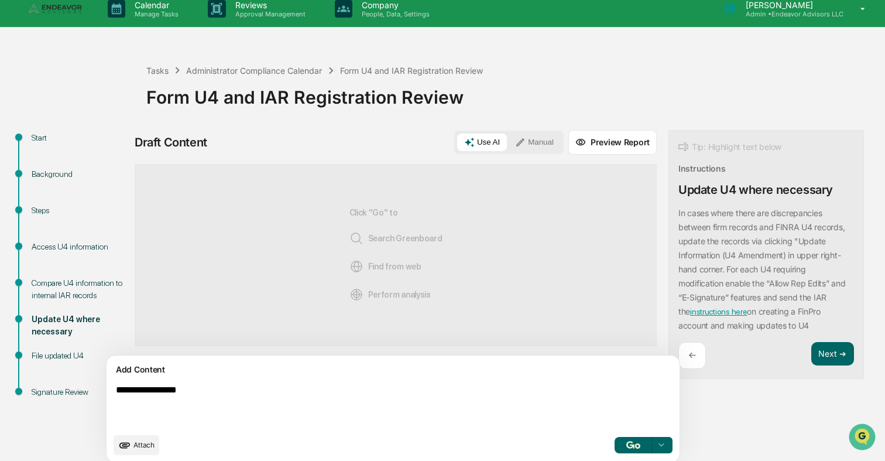
type textarea "**********"
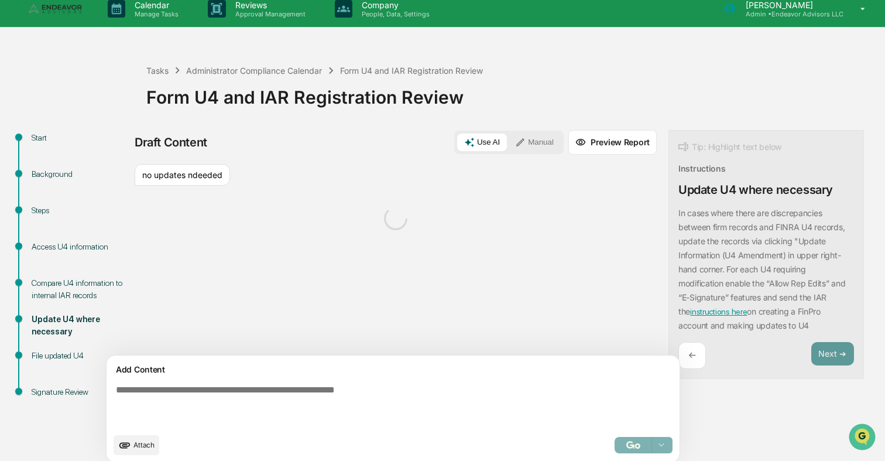
scroll to position [19, 0]
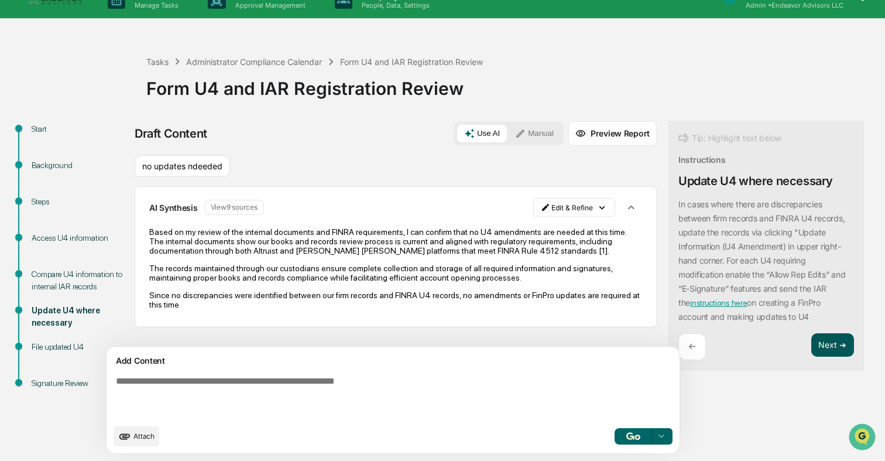
click at [811, 355] on button "Next ➔" at bounding box center [832, 345] width 43 height 24
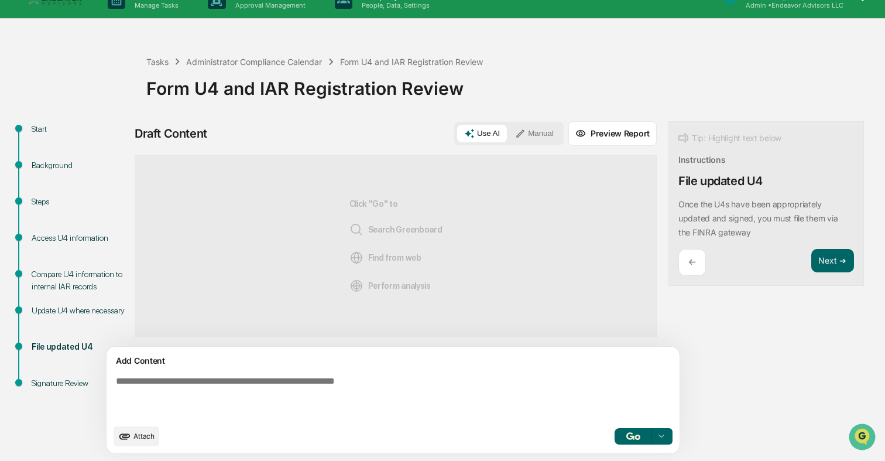
click at [540, 379] on textarea at bounding box center [365, 396] width 509 height 51
type textarea "**********"
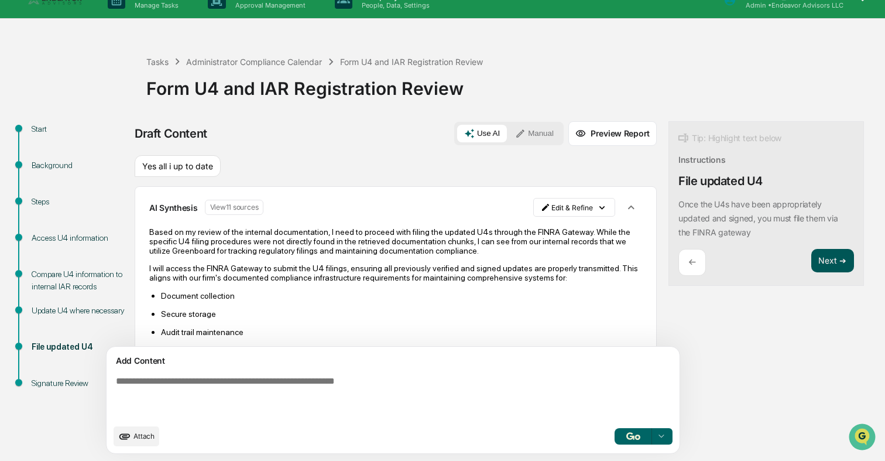
click at [811, 262] on button "Next ➔" at bounding box center [832, 261] width 43 height 24
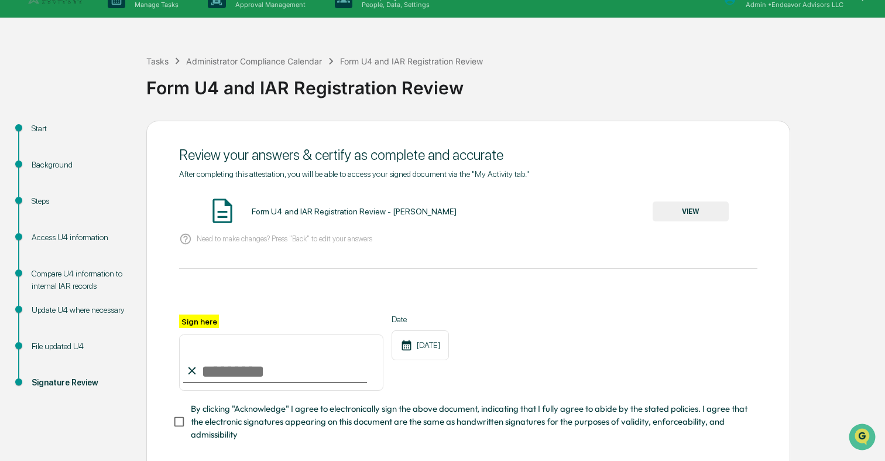
click at [675, 211] on button "VIEW" at bounding box center [691, 211] width 76 height 20
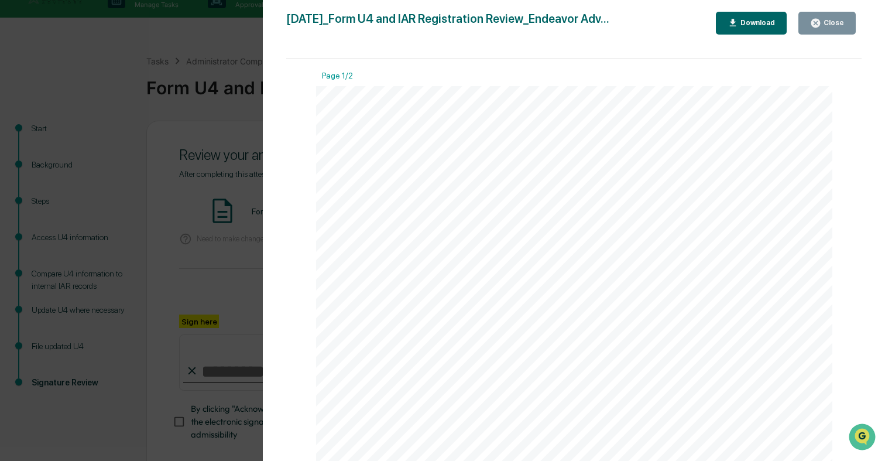
click at [211, 262] on div "Version History [DATE] 10:34 PM [PERSON_NAME] [DATE]_Form U4 and IAR Registrati…" at bounding box center [442, 230] width 885 height 461
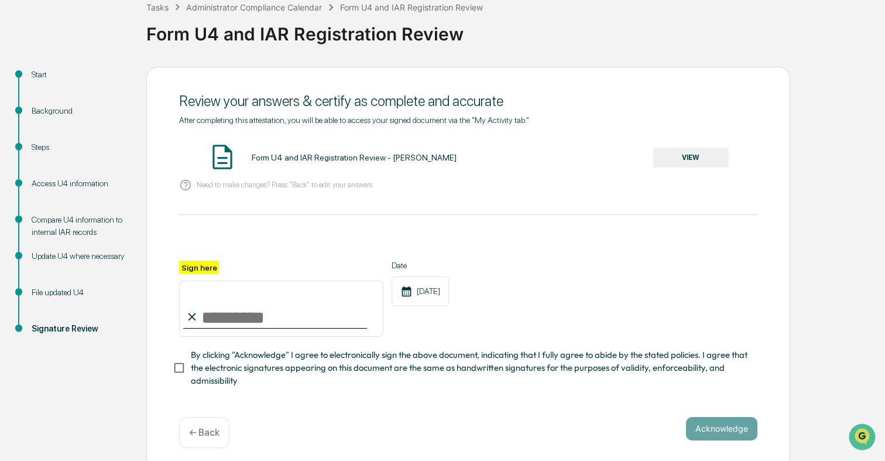
scroll to position [78, 0]
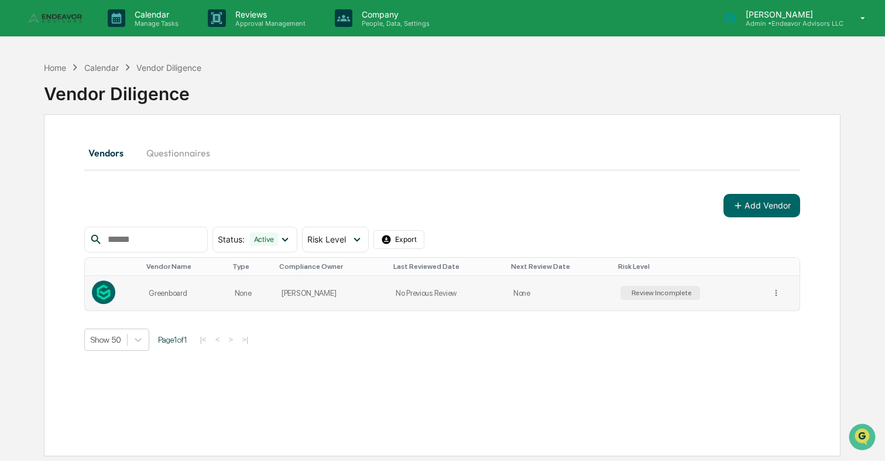
click at [592, 302] on td "None" at bounding box center [559, 293] width 107 height 35
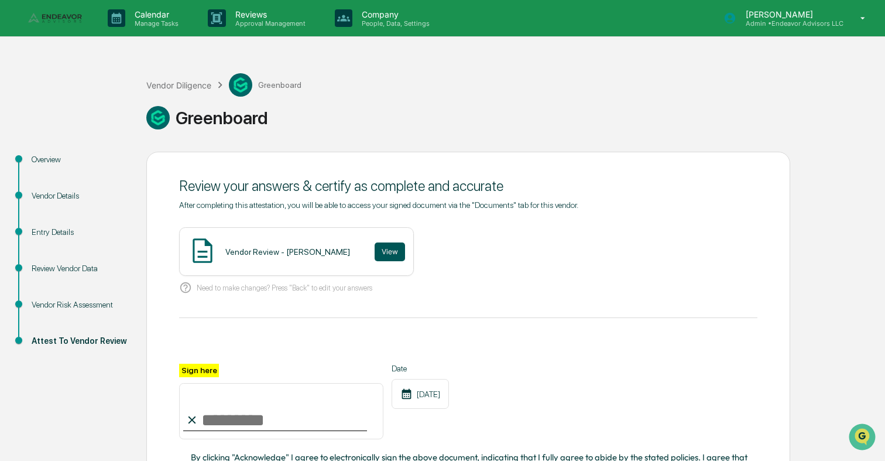
click at [376, 254] on button "View" at bounding box center [390, 251] width 30 height 19
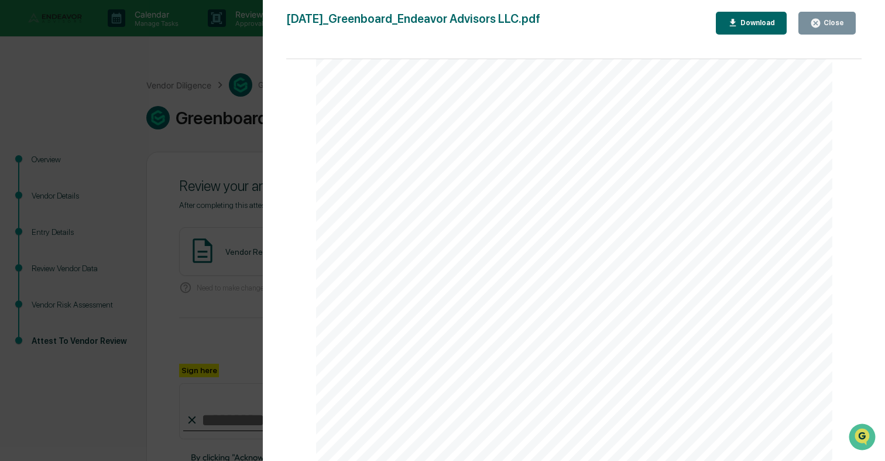
scroll to position [1894, 0]
click at [237, 268] on div "Version History 09/17/2025, 10:46 PM Ajay Vadukul 2025-09-17_Greenboard_Endeavo…" at bounding box center [442, 230] width 885 height 461
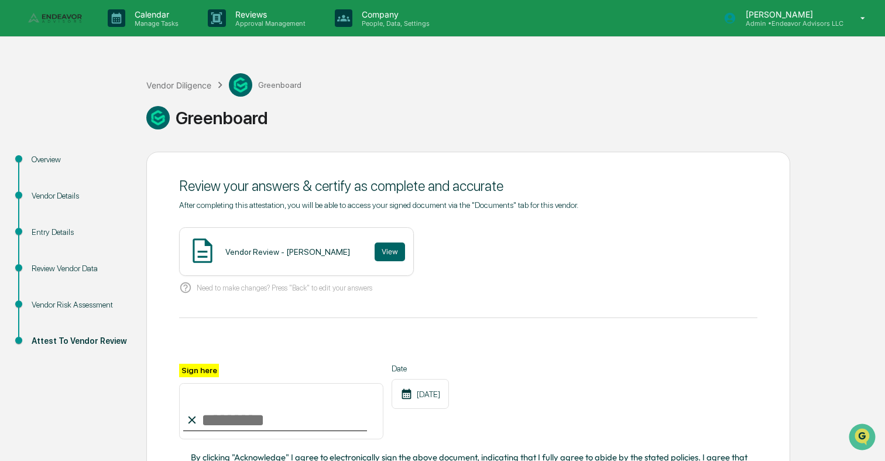
click at [257, 400] on input "Sign here" at bounding box center [281, 411] width 204 height 56
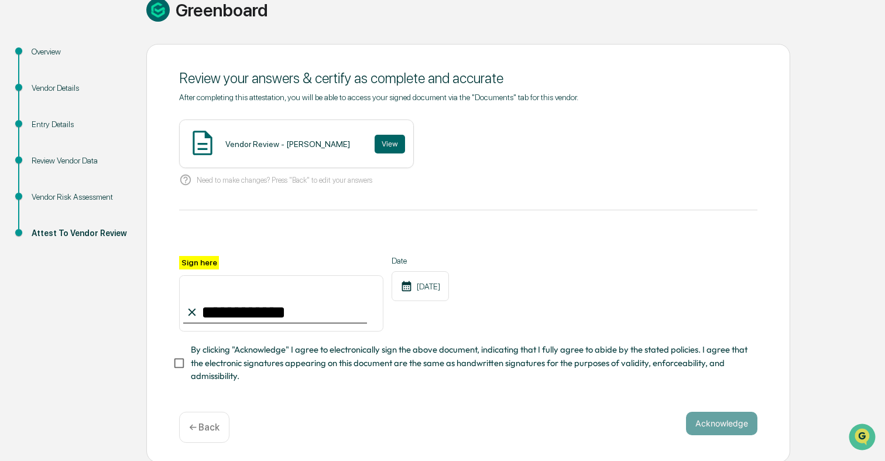
type input "**********"
click at [330, 352] on span "By clicking "Acknowledge" I agree to electronically sign the above document, in…" at bounding box center [469, 362] width 557 height 39
click at [713, 419] on button "Acknowledge" at bounding box center [721, 422] width 71 height 23
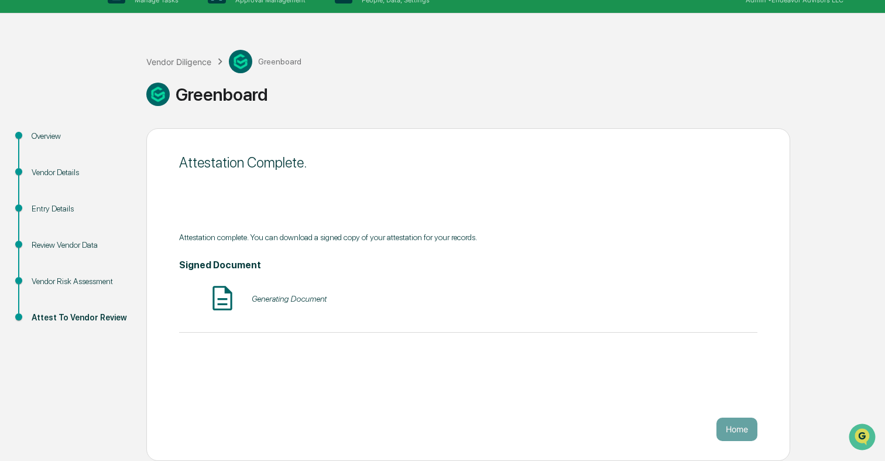
scroll to position [23, 0]
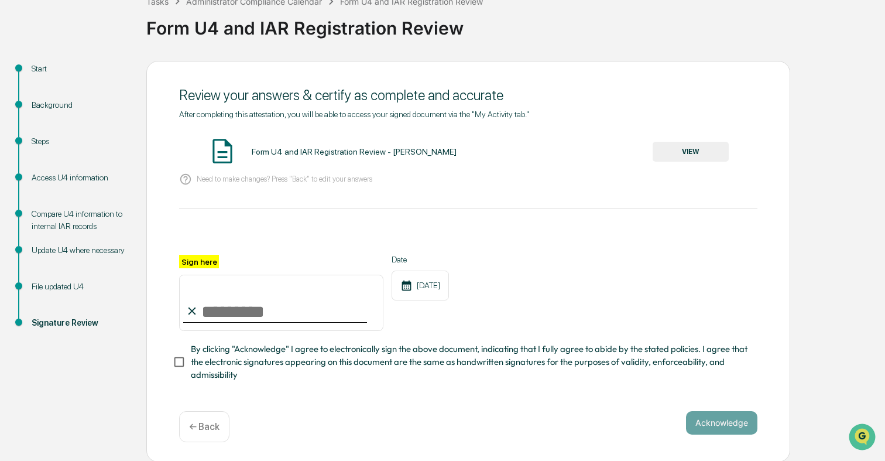
click at [264, 311] on input "Sign here" at bounding box center [281, 302] width 204 height 56
type input "**********"
click at [406, 351] on span "By clicking "Acknowledge" I agree to electronically sign the above document, in…" at bounding box center [469, 361] width 557 height 39
click at [719, 427] on button "Acknowledge" at bounding box center [721, 422] width 71 height 23
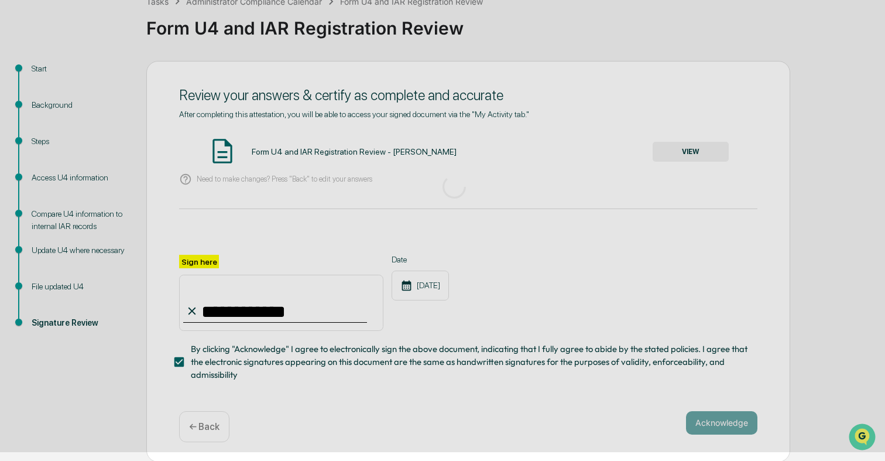
scroll to position [11, 0]
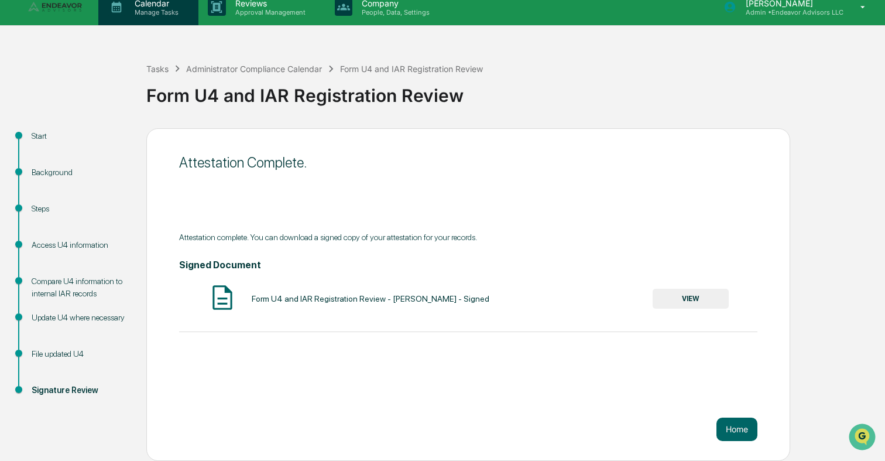
click at [167, 20] on div "Calendar Manage Tasks" at bounding box center [148, 7] width 100 height 36
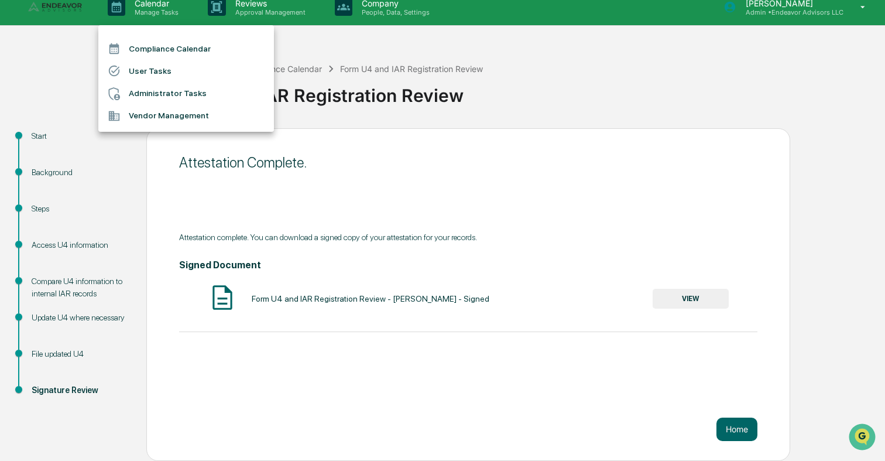
click at [168, 86] on li "Administrator Tasks" at bounding box center [186, 94] width 176 height 22
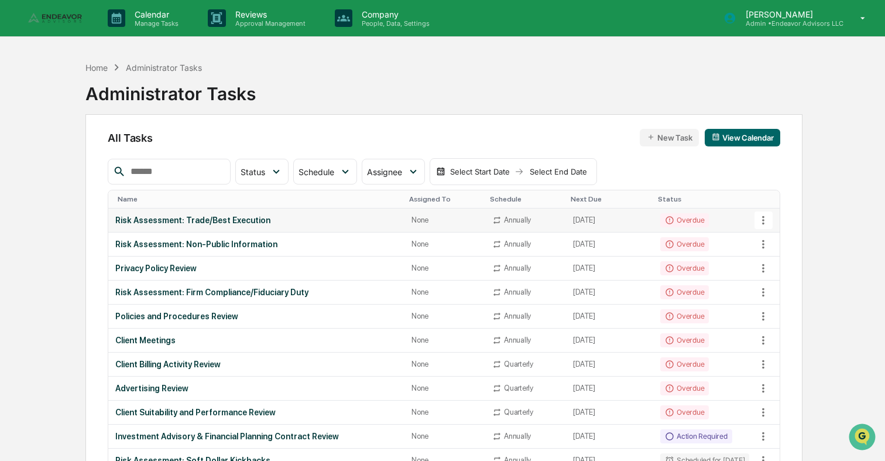
click at [228, 225] on td "Risk Assessment: Trade/Best Execution" at bounding box center [256, 220] width 296 height 24
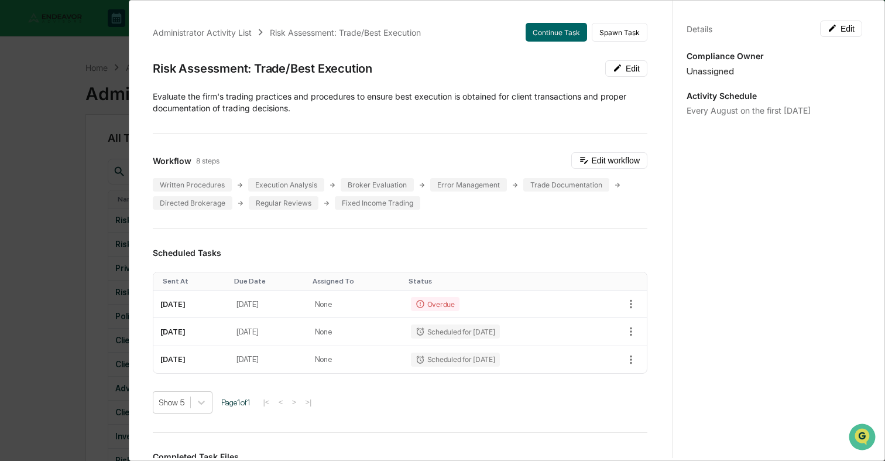
click at [574, 43] on div "Administrator Activity List Risk Assessment: Trade/Best Execution Continue Task…" at bounding box center [400, 398] width 523 height 778
click at [571, 22] on div "Administrator Activity List Risk Assessment: Trade/Best Execution Continue Task…" at bounding box center [400, 398] width 523 height 778
click at [571, 25] on button "Continue Task" at bounding box center [556, 32] width 61 height 19
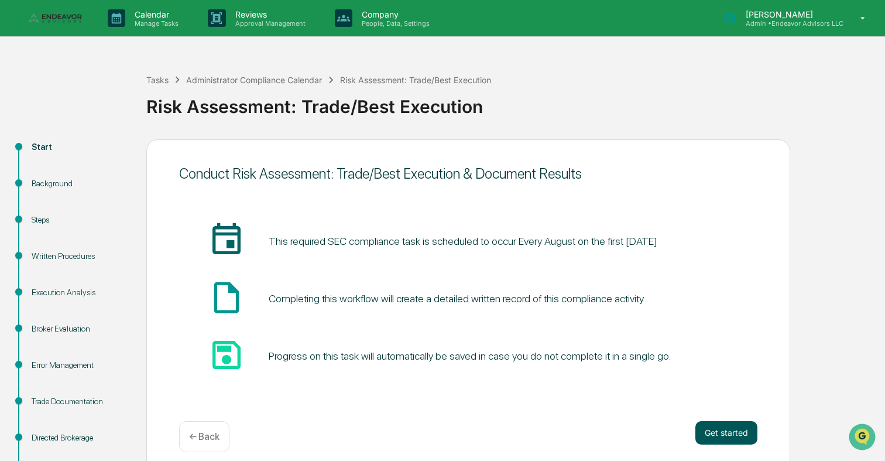
click at [703, 426] on button "Get started" at bounding box center [726, 432] width 62 height 23
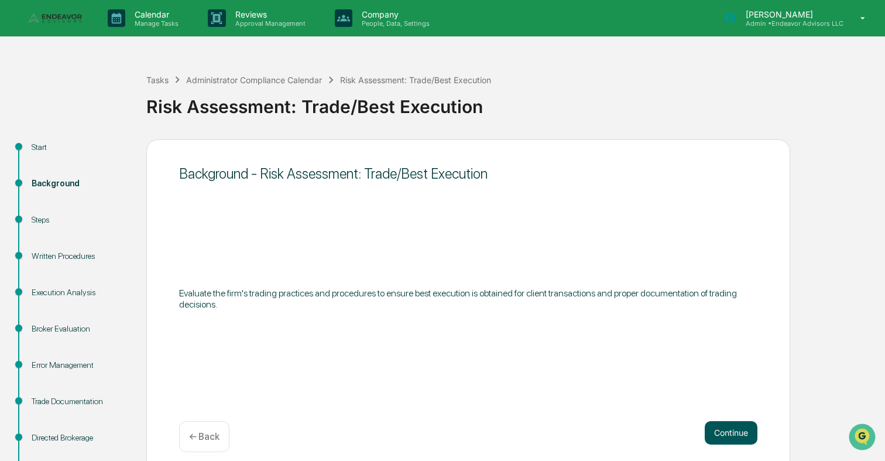
click at [740, 428] on button "Continue" at bounding box center [731, 432] width 53 height 23
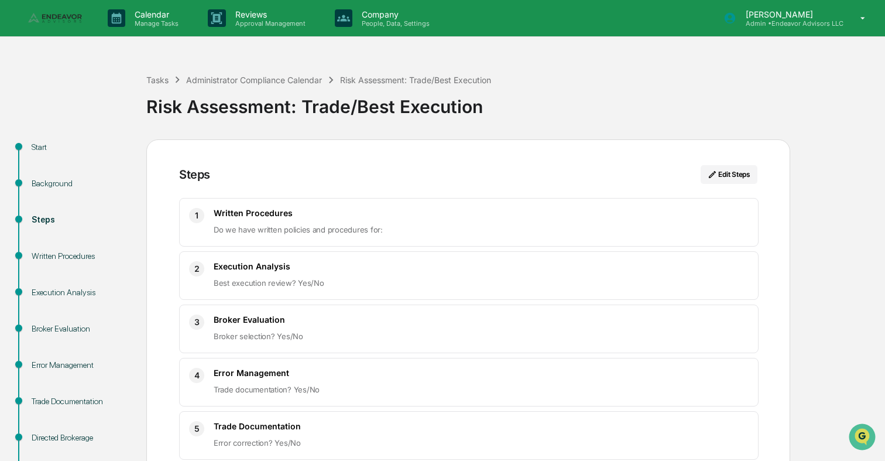
scroll to position [221, 0]
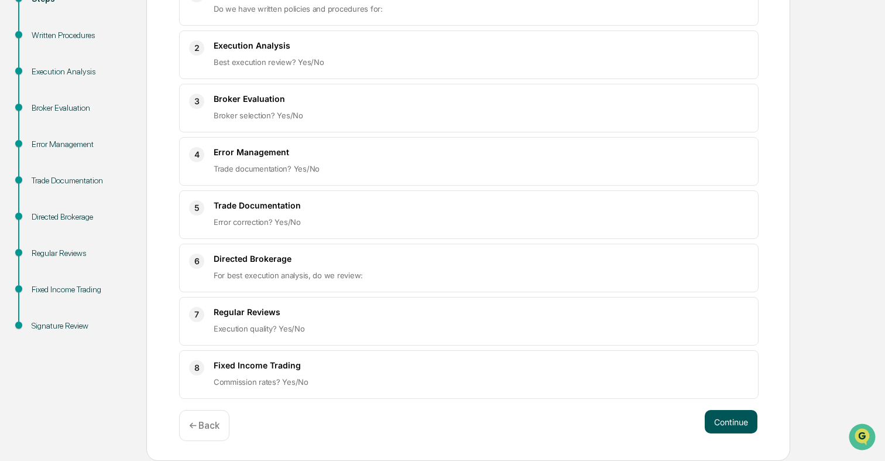
click at [717, 418] on button "Continue" at bounding box center [731, 421] width 53 height 23
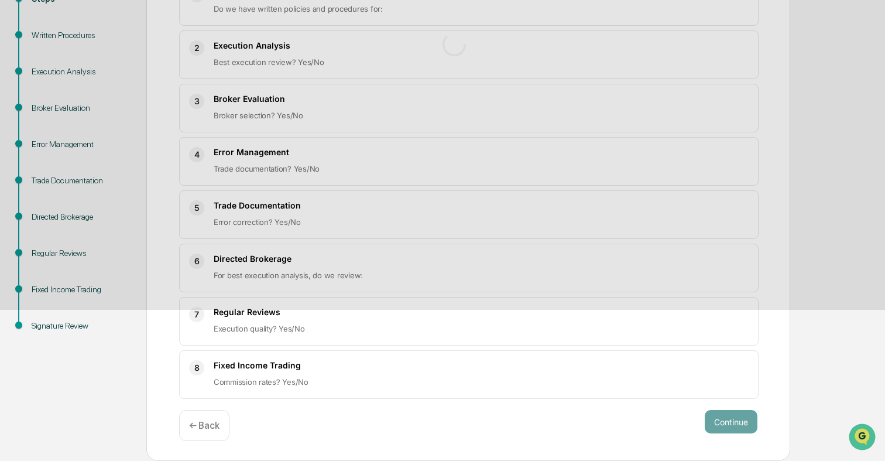
scroll to position [127, 0]
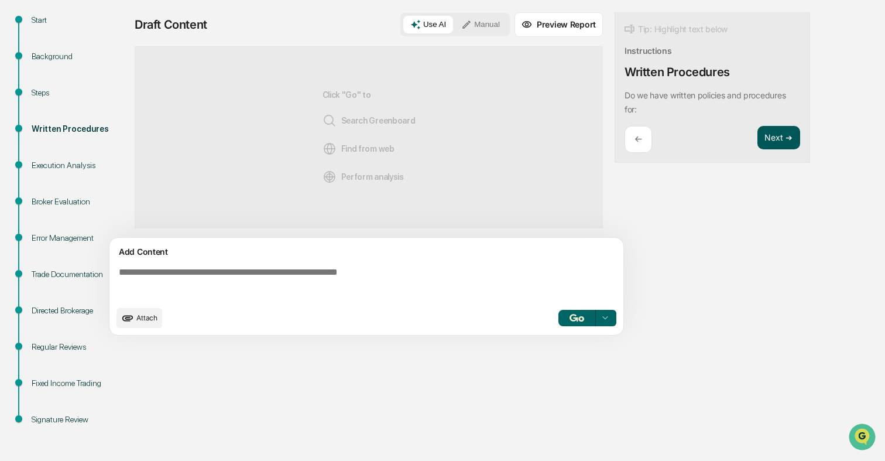
click at [784, 135] on button "Next ➔" at bounding box center [778, 138] width 43 height 24
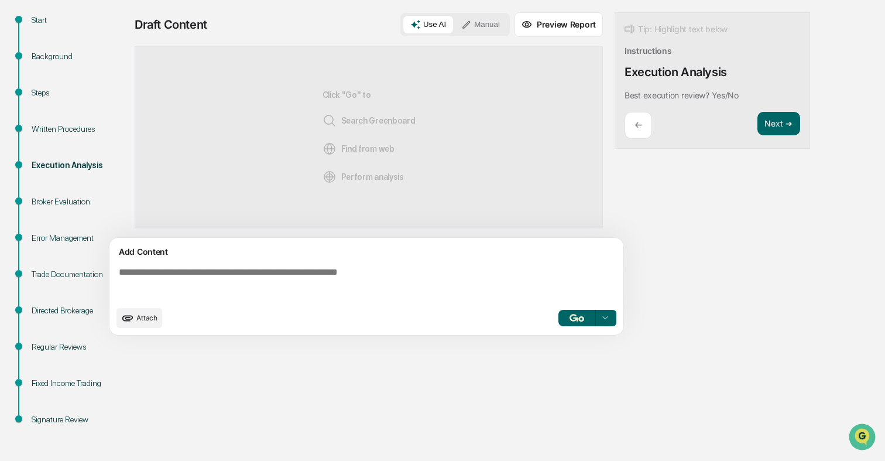
click at [784, 138] on div "Next ➔" at bounding box center [778, 126] width 43 height 28
click at [784, 127] on button "Next ➔" at bounding box center [778, 124] width 43 height 24
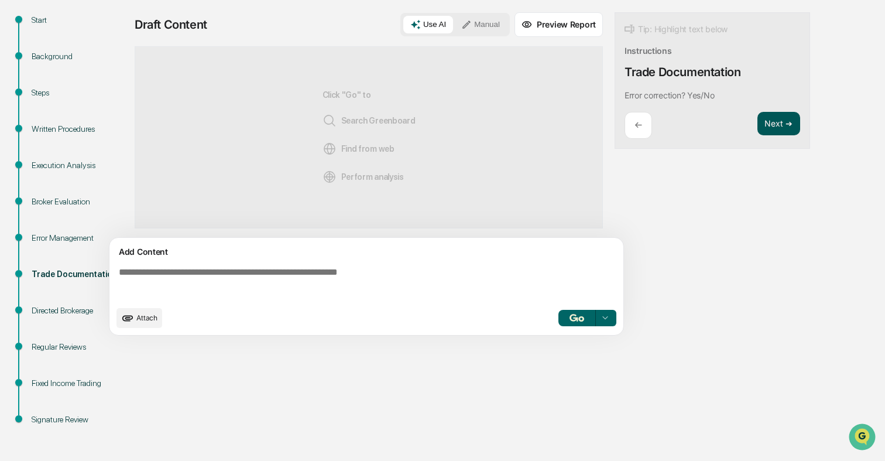
click at [784, 127] on button "Next ➔" at bounding box center [778, 124] width 43 height 24
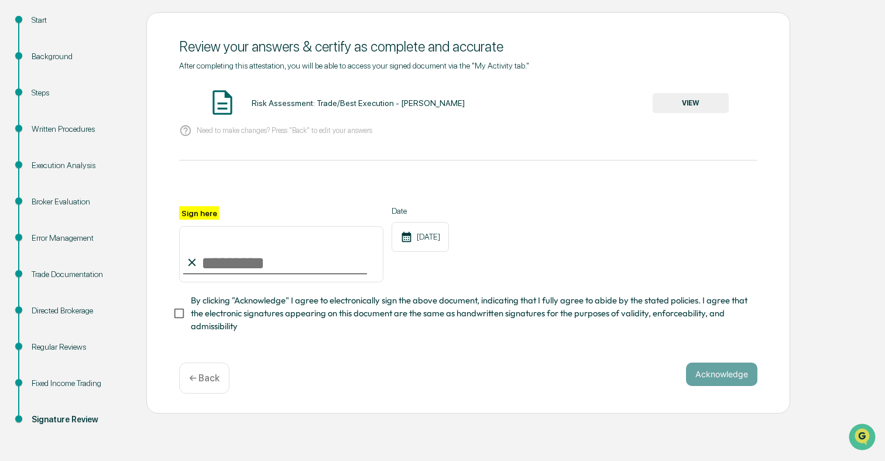
click at [692, 94] on button "VIEW" at bounding box center [691, 103] width 76 height 20
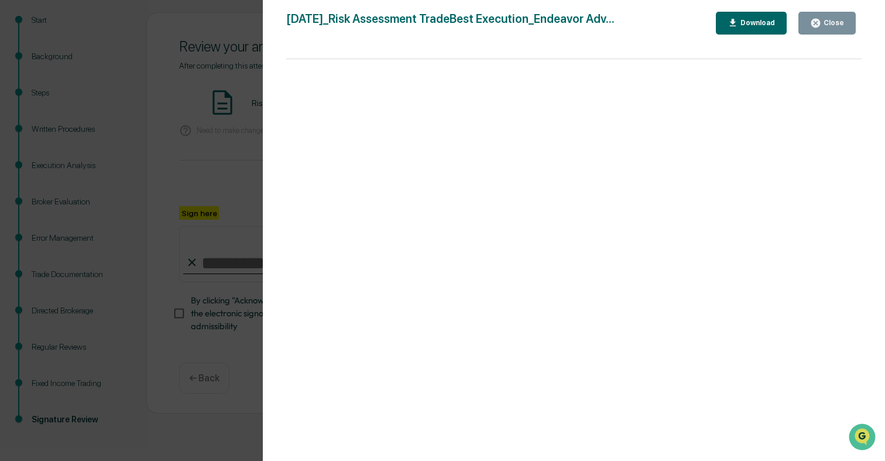
click at [206, 178] on div "Version History 09/17/2025, 10:35 PM Ajay Vadukul 2025-09-17_Risk Assessment Tr…" at bounding box center [442, 230] width 885 height 461
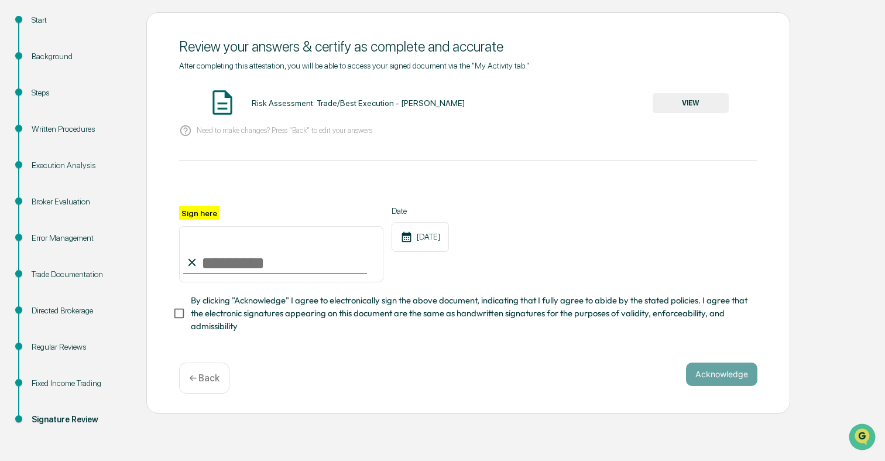
click at [270, 266] on input "Sign here" at bounding box center [281, 254] width 204 height 56
type input "**********"
click at [321, 297] on span "By clicking "Acknowledge" I agree to electronically sign the above document, in…" at bounding box center [469, 313] width 557 height 39
click at [712, 360] on div "**********" at bounding box center [468, 212] width 644 height 401
click at [712, 368] on button "Acknowledge" at bounding box center [721, 373] width 71 height 23
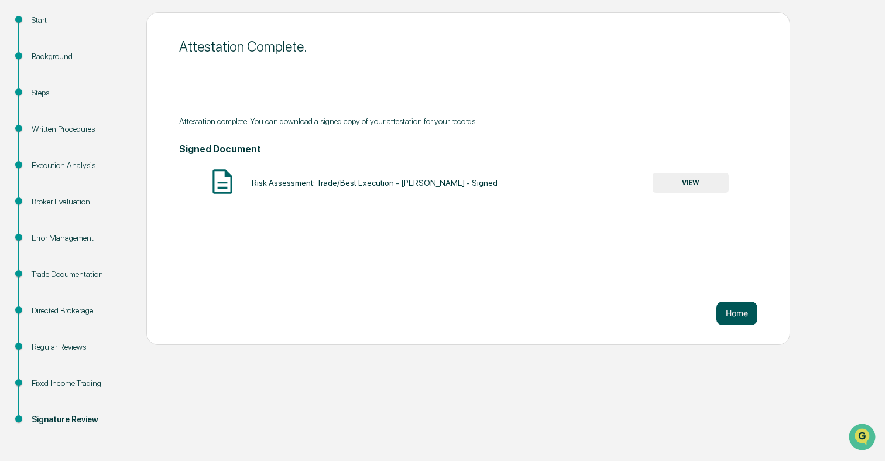
click at [733, 310] on button "Home" at bounding box center [736, 312] width 41 height 23
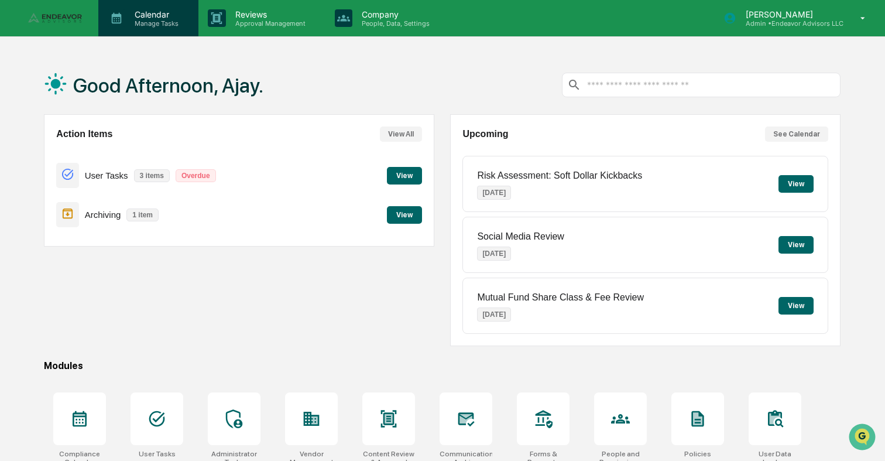
click at [157, 23] on p "Manage Tasks" at bounding box center [154, 23] width 59 height 8
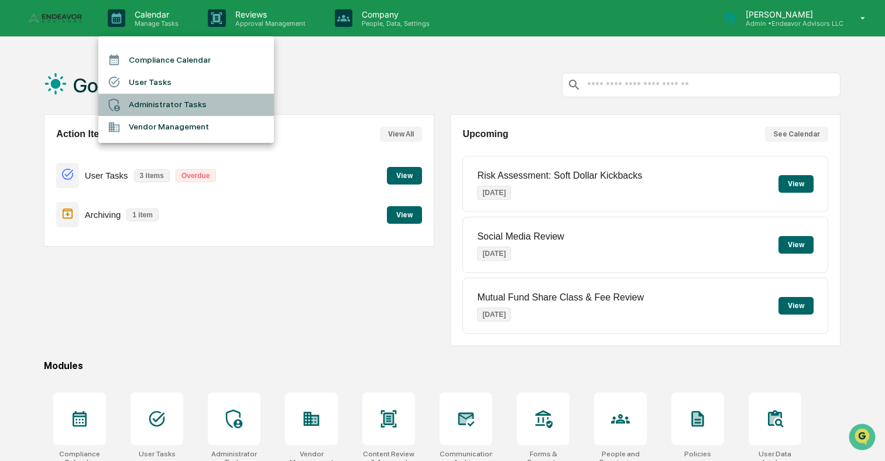
click at [185, 110] on li "Administrator Tasks" at bounding box center [186, 105] width 176 height 22
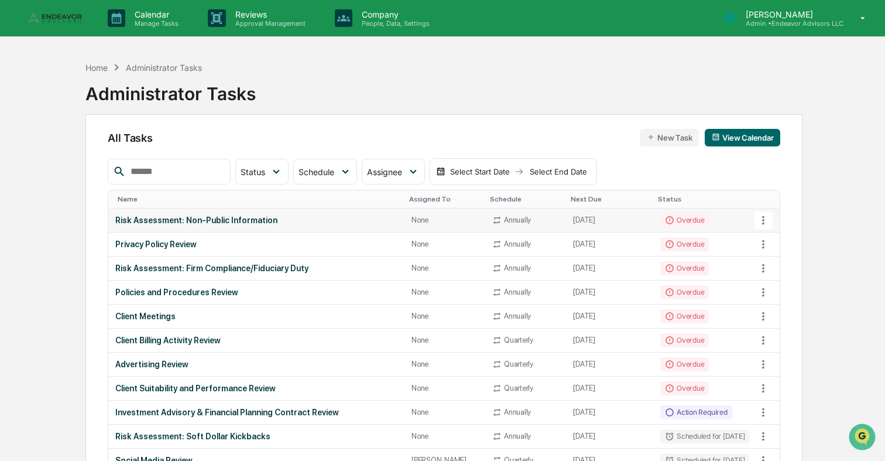
click at [217, 218] on div "Risk Assessment: Non-Public Information" at bounding box center [256, 219] width 282 height 9
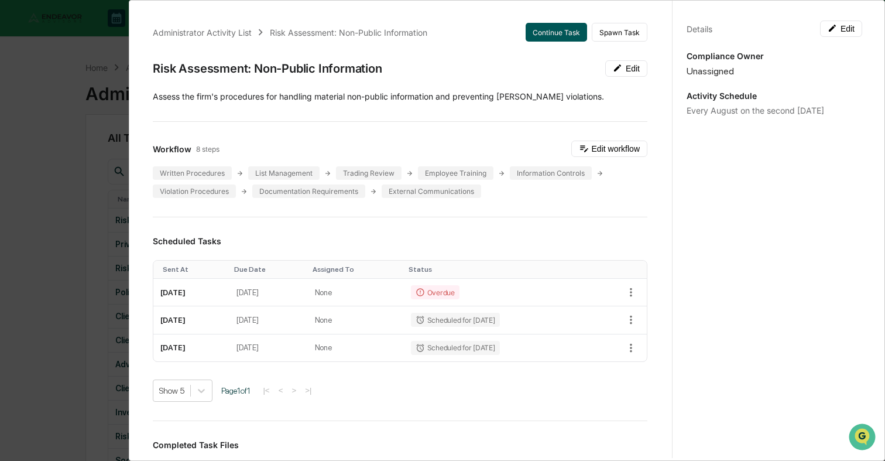
click at [558, 34] on button "Continue Task" at bounding box center [556, 32] width 61 height 19
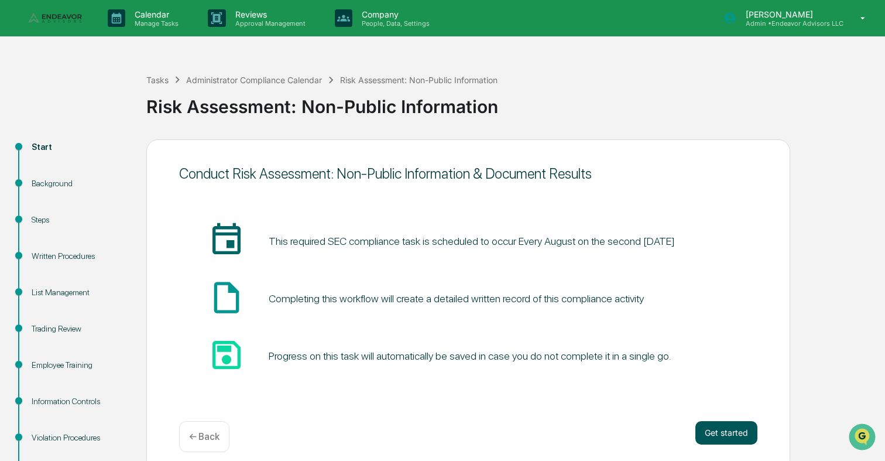
click at [719, 427] on button "Get started" at bounding box center [726, 432] width 62 height 23
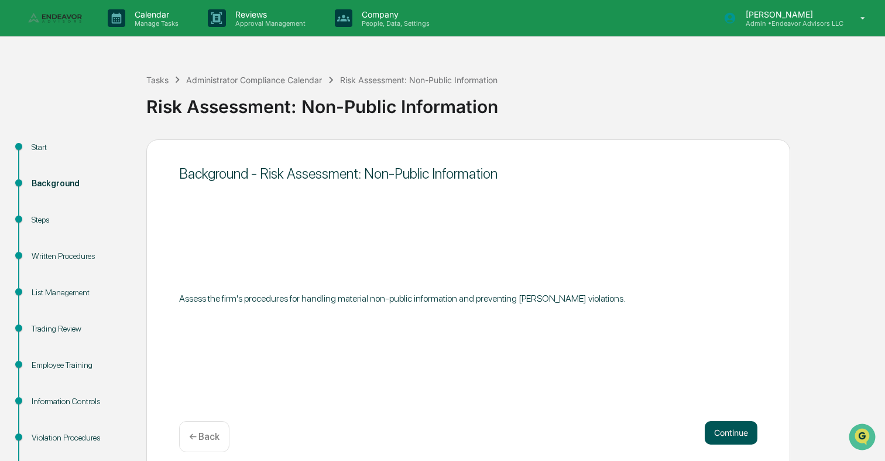
click at [734, 437] on button "Continue" at bounding box center [731, 432] width 53 height 23
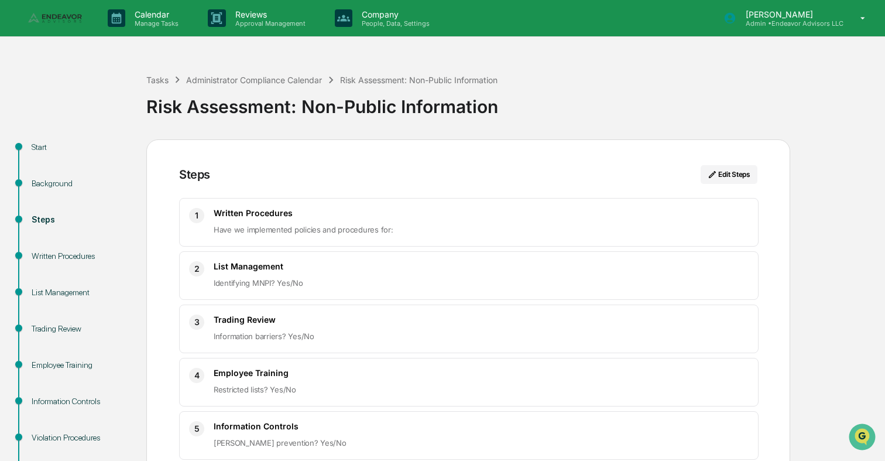
click at [734, 437] on p "Insider trading prevention? Yes/No" at bounding box center [481, 442] width 535 height 14
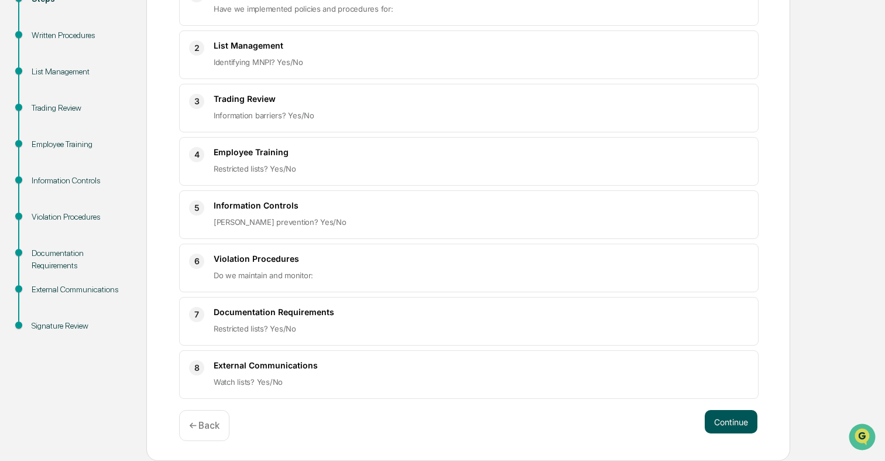
click at [736, 426] on button "Continue" at bounding box center [731, 421] width 53 height 23
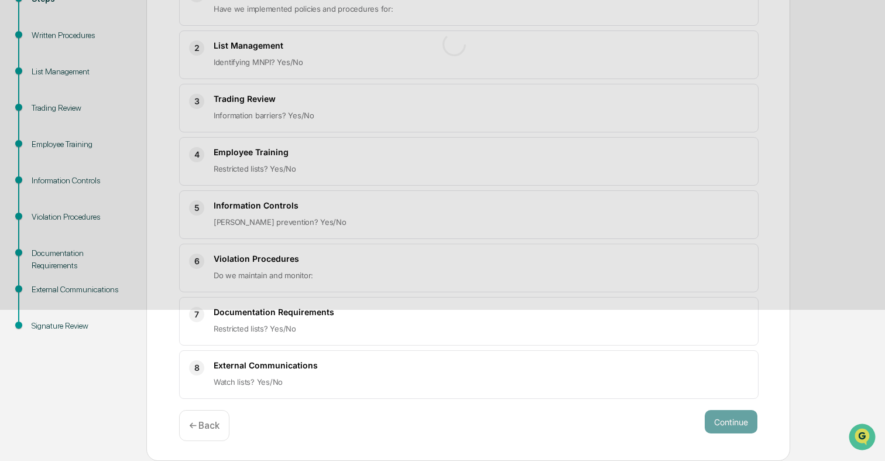
scroll to position [127, 0]
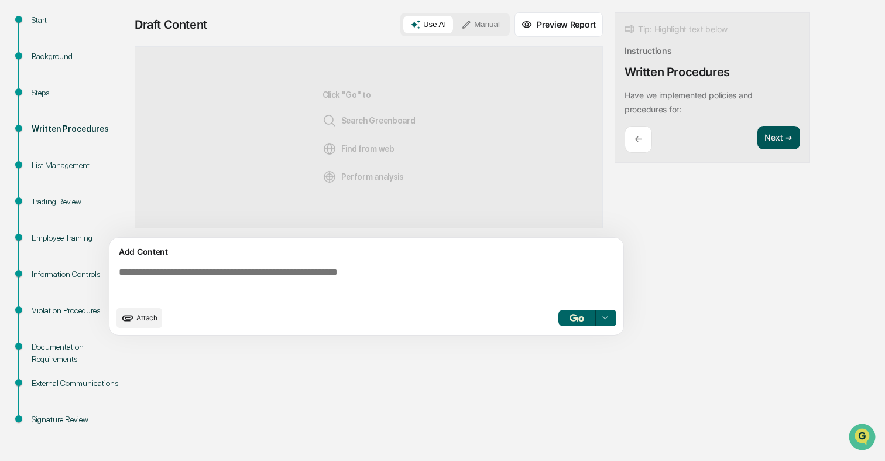
click at [781, 140] on button "Next ➔" at bounding box center [778, 138] width 43 height 24
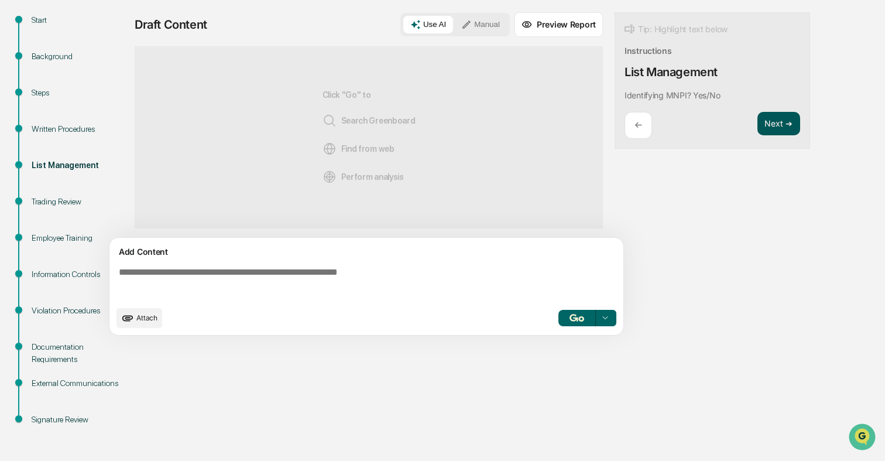
click at [781, 140] on div "Tip: Highlight text below Instructions List Management Identifying MNPI? Yes/No…" at bounding box center [711, 80] width 195 height 137
click at [780, 131] on button "Next ➔" at bounding box center [778, 124] width 43 height 24
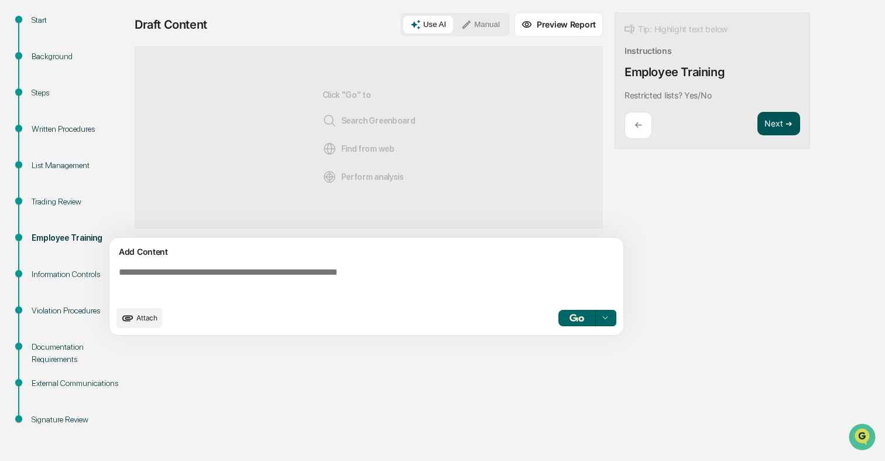
click at [780, 131] on button "Next ➔" at bounding box center [778, 124] width 43 height 24
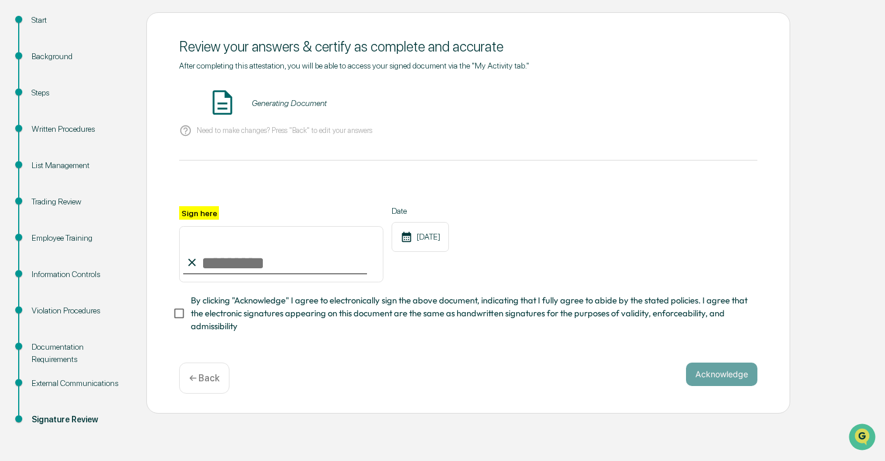
click at [416, 135] on div "Need to make changes? Press "Back" to edit your answers" at bounding box center [468, 131] width 578 height 24
click at [694, 106] on button "VIEW" at bounding box center [691, 103] width 76 height 20
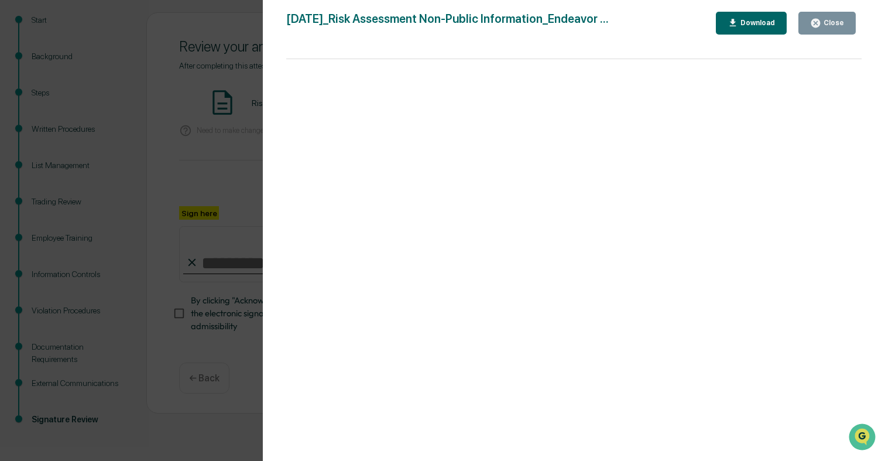
click at [191, 163] on div "Version History 09/17/2025, 10:36 PM Ajay Vadukul 2025-09-17_Risk Assessment No…" at bounding box center [442, 230] width 885 height 461
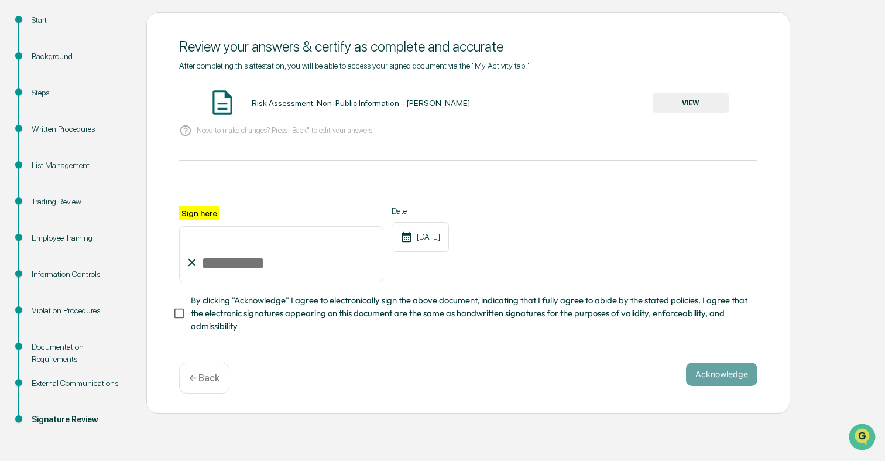
click at [239, 265] on input "Sign here" at bounding box center [281, 254] width 204 height 56
type input "**********"
click at [283, 311] on span "By clicking "Acknowledge" I agree to electronically sign the above document, in…" at bounding box center [469, 313] width 557 height 39
click at [740, 376] on button "Acknowledge" at bounding box center [721, 373] width 71 height 23
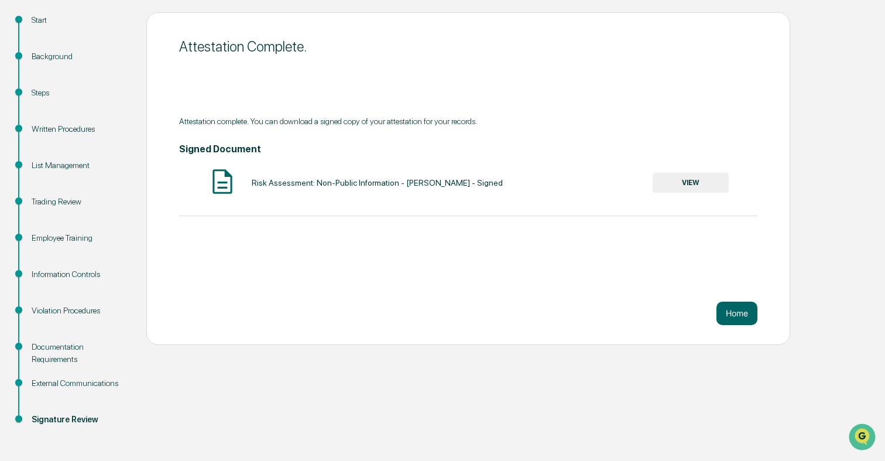
click at [692, 180] on button "VIEW" at bounding box center [691, 183] width 76 height 20
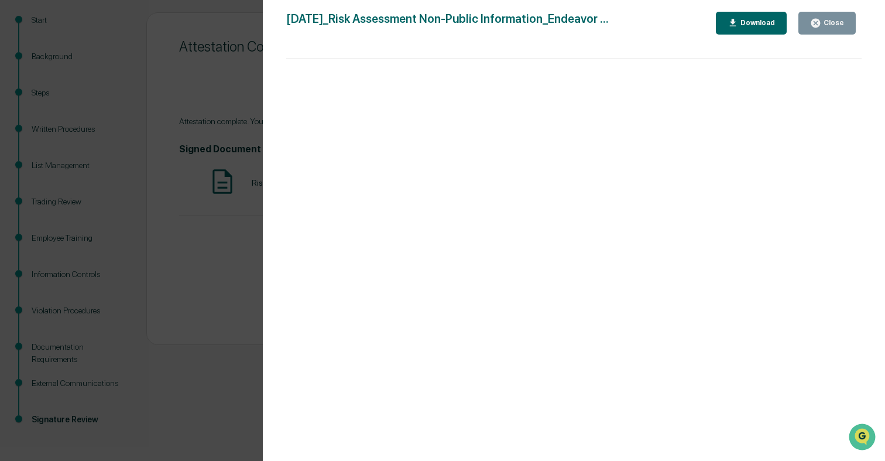
click at [253, 205] on div "Version History 09/17/2025, 10:36 PM Ajay Vadukul 2025-09-17_Risk Assessment No…" at bounding box center [442, 230] width 885 height 461
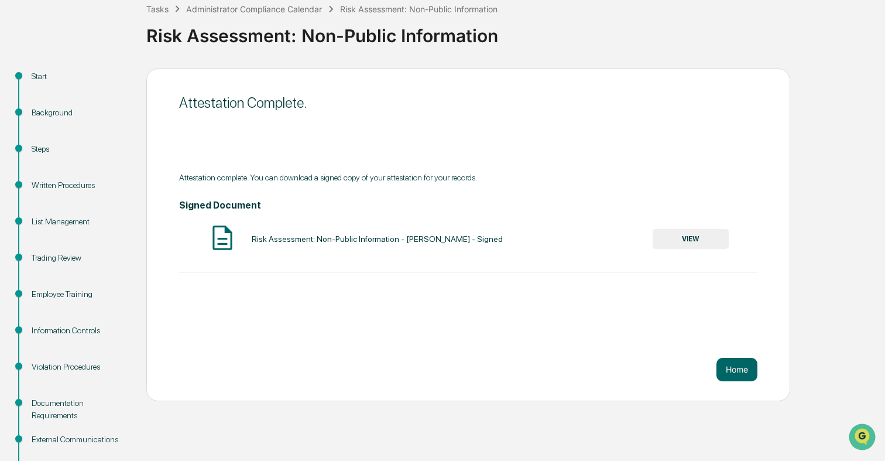
scroll to position [0, 0]
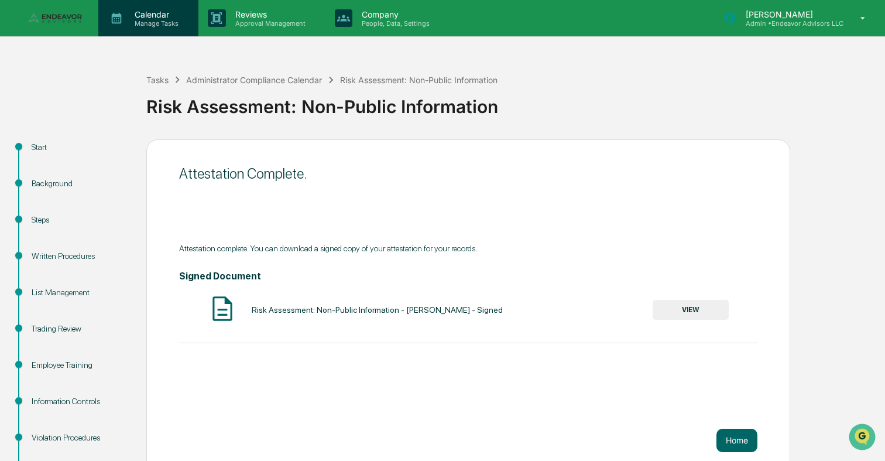
click at [172, 20] on p "Manage Tasks" at bounding box center [154, 23] width 59 height 8
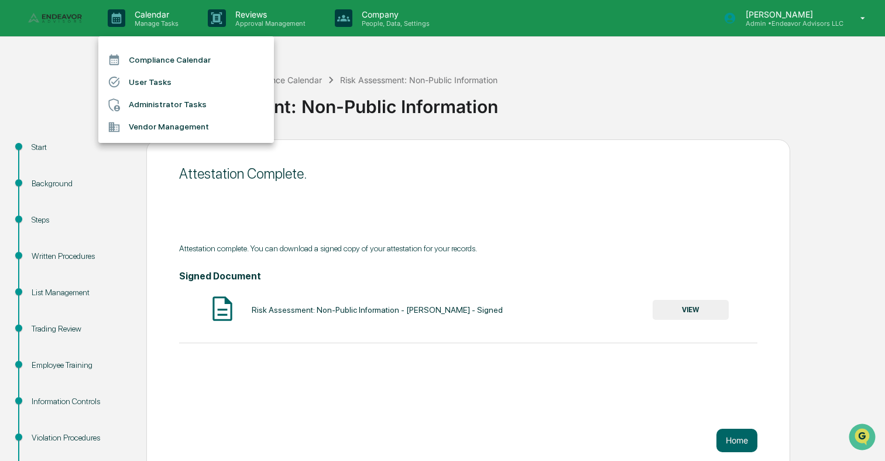
click at [198, 105] on li "Administrator Tasks" at bounding box center [186, 105] width 176 height 22
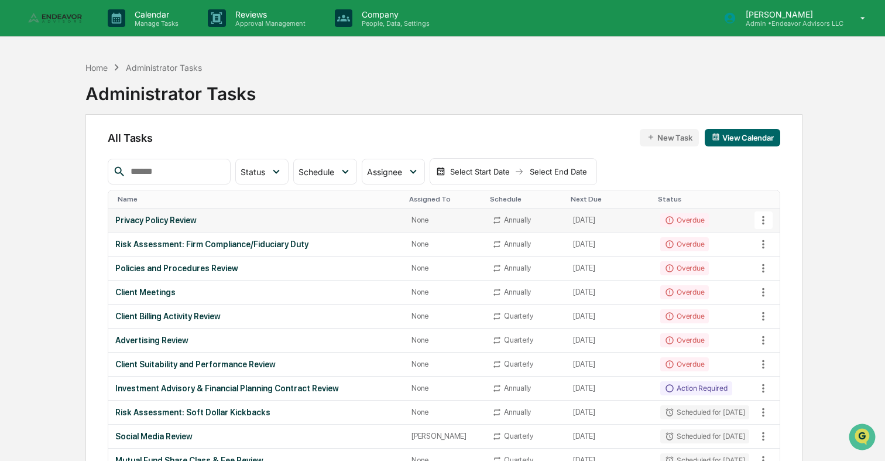
click at [232, 215] on div "Privacy Policy Review" at bounding box center [256, 219] width 282 height 9
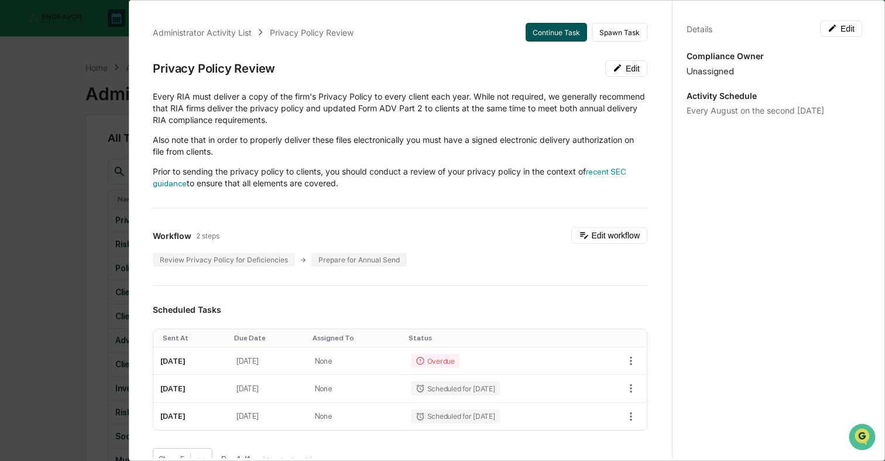
click at [563, 32] on button "Continue Task" at bounding box center [556, 32] width 61 height 19
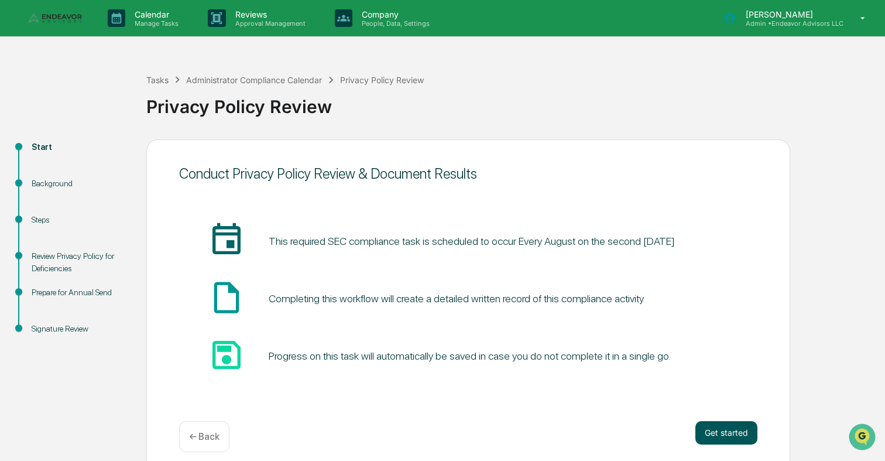
click at [716, 429] on button "Get started" at bounding box center [726, 432] width 62 height 23
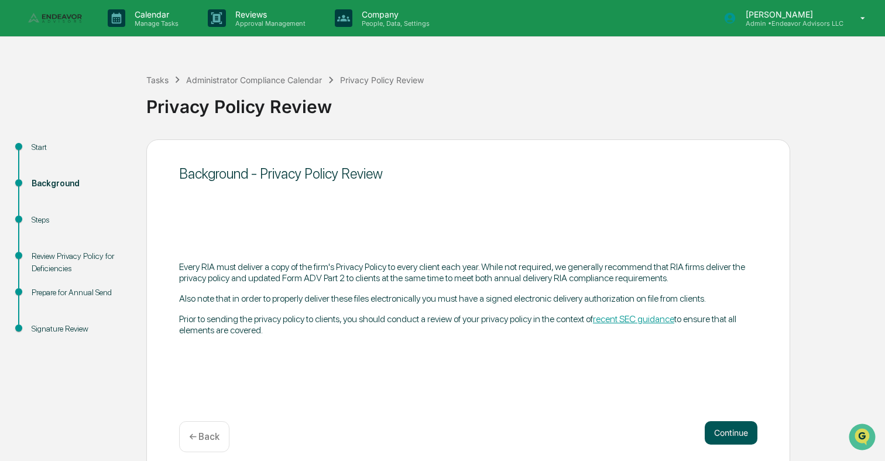
click at [726, 439] on button "Continue" at bounding box center [731, 432] width 53 height 23
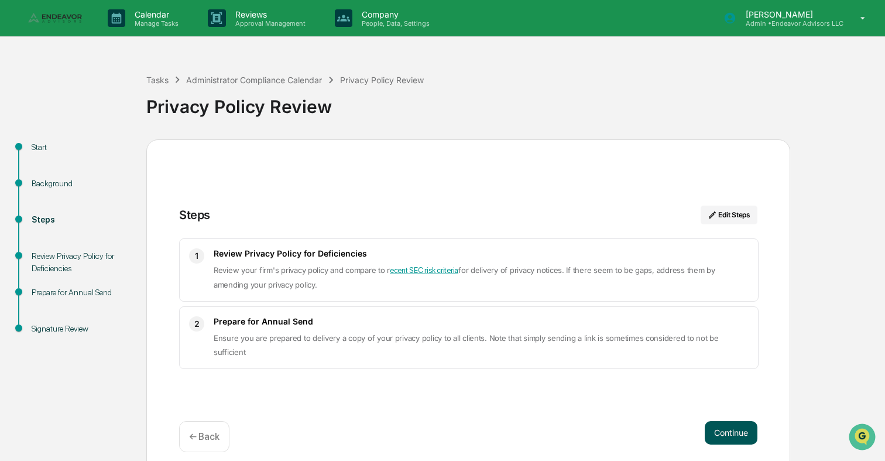
click at [718, 431] on button "Continue" at bounding box center [731, 432] width 53 height 23
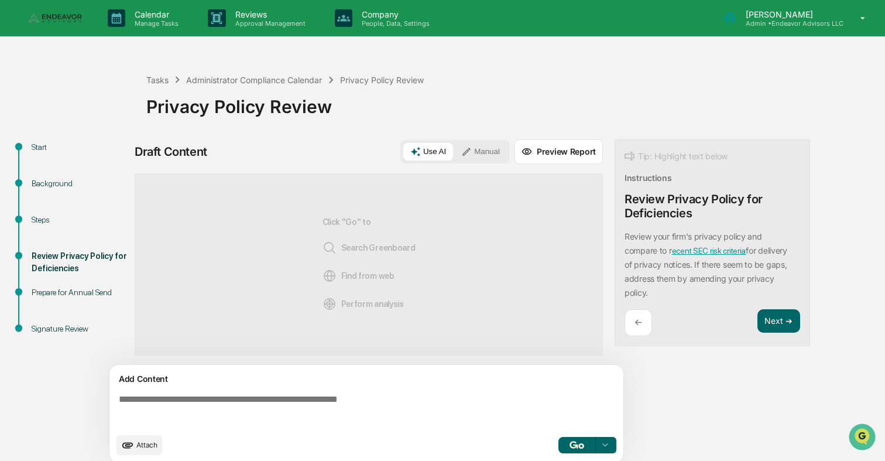
click at [511, 399] on textarea at bounding box center [368, 410] width 509 height 42
click at [562, 447] on button "button" at bounding box center [576, 445] width 37 height 16
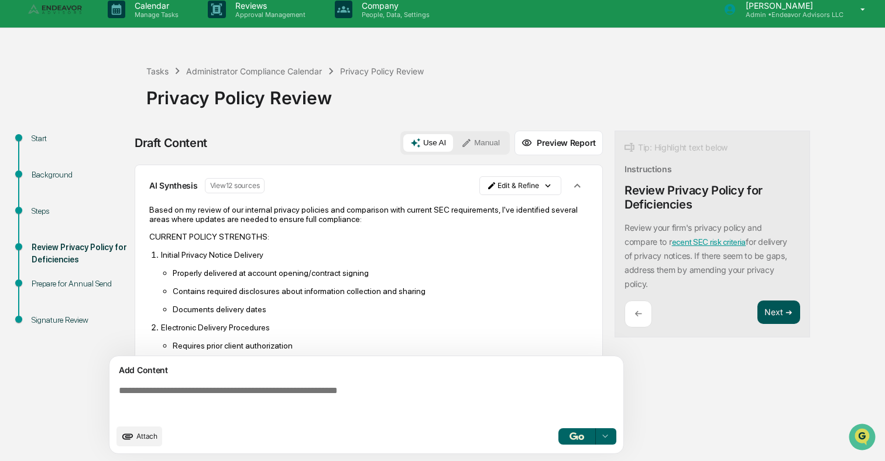
click at [772, 315] on button "Next ➔" at bounding box center [778, 312] width 43 height 24
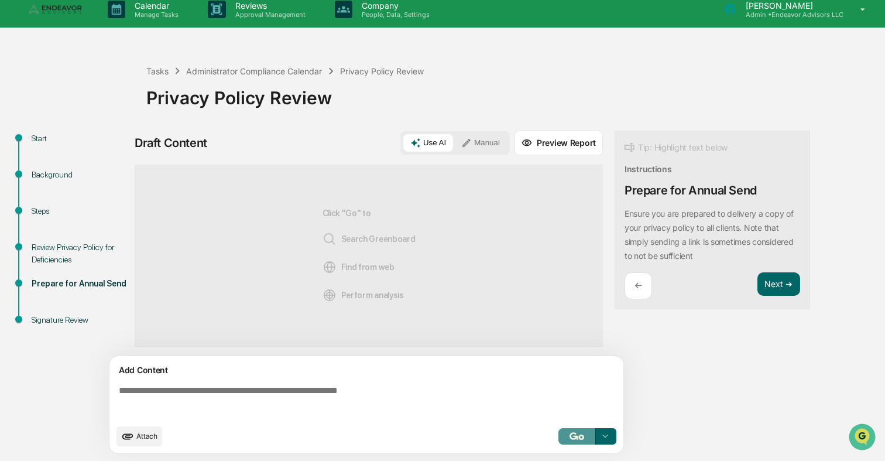
click at [573, 434] on img "button" at bounding box center [576, 436] width 14 height 8
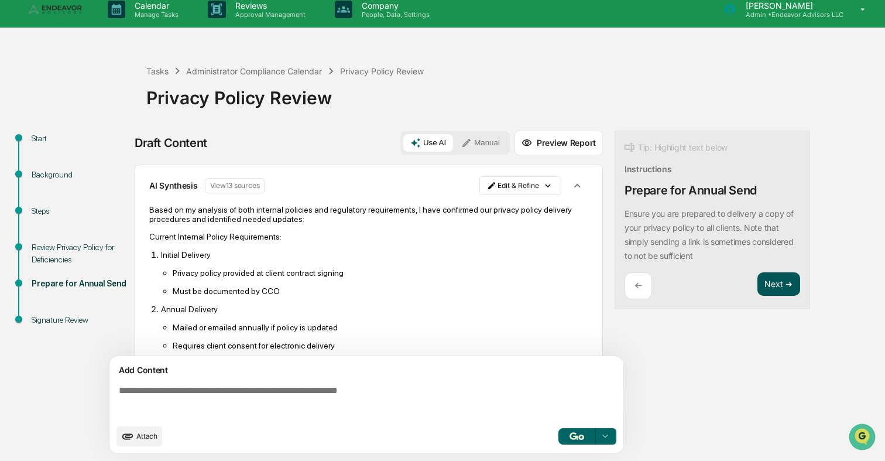
click at [770, 286] on button "Next ➔" at bounding box center [778, 284] width 43 height 24
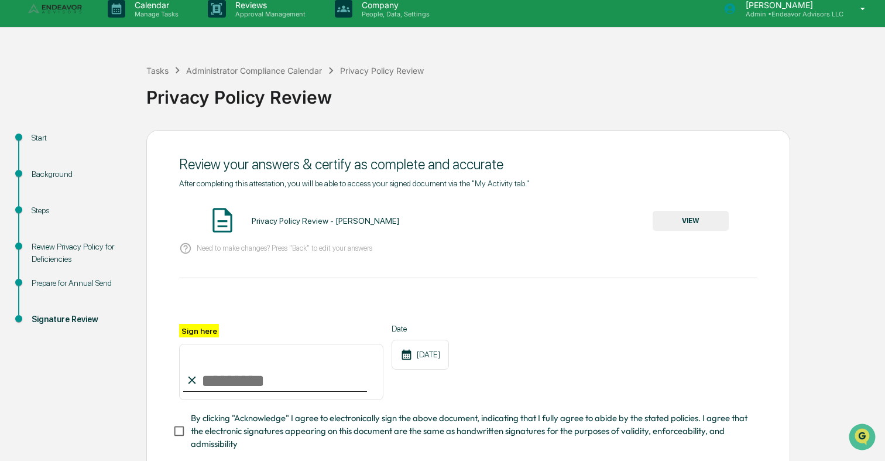
click at [678, 211] on button "VIEW" at bounding box center [691, 221] width 76 height 20
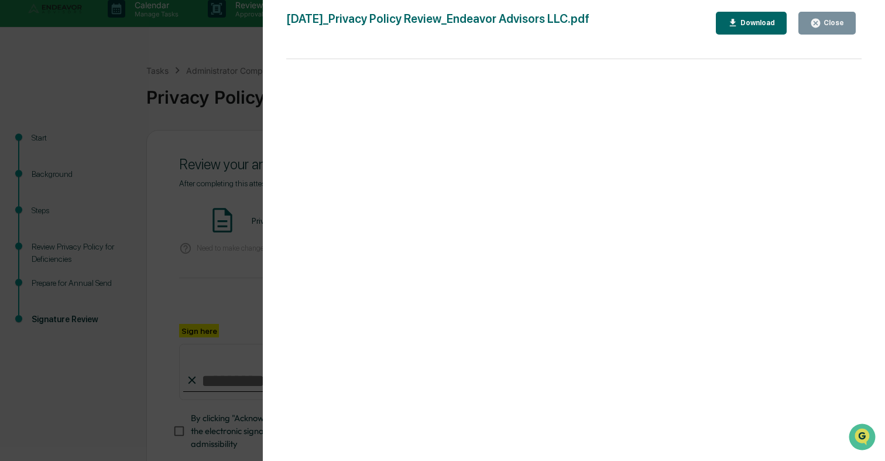
click at [241, 250] on div "Version History 09/17/2025, 10:38 PM Ajay Vadukul 2025-09-17_Privacy Policy Rev…" at bounding box center [442, 230] width 885 height 461
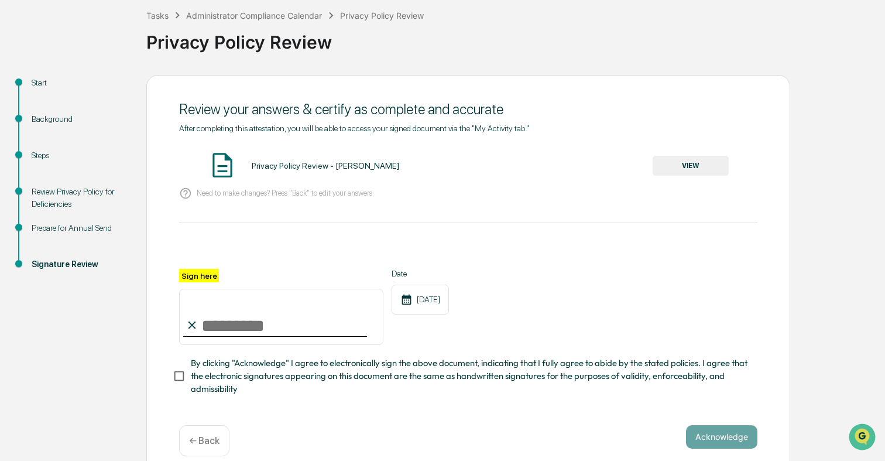
scroll to position [74, 0]
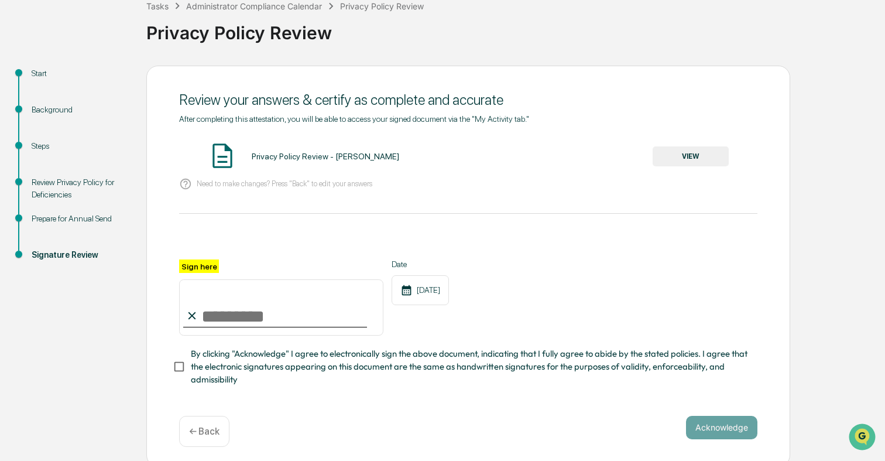
click at [283, 316] on input "Sign here" at bounding box center [281, 307] width 204 height 56
type input "**********"
click at [351, 351] on span "By clicking "Acknowledge" I agree to electronically sign the above document, in…" at bounding box center [469, 366] width 557 height 39
click at [720, 421] on button "Acknowledge" at bounding box center [721, 427] width 71 height 23
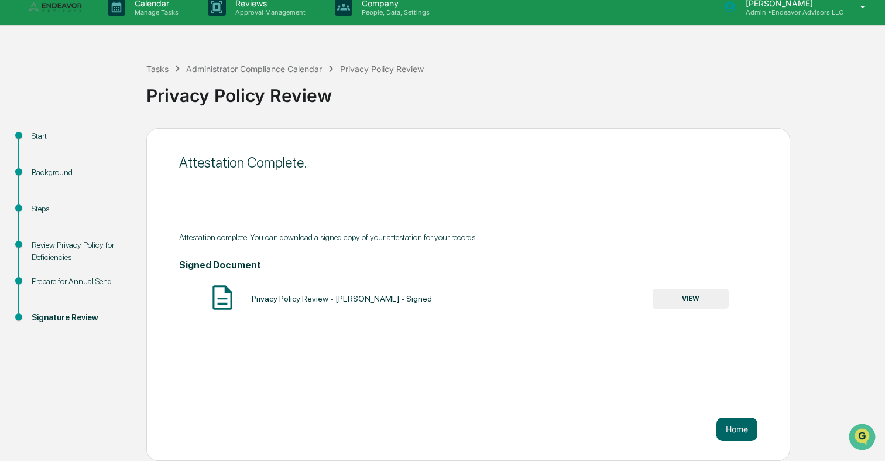
scroll to position [0, 0]
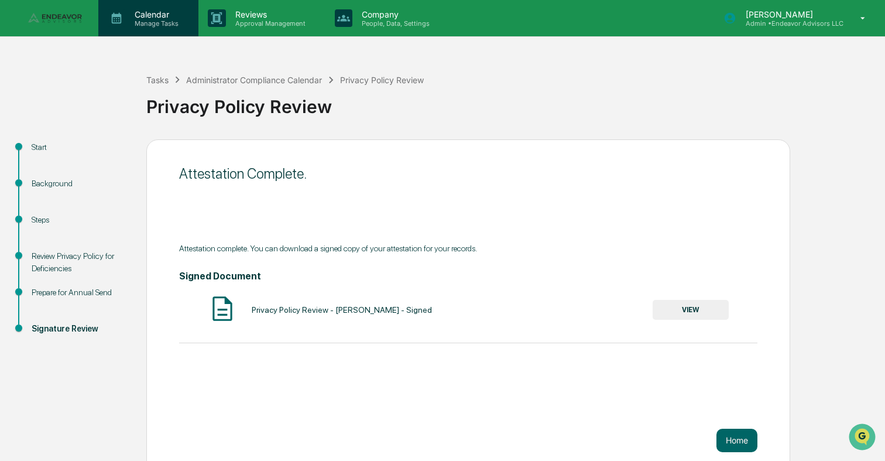
click at [177, 20] on p "Manage Tasks" at bounding box center [154, 23] width 59 height 8
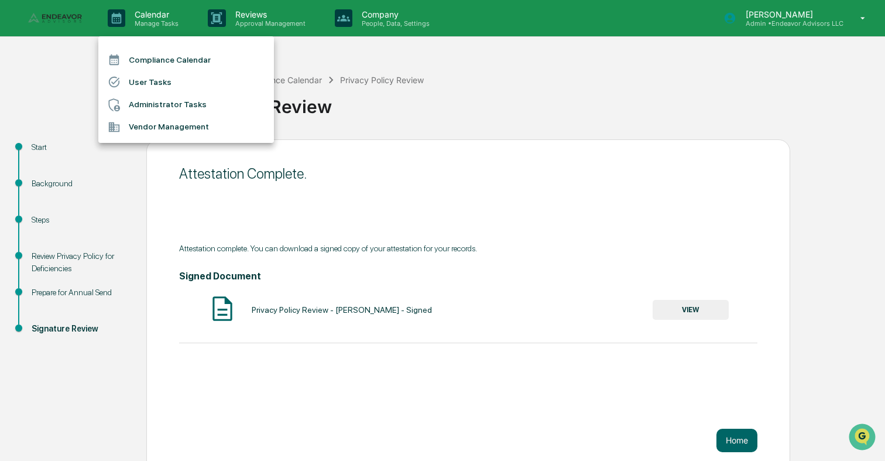
click at [162, 99] on li "Administrator Tasks" at bounding box center [186, 105] width 176 height 22
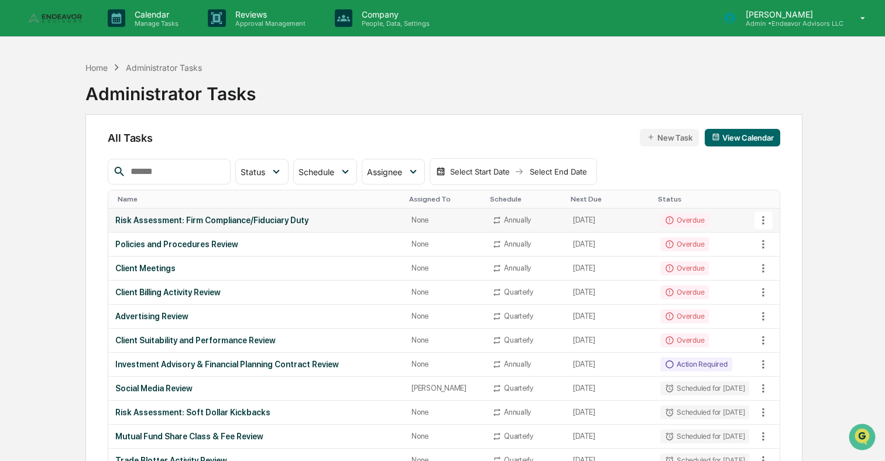
click at [283, 221] on div "Risk Assessment: Firm Compliance/Fiduciary Duty" at bounding box center [256, 219] width 282 height 9
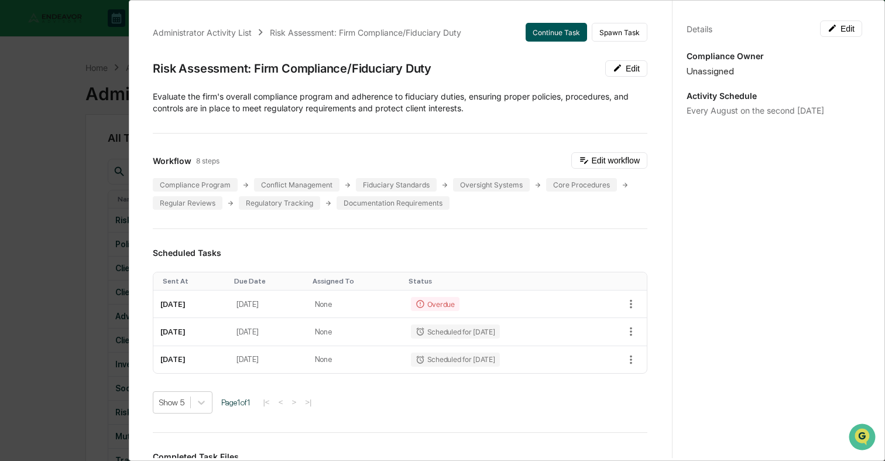
click at [558, 35] on button "Continue Task" at bounding box center [556, 32] width 61 height 19
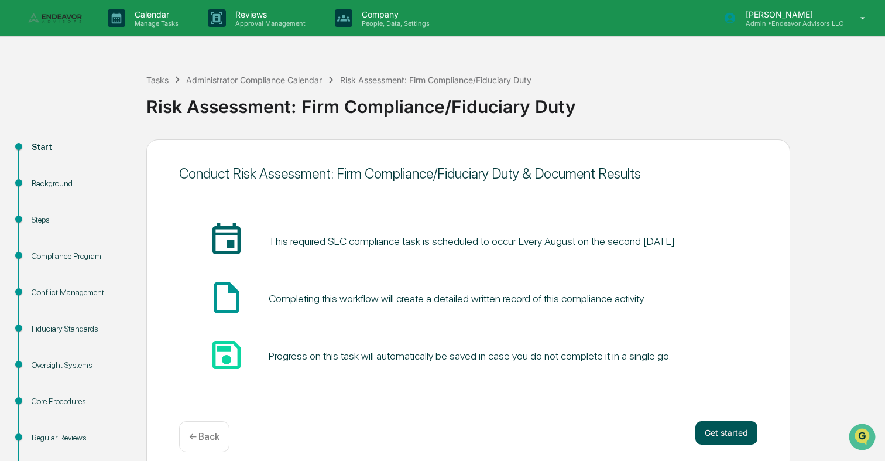
click at [724, 430] on button "Get started" at bounding box center [726, 432] width 62 height 23
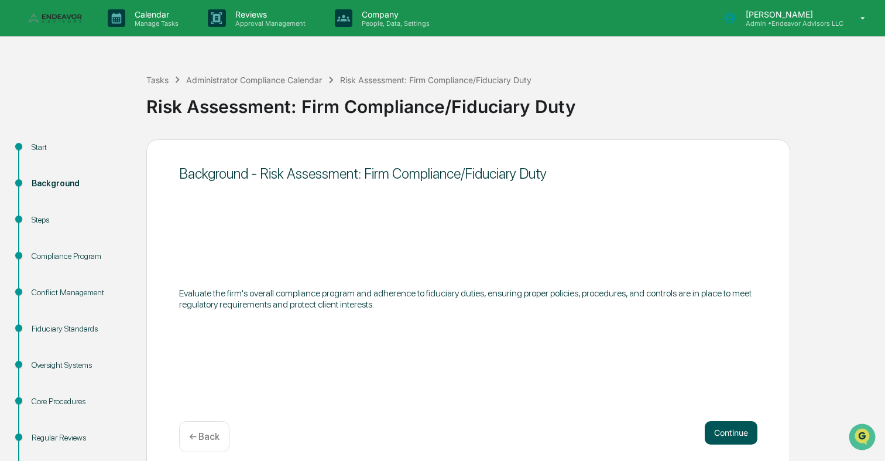
click at [718, 426] on button "Continue" at bounding box center [731, 432] width 53 height 23
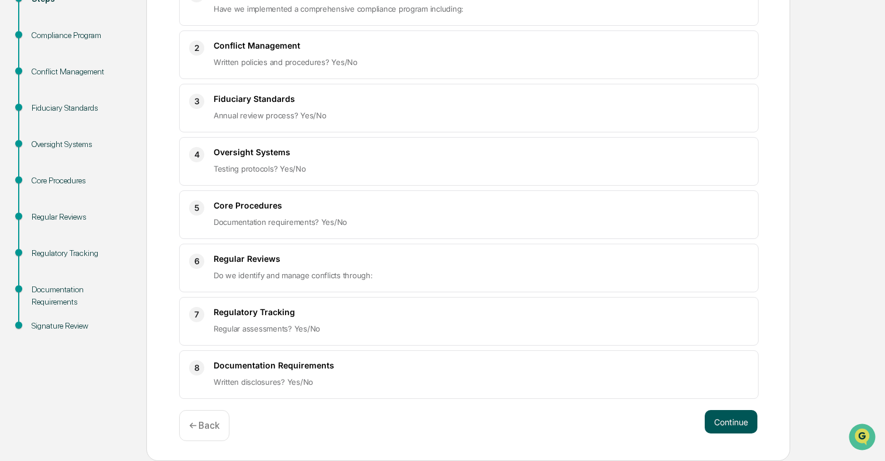
click at [726, 414] on button "Continue" at bounding box center [731, 421] width 53 height 23
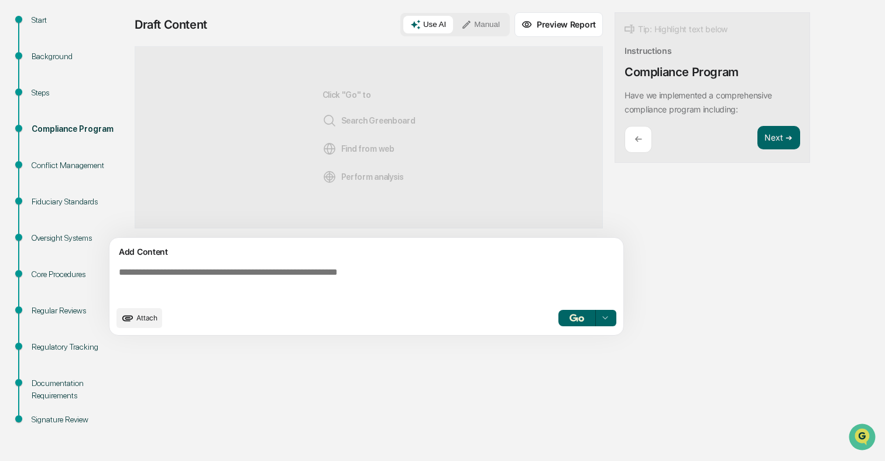
scroll to position [127, 0]
click at [765, 145] on button "Next ➔" at bounding box center [778, 138] width 43 height 24
click at [765, 145] on div "Tip: Highlight text below Instructions Compliance Program Have we implemented a…" at bounding box center [711, 87] width 195 height 151
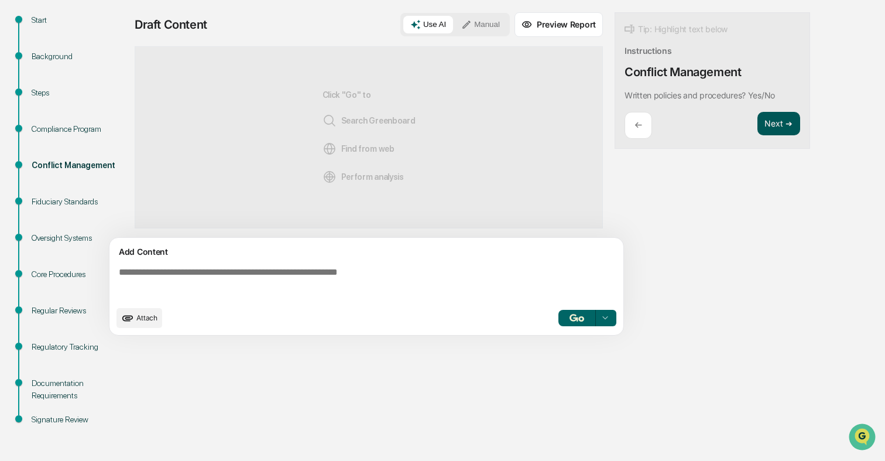
click at [774, 125] on button "Next ➔" at bounding box center [778, 124] width 43 height 24
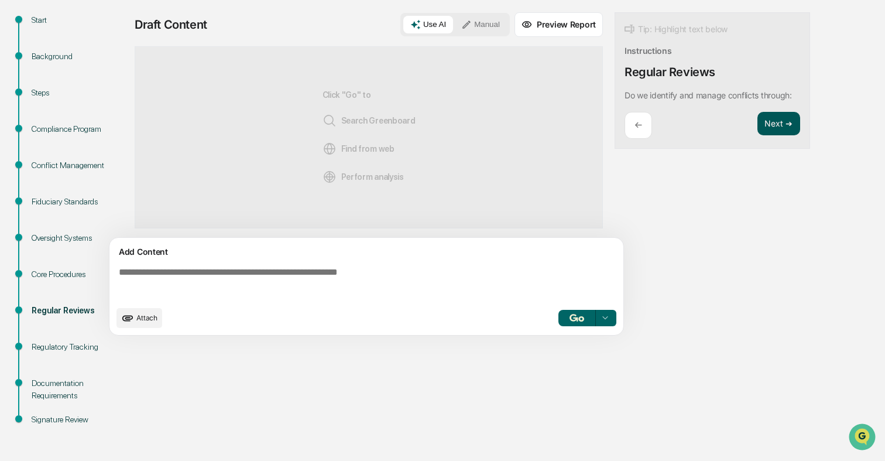
click at [774, 125] on button "Next ➔" at bounding box center [778, 124] width 43 height 24
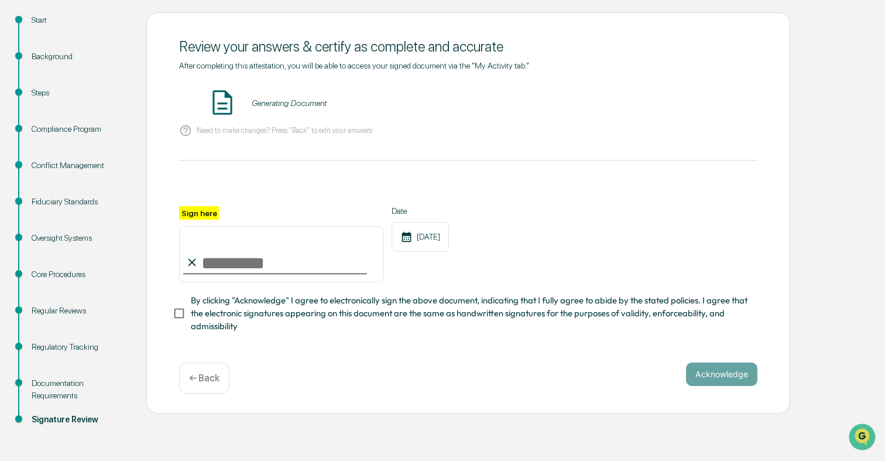
click at [387, 116] on div "Generating Document" at bounding box center [468, 103] width 578 height 31
click at [710, 105] on button "VIEW" at bounding box center [691, 103] width 76 height 20
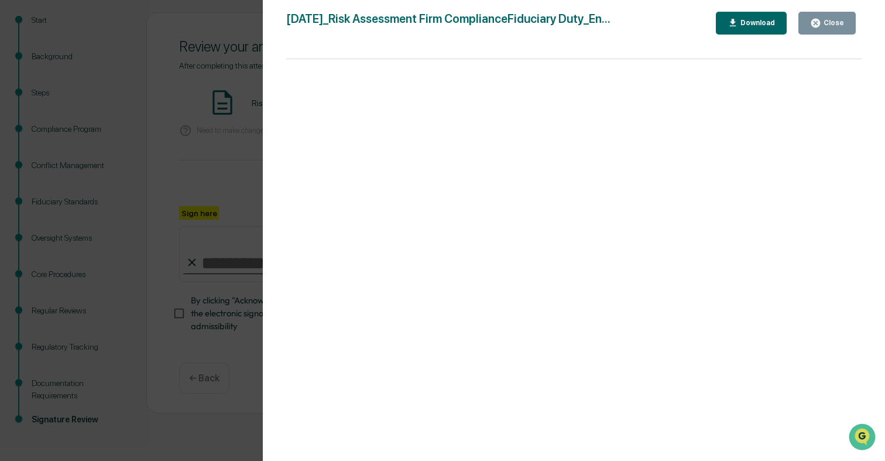
click at [239, 157] on div "Version History 09/17/2025, 10:39 PM Ajay Vadukul 2025-09-17_Risk Assessment Fi…" at bounding box center [442, 230] width 885 height 461
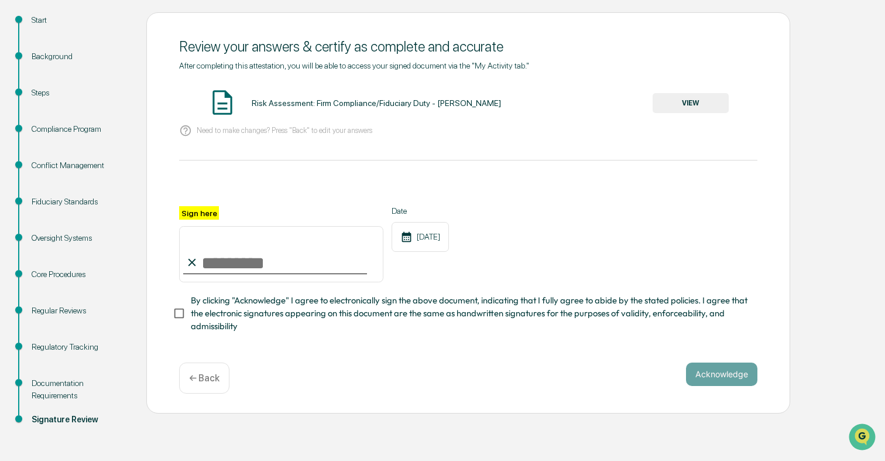
click at [254, 270] on input "Sign here" at bounding box center [281, 254] width 204 height 56
type input "**********"
click at [332, 331] on span "By clicking "Acknowledge" I agree to electronically sign the above document, in…" at bounding box center [469, 313] width 557 height 39
click at [732, 366] on button "Acknowledge" at bounding box center [721, 373] width 71 height 23
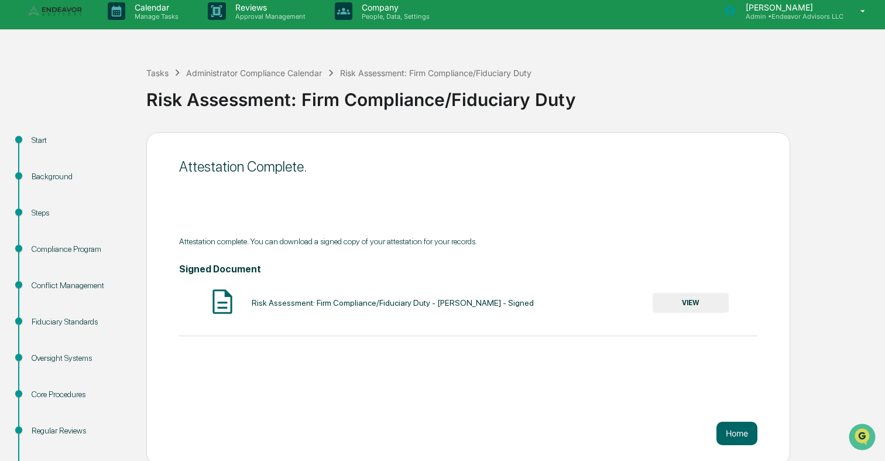
scroll to position [4, 0]
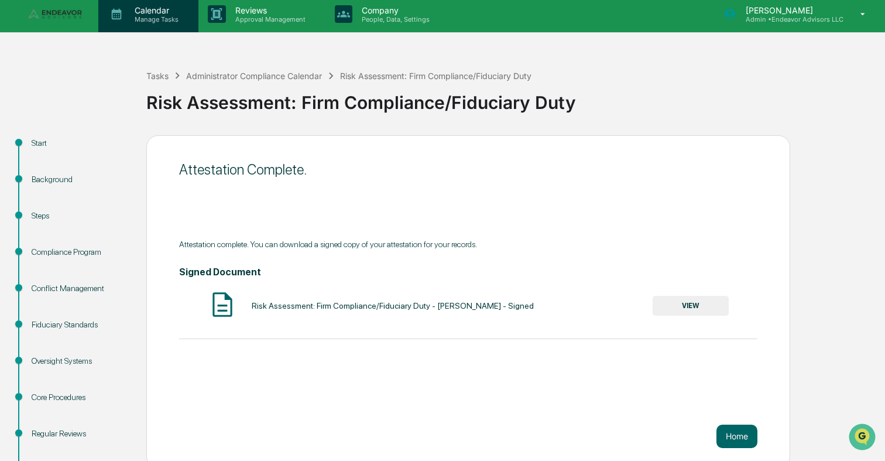
click at [159, 12] on p "Calendar" at bounding box center [154, 10] width 59 height 10
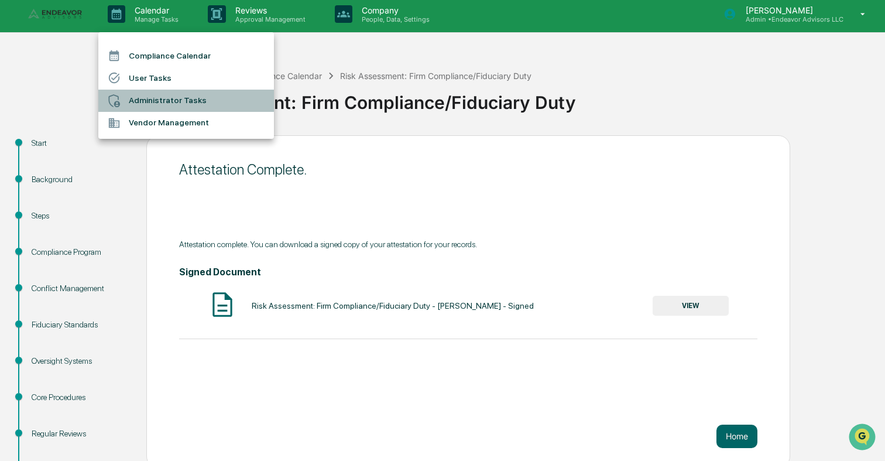
click at [166, 95] on li "Administrator Tasks" at bounding box center [186, 101] width 176 height 22
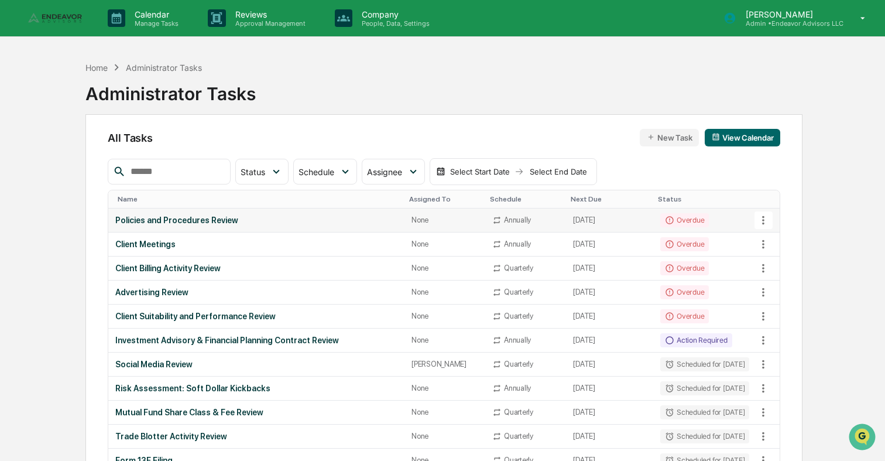
click at [456, 225] on td "None" at bounding box center [444, 220] width 81 height 24
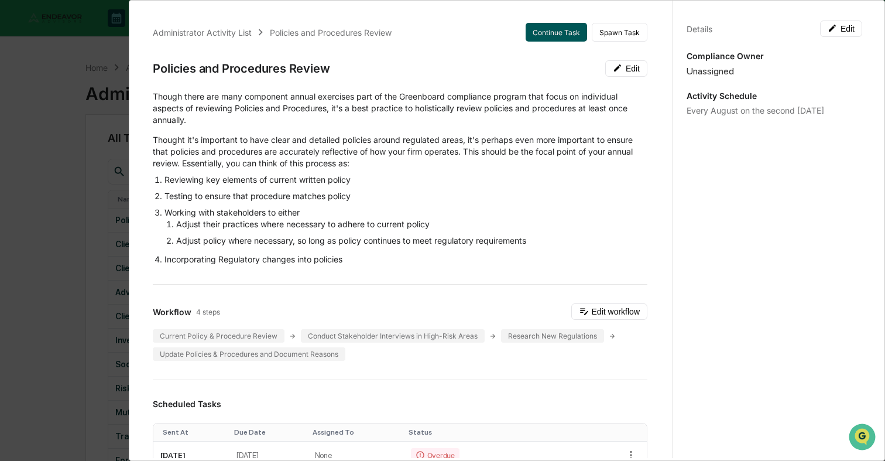
click at [568, 29] on button "Continue Task" at bounding box center [556, 32] width 61 height 19
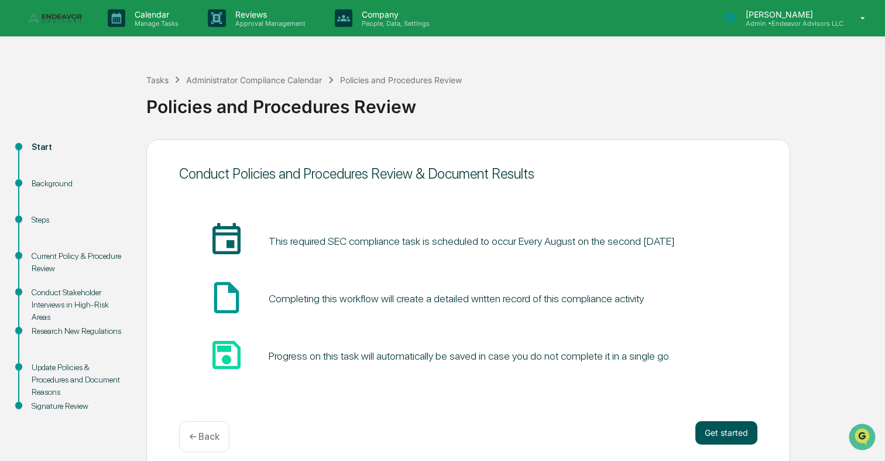
click at [732, 438] on button "Get started" at bounding box center [726, 432] width 62 height 23
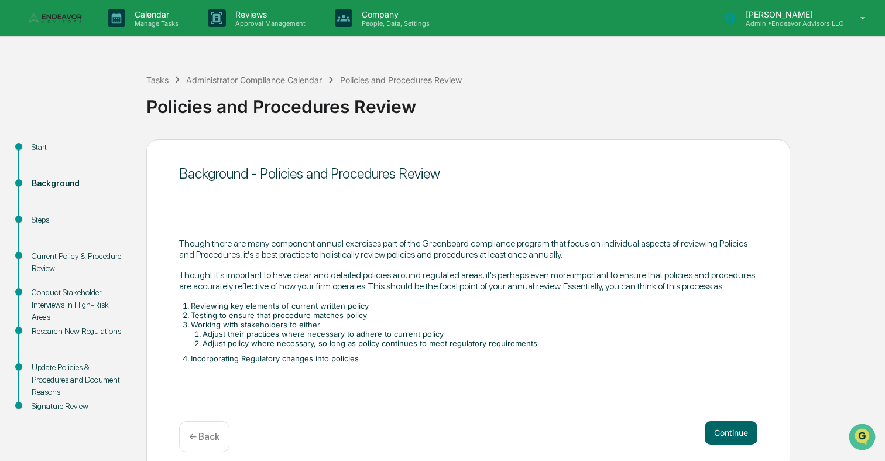
click at [732, 438] on button "Continue" at bounding box center [731, 432] width 53 height 23
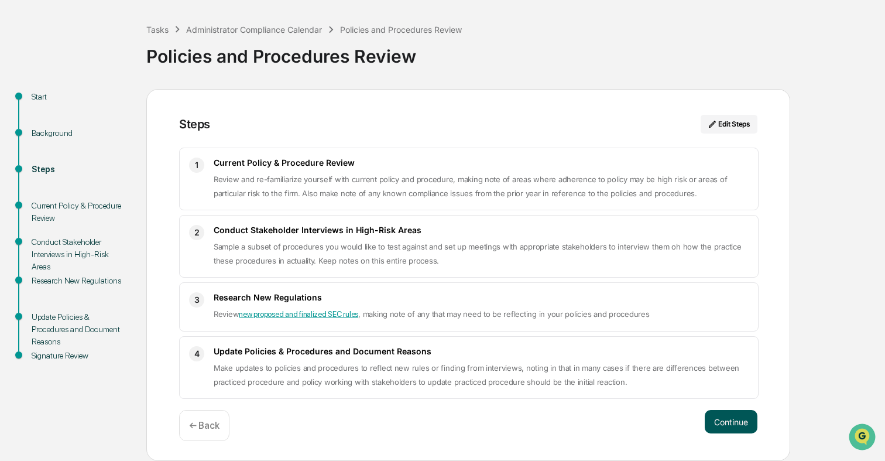
click at [734, 428] on button "Continue" at bounding box center [731, 421] width 53 height 23
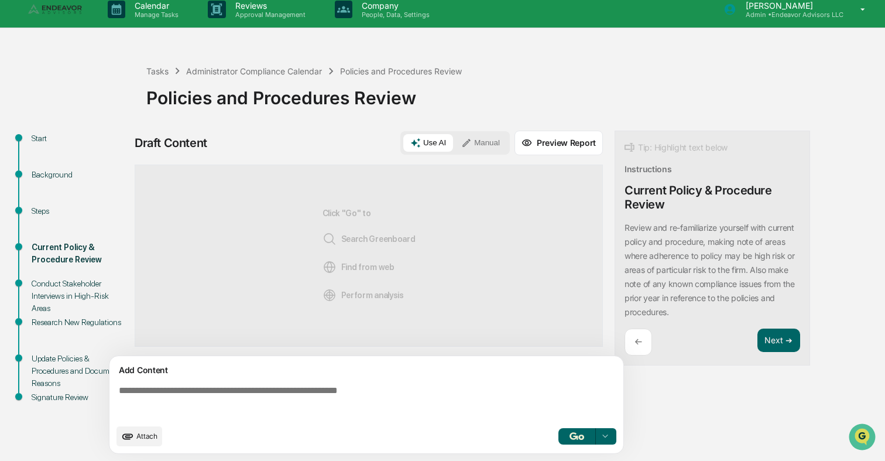
scroll to position [9, 0]
click at [576, 436] on img "button" at bounding box center [576, 436] width 14 height 8
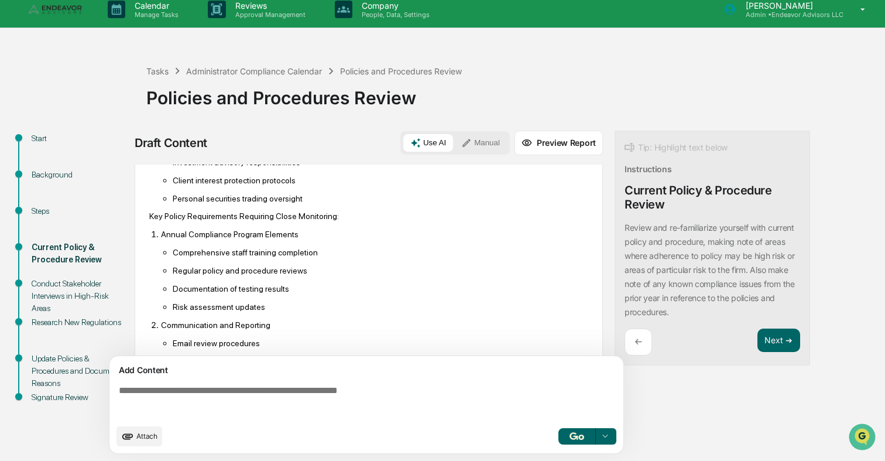
scroll to position [616, 0]
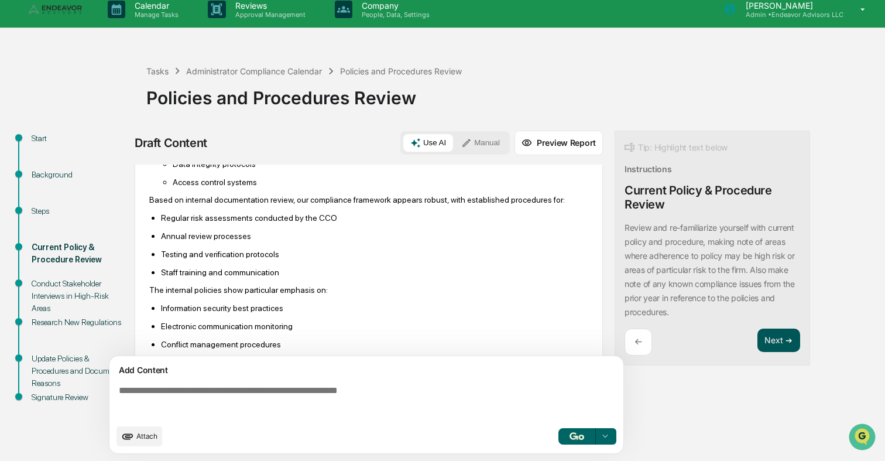
click at [782, 336] on button "Next ➔" at bounding box center [778, 340] width 43 height 24
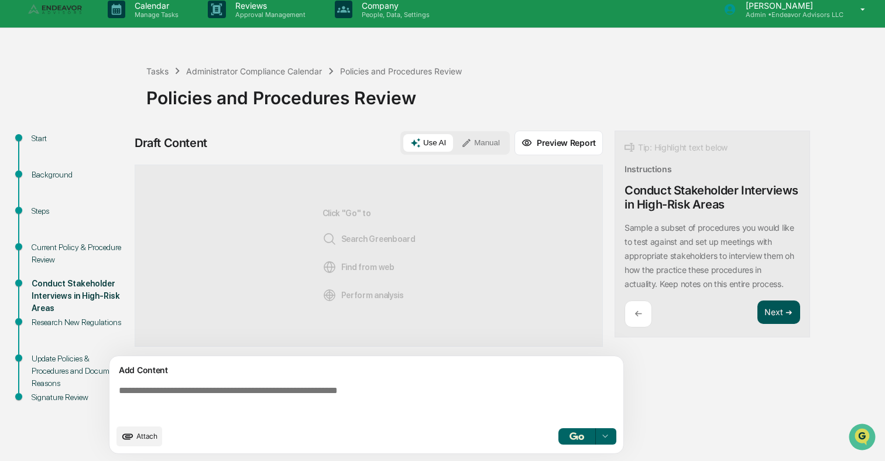
click at [770, 315] on button "Next ➔" at bounding box center [778, 312] width 43 height 24
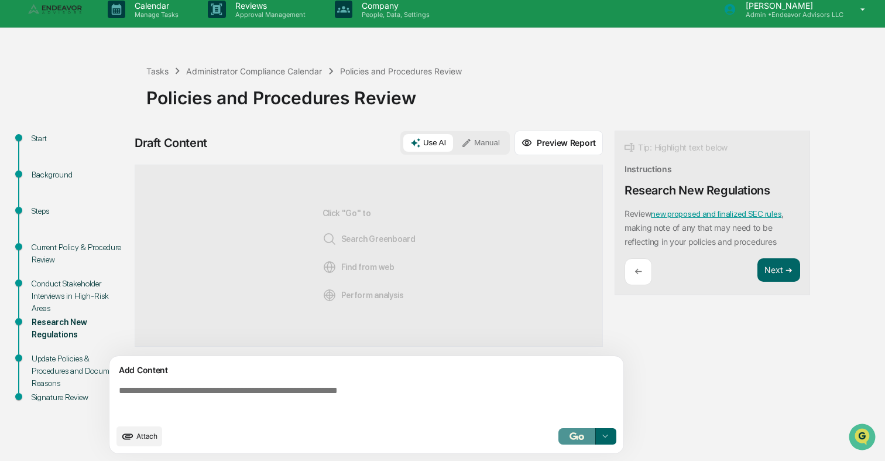
click at [581, 430] on button "button" at bounding box center [576, 436] width 37 height 16
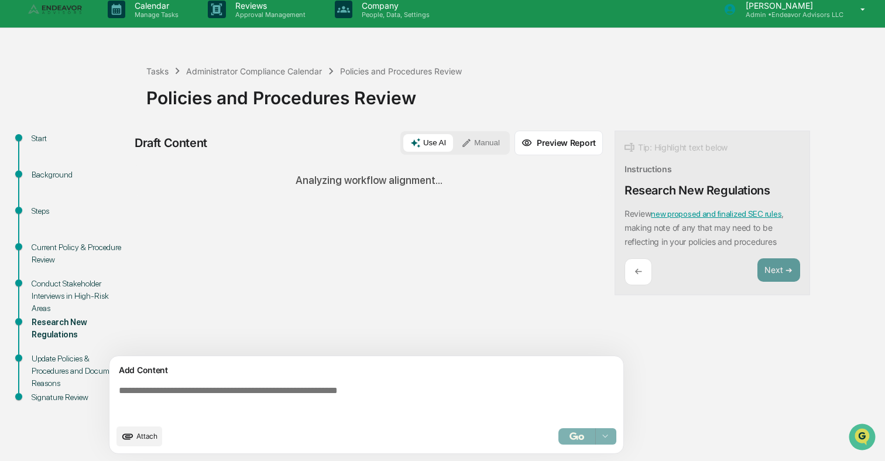
click at [748, 325] on div "Draft Content Use AI Manual Preview Report Sources Analyzing workflow alignment…" at bounding box center [462, 296] width 655 height 330
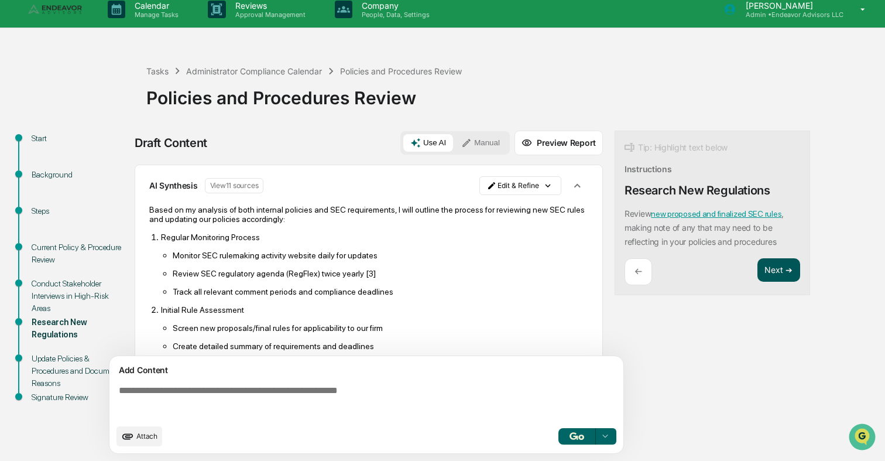
click at [778, 276] on button "Next ➔" at bounding box center [778, 270] width 43 height 24
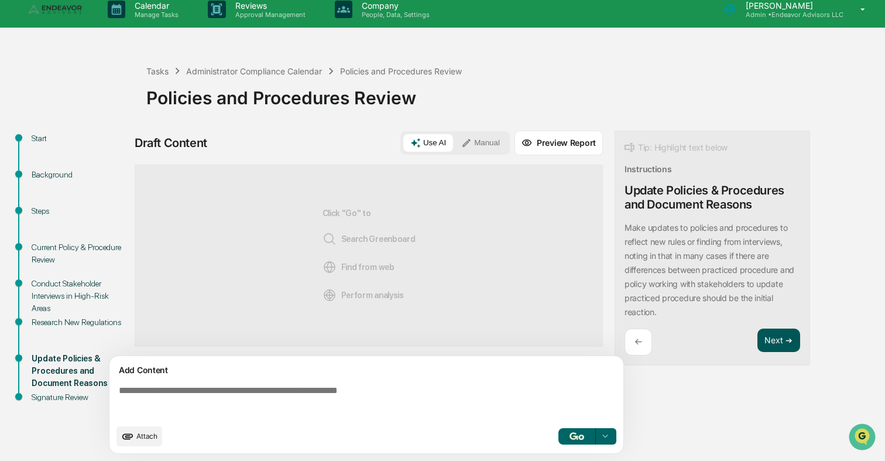
click at [791, 345] on button "Next ➔" at bounding box center [778, 340] width 43 height 24
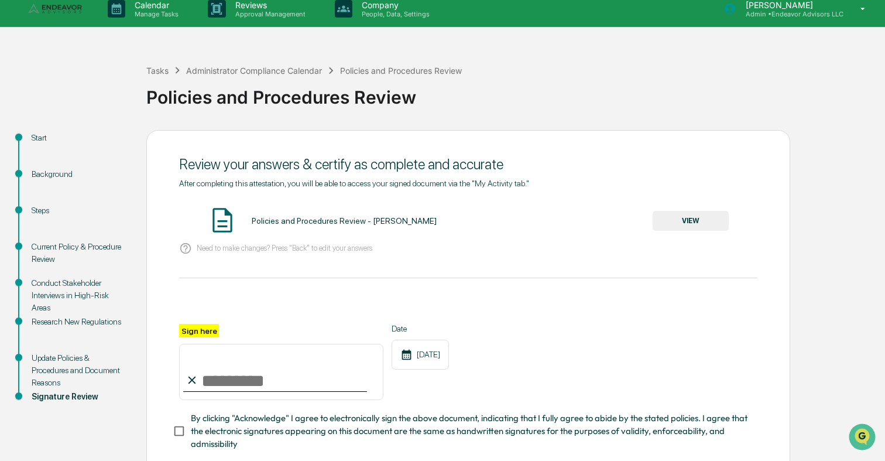
click at [679, 221] on button "VIEW" at bounding box center [691, 221] width 76 height 20
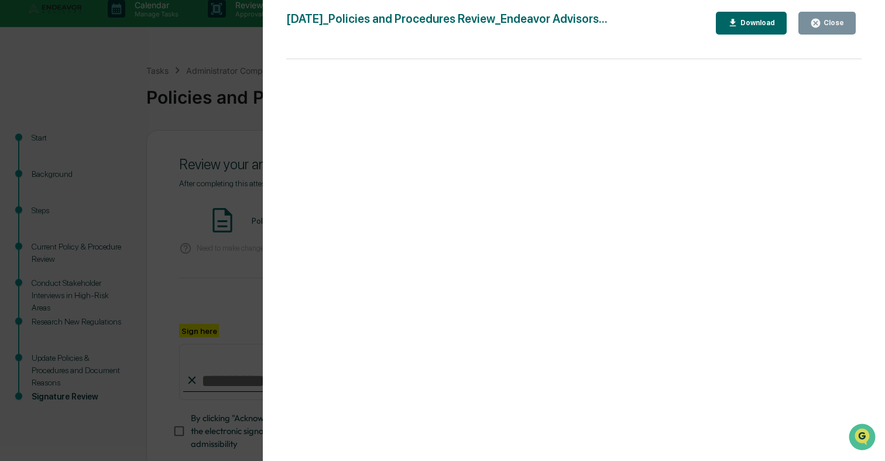
click at [232, 231] on div "Version History 09/17/2025, 10:41 PM Ajay Vadukul 2025-09-17_Policies and Proce…" at bounding box center [442, 230] width 885 height 461
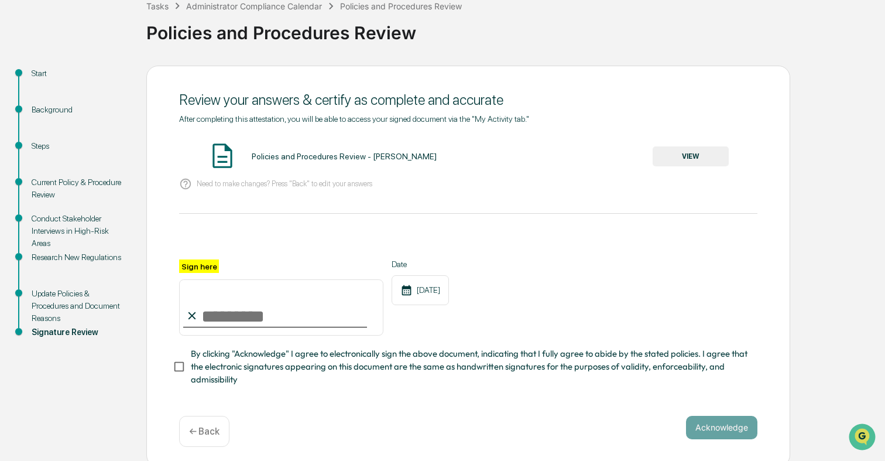
scroll to position [78, 0]
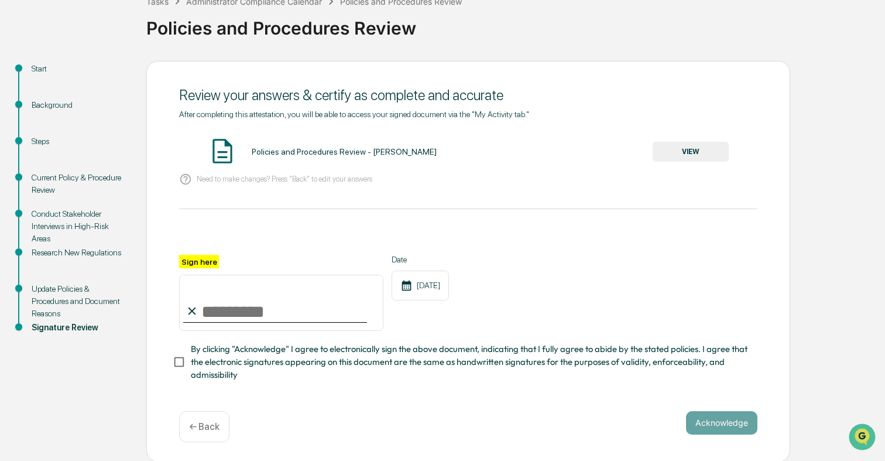
click at [314, 306] on input "Sign here" at bounding box center [281, 302] width 204 height 56
type input "**********"
click at [421, 346] on span "By clicking "Acknowledge" I agree to electronically sign the above document, in…" at bounding box center [469, 361] width 557 height 39
click at [708, 414] on button "Acknowledge" at bounding box center [721, 422] width 71 height 23
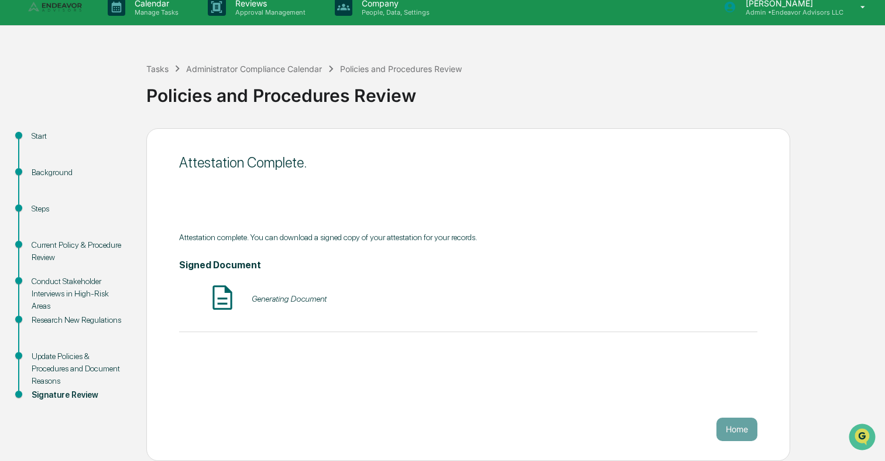
scroll to position [0, 0]
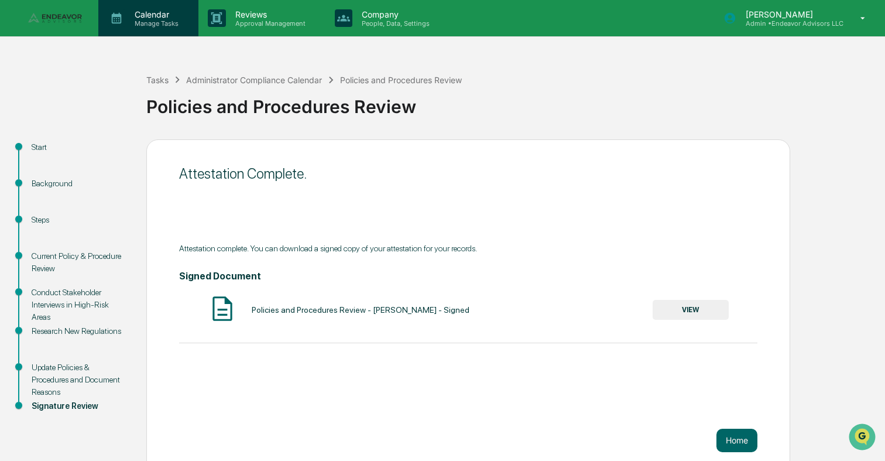
click at [164, 22] on p "Manage Tasks" at bounding box center [154, 23] width 59 height 8
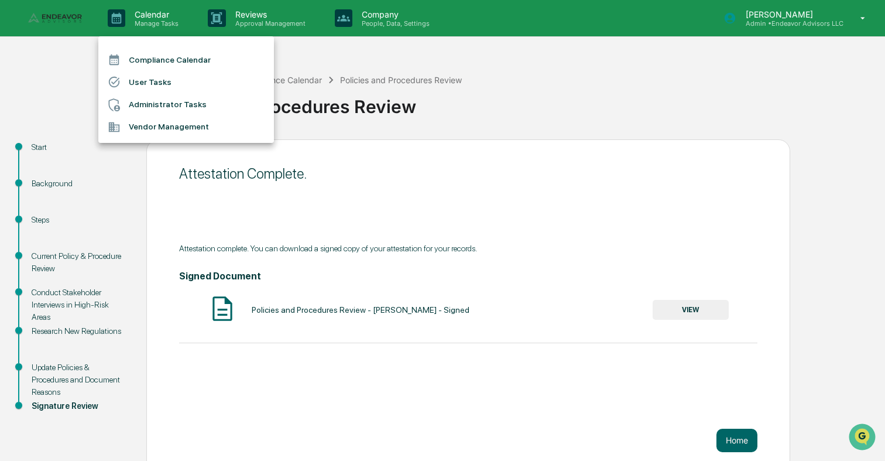
click at [178, 111] on li "Administrator Tasks" at bounding box center [186, 105] width 176 height 22
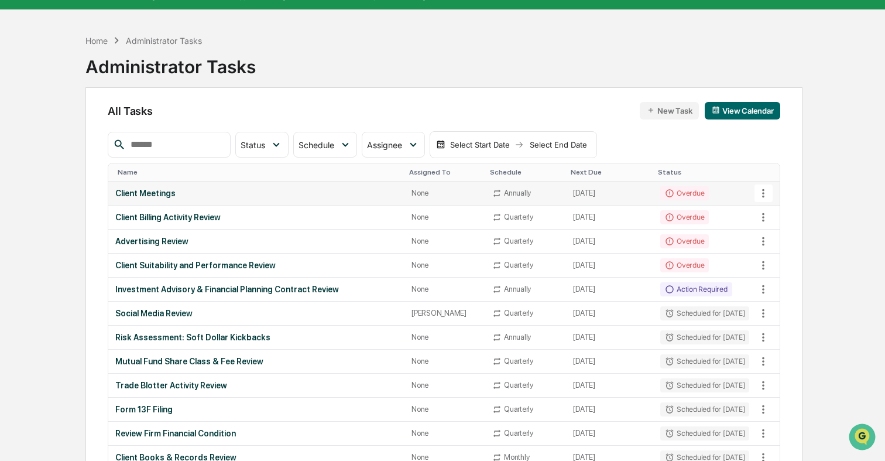
scroll to position [28, 0]
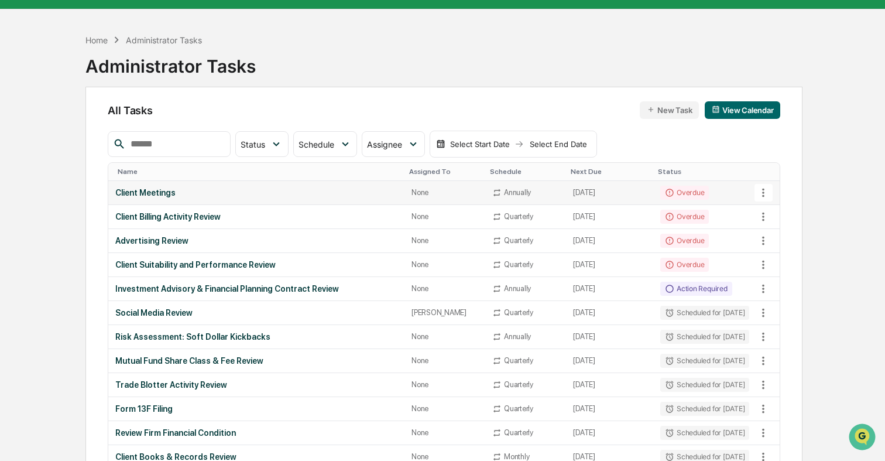
click at [201, 197] on td "Client Meetings" at bounding box center [256, 193] width 296 height 24
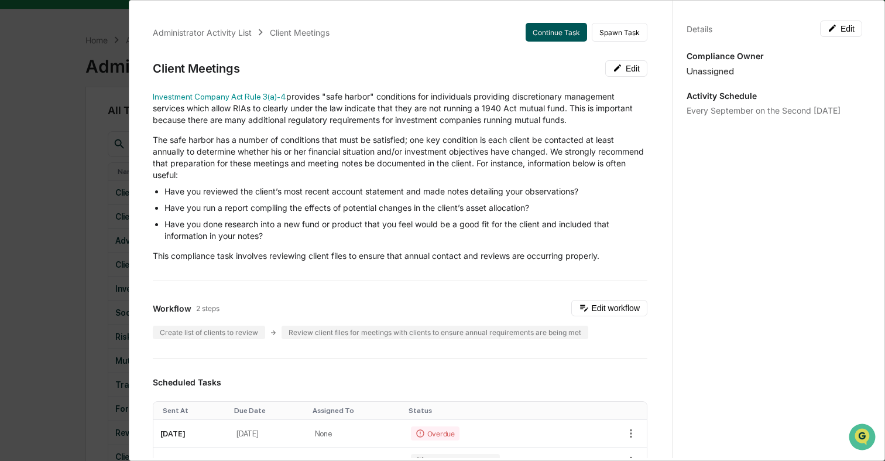
click at [559, 32] on button "Continue Task" at bounding box center [556, 32] width 61 height 19
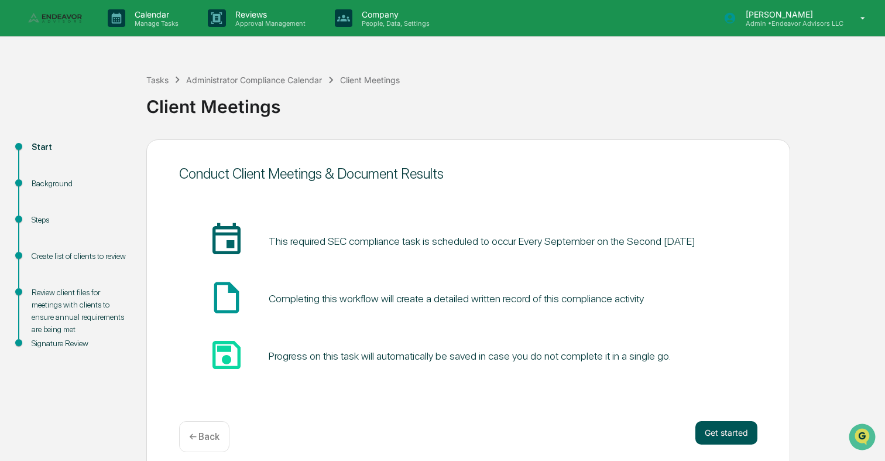
click at [718, 428] on button "Get started" at bounding box center [726, 432] width 62 height 23
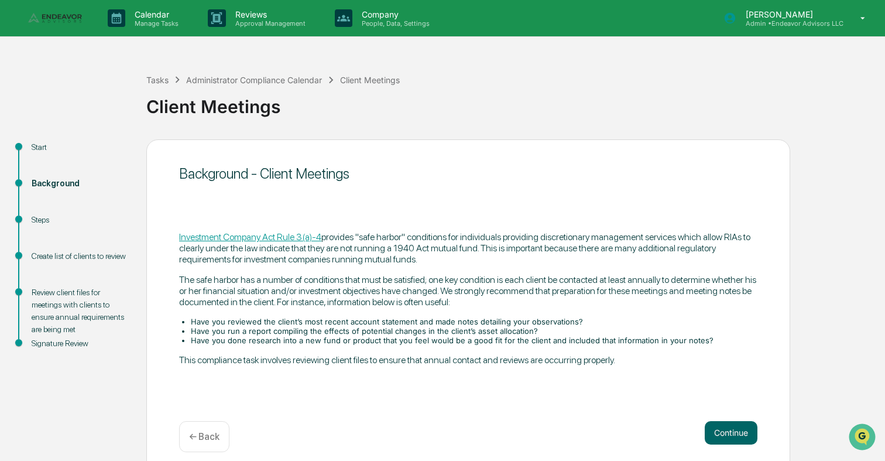
click at [718, 428] on button "Continue" at bounding box center [731, 432] width 53 height 23
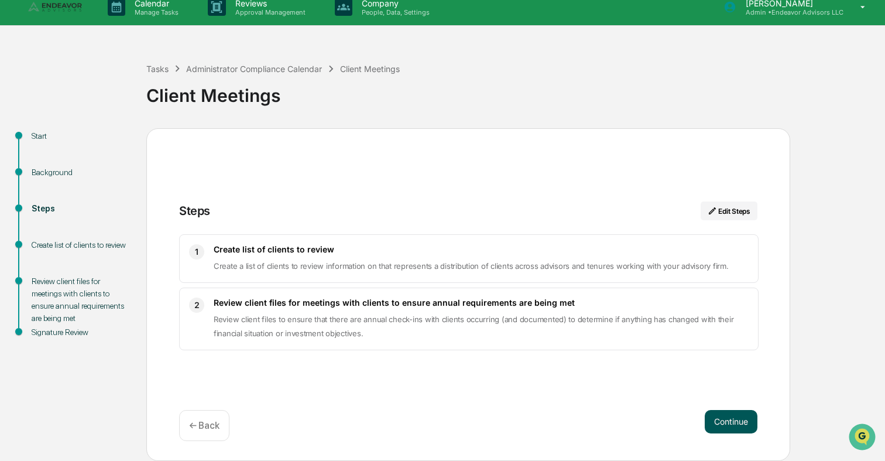
click at [726, 423] on button "Continue" at bounding box center [731, 421] width 53 height 23
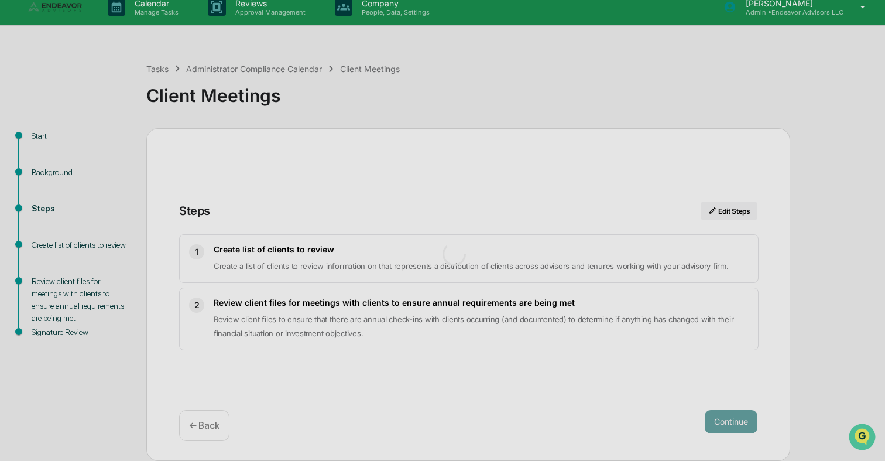
scroll to position [9, 0]
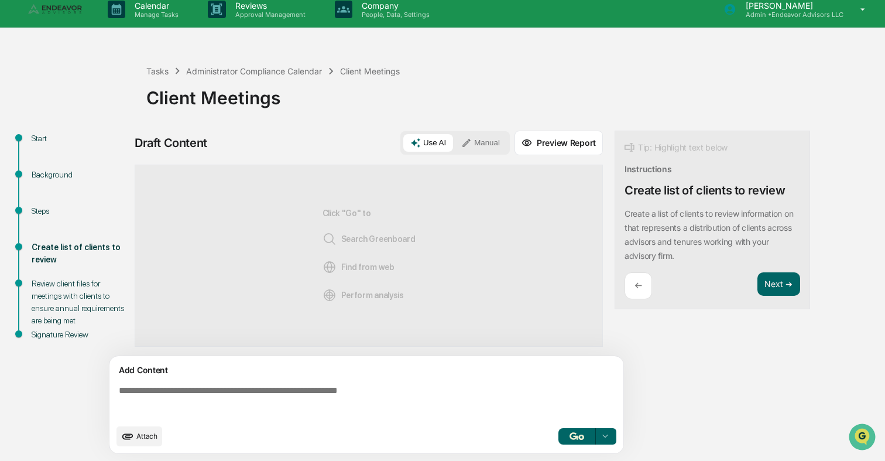
click at [579, 434] on img "button" at bounding box center [576, 436] width 14 height 8
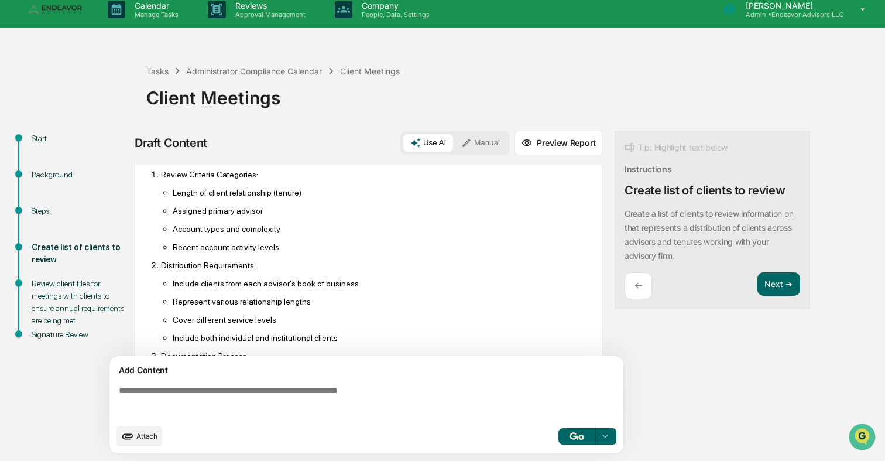
scroll to position [355, 0]
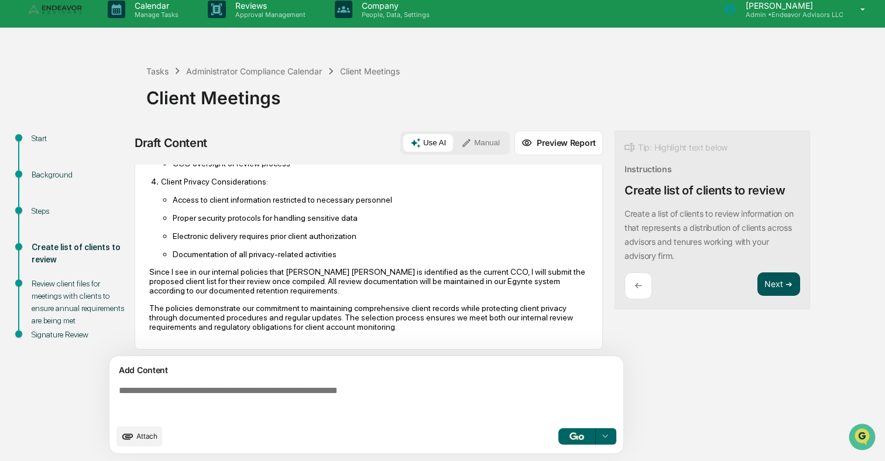
click at [781, 284] on button "Next ➔" at bounding box center [778, 284] width 43 height 24
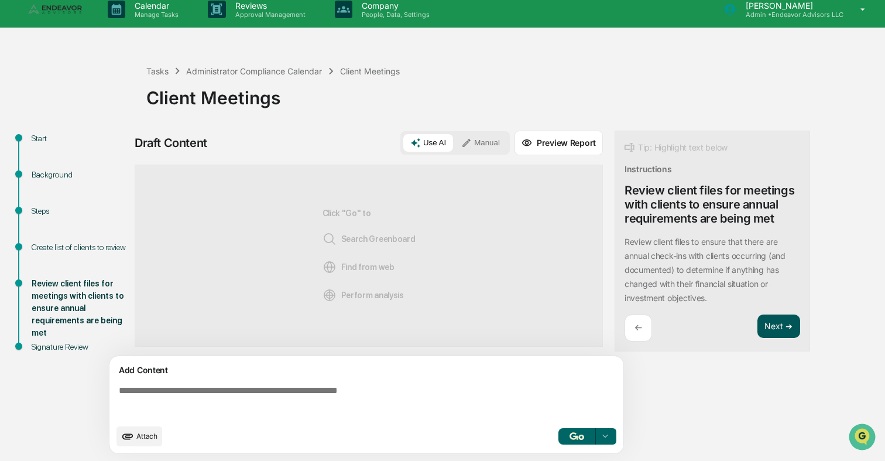
scroll to position [0, 0]
click at [584, 434] on button "button" at bounding box center [576, 436] width 37 height 16
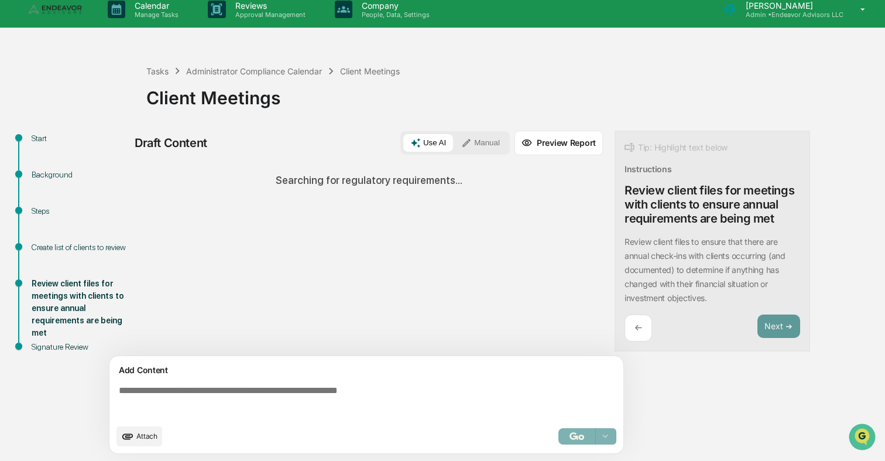
click at [821, 326] on div "Start Background Steps Create list of clients to review Review client files for…" at bounding box center [442, 296] width 873 height 330
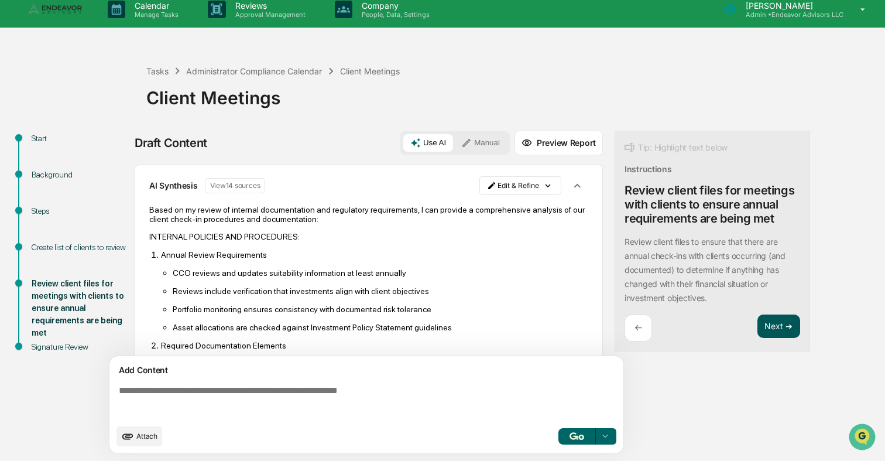
click at [799, 331] on button "Next ➔" at bounding box center [778, 326] width 43 height 24
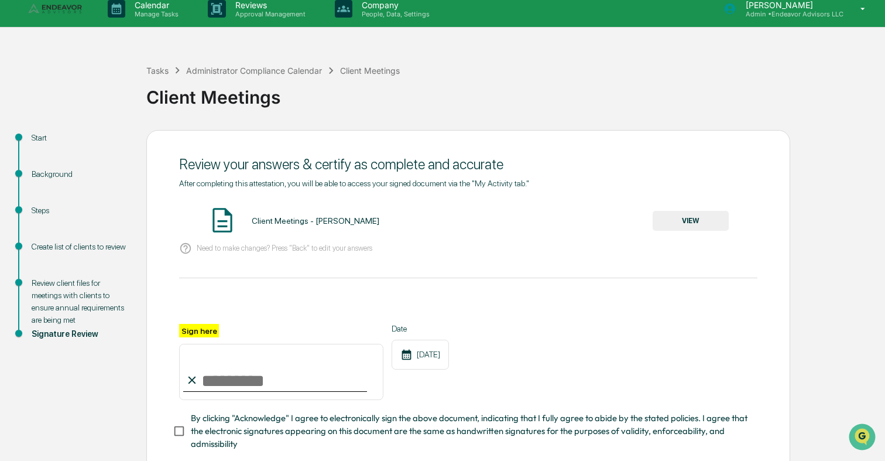
click at [672, 214] on button "VIEW" at bounding box center [691, 221] width 76 height 20
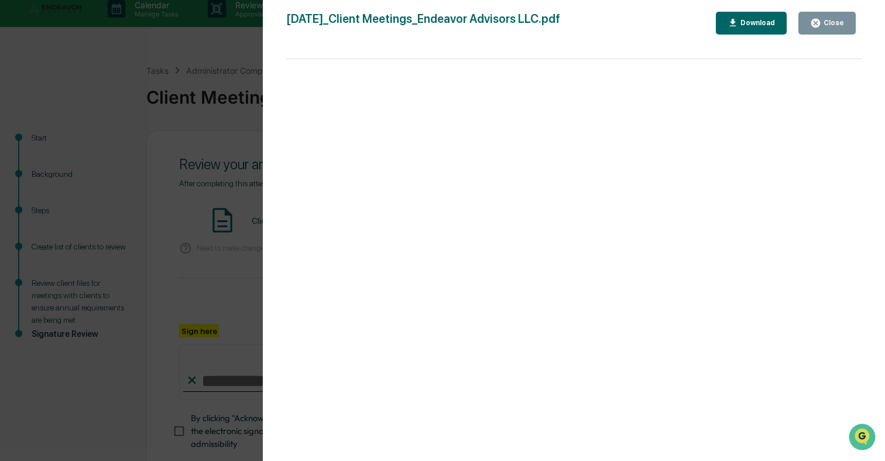
click at [236, 254] on div "Version History 09/17/2025, 10:43 PM Ajay Vadukul 2025-09-17_Client Meetings_En…" at bounding box center [442, 230] width 885 height 461
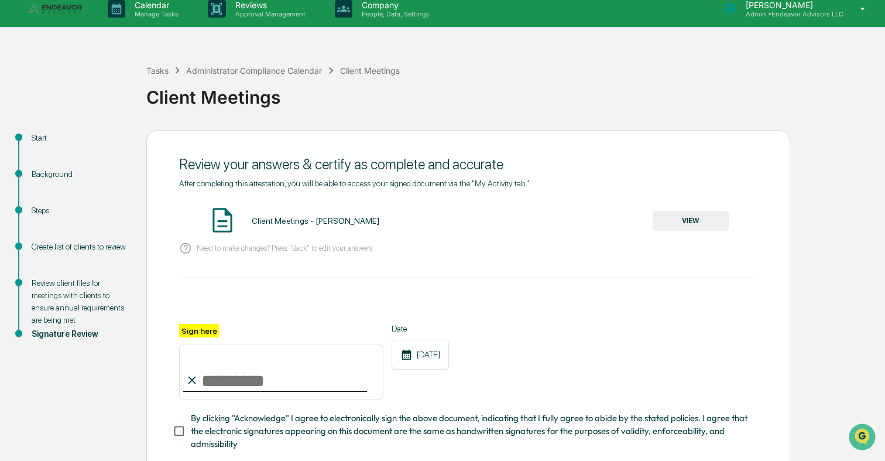
click at [212, 387] on input "Sign here" at bounding box center [281, 372] width 204 height 56
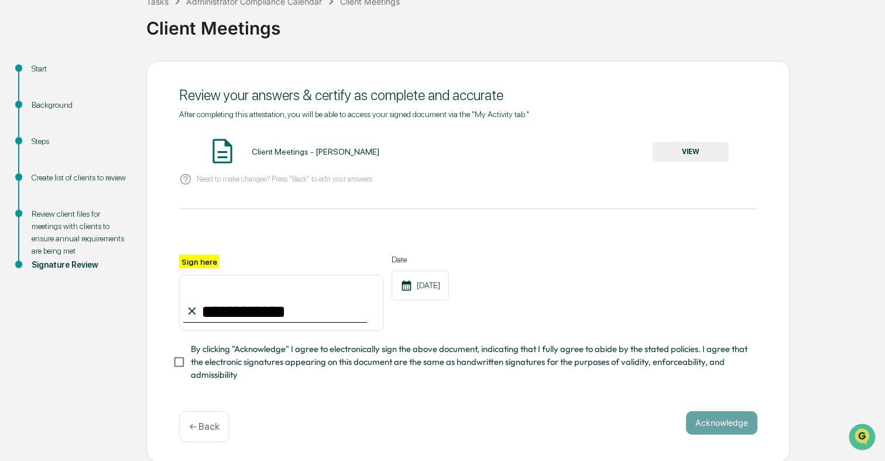
type input "**********"
click at [286, 370] on span "By clicking "Acknowledge" I agree to electronically sign the above document, in…" at bounding box center [469, 361] width 557 height 39
click at [720, 420] on button "Acknowledge" at bounding box center [721, 422] width 71 height 23
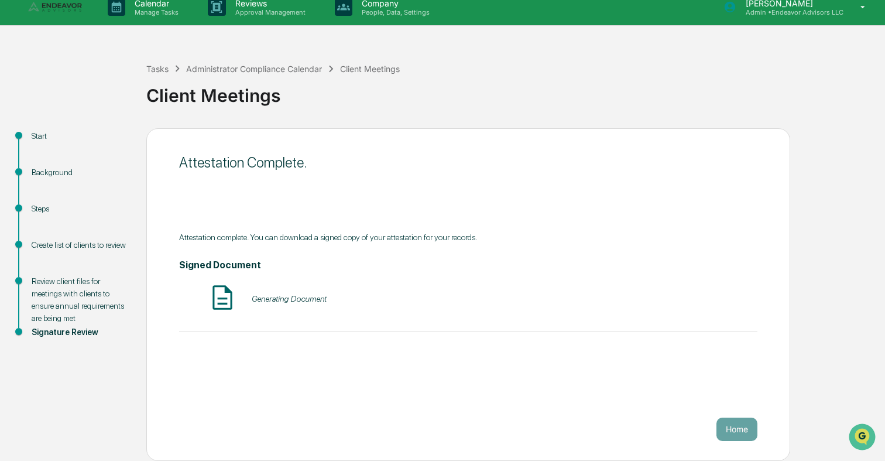
scroll to position [11, 0]
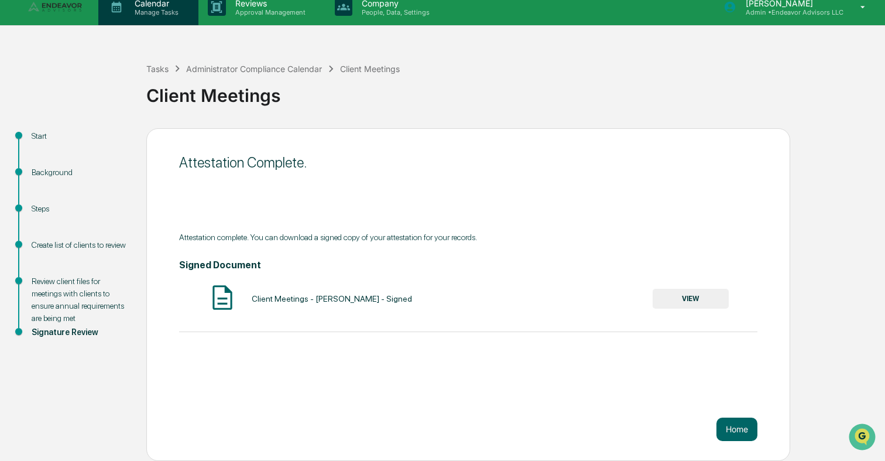
click at [152, 18] on div "Calendar Manage Tasks" at bounding box center [148, 7] width 100 height 36
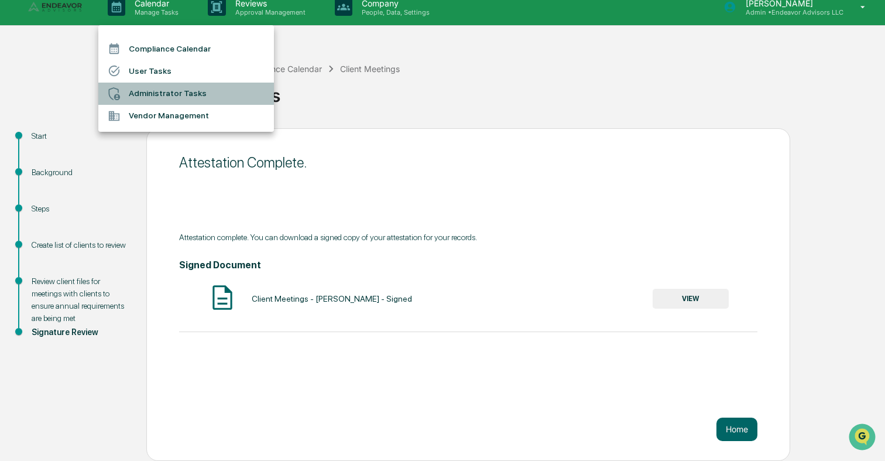
click at [170, 92] on li "Administrator Tasks" at bounding box center [186, 94] width 176 height 22
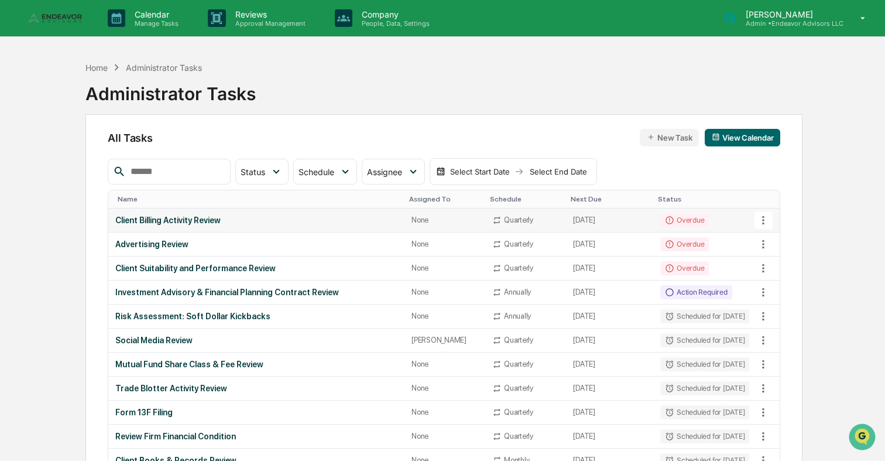
click at [191, 213] on td "Client Billing Activity Review" at bounding box center [256, 220] width 296 height 24
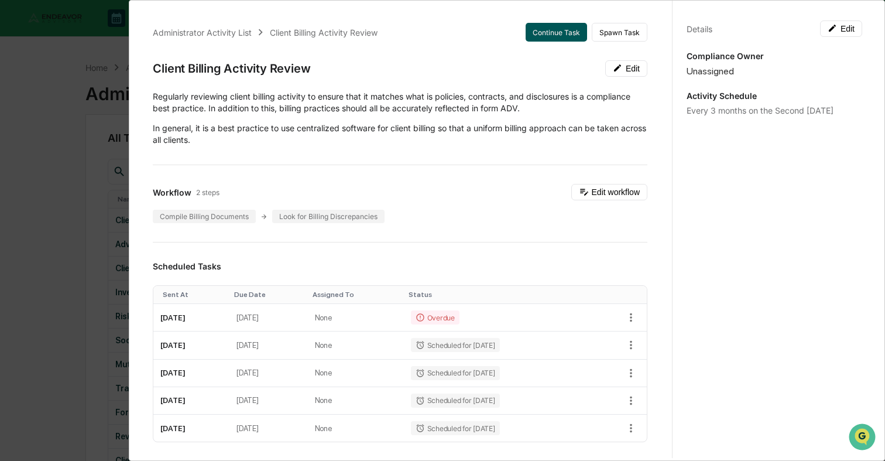
click at [553, 26] on button "Continue Task" at bounding box center [556, 32] width 61 height 19
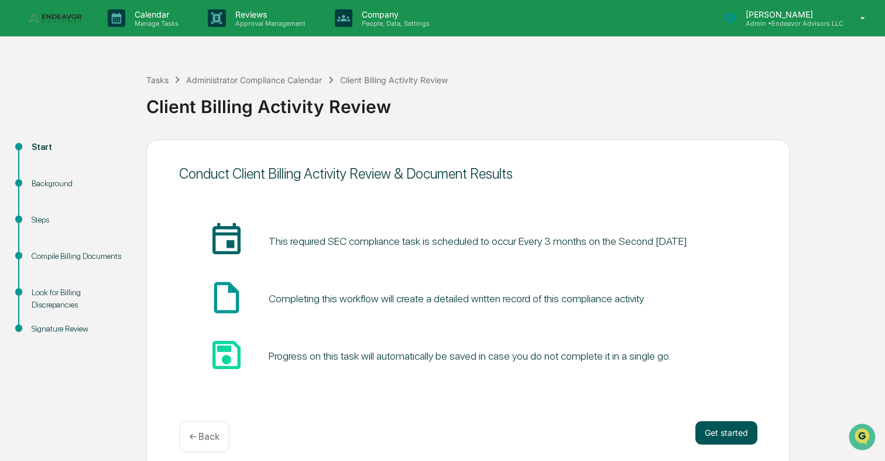
click at [725, 426] on button "Get started" at bounding box center [726, 432] width 62 height 23
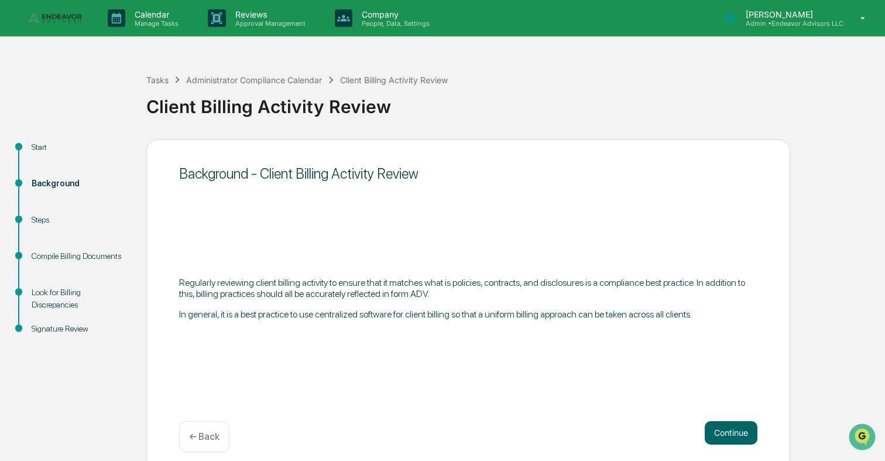
click at [725, 426] on button "Continue" at bounding box center [731, 432] width 53 height 23
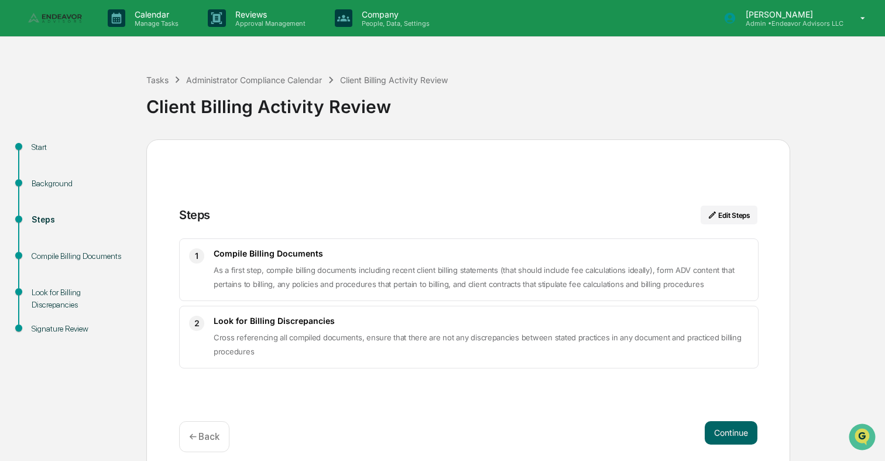
click at [725, 426] on button "Continue" at bounding box center [731, 432] width 53 height 23
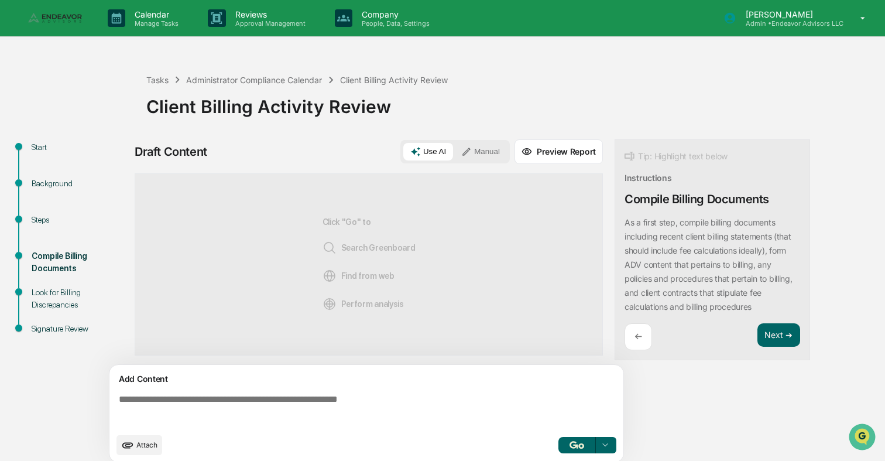
click at [586, 448] on button "button" at bounding box center [576, 445] width 37 height 16
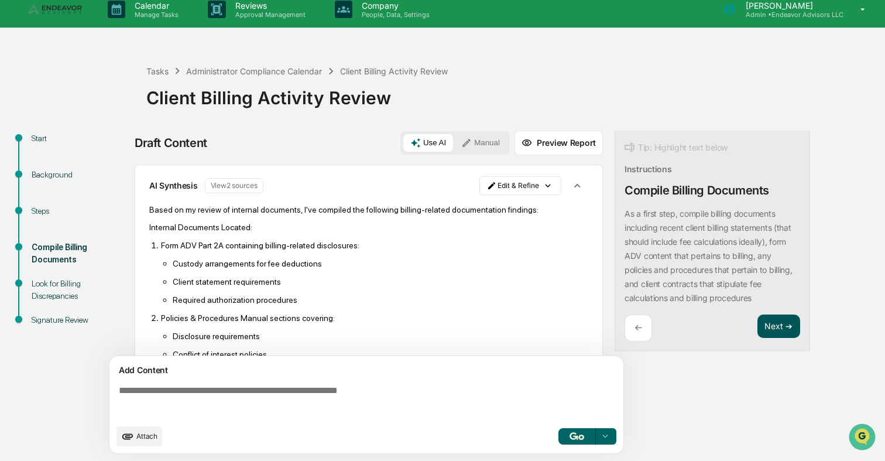
click at [772, 316] on button "Next ➔" at bounding box center [778, 326] width 43 height 24
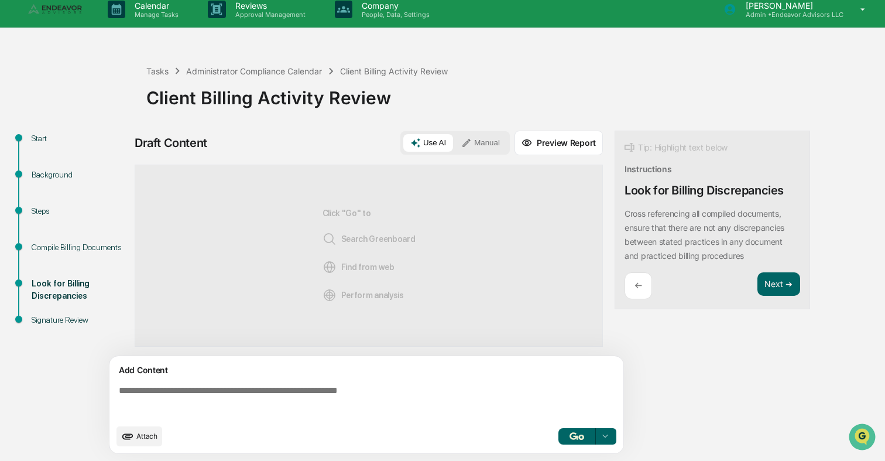
click at [581, 437] on img "button" at bounding box center [576, 436] width 14 height 8
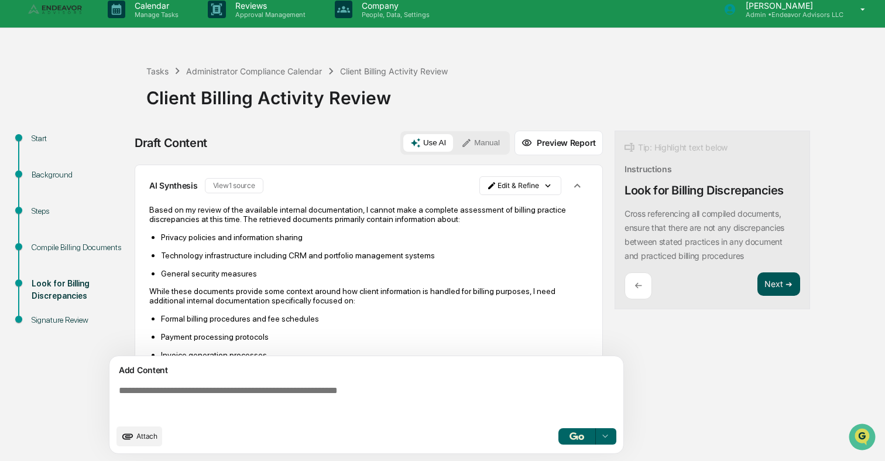
click at [770, 293] on button "Next ➔" at bounding box center [778, 284] width 43 height 24
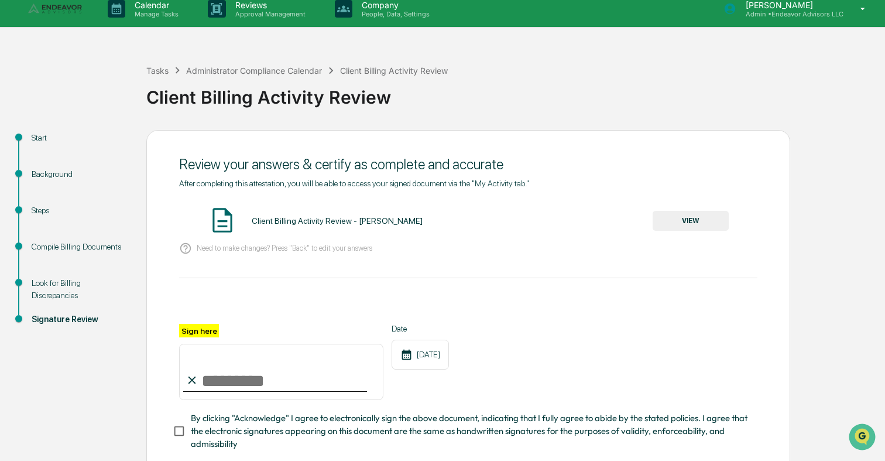
click at [685, 221] on button "VIEW" at bounding box center [691, 221] width 76 height 20
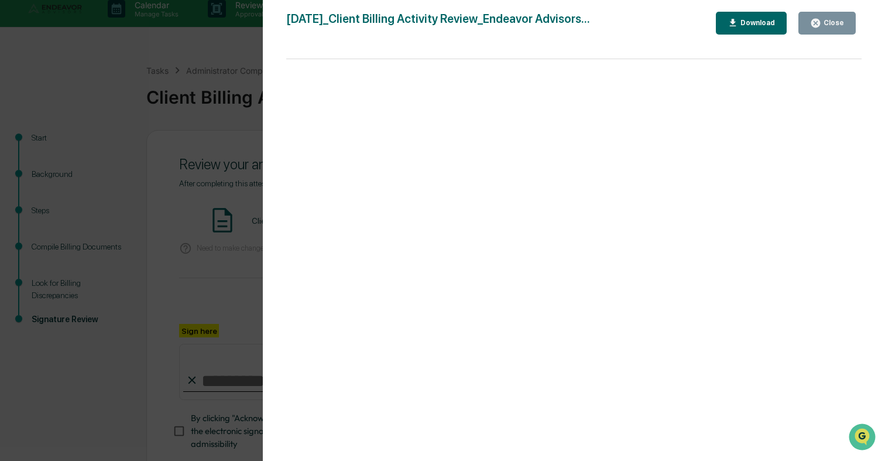
click at [236, 248] on div "Version History 09/17/2025, 10:46 PM Ajay Vadukul 2025-09-17_Client Billing Act…" at bounding box center [442, 230] width 885 height 461
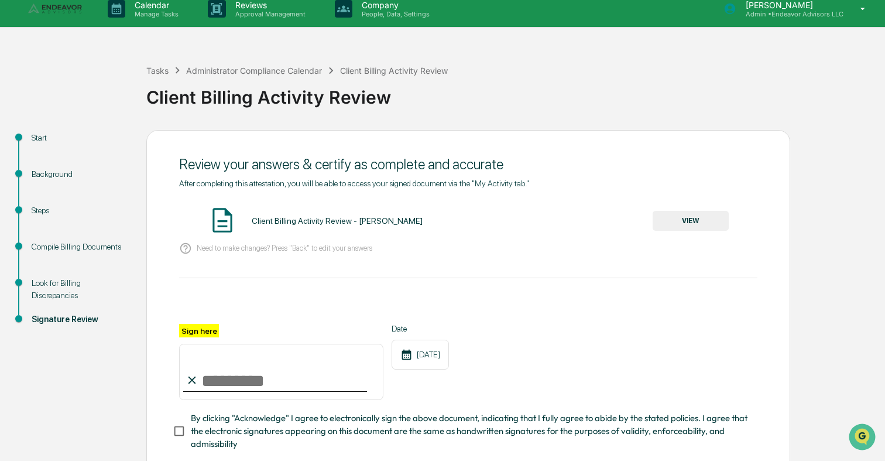
scroll to position [78, 0]
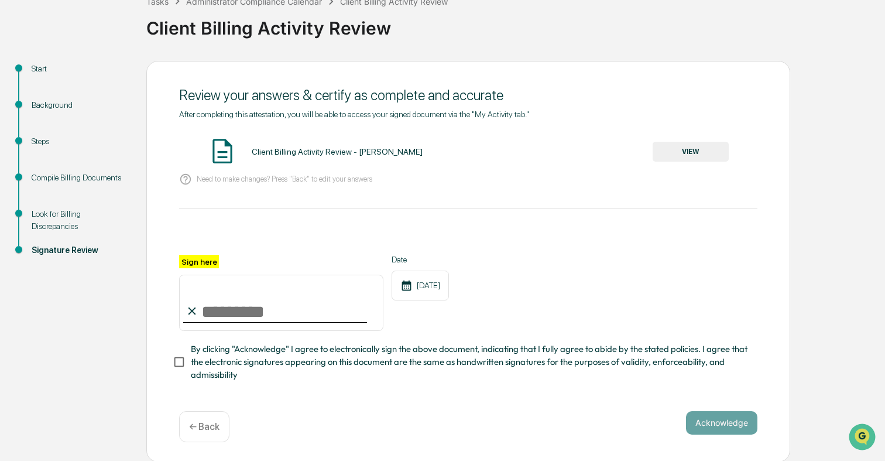
click at [296, 311] on input "Sign here" at bounding box center [281, 302] width 204 height 56
type input "**********"
click at [375, 342] on span "By clicking "Acknowledge" I agree to electronically sign the above document, in…" at bounding box center [469, 361] width 557 height 39
click at [726, 420] on button "Acknowledge" at bounding box center [721, 422] width 71 height 23
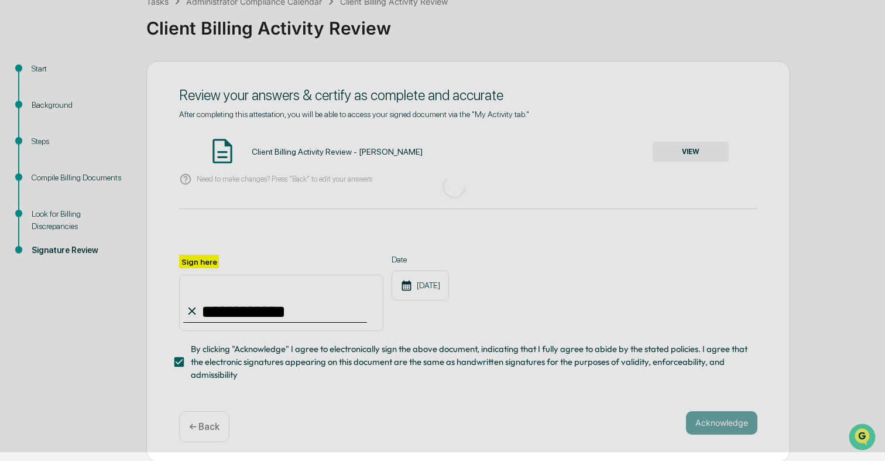
scroll to position [11, 0]
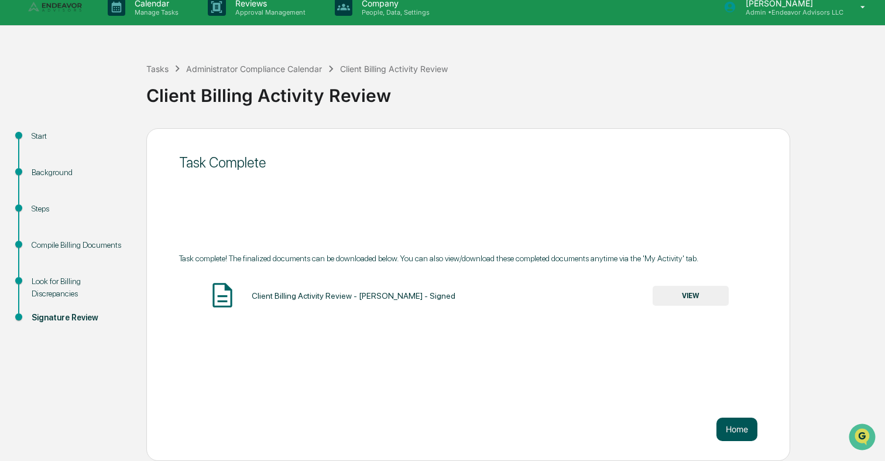
click at [737, 420] on button "Home" at bounding box center [736, 428] width 41 height 23
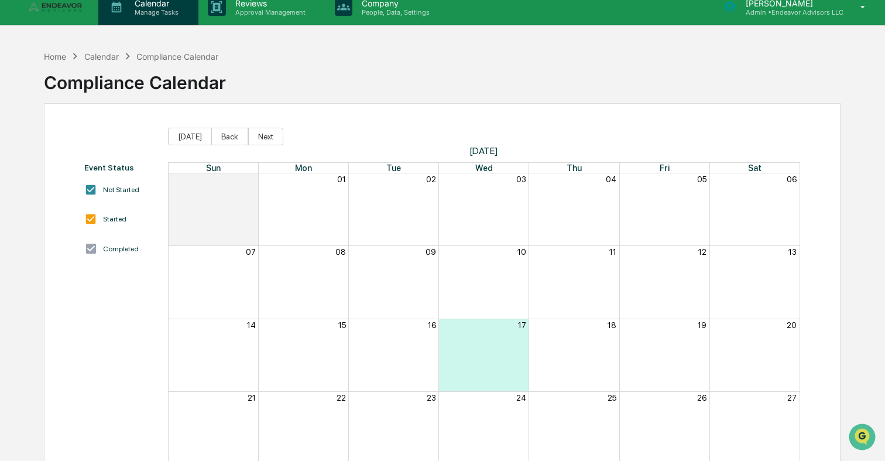
click at [145, 11] on p "Manage Tasks" at bounding box center [154, 12] width 59 height 8
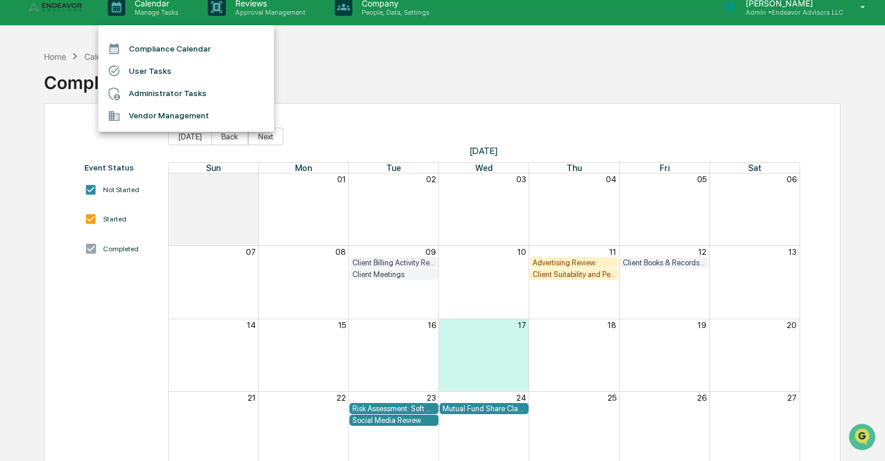
click at [172, 85] on li "Administrator Tasks" at bounding box center [186, 94] width 176 height 22
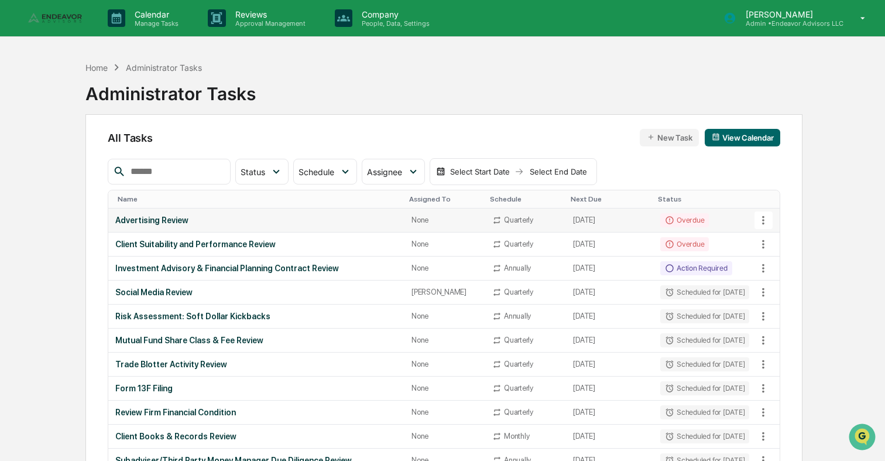
click at [348, 214] on td "Advertising Review" at bounding box center [256, 220] width 296 height 24
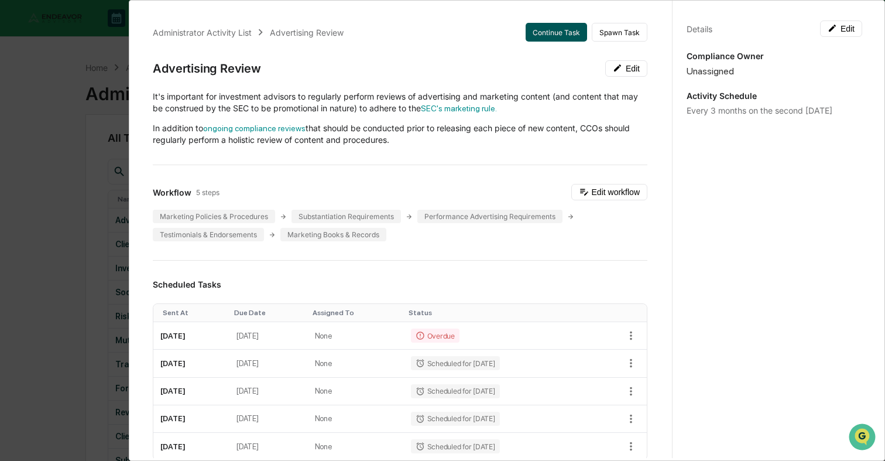
click at [565, 33] on button "Continue Task" at bounding box center [556, 32] width 61 height 19
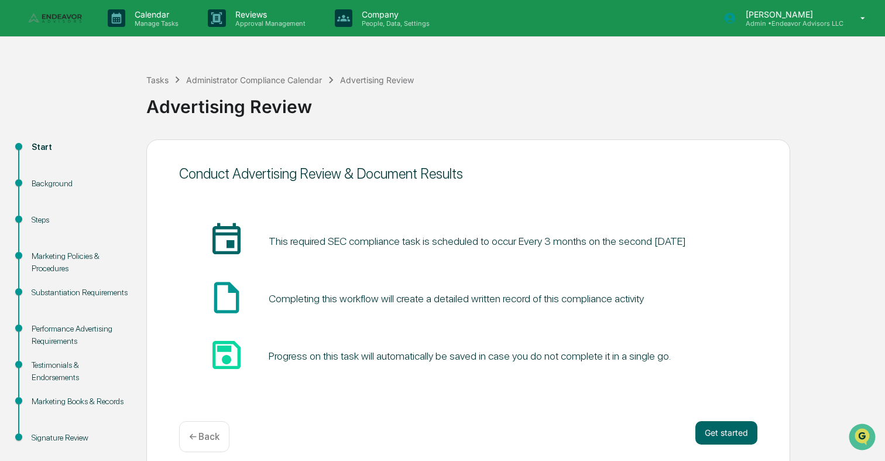
click at [750, 421] on div "Conduct Advertising Review & Document Results insert_invitation_icon This requi…" at bounding box center [468, 305] width 644 height 332
click at [745, 424] on button "Get started" at bounding box center [726, 432] width 62 height 23
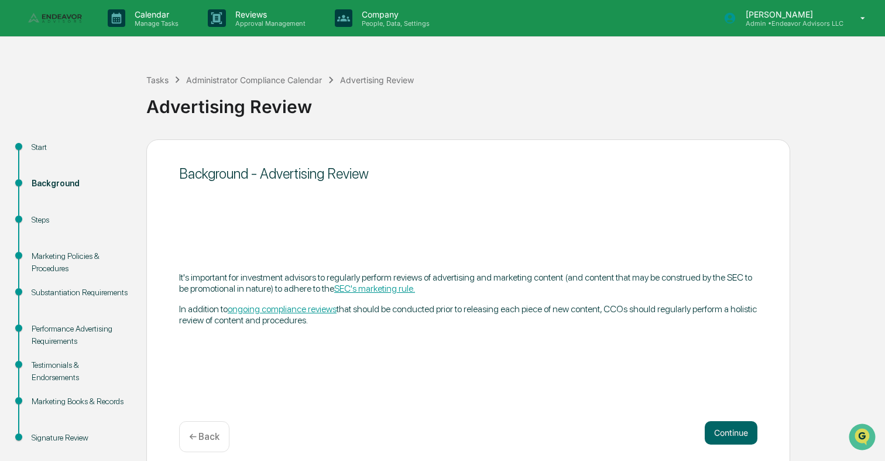
click at [745, 424] on button "Continue" at bounding box center [731, 432] width 53 height 23
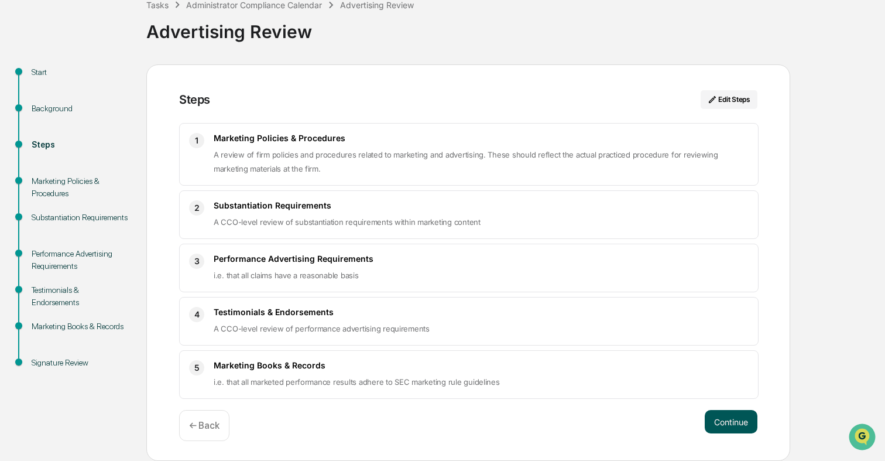
click at [727, 432] on button "Continue" at bounding box center [731, 421] width 53 height 23
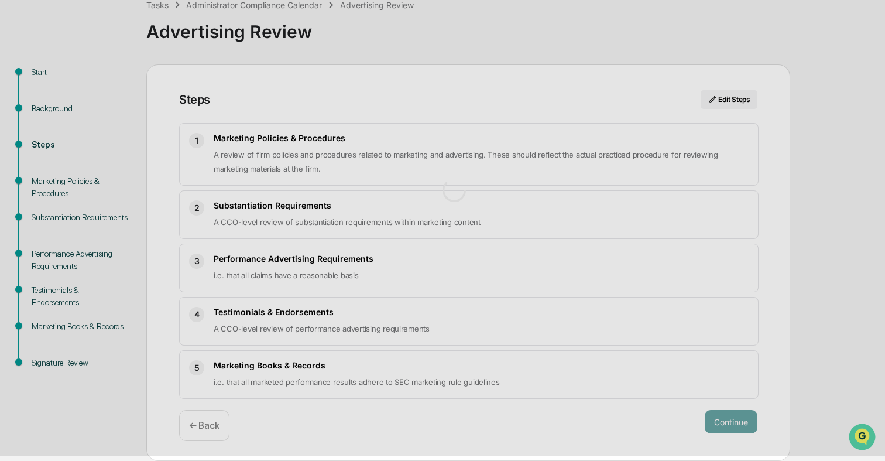
scroll to position [18, 0]
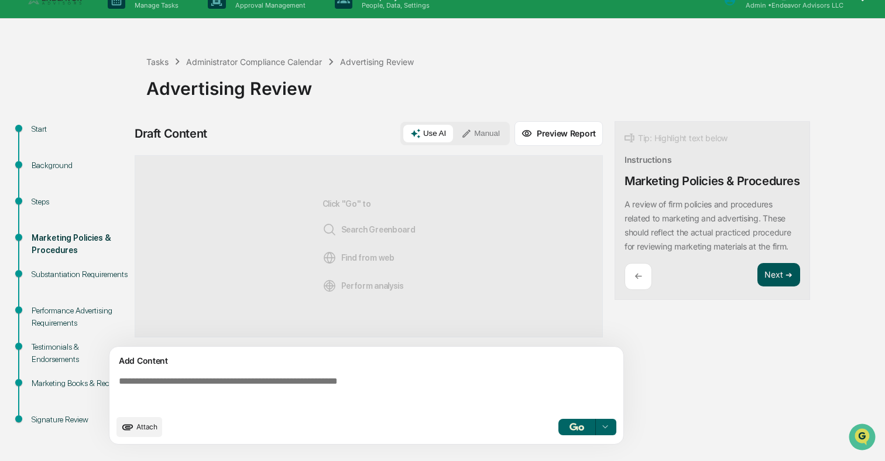
click at [767, 277] on button "Next ➔" at bounding box center [778, 275] width 43 height 24
click at [767, 277] on div "Draft Content Use AI Manual Preview Report Sources Click "Go" to Search Greenbo…" at bounding box center [462, 286] width 655 height 330
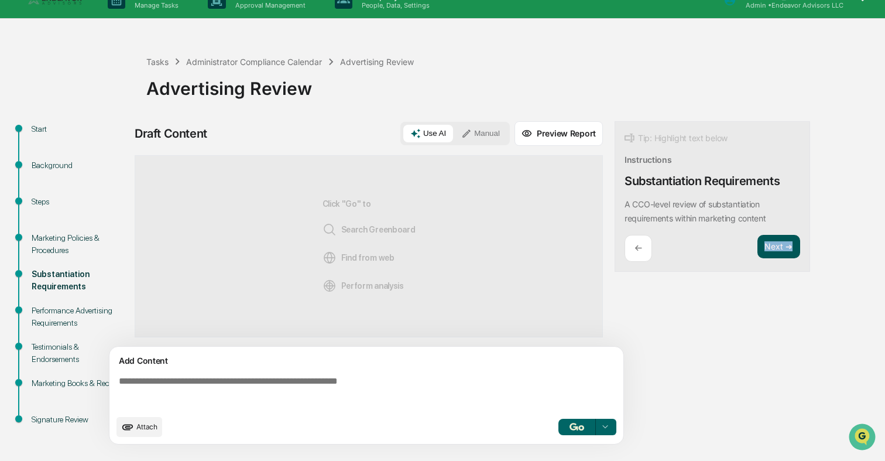
click at [767, 277] on div "Draft Content Use AI Manual Preview Report Sources Click "Go" to Search Greenbo…" at bounding box center [462, 286] width 655 height 330
click at [770, 252] on button "Next ➔" at bounding box center [778, 247] width 43 height 24
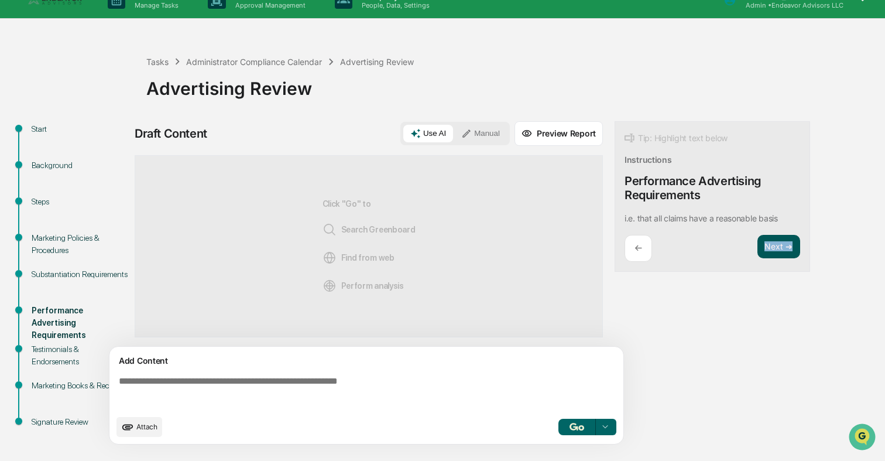
click at [770, 252] on button "Next ➔" at bounding box center [778, 247] width 43 height 24
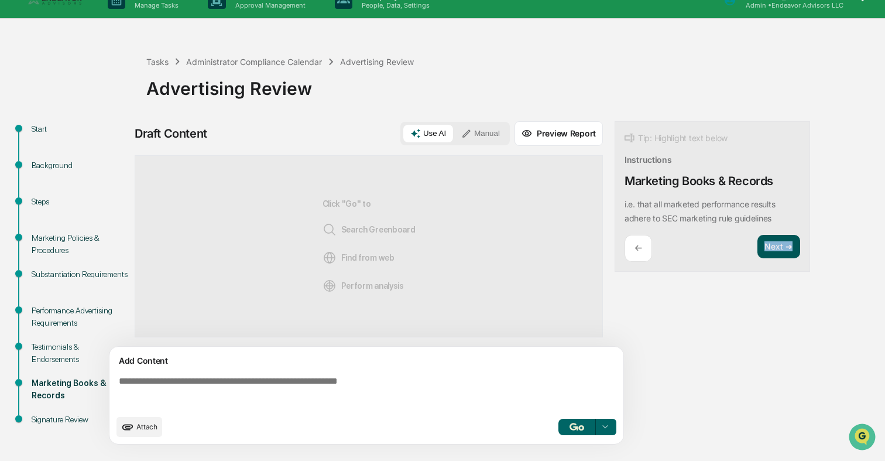
click at [770, 252] on button "Next ➔" at bounding box center [778, 247] width 43 height 24
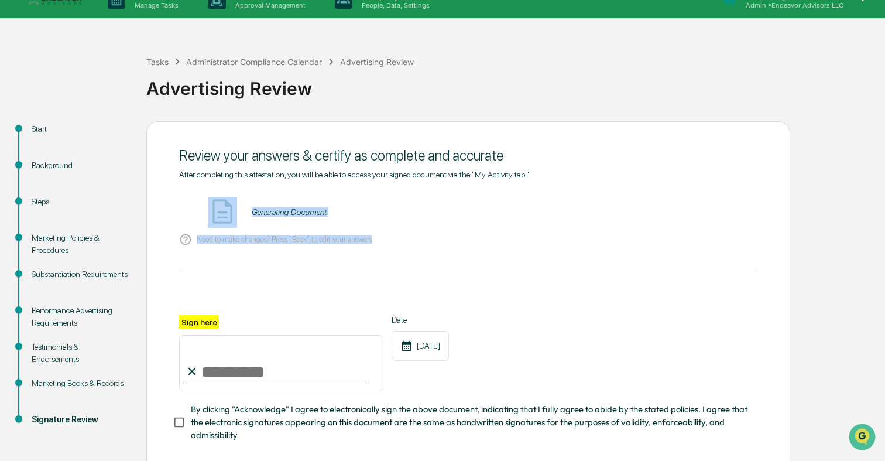
click at [770, 252] on div "Review your answers & certify as complete and accurate After completing this at…" at bounding box center [468, 321] width 644 height 401
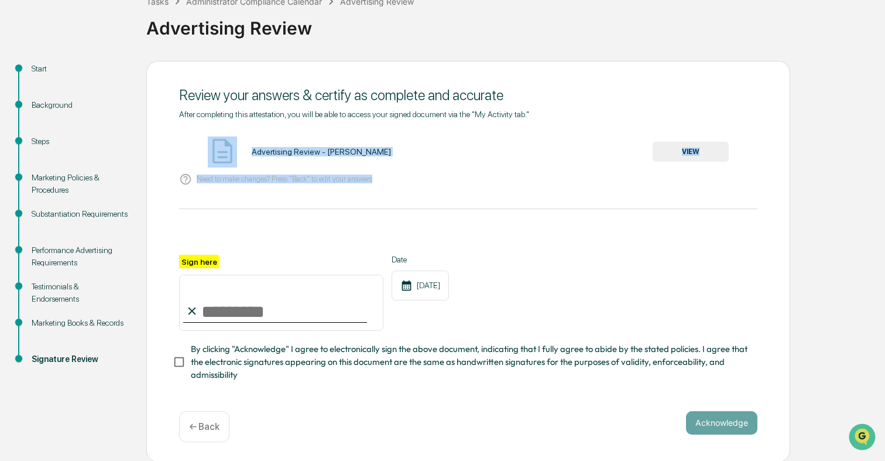
click at [663, 146] on button "VIEW" at bounding box center [691, 152] width 76 height 20
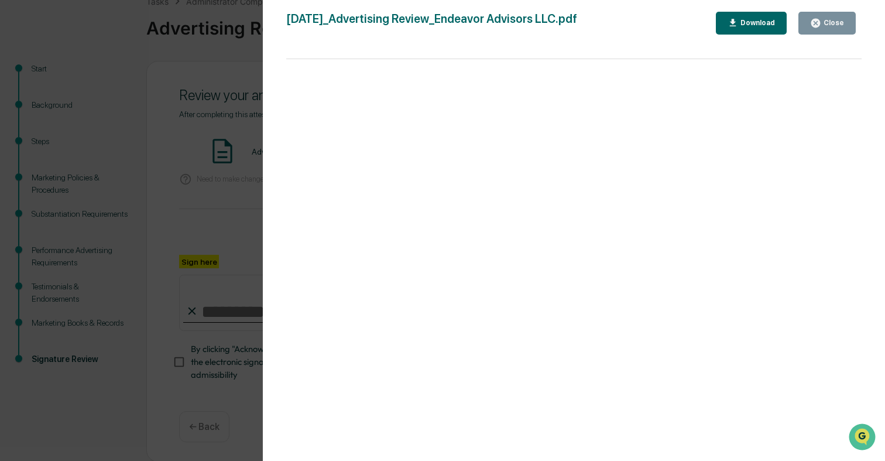
click at [203, 227] on div "Version History 09/17/2025, 10:46 PM Ajay Vadukul 2025-09-17_Advertising Review…" at bounding box center [442, 230] width 885 height 461
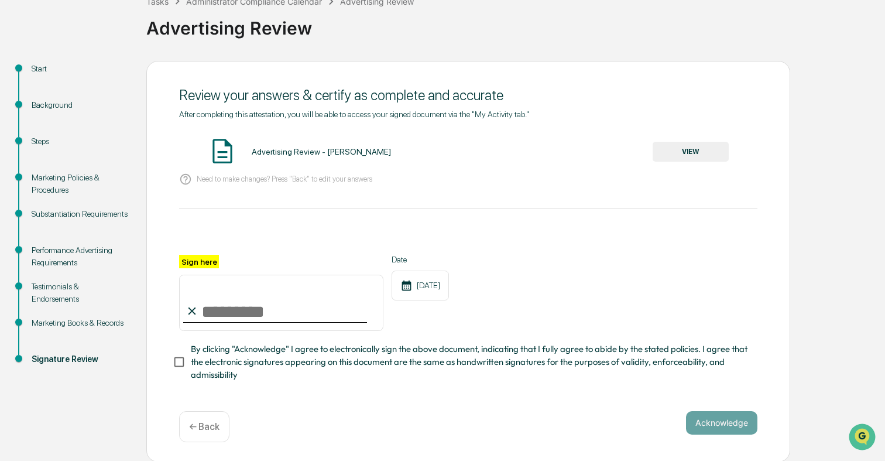
click at [237, 303] on input "Sign here" at bounding box center [281, 302] width 204 height 56
type input "**********"
click at [269, 354] on span "By clicking "Acknowledge" I agree to electronically sign the above document, in…" at bounding box center [469, 361] width 557 height 39
click at [710, 428] on button "Acknowledge" at bounding box center [721, 422] width 71 height 23
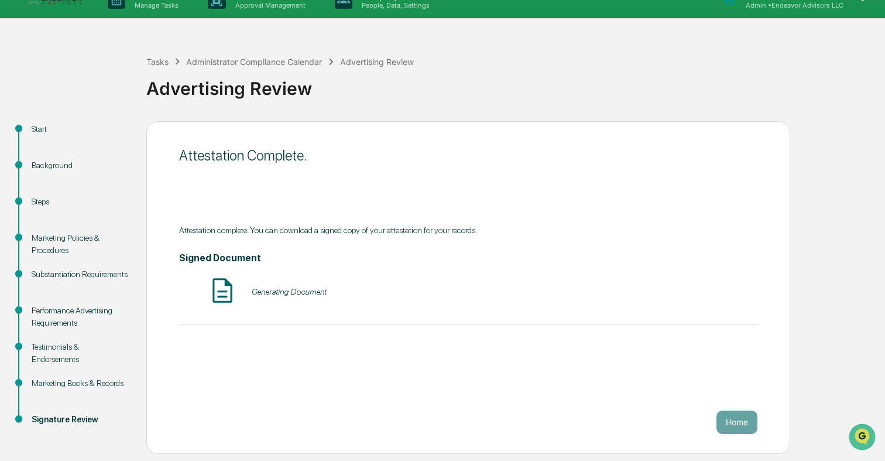
scroll to position [18, 0]
click at [747, 417] on button "Home" at bounding box center [736, 421] width 41 height 23
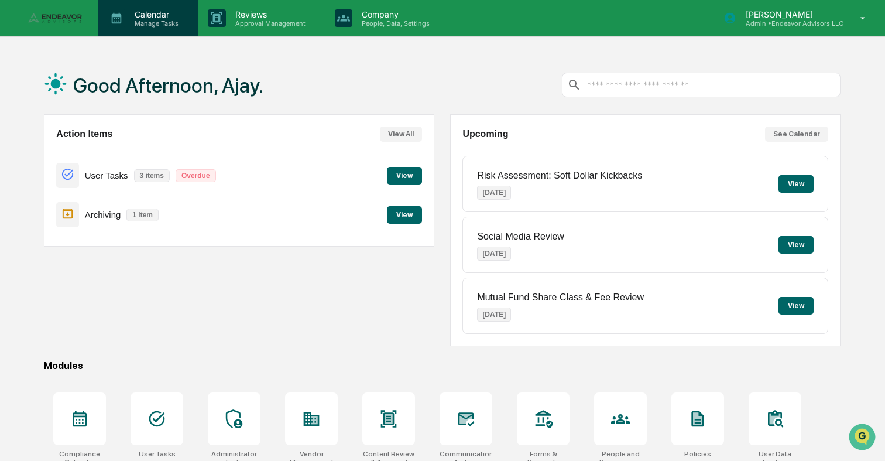
click at [145, 1] on div "Calendar Manage Tasks" at bounding box center [148, 18] width 100 height 36
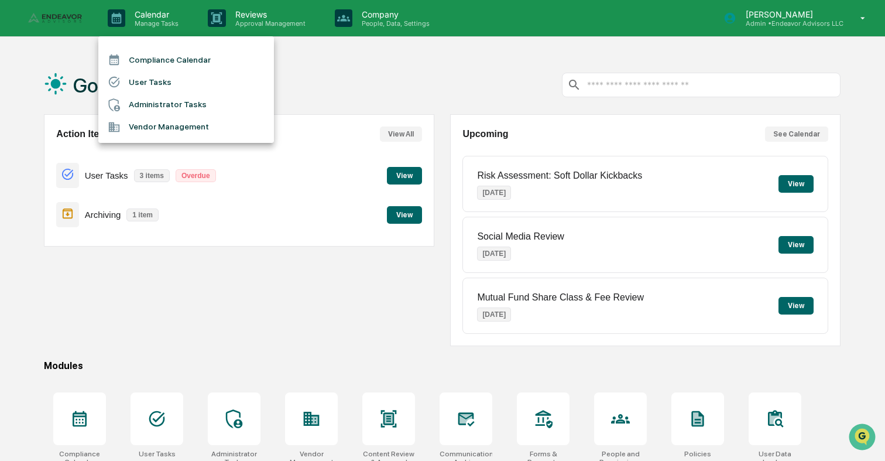
click at [155, 99] on li "Administrator Tasks" at bounding box center [186, 105] width 176 height 22
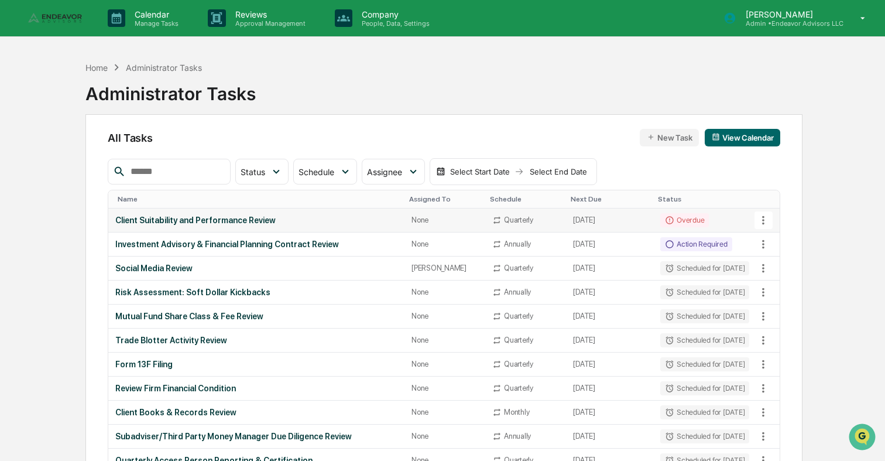
click at [260, 222] on div "Client Suitability and Performance Review" at bounding box center [256, 219] width 282 height 9
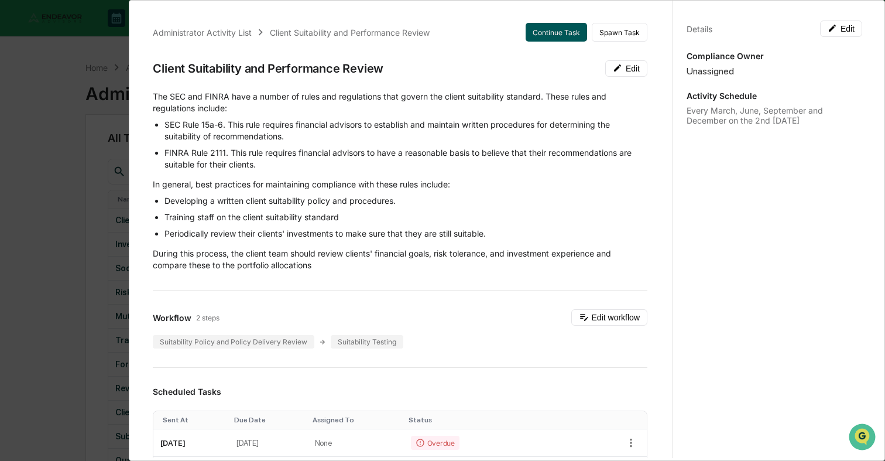
click at [561, 30] on button "Continue Task" at bounding box center [556, 32] width 61 height 19
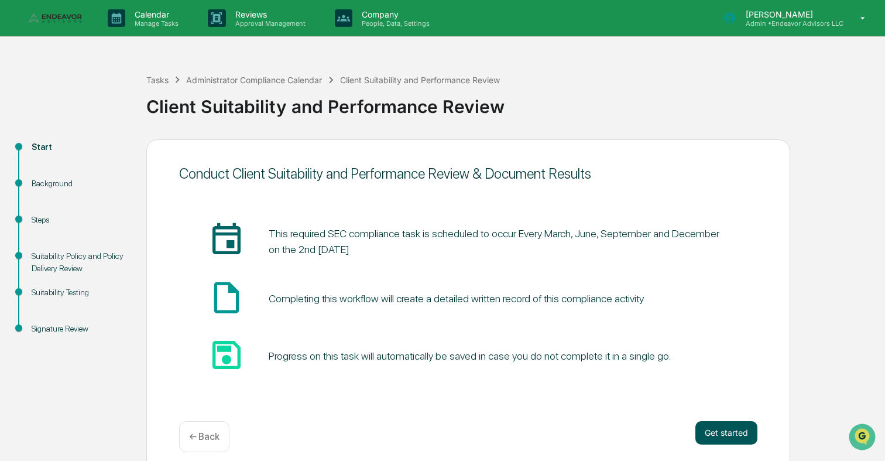
click at [723, 425] on button "Get started" at bounding box center [726, 432] width 62 height 23
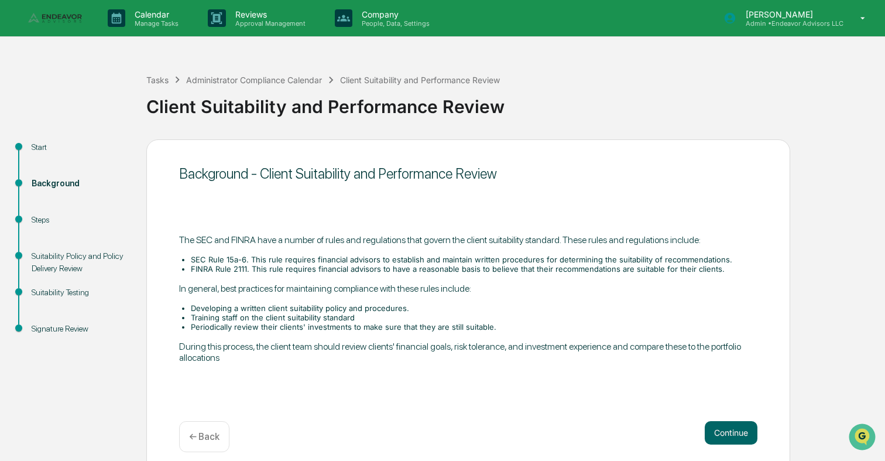
click at [723, 425] on button "Continue" at bounding box center [731, 432] width 53 height 23
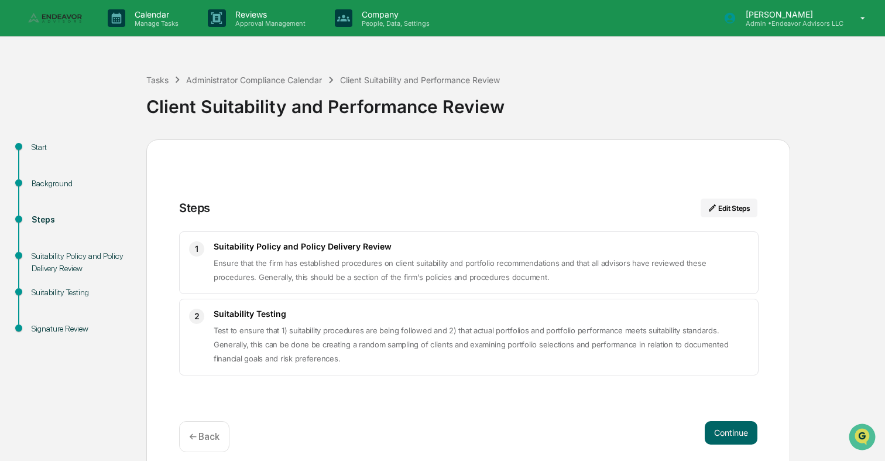
click at [723, 425] on button "Continue" at bounding box center [731, 432] width 53 height 23
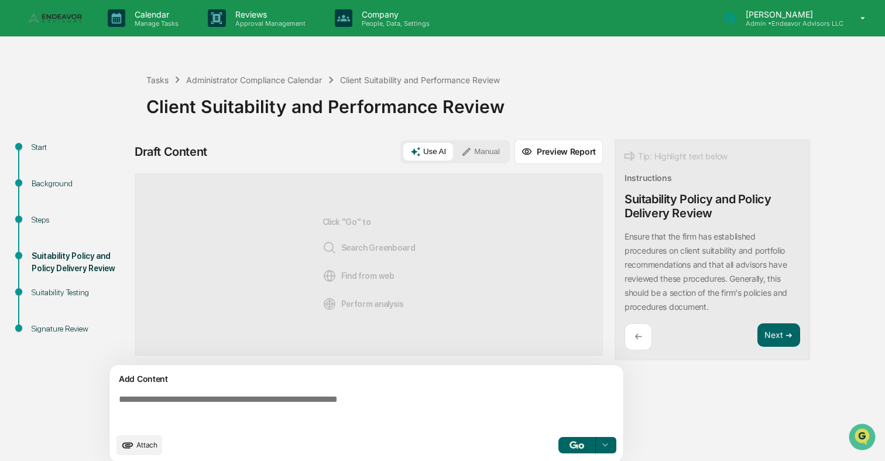
click at [576, 446] on img "button" at bounding box center [576, 445] width 14 height 8
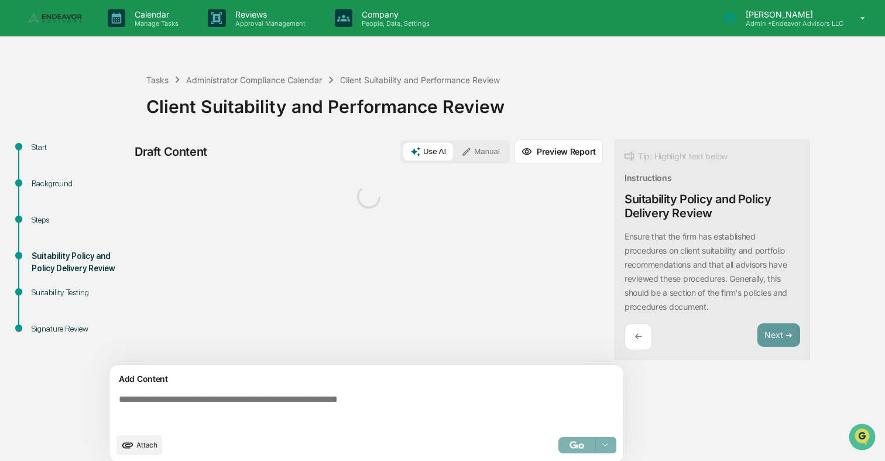
scroll to position [9, 0]
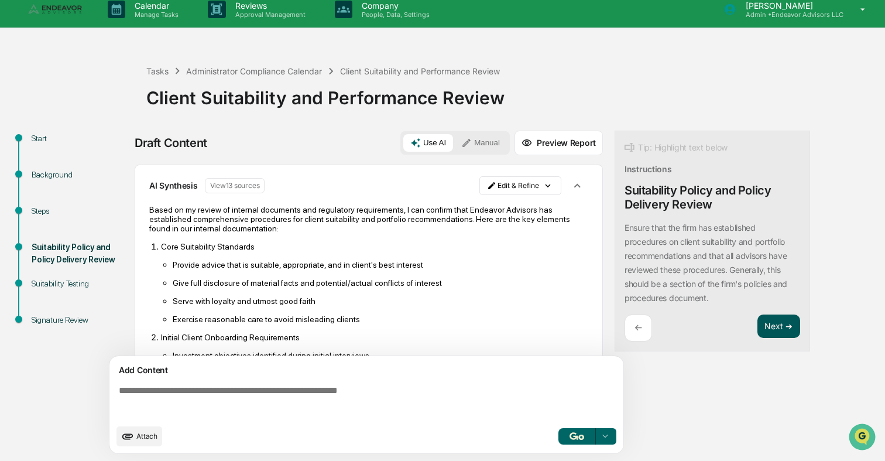
click at [771, 330] on button "Next ➔" at bounding box center [778, 326] width 43 height 24
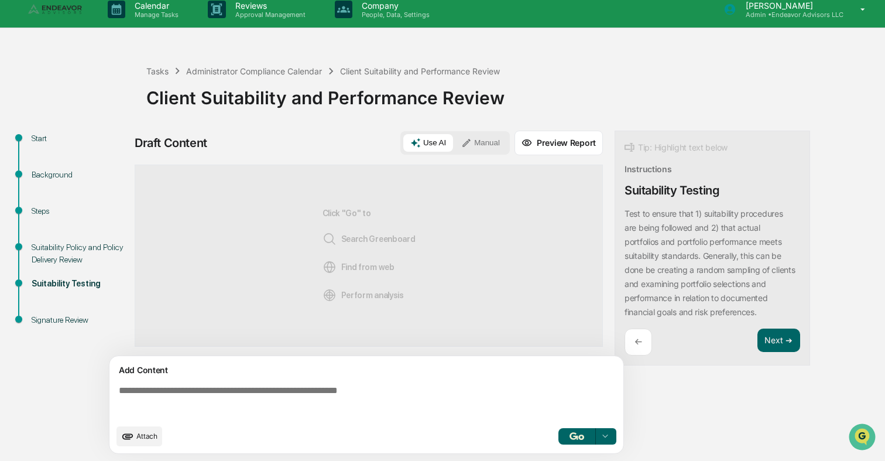
click at [582, 439] on img "button" at bounding box center [576, 436] width 14 height 8
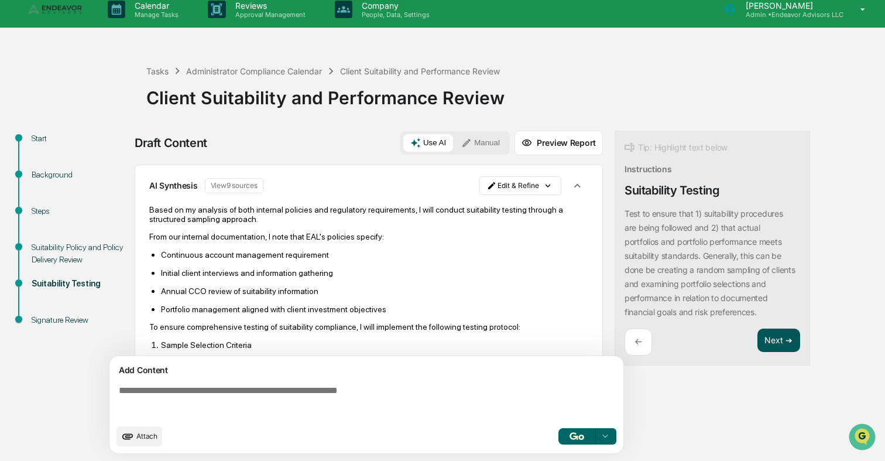
click at [785, 333] on button "Next ➔" at bounding box center [778, 340] width 43 height 24
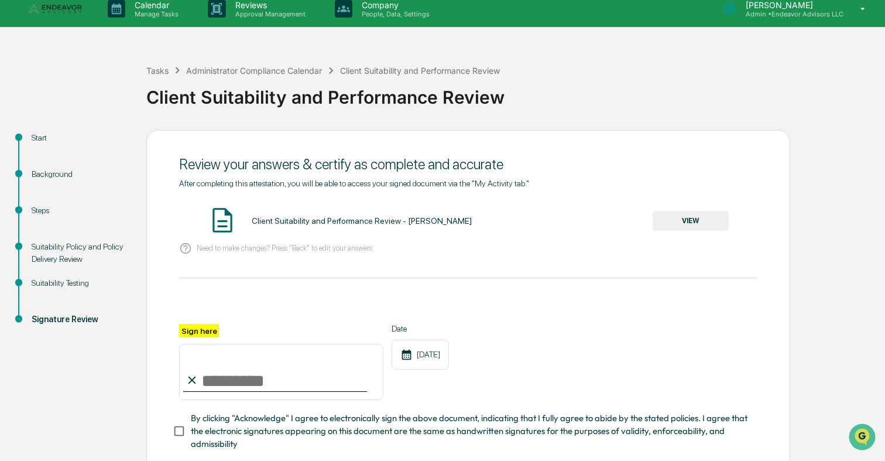
click at [668, 217] on button "VIEW" at bounding box center [691, 221] width 76 height 20
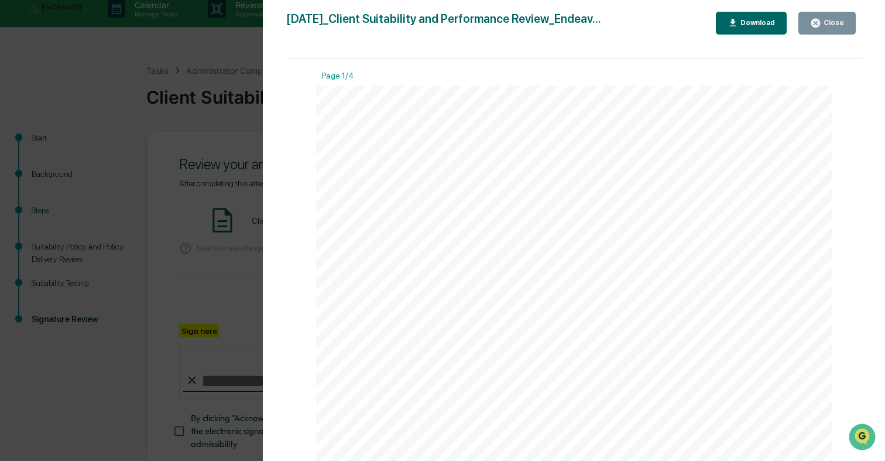
click at [226, 266] on div "Version History 09/17/2025, 10:49 PM Ajay Vadukul 2025-09-17_Client Suitability…" at bounding box center [442, 230] width 885 height 461
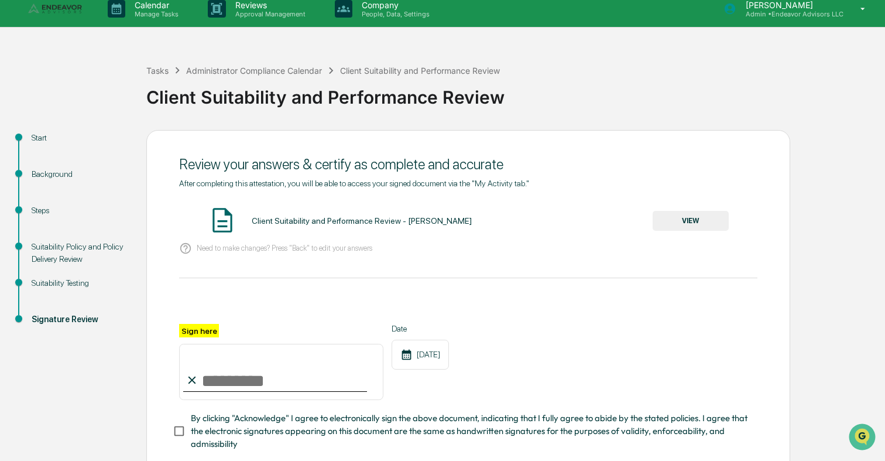
click at [234, 372] on input "Sign here" at bounding box center [281, 372] width 204 height 56
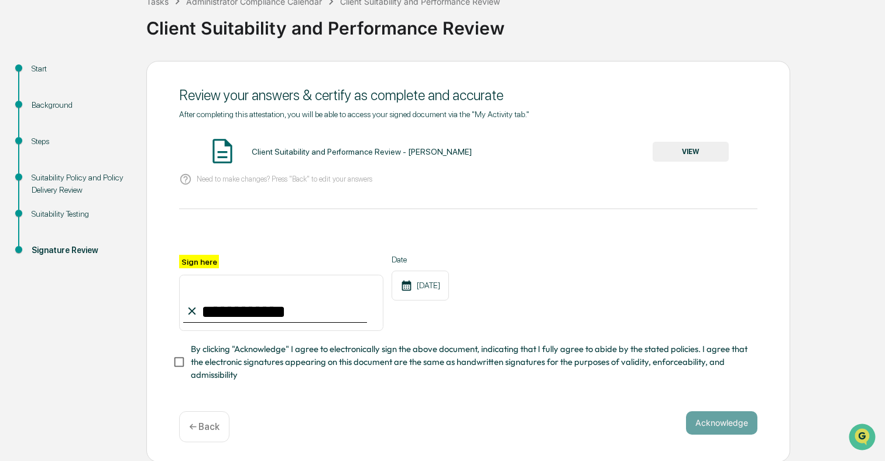
type input "**********"
click at [297, 335] on div "**********" at bounding box center [468, 318] width 578 height 127
click at [298, 356] on span "By clicking "Acknowledge" I agree to electronically sign the above document, in…" at bounding box center [469, 361] width 557 height 39
click at [738, 422] on button "Acknowledge" at bounding box center [721, 422] width 71 height 23
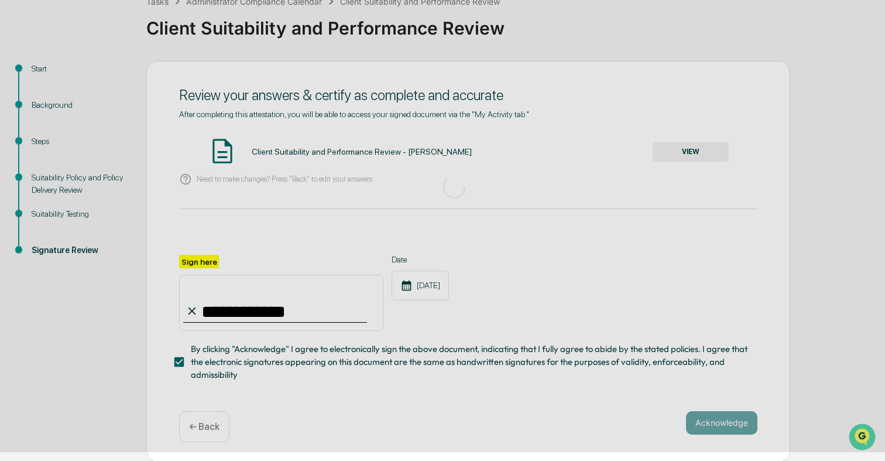
scroll to position [11, 0]
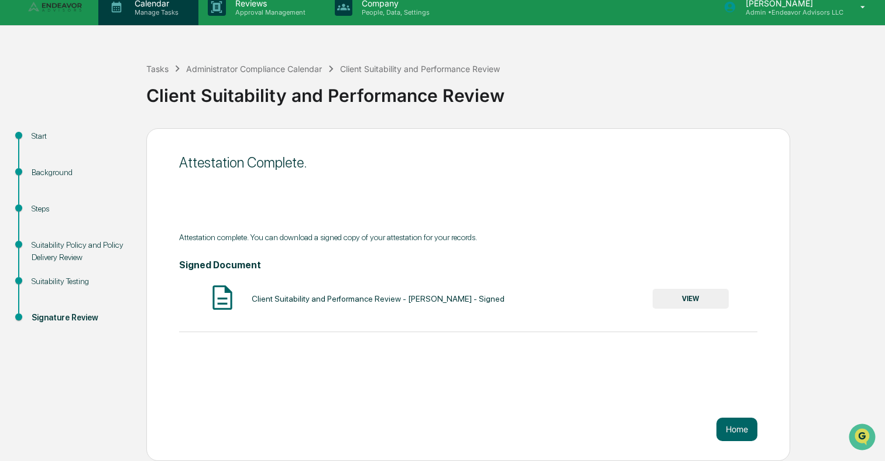
click at [179, 12] on p "Manage Tasks" at bounding box center [154, 12] width 59 height 8
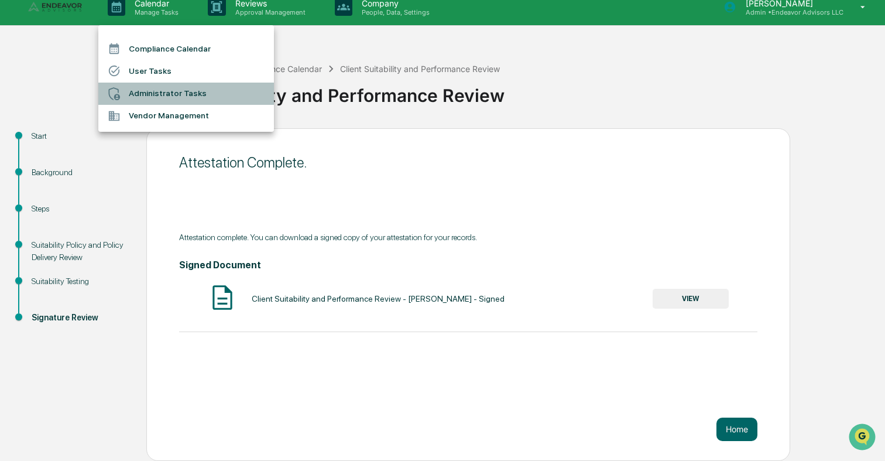
click at [167, 95] on li "Administrator Tasks" at bounding box center [186, 94] width 176 height 22
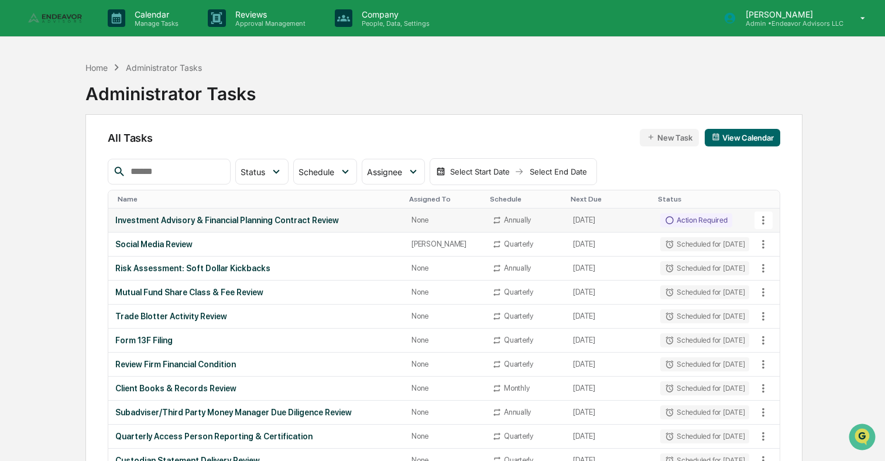
click at [587, 225] on td "[DATE]" at bounding box center [609, 220] width 87 height 24
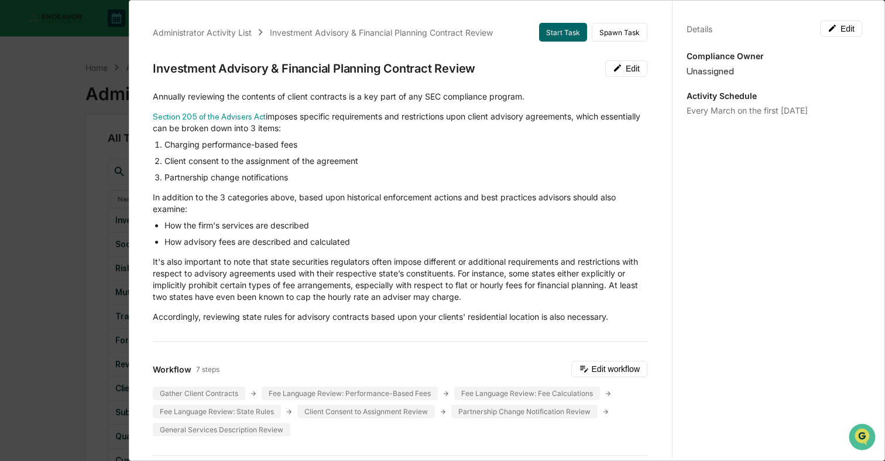
click at [103, 153] on div "Administrator Activity List Investment Advisory & Financial Planning Contract R…" at bounding box center [442, 230] width 885 height 461
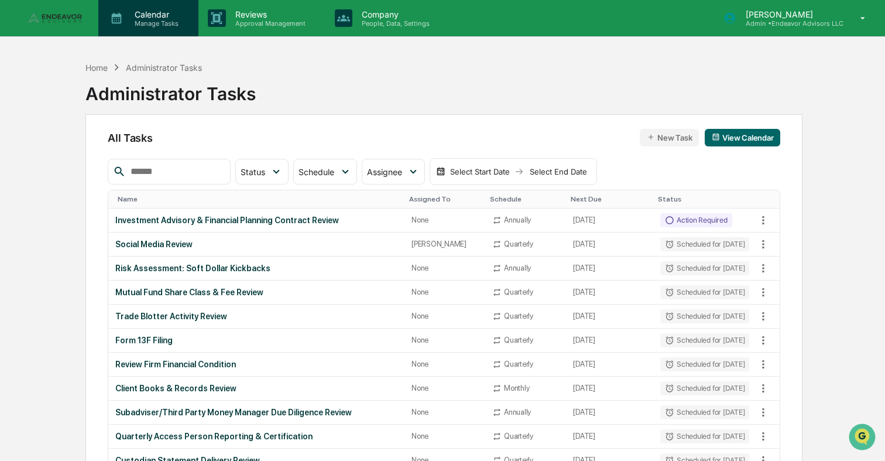
click at [166, 9] on p "Calendar" at bounding box center [154, 14] width 59 height 10
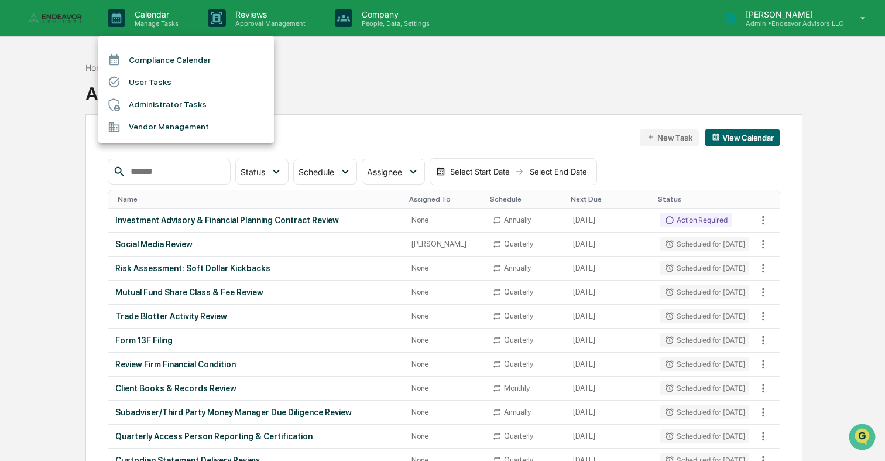
click at [163, 88] on li "User Tasks" at bounding box center [186, 82] width 176 height 22
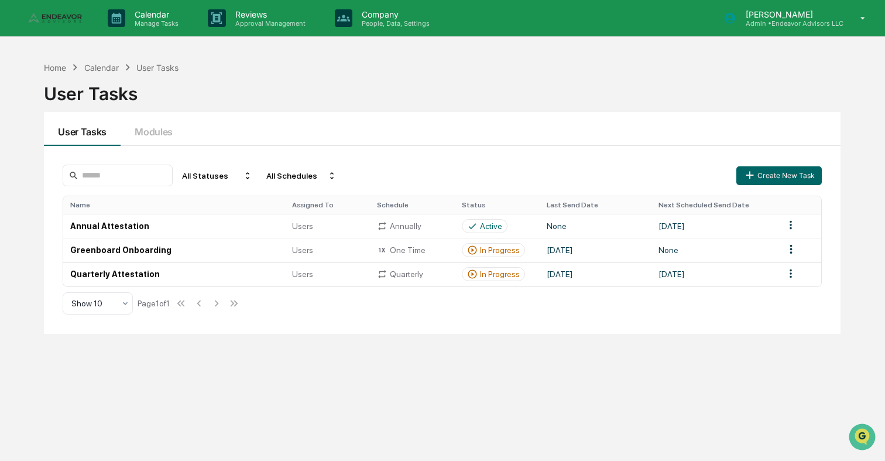
click at [67, 6] on link at bounding box center [63, 18] width 70 height 36
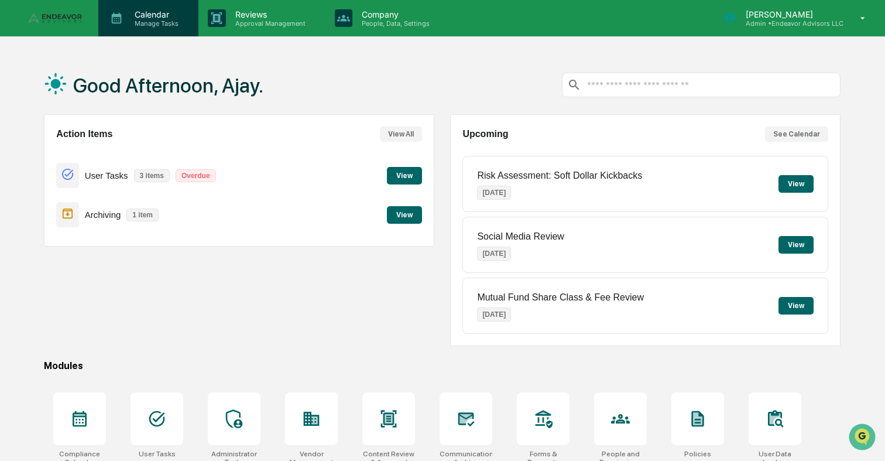
click at [152, 22] on p "Manage Tasks" at bounding box center [154, 23] width 59 height 8
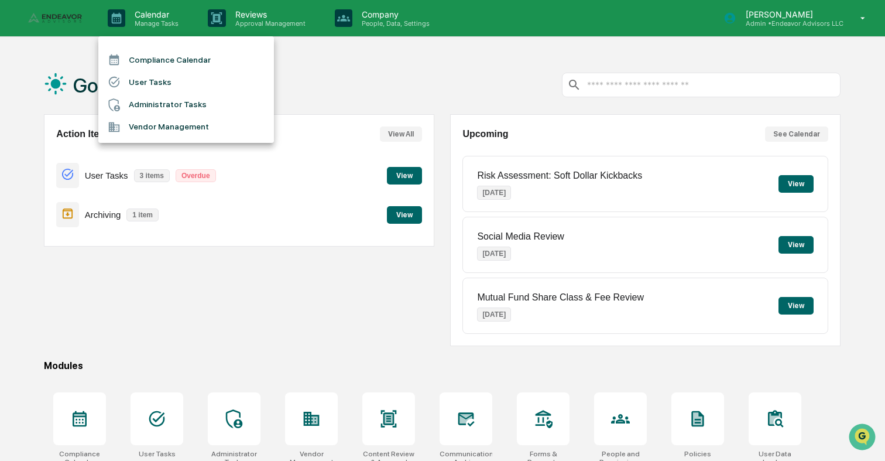
click at [458, 84] on div at bounding box center [442, 230] width 885 height 461
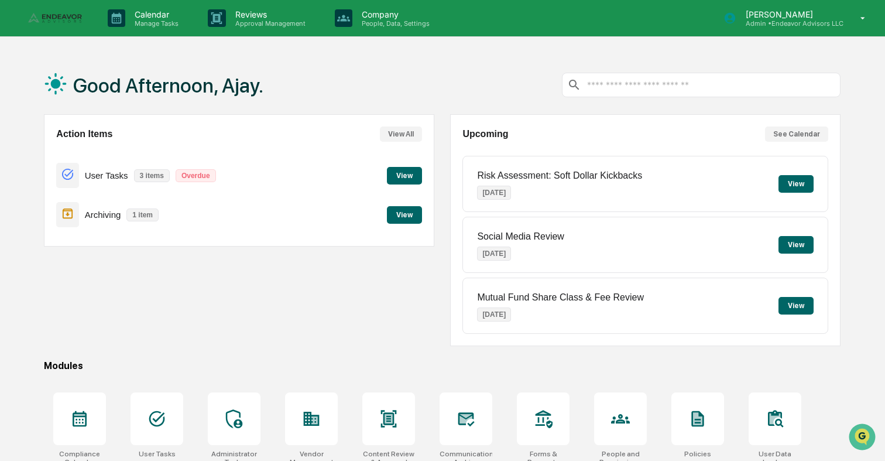
click at [792, 138] on button "See Calendar" at bounding box center [796, 133] width 63 height 15
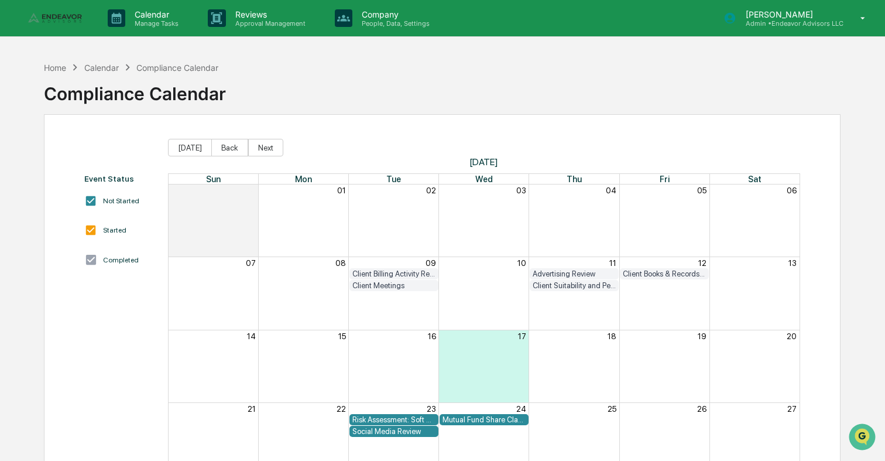
click at [176, 67] on div "Compliance Calendar" at bounding box center [177, 68] width 82 height 10
click at [86, 67] on div "Calendar" at bounding box center [101, 68] width 35 height 10
click at [260, 149] on button "Next" at bounding box center [265, 148] width 35 height 18
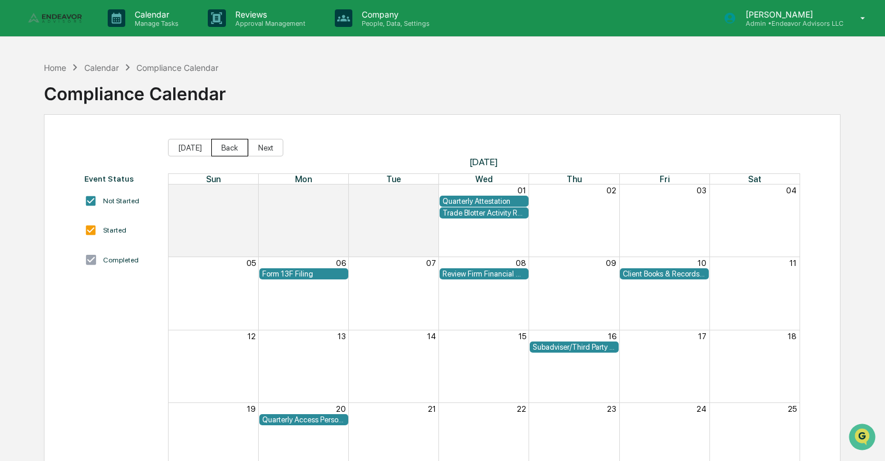
click at [225, 153] on button "Back" at bounding box center [229, 148] width 37 height 18
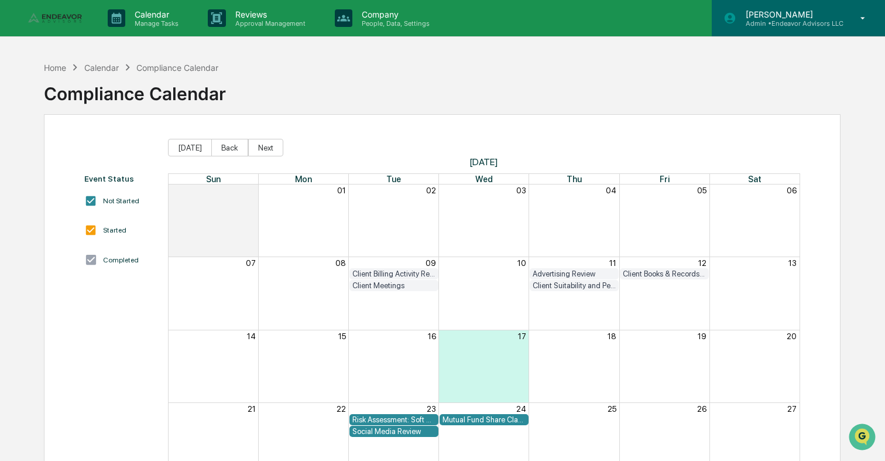
click at [764, 6] on div "Ajay Vadukul Admin • Endeavor Advisors LLC" at bounding box center [798, 18] width 173 height 36
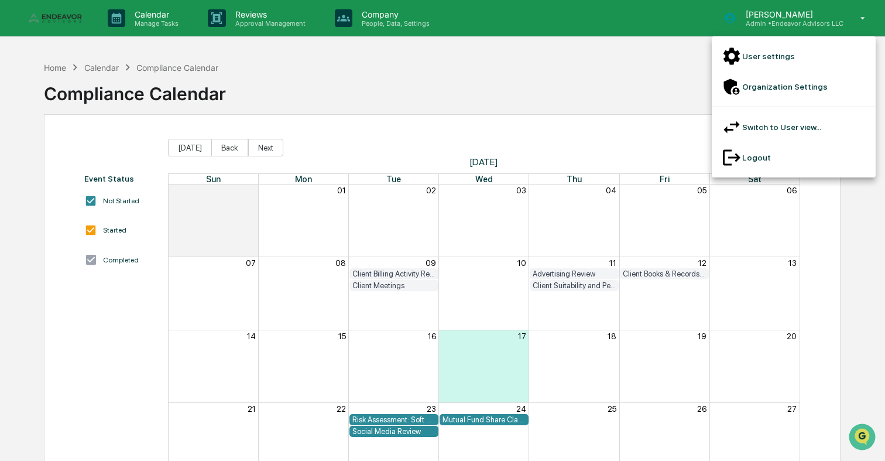
click at [759, 59] on li "User settings" at bounding box center [794, 56] width 164 height 30
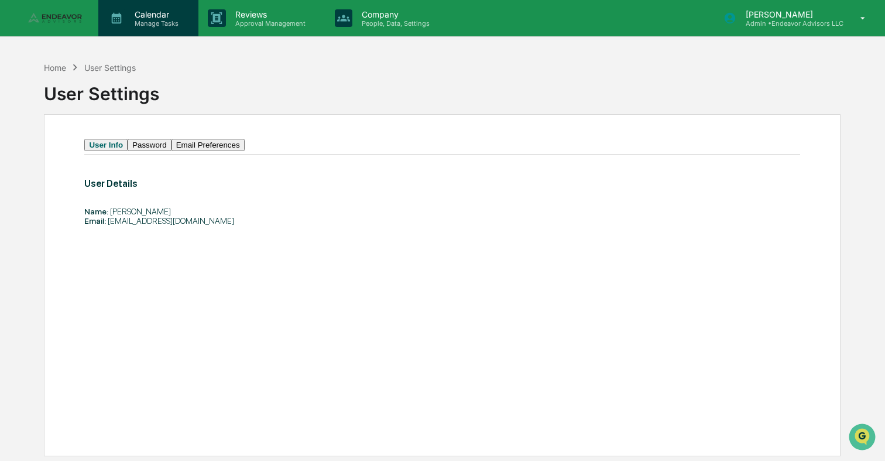
click at [179, 19] on p "Manage Tasks" at bounding box center [154, 23] width 59 height 8
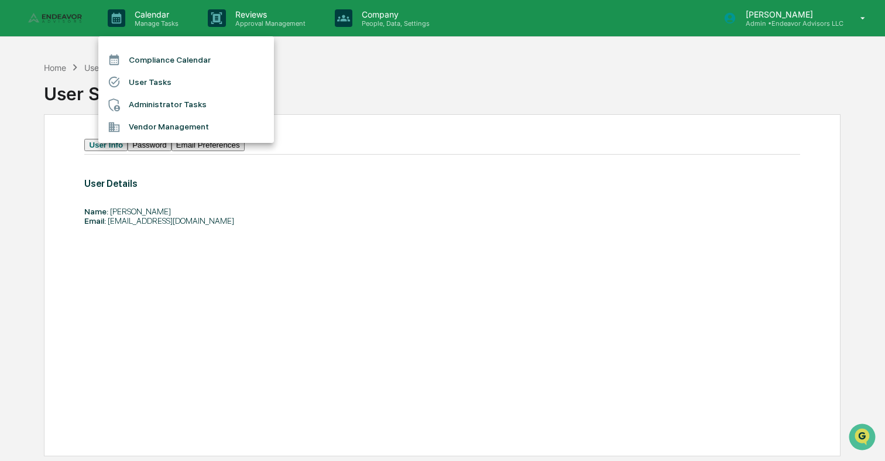
click at [187, 63] on li "Compliance Calendar" at bounding box center [186, 60] width 176 height 22
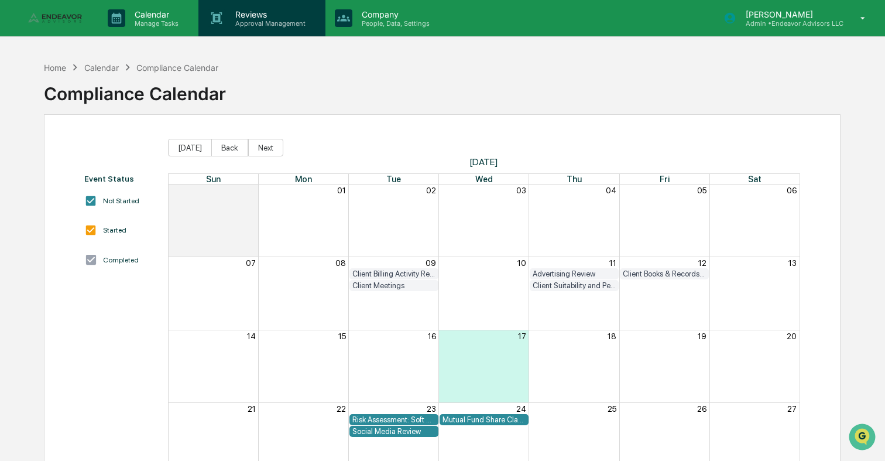
click at [235, 12] on p "Reviews" at bounding box center [268, 14] width 85 height 10
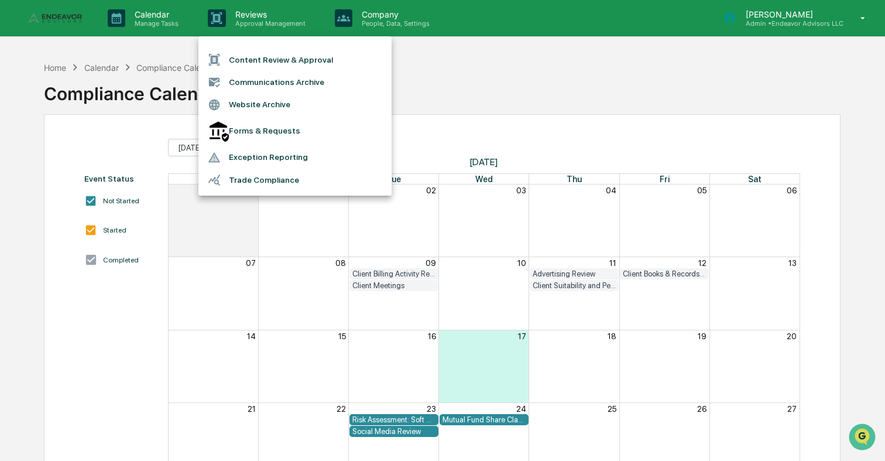
click at [380, 28] on div at bounding box center [442, 230] width 885 height 461
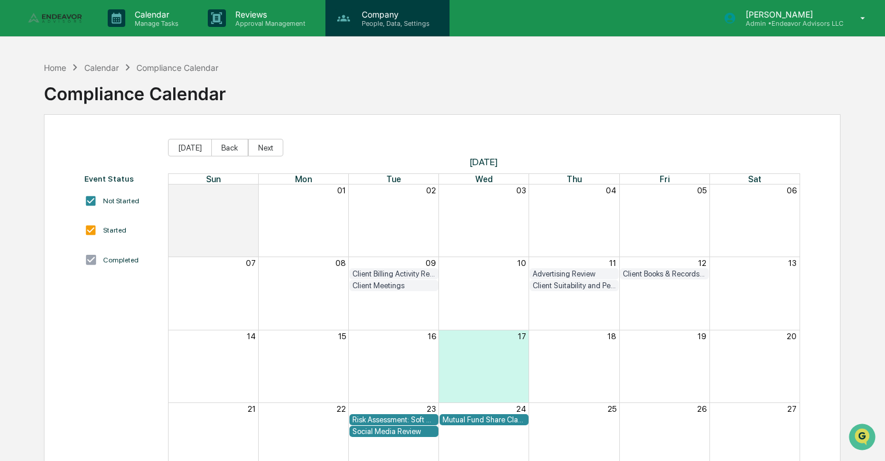
click at [380, 20] on p "People, Data, Settings" at bounding box center [393, 23] width 83 height 8
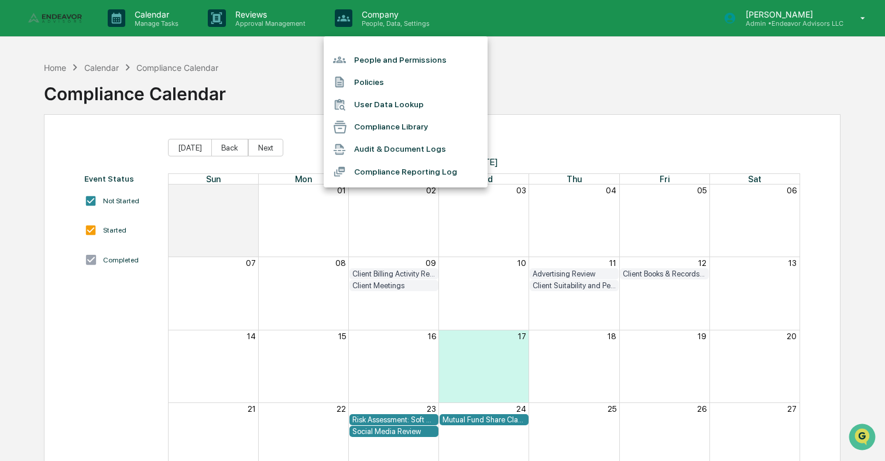
click at [154, 24] on div at bounding box center [442, 230] width 885 height 461
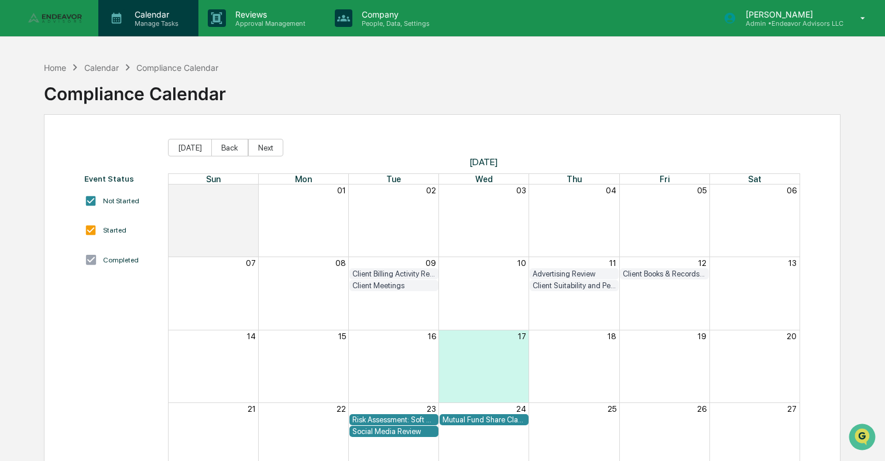
click at [162, 22] on p "Manage Tasks" at bounding box center [154, 23] width 59 height 8
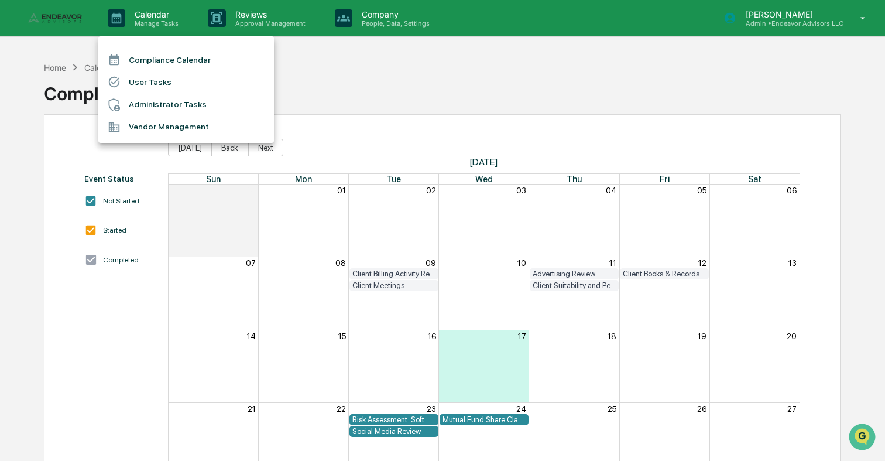
click at [345, 97] on div at bounding box center [442, 230] width 885 height 461
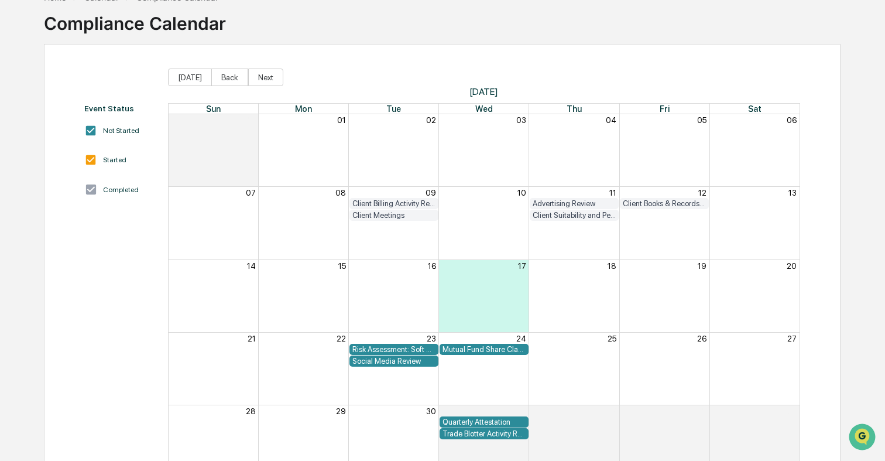
scroll to position [112, 0]
